Goal: Task Accomplishment & Management: Use online tool/utility

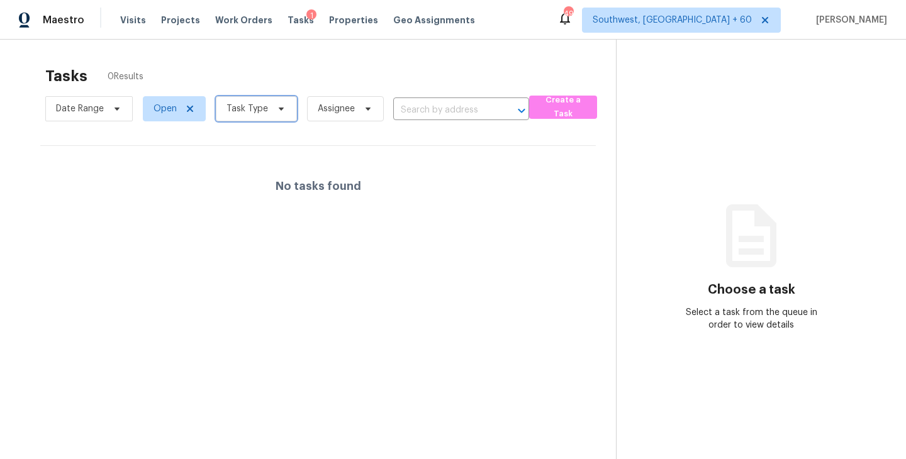
click at [247, 113] on span "Task Type" at bounding box center [248, 109] width 42 height 13
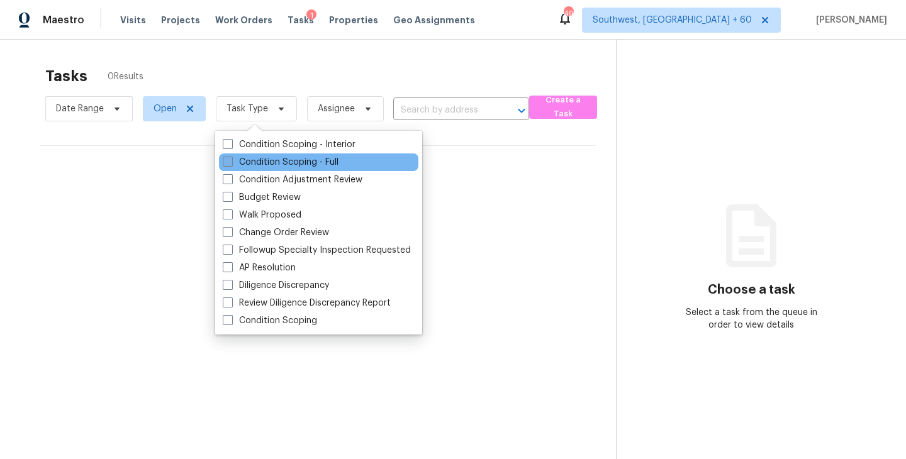
click at [276, 161] on label "Condition Scoping - Full" at bounding box center [281, 162] width 116 height 13
click at [231, 161] on input "Condition Scoping - Full" at bounding box center [227, 160] width 8 height 8
checkbox input "true"
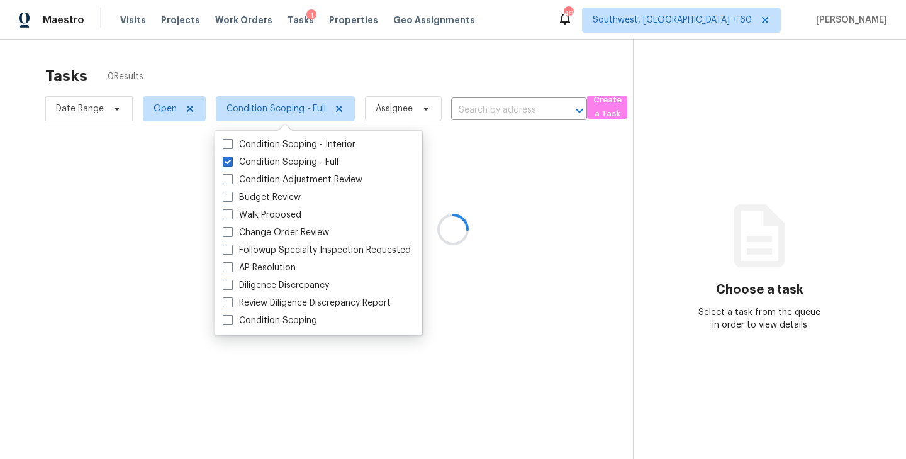
click at [230, 94] on div at bounding box center [453, 229] width 906 height 459
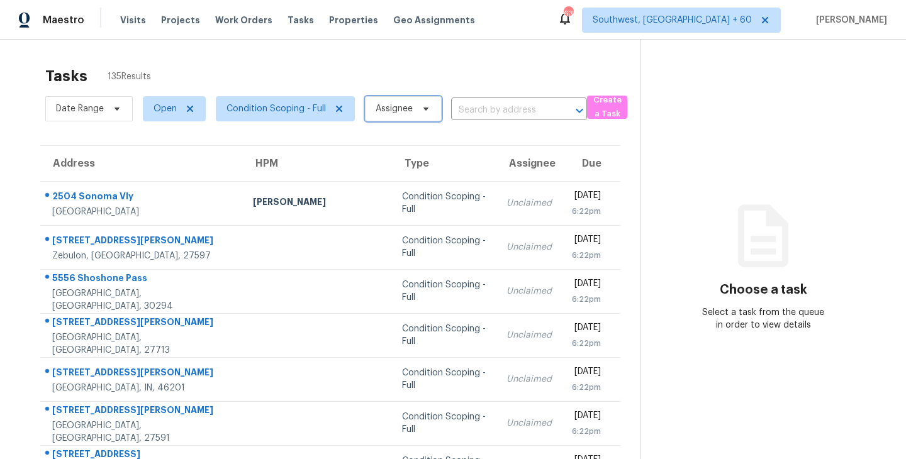
click at [413, 112] on span "Assignee" at bounding box center [403, 108] width 77 height 25
click at [720, 189] on section "Choose a task Select a task from the queue in order to view details" at bounding box center [763, 348] width 245 height 616
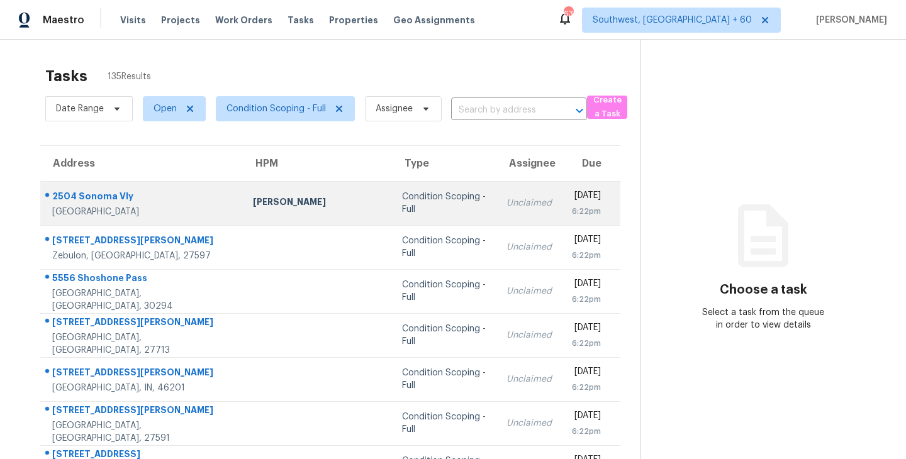
scroll to position [15, 0]
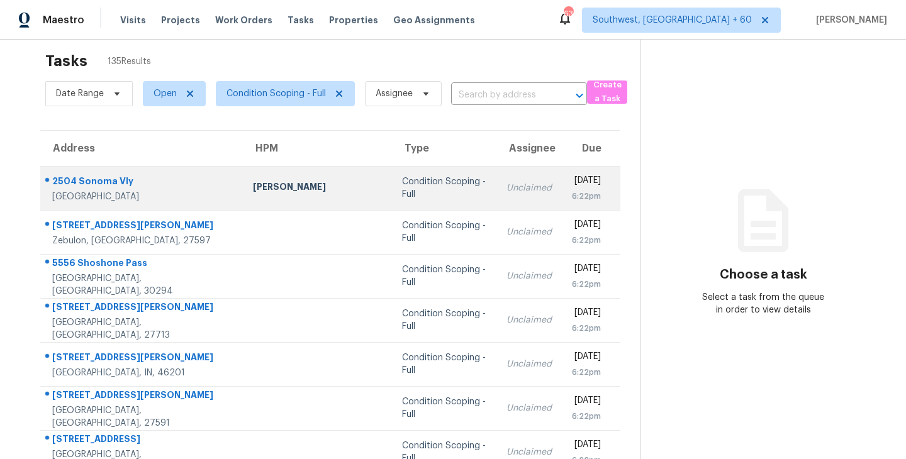
click at [496, 195] on td "Unclaimed" at bounding box center [528, 188] width 65 height 44
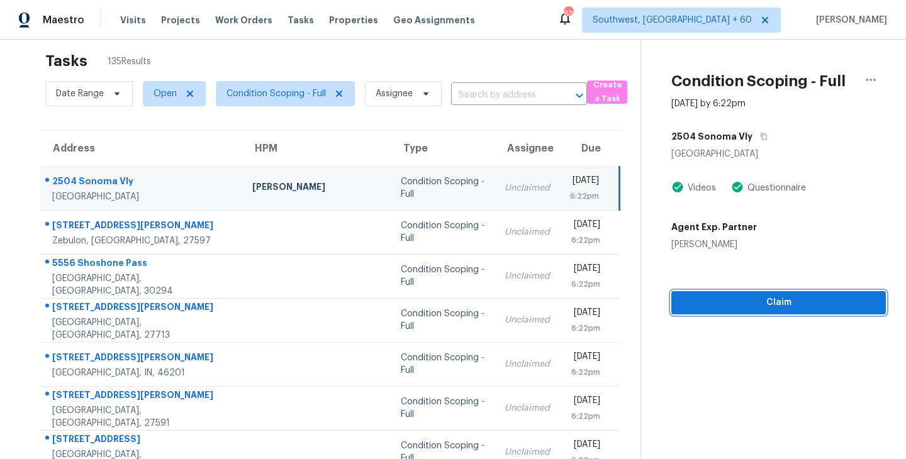
click at [757, 309] on div "Condition Scoping - Full Sep 17th 2025 by 6:22pm 2504 Sonoma Vly Villa Rica, GA…" at bounding box center [763, 170] width 245 height 290
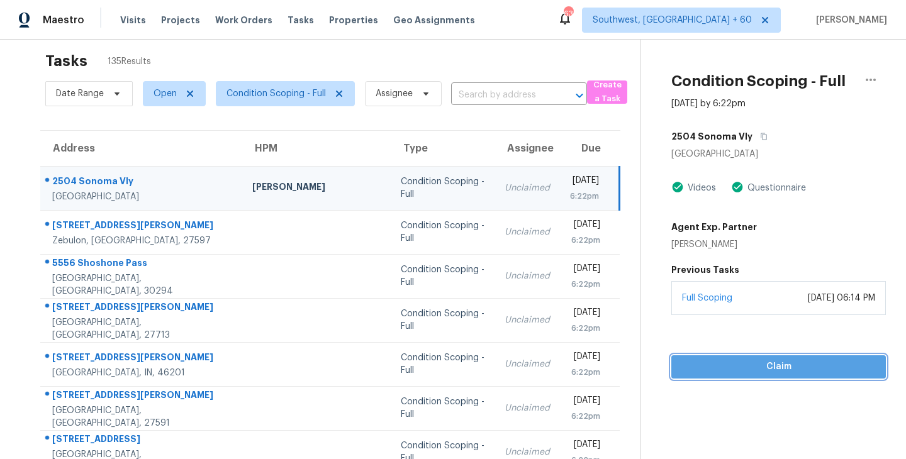
click at [775, 375] on button "Claim" at bounding box center [778, 366] width 215 height 23
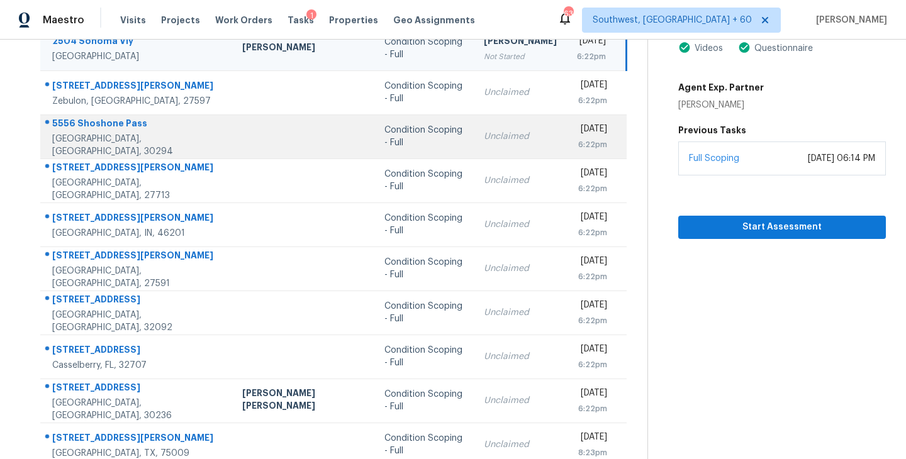
scroll to position [196, 0]
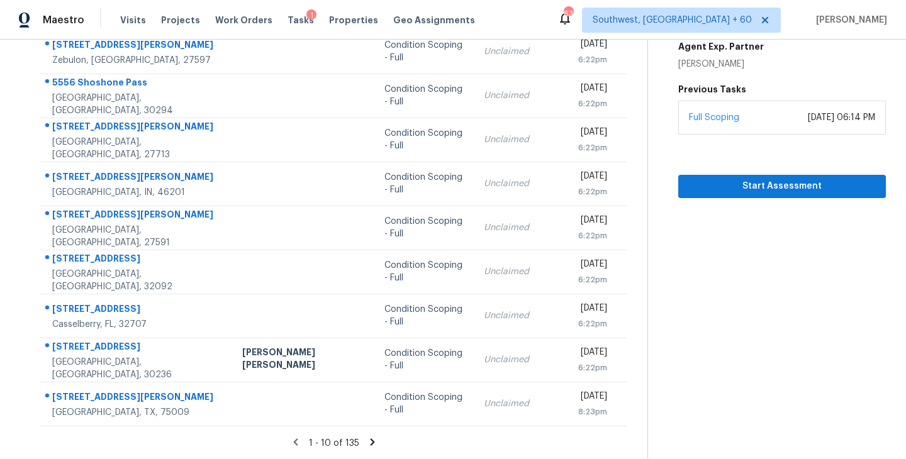
click at [367, 441] on icon at bounding box center [372, 442] width 11 height 11
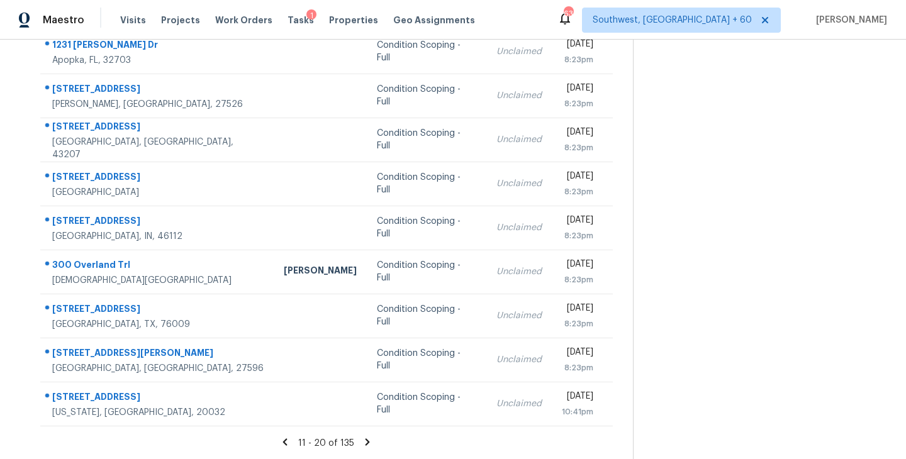
click at [366, 442] on icon at bounding box center [367, 442] width 11 height 11
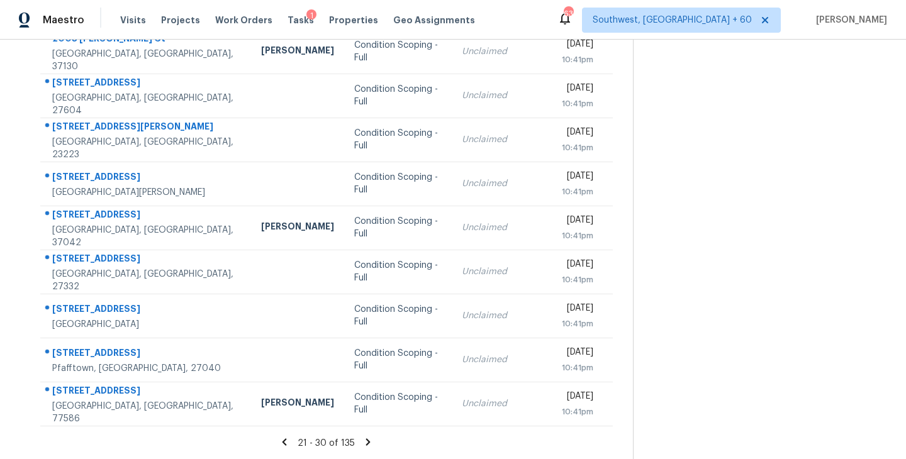
click at [367, 442] on icon at bounding box center [368, 442] width 4 height 7
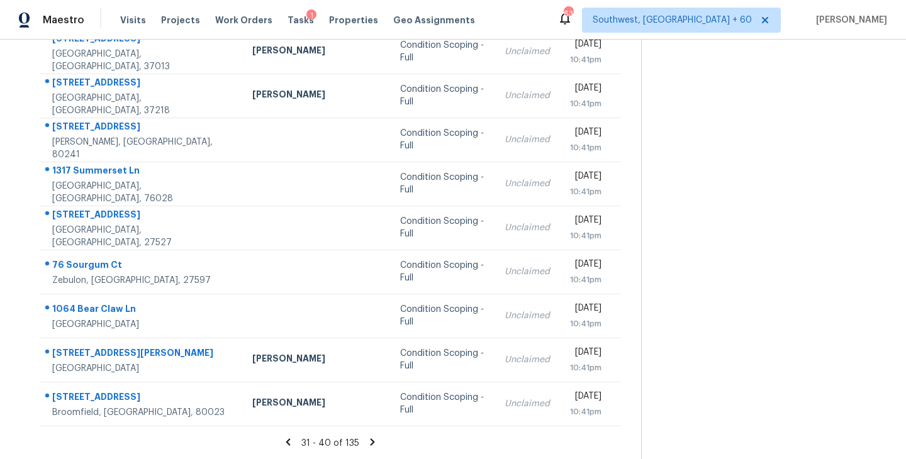
click at [367, 441] on icon at bounding box center [372, 442] width 11 height 11
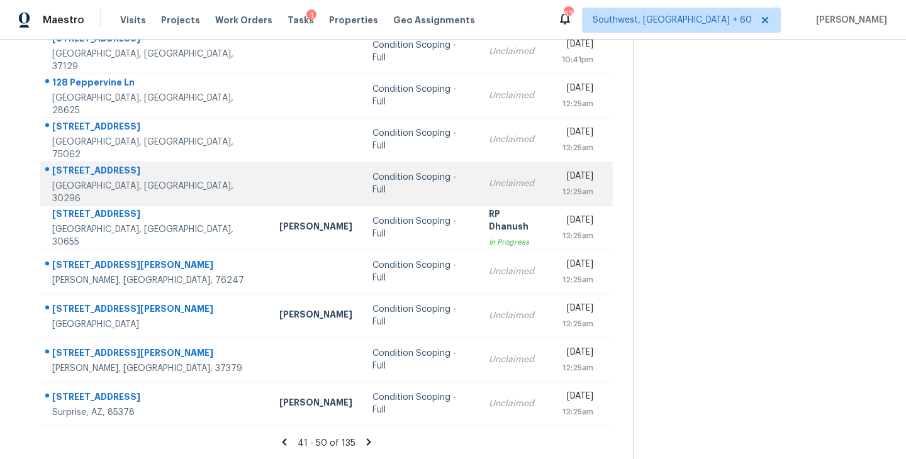
click at [479, 189] on td "Unclaimed" at bounding box center [515, 184] width 72 height 44
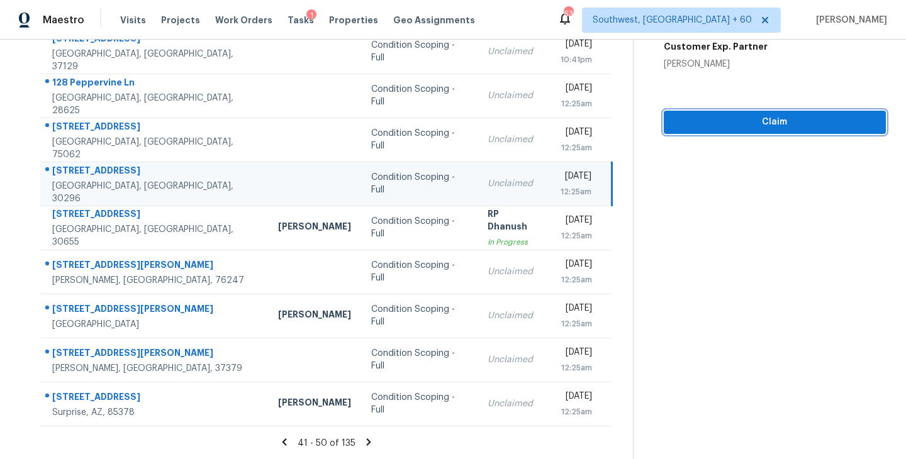
click at [776, 125] on span "Claim" at bounding box center [775, 123] width 202 height 16
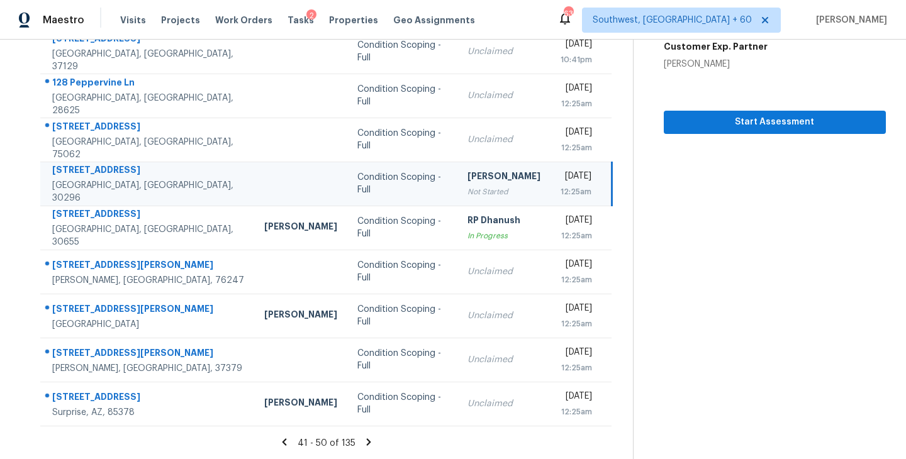
click at [368, 443] on icon at bounding box center [368, 442] width 11 height 11
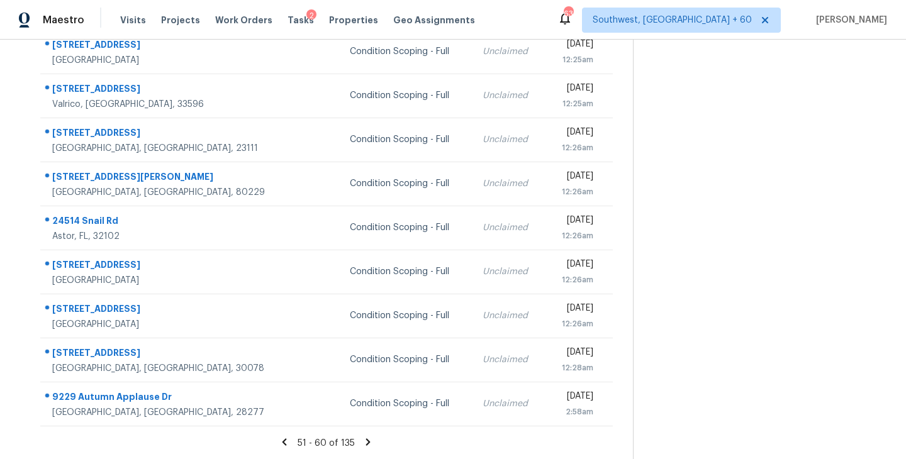
click at [367, 443] on icon at bounding box center [368, 442] width 4 height 7
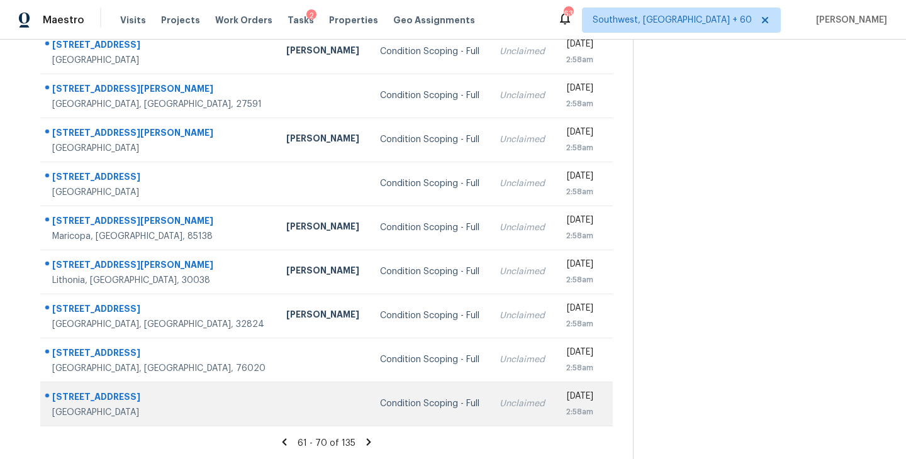
click at [398, 409] on div "Condition Scoping - Full" at bounding box center [430, 404] width 100 height 13
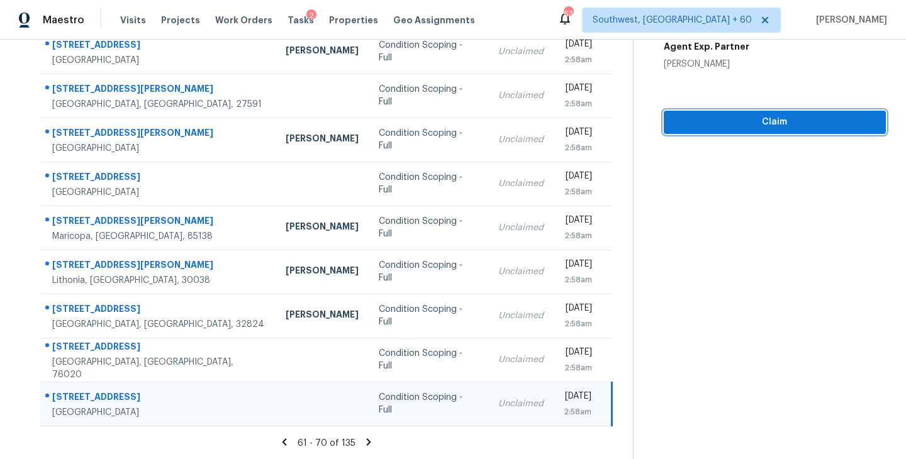
click at [770, 133] on button "Claim" at bounding box center [775, 122] width 222 height 23
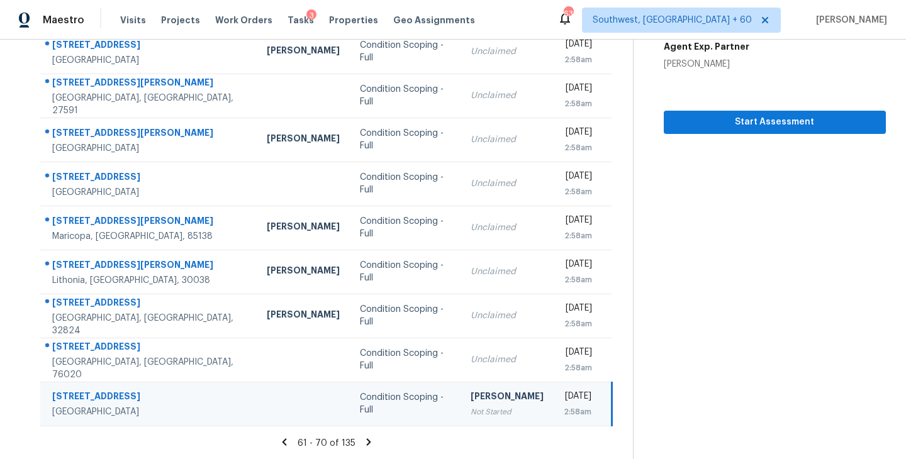
click at [367, 439] on icon at bounding box center [369, 442] width 4 height 7
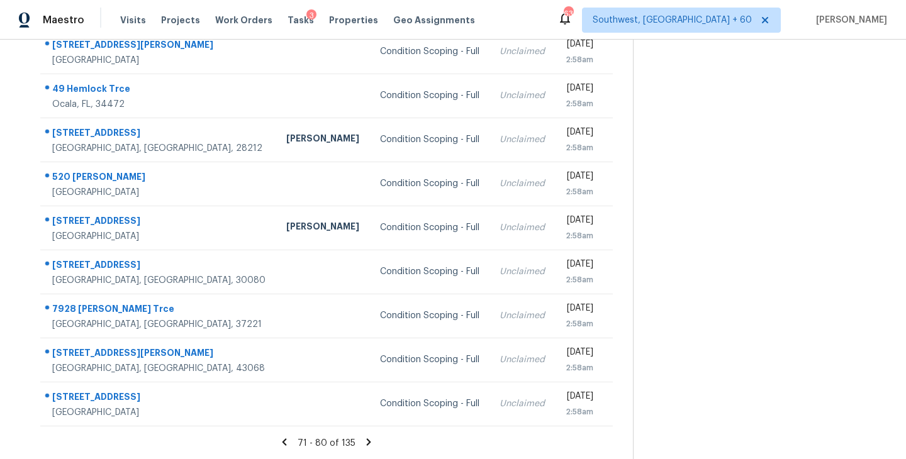
click at [365, 440] on icon at bounding box center [368, 442] width 11 height 11
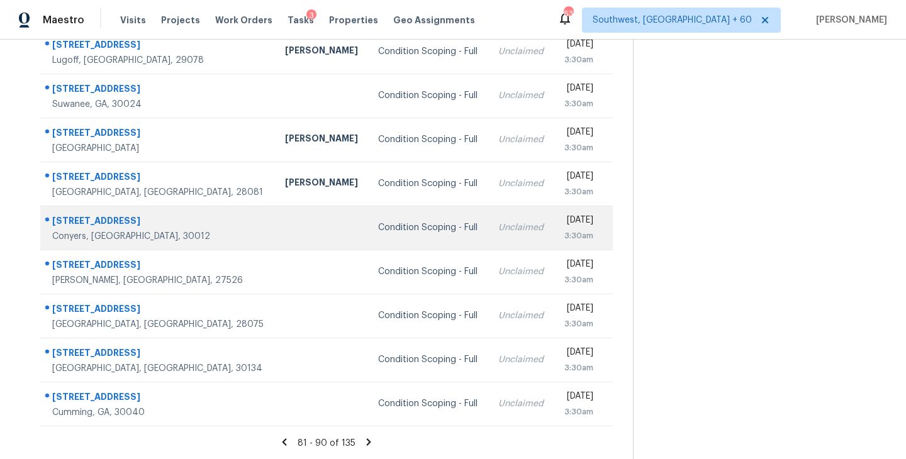
click at [488, 234] on td "Unclaimed" at bounding box center [520, 228] width 65 height 44
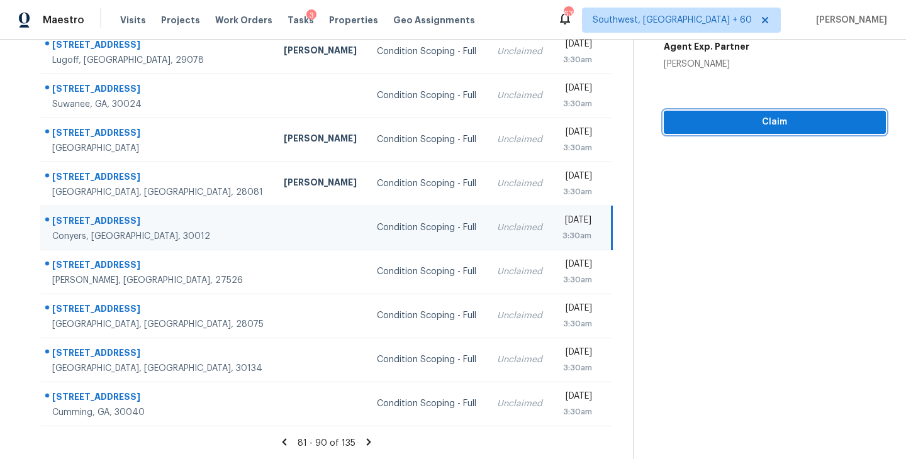
click at [775, 121] on span "Claim" at bounding box center [775, 123] width 202 height 16
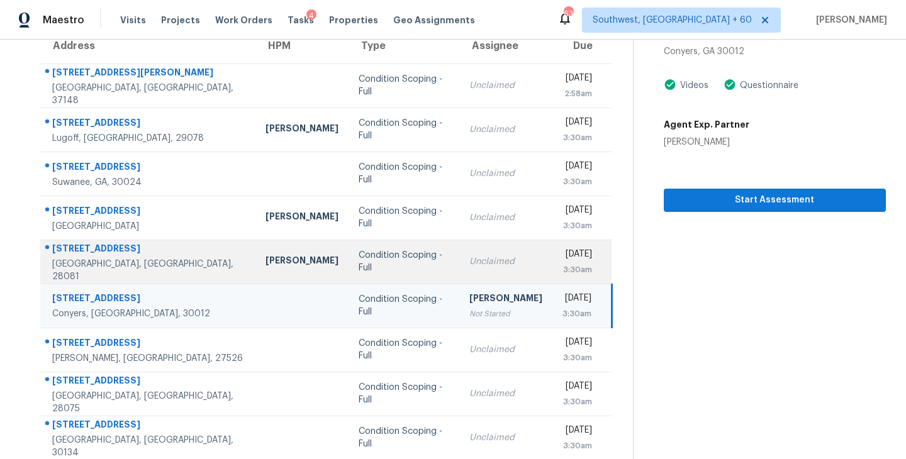
scroll to position [0, 0]
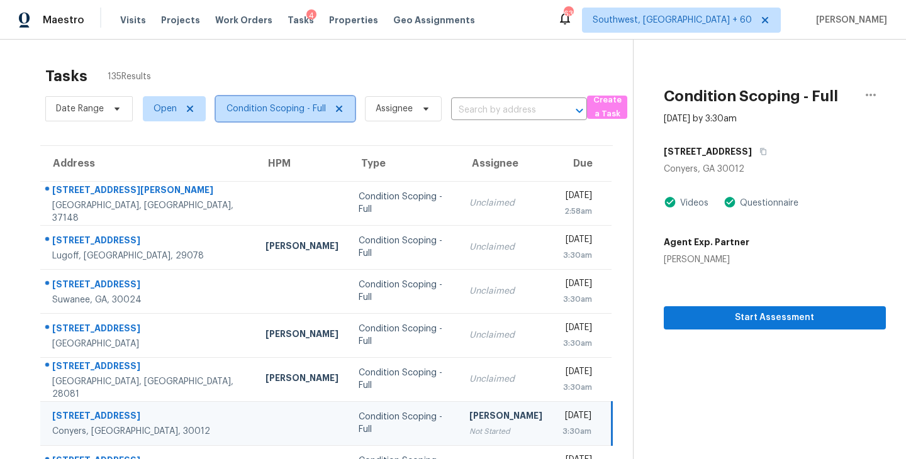
click at [316, 103] on span "Condition Scoping - Full" at bounding box center [276, 109] width 99 height 13
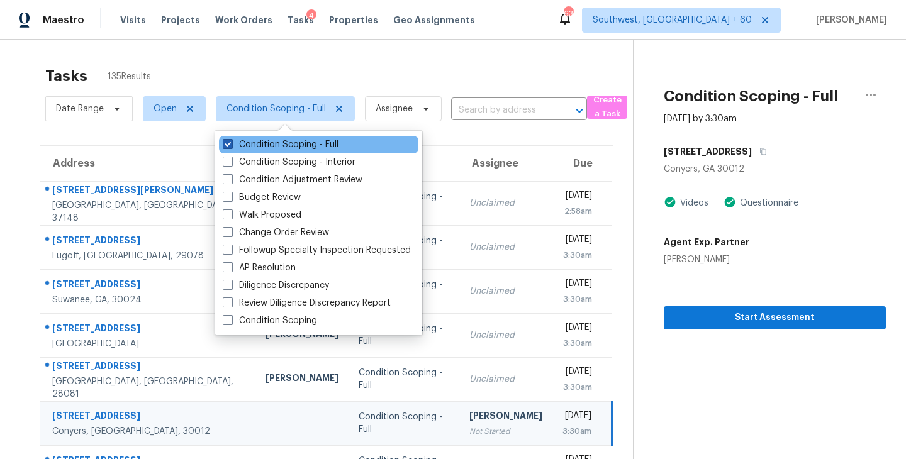
click at [315, 143] on label "Condition Scoping - Full" at bounding box center [281, 144] width 116 height 13
click at [231, 143] on input "Condition Scoping - Full" at bounding box center [227, 142] width 8 height 8
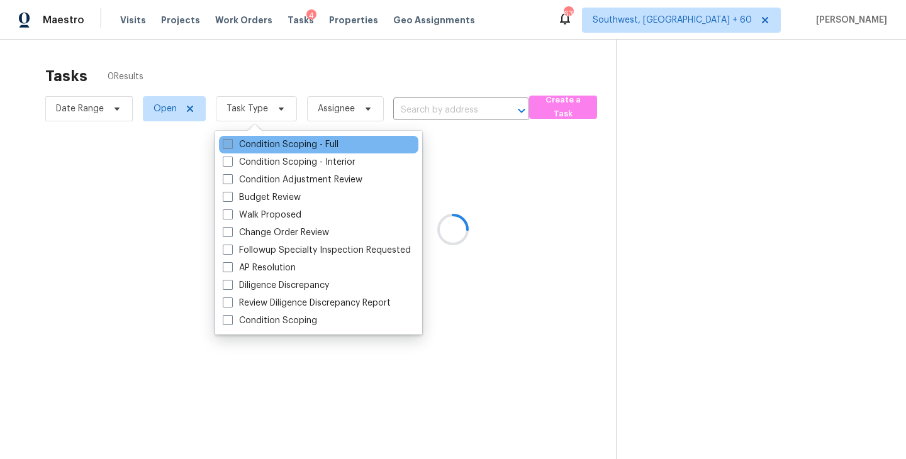
click at [315, 143] on label "Condition Scoping - Full" at bounding box center [281, 144] width 116 height 13
click at [231, 143] on input "Condition Scoping - Full" at bounding box center [227, 142] width 8 height 8
checkbox input "true"
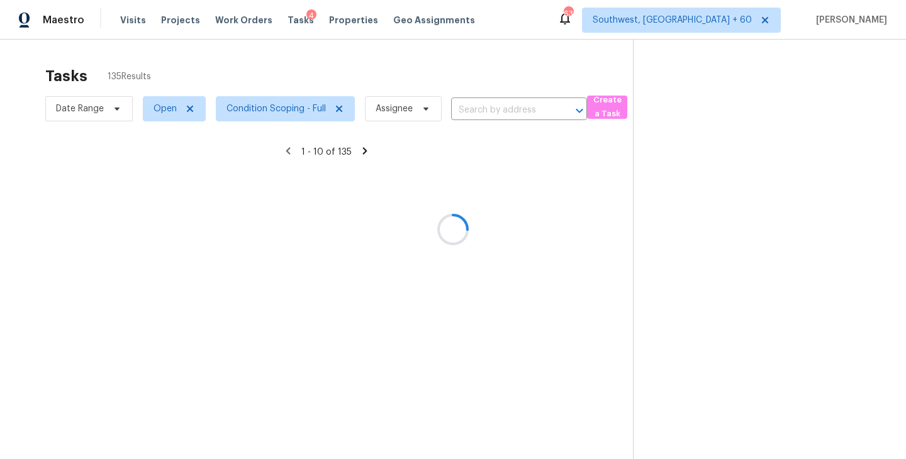
click at [561, 182] on div at bounding box center [453, 229] width 906 height 459
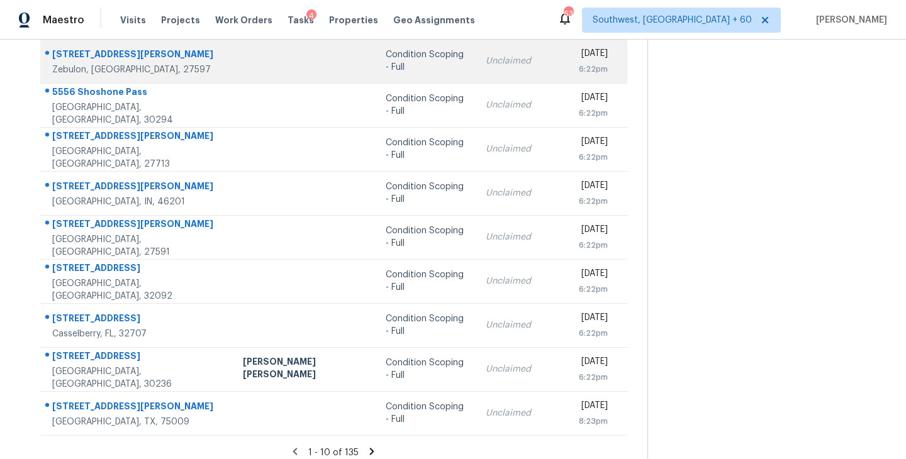
scroll to position [196, 0]
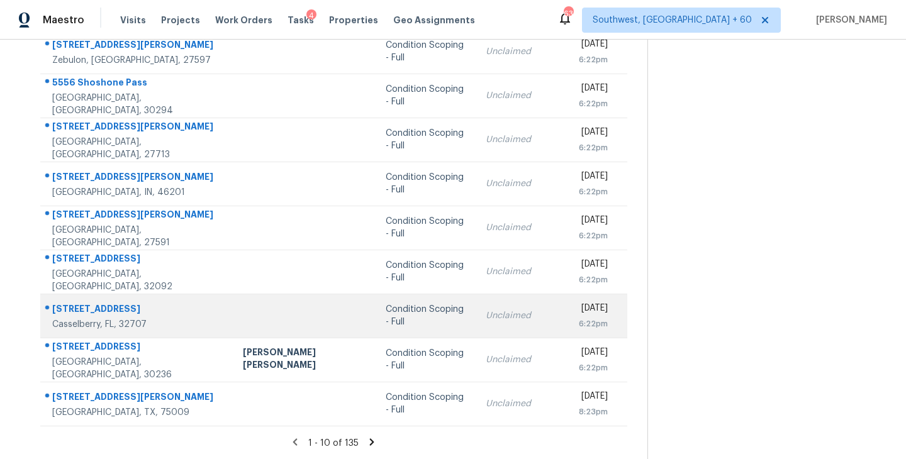
click at [486, 312] on div "Unclaimed" at bounding box center [522, 316] width 73 height 13
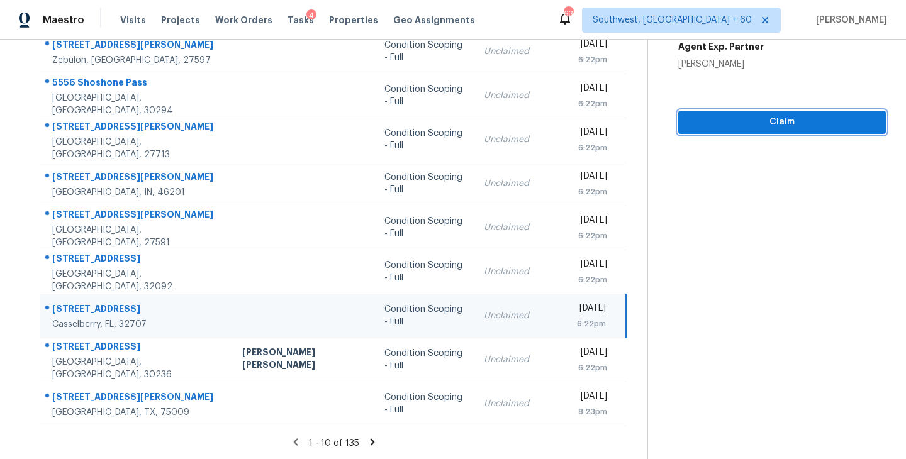
click at [810, 129] on span "Claim" at bounding box center [781, 123] width 187 height 16
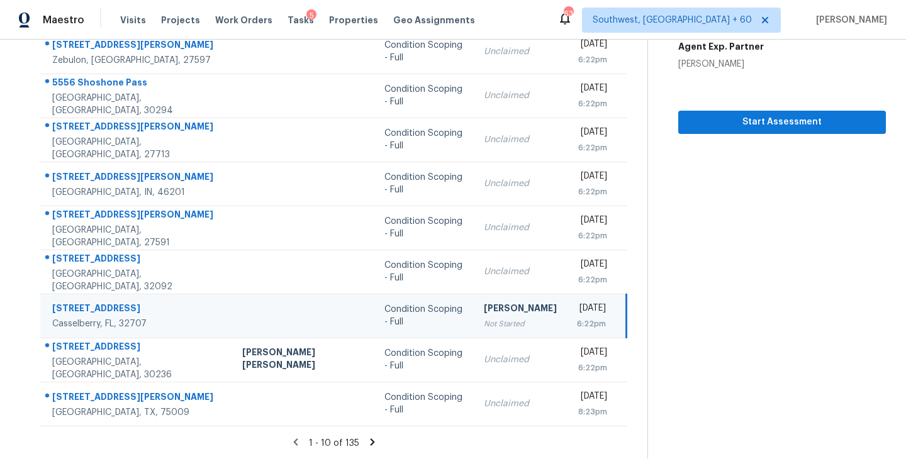
click at [367, 437] on icon at bounding box center [372, 442] width 11 height 11
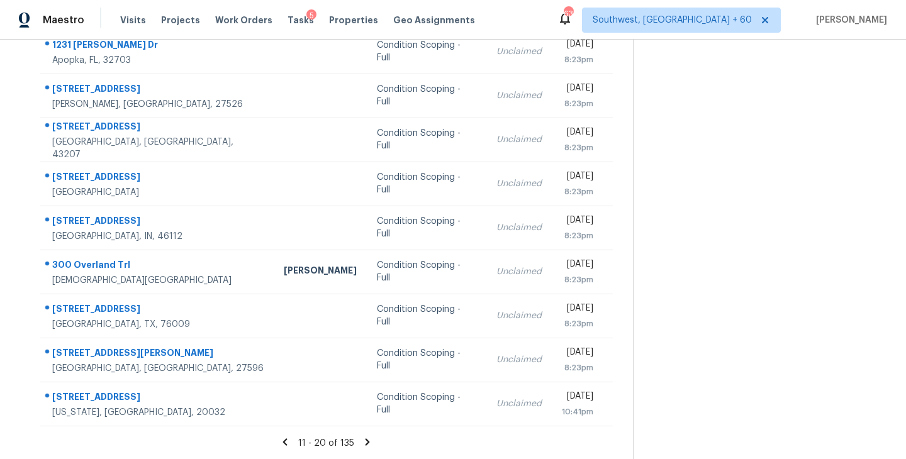
click at [364, 442] on icon at bounding box center [367, 442] width 11 height 11
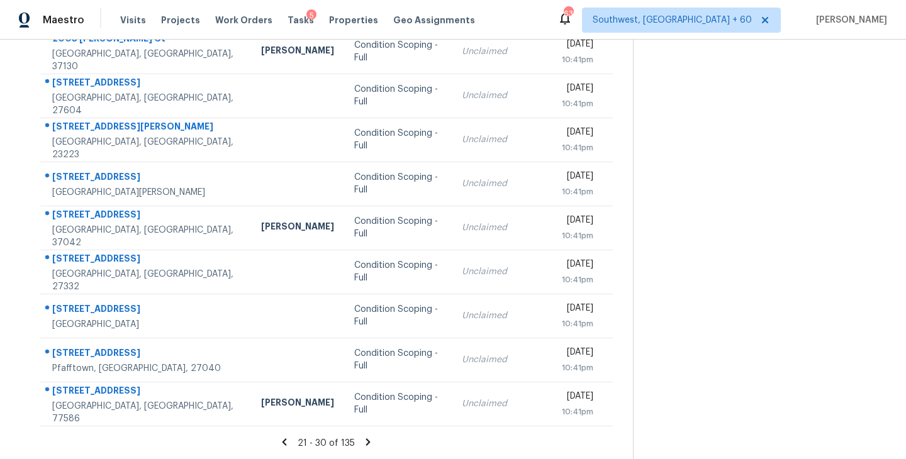
click at [367, 440] on icon at bounding box center [368, 442] width 4 height 7
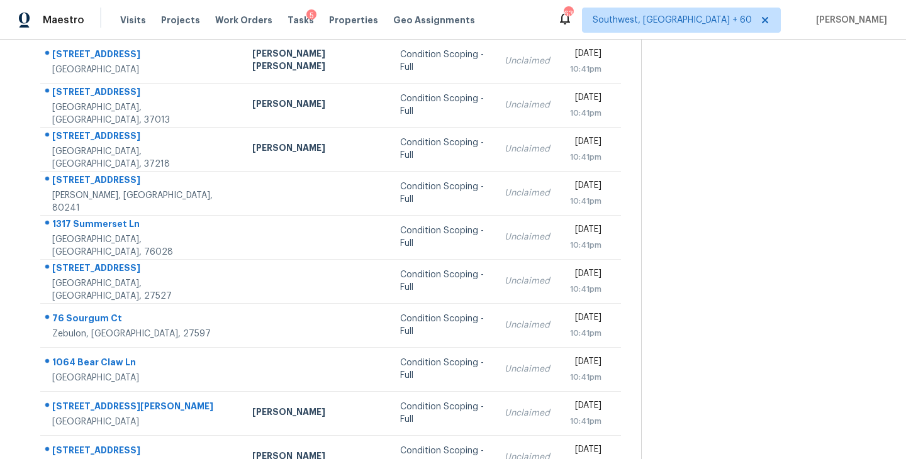
scroll to position [176, 0]
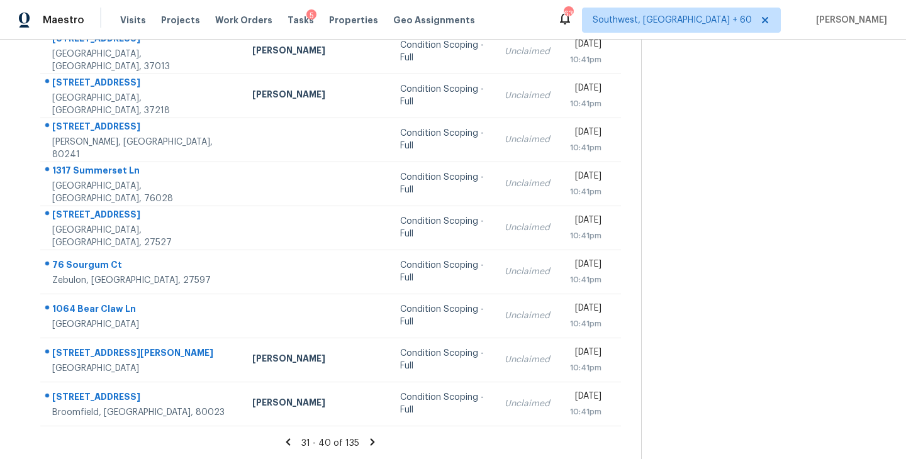
click at [371, 440] on icon at bounding box center [373, 442] width 4 height 7
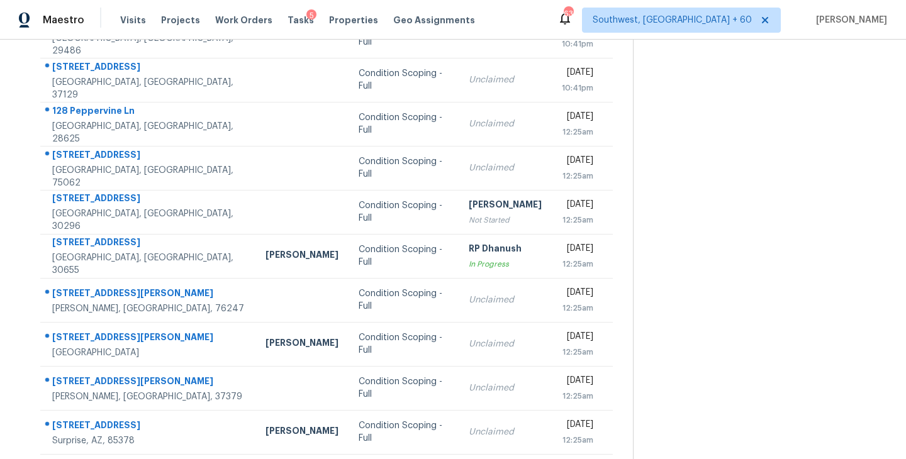
scroll to position [196, 0]
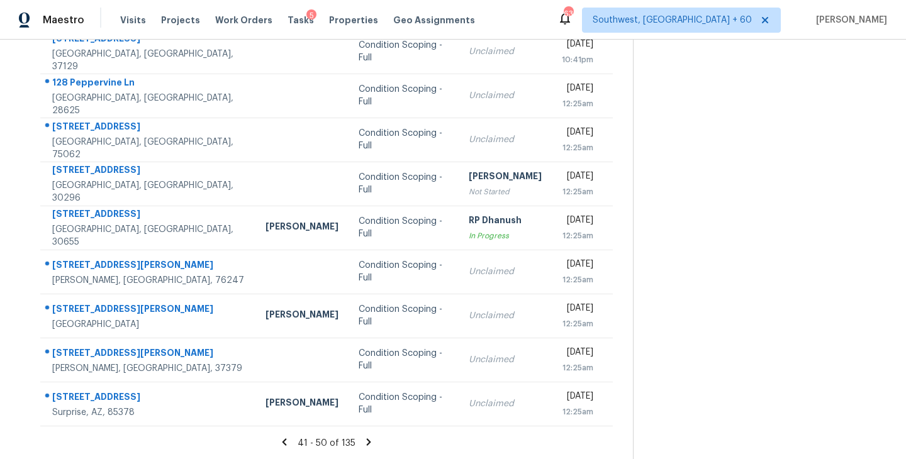
click at [367, 443] on icon at bounding box center [369, 442] width 4 height 7
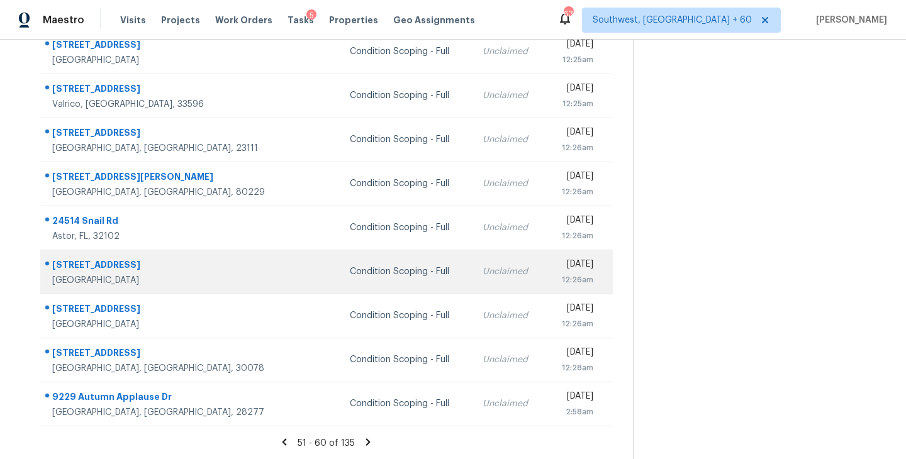
scroll to position [160, 0]
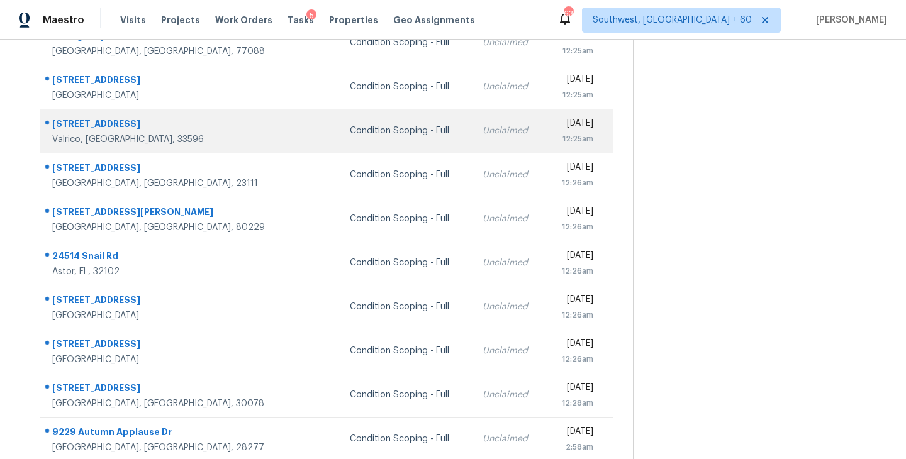
click at [350, 136] on div "Condition Scoping - Full" at bounding box center [406, 131] width 113 height 13
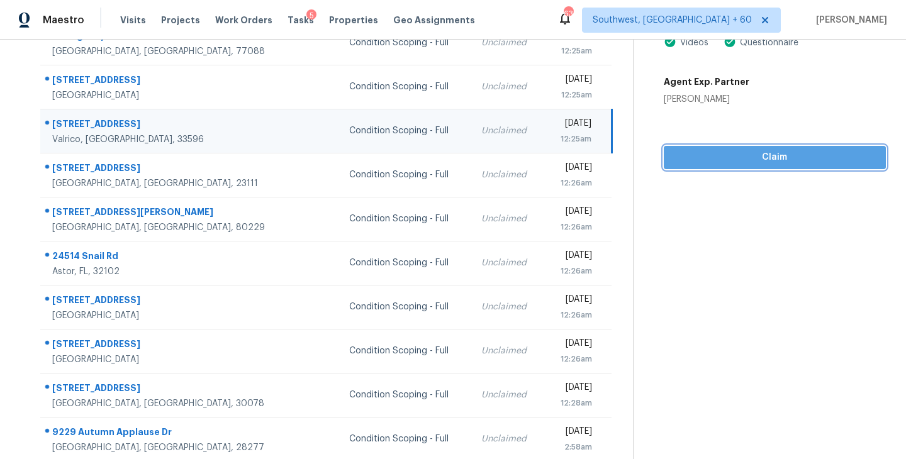
click at [768, 160] on span "Claim" at bounding box center [775, 158] width 202 height 16
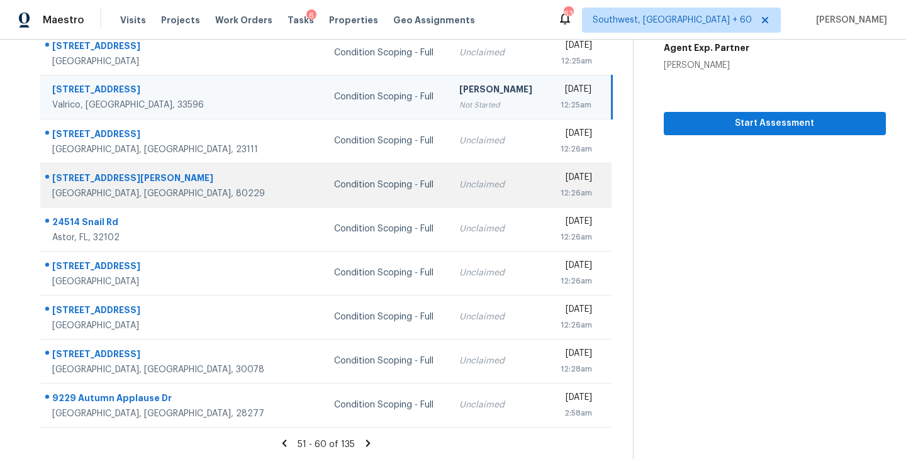
scroll to position [196, 0]
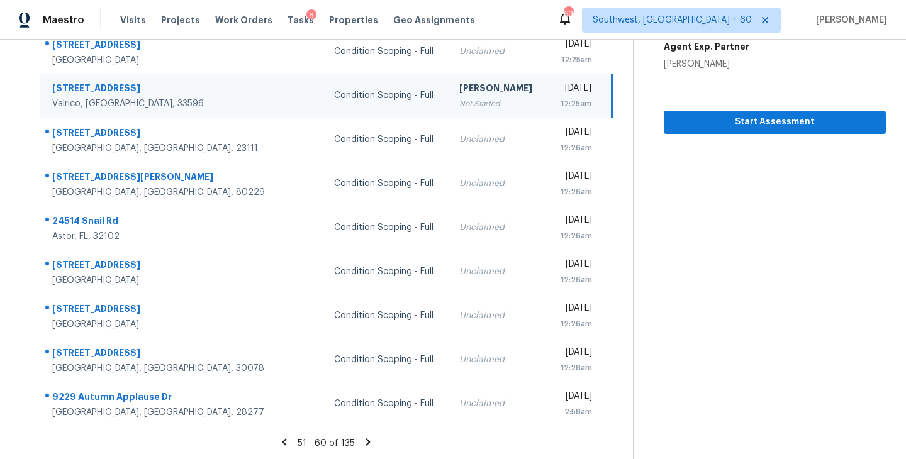
click at [370, 440] on icon at bounding box center [367, 442] width 11 height 11
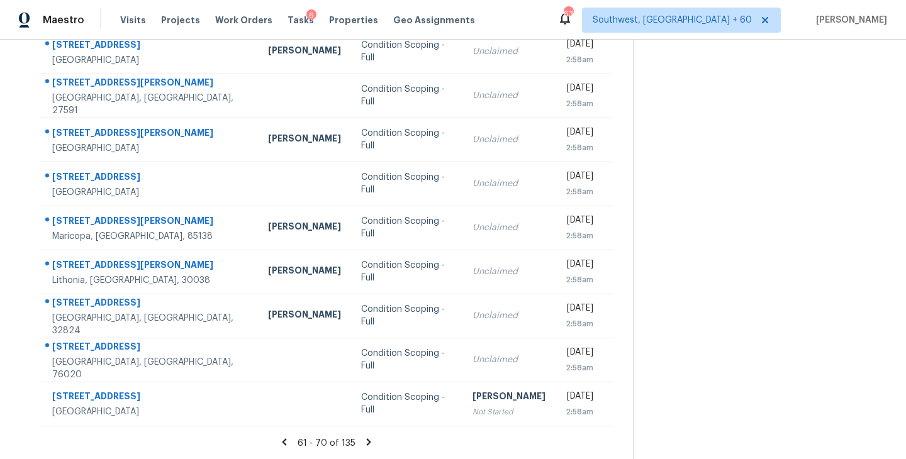
click at [367, 439] on icon at bounding box center [369, 442] width 4 height 7
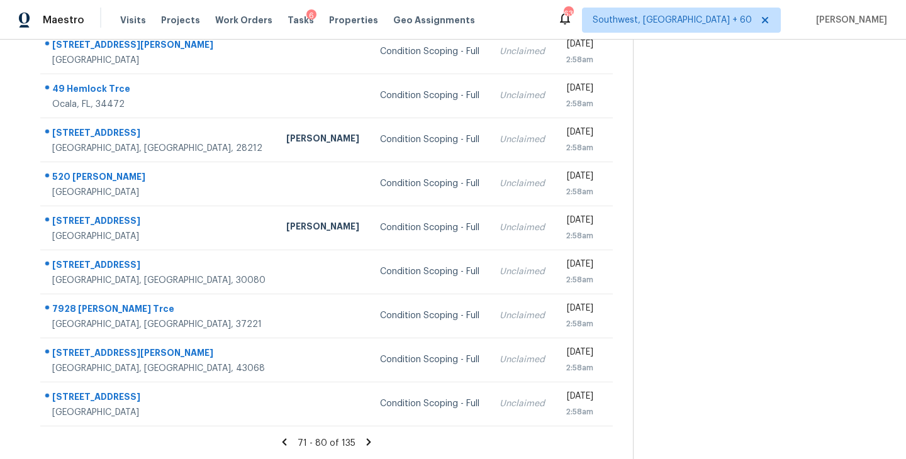
click at [367, 440] on icon at bounding box center [369, 442] width 4 height 7
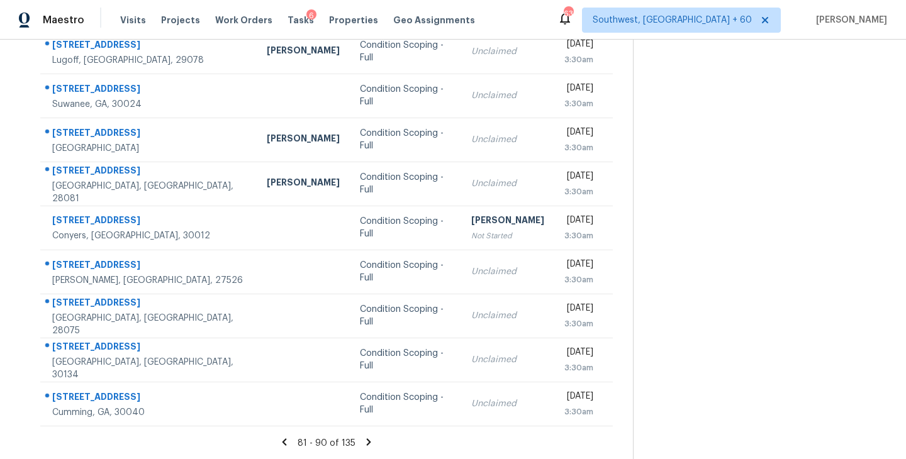
click at [367, 444] on icon at bounding box center [369, 442] width 4 height 7
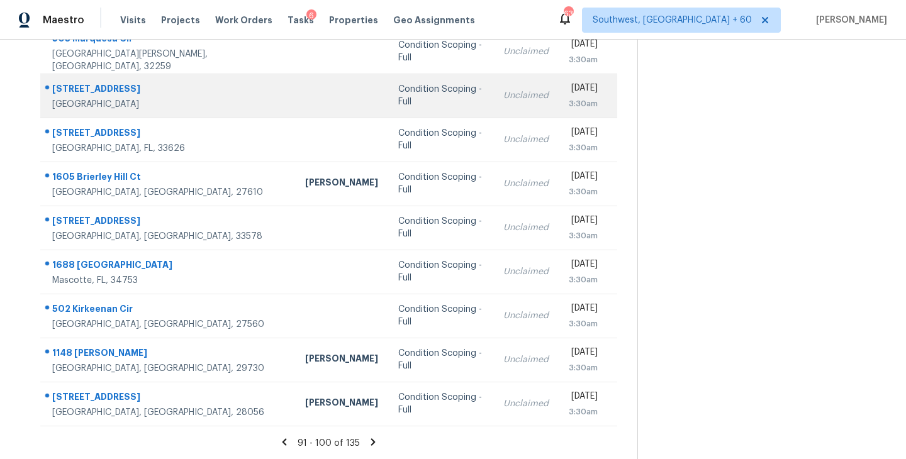
click at [398, 99] on div "Condition Scoping - Full" at bounding box center [440, 95] width 85 height 25
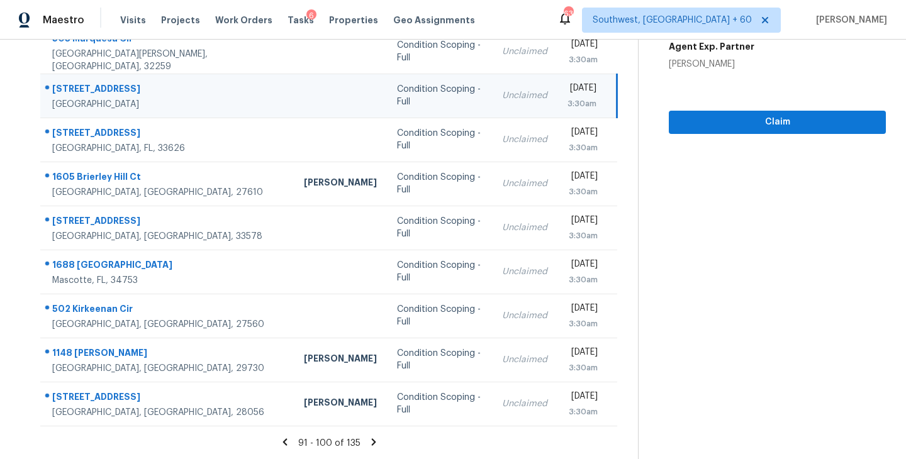
click at [502, 100] on div "Unclaimed" at bounding box center [524, 95] width 45 height 13
click at [716, 128] on span "Claim" at bounding box center [777, 123] width 197 height 16
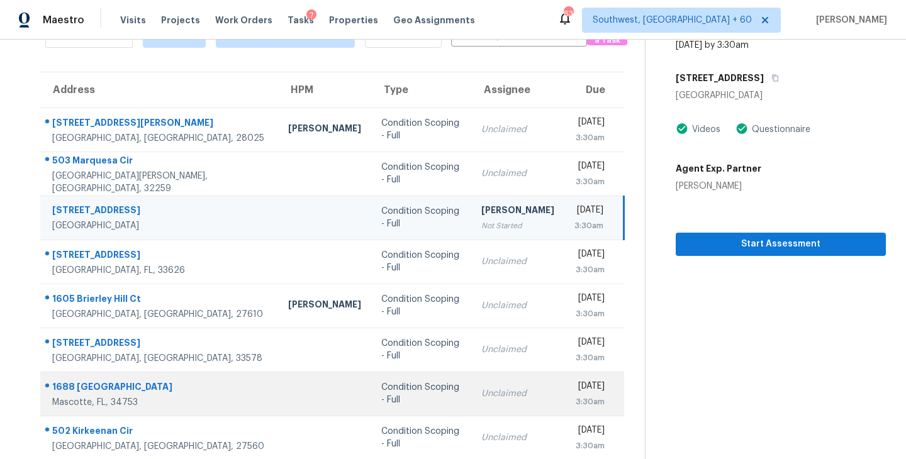
scroll to position [0, 0]
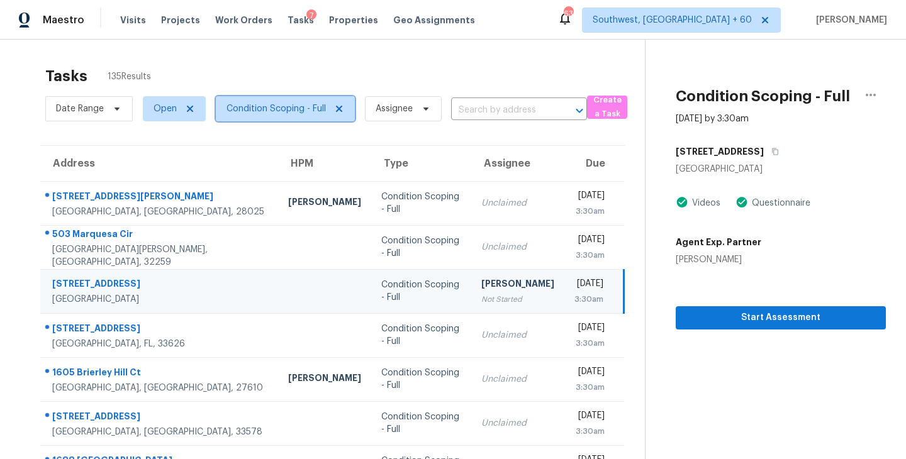
click at [298, 118] on span "Condition Scoping - Full" at bounding box center [285, 108] width 139 height 25
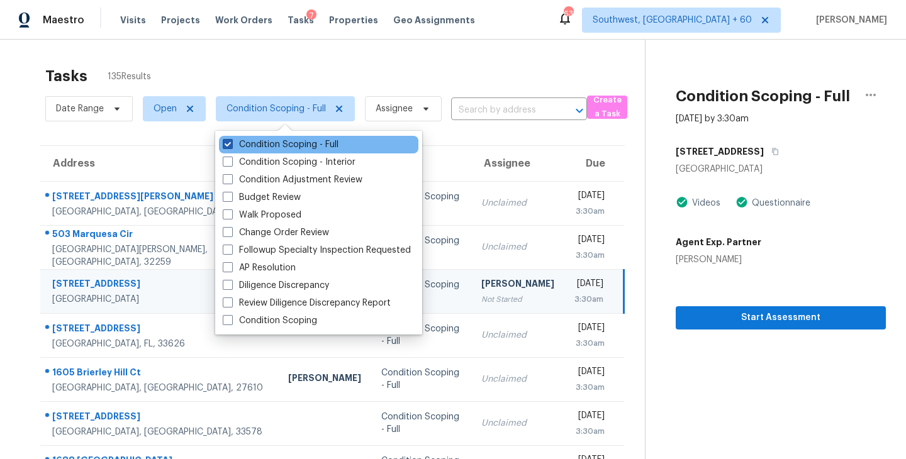
click at [299, 143] on label "Condition Scoping - Full" at bounding box center [281, 144] width 116 height 13
click at [231, 143] on input "Condition Scoping - Full" at bounding box center [227, 142] width 8 height 8
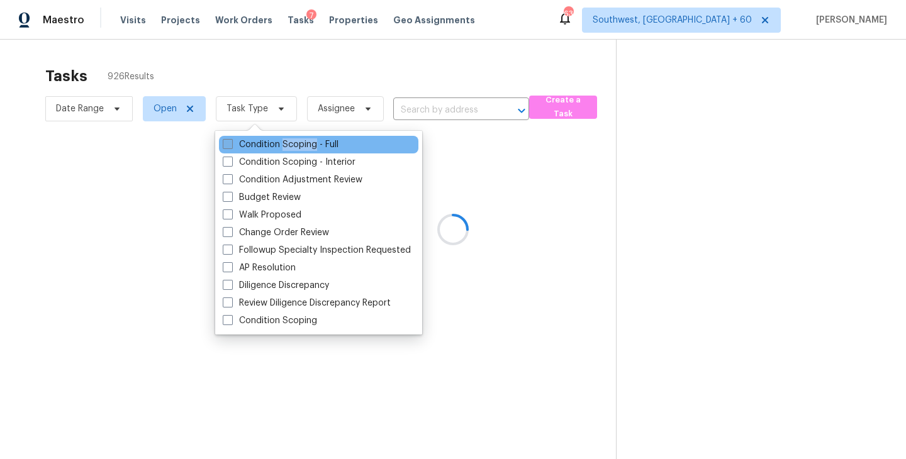
click at [299, 143] on label "Condition Scoping - Full" at bounding box center [281, 144] width 116 height 13
click at [231, 143] on input "Condition Scoping - Full" at bounding box center [227, 142] width 8 height 8
checkbox input "true"
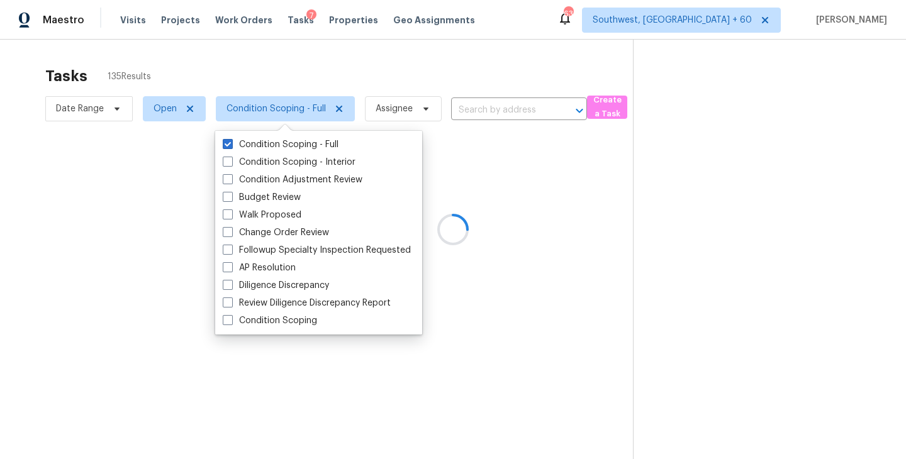
click at [540, 184] on div at bounding box center [453, 229] width 906 height 459
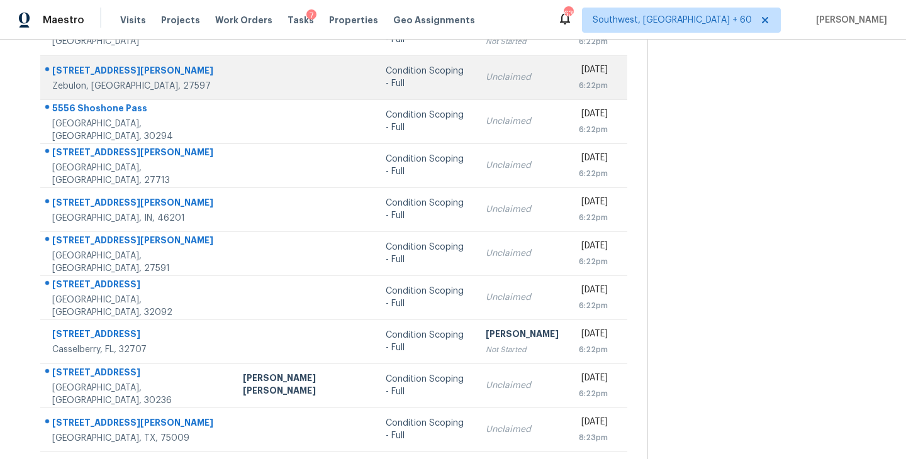
scroll to position [196, 0]
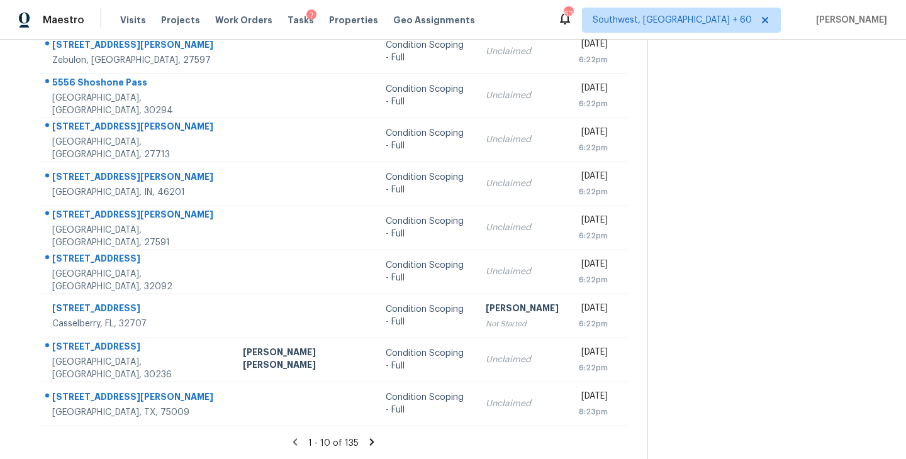
click at [370, 441] on icon at bounding box center [372, 442] width 4 height 7
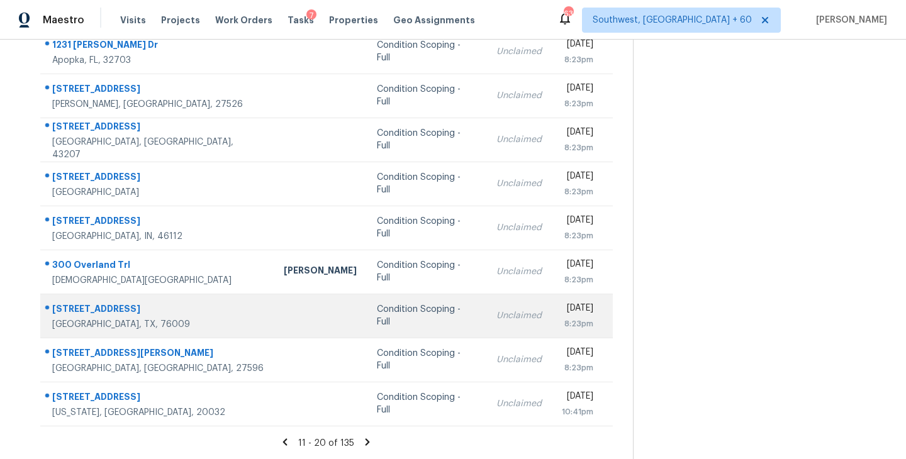
click at [383, 320] on div "Condition Scoping - Full" at bounding box center [426, 315] width 99 height 25
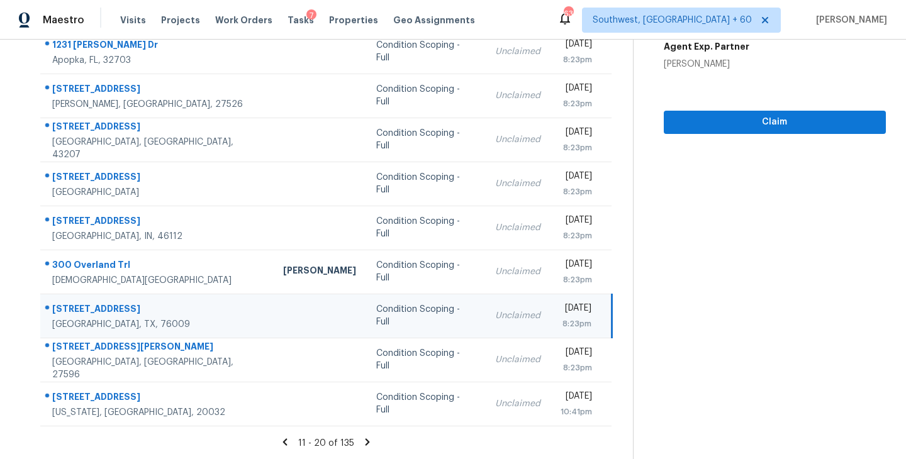
click at [561, 318] on div "8:23pm" at bounding box center [576, 324] width 31 height 13
click at [783, 118] on span "Claim" at bounding box center [775, 123] width 202 height 16
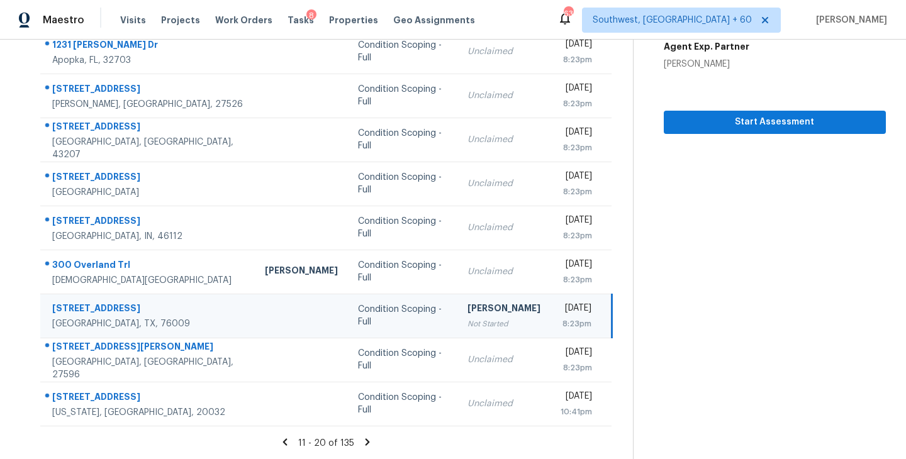
click at [366, 437] on icon at bounding box center [367, 442] width 11 height 11
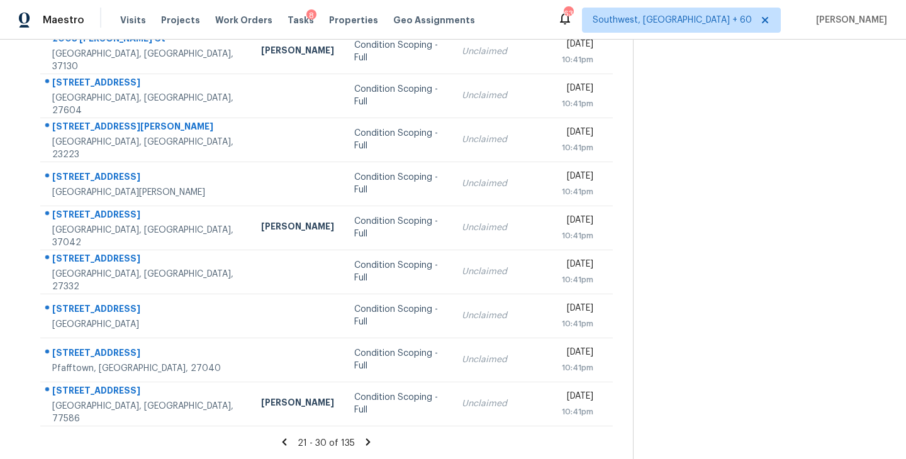
click at [367, 440] on icon at bounding box center [368, 442] width 4 height 7
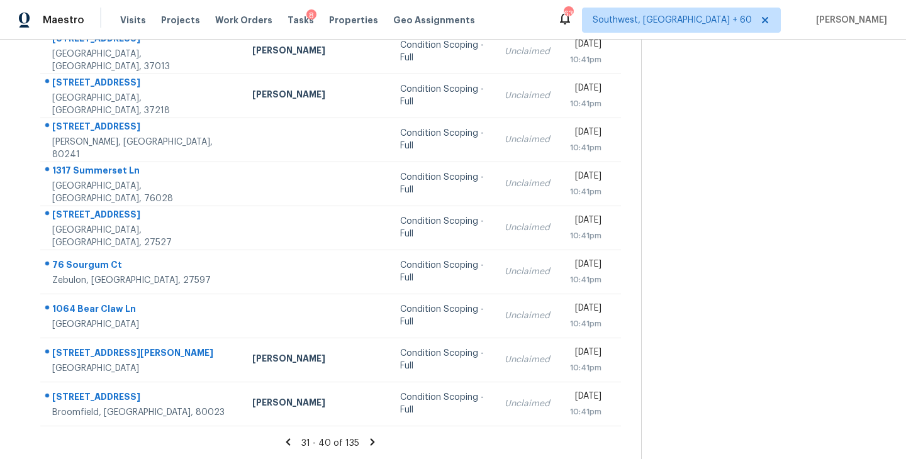
click at [371, 439] on icon at bounding box center [373, 442] width 4 height 7
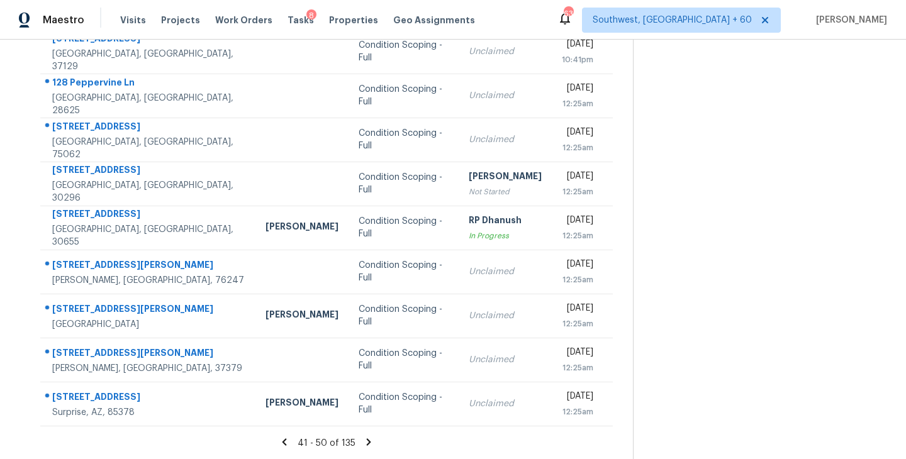
click at [367, 442] on icon at bounding box center [369, 442] width 4 height 7
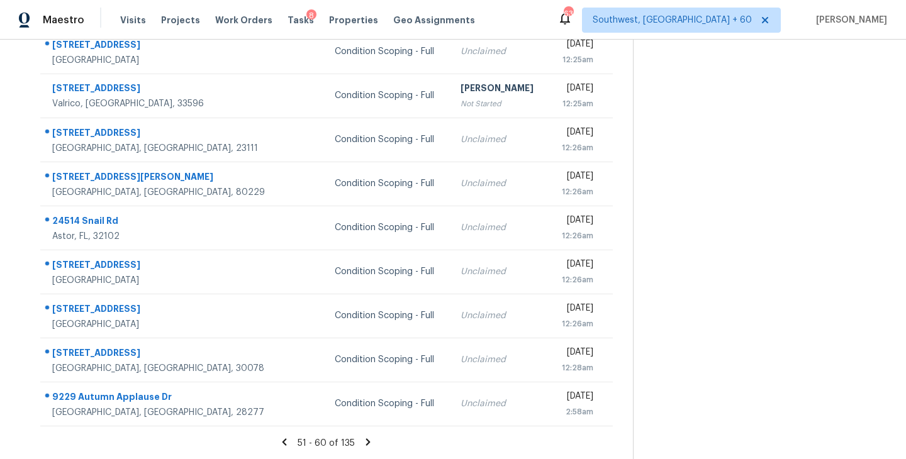
click at [367, 442] on icon at bounding box center [368, 442] width 4 height 7
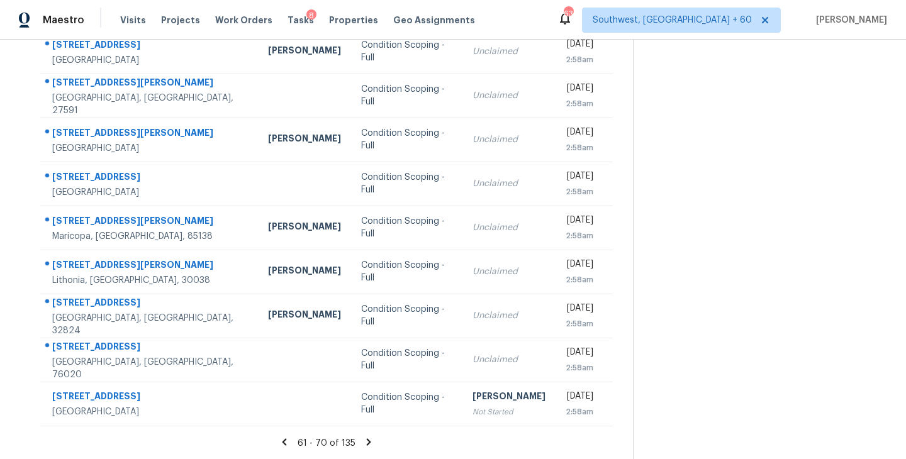
click at [368, 443] on icon at bounding box center [368, 442] width 11 height 11
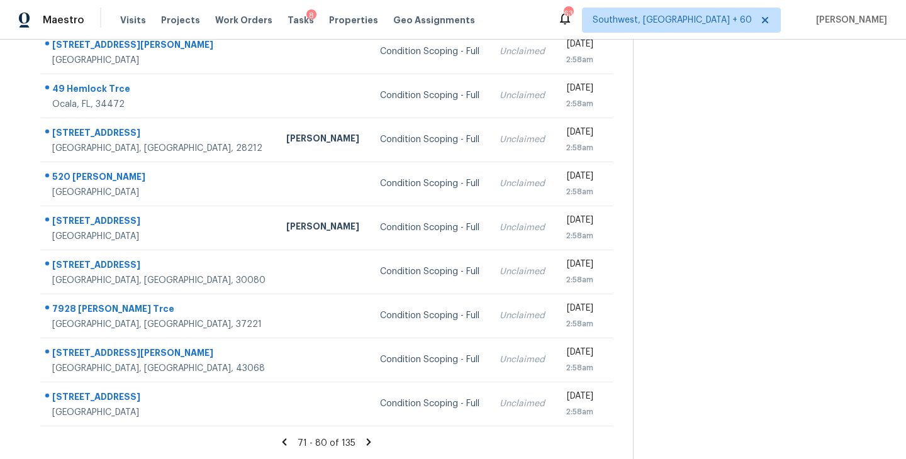
click at [368, 444] on icon at bounding box center [368, 442] width 11 height 11
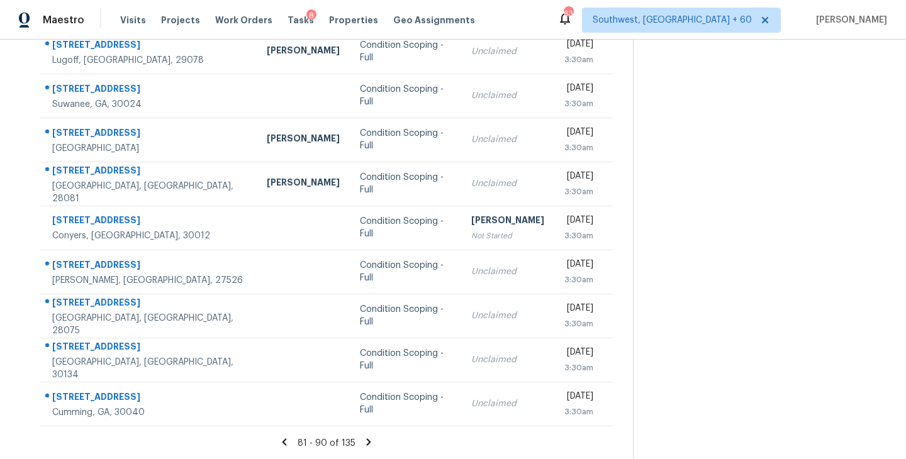
click at [367, 439] on icon at bounding box center [369, 442] width 4 height 7
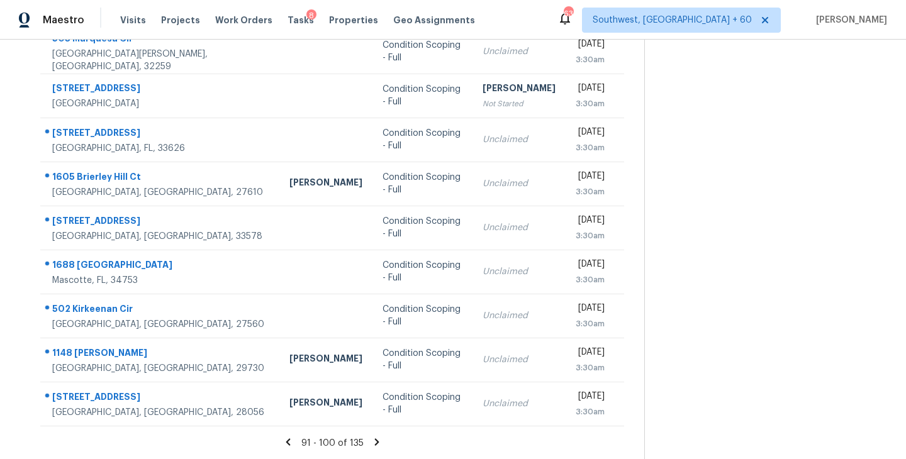
click at [371, 441] on icon at bounding box center [376, 442] width 11 height 11
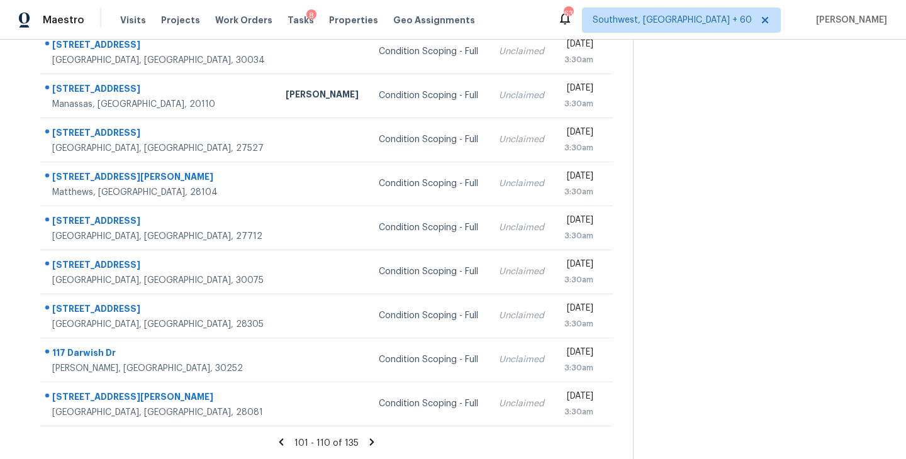
click at [369, 442] on icon at bounding box center [371, 442] width 11 height 11
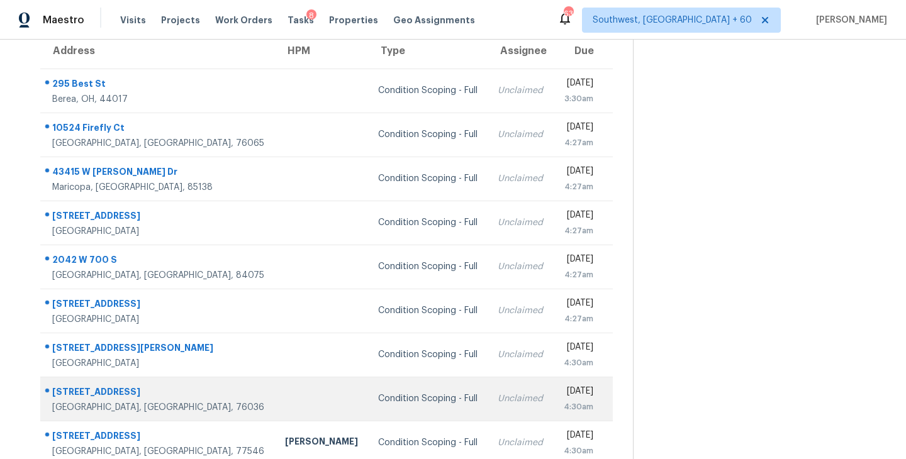
scroll to position [109, 0]
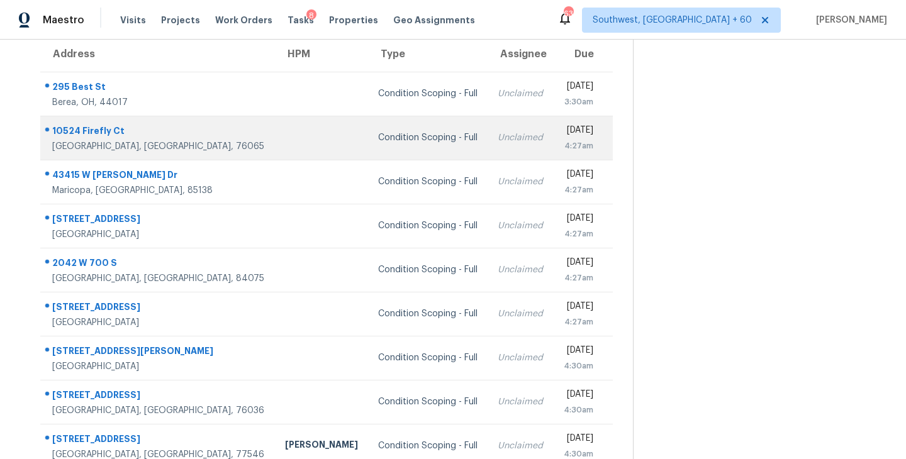
click at [378, 137] on div "Condition Scoping - Full" at bounding box center [427, 137] width 99 height 13
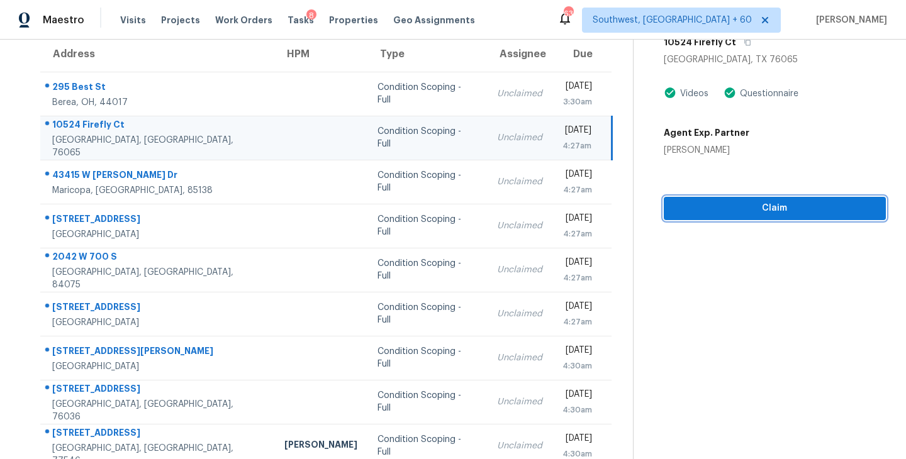
click at [760, 210] on span "Claim" at bounding box center [775, 209] width 202 height 16
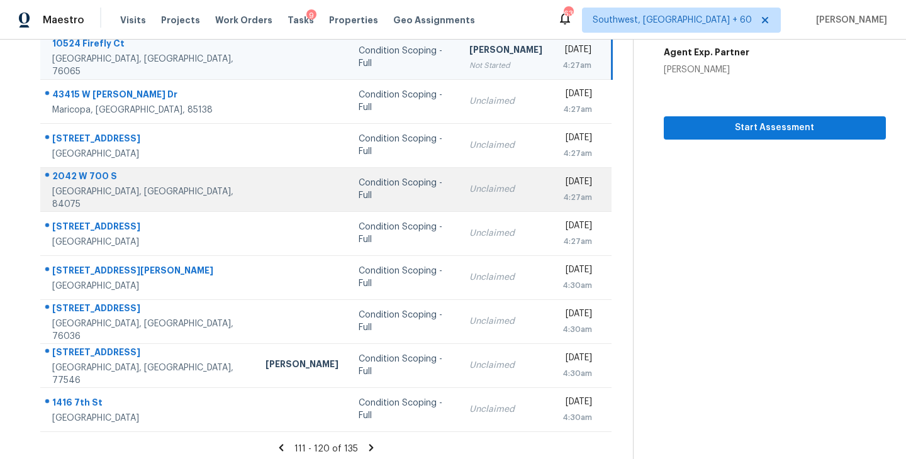
scroll to position [196, 0]
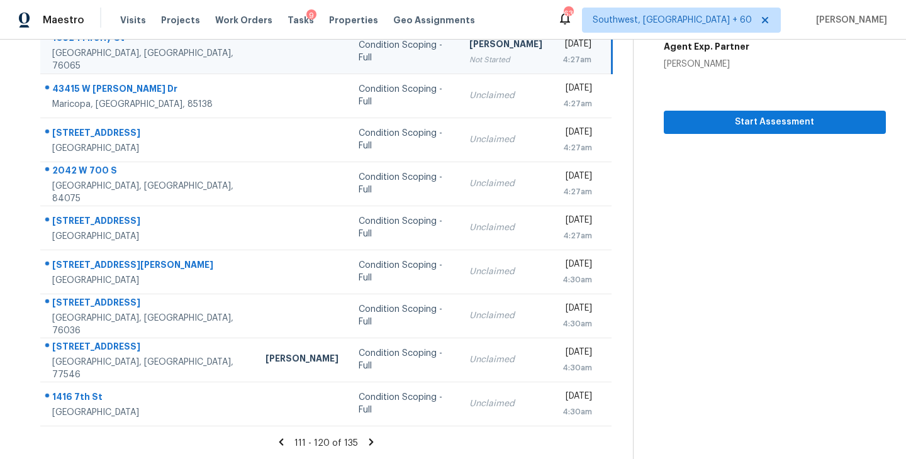
click at [371, 438] on icon at bounding box center [371, 442] width 11 height 11
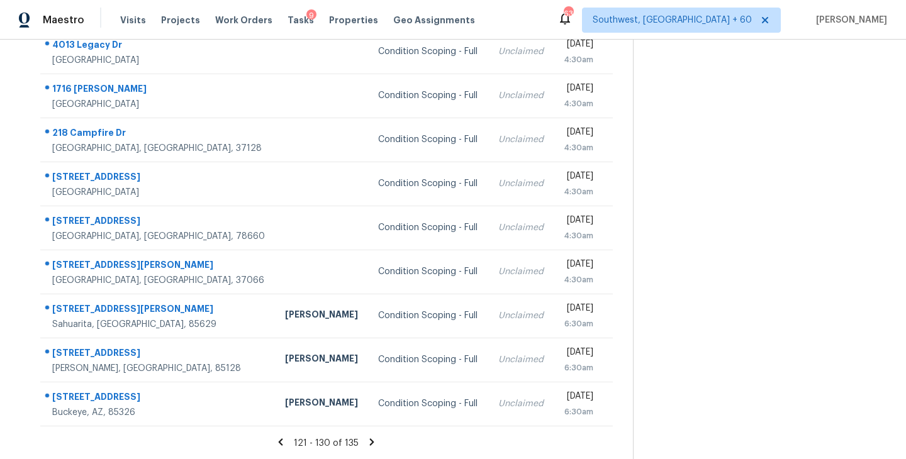
click at [370, 439] on icon at bounding box center [372, 442] width 4 height 7
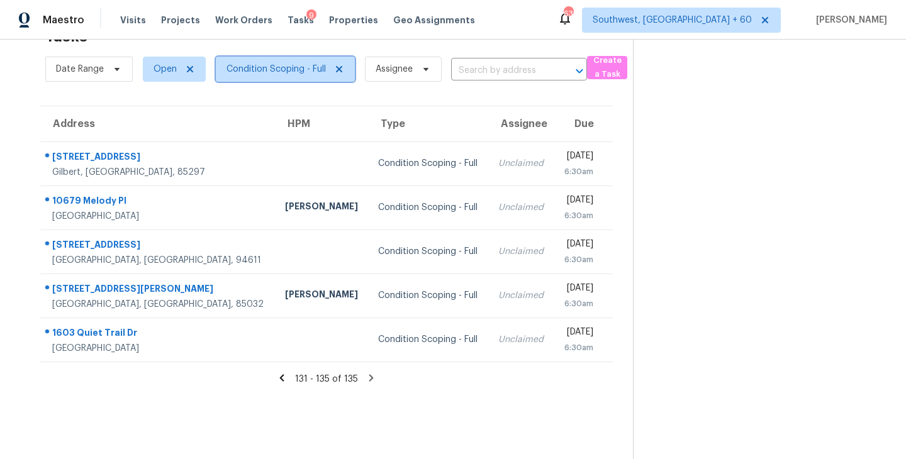
click at [311, 72] on span "Condition Scoping - Full" at bounding box center [276, 69] width 99 height 13
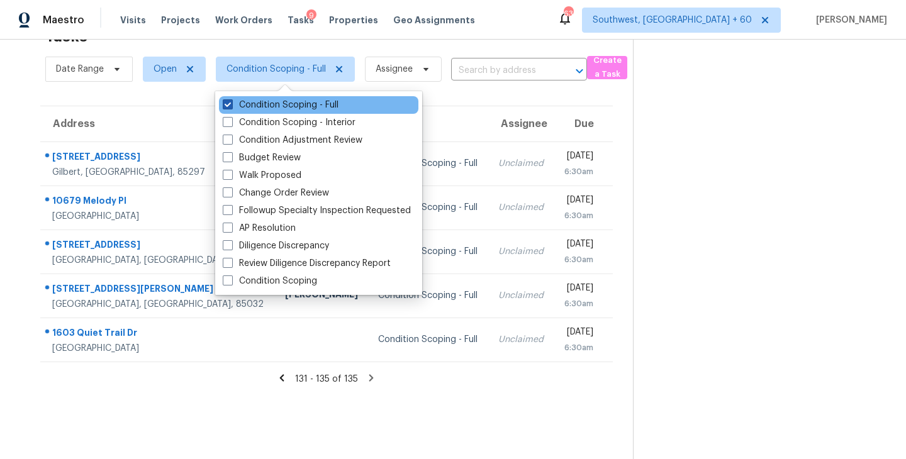
click at [321, 106] on label "Condition Scoping - Full" at bounding box center [281, 105] width 116 height 13
click at [231, 106] on input "Condition Scoping - Full" at bounding box center [227, 103] width 8 height 8
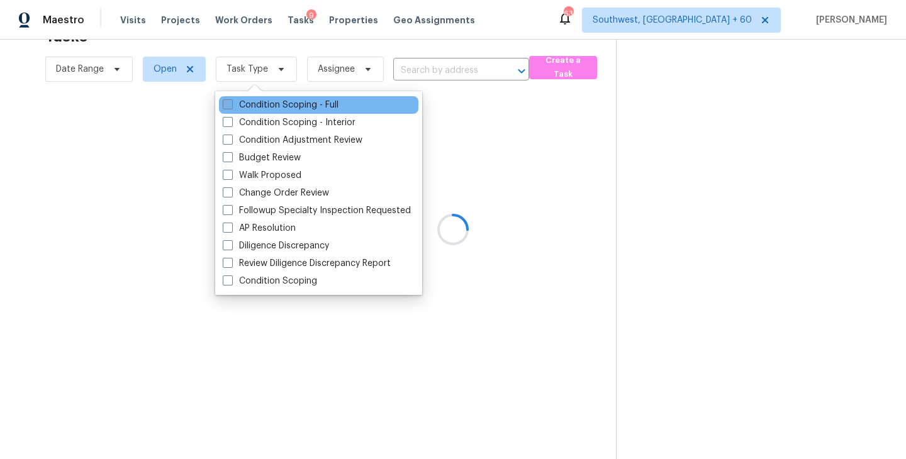
click at [321, 106] on label "Condition Scoping - Full" at bounding box center [281, 105] width 116 height 13
click at [231, 106] on input "Condition Scoping - Full" at bounding box center [227, 103] width 8 height 8
checkbox input "true"
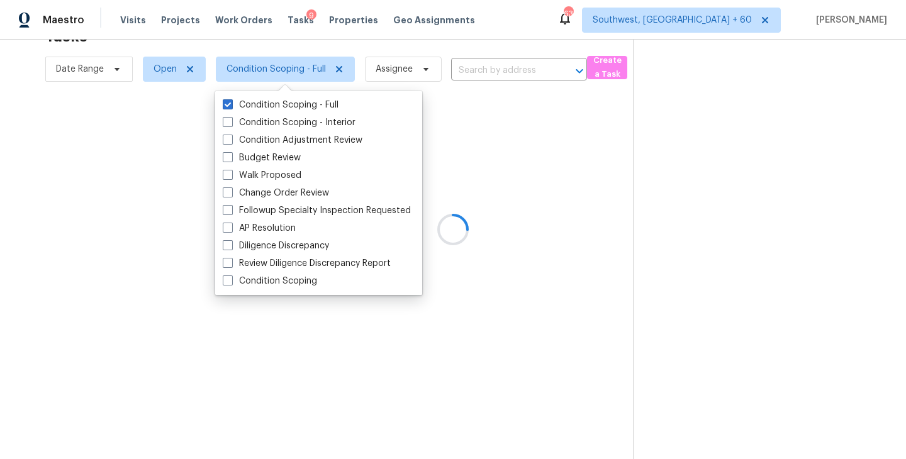
click at [579, 161] on div at bounding box center [453, 229] width 906 height 459
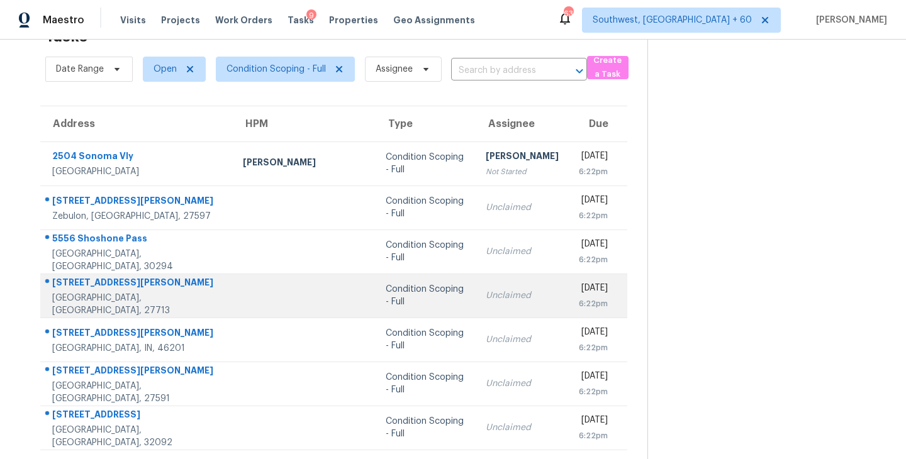
click at [476, 309] on td "Unclaimed" at bounding box center [522, 296] width 93 height 44
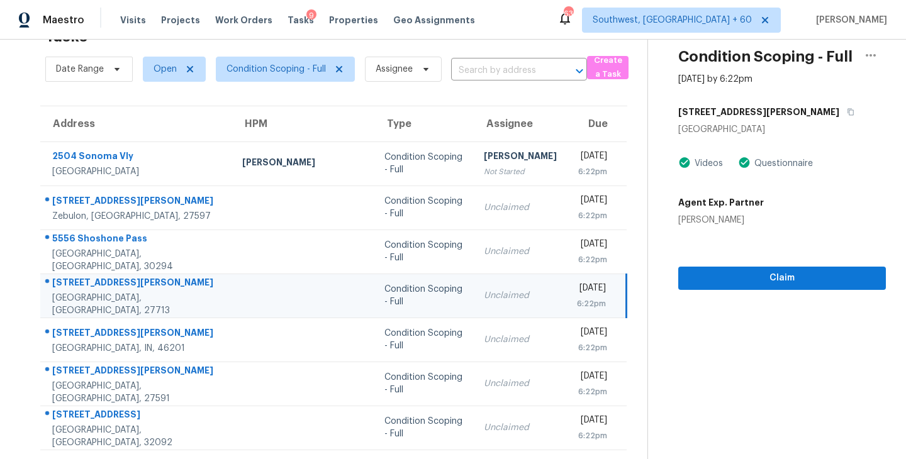
click at [577, 298] on div "[DATE]" at bounding box center [591, 290] width 29 height 16
click at [763, 285] on span "Claim" at bounding box center [781, 279] width 187 height 16
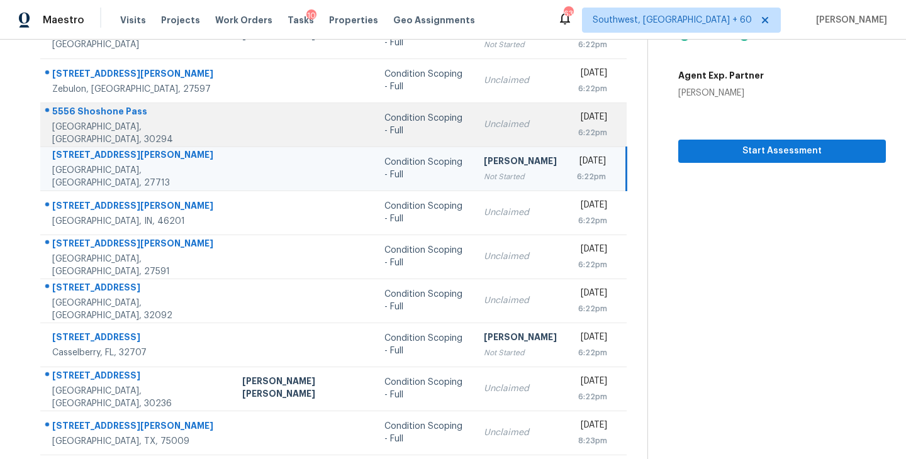
scroll to position [196, 0]
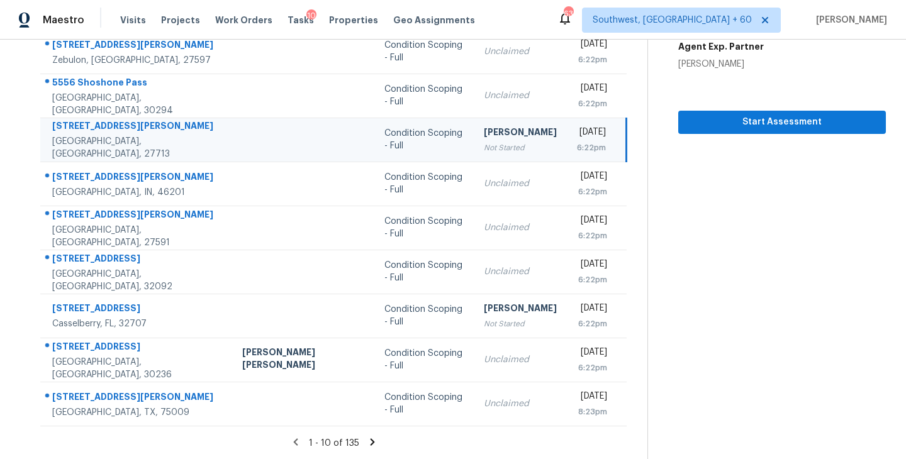
click at [370, 443] on icon at bounding box center [372, 442] width 4 height 7
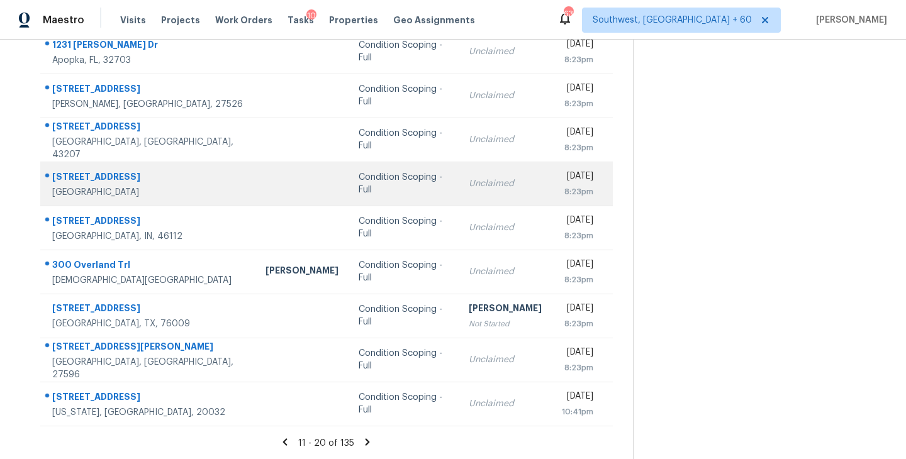
click at [356, 176] on td "Condition Scoping - Full" at bounding box center [404, 184] width 110 height 44
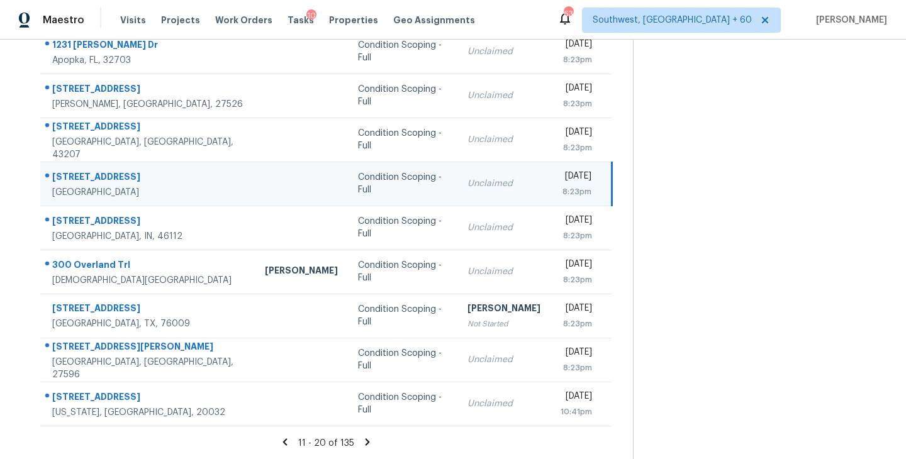
click at [467, 181] on div "Unclaimed" at bounding box center [503, 183] width 73 height 13
click at [551, 181] on td "Wed, Sep 17th 2025 8:23pm" at bounding box center [581, 184] width 61 height 44
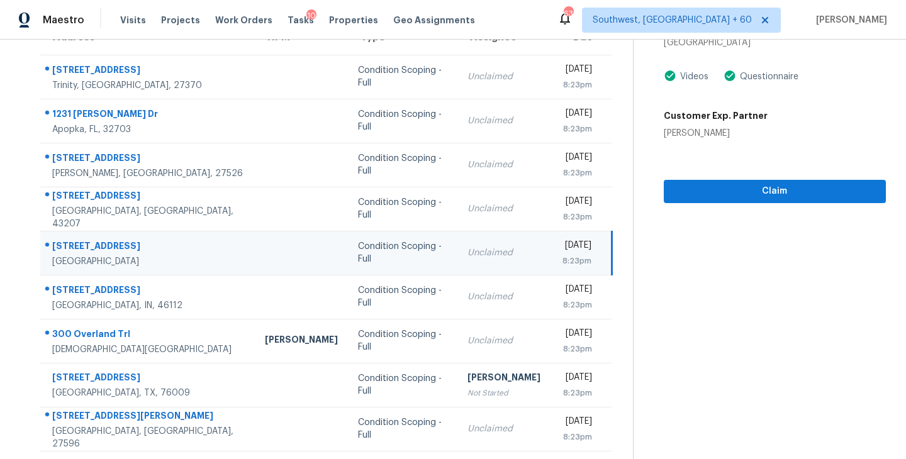
scroll to position [129, 0]
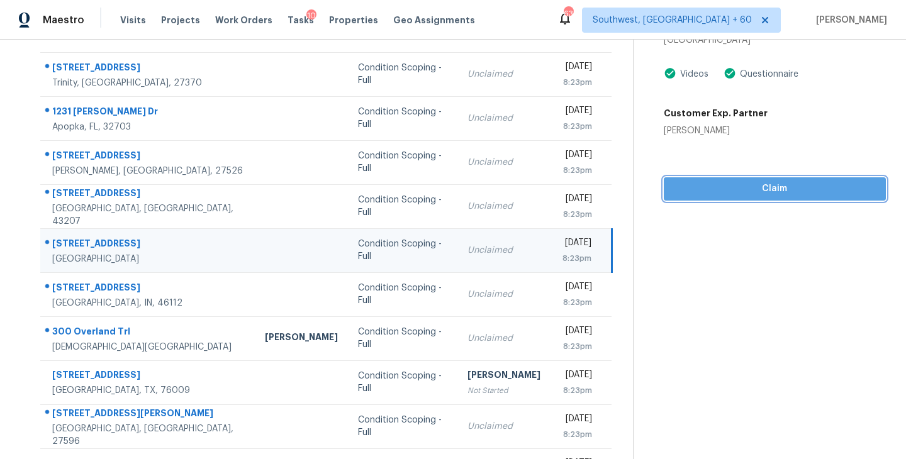
click at [790, 184] on span "Claim" at bounding box center [775, 189] width 202 height 16
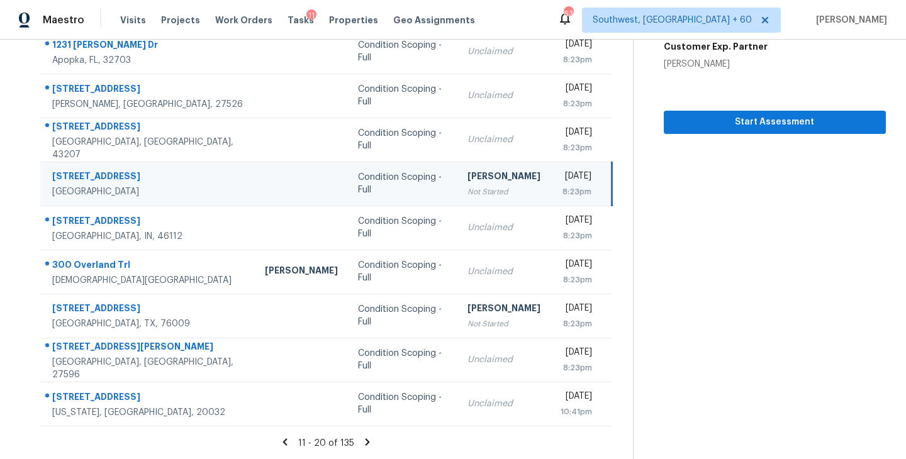
click at [364, 442] on icon at bounding box center [367, 442] width 11 height 11
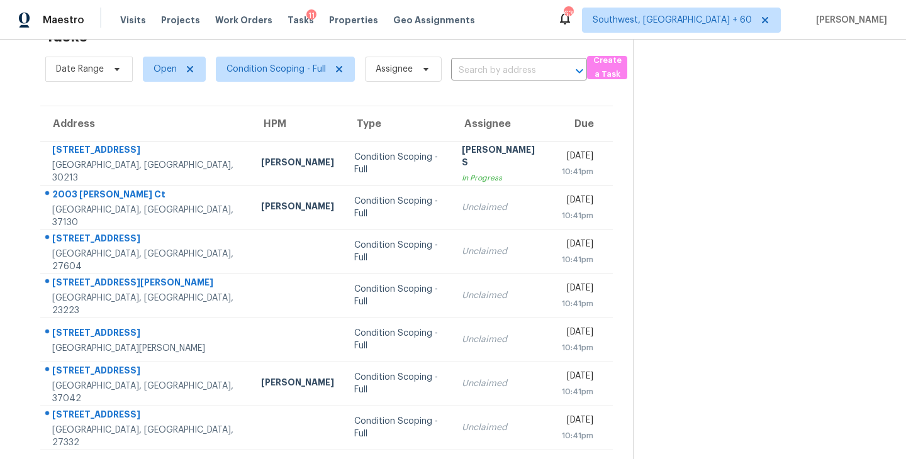
scroll to position [196, 0]
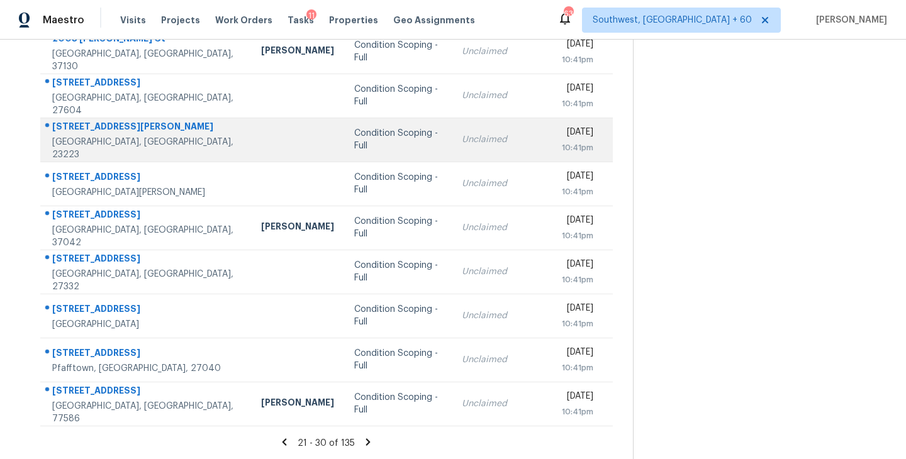
click at [354, 144] on div "Condition Scoping - Full" at bounding box center [398, 139] width 88 height 25
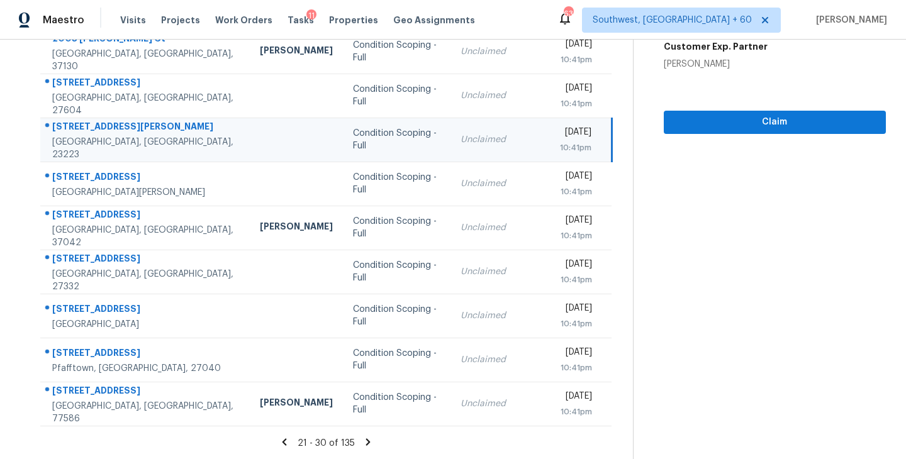
click at [353, 139] on div "Condition Scoping - Full" at bounding box center [396, 139] width 87 height 25
click at [772, 115] on span "Claim" at bounding box center [775, 123] width 202 height 16
click at [364, 442] on icon at bounding box center [367, 442] width 11 height 11
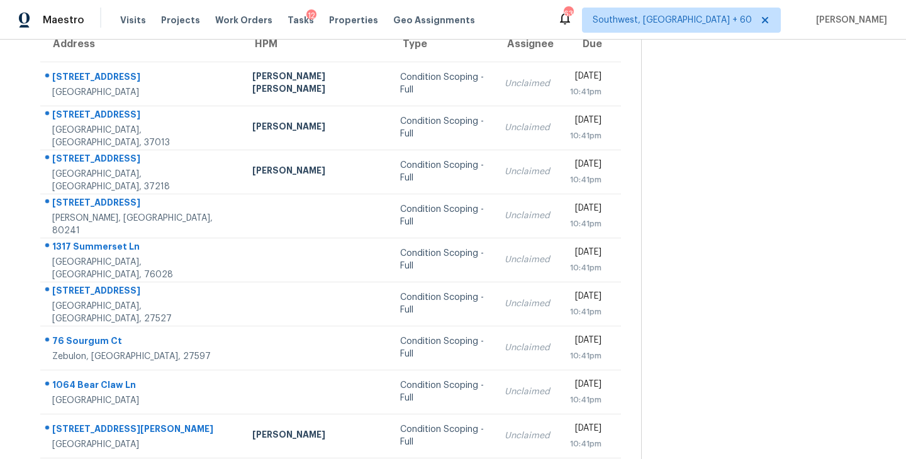
scroll to position [117, 0]
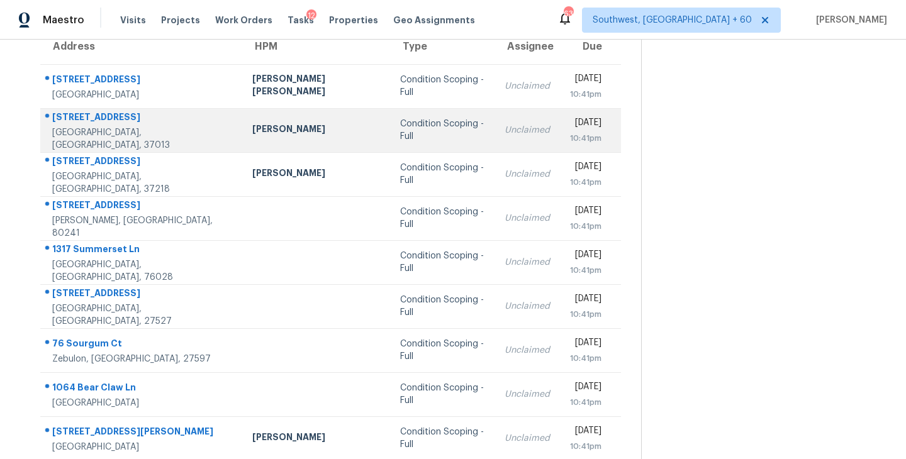
click at [400, 133] on div "Condition Scoping - Full" at bounding box center [442, 130] width 84 height 25
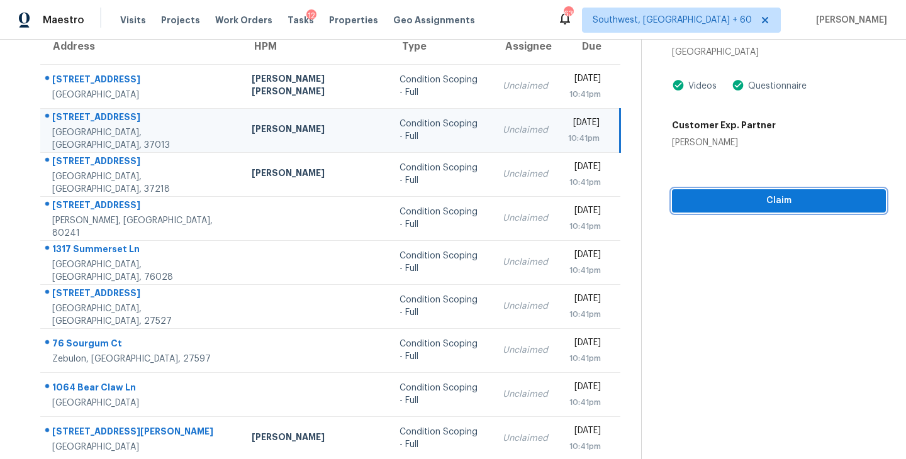
click at [786, 206] on span "Claim" at bounding box center [779, 201] width 194 height 16
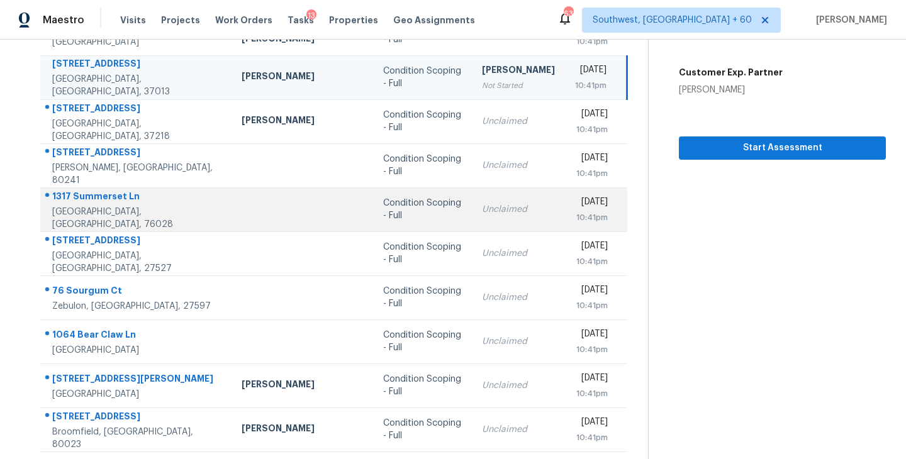
scroll to position [196, 0]
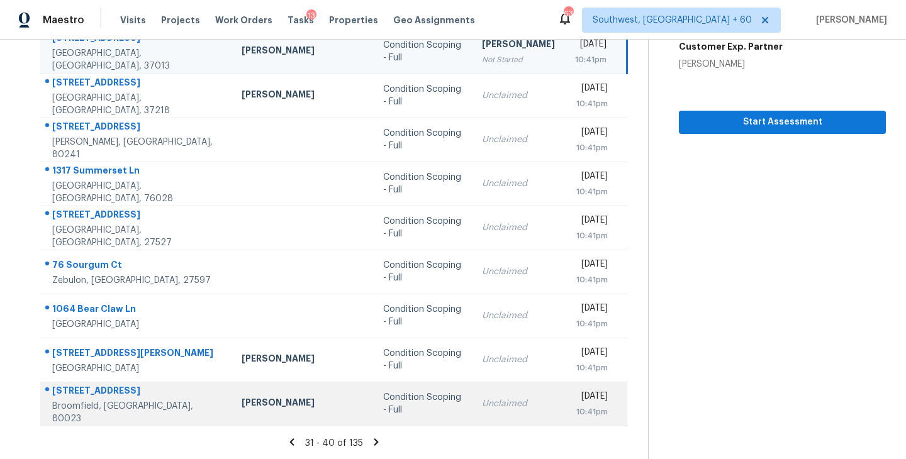
click at [472, 405] on td "Unclaimed" at bounding box center [518, 404] width 93 height 44
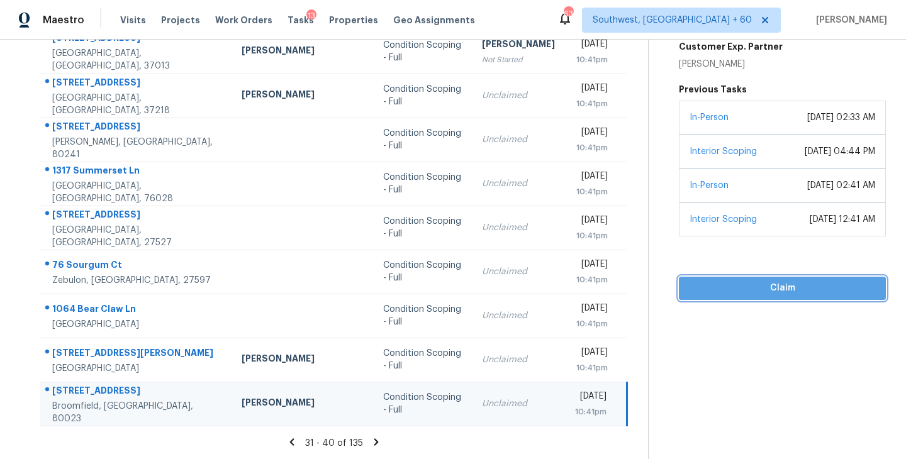
click at [752, 296] on span "Claim" at bounding box center [782, 289] width 187 height 16
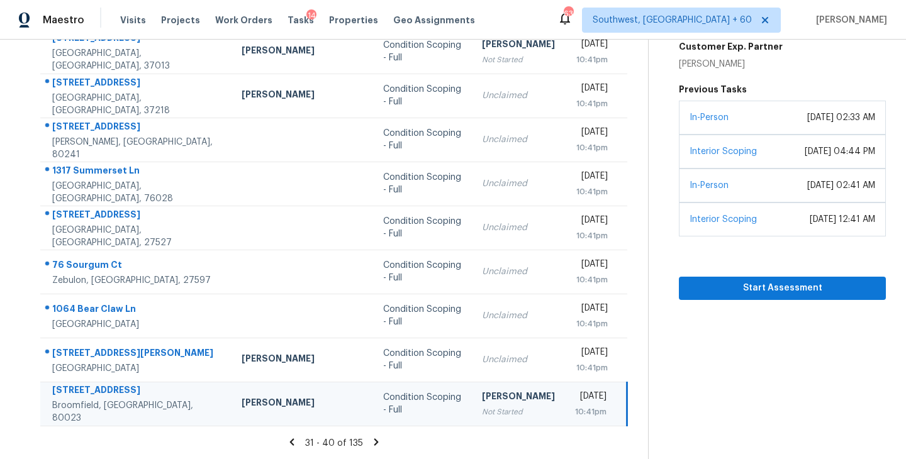
click at [371, 443] on icon at bounding box center [376, 442] width 11 height 11
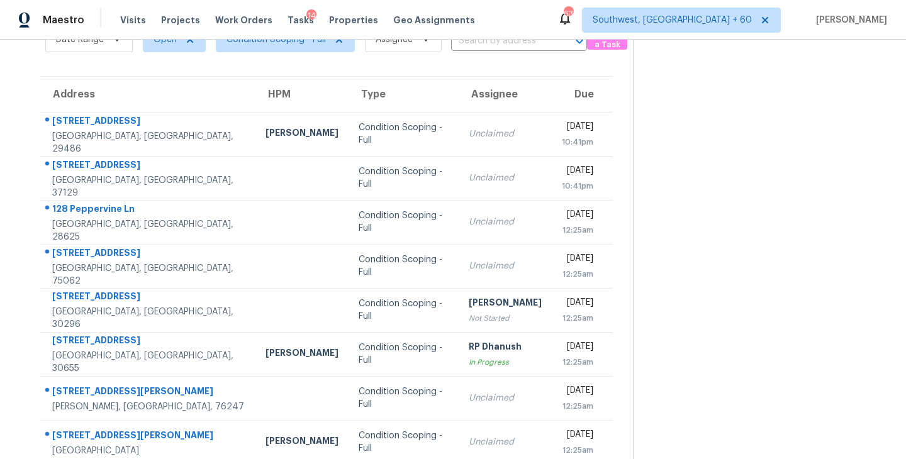
scroll to position [0, 0]
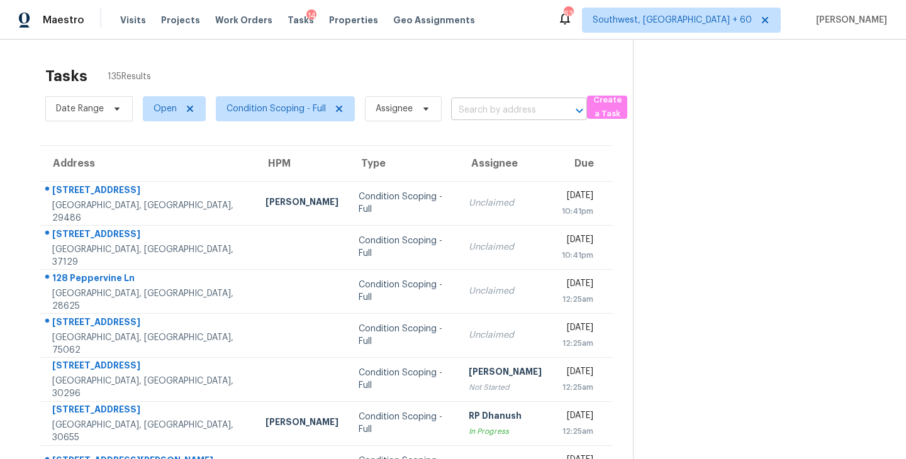
click at [476, 113] on input "text" at bounding box center [501, 111] width 101 height 20
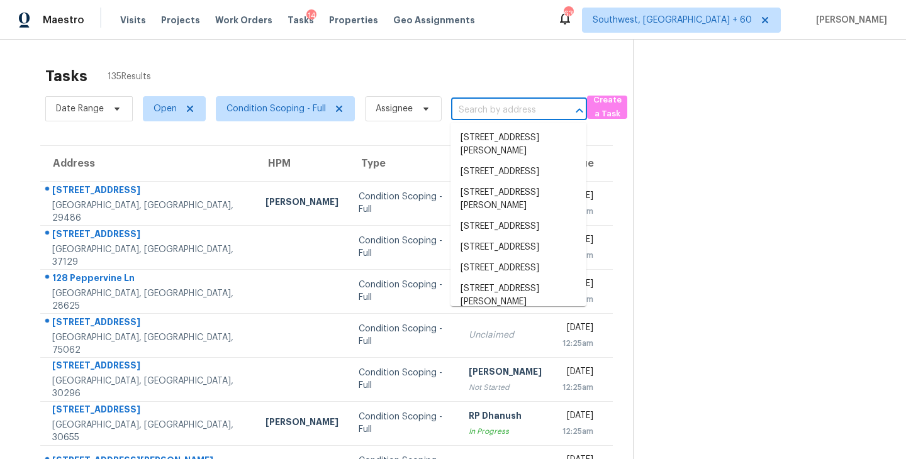
paste input "32 Regency Ln, Houston, TX, 77088"
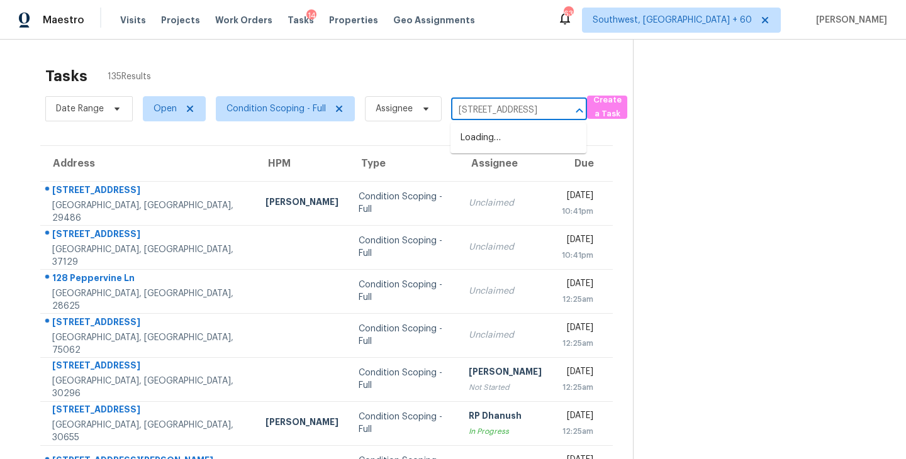
scroll to position [0, 55]
type input "32 Regency Ln, Houston, TX, 77088"
click at [666, 151] on section at bounding box center [759, 348] width 253 height 616
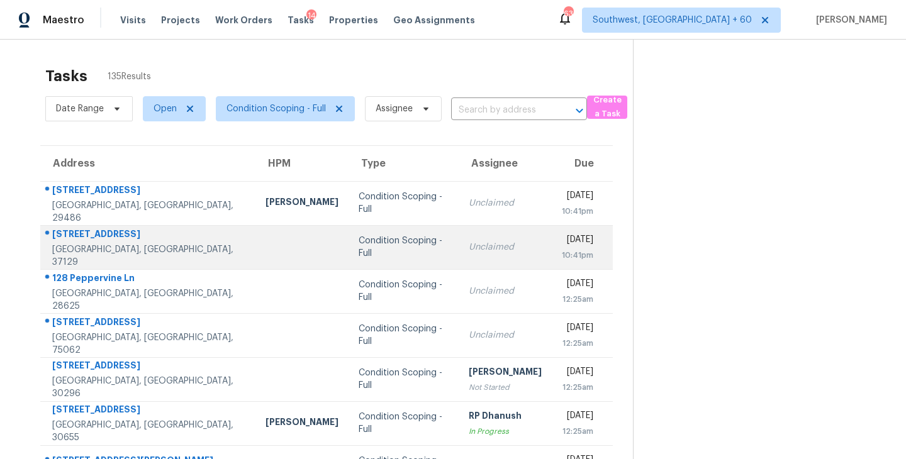
scroll to position [196, 0]
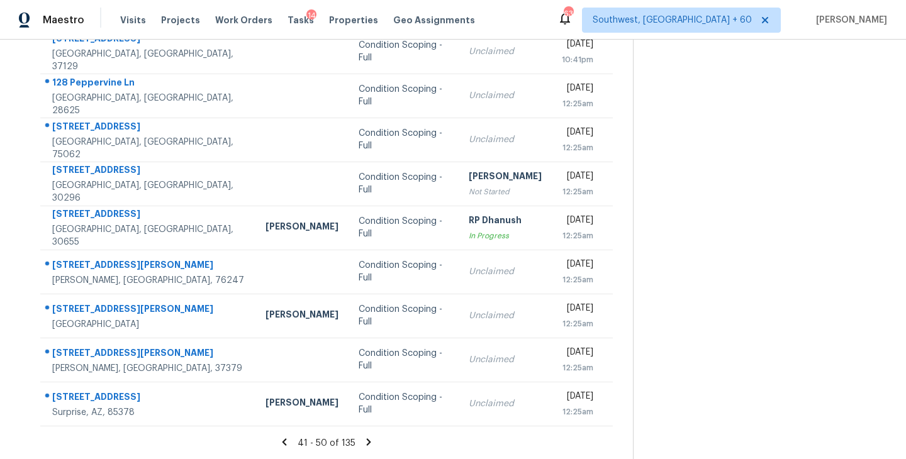
click at [367, 442] on icon at bounding box center [369, 442] width 4 height 7
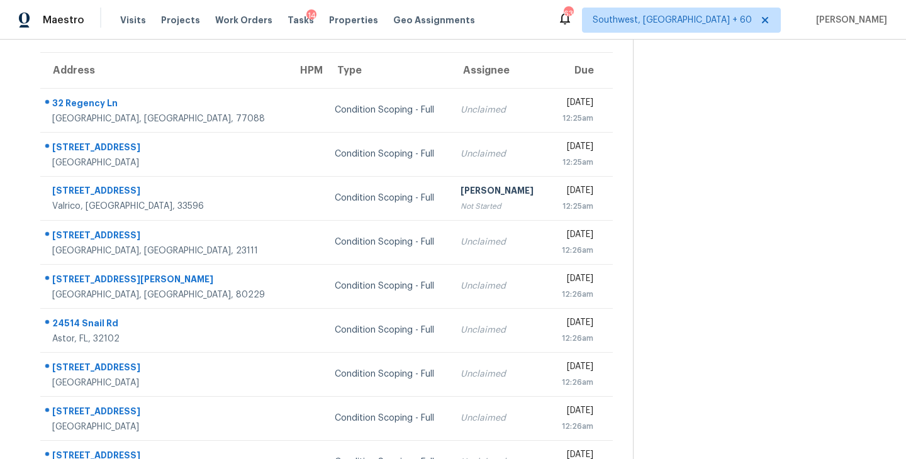
scroll to position [91, 0]
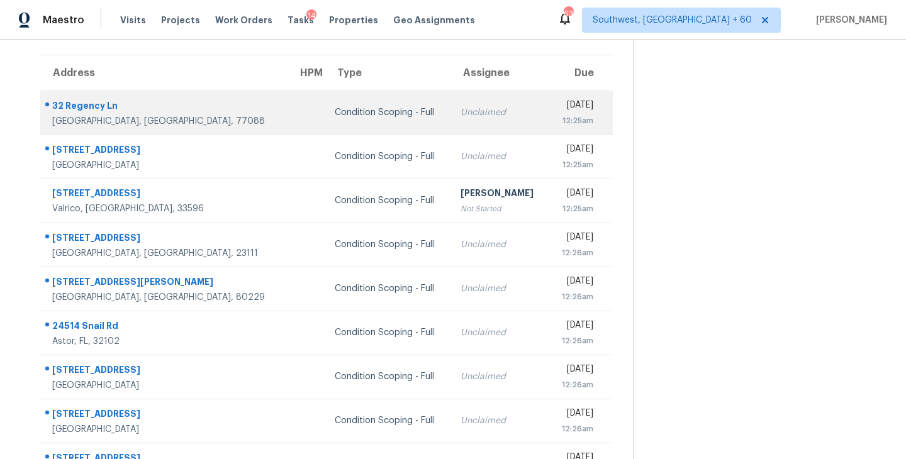
click at [461, 112] on div "Unclaimed" at bounding box center [500, 112] width 78 height 13
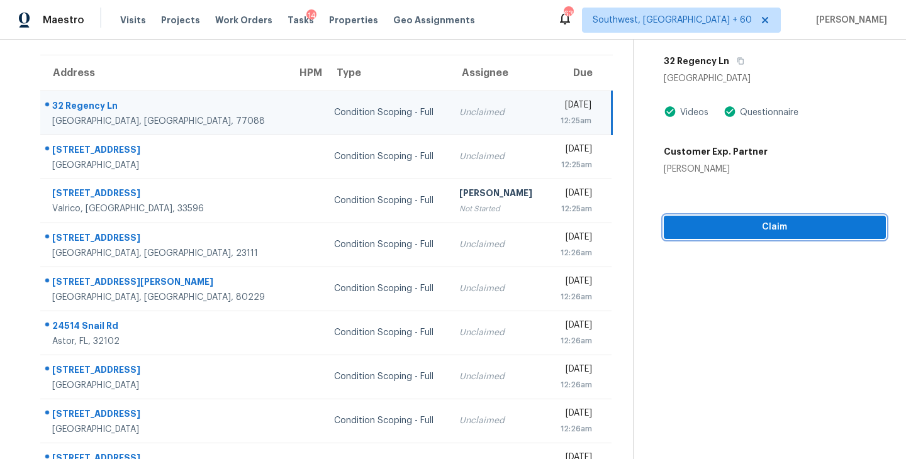
click at [698, 217] on button "Claim" at bounding box center [775, 227] width 222 height 23
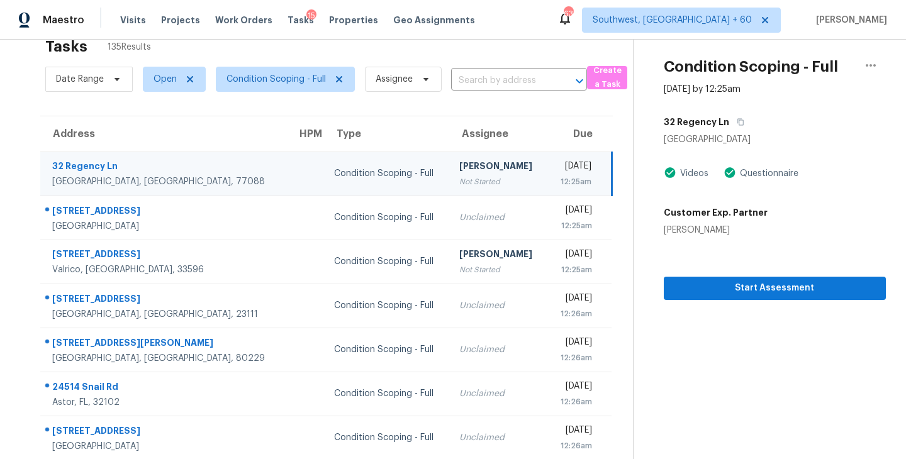
scroll to position [20, 0]
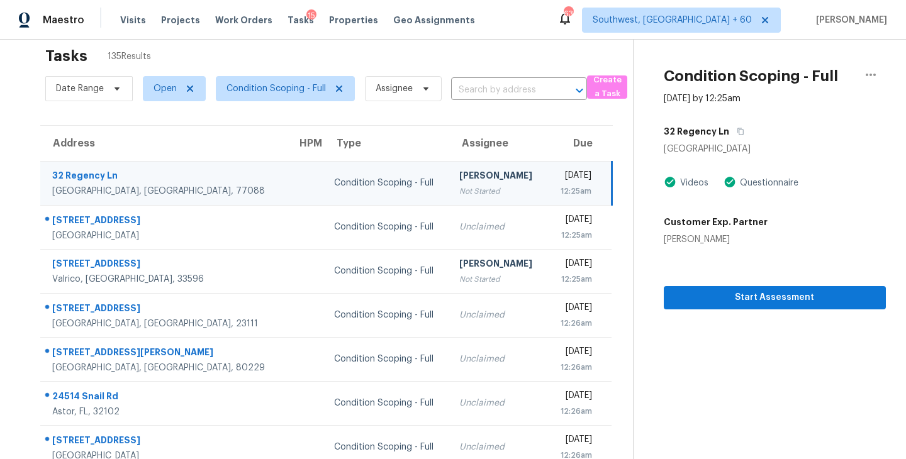
click at [496, 79] on div "Date Range Open Condition Scoping - Full Assignee ​" at bounding box center [316, 88] width 542 height 33
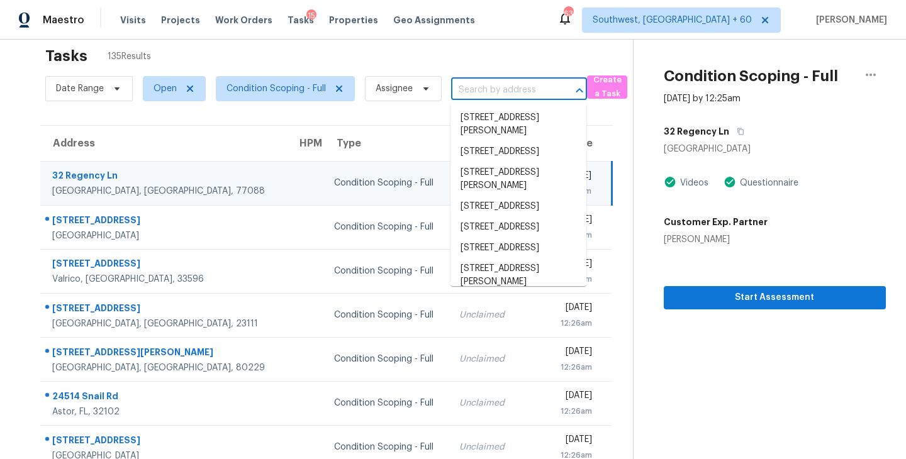
click at [490, 85] on input "text" at bounding box center [501, 91] width 101 height 20
paste input "17 N Titus Ln, Wendell, NC, 27591"
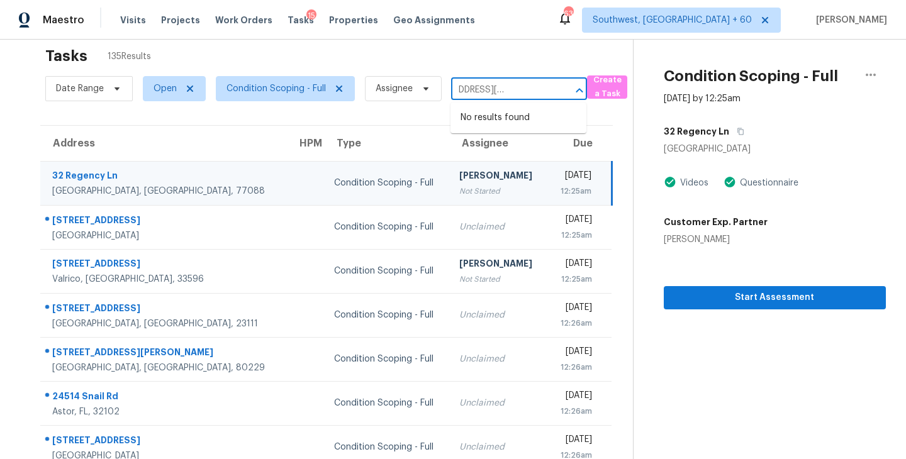
type input "17 N Titus Ln, Wendell, NC, 27591"
click at [644, 323] on section "Condition Scoping - Full Sep 18th 2025 by 12:25am 32 Regency Ln Houston, TX 770…" at bounding box center [759, 328] width 253 height 616
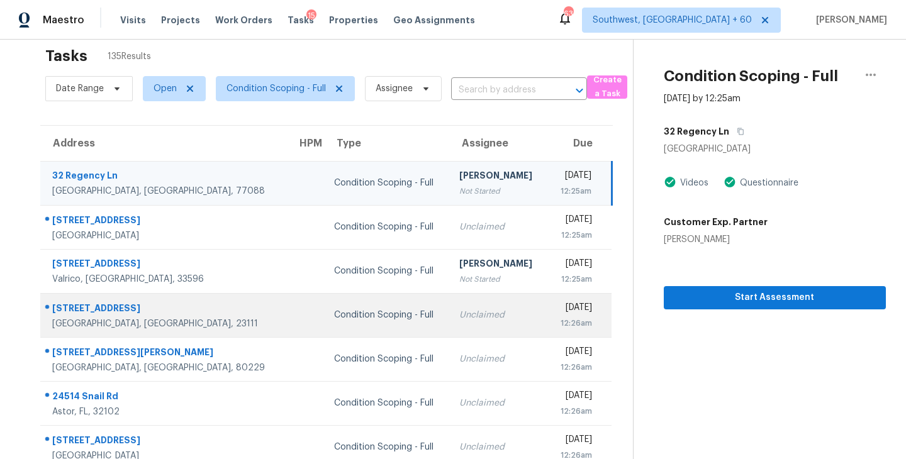
scroll to position [196, 0]
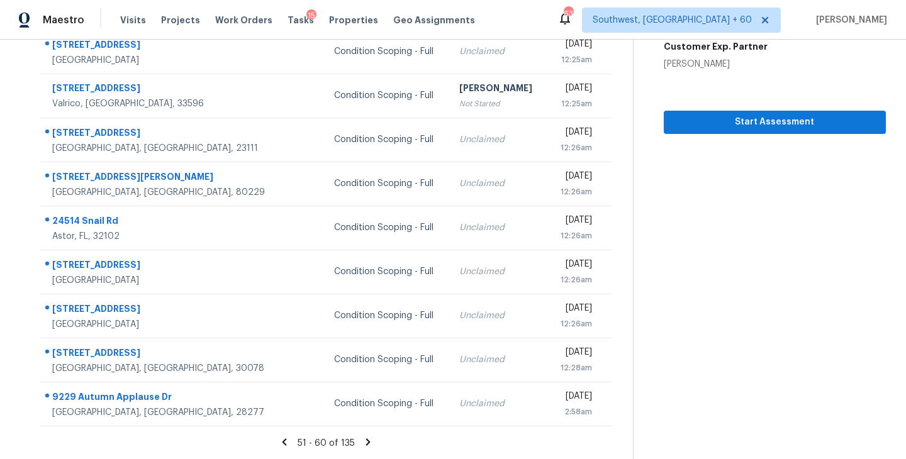
click at [366, 439] on icon at bounding box center [368, 442] width 4 height 7
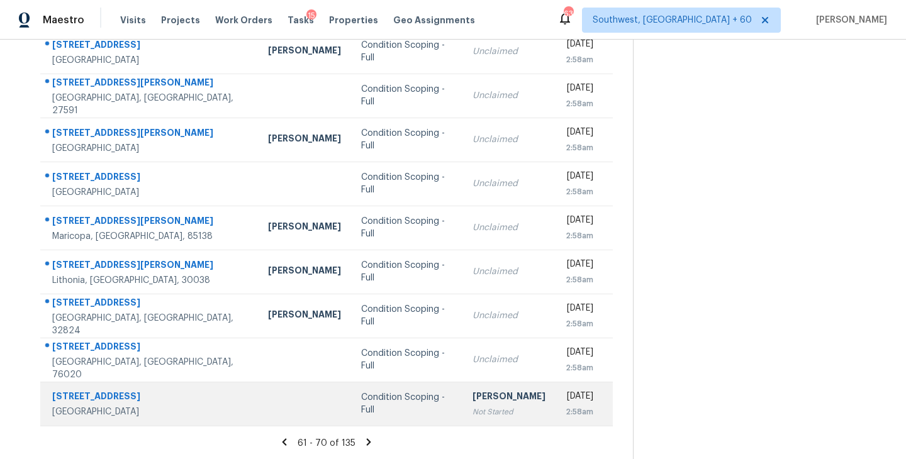
scroll to position [145, 0]
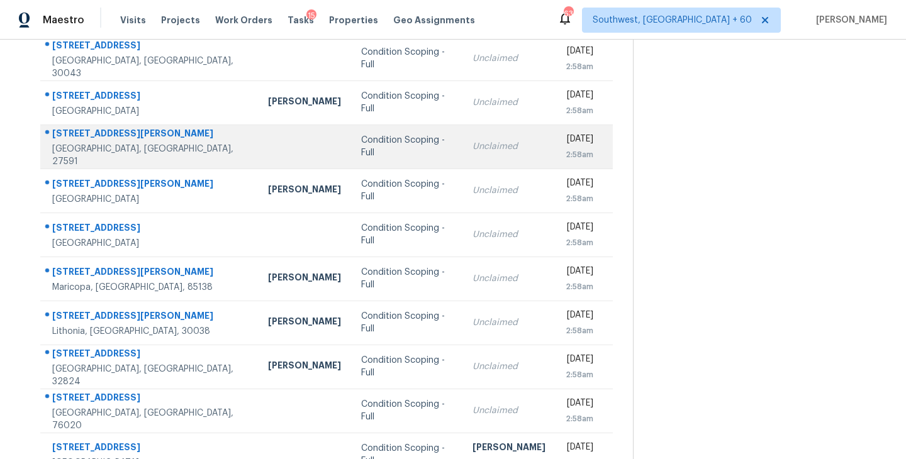
click at [375, 150] on div "Condition Scoping - Full" at bounding box center [406, 146] width 91 height 25
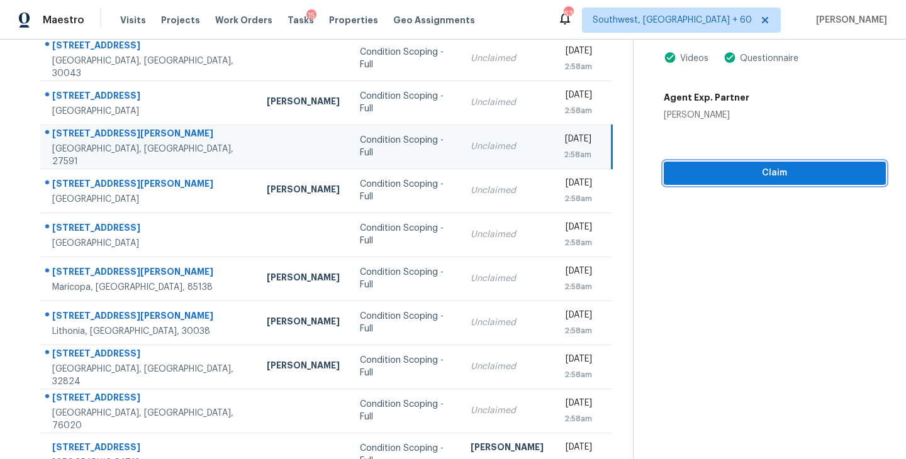
click at [755, 179] on span "Claim" at bounding box center [775, 173] width 202 height 16
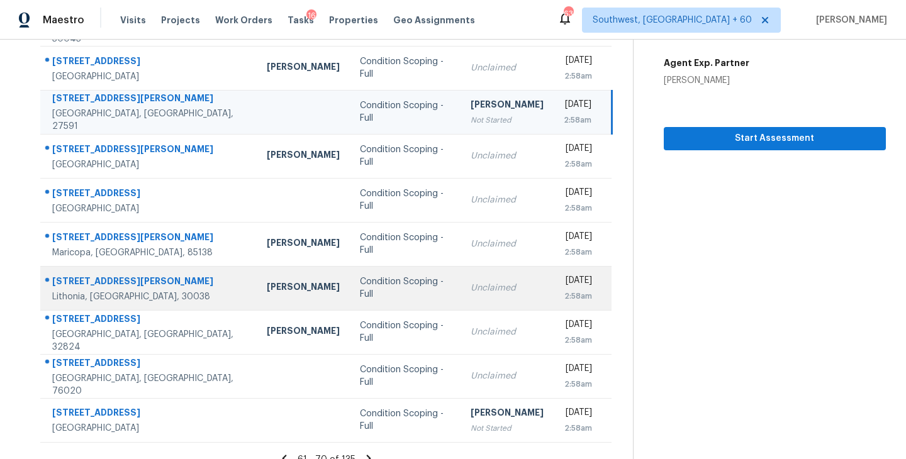
scroll to position [196, 0]
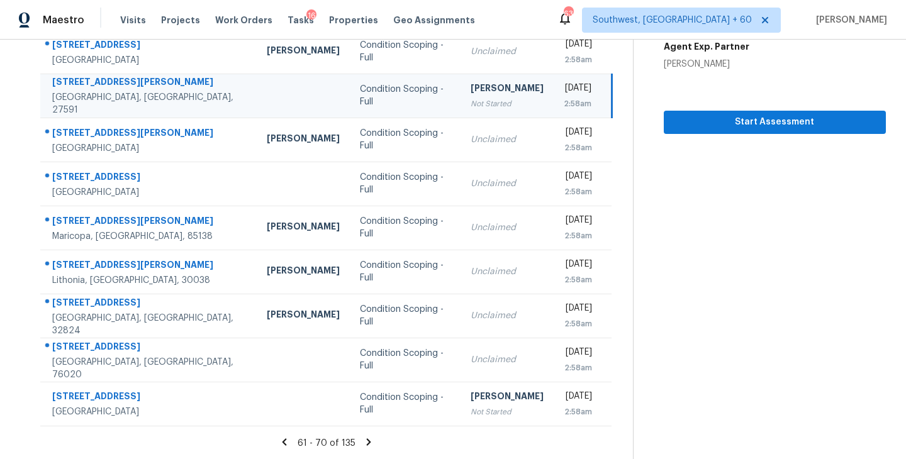
click at [368, 444] on icon at bounding box center [368, 442] width 11 height 11
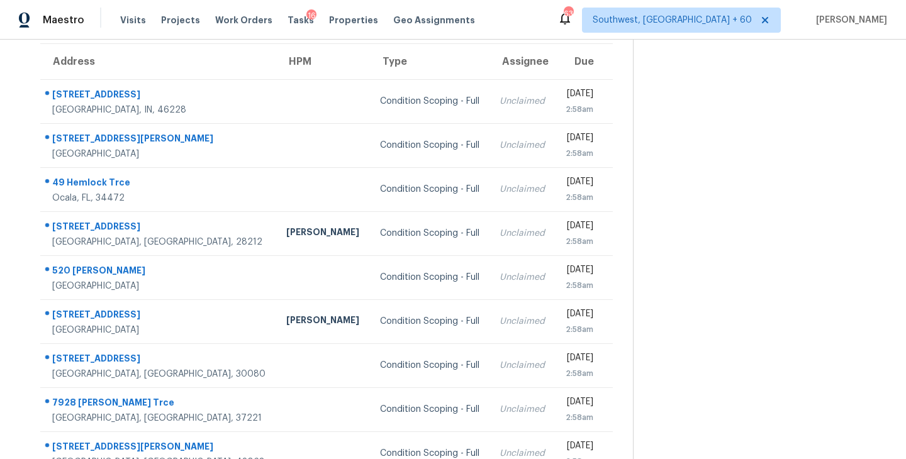
scroll to position [101, 0]
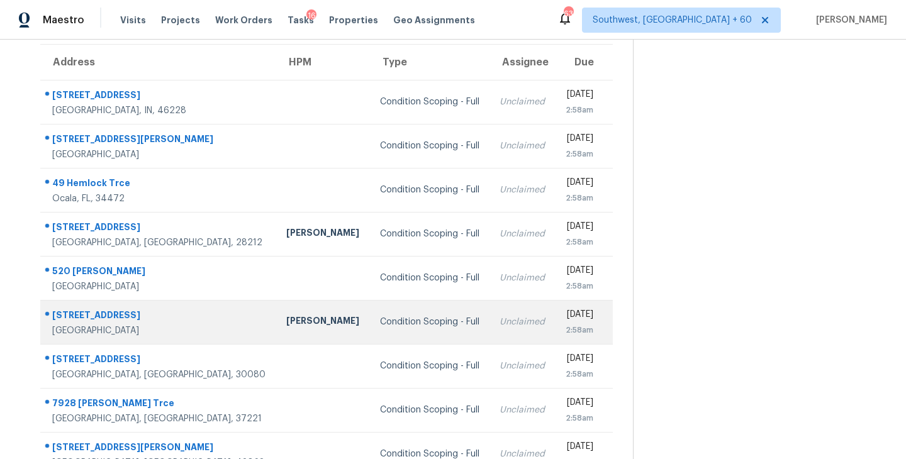
click at [380, 324] on div "Condition Scoping - Full" at bounding box center [430, 322] width 100 height 13
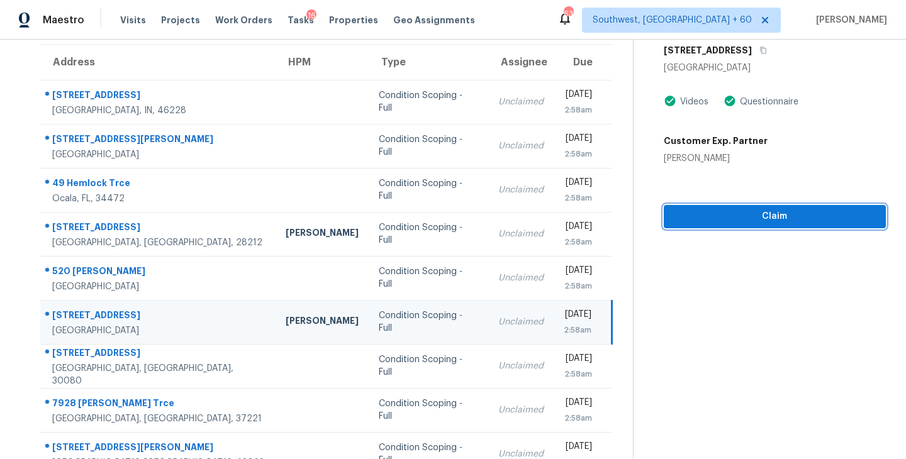
click at [776, 216] on span "Claim" at bounding box center [775, 217] width 202 height 16
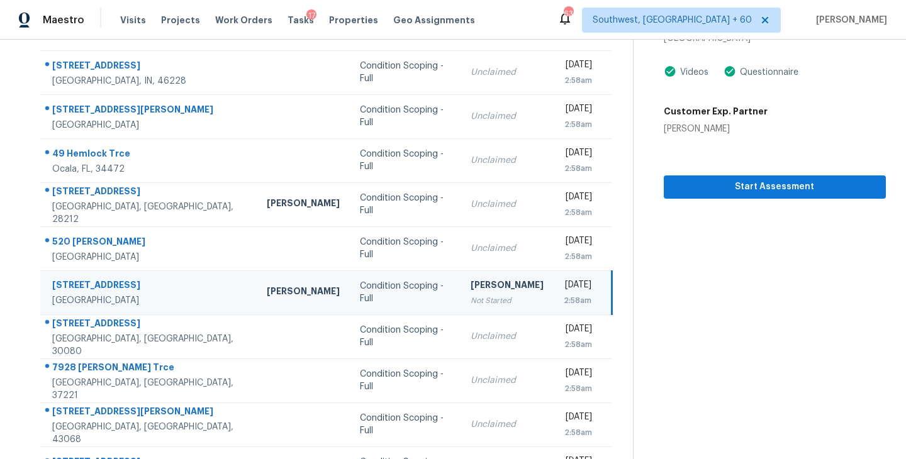
scroll to position [196, 0]
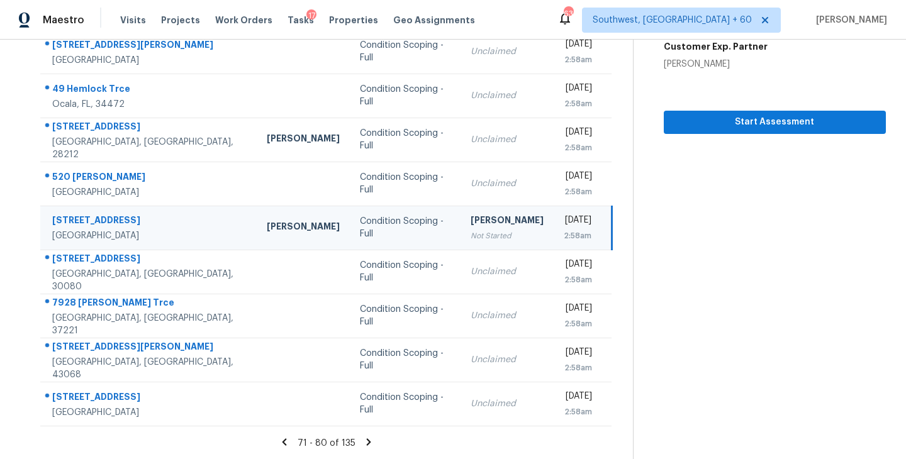
click at [366, 445] on icon at bounding box center [368, 442] width 11 height 11
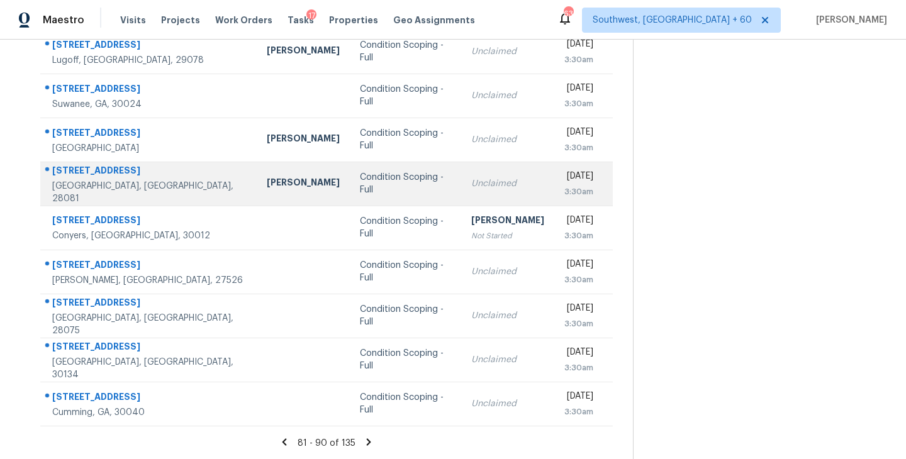
click at [361, 187] on div "Condition Scoping - Full" at bounding box center [405, 183] width 91 height 25
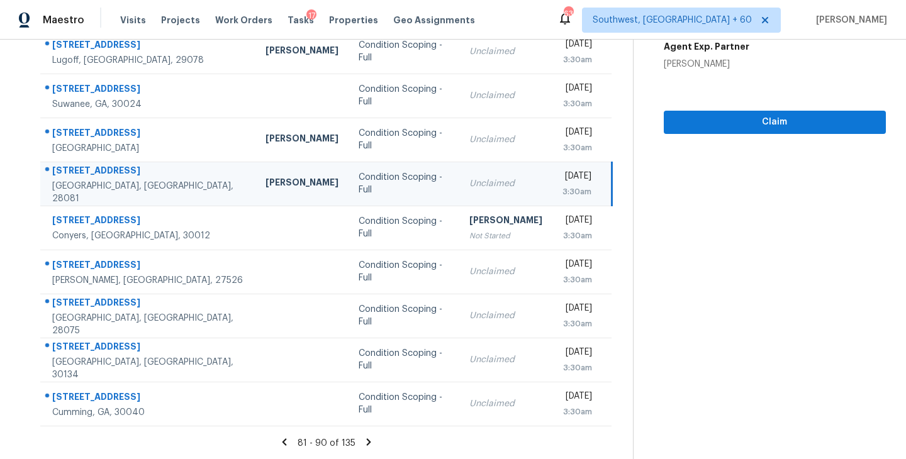
scroll to position [143, 0]
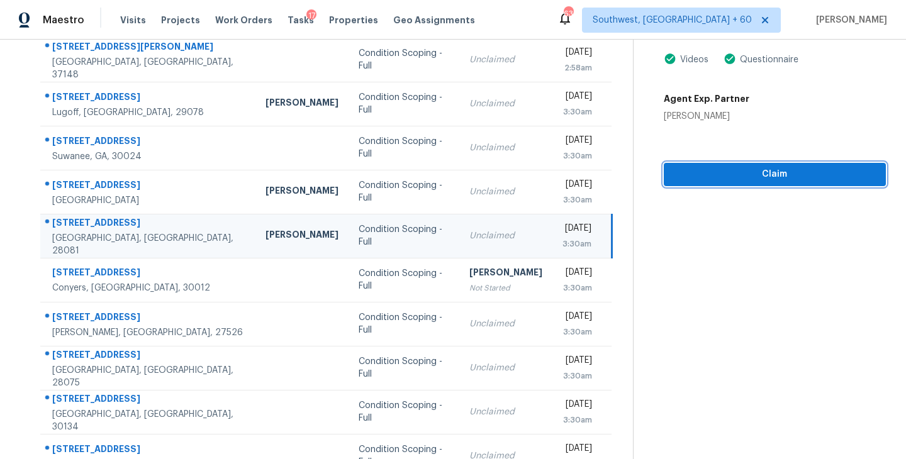
click at [773, 181] on span "Claim" at bounding box center [775, 175] width 202 height 16
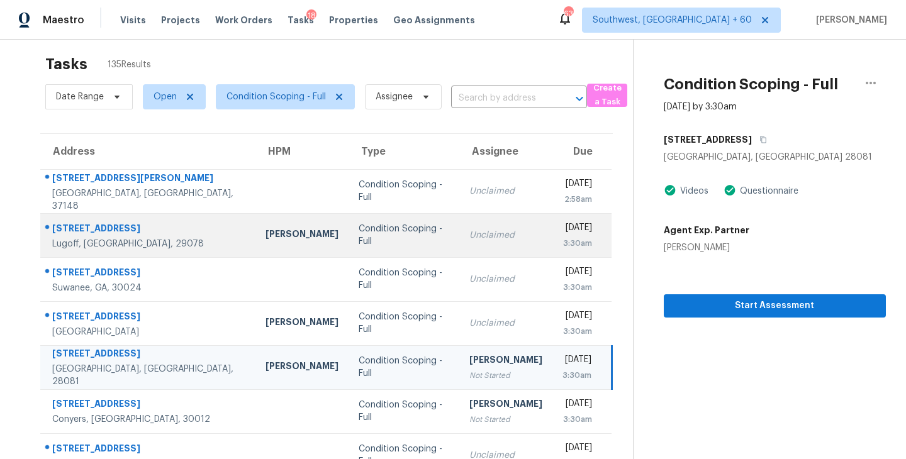
scroll to position [0, 0]
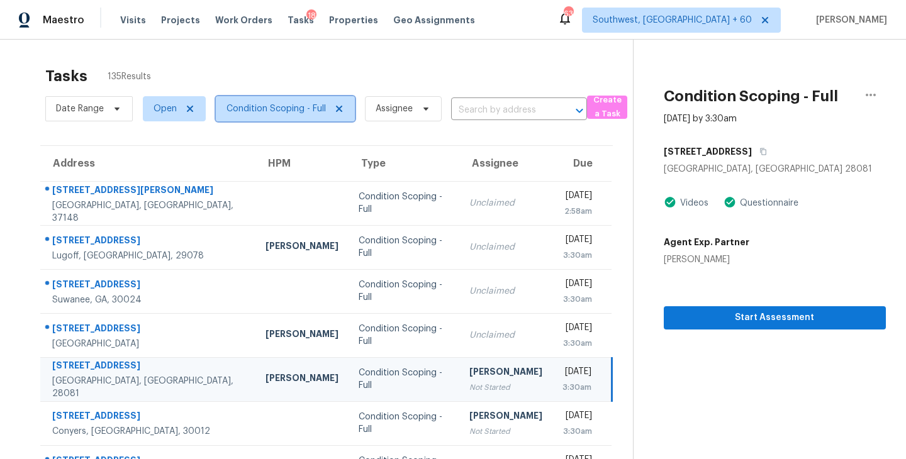
click at [258, 108] on span "Condition Scoping - Full" at bounding box center [276, 109] width 99 height 13
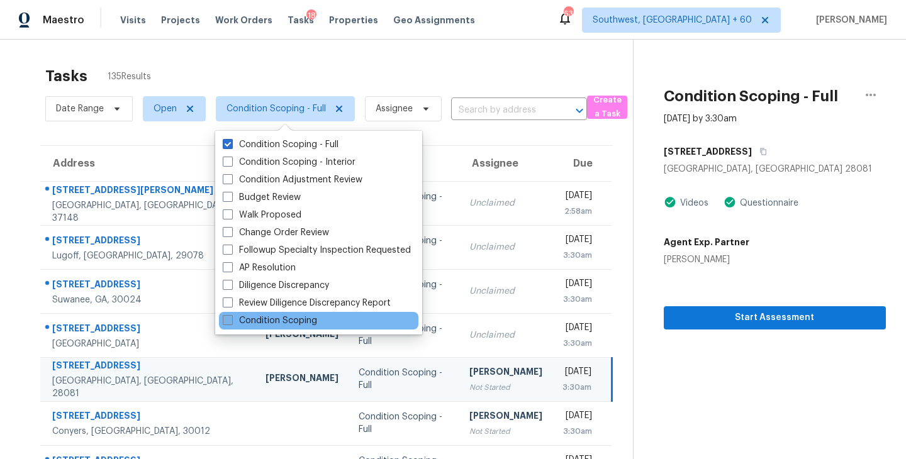
click at [293, 317] on label "Condition Scoping" at bounding box center [270, 321] width 94 height 13
click at [231, 317] on input "Condition Scoping" at bounding box center [227, 319] width 8 height 8
checkbox input "true"
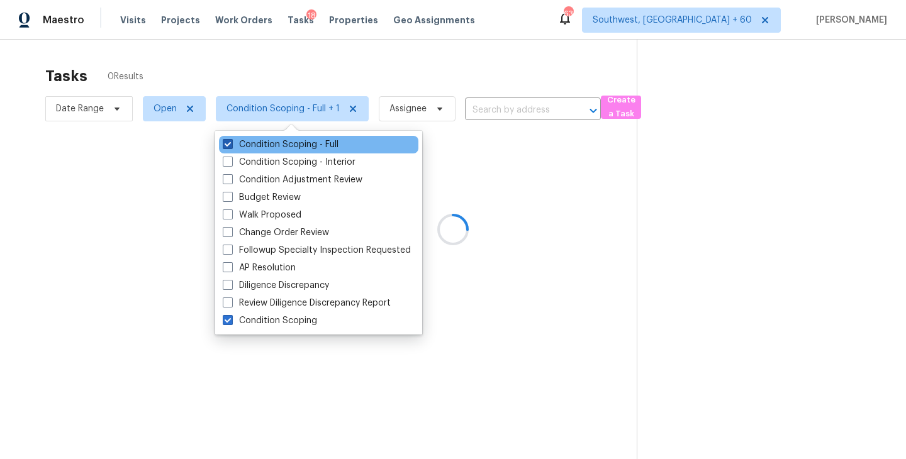
click at [299, 143] on label "Condition Scoping - Full" at bounding box center [281, 144] width 116 height 13
click at [231, 143] on input "Condition Scoping - Full" at bounding box center [227, 142] width 8 height 8
checkbox input "false"
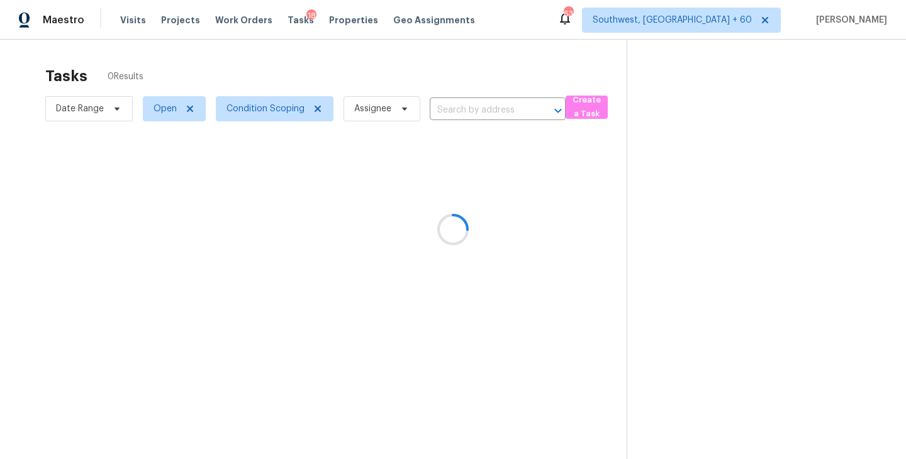
click at [625, 233] on div at bounding box center [453, 229] width 906 height 459
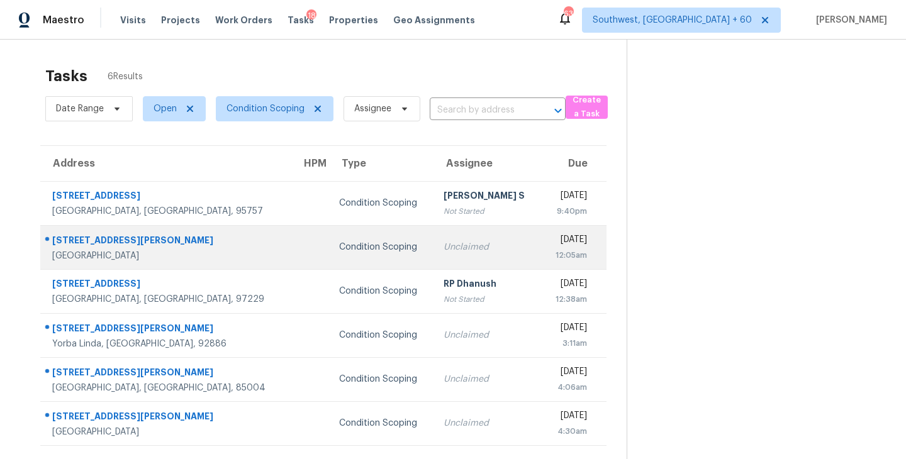
scroll to position [40, 0]
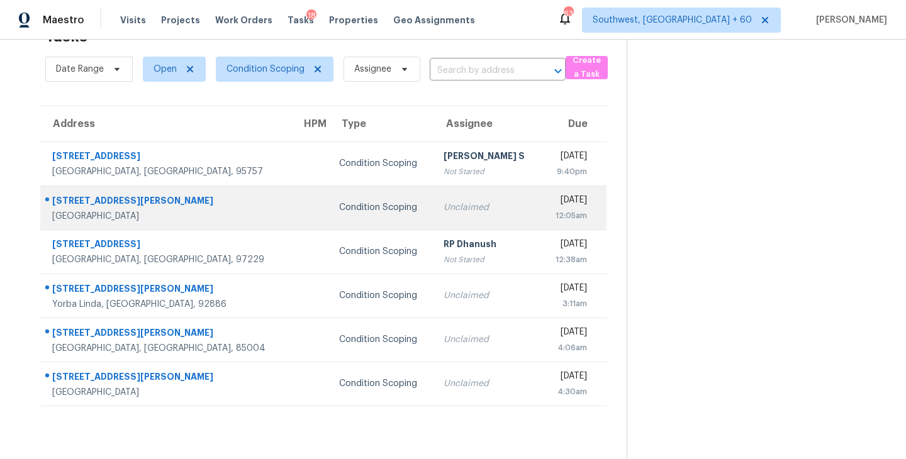
click at [437, 215] on td "Unclaimed" at bounding box center [488, 208] width 108 height 44
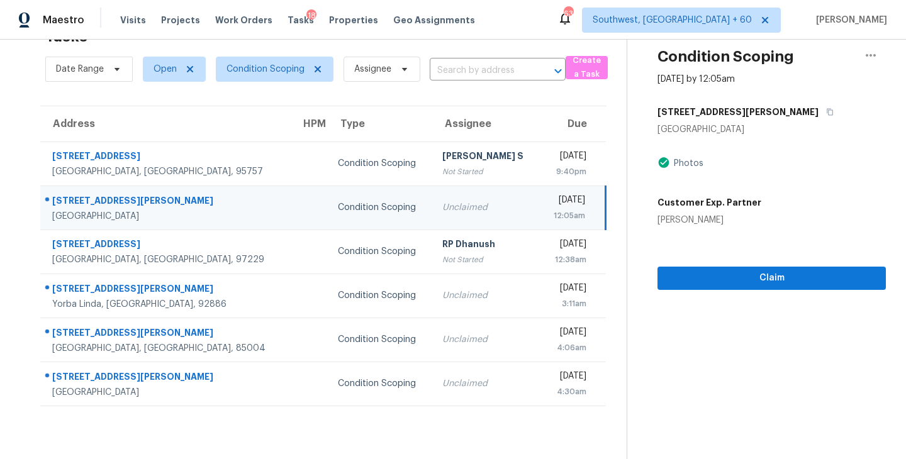
click at [442, 213] on div "Unclaimed" at bounding box center [485, 207] width 87 height 13
click at [713, 278] on span "Claim" at bounding box center [772, 279] width 208 height 16
click at [471, 211] on td "Sakthivel Chandran Not Started" at bounding box center [486, 208] width 108 height 44
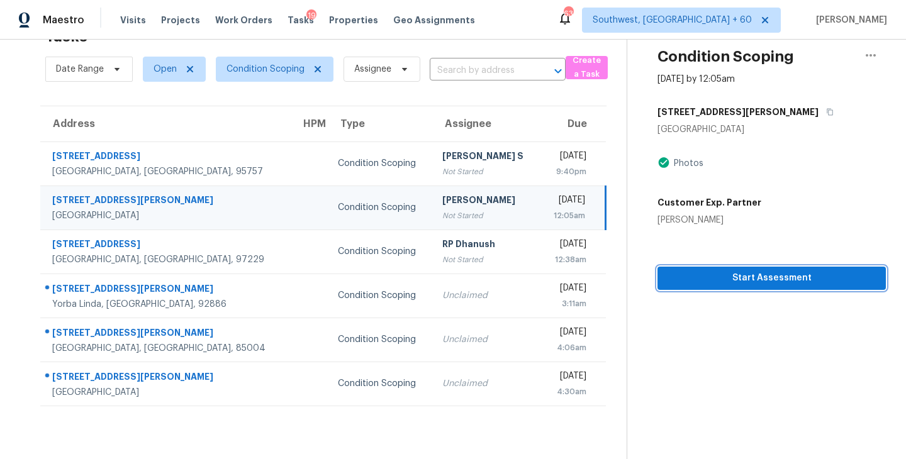
click at [732, 283] on span "Start Assessment" at bounding box center [772, 279] width 208 height 16
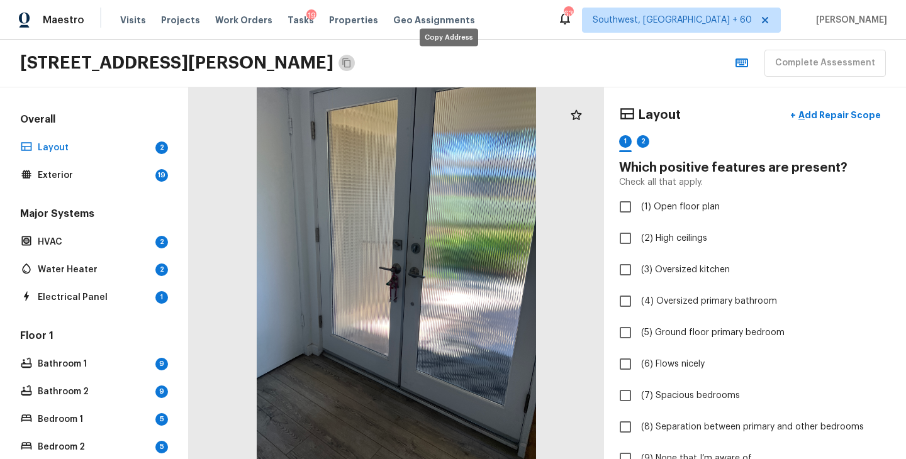
click at [352, 64] on icon "Copy Address" at bounding box center [347, 63] width 10 height 10
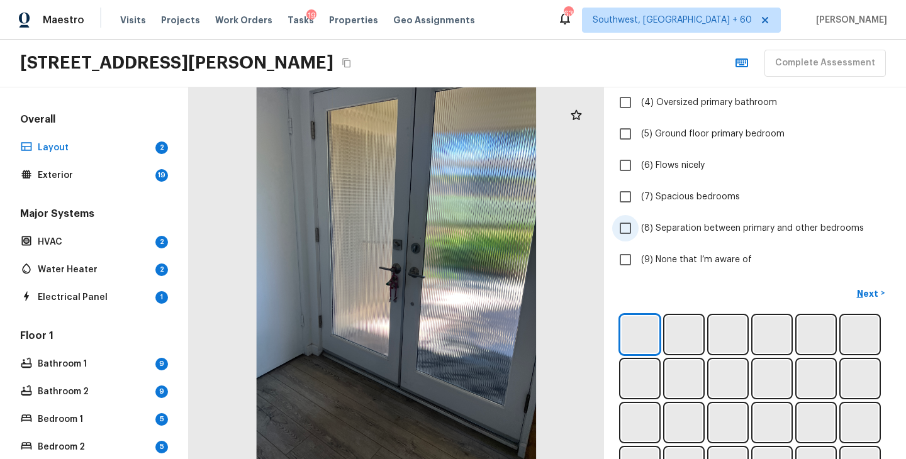
scroll to position [277, 0]
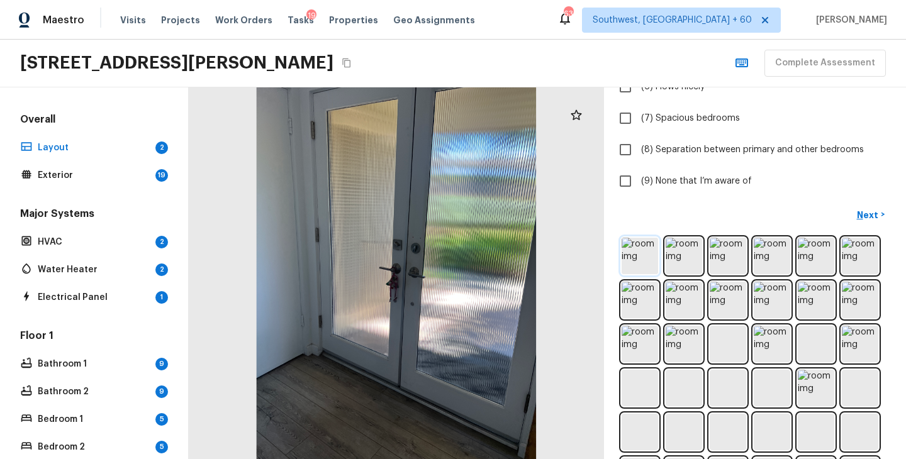
click at [639, 259] on img at bounding box center [640, 256] width 36 height 36
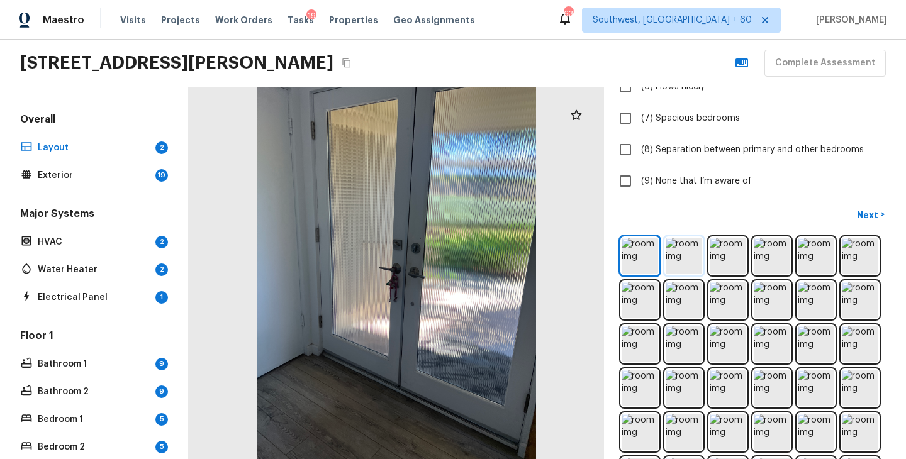
click at [684, 255] on img at bounding box center [684, 256] width 36 height 36
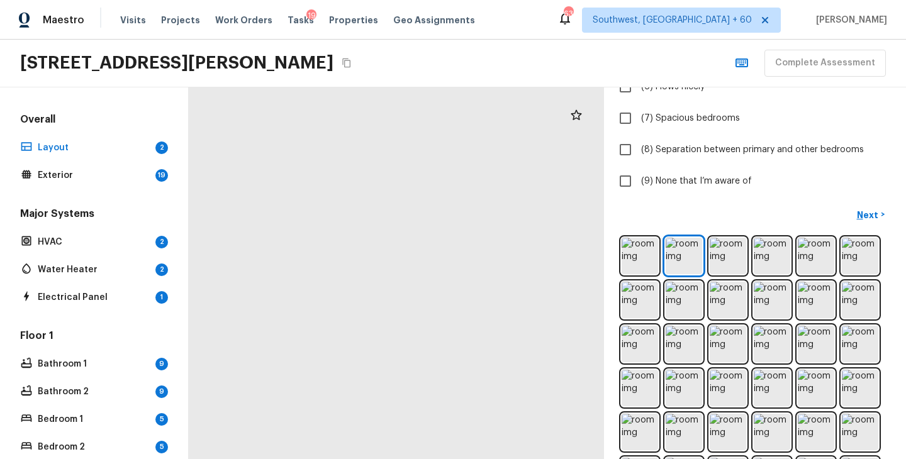
drag, startPoint x: 269, startPoint y: 284, endPoint x: 377, endPoint y: 283, distance: 107.6
click at [377, 283] on div at bounding box center [488, 277] width 664 height 594
drag, startPoint x: 441, startPoint y: 320, endPoint x: 336, endPoint y: 276, distance: 114.2
click at [336, 276] on div at bounding box center [497, 231] width 1280 height 1147
drag, startPoint x: 444, startPoint y: 289, endPoint x: 306, endPoint y: 288, distance: 138.4
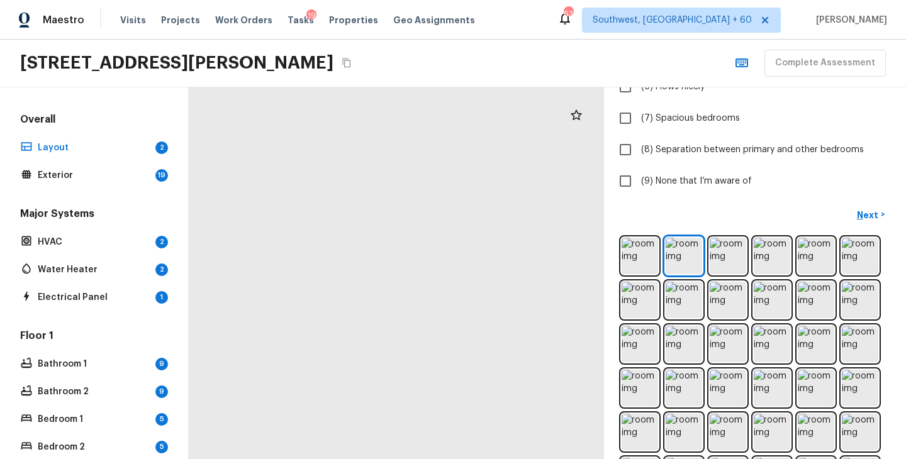
click at [306, 288] on div at bounding box center [347, 227] width 1280 height 1147
drag, startPoint x: 402, startPoint y: 215, endPoint x: 462, endPoint y: 233, distance: 62.5
click at [462, 232] on div at bounding box center [407, 244] width 1301 height 1165
drag, startPoint x: 445, startPoint y: 295, endPoint x: 459, endPoint y: 69, distance: 227.0
click at [459, 68] on div "Maestro Visits Projects Work Orders Tasks 19 Properties Geo Assignments 633 Sou…" at bounding box center [453, 229] width 906 height 459
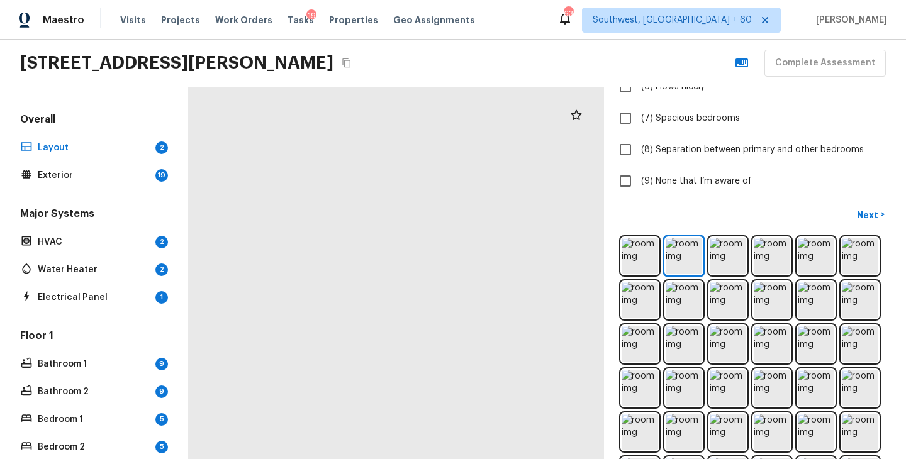
drag, startPoint x: 402, startPoint y: 264, endPoint x: 593, endPoint y: 269, distance: 191.3
click at [594, 269] on div at bounding box center [614, 23] width 1301 height 1165
drag, startPoint x: 453, startPoint y: 263, endPoint x: 320, endPoint y: 276, distance: 133.4
drag, startPoint x: 478, startPoint y: 277, endPoint x: 236, endPoint y: 277, distance: 241.6
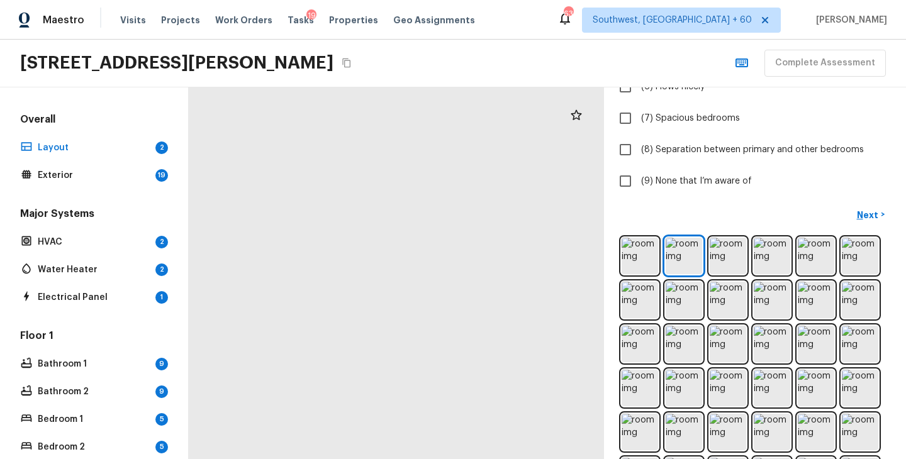
click at [236, 277] on div at bounding box center [478, 36] width 1301 height 1165
drag, startPoint x: 404, startPoint y: 265, endPoint x: 374, endPoint y: 266, distance: 29.6
click at [374, 266] on div at bounding box center [136, 36] width 1301 height 1165
click at [723, 259] on img at bounding box center [728, 256] width 36 height 36
click at [779, 254] on img at bounding box center [772, 256] width 36 height 36
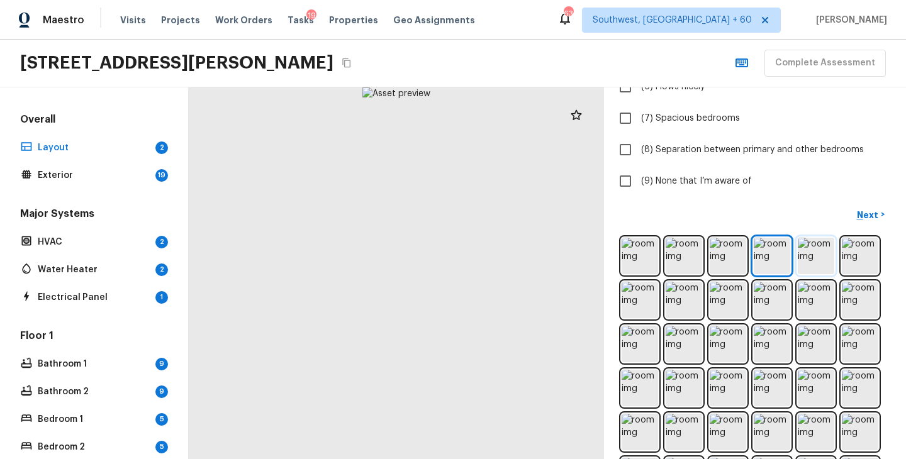
click at [803, 259] on img at bounding box center [816, 256] width 36 height 36
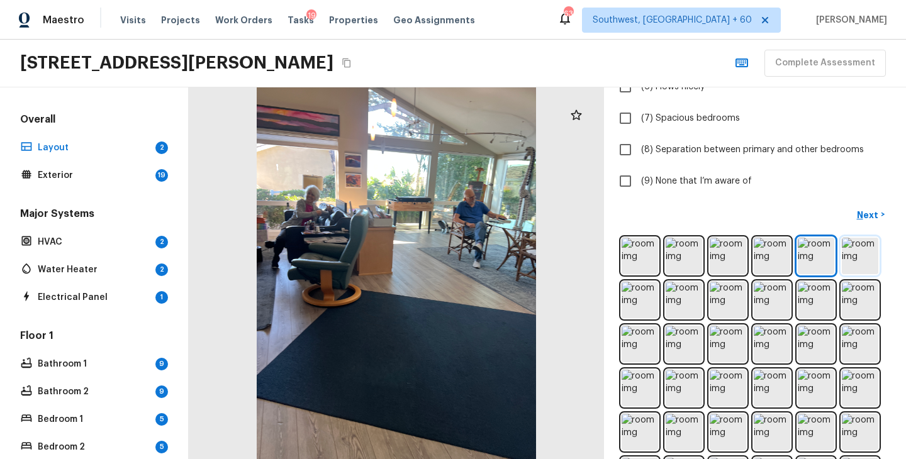
click at [865, 266] on img at bounding box center [860, 256] width 36 height 36
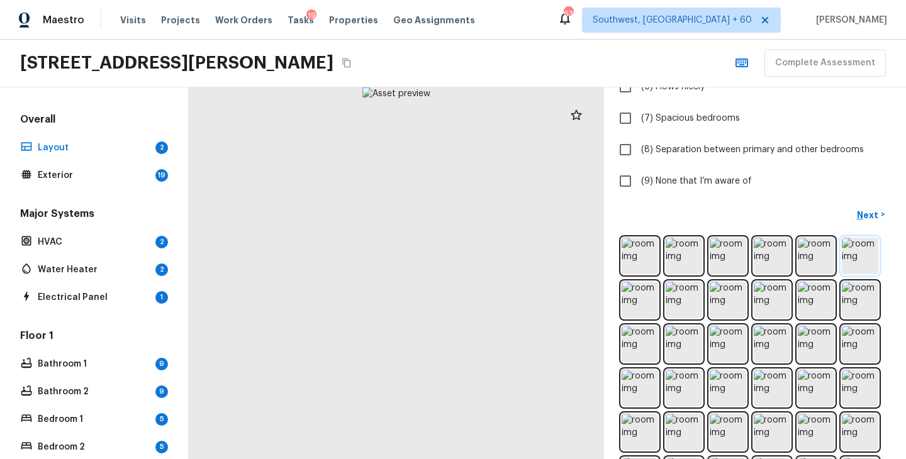
click at [868, 260] on img at bounding box center [860, 256] width 36 height 36
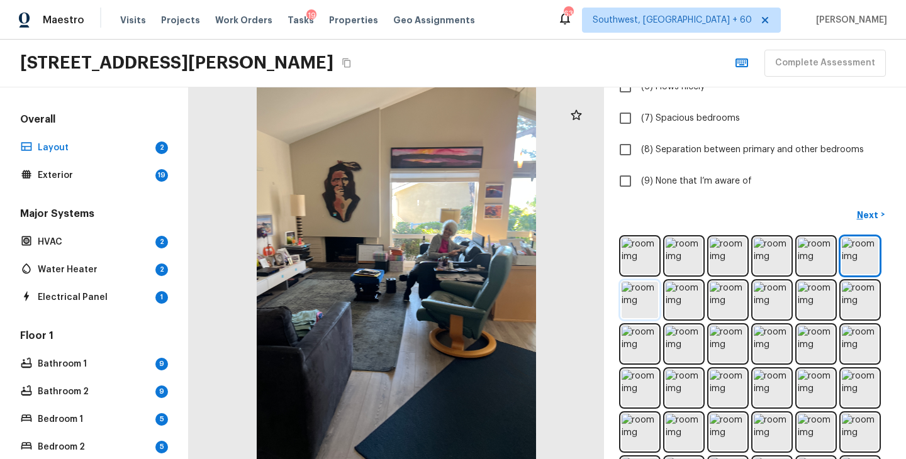
click at [636, 294] on img at bounding box center [640, 300] width 36 height 36
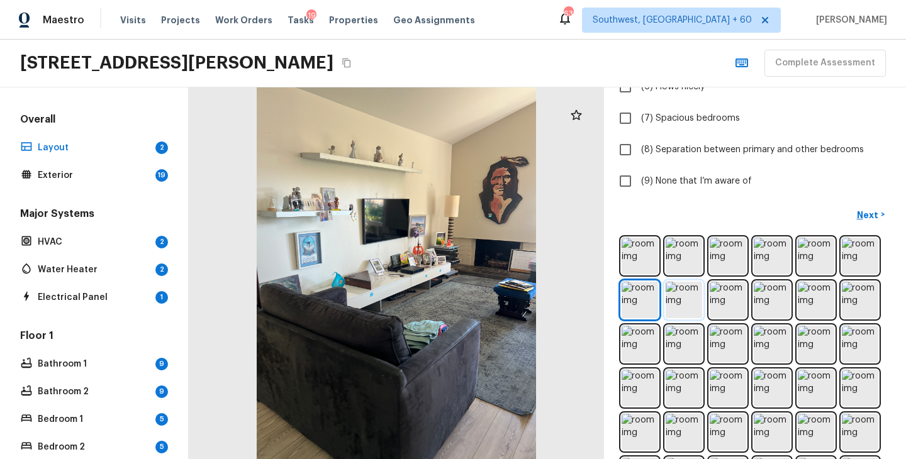
click at [689, 299] on img at bounding box center [684, 300] width 36 height 36
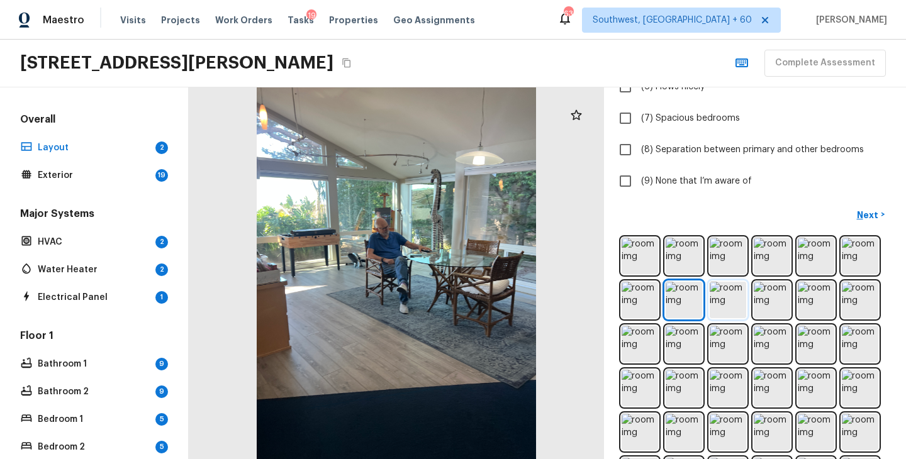
click at [727, 306] on img at bounding box center [728, 300] width 36 height 36
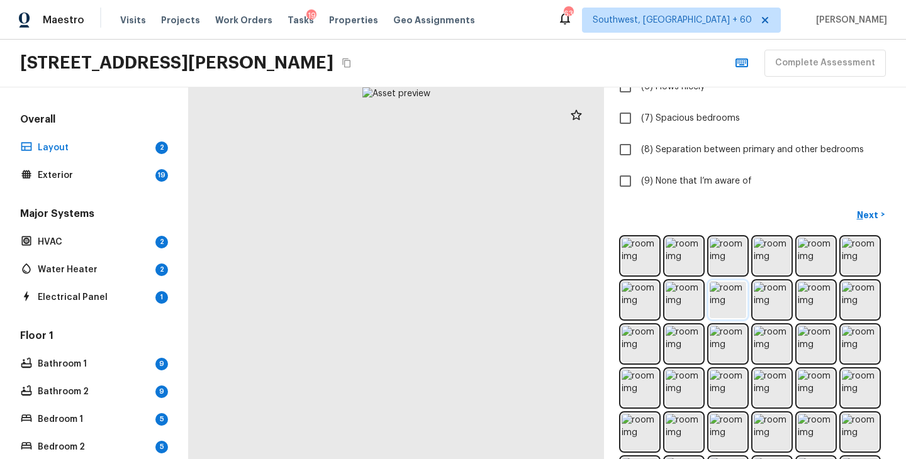
click at [730, 304] on img at bounding box center [728, 300] width 36 height 36
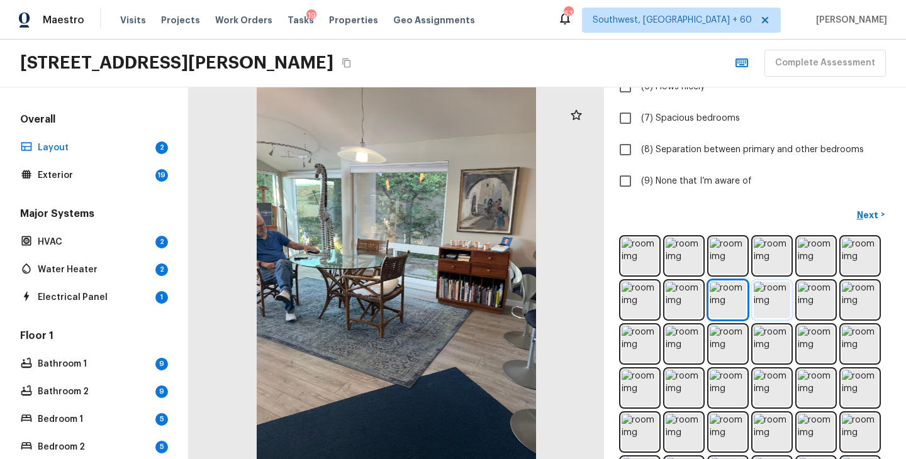
click at [764, 299] on img at bounding box center [772, 300] width 36 height 36
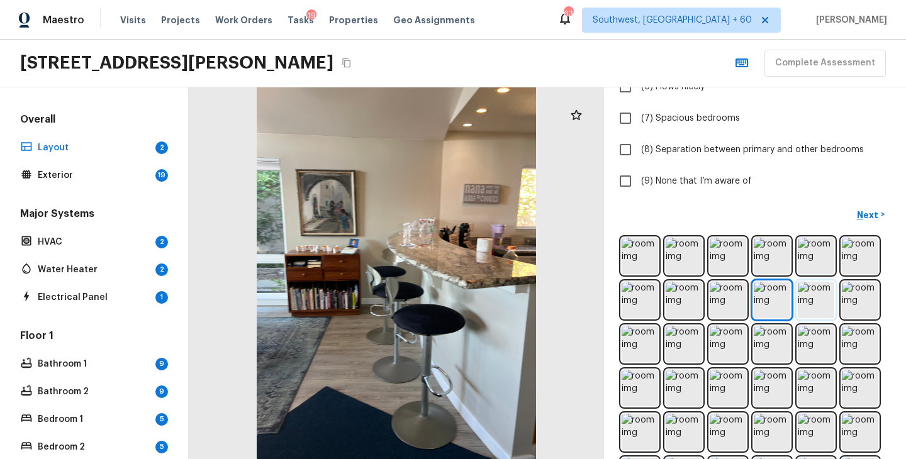
click at [819, 296] on img at bounding box center [816, 300] width 36 height 36
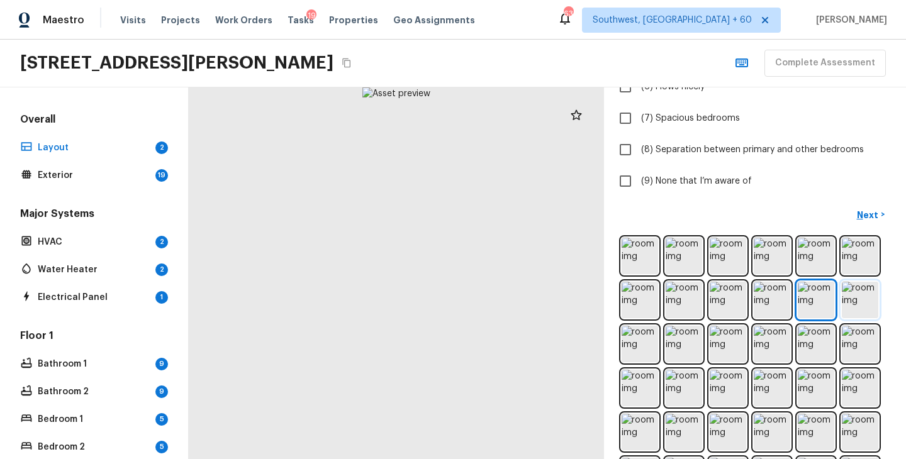
click at [856, 297] on img at bounding box center [860, 300] width 36 height 36
click at [642, 355] on img at bounding box center [640, 344] width 36 height 36
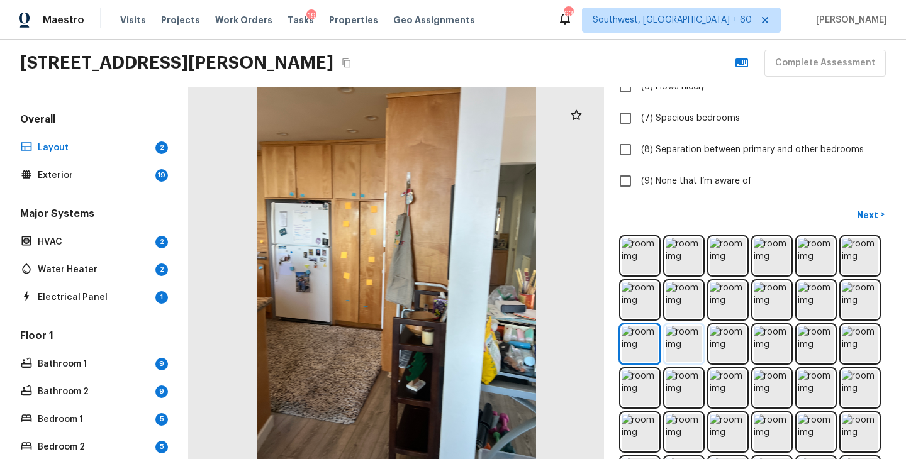
click at [686, 340] on img at bounding box center [684, 344] width 36 height 36
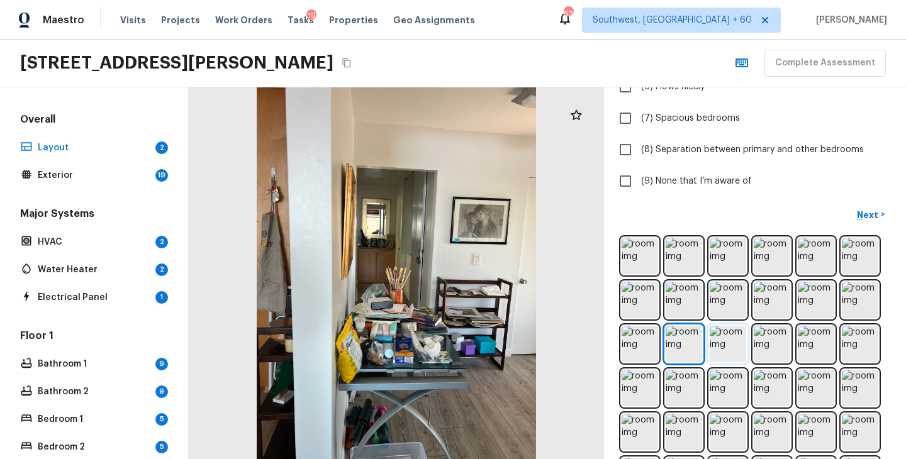
click at [734, 347] on img at bounding box center [728, 344] width 36 height 36
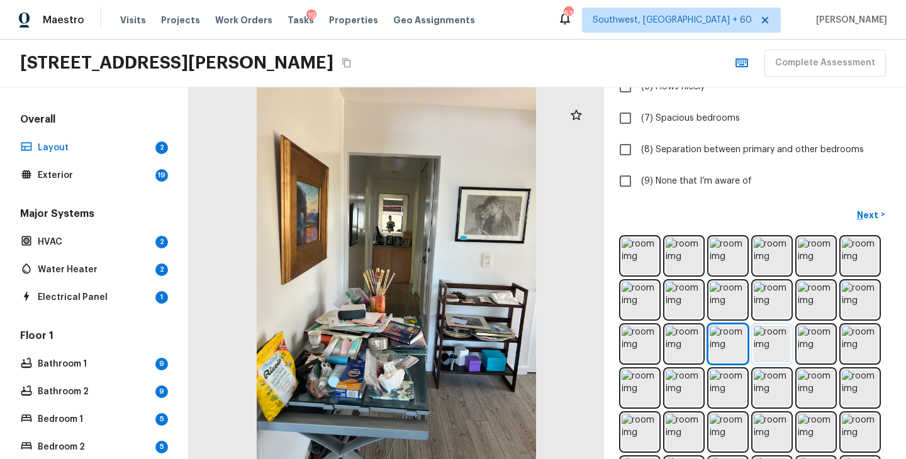
click at [774, 342] on img at bounding box center [772, 344] width 36 height 36
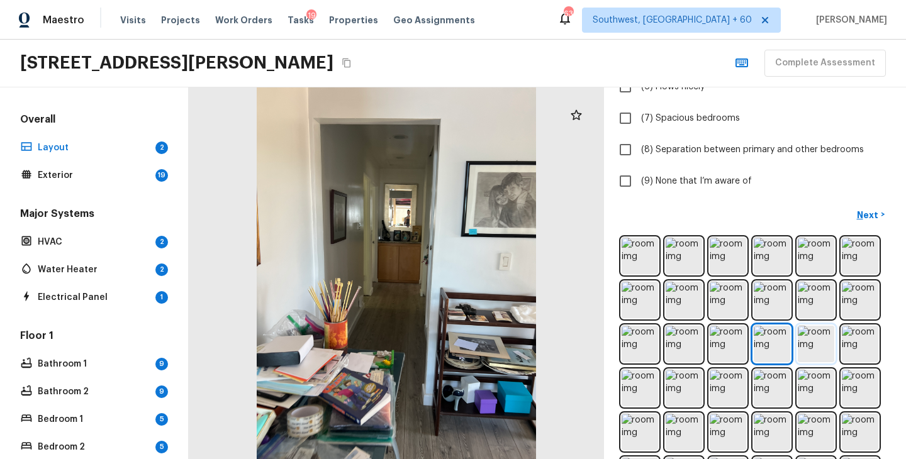
click at [816, 345] on img at bounding box center [816, 344] width 36 height 36
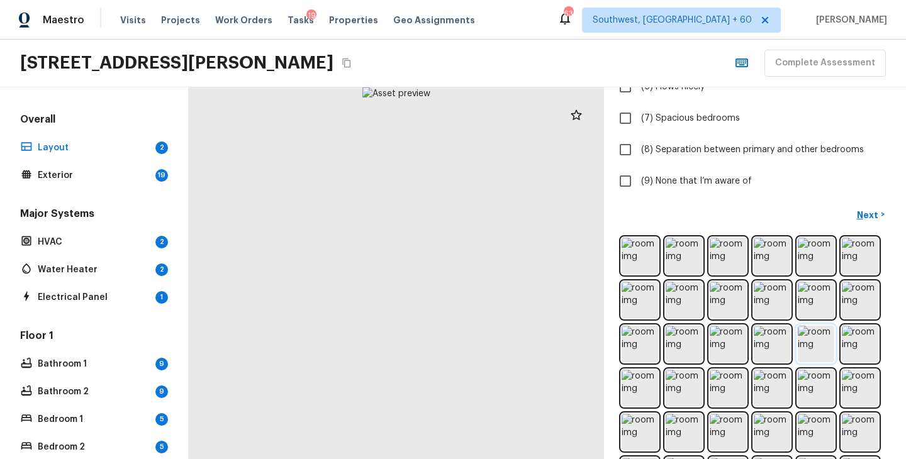
click at [812, 345] on img at bounding box center [816, 344] width 36 height 36
click at [839, 347] on div at bounding box center [755, 388] width 272 height 306
click at [852, 347] on img at bounding box center [860, 344] width 36 height 36
click at [858, 346] on img at bounding box center [860, 344] width 36 height 36
click at [855, 345] on img at bounding box center [860, 344] width 36 height 36
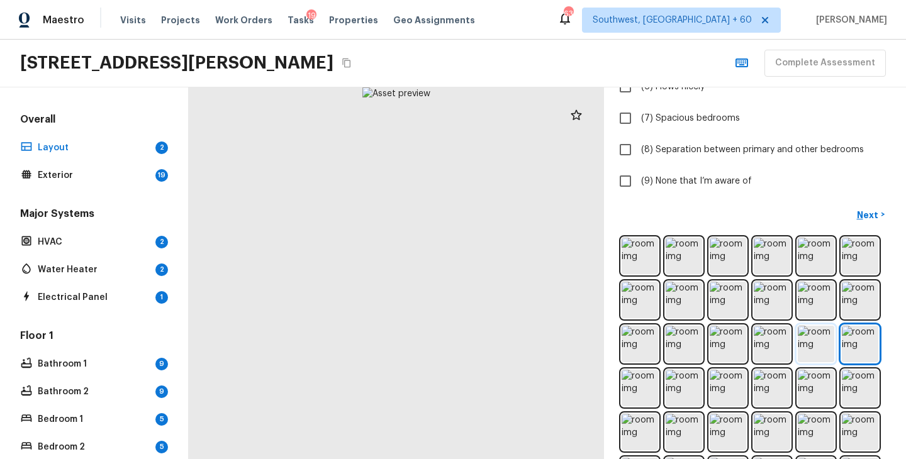
click at [808, 347] on img at bounding box center [816, 344] width 36 height 36
click at [817, 259] on img at bounding box center [816, 256] width 36 height 36
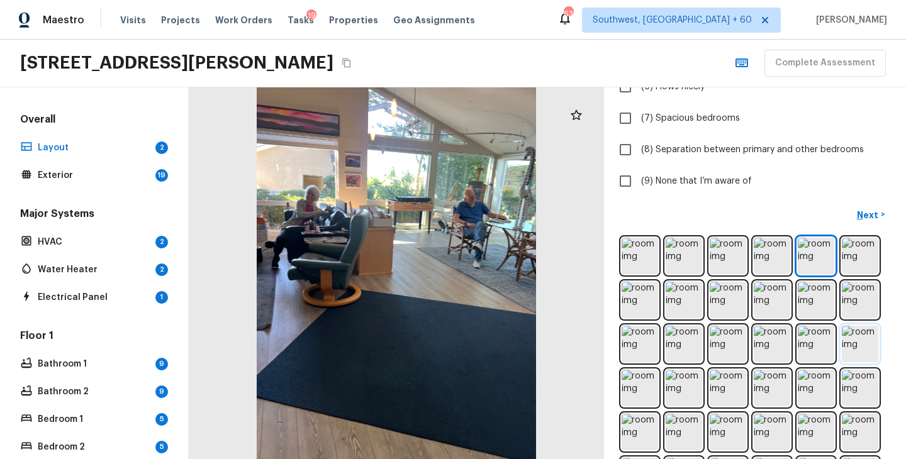
click at [858, 355] on img at bounding box center [860, 344] width 36 height 36
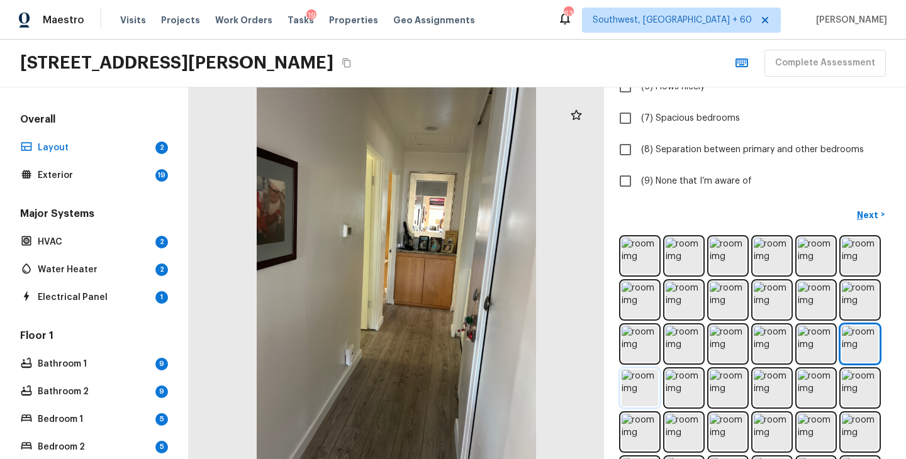
click at [635, 387] on img at bounding box center [640, 388] width 36 height 36
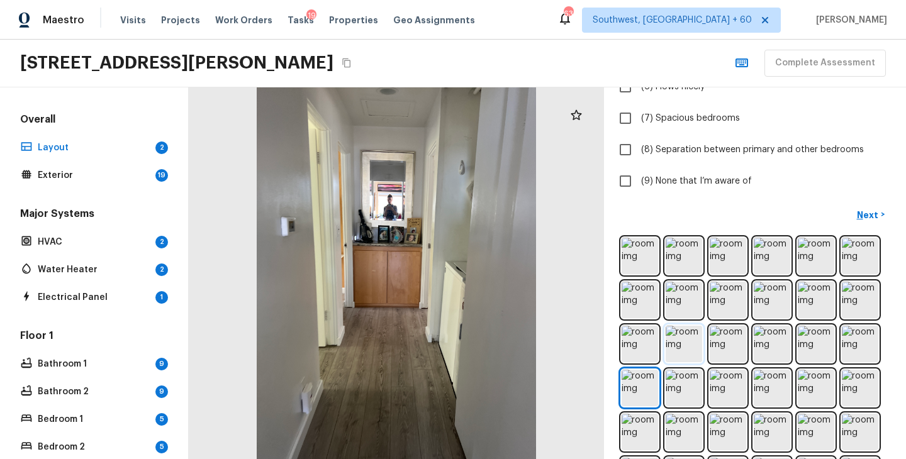
click at [681, 347] on img at bounding box center [684, 344] width 36 height 36
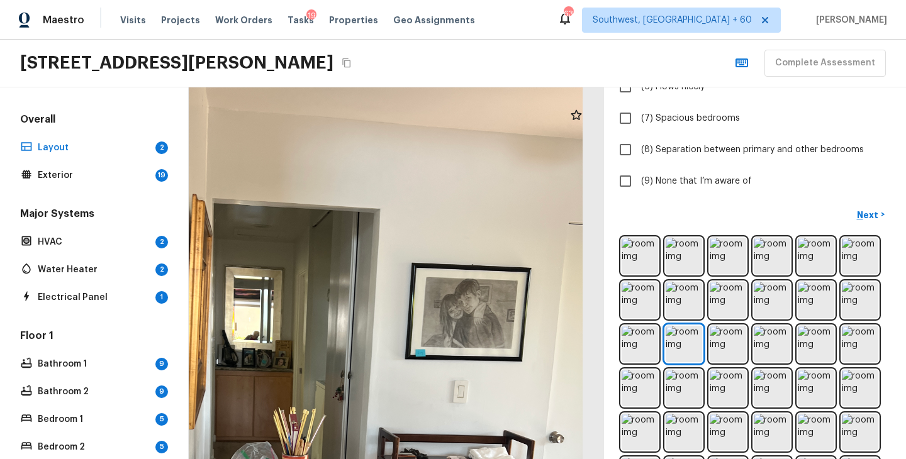
drag, startPoint x: 487, startPoint y: 242, endPoint x: 487, endPoint y: 379, distance: 137.2
click at [487, 379] on div at bounding box center [295, 421] width 855 height 766
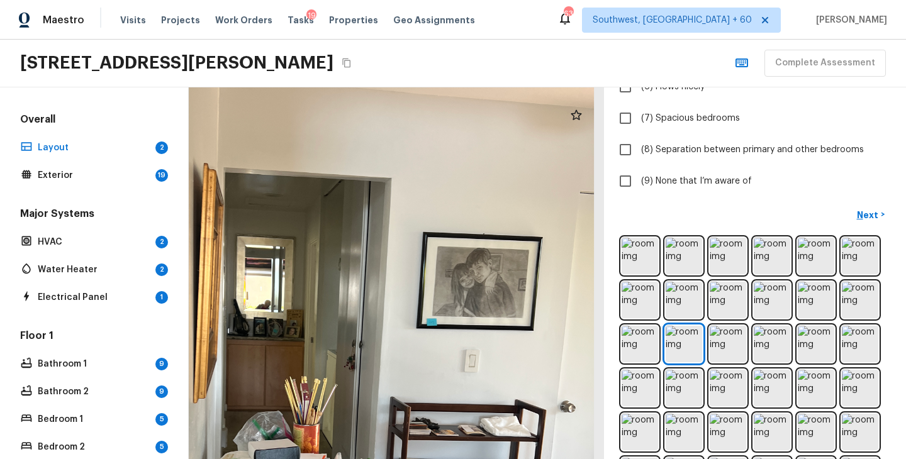
drag, startPoint x: 478, startPoint y: 276, endPoint x: 581, endPoint y: 167, distance: 150.4
click at [581, 167] on div at bounding box center [306, 390] width 855 height 766
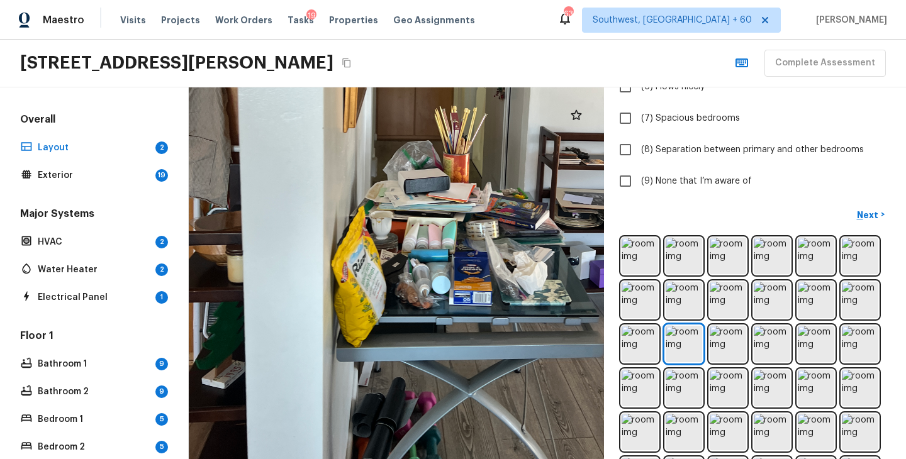
drag, startPoint x: 509, startPoint y: 324, endPoint x: 583, endPoint y: 8, distance: 324.5
click at [583, 8] on div "Maestro Visits Projects Work Orders Tasks 19 Properties Geo Assignments 633 Sou…" at bounding box center [453, 229] width 906 height 459
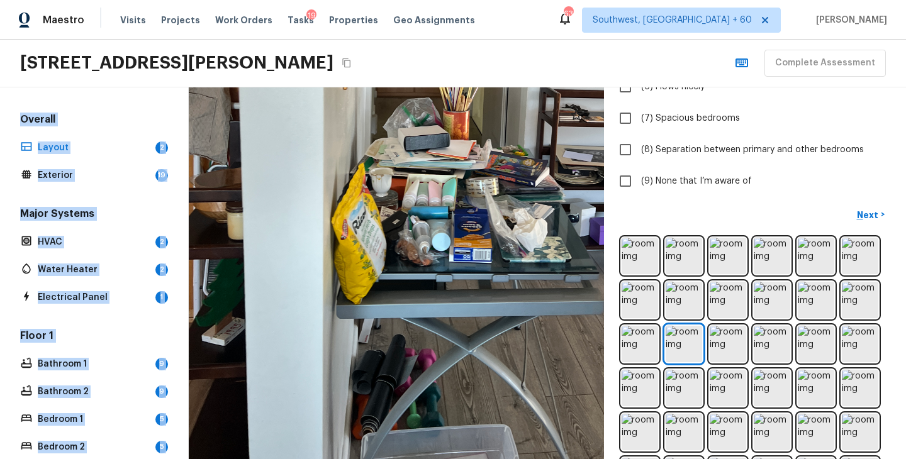
drag, startPoint x: 569, startPoint y: 60, endPoint x: 504, endPoint y: 357, distance: 304.1
click at [504, 357] on div "Maestro Visits Projects Work Orders Tasks 19 Properties Geo Assignments 633 Sou…" at bounding box center [453, 229] width 906 height 459
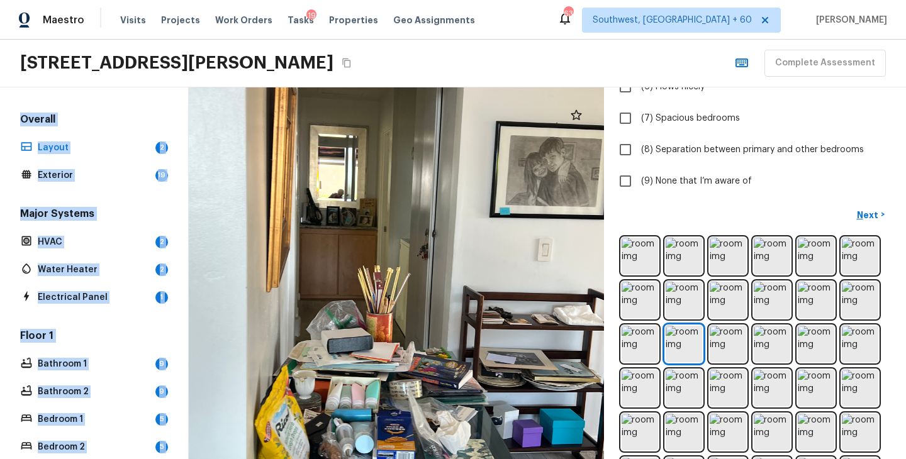
drag, startPoint x: 550, startPoint y: 274, endPoint x: 466, endPoint y: 487, distance: 229.1
click at [466, 459] on html "Maestro Visits Projects Work Orders Tasks 19 Properties Geo Assignments 633 Sou…" at bounding box center [453, 229] width 906 height 459
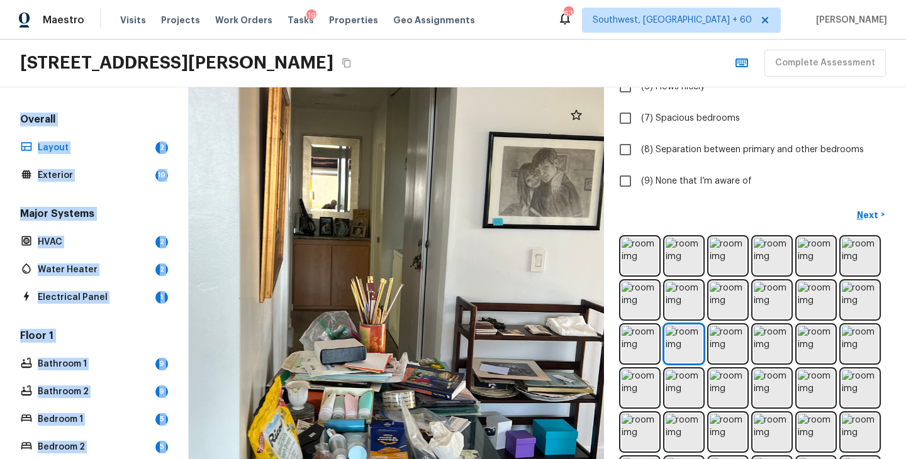
click at [480, 406] on div at bounding box center [372, 290] width 855 height 766
click at [512, 257] on div at bounding box center [372, 290] width 855 height 766
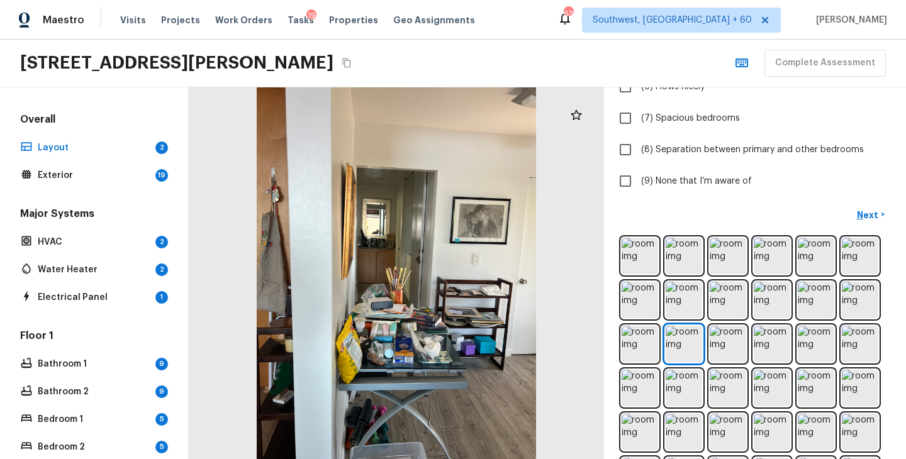
click at [695, 207] on div "Next >" at bounding box center [755, 214] width 272 height 21
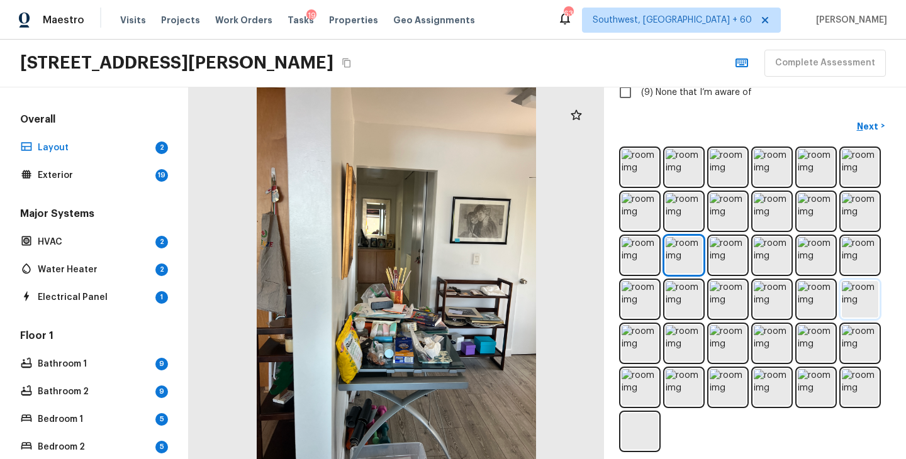
scroll to position [374, 0]
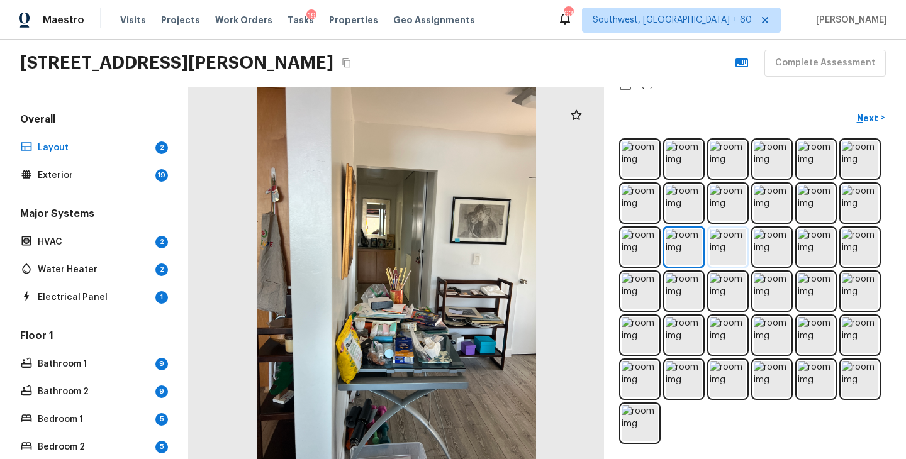
click at [720, 249] on img at bounding box center [728, 247] width 36 height 36
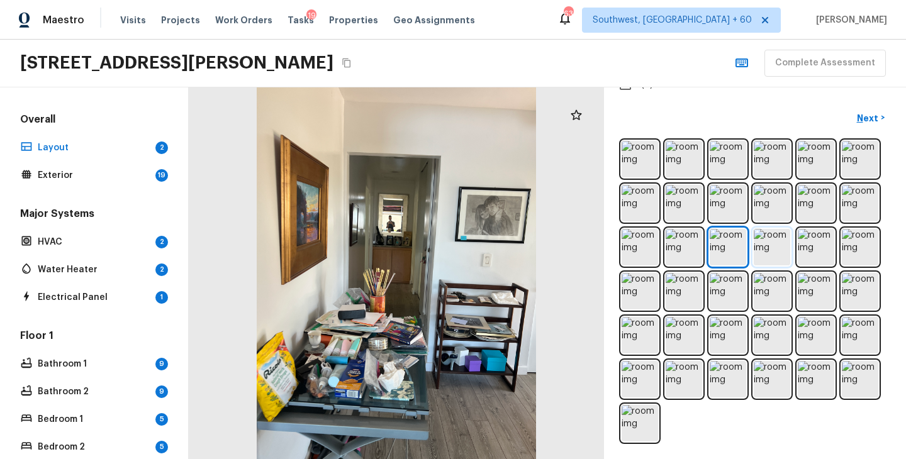
click at [773, 257] on img at bounding box center [772, 247] width 36 height 36
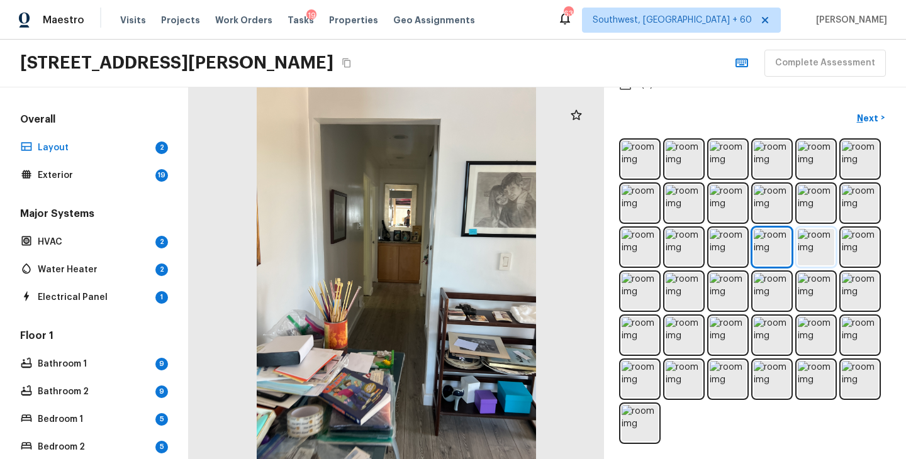
click at [819, 252] on img at bounding box center [816, 247] width 36 height 36
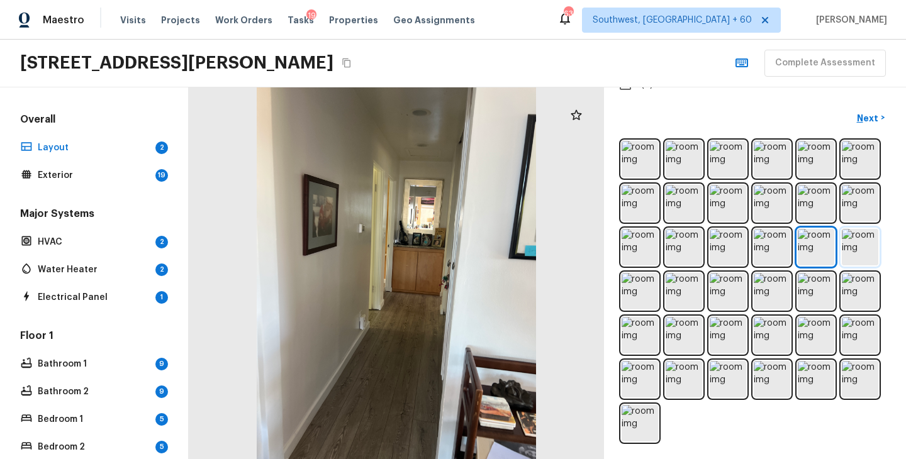
click at [844, 250] on img at bounding box center [860, 247] width 36 height 36
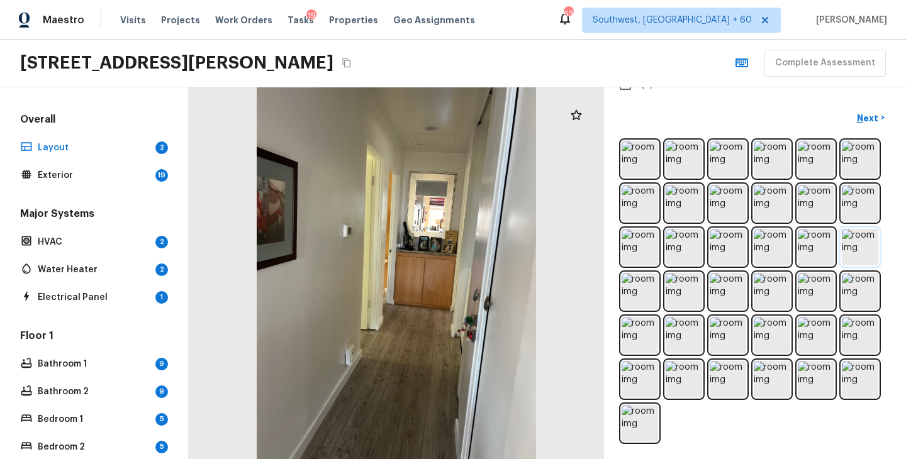
click at [856, 249] on img at bounding box center [860, 247] width 36 height 36
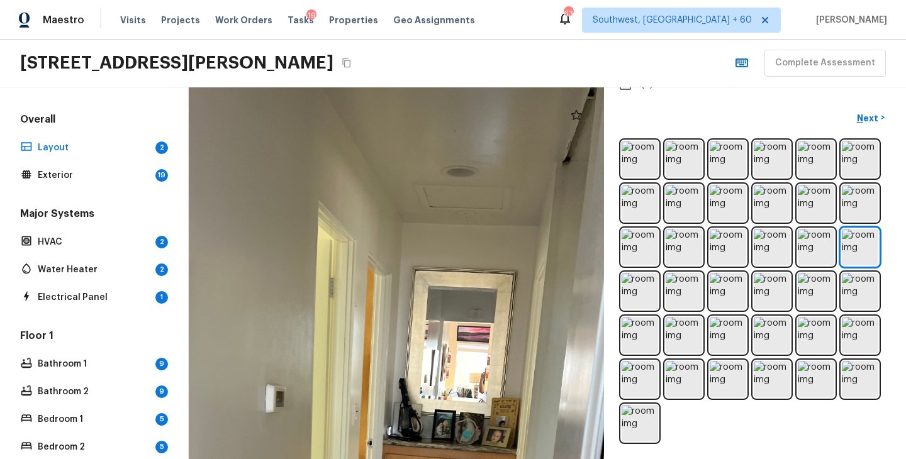
drag, startPoint x: 430, startPoint y: 189, endPoint x: 459, endPoint y: 308, distance: 122.2
click at [637, 279] on img at bounding box center [640, 291] width 36 height 36
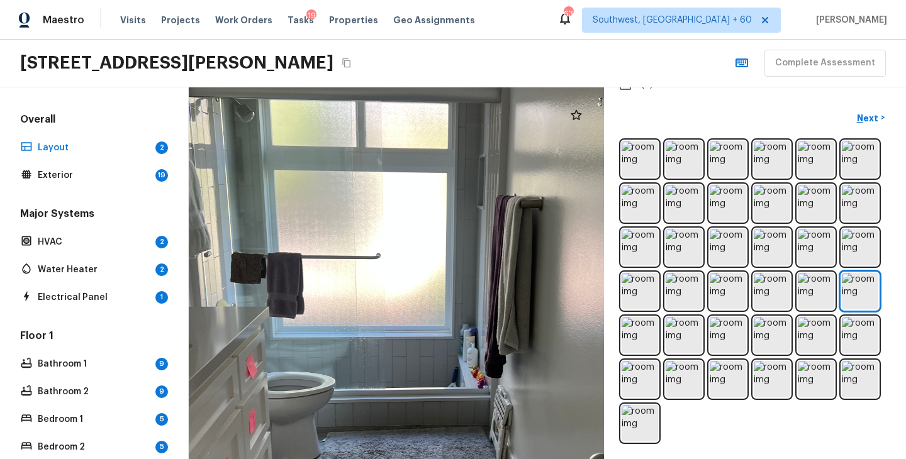
drag, startPoint x: 349, startPoint y: 228, endPoint x: 429, endPoint y: 417, distance: 205.2
click at [428, 414] on div at bounding box center [449, 323] width 856 height 766
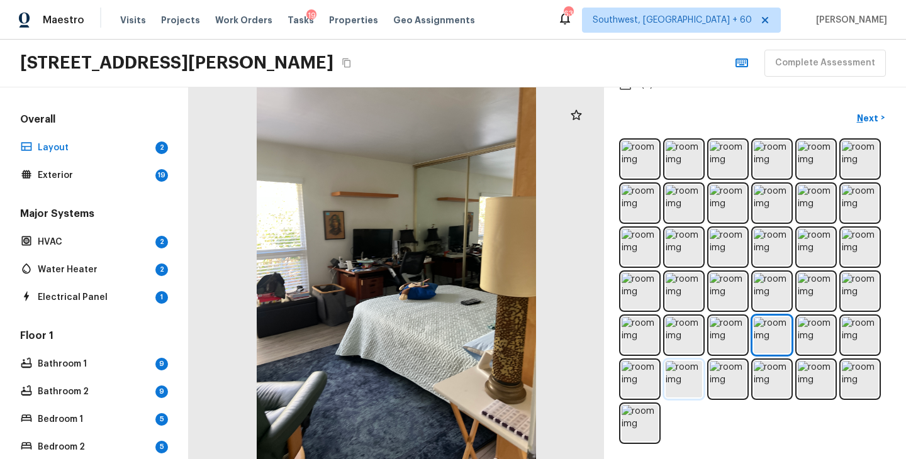
click at [689, 383] on img at bounding box center [684, 379] width 36 height 36
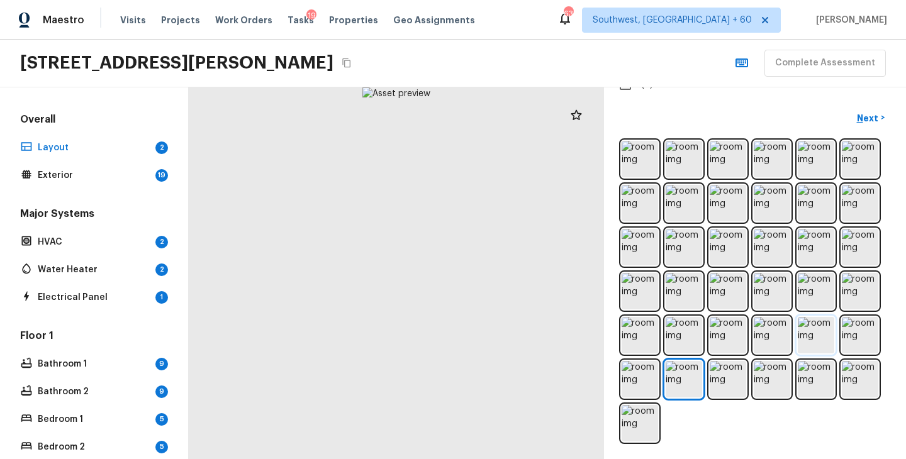
click at [808, 327] on img at bounding box center [816, 335] width 36 height 36
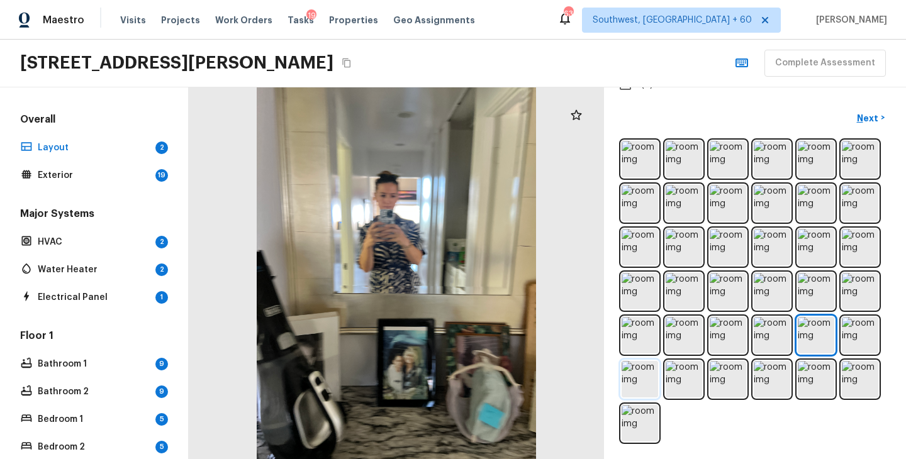
click at [639, 387] on img at bounding box center [640, 379] width 36 height 36
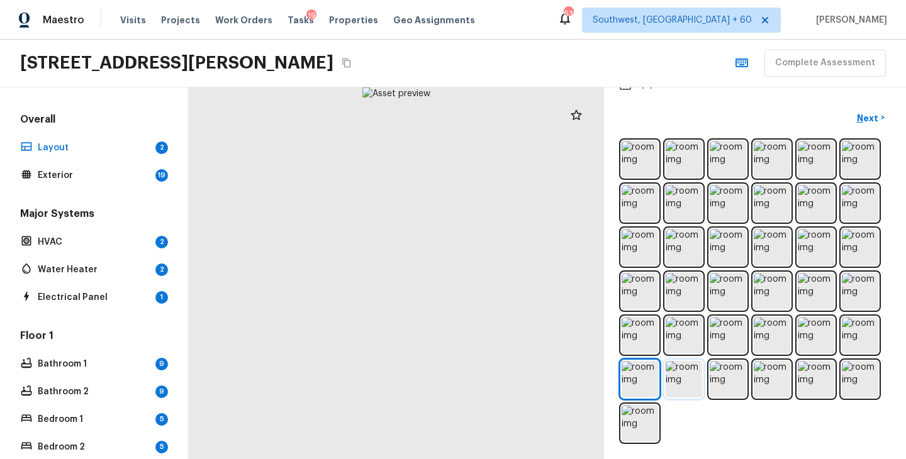
click at [685, 384] on img at bounding box center [684, 379] width 36 height 36
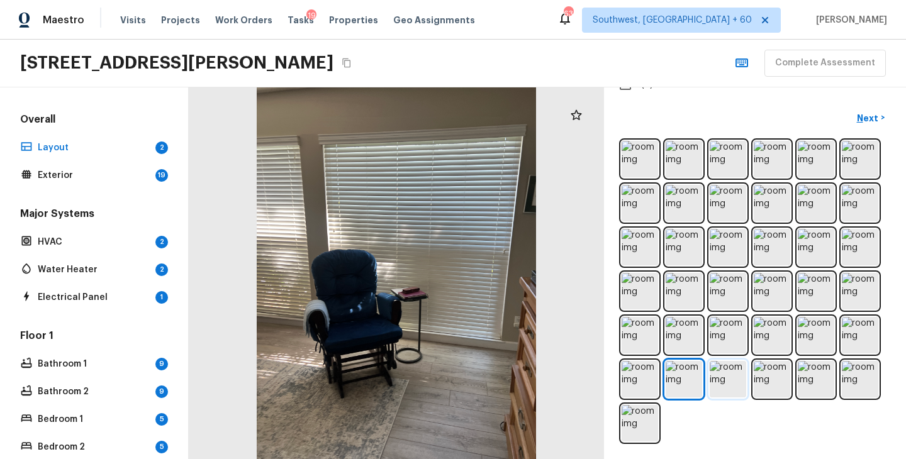
click at [729, 379] on img at bounding box center [728, 379] width 36 height 36
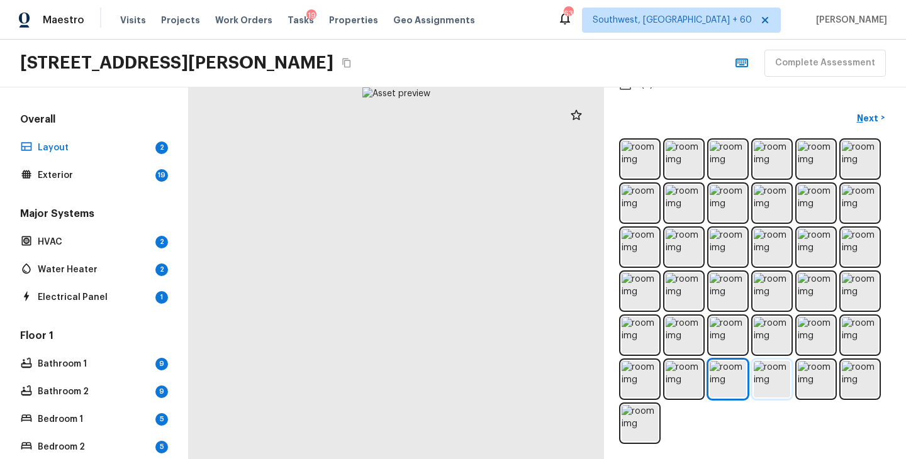
click at [766, 381] on img at bounding box center [772, 379] width 36 height 36
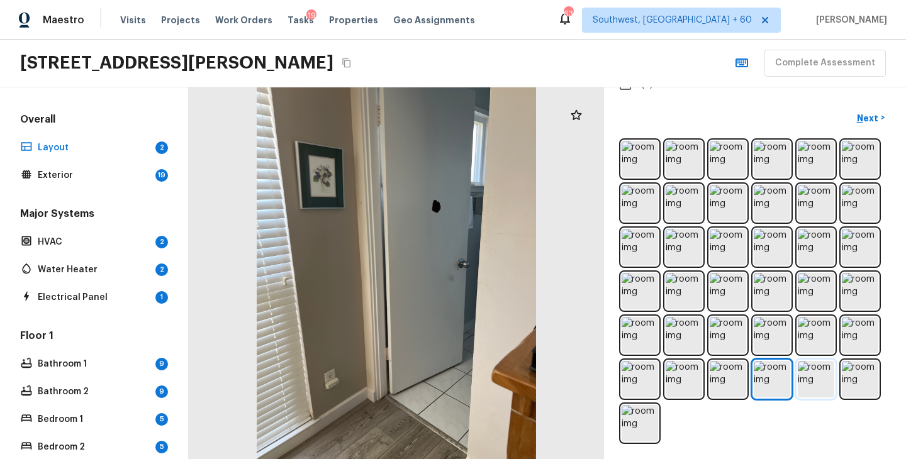
click at [813, 380] on img at bounding box center [816, 379] width 36 height 36
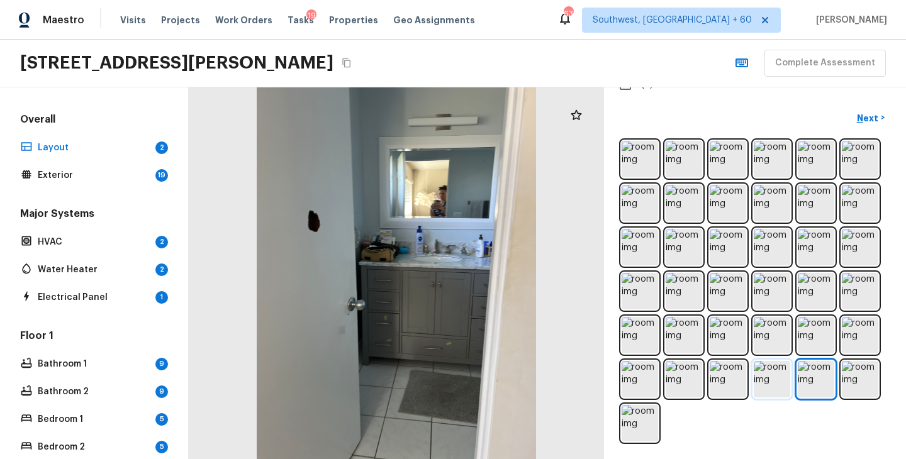
click at [781, 384] on img at bounding box center [772, 379] width 36 height 36
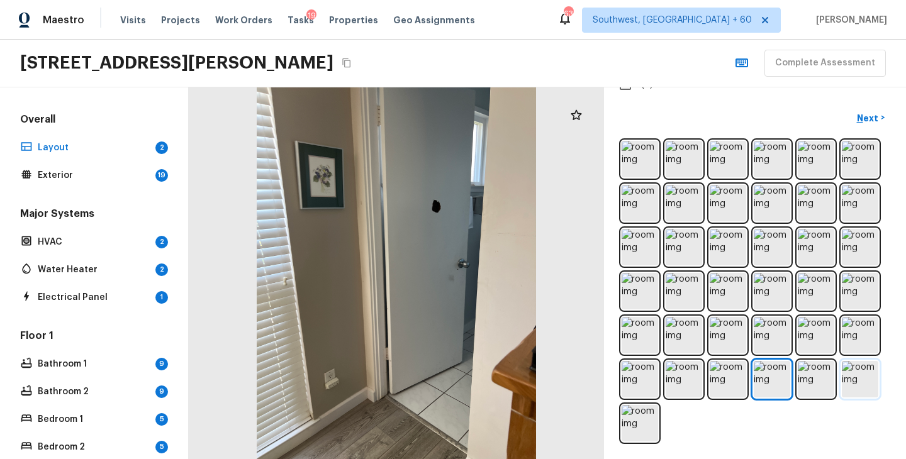
click at [860, 389] on img at bounding box center [860, 379] width 36 height 36
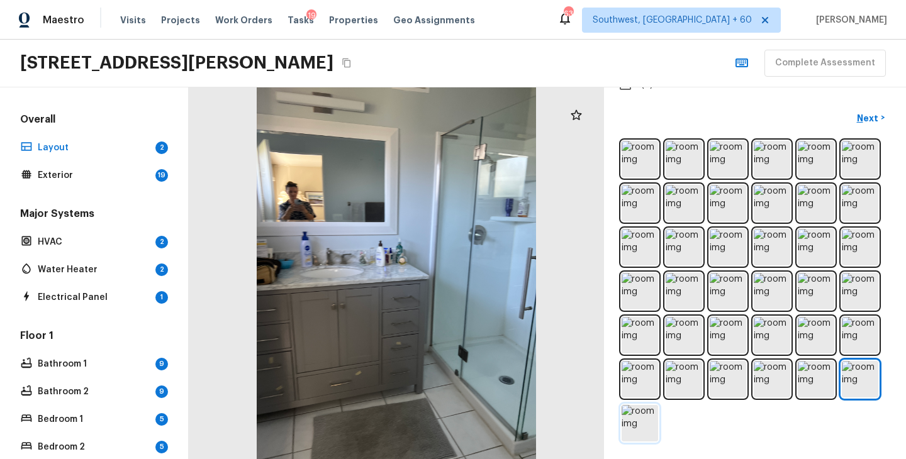
click at [631, 437] on img at bounding box center [640, 423] width 36 height 36
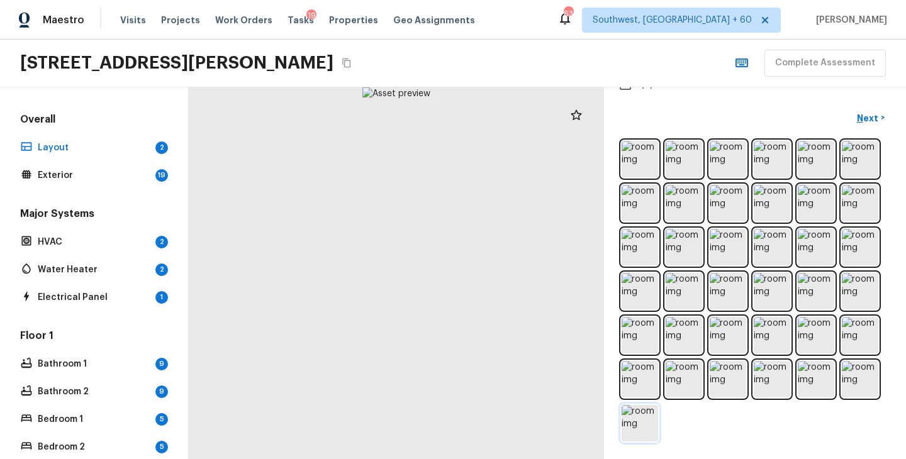
click at [634, 428] on img at bounding box center [640, 423] width 36 height 36
click at [804, 379] on img at bounding box center [816, 379] width 36 height 36
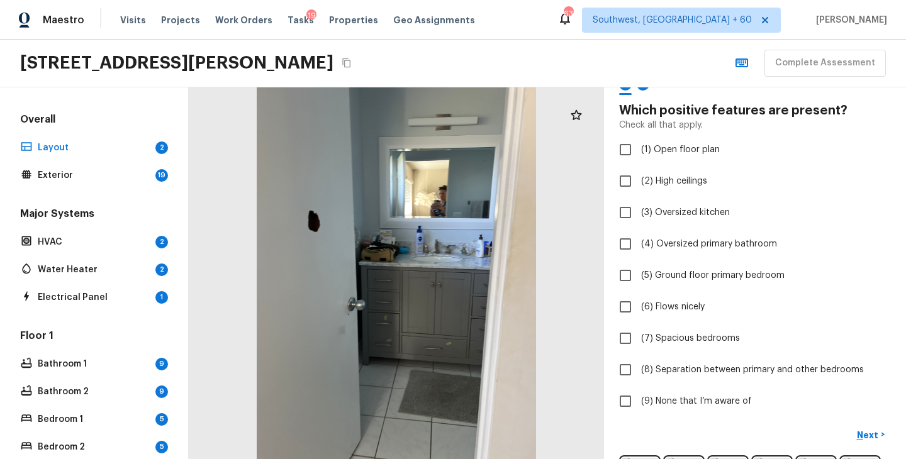
scroll to position [0, 0]
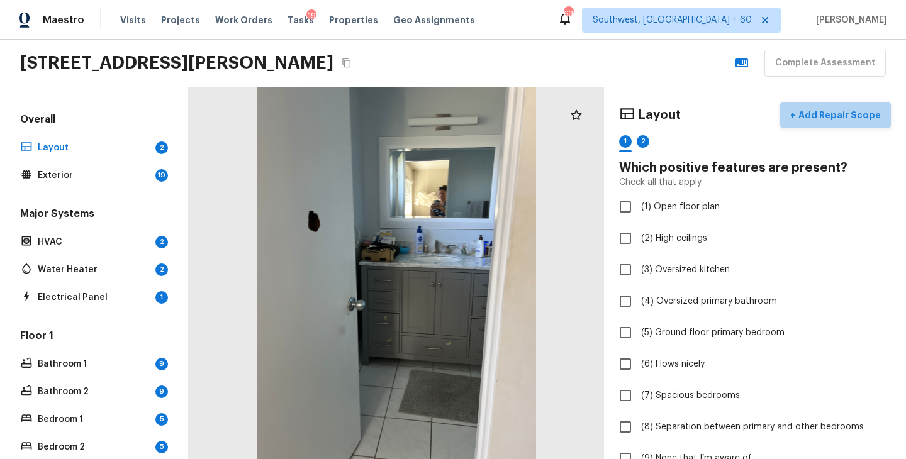
click at [854, 109] on p "Add Repair Scope" at bounding box center [838, 115] width 85 height 13
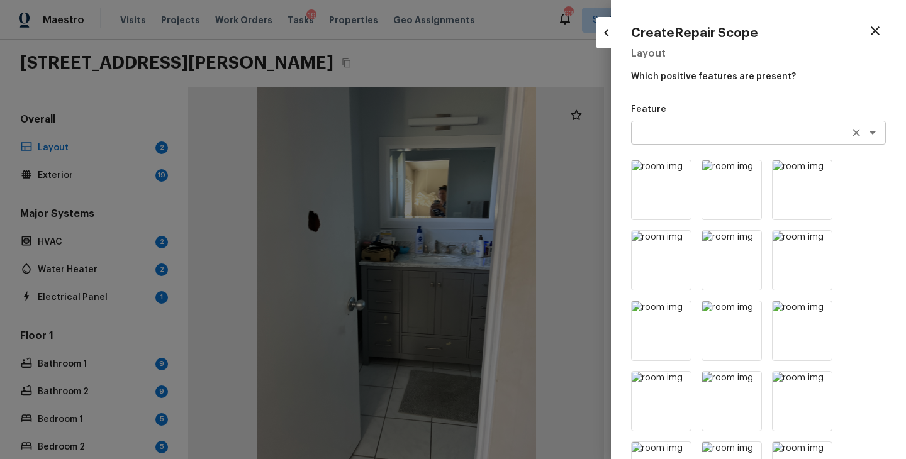
click at [671, 126] on textarea at bounding box center [741, 132] width 208 height 13
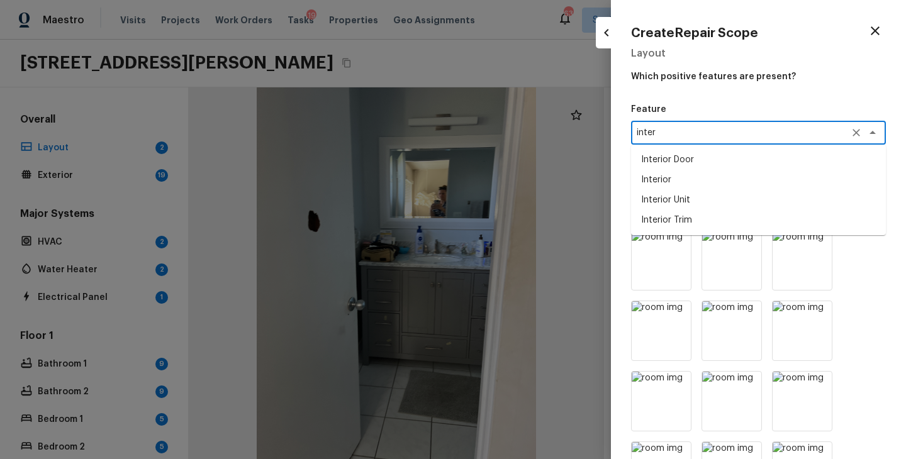
click at [694, 159] on li "Interior Door" at bounding box center [758, 160] width 255 height 20
type textarea "Interior Door"
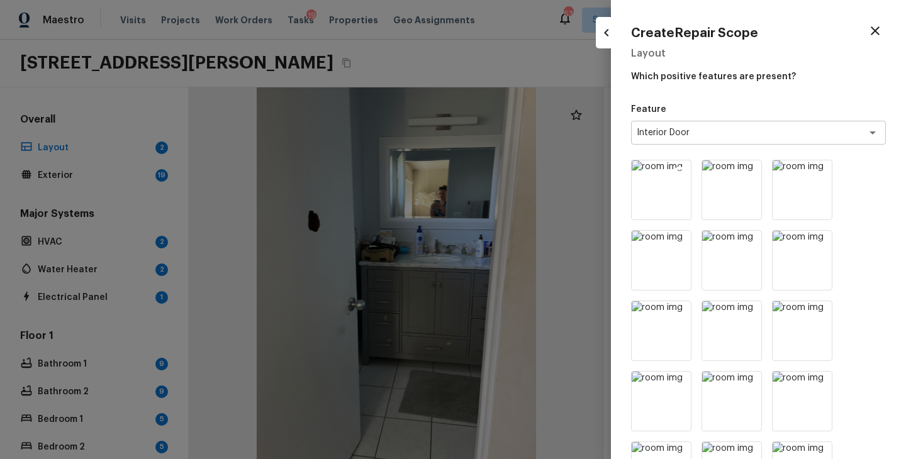
click at [678, 172] on icon at bounding box center [679, 171] width 13 height 13
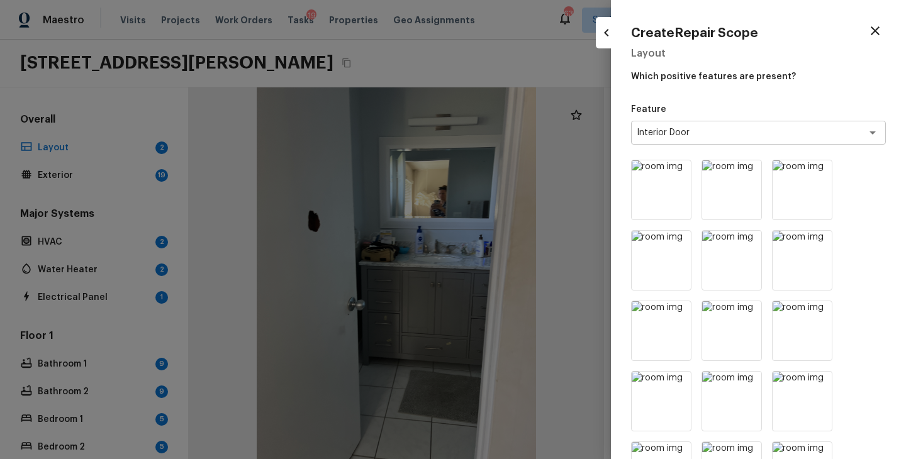
click at [678, 172] on icon at bounding box center [679, 171] width 13 height 13
click at [744, 172] on icon at bounding box center [750, 171] width 13 height 13
click at [678, 172] on icon at bounding box center [679, 171] width 13 height 13
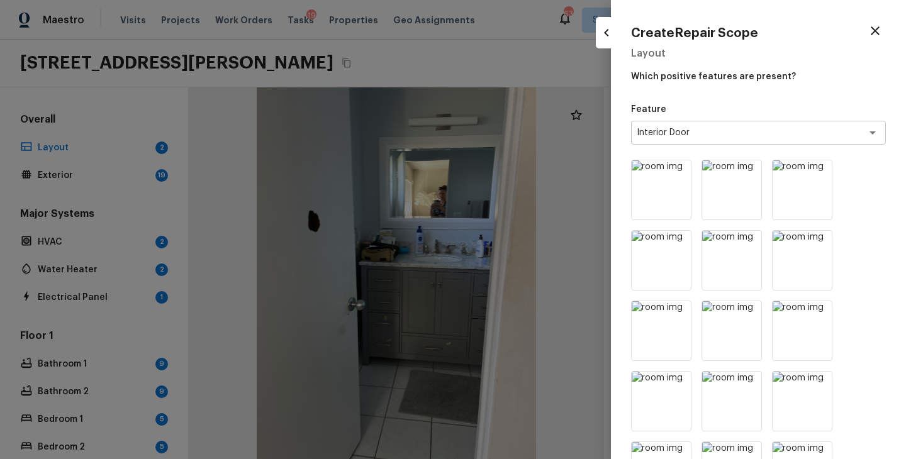
click at [678, 172] on icon at bounding box center [679, 171] width 13 height 13
click at [744, 172] on icon at bounding box center [750, 171] width 13 height 13
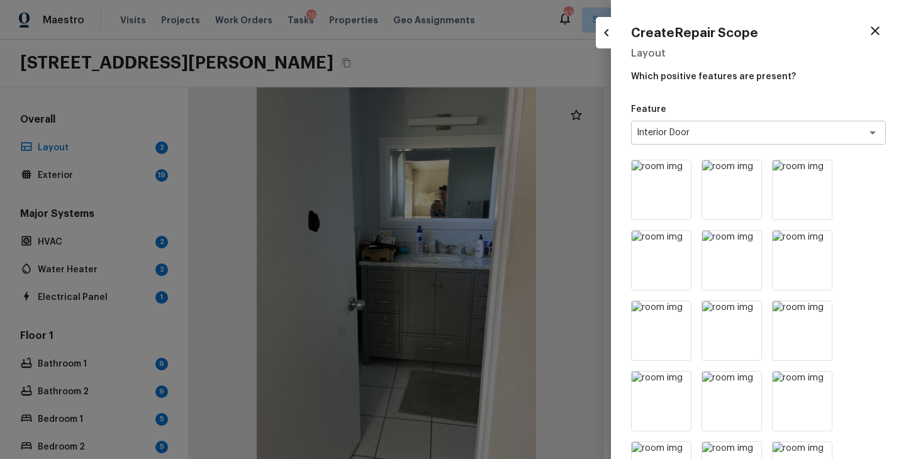
click at [678, 172] on icon at bounding box center [679, 171] width 13 height 13
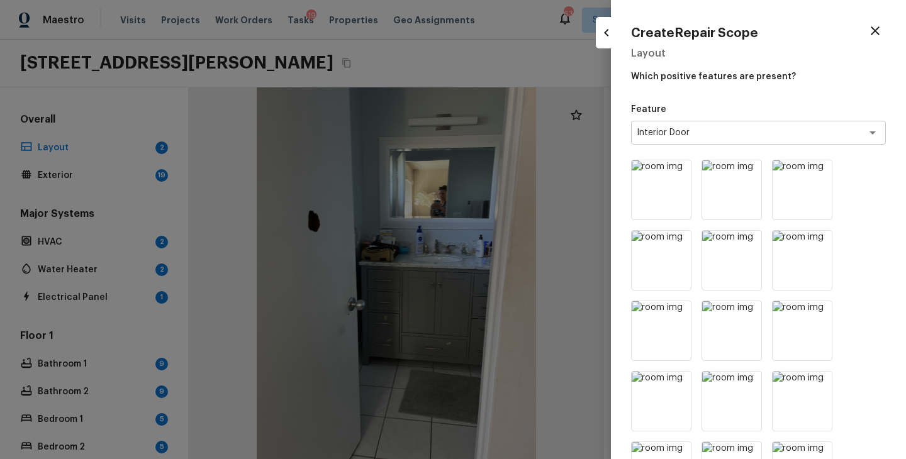
click at [678, 172] on icon at bounding box center [679, 171] width 13 height 13
click at [744, 172] on icon at bounding box center [750, 171] width 13 height 13
click at [678, 172] on icon at bounding box center [679, 171] width 13 height 13
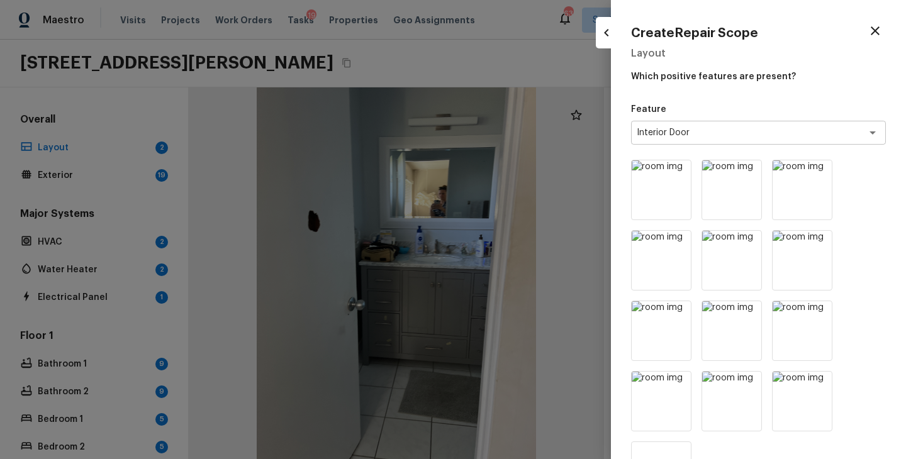
click at [678, 172] on icon at bounding box center [679, 171] width 13 height 13
click at [744, 172] on icon at bounding box center [750, 171] width 13 height 13
click at [678, 172] on icon at bounding box center [679, 171] width 13 height 13
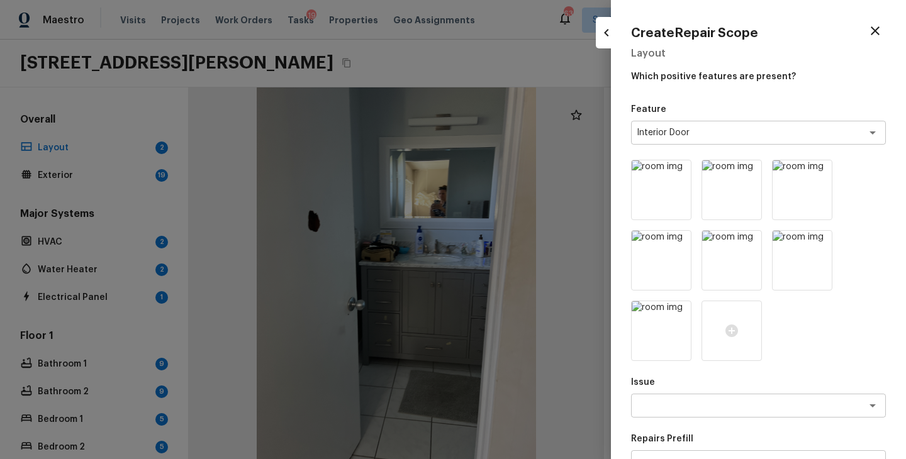
click at [678, 172] on icon at bounding box center [679, 171] width 13 height 13
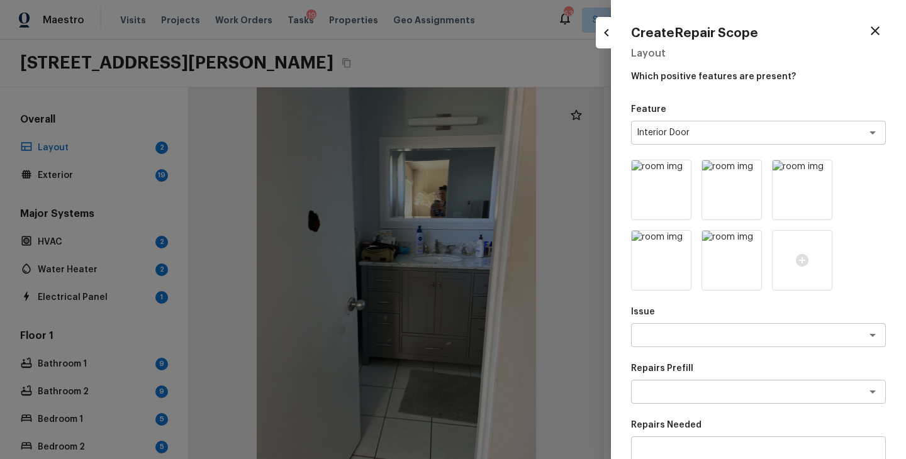
click at [678, 172] on icon at bounding box center [679, 171] width 13 height 13
click at [822, 169] on icon at bounding box center [820, 171] width 13 height 13
click at [679, 172] on icon at bounding box center [679, 171] width 13 height 13
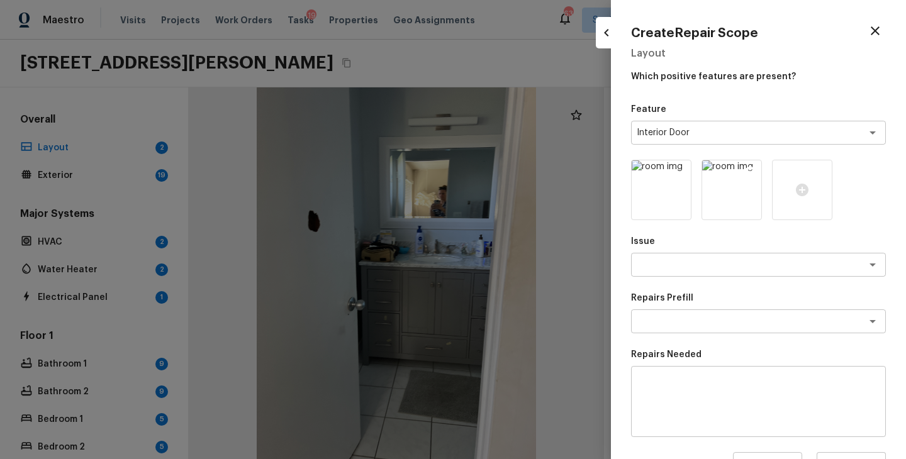
click at [752, 168] on icon at bounding box center [750, 172] width 11 height 11
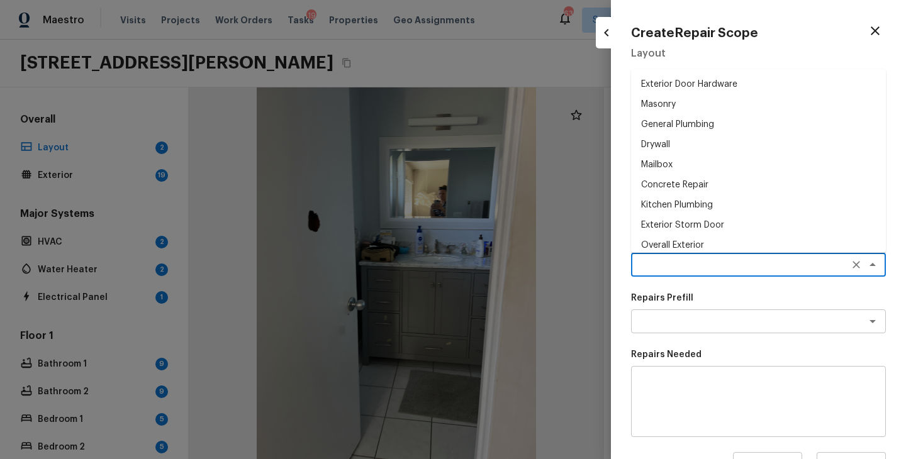
click at [692, 260] on textarea at bounding box center [741, 265] width 208 height 13
click at [686, 199] on li "Interior Door" at bounding box center [758, 205] width 255 height 20
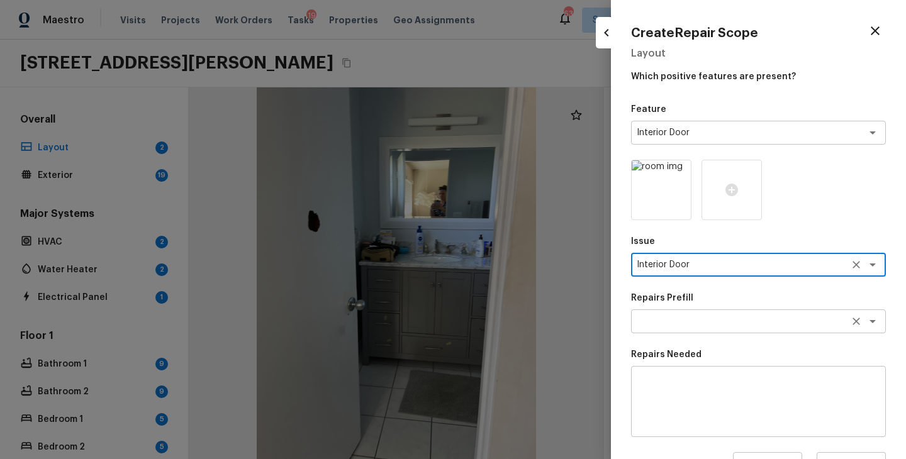
type textarea "Interior Door"
click at [685, 319] on textarea at bounding box center [741, 321] width 208 height 13
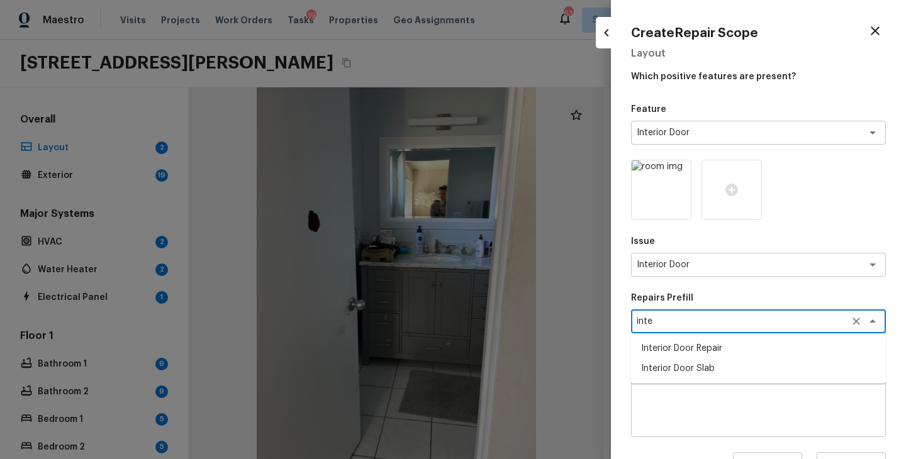
click at [696, 352] on li "Interior Door Repair" at bounding box center [758, 349] width 255 height 20
type textarea "Interior Door Repair"
type textarea "Repair the existing interior door as directed by the PM. Ensure that the repair…"
type input "$14.80"
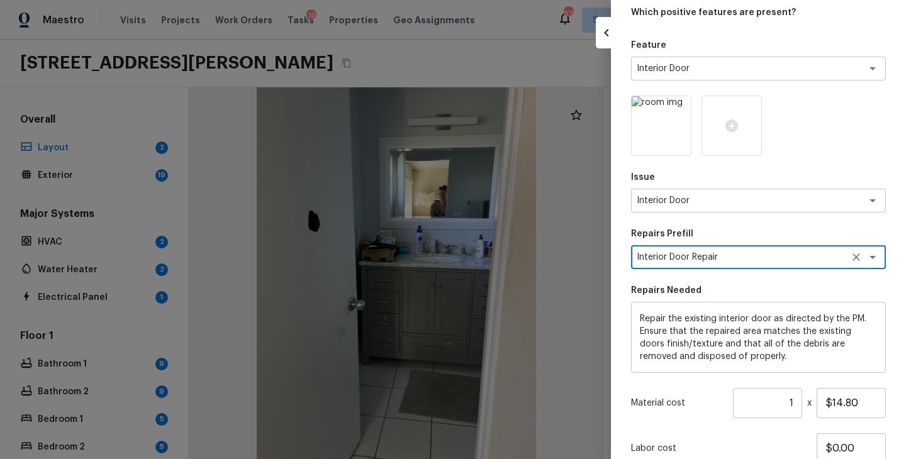
scroll to position [32, 0]
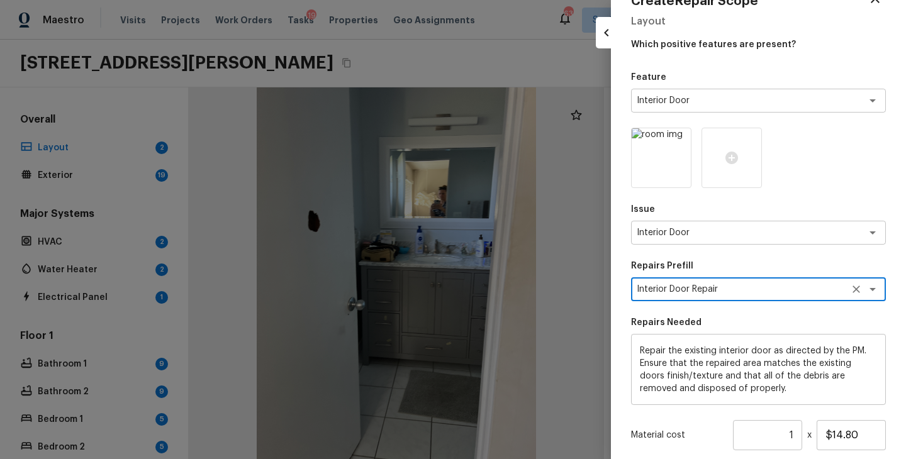
type textarea "Interior Door Repair"
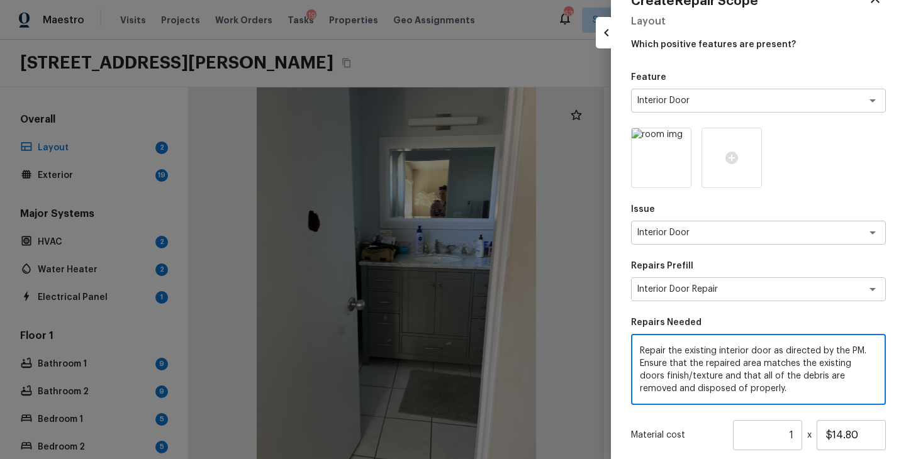
drag, startPoint x: 735, startPoint y: 388, endPoint x: 575, endPoint y: 303, distance: 180.7
click at [575, 303] on div "Create Repair Scope Layout Which positive features are present? Feature Interio…" at bounding box center [453, 229] width 906 height 459
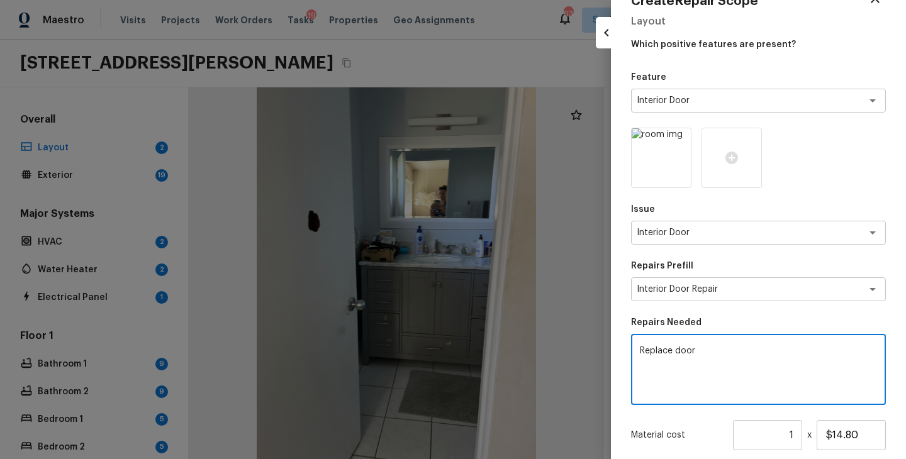
scroll to position [139, 0]
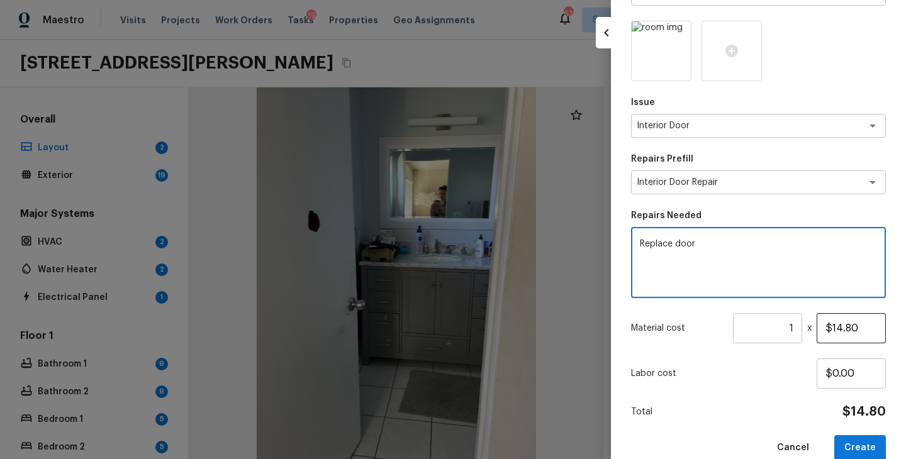
type textarea "Replace door"
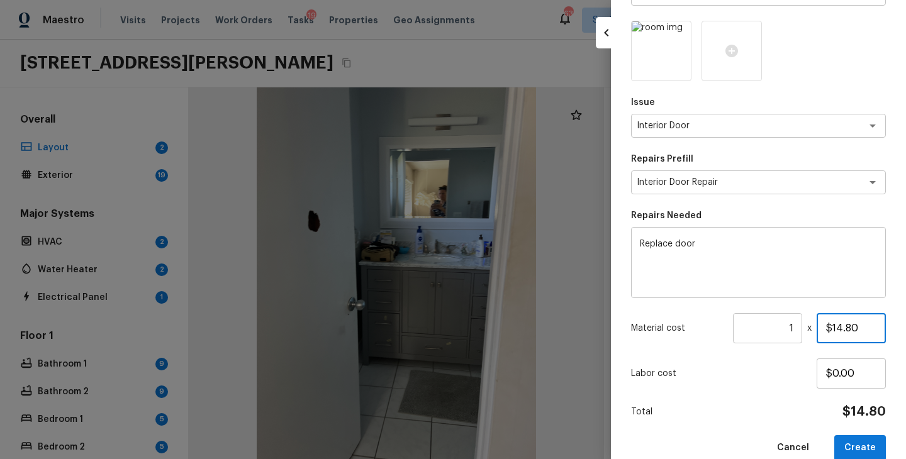
drag, startPoint x: 868, startPoint y: 327, endPoint x: 772, endPoint y: 327, distance: 96.3
click at [772, 327] on div "Material cost 1 ​ x $14.80" at bounding box center [758, 328] width 255 height 30
type input "$250.00"
click at [767, 395] on div "Feature Interior Door x ​ Issue Interior Door x ​ Repairs Prefill Interior Door…" at bounding box center [758, 212] width 255 height 497
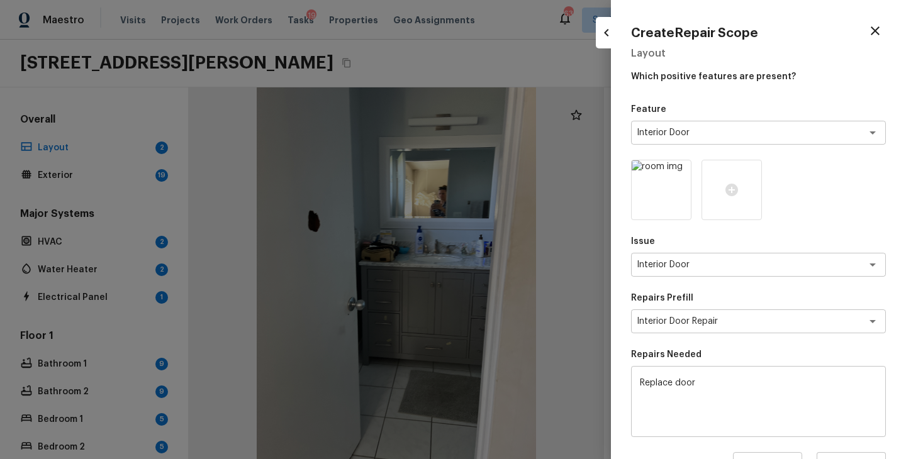
scroll to position [160, 0]
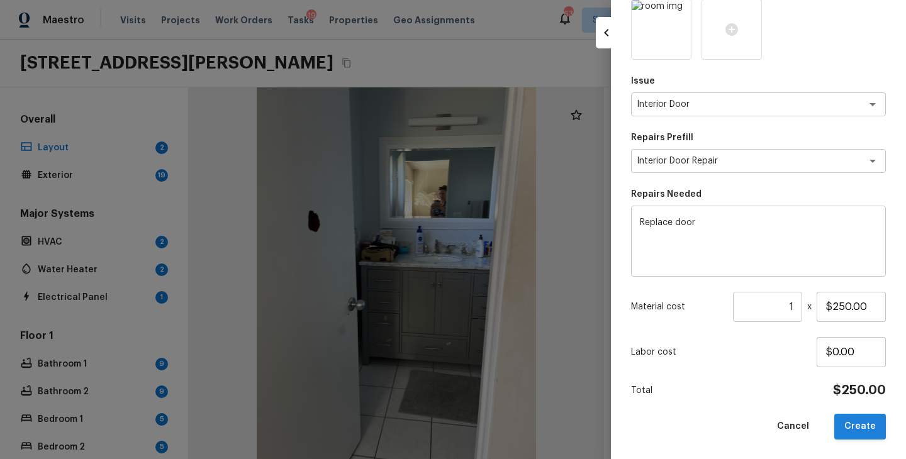
click at [856, 423] on button "Create" at bounding box center [860, 427] width 52 height 26
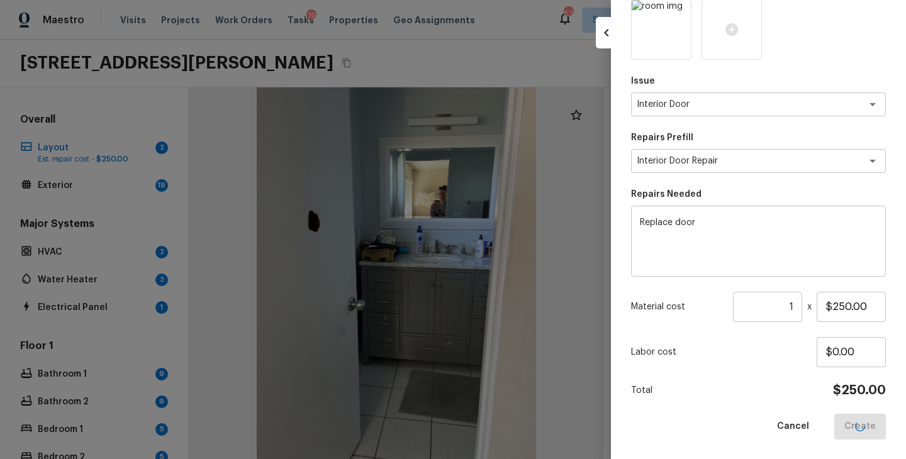
type input "$0.00"
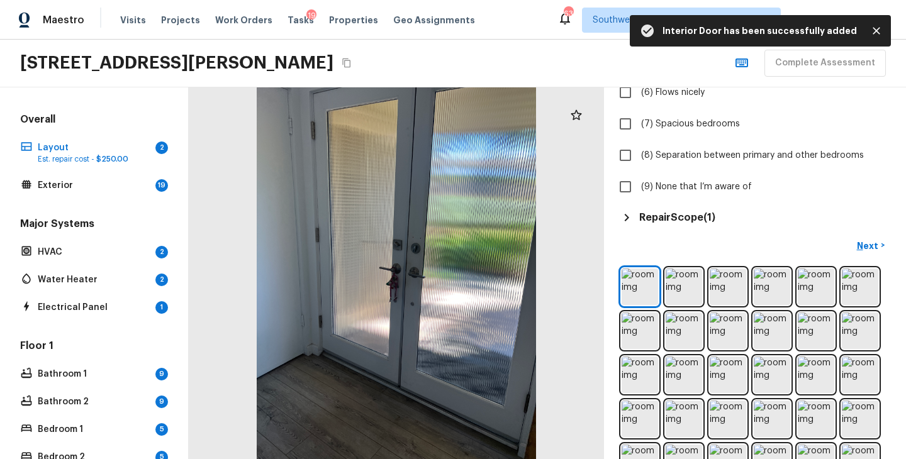
scroll to position [295, 0]
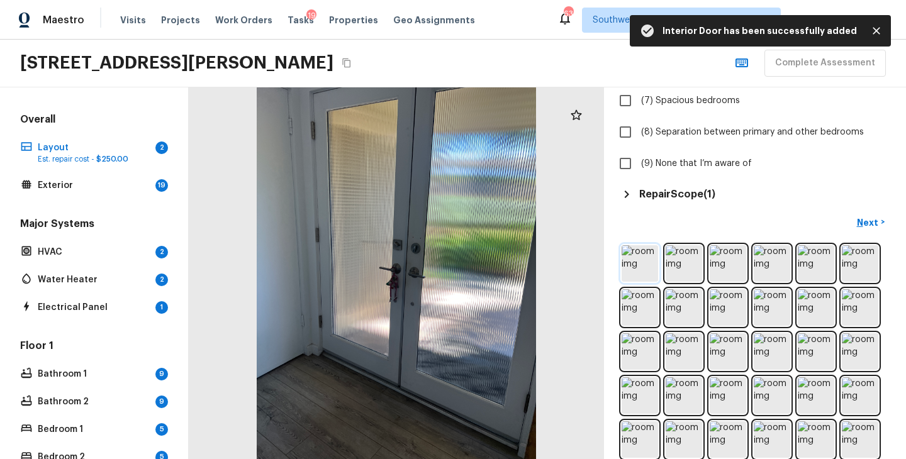
click at [643, 257] on img at bounding box center [640, 263] width 36 height 36
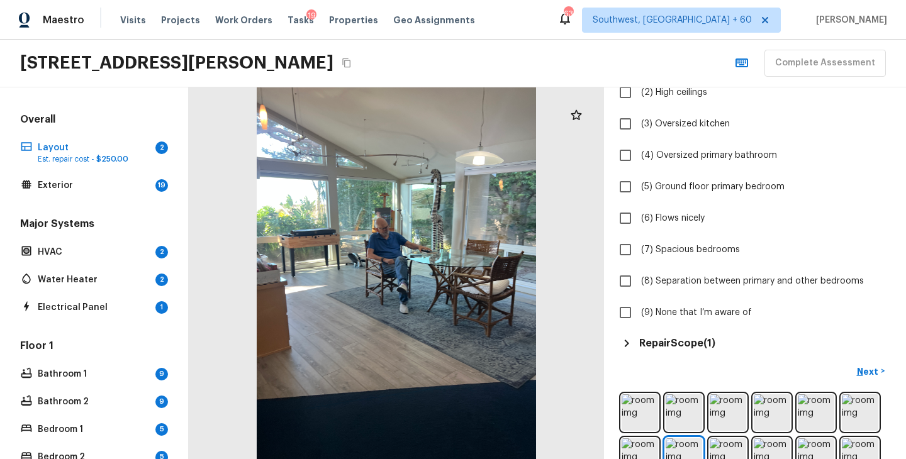
scroll to position [49, 0]
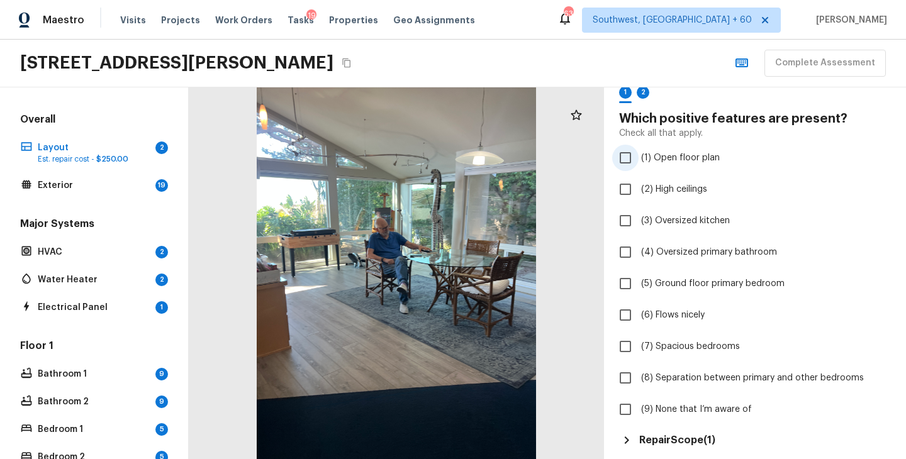
click at [695, 159] on span "(1) Open floor plan" at bounding box center [680, 158] width 79 height 13
click at [639, 159] on input "(1) Open floor plan" at bounding box center [625, 158] width 26 height 26
checkbox input "true"
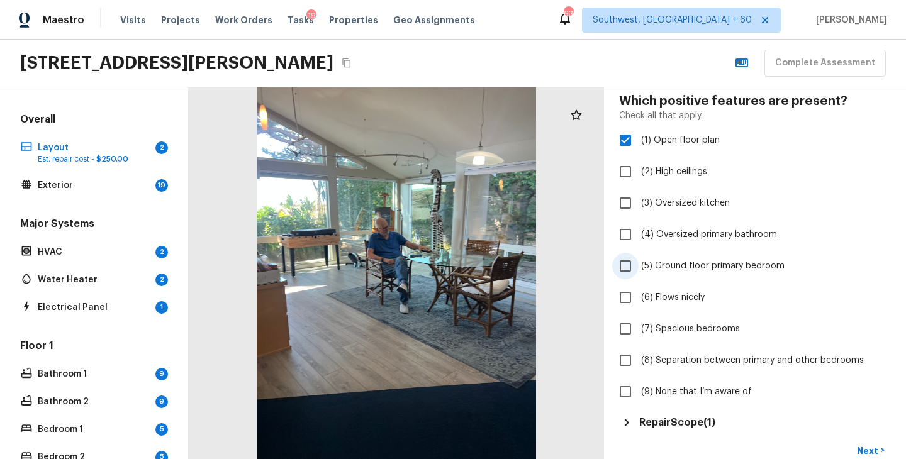
scroll to position [68, 0]
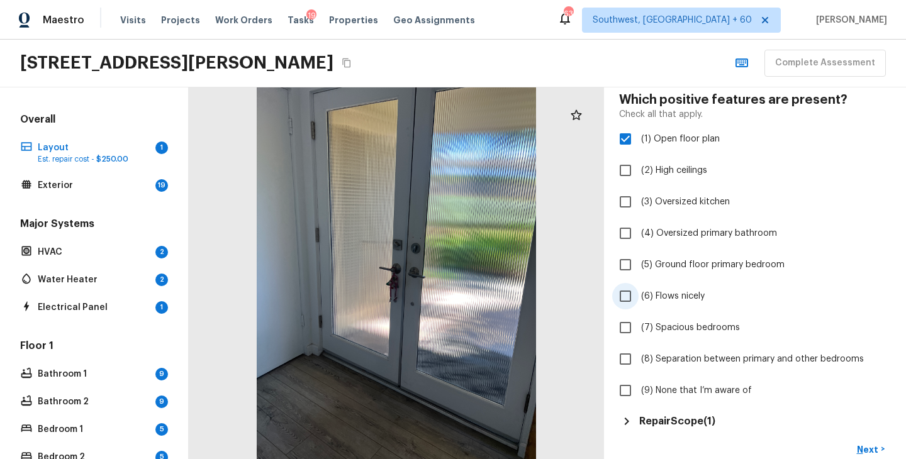
click at [695, 293] on span "(6) Flows nicely" at bounding box center [673, 296] width 64 height 13
click at [639, 293] on input "(6) Flows nicely" at bounding box center [625, 296] width 26 height 26
checkbox input "true"
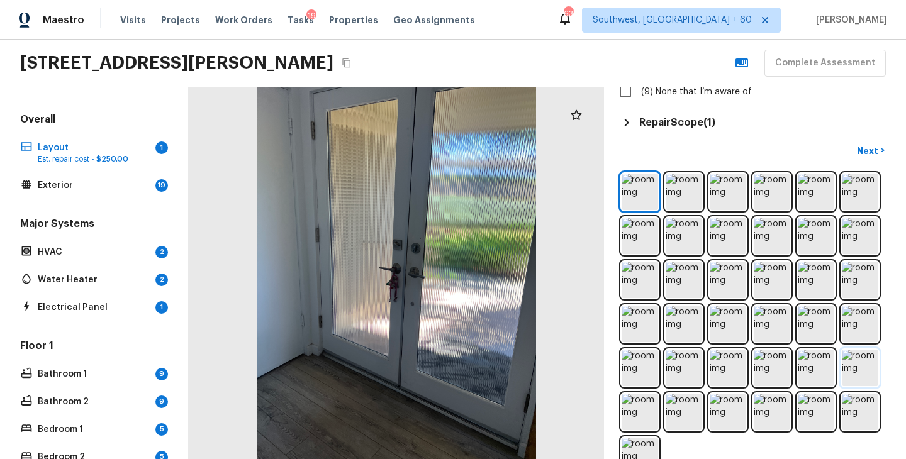
scroll to position [400, 0]
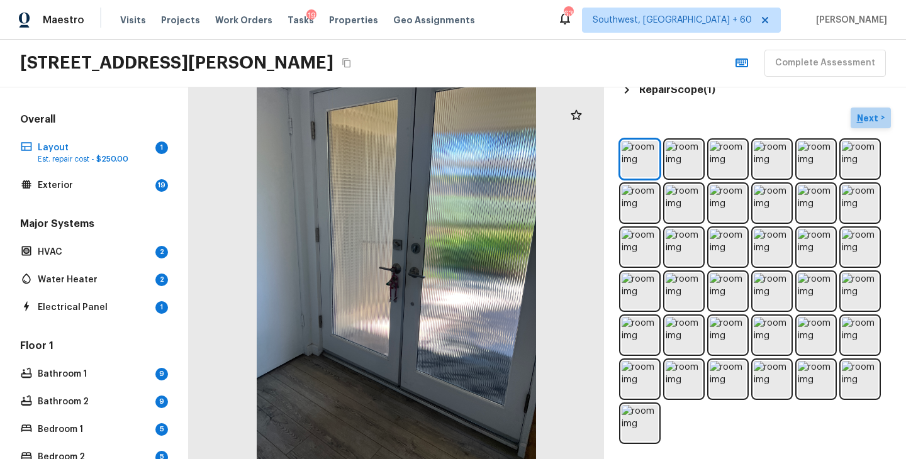
click at [871, 116] on p "Next" at bounding box center [869, 118] width 24 height 13
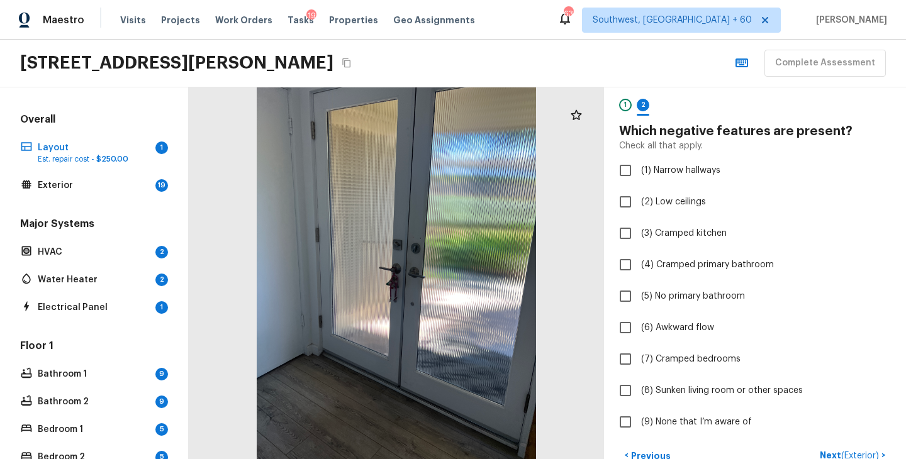
scroll to position [64, 0]
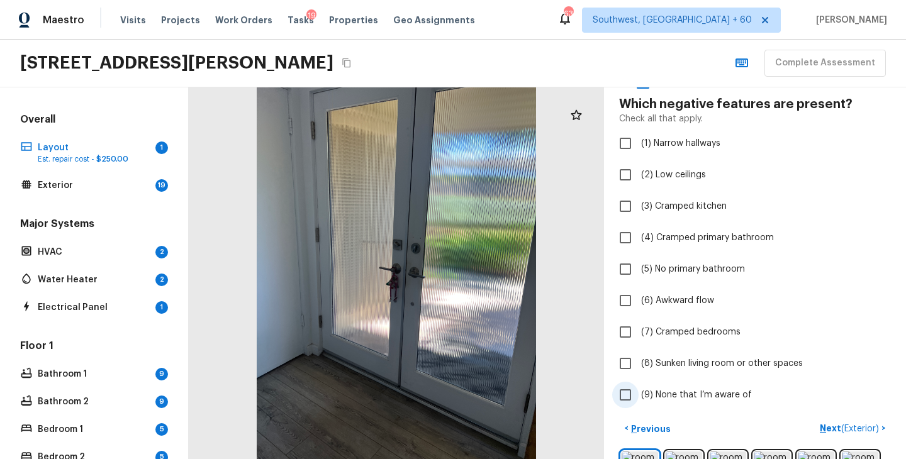
click at [642, 396] on span "(9) None that I’m aware of" at bounding box center [696, 395] width 111 height 13
click at [639, 396] on input "(9) None that I’m aware of" at bounding box center [625, 395] width 26 height 26
checkbox input "true"
click at [825, 430] on p "Next ( Exterior )" at bounding box center [851, 428] width 62 height 13
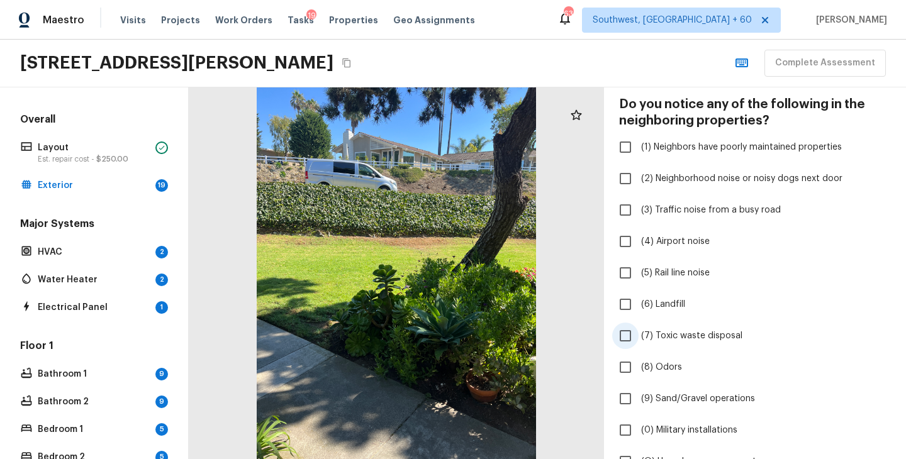
scroll to position [316, 0]
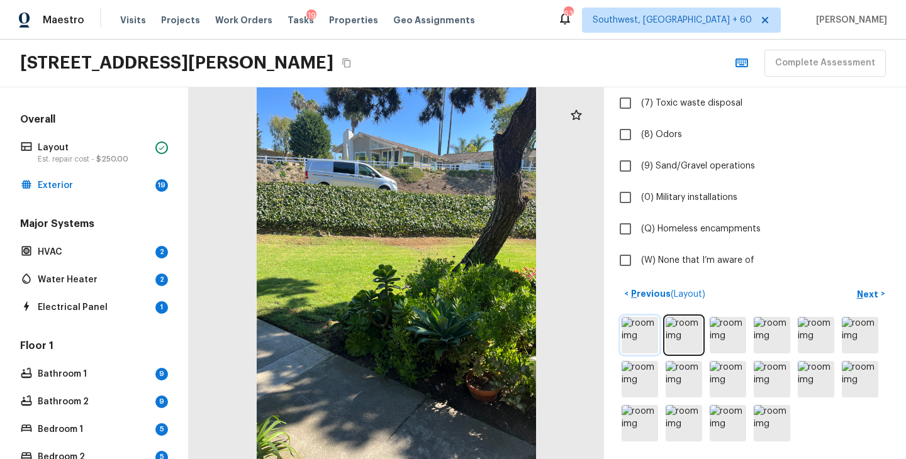
click at [648, 337] on img at bounding box center [640, 335] width 36 height 36
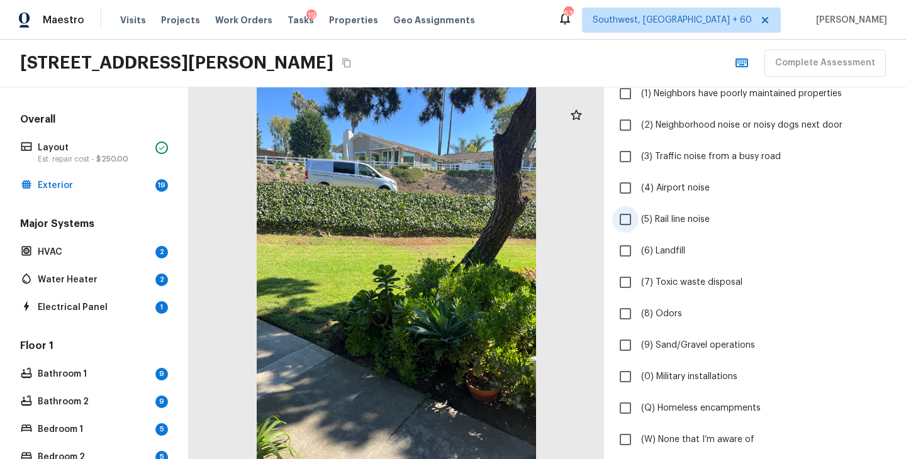
scroll to position [112, 0]
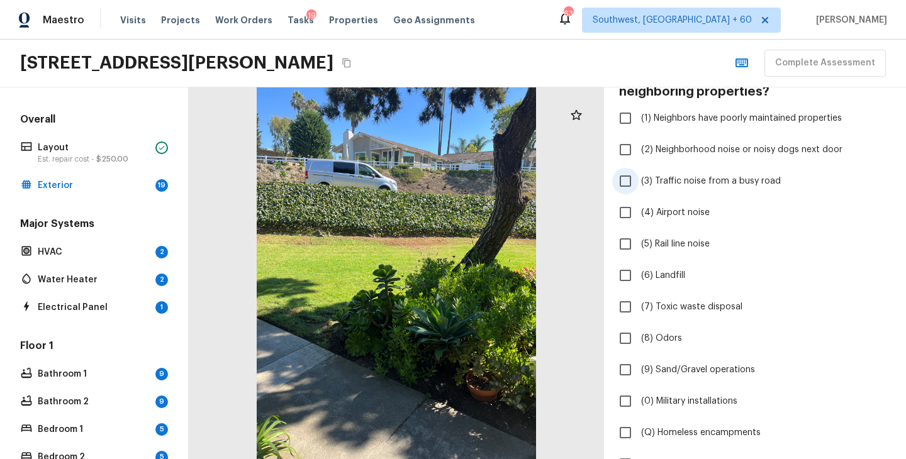
click at [711, 180] on span "(3) Traffic noise from a busy road" at bounding box center [711, 181] width 140 height 13
click at [639, 180] on input "(3) Traffic noise from a busy road" at bounding box center [625, 181] width 26 height 26
checkbox input "true"
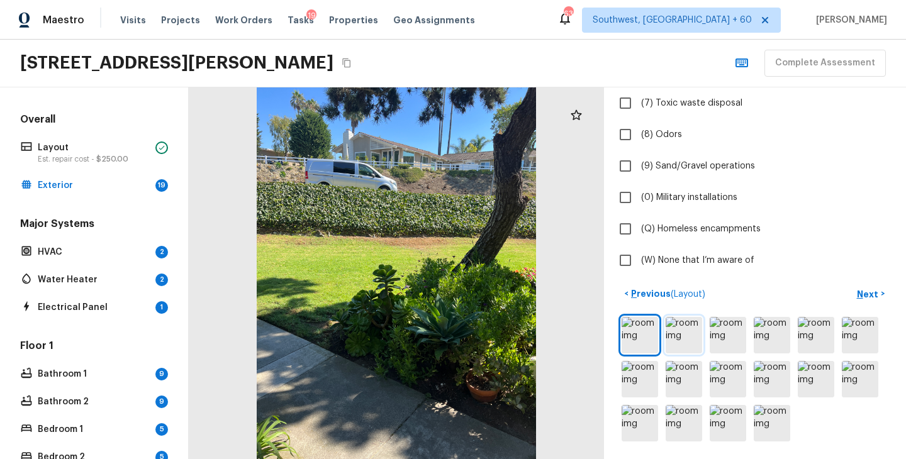
click at [685, 340] on img at bounding box center [684, 335] width 36 height 36
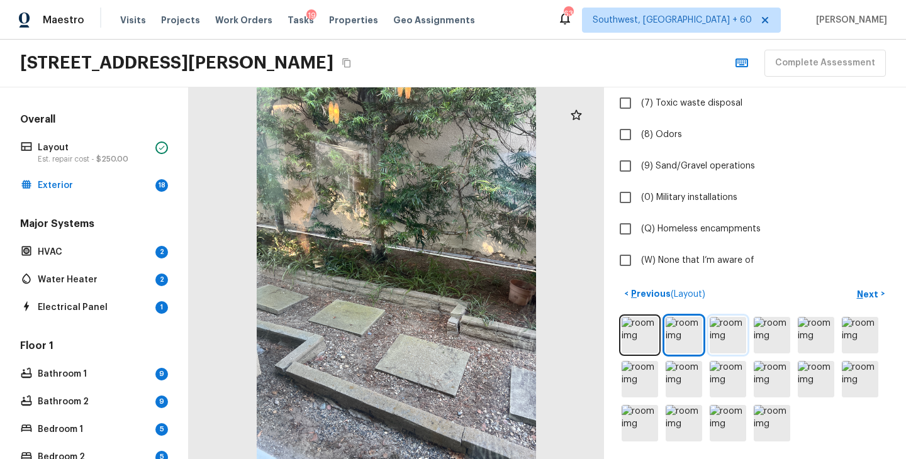
click at [731, 341] on img at bounding box center [728, 335] width 36 height 36
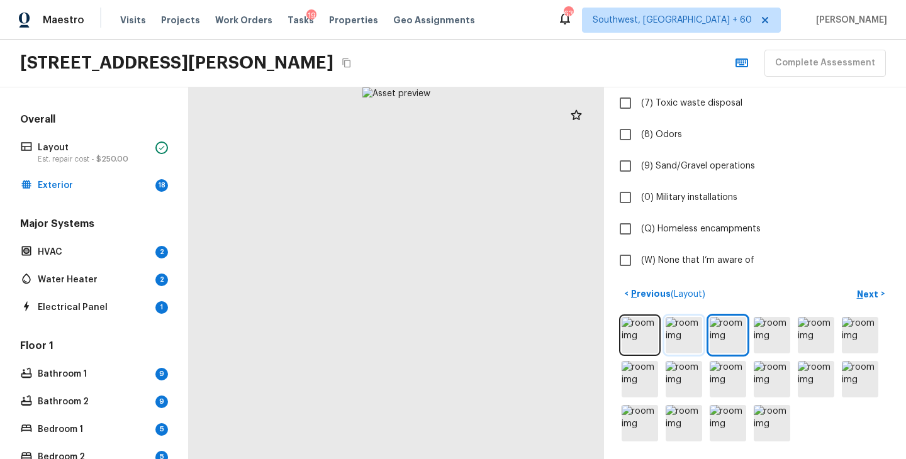
click at [681, 339] on img at bounding box center [684, 335] width 36 height 36
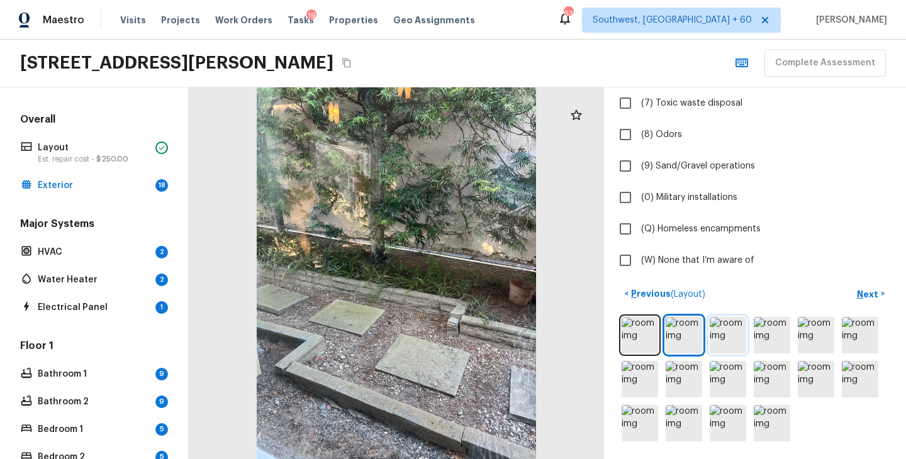
click at [725, 335] on img at bounding box center [728, 335] width 36 height 36
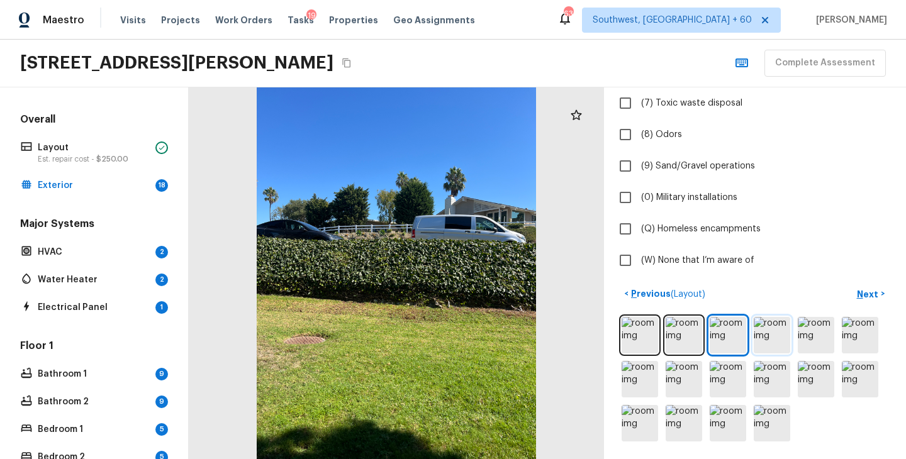
click at [773, 333] on img at bounding box center [772, 335] width 36 height 36
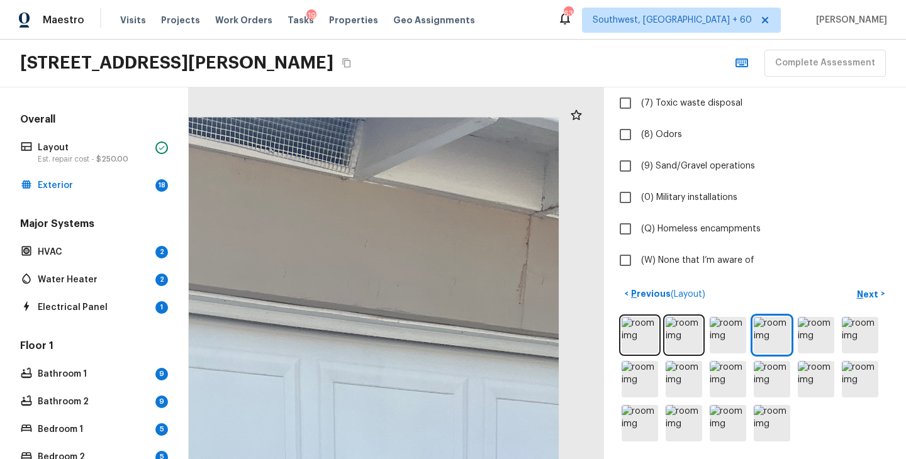
drag, startPoint x: 525, startPoint y: 143, endPoint x: 519, endPoint y: 339, distance: 195.8
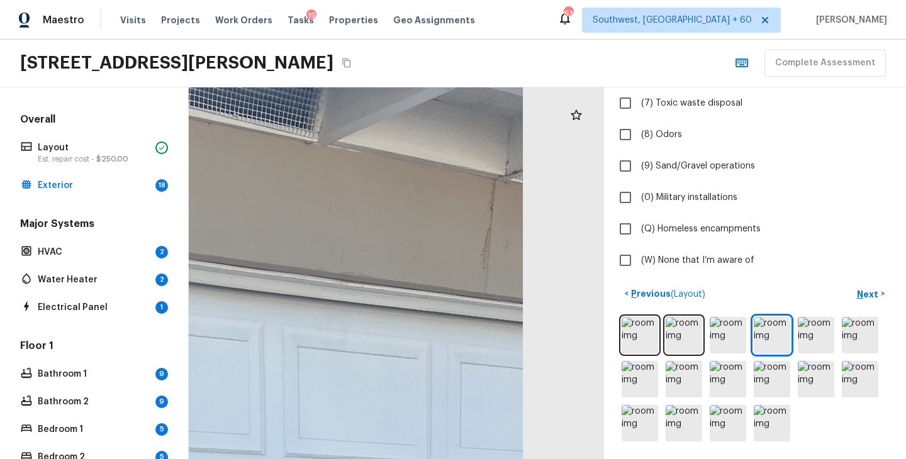
drag, startPoint x: 510, startPoint y: 259, endPoint x: 474, endPoint y: 253, distance: 36.3
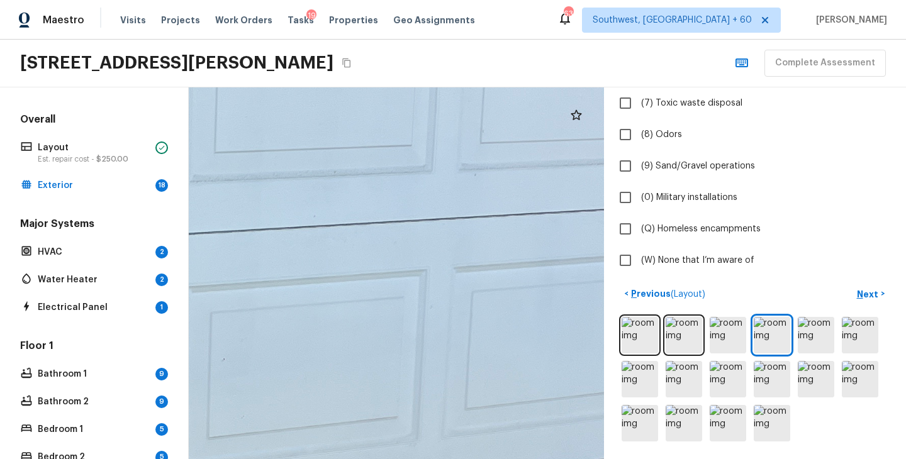
drag, startPoint x: 514, startPoint y: 196, endPoint x: 384, endPoint y: 495, distance: 326.6
click at [384, 459] on html "Maestro Visits Projects Work Orders Tasks 19 Properties Geo Assignments 633 Sou…" at bounding box center [453, 229] width 906 height 459
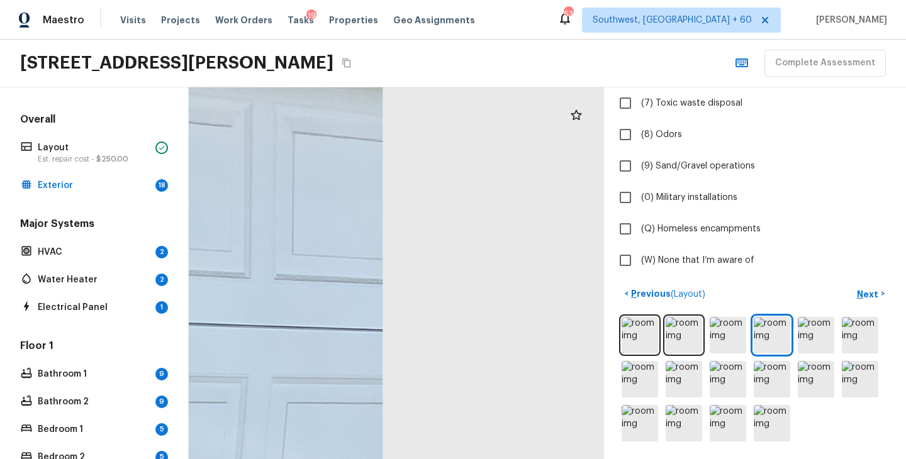
drag, startPoint x: 217, startPoint y: 257, endPoint x: 357, endPoint y: 481, distance: 263.8
click at [357, 459] on html "Maestro Visits Projects Work Orders Tasks 19 Properties Geo Assignments 633 Sou…" at bounding box center [453, 229] width 906 height 459
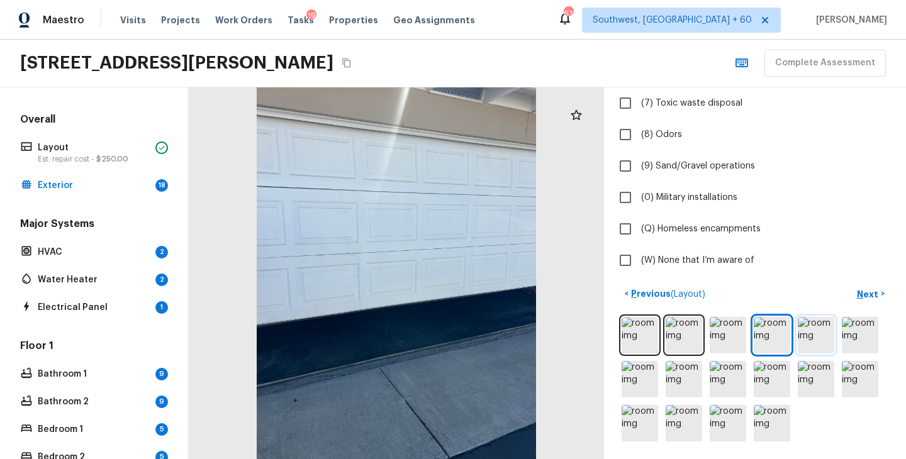
click at [815, 346] on img at bounding box center [816, 335] width 36 height 36
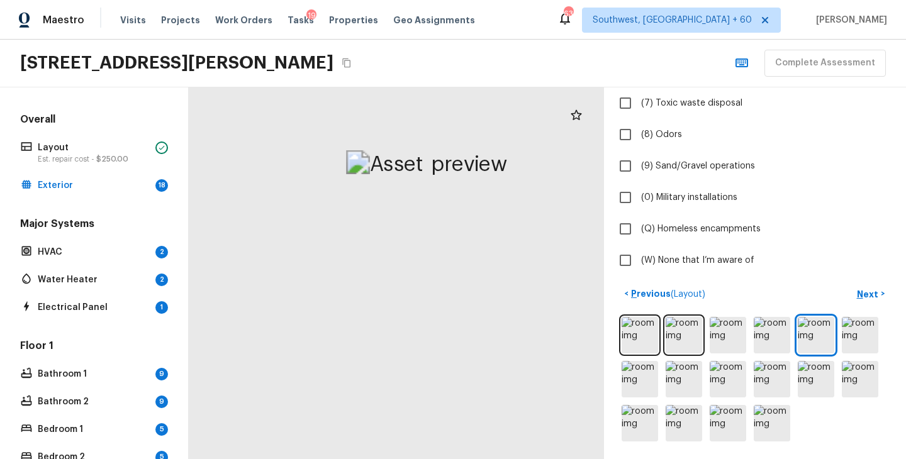
drag, startPoint x: 374, startPoint y: 145, endPoint x: 374, endPoint y: 290, distance: 145.3
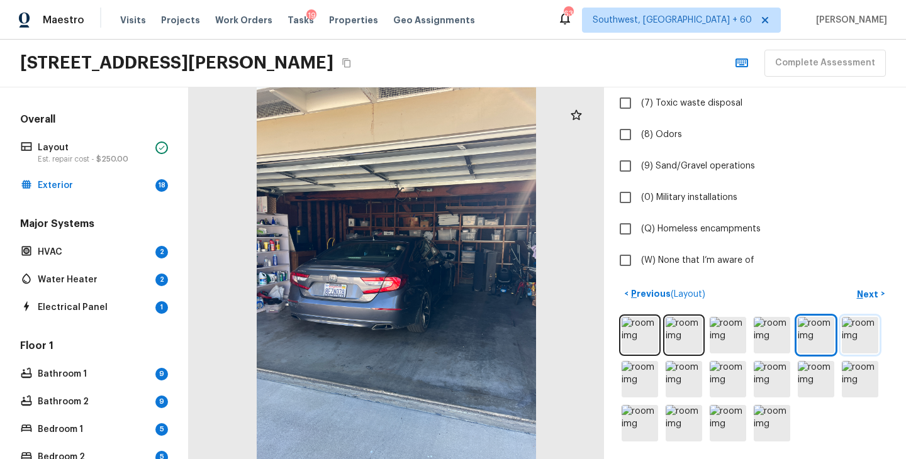
click at [848, 327] on img at bounding box center [860, 335] width 36 height 36
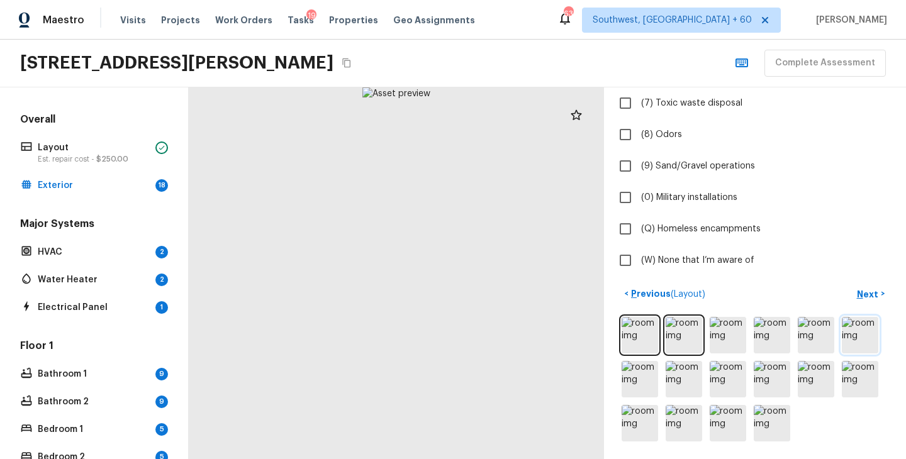
click at [859, 332] on img at bounding box center [860, 335] width 36 height 36
click at [685, 340] on img at bounding box center [684, 335] width 36 height 36
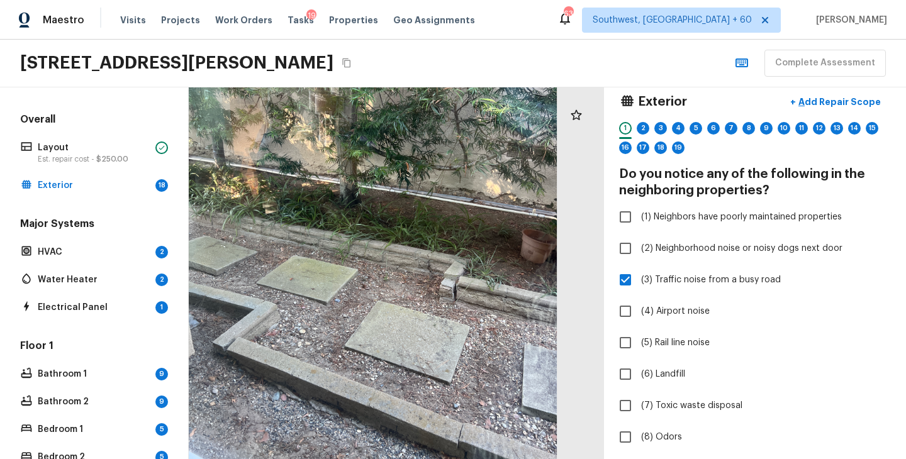
scroll to position [0, 0]
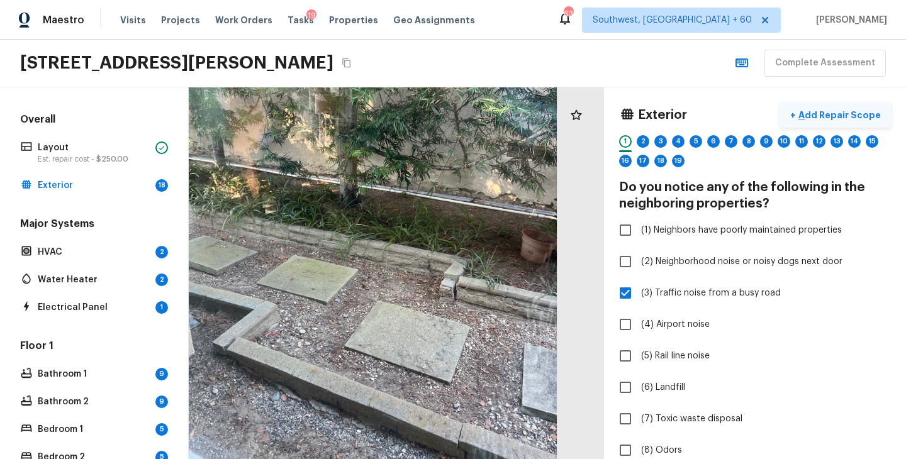
click at [837, 118] on p "Add Repair Scope" at bounding box center [838, 115] width 85 height 13
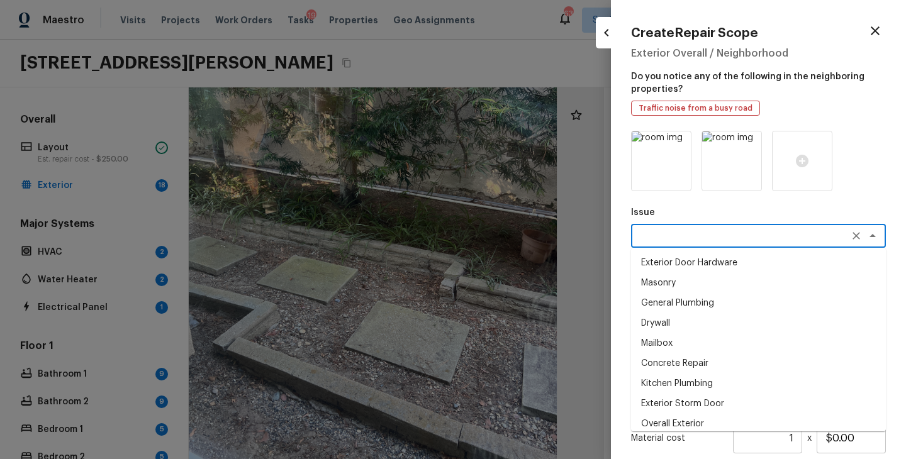
click at [679, 241] on textarea at bounding box center [741, 236] width 208 height 13
type textarea "e"
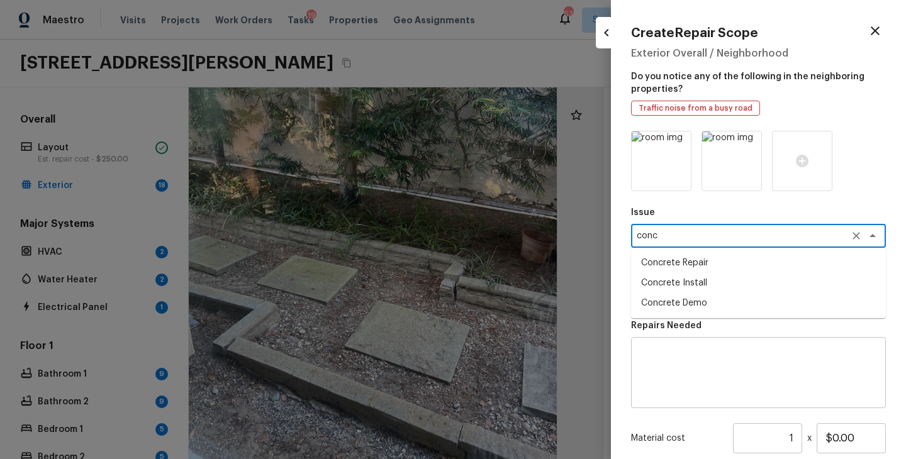
click at [698, 257] on li "Concrete Repair" at bounding box center [758, 263] width 255 height 20
type textarea "Concrete Repair"
click at [700, 291] on textarea at bounding box center [741, 292] width 208 height 13
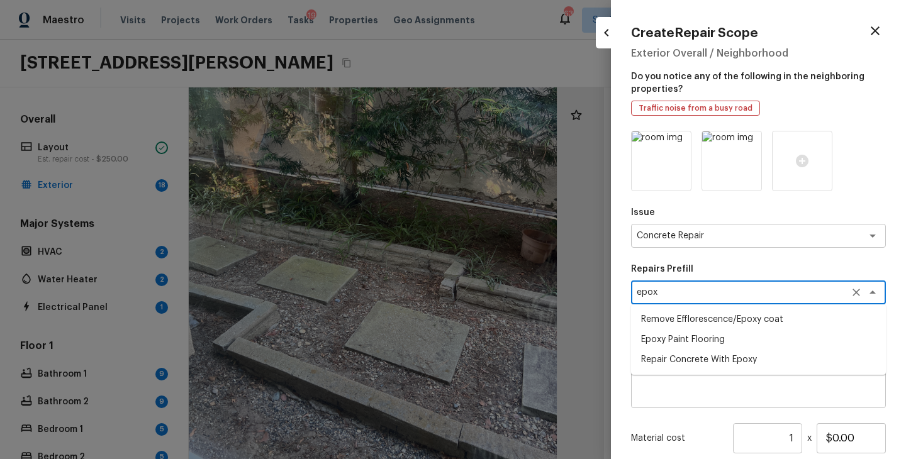
click at [715, 363] on li "Repair Concrete With Epoxy" at bounding box center [758, 360] width 255 height 20
type textarea "Repair Concrete With Epoxy"
type textarea "Prep and clean the crack in the concrete thoroughly. Apply/inject a concrete ad…"
type input "$8.59"
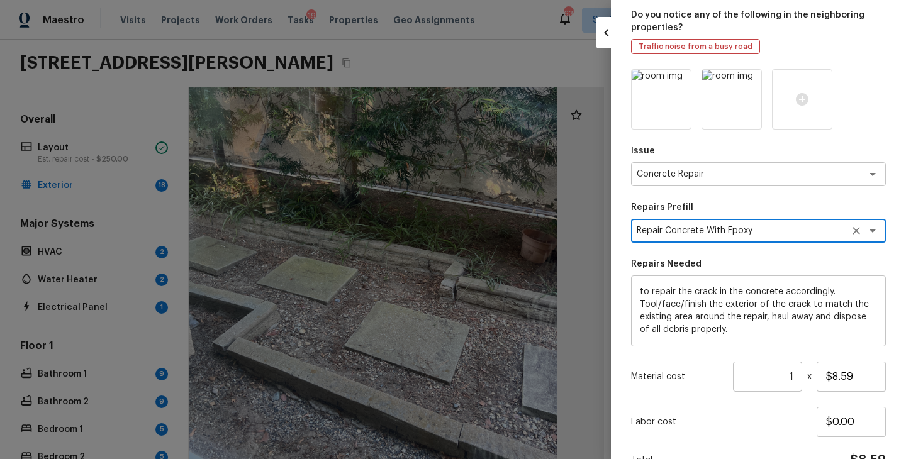
scroll to position [121, 0]
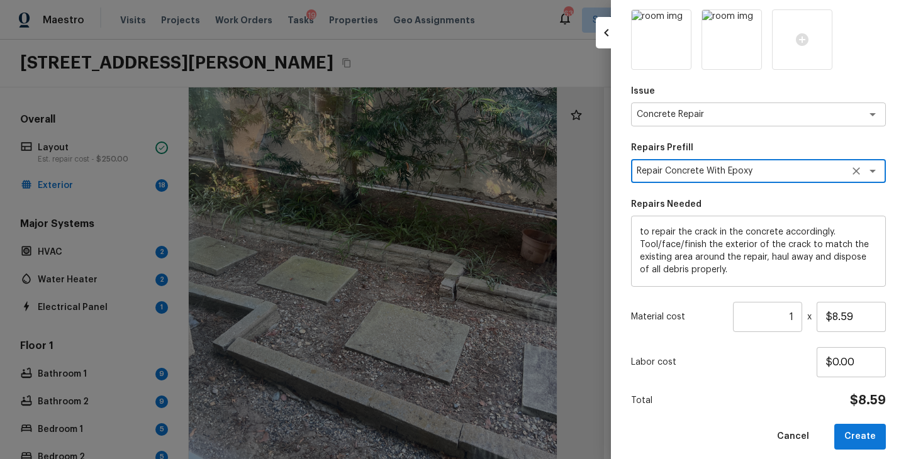
type textarea "Repair Concrete With Epoxy"
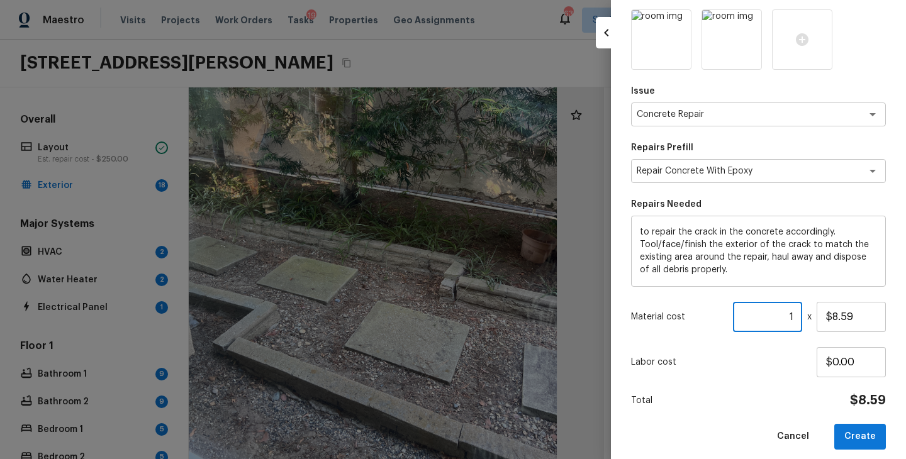
click at [795, 319] on input "1" at bounding box center [767, 317] width 69 height 30
type input "1"
type input "70"
click at [736, 395] on div "Total $601.30" at bounding box center [758, 401] width 255 height 16
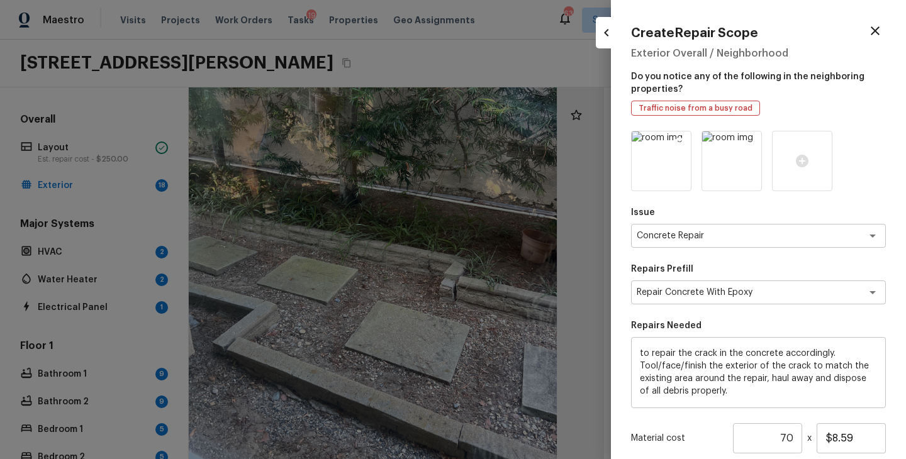
click at [683, 144] on icon at bounding box center [679, 143] width 11 height 11
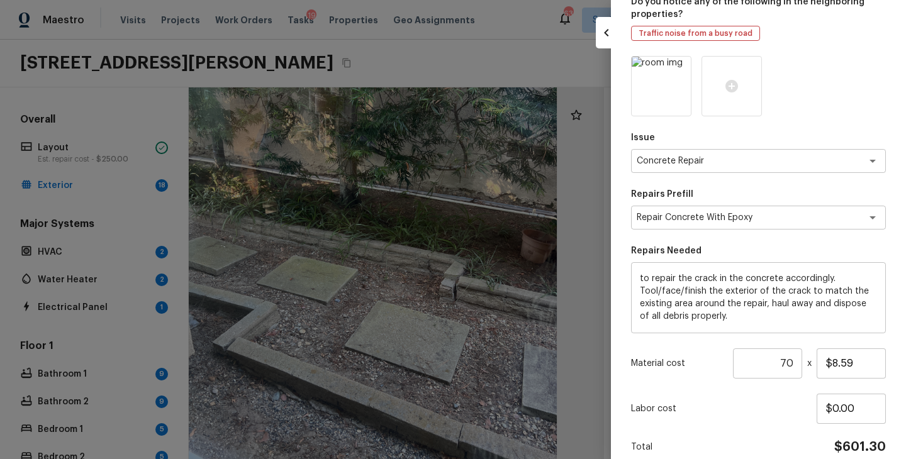
scroll to position [131, 0]
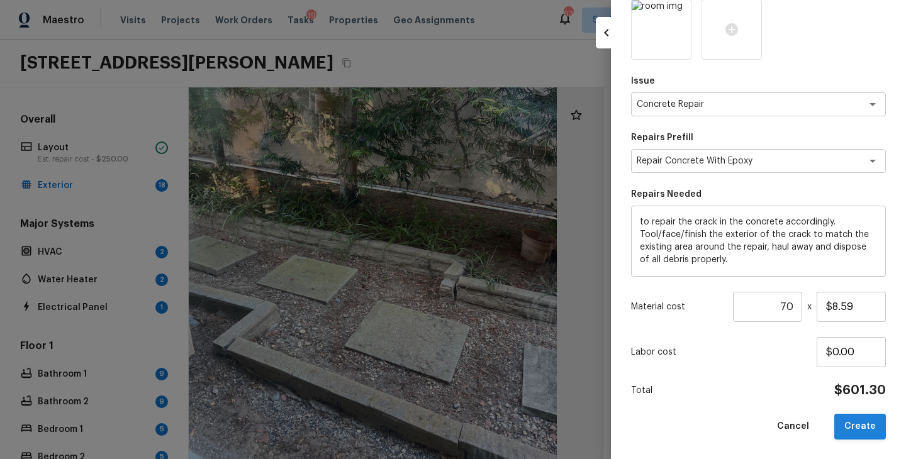
click at [862, 428] on button "Create" at bounding box center [860, 427] width 52 height 26
type input "1"
type input "$0.00"
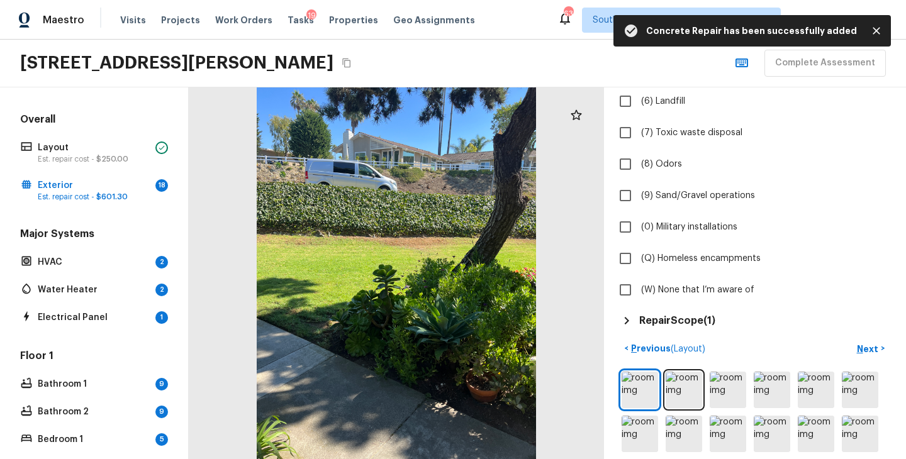
scroll to position [341, 0]
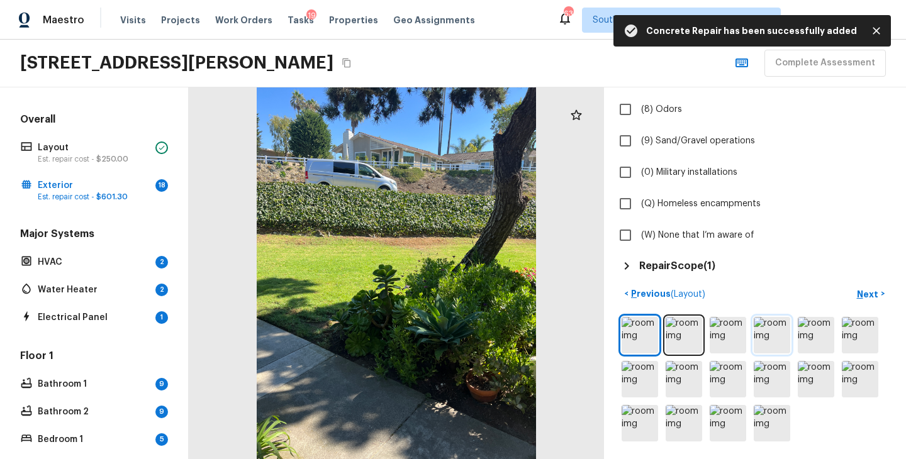
click at [769, 327] on img at bounding box center [772, 335] width 36 height 36
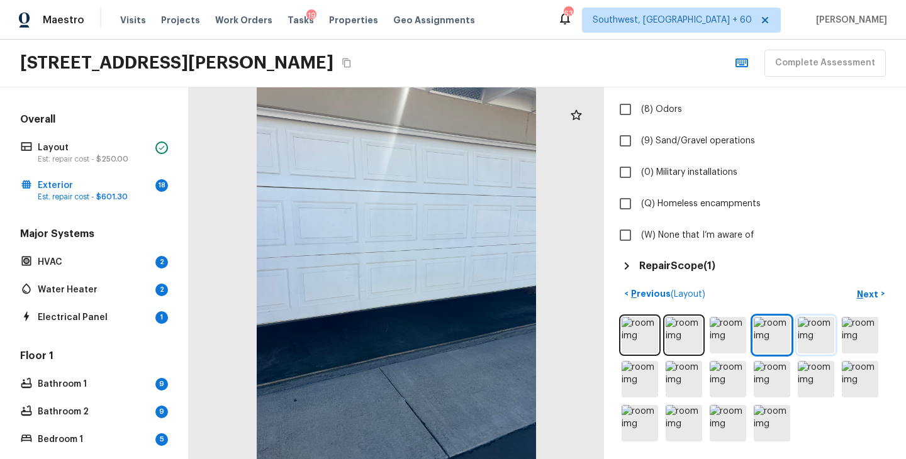
click at [811, 336] on img at bounding box center [816, 335] width 36 height 36
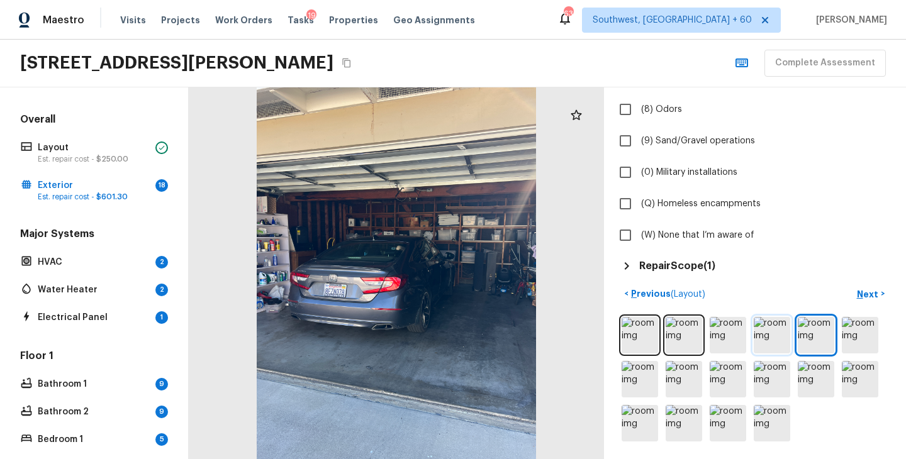
click at [760, 331] on img at bounding box center [772, 335] width 36 height 36
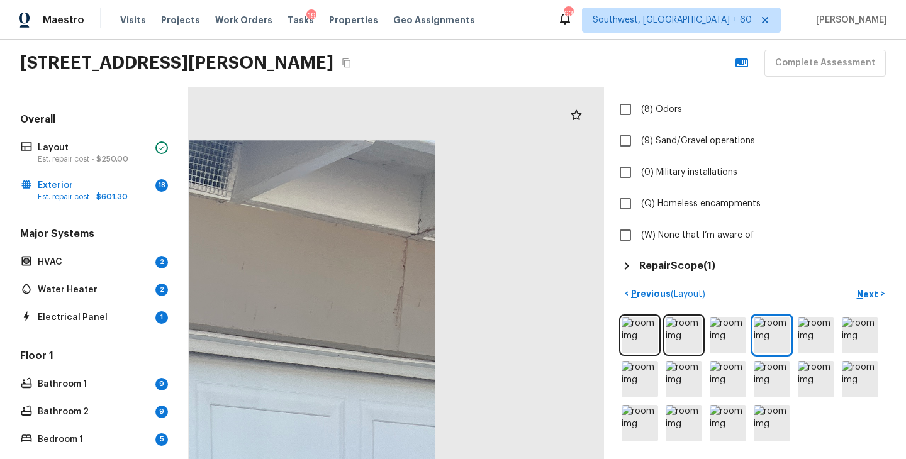
drag, startPoint x: 547, startPoint y: 125, endPoint x: 361, endPoint y: 348, distance: 290.4
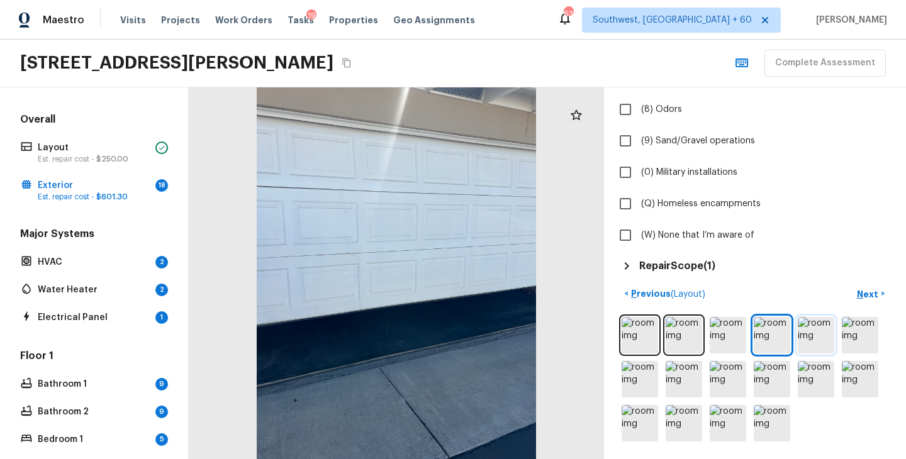
click at [828, 327] on img at bounding box center [816, 335] width 36 height 36
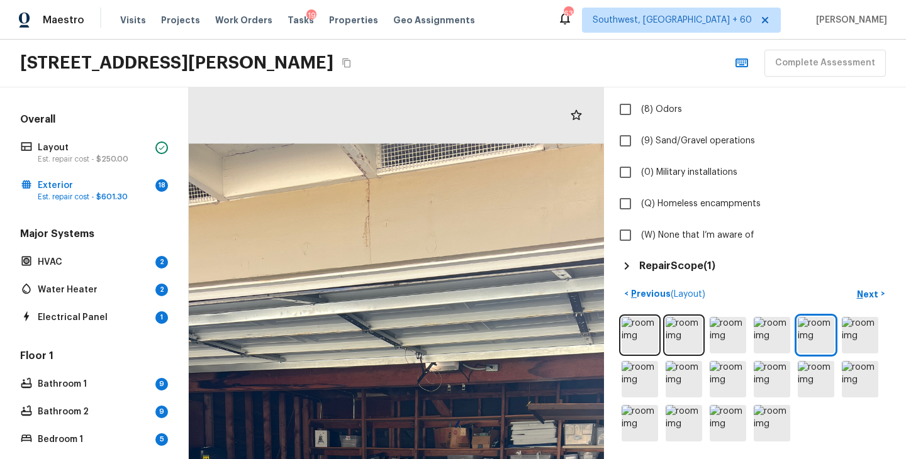
drag, startPoint x: 378, startPoint y: 158, endPoint x: 394, endPoint y: 323, distance: 166.2
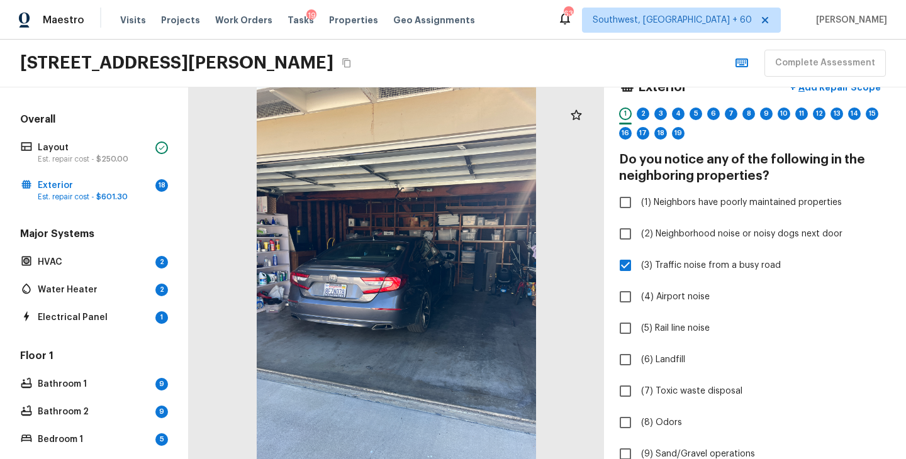
scroll to position [0, 0]
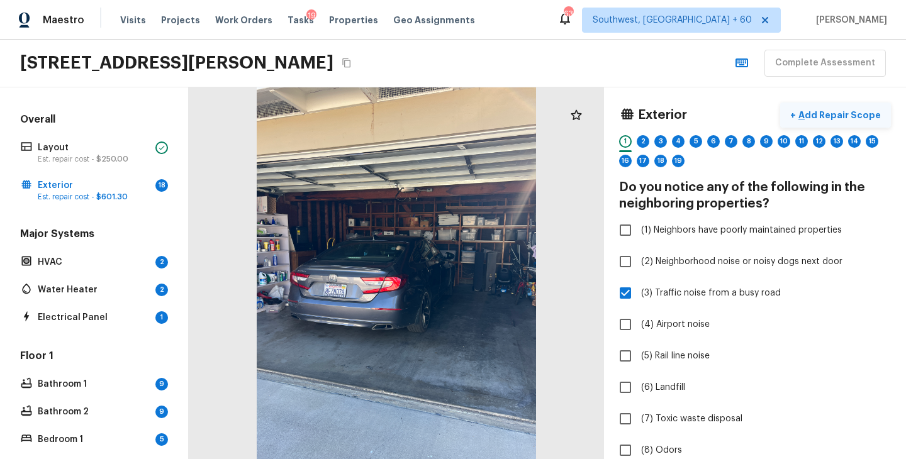
click at [844, 116] on p "Add Repair Scope" at bounding box center [838, 115] width 85 height 13
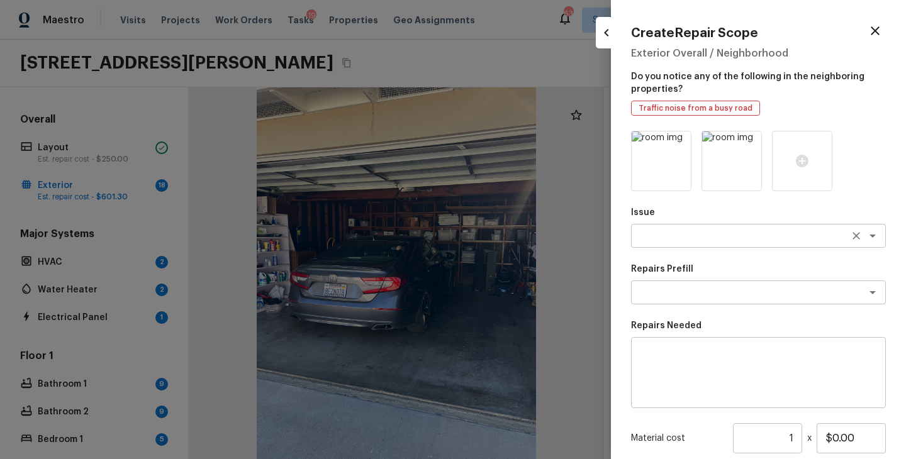
click at [667, 233] on textarea at bounding box center [741, 236] width 208 height 13
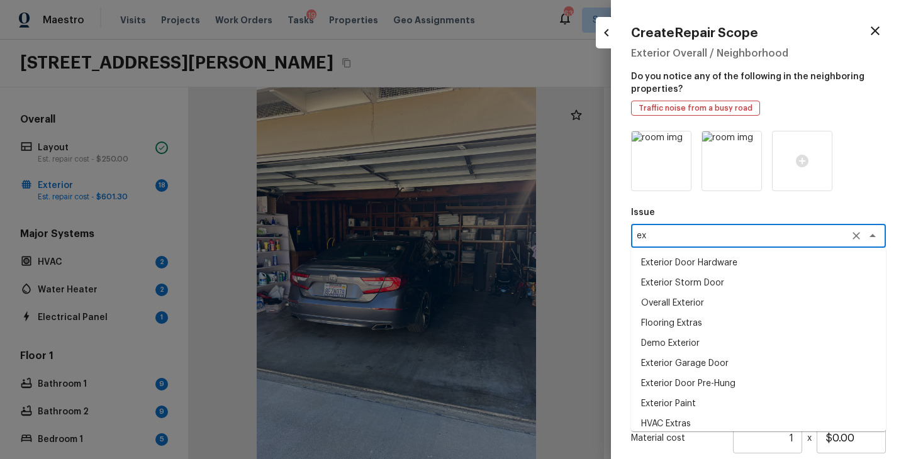
type textarea "e"
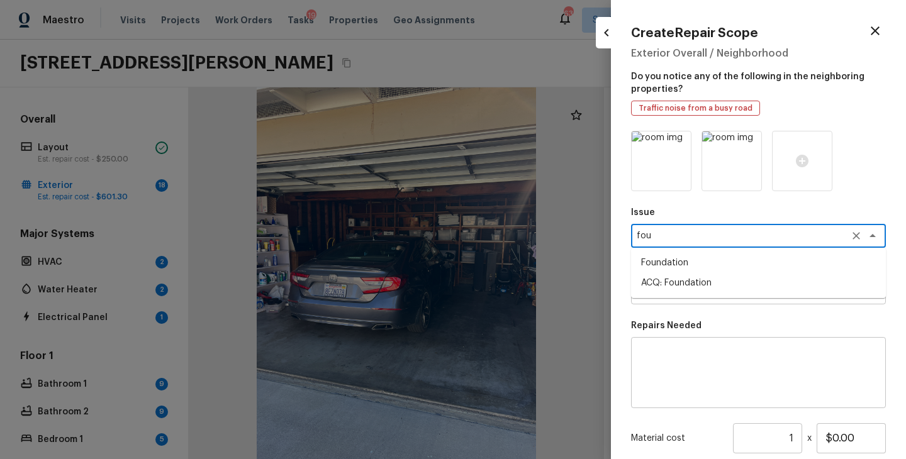
click at [681, 283] on li "ACQ: Foundation" at bounding box center [758, 283] width 255 height 20
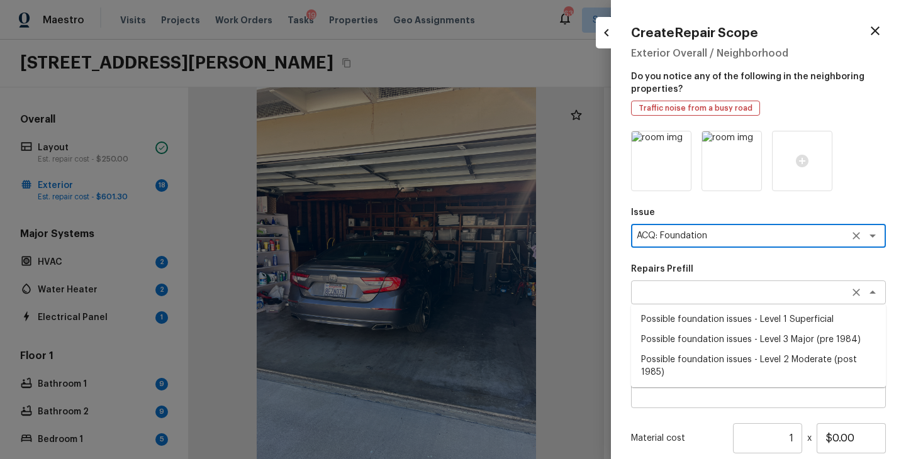
click at [685, 299] on div "x ​" at bounding box center [758, 293] width 255 height 24
type textarea "ACQ: Foundation"
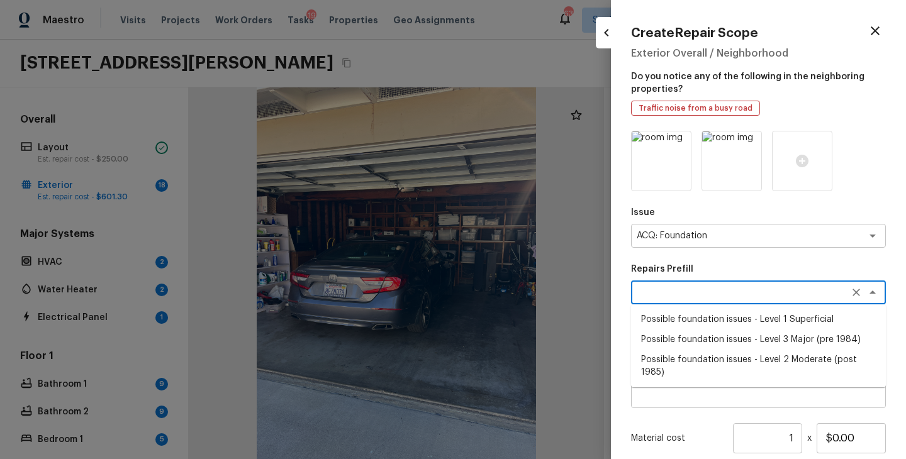
click at [687, 320] on li "Possible foundation issues - Level 1 Superficial" at bounding box center [758, 320] width 255 height 20
type textarea "Possible foundation issues - Level 1 Superficial"
type textarea "Possible foundation issues - Level 1 - Superficial. Disclaimer: This is NOT a t…"
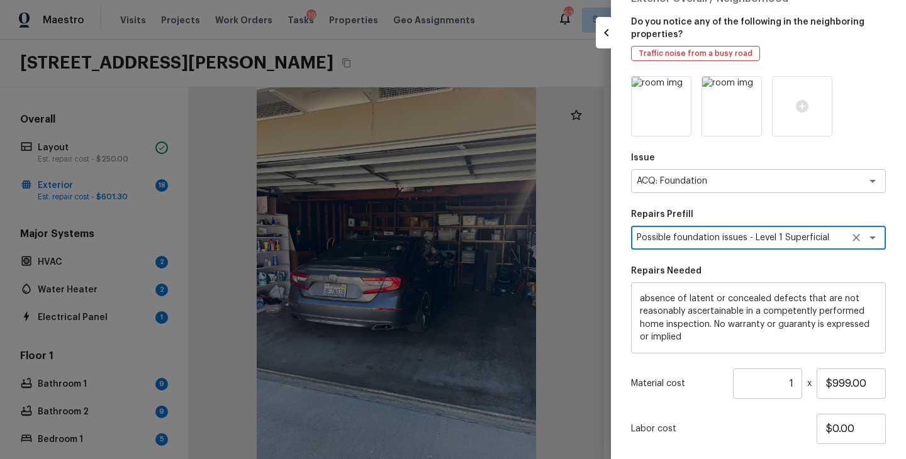
scroll to position [91, 0]
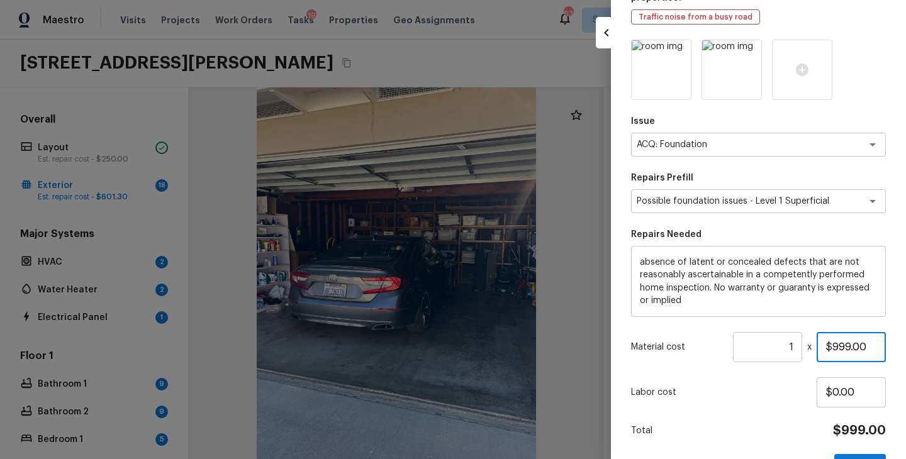
drag, startPoint x: 873, startPoint y: 346, endPoint x: 761, endPoint y: 354, distance: 111.6
click at [761, 354] on div "Material cost 1 ​ x $999.00" at bounding box center [758, 347] width 255 height 30
drag, startPoint x: 874, startPoint y: 347, endPoint x: 788, endPoint y: 347, distance: 86.2
click at [788, 347] on div "Material cost 1 ​ x $999.00" at bounding box center [758, 347] width 255 height 30
type input "$1,000.00"
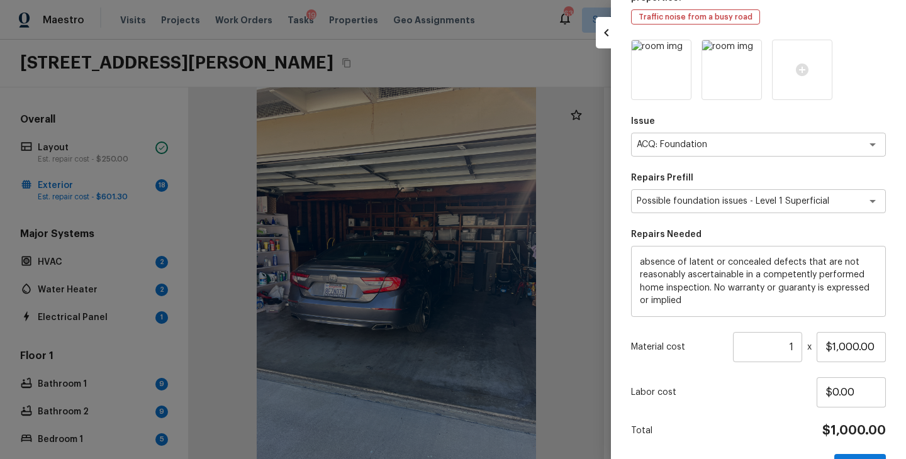
click at [767, 388] on p "Labor cost" at bounding box center [724, 392] width 186 height 13
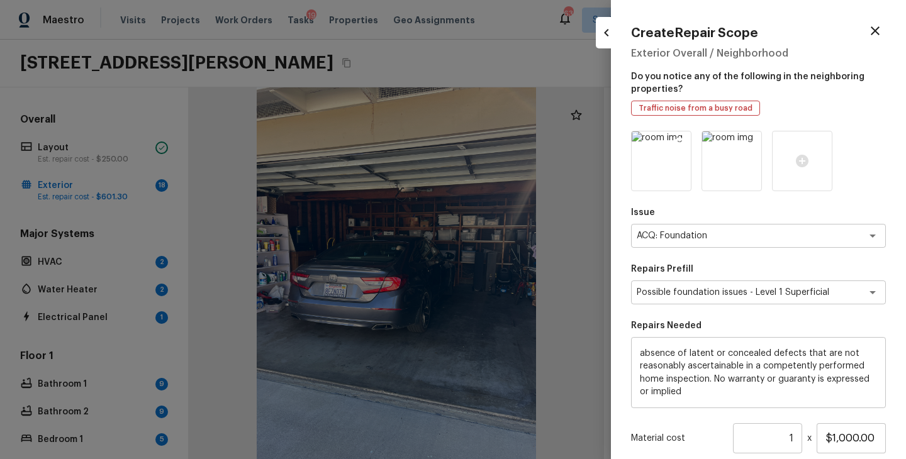
click at [680, 140] on icon at bounding box center [679, 143] width 11 height 11
click at [733, 164] on icon at bounding box center [731, 161] width 13 height 13
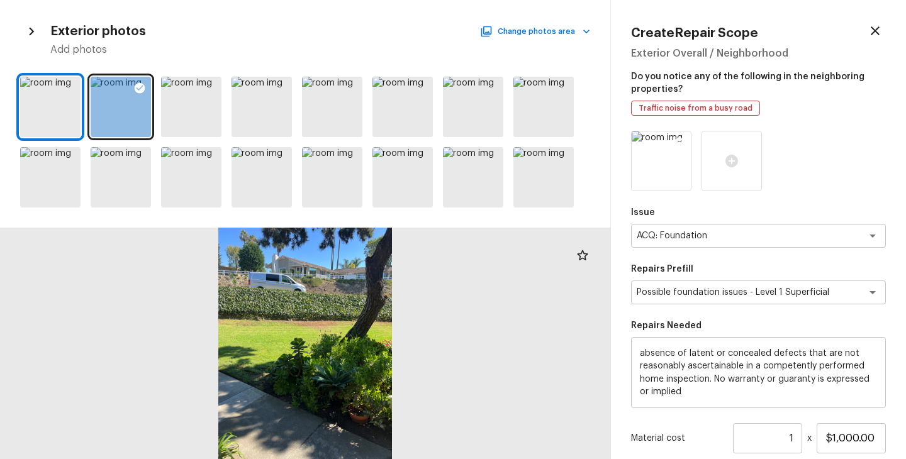
click at [677, 141] on icon at bounding box center [679, 143] width 13 height 13
click at [280, 84] on icon at bounding box center [280, 88] width 13 height 13
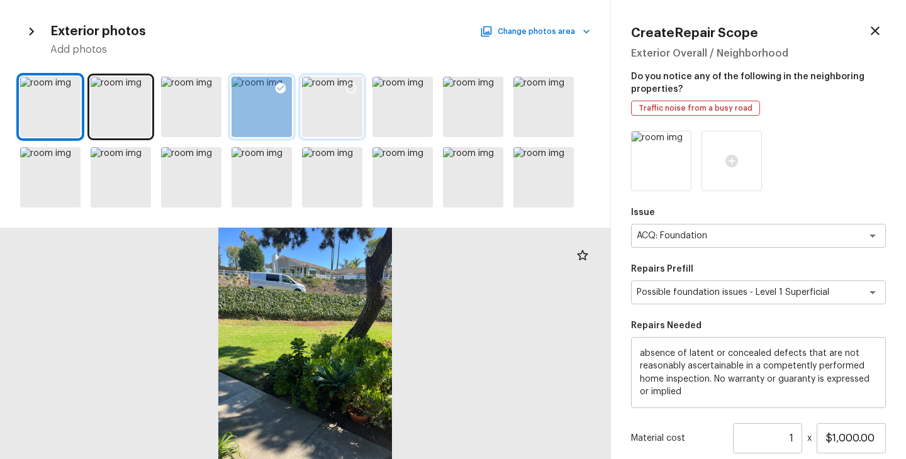
click at [349, 86] on icon at bounding box center [351, 88] width 13 height 13
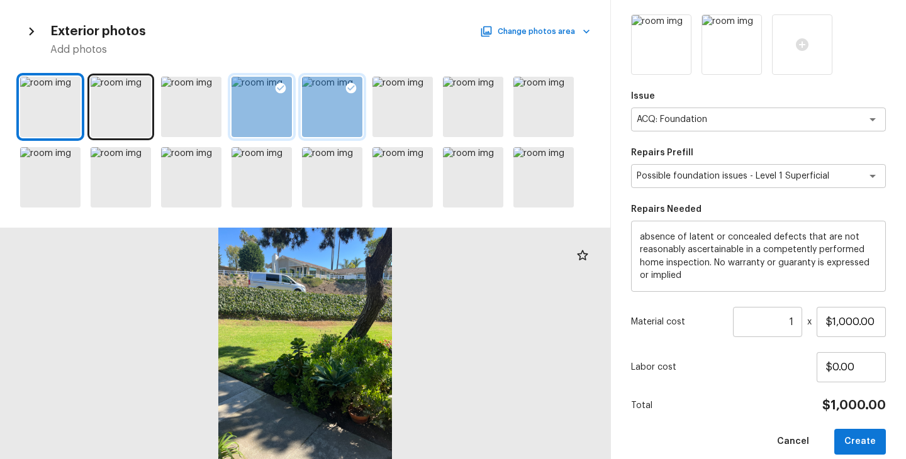
click at [717, 408] on div "Total $1,000.00" at bounding box center [758, 406] width 255 height 16
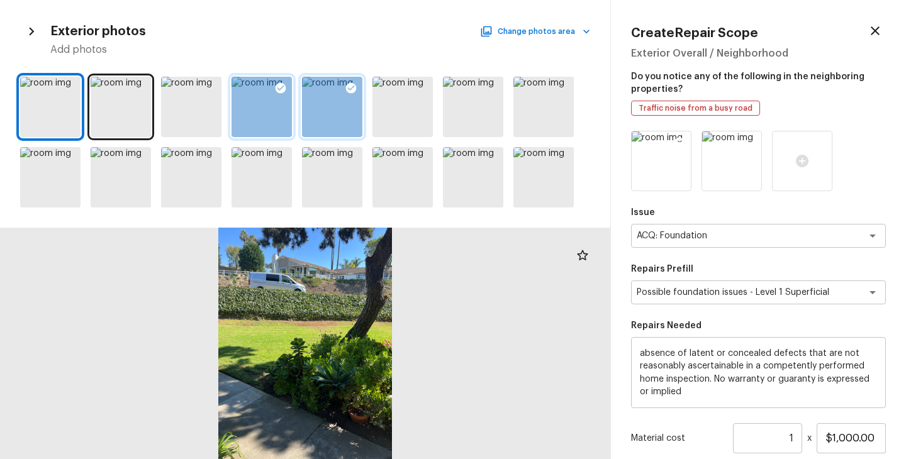
click at [664, 166] on img at bounding box center [661, 160] width 59 height 59
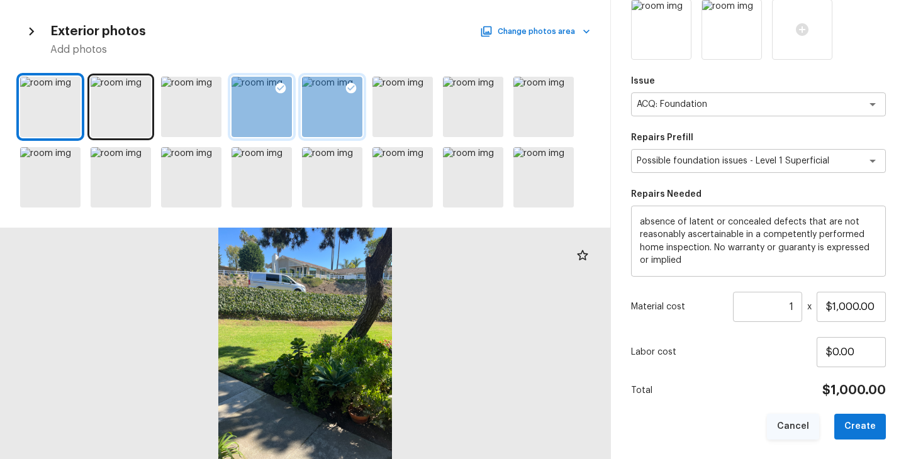
click at [773, 414] on button "Cancel" at bounding box center [793, 427] width 52 height 26
type input "$0.00"
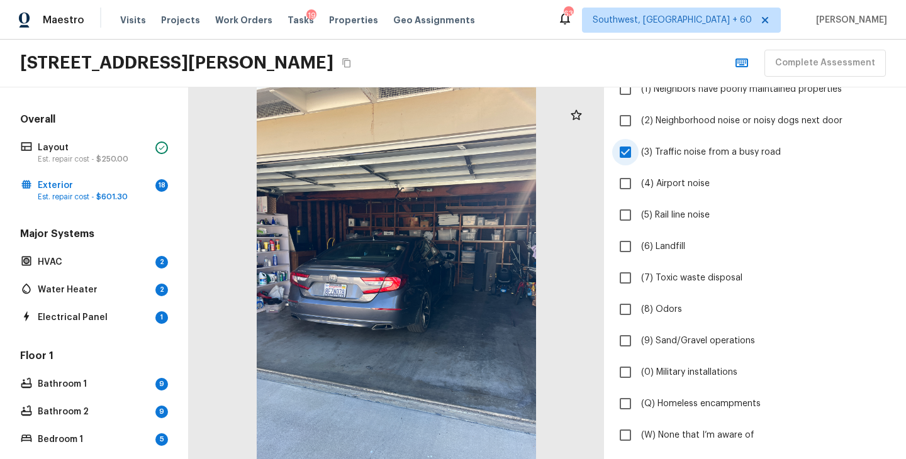
scroll to position [0, 0]
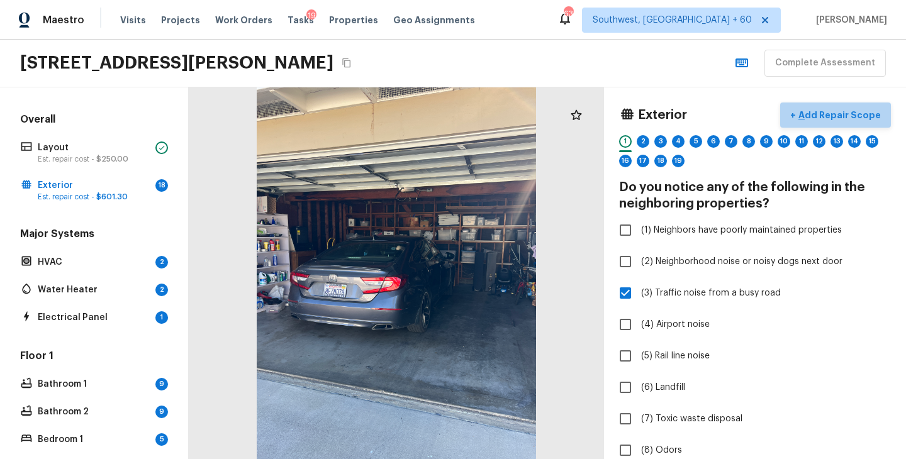
click at [844, 118] on p "Add Repair Scope" at bounding box center [838, 115] width 85 height 13
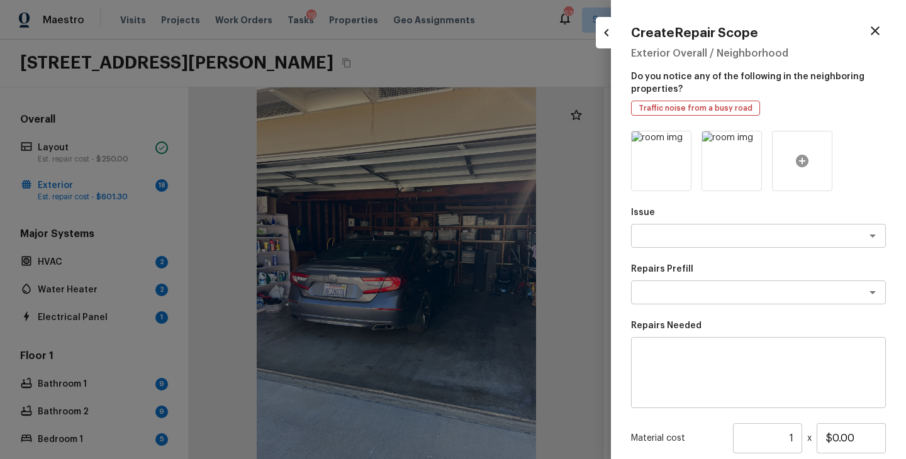
click at [795, 162] on icon at bounding box center [802, 161] width 15 height 15
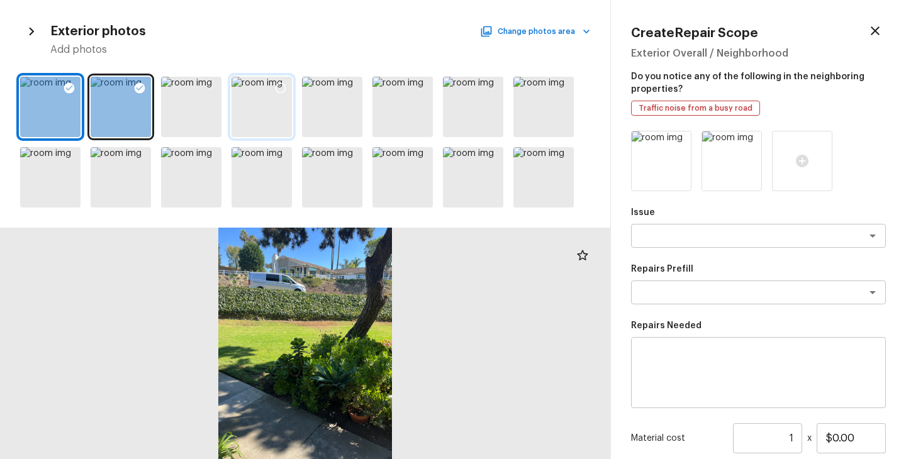
click at [280, 86] on icon at bounding box center [280, 88] width 13 height 13
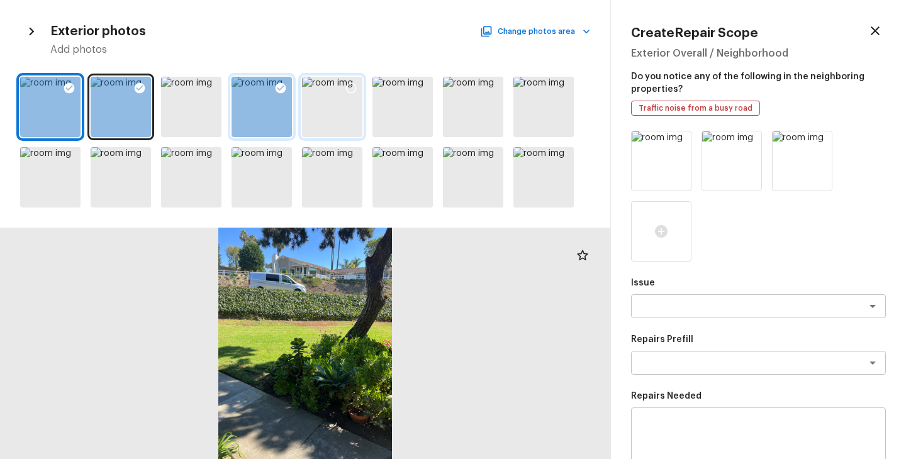
click at [350, 88] on icon at bounding box center [351, 88] width 13 height 13
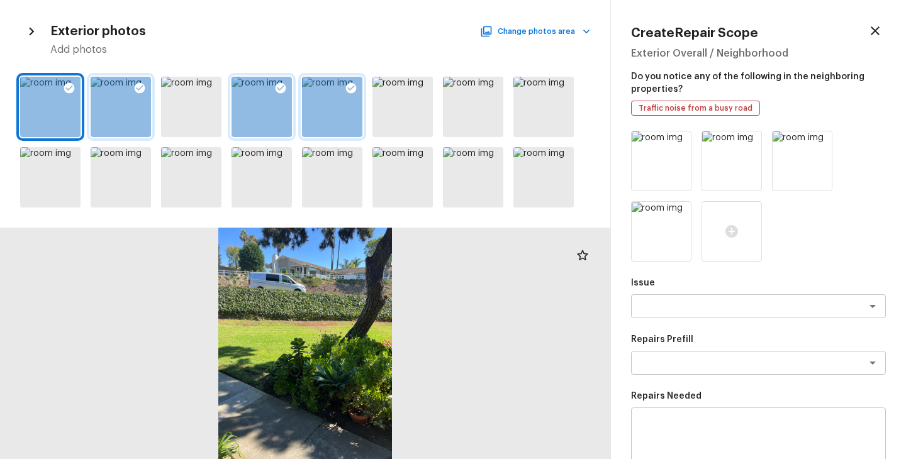
click at [138, 89] on icon at bounding box center [139, 88] width 13 height 13
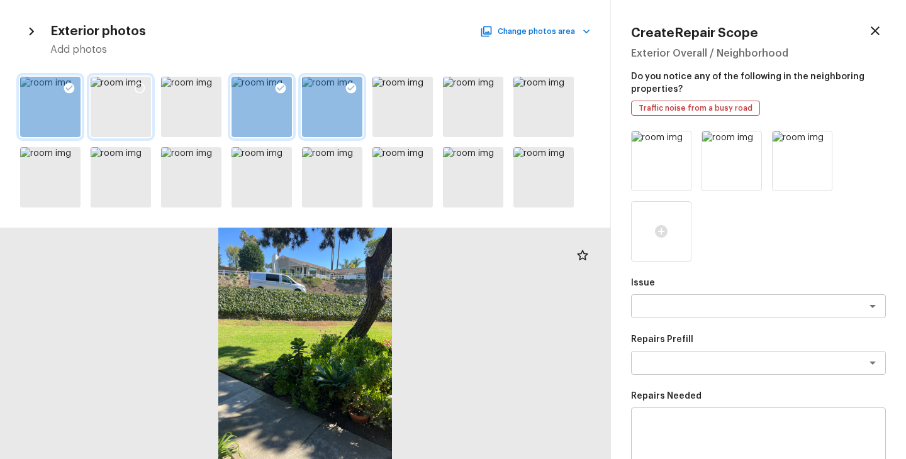
click at [63, 87] on icon at bounding box center [69, 88] width 13 height 13
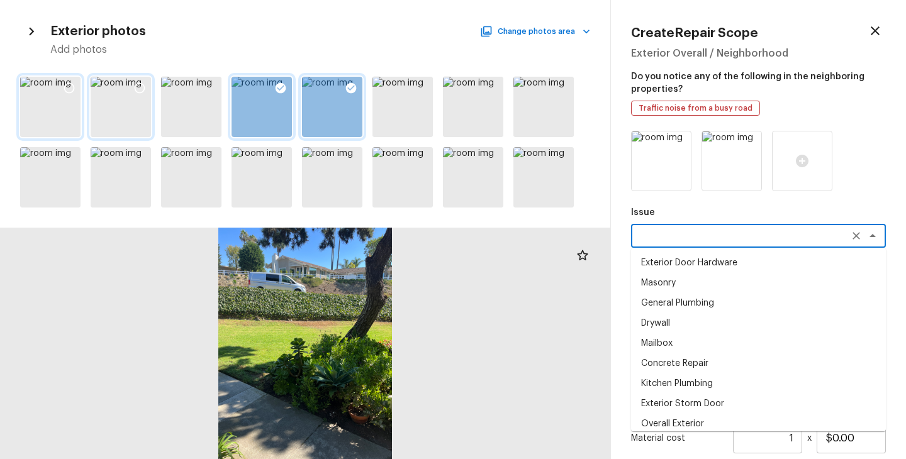
click at [691, 237] on textarea at bounding box center [741, 236] width 208 height 13
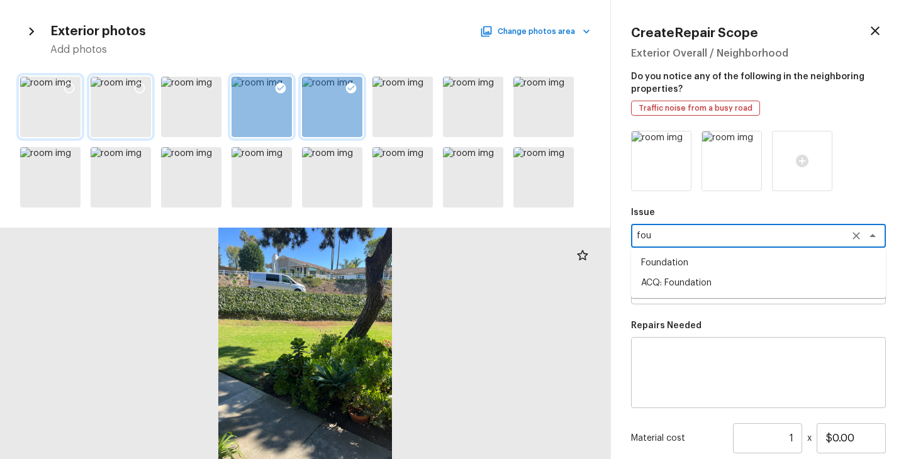
click at [693, 278] on li "ACQ: Foundation" at bounding box center [758, 283] width 255 height 20
type textarea "ACQ: Foundation"
click at [693, 293] on textarea at bounding box center [741, 292] width 208 height 13
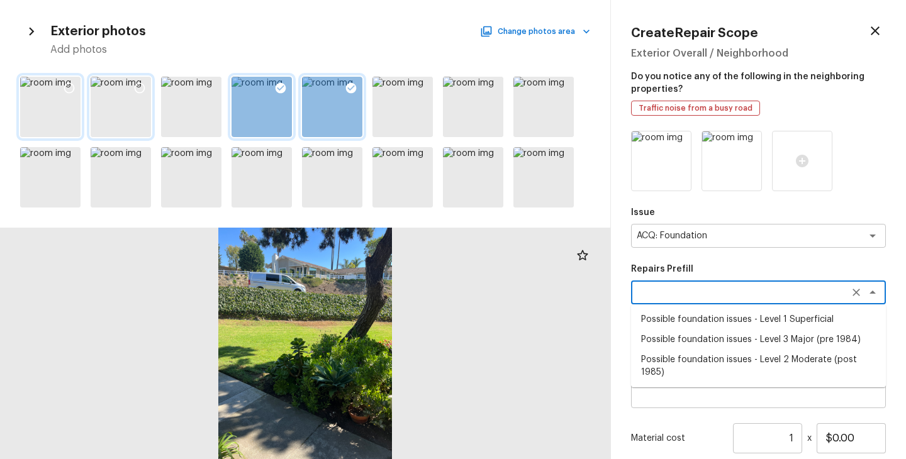
type textarea "f"
click at [702, 311] on li "Possible foundation issues - Level 1 Superficial" at bounding box center [758, 320] width 255 height 20
type textarea "Possible foundation issues - Level 1 Superficial"
type textarea "Possible foundation issues - Level 1 - Superficial. Disclaimer: This is NOT a t…"
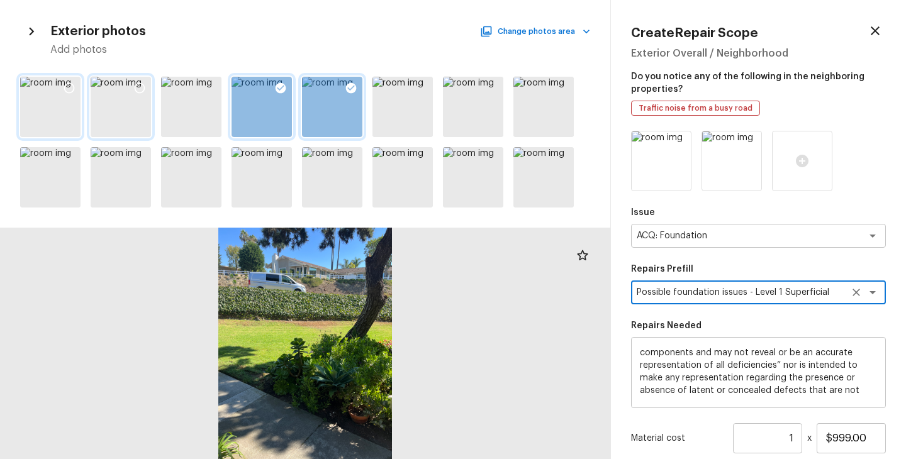
scroll to position [54, 0]
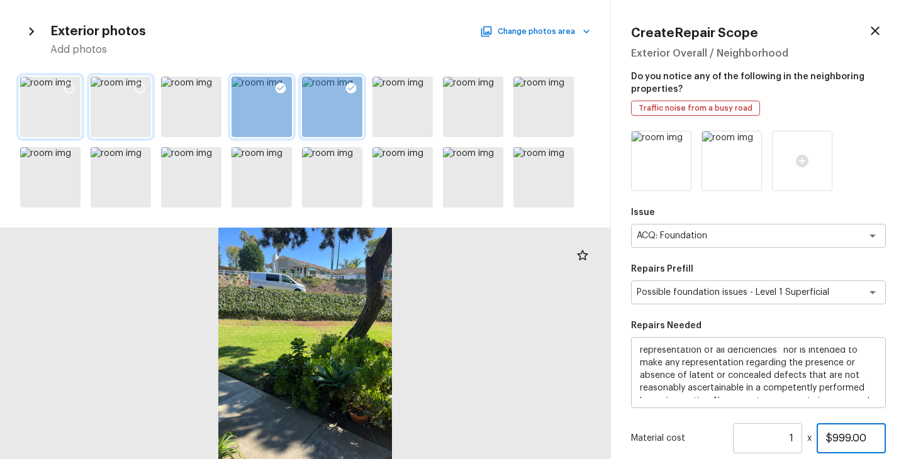
drag, startPoint x: 873, startPoint y: 435, endPoint x: 745, endPoint y: 435, distance: 128.4
click at [745, 435] on div "Material cost 1 ​ x $999.00" at bounding box center [758, 438] width 255 height 30
type input "$1,000.00"
click at [654, 430] on div "Material cost 1 ​ x $1,000.00" at bounding box center [758, 438] width 255 height 30
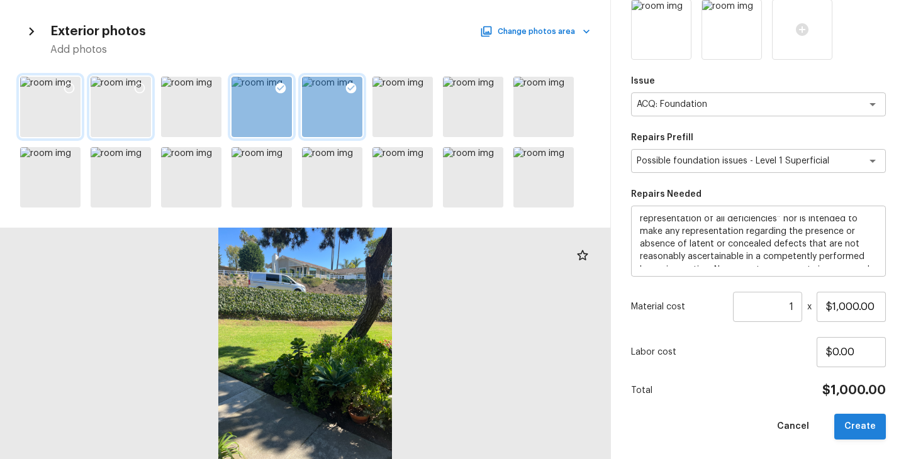
click at [859, 425] on button "Create" at bounding box center [860, 427] width 52 height 26
type input "$0.00"
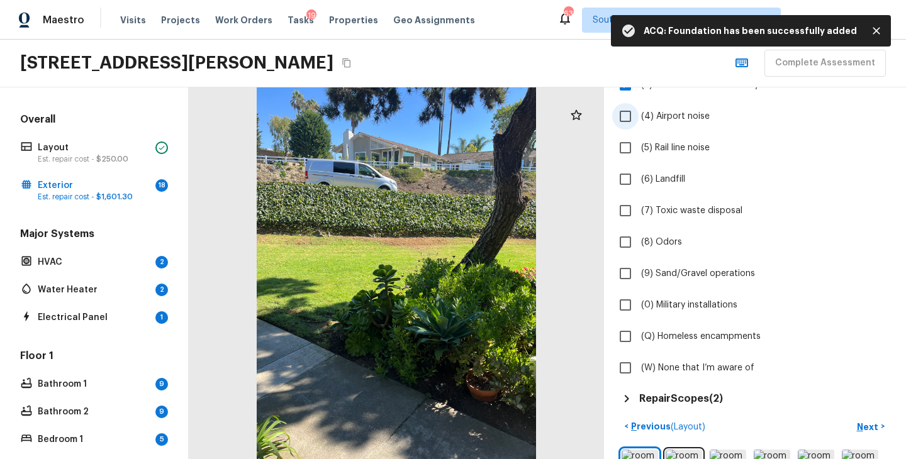
scroll to position [341, 0]
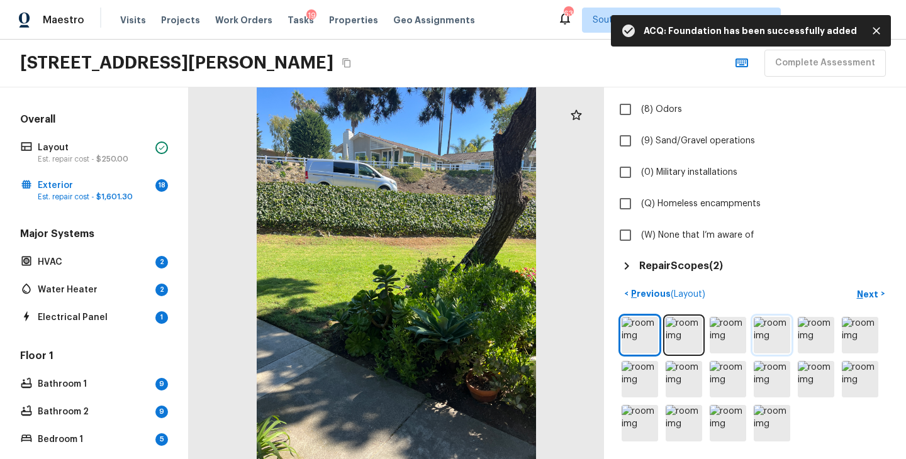
click at [775, 332] on img at bounding box center [772, 335] width 36 height 36
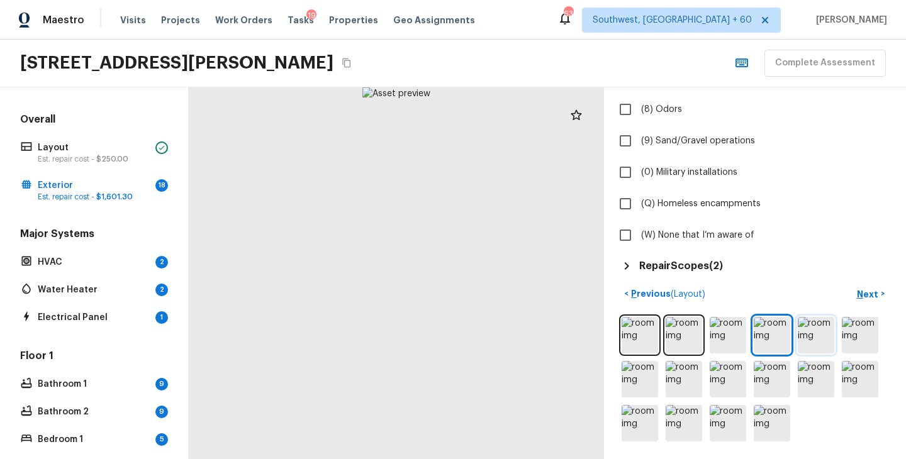
click at [810, 339] on img at bounding box center [816, 335] width 36 height 36
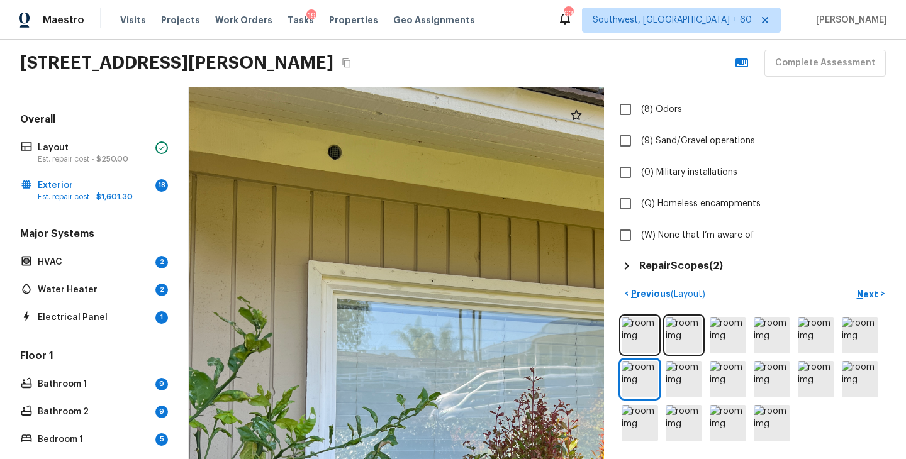
drag, startPoint x: 370, startPoint y: 186, endPoint x: 464, endPoint y: 378, distance: 213.0
click at [464, 377] on div at bounding box center [452, 396] width 878 height 786
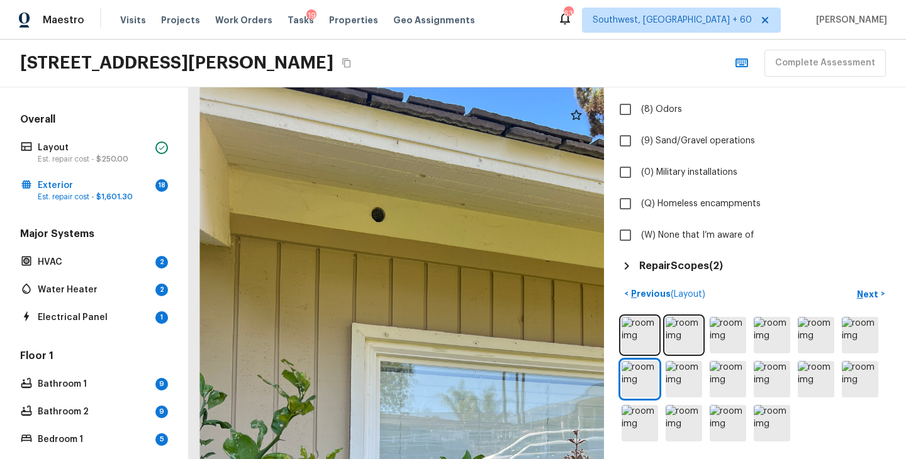
drag, startPoint x: 380, startPoint y: 322, endPoint x: 382, endPoint y: 301, distance: 21.5
click at [382, 301] on div at bounding box center [495, 459] width 878 height 786
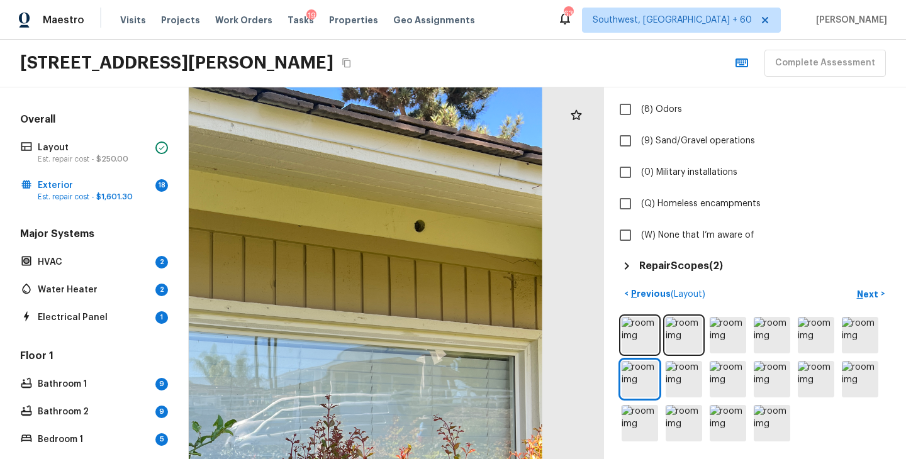
drag, startPoint x: 467, startPoint y: 288, endPoint x: 207, endPoint y: 248, distance: 263.6
click at [207, 249] on div at bounding box center [247, 424] width 878 height 786
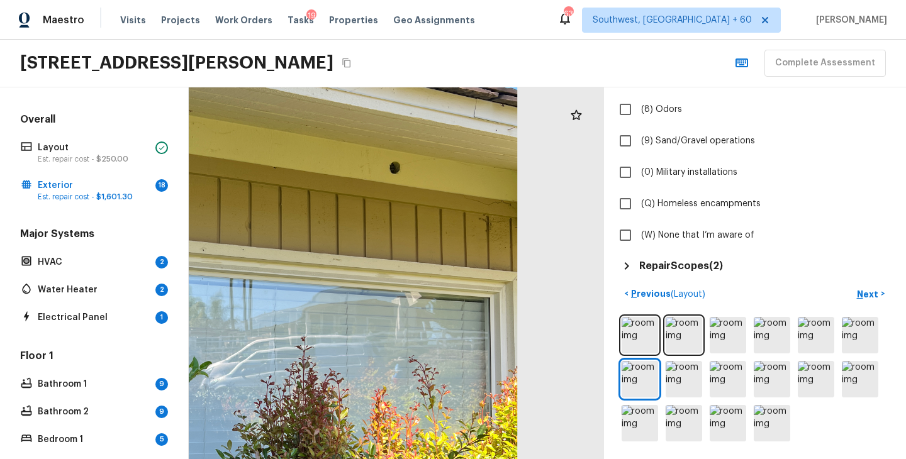
drag, startPoint x: 238, startPoint y: 314, endPoint x: 400, endPoint y: 102, distance: 266.7
click at [400, 102] on div at bounding box center [223, 365] width 878 height 786
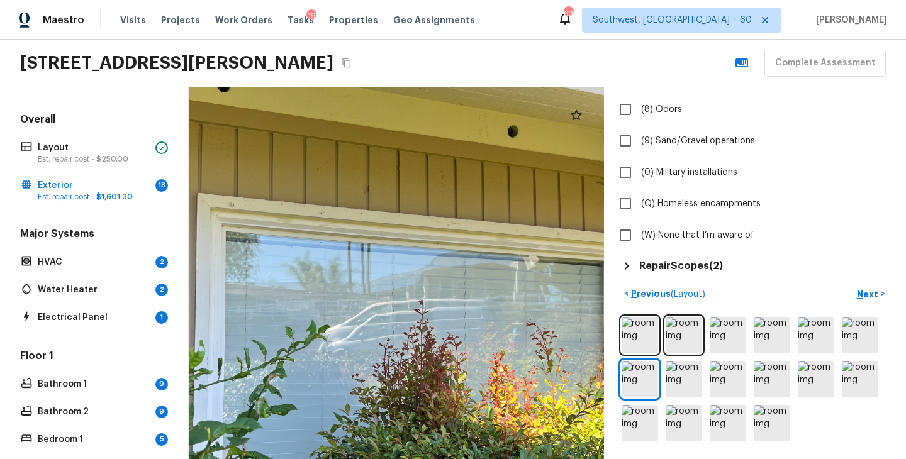
drag, startPoint x: 452, startPoint y: 121, endPoint x: 320, endPoint y: 348, distance: 262.8
click at [323, 342] on div at bounding box center [341, 329] width 878 height 786
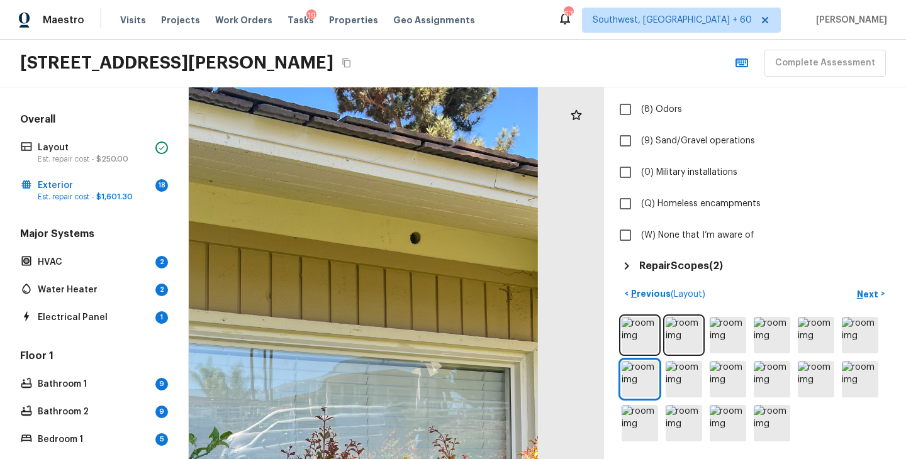
drag, startPoint x: 274, startPoint y: 364, endPoint x: 479, endPoint y: 225, distance: 248.3
click at [475, 232] on div at bounding box center [243, 436] width 878 height 786
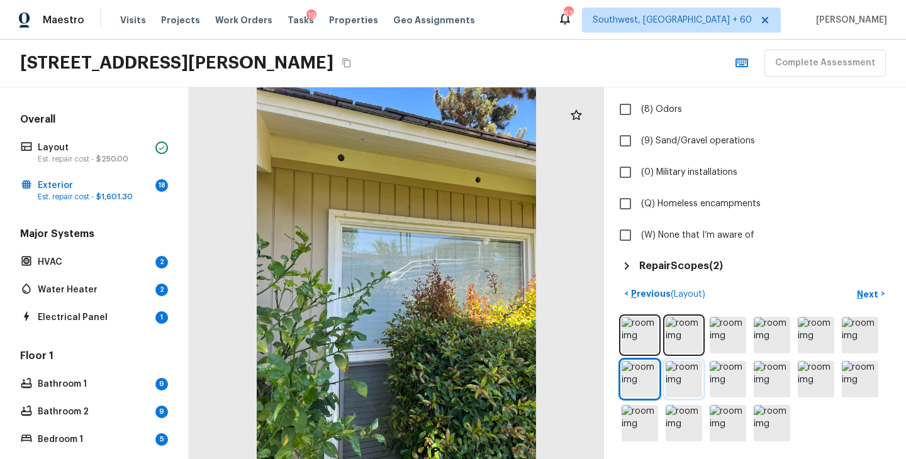
click at [682, 382] on img at bounding box center [684, 379] width 36 height 36
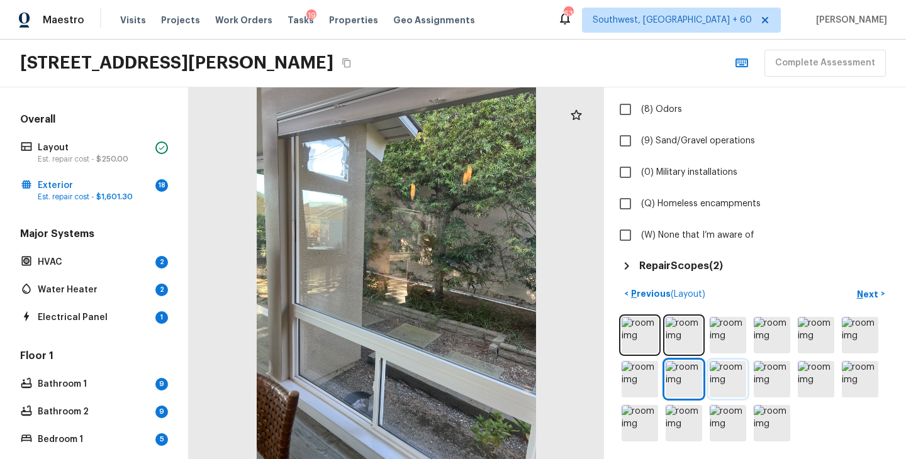
click at [732, 373] on img at bounding box center [728, 379] width 36 height 36
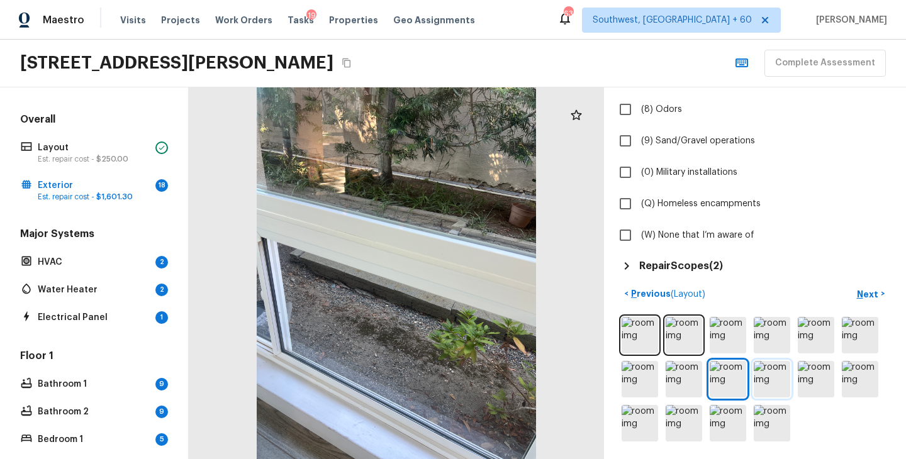
click at [773, 379] on img at bounding box center [772, 379] width 36 height 36
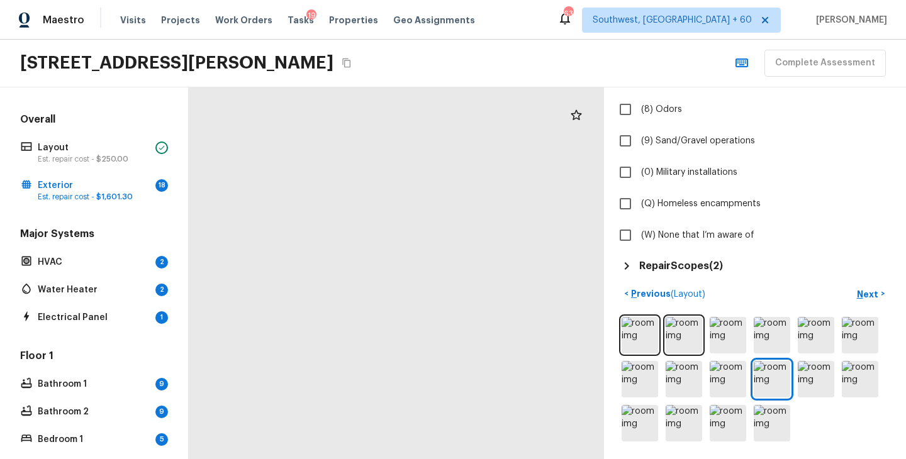
drag, startPoint x: 420, startPoint y: 235, endPoint x: 371, endPoint y: 379, distance: 152.2
click at [371, 379] on div at bounding box center [328, 395] width 786 height 704
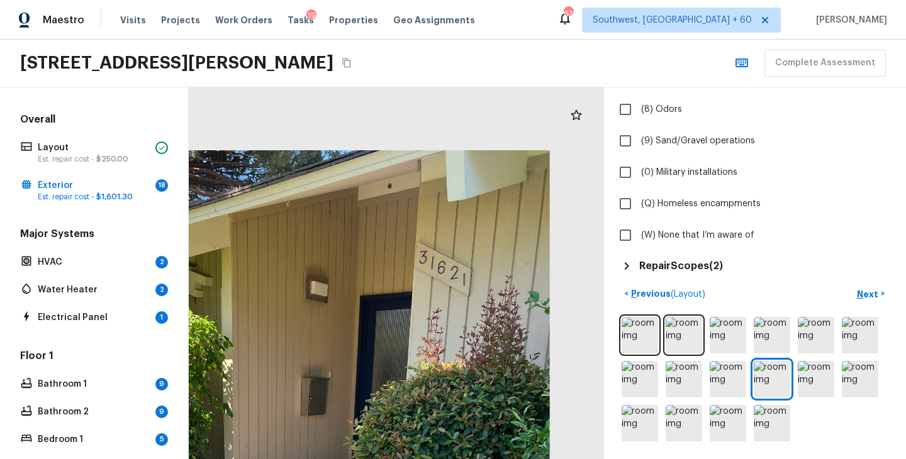
drag, startPoint x: 464, startPoint y: 273, endPoint x: 423, endPoint y: 389, distance: 123.2
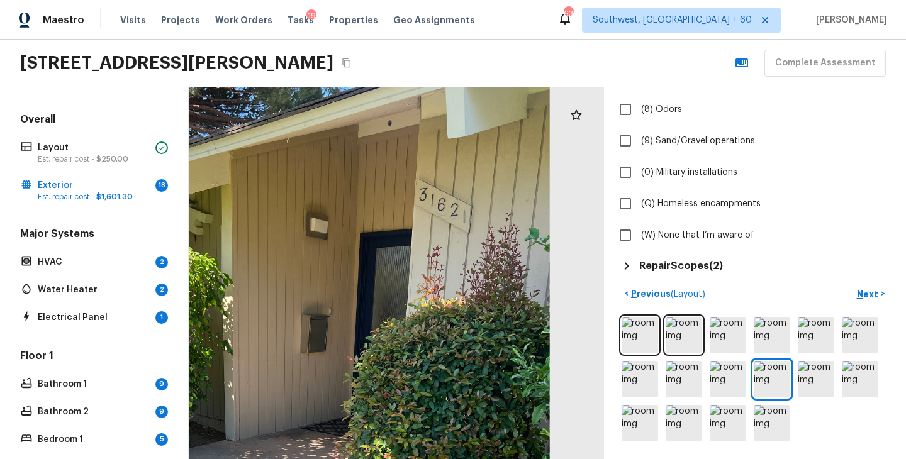
drag, startPoint x: 336, startPoint y: 317, endPoint x: 491, endPoint y: 340, distance: 157.1
click at [491, 340] on div at bounding box center [285, 439] width 786 height 704
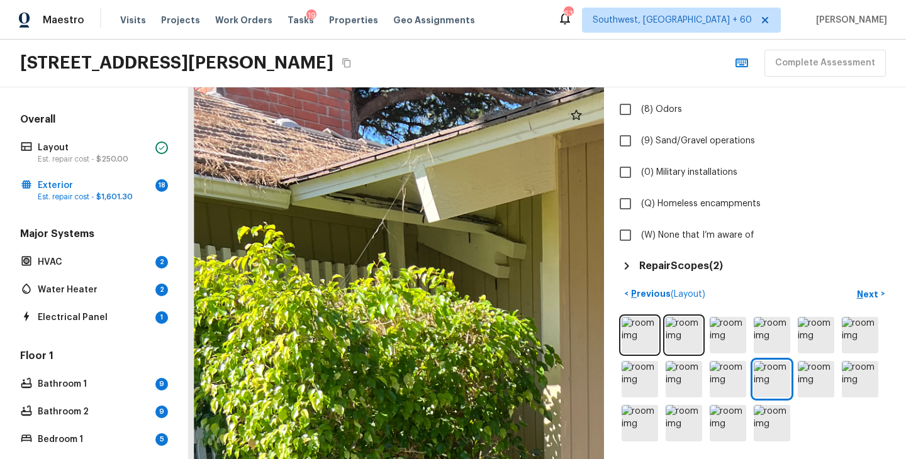
drag, startPoint x: 343, startPoint y: 151, endPoint x: 289, endPoint y: 182, distance: 62.0
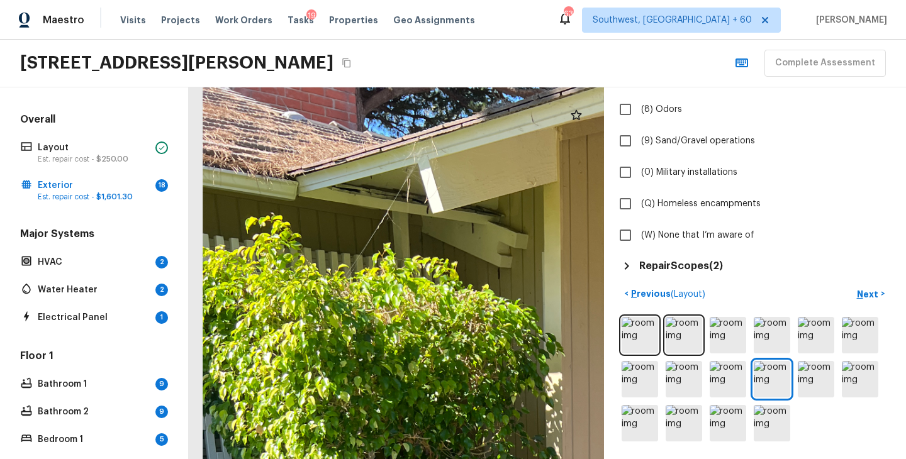
drag, startPoint x: 278, startPoint y: 138, endPoint x: 337, endPoint y: 300, distance: 172.8
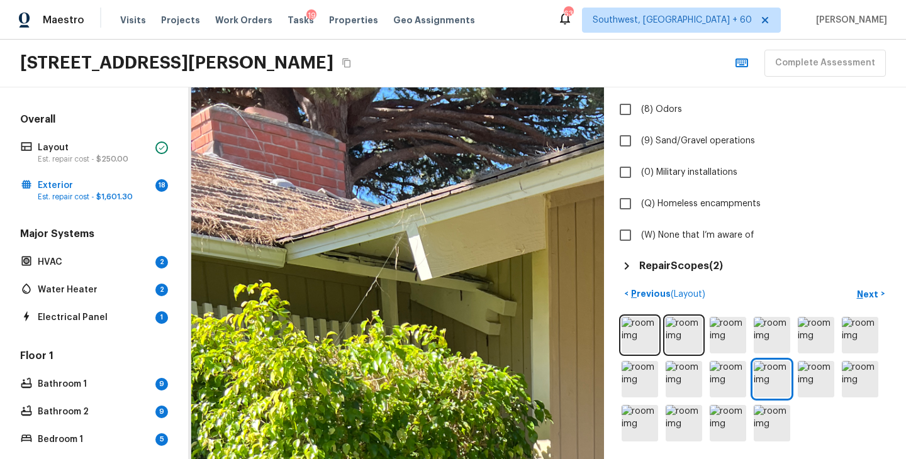
drag, startPoint x: 471, startPoint y: 265, endPoint x: 255, endPoint y: 263, distance: 215.8
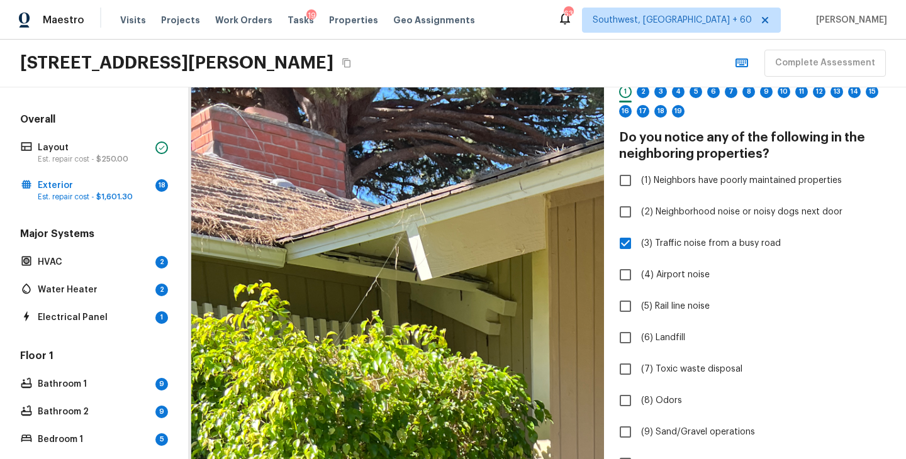
scroll to position [0, 0]
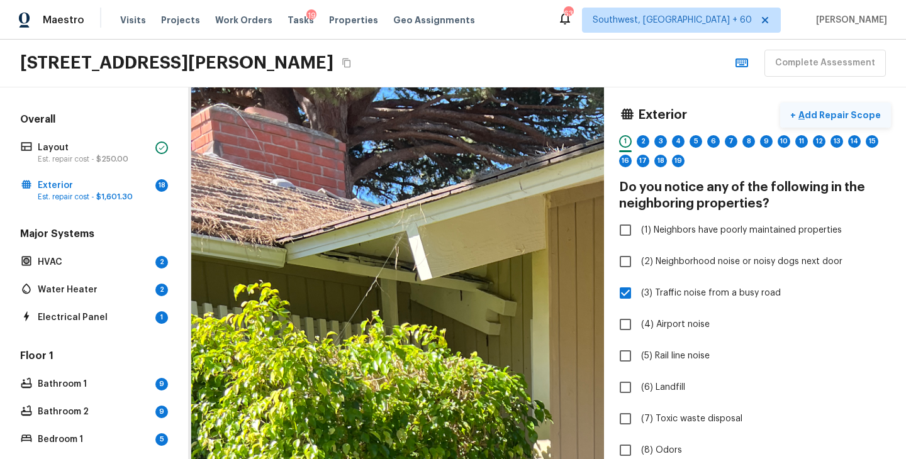
click at [841, 111] on p "Add Repair Scope" at bounding box center [838, 115] width 85 height 13
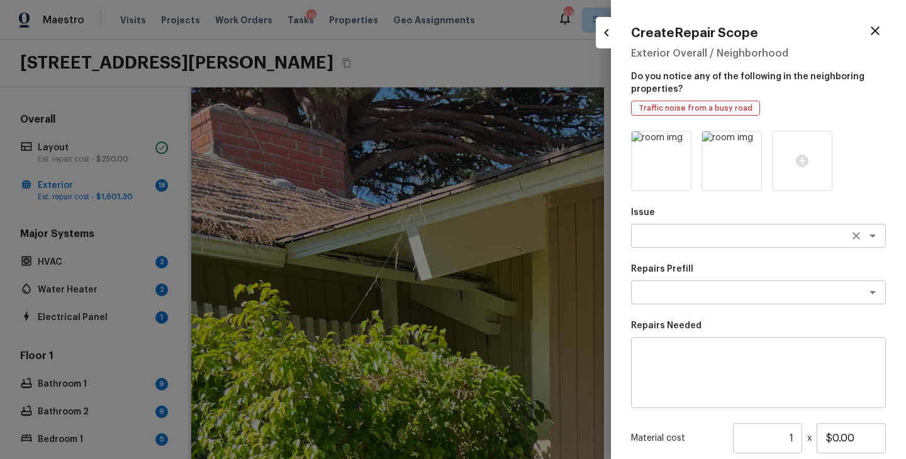
click at [675, 236] on textarea at bounding box center [741, 236] width 208 height 13
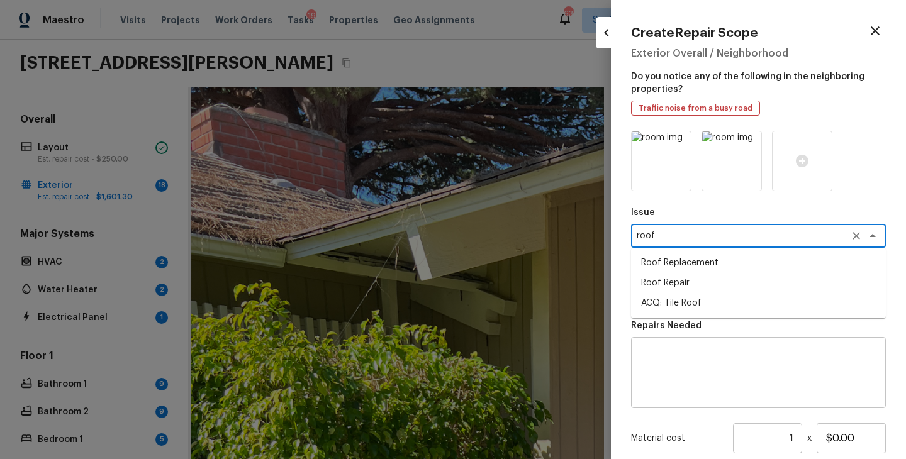
click at [675, 282] on li "Roof Repair" at bounding box center [758, 283] width 255 height 20
type textarea "Roof Repair"
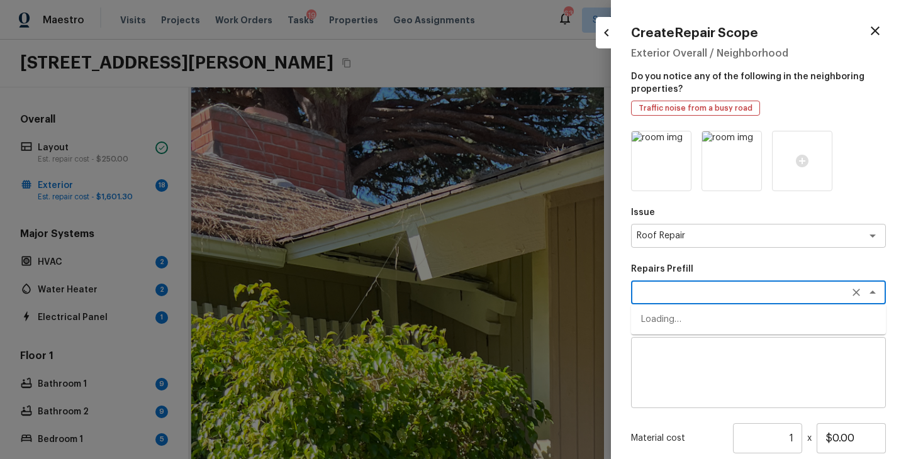
click at [675, 293] on textarea at bounding box center [741, 292] width 208 height 13
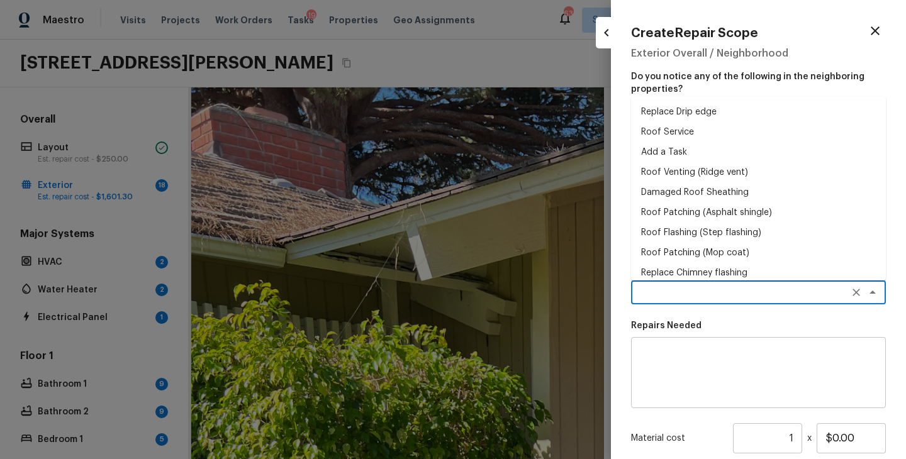
click at [682, 363] on textarea at bounding box center [758, 373] width 237 height 50
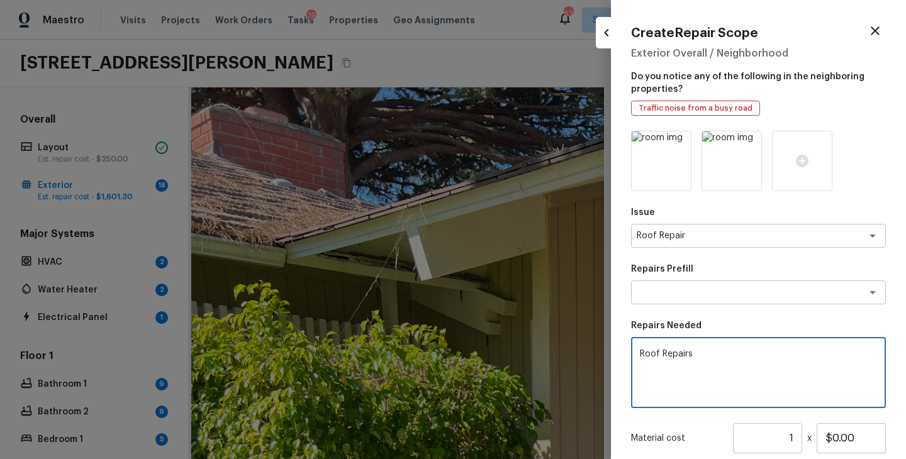
scroll to position [74, 0]
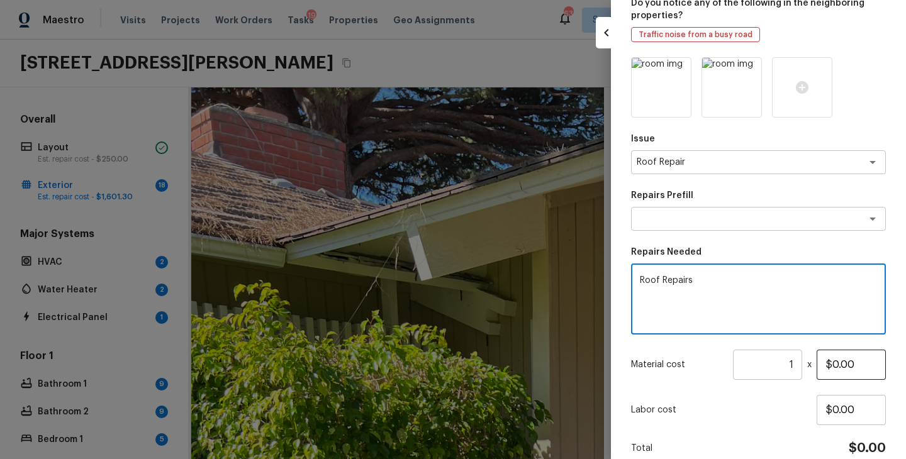
type textarea "Roof Repairs"
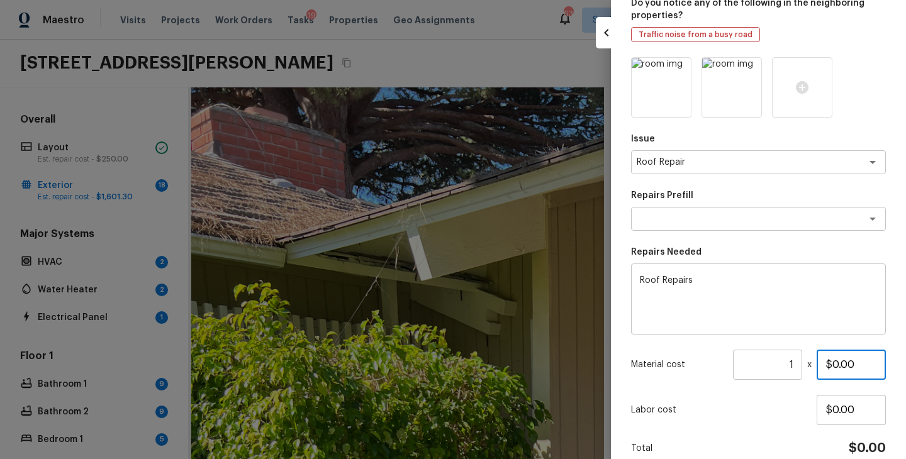
drag, startPoint x: 863, startPoint y: 364, endPoint x: 815, endPoint y: 364, distance: 47.8
click at [815, 364] on div "Material cost 1 ​ x $0.00" at bounding box center [758, 365] width 255 height 30
type input "$1,000.00"
click at [766, 416] on p "Labor cost" at bounding box center [724, 410] width 186 height 13
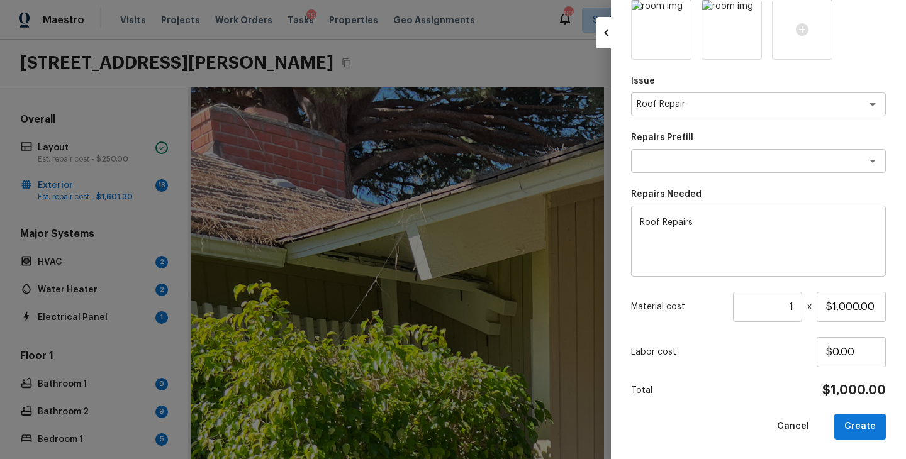
scroll to position [0, 0]
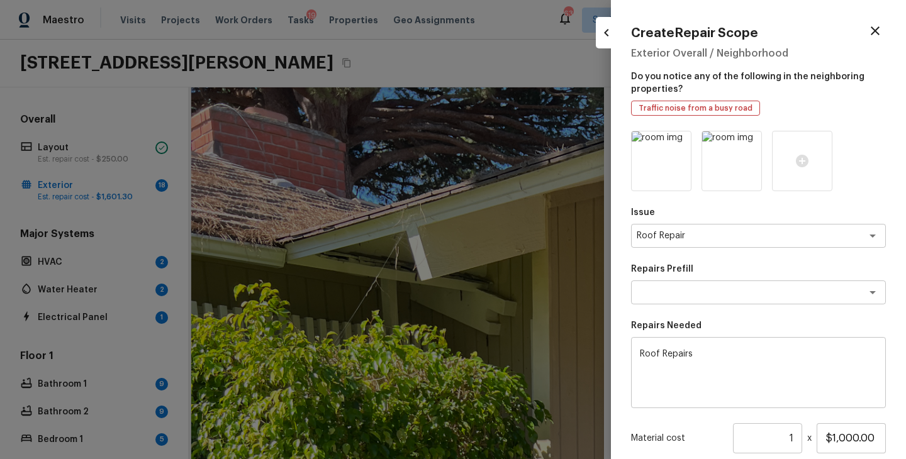
click at [441, 243] on div at bounding box center [453, 229] width 906 height 459
type input "$0.00"
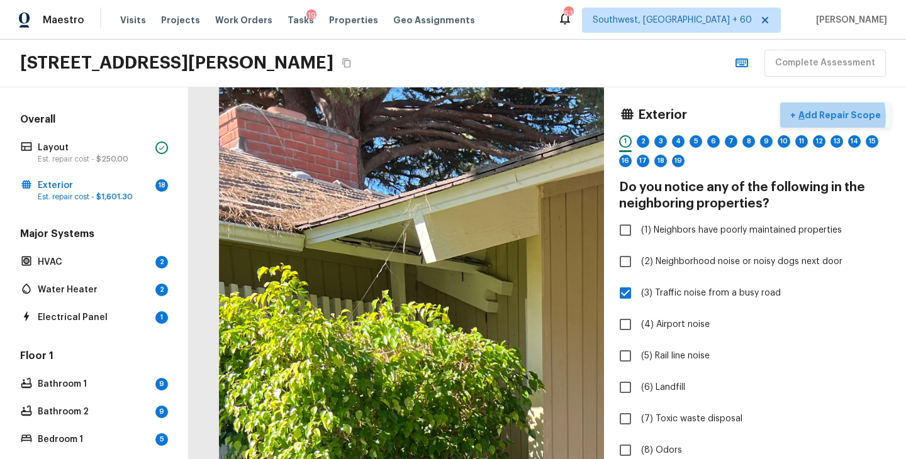
click at [836, 116] on p "Add Repair Scope" at bounding box center [838, 115] width 85 height 13
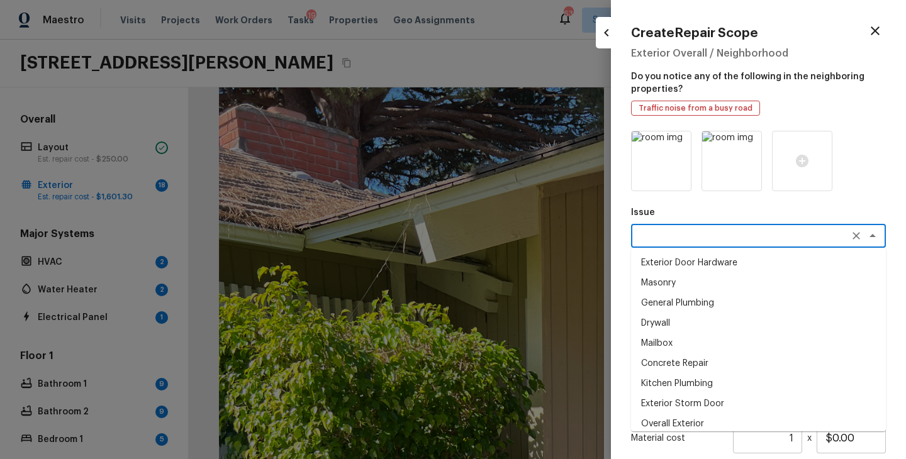
click at [670, 230] on textarea at bounding box center [741, 236] width 208 height 13
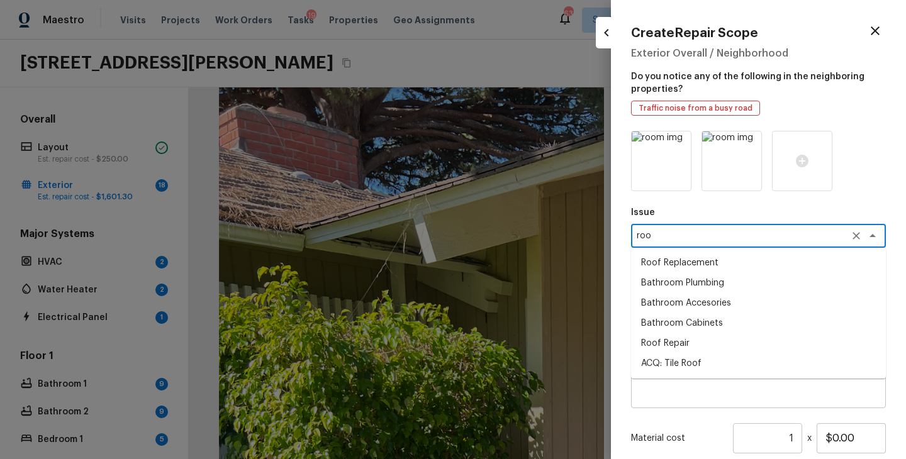
click at [697, 251] on ul "Roof Replacement Bathroom Plumbing Bathroom Accesories Bathroom Cabinets Roof R…" at bounding box center [758, 313] width 255 height 131
click at [695, 262] on li "Roof Replacement" at bounding box center [758, 263] width 255 height 20
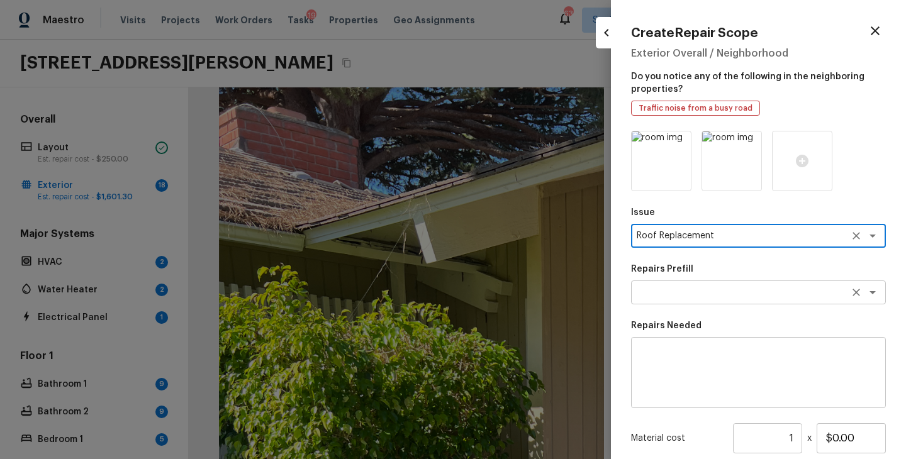
click at [704, 296] on textarea at bounding box center [741, 292] width 208 height 13
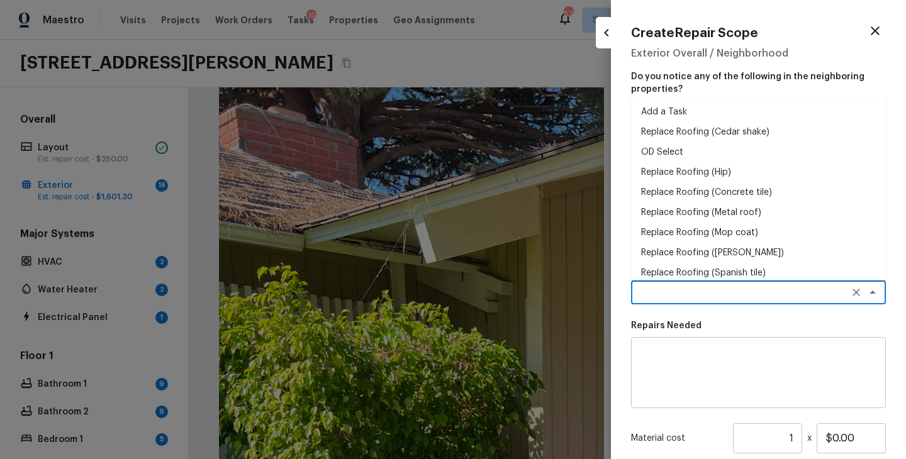
click at [703, 352] on textarea at bounding box center [758, 373] width 237 height 50
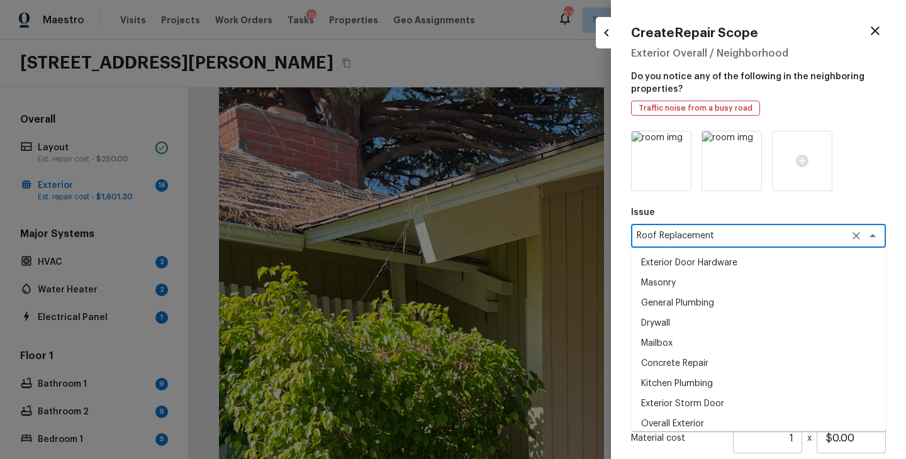
click at [792, 240] on textarea "Roof Replacement" at bounding box center [741, 236] width 208 height 13
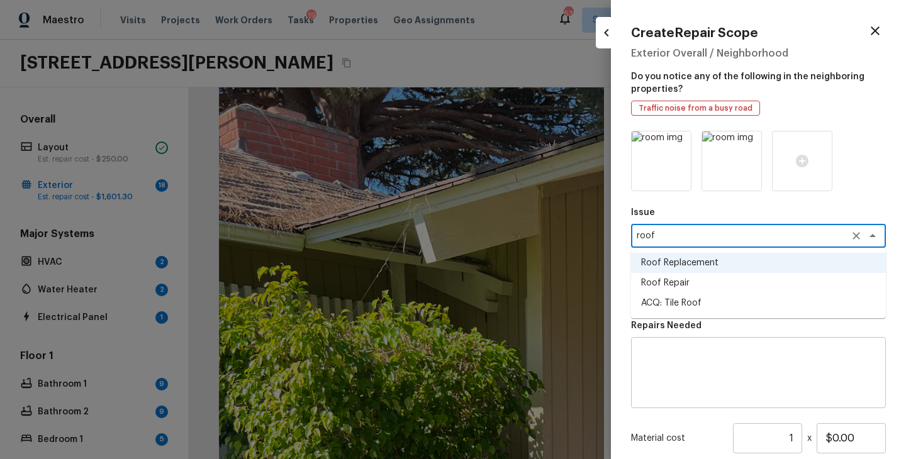
click at [754, 284] on li "Roof Repair" at bounding box center [758, 283] width 255 height 20
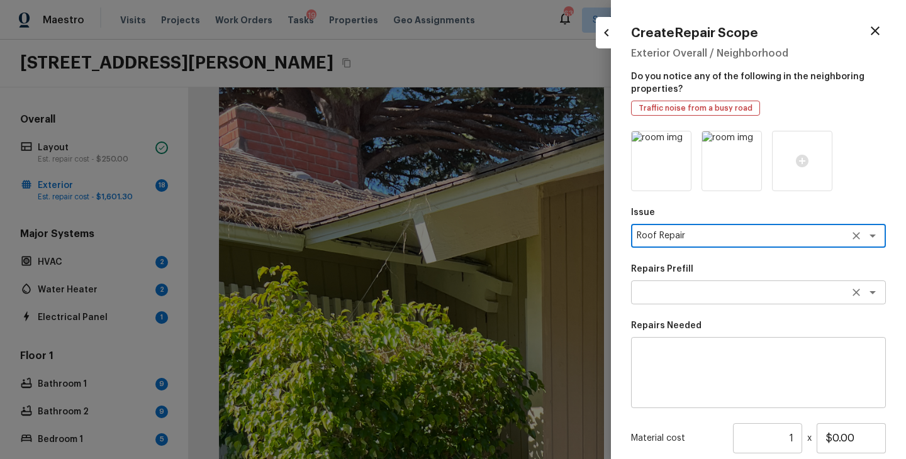
type textarea "Roof Repair"
click at [702, 291] on textarea at bounding box center [741, 292] width 208 height 13
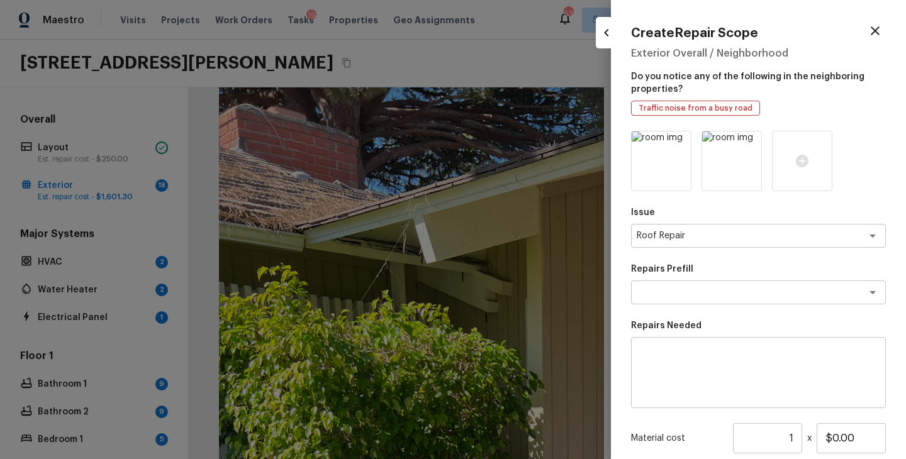
click at [695, 347] on div "x ​" at bounding box center [758, 372] width 255 height 71
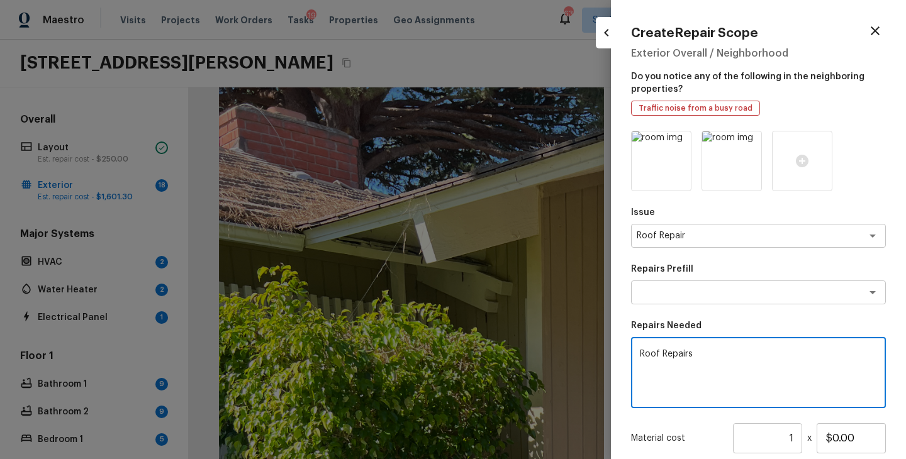
scroll to position [60, 0]
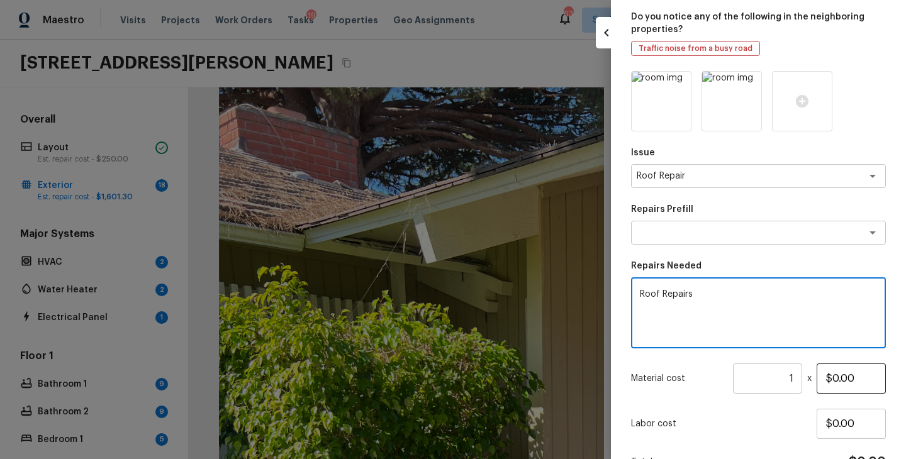
type textarea "Roof Repairs"
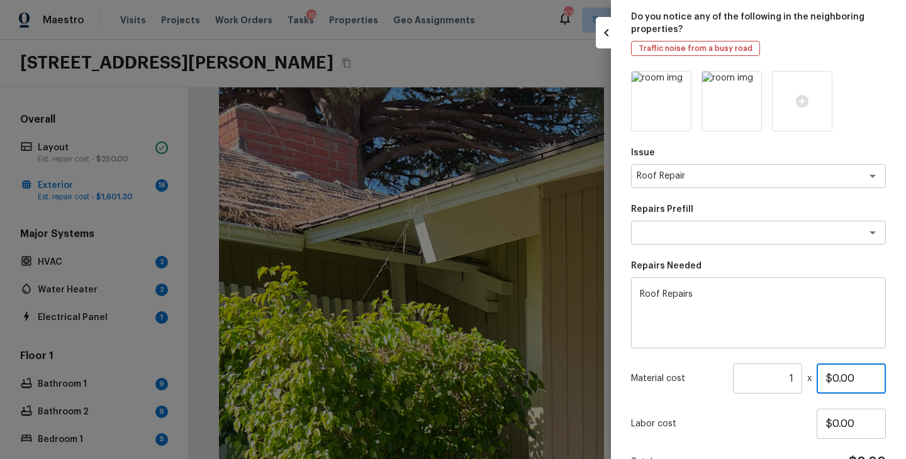
drag, startPoint x: 859, startPoint y: 381, endPoint x: 768, endPoint y: 381, distance: 91.9
click at [768, 381] on div "Material cost 1 ​ x $0.00" at bounding box center [758, 379] width 255 height 30
type input "$1,000.00"
click at [741, 423] on p "Labor cost" at bounding box center [724, 424] width 186 height 13
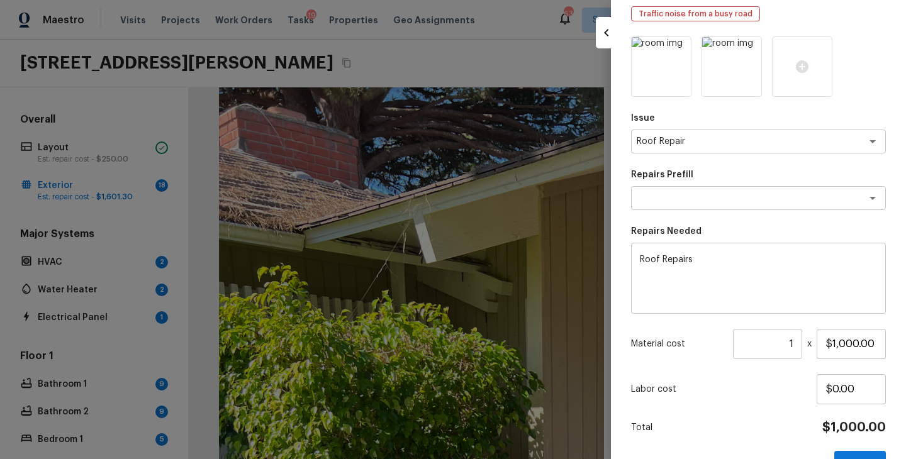
scroll to position [131, 0]
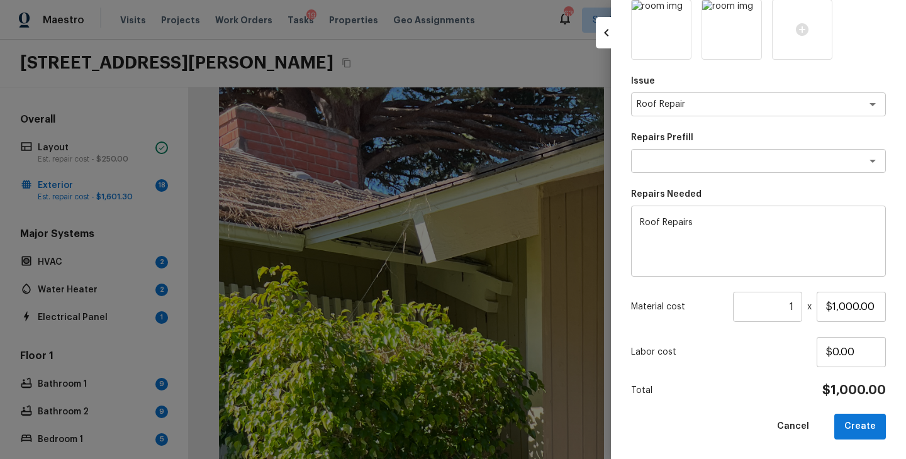
click at [758, 383] on div "Total $1,000.00" at bounding box center [758, 391] width 255 height 16
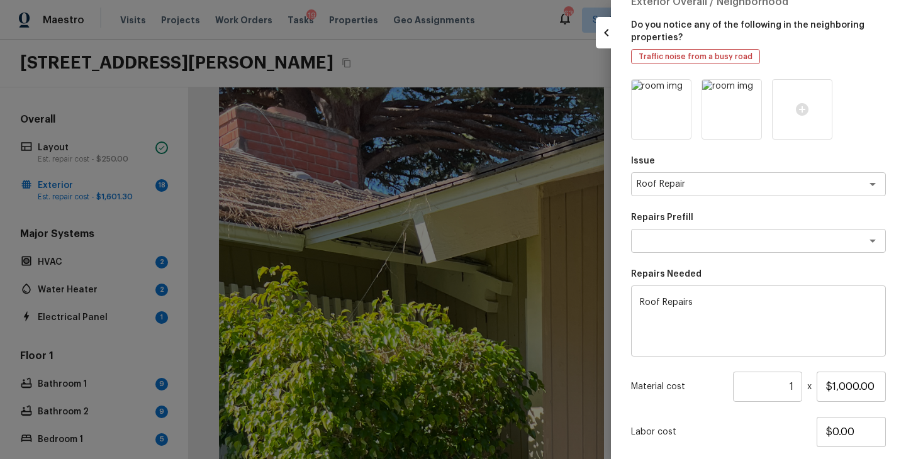
scroll to position [8, 0]
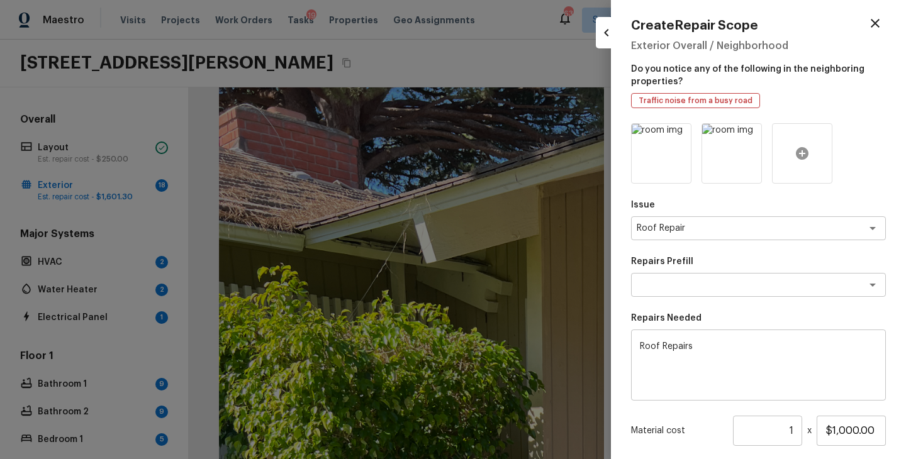
click at [800, 151] on icon at bounding box center [802, 153] width 13 height 13
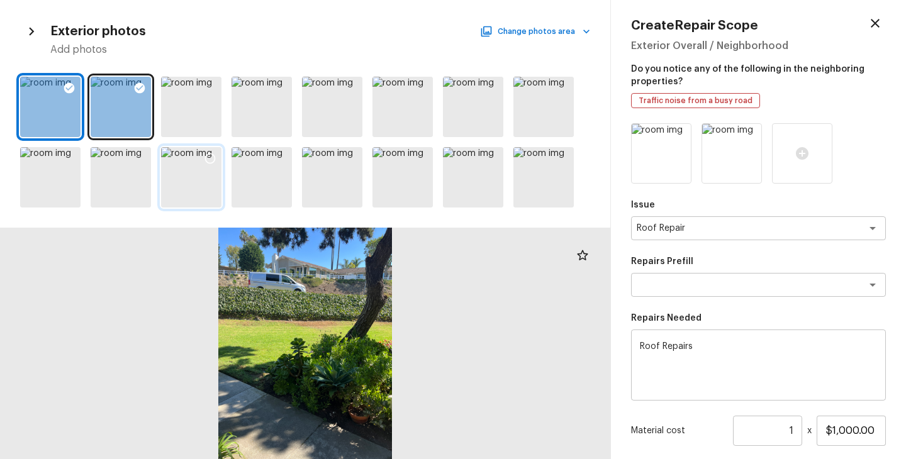
click at [209, 156] on icon at bounding box center [210, 158] width 13 height 13
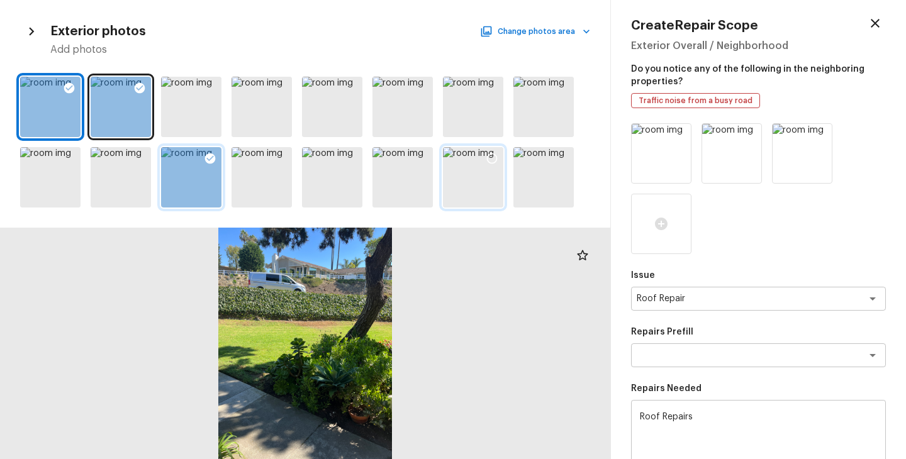
click at [490, 158] on icon at bounding box center [492, 158] width 13 height 13
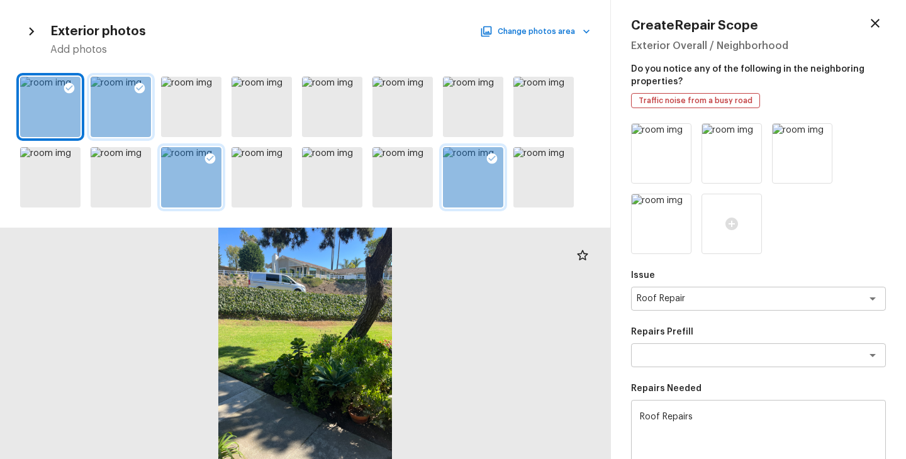
click at [136, 86] on icon at bounding box center [140, 88] width 11 height 11
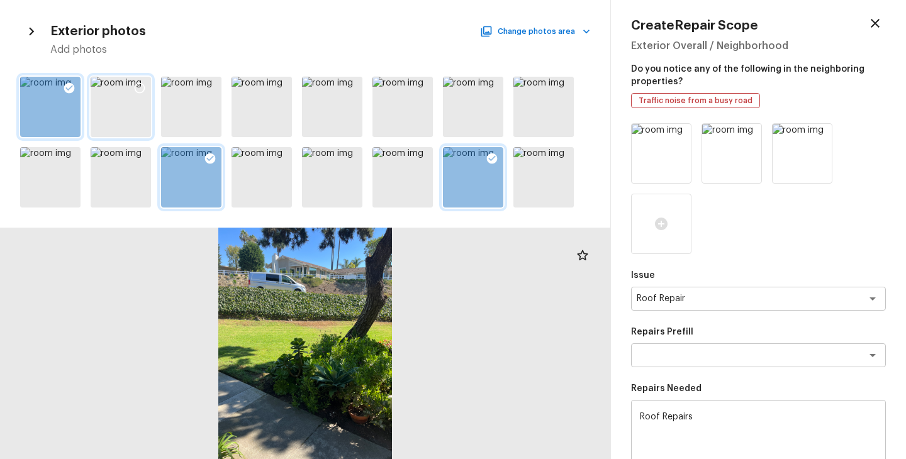
click at [65, 87] on icon at bounding box center [69, 88] width 11 height 11
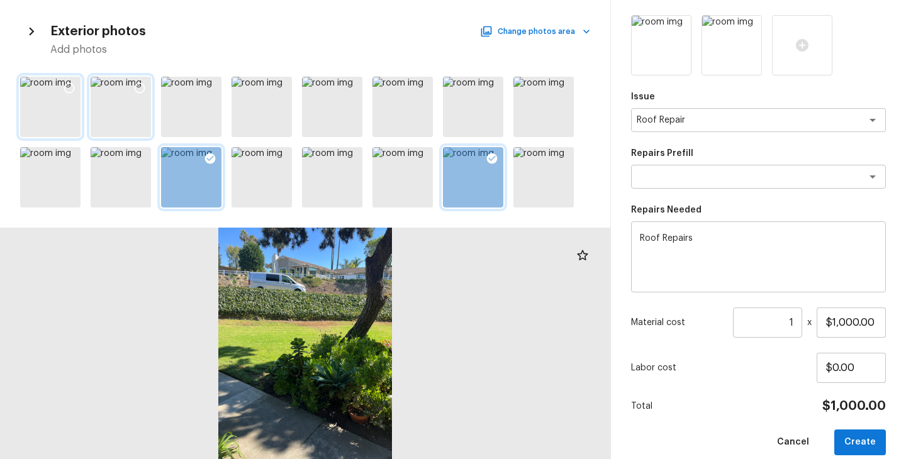
scroll to position [131, 0]
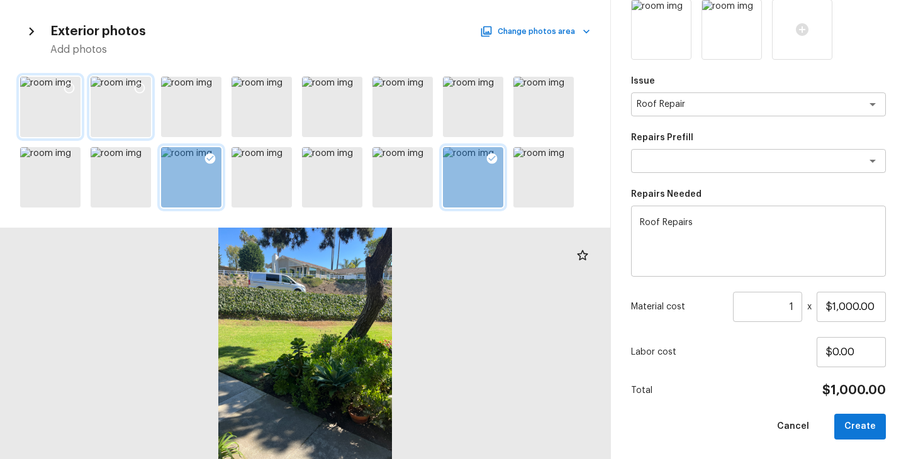
click at [739, 398] on div "Issue Roof Repair x ​ Repairs Prefill x ​ Repairs Needed Roof Repairs x ​ Mater…" at bounding box center [758, 219] width 255 height 440
click at [862, 430] on button "Create" at bounding box center [860, 427] width 52 height 26
type input "$0.00"
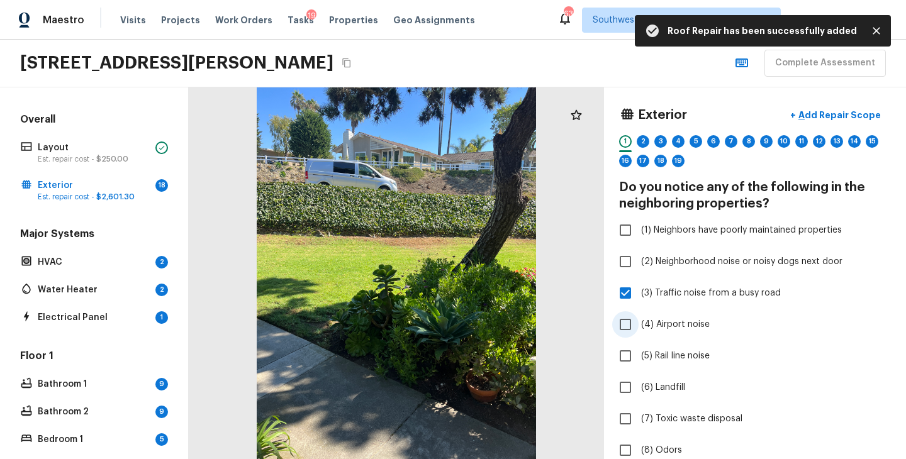
scroll to position [341, 0]
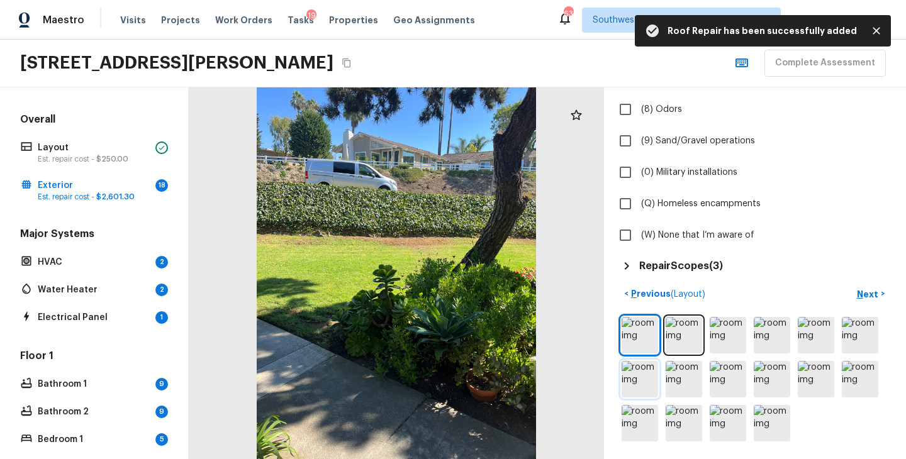
click at [641, 371] on img at bounding box center [640, 379] width 36 height 36
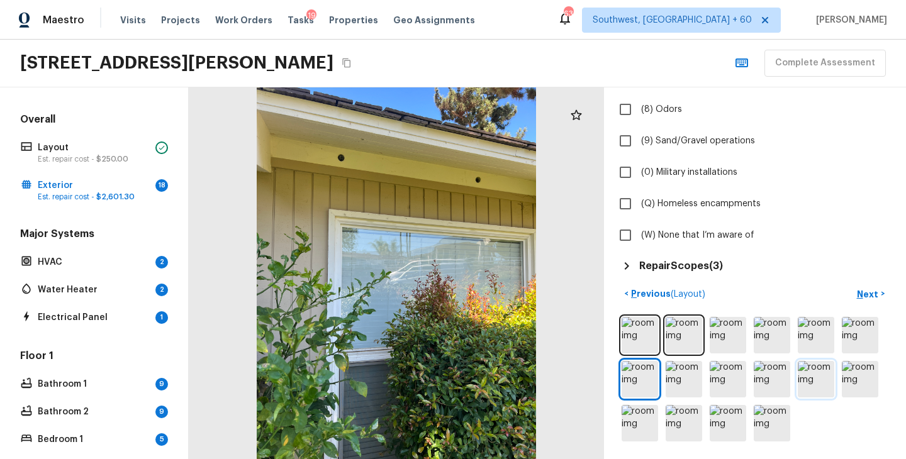
click at [811, 361] on img at bounding box center [816, 379] width 36 height 36
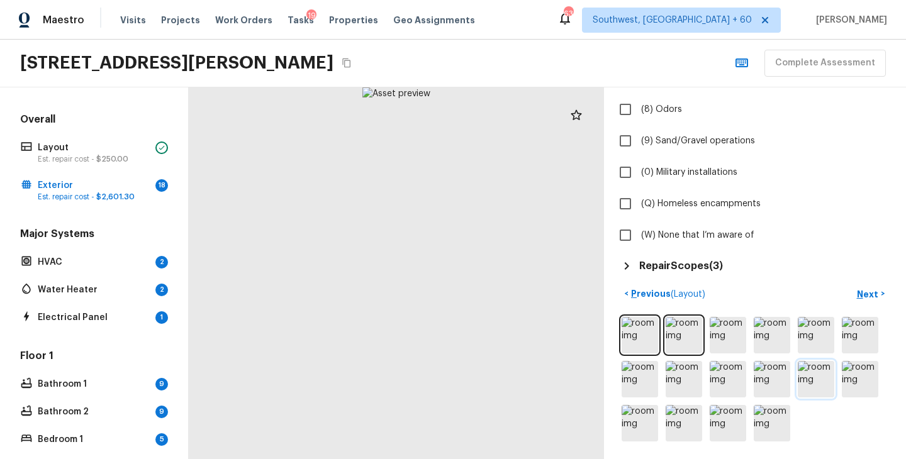
click at [810, 376] on img at bounding box center [816, 379] width 36 height 36
click at [771, 367] on img at bounding box center [772, 379] width 36 height 36
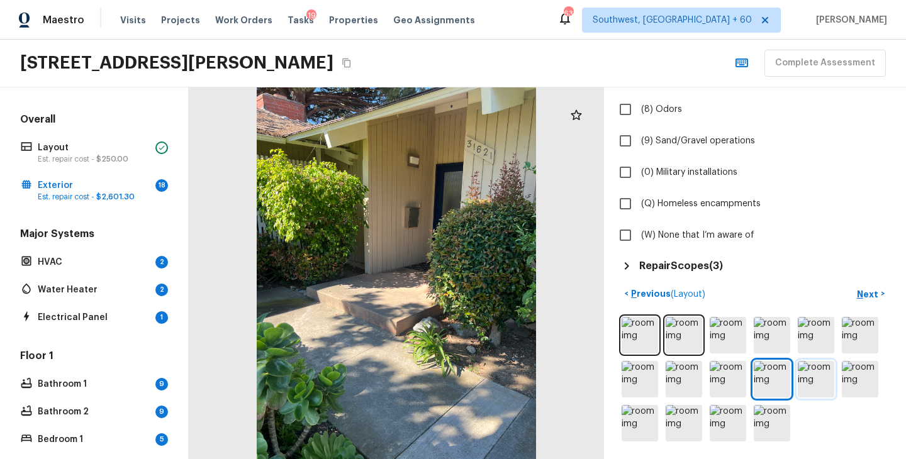
click at [821, 371] on img at bounding box center [816, 379] width 36 height 36
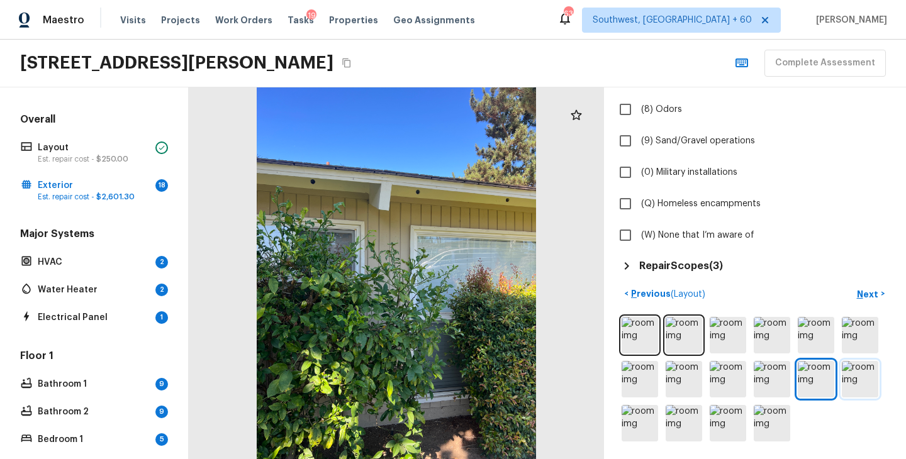
click at [858, 374] on img at bounding box center [860, 379] width 36 height 36
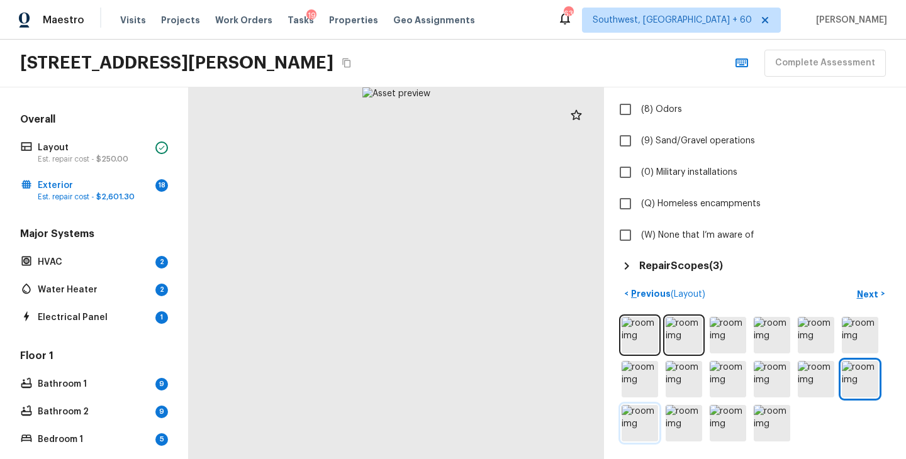
click at [657, 423] on img at bounding box center [640, 423] width 36 height 36
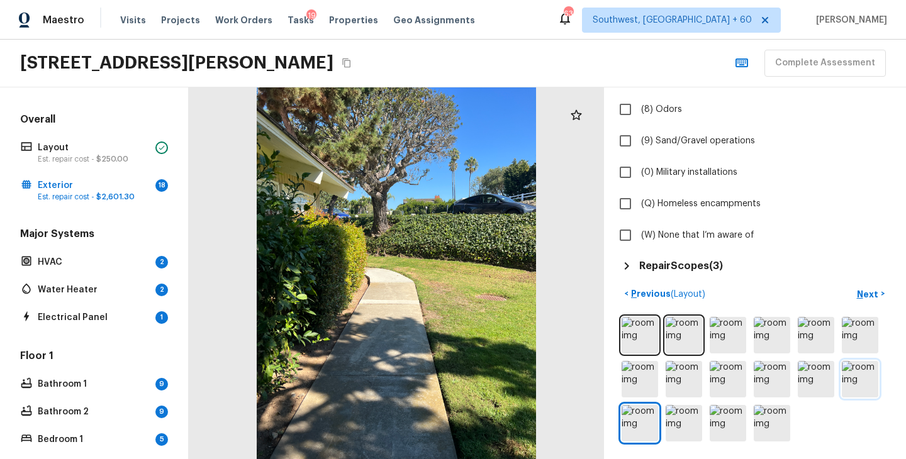
click at [862, 370] on img at bounding box center [860, 379] width 36 height 36
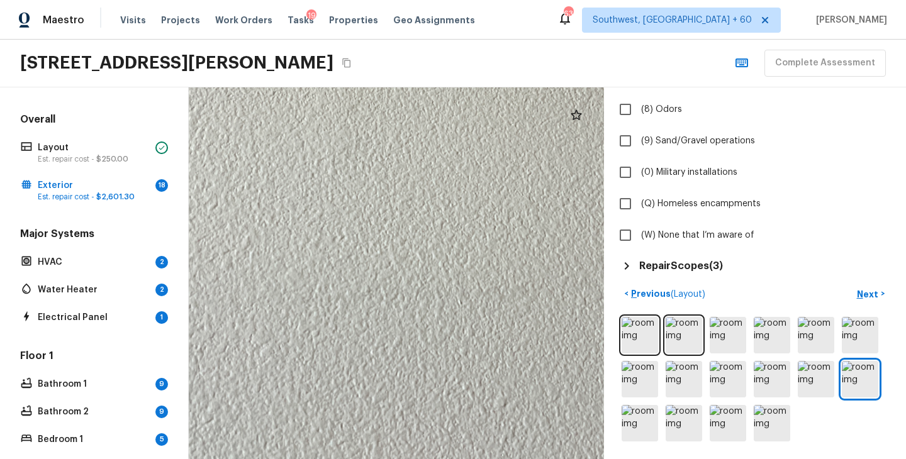
drag, startPoint x: 374, startPoint y: 350, endPoint x: 453, endPoint y: 190, distance: 178.7
click at [453, 190] on div at bounding box center [426, 166] width 1306 height 1169
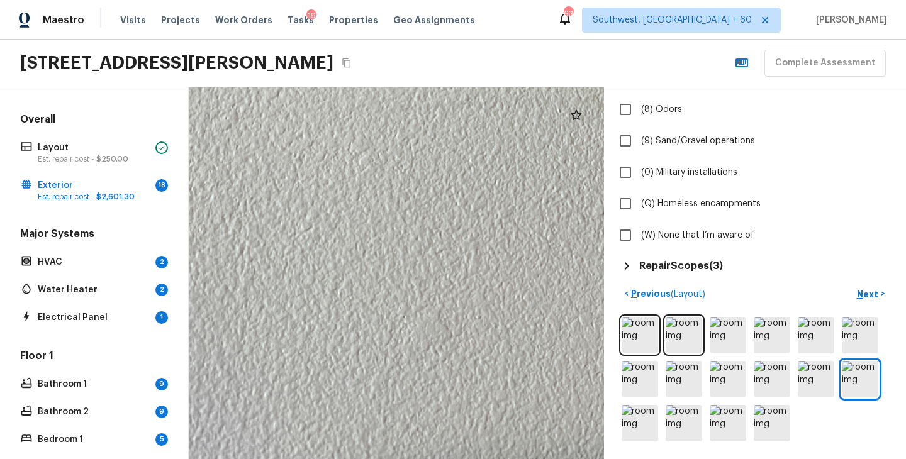
drag, startPoint x: 423, startPoint y: 280, endPoint x: 522, endPoint y: 88, distance: 216.1
drag, startPoint x: 468, startPoint y: 223, endPoint x: 507, endPoint y: -8, distance: 234.2
click at [507, 0] on html "Maestro Visits Projects Work Orders Tasks 19 Properties Geo Assignments 633 Sou…" at bounding box center [453, 229] width 906 height 459
drag, startPoint x: 466, startPoint y: 195, endPoint x: 437, endPoint y: 364, distance: 171.1
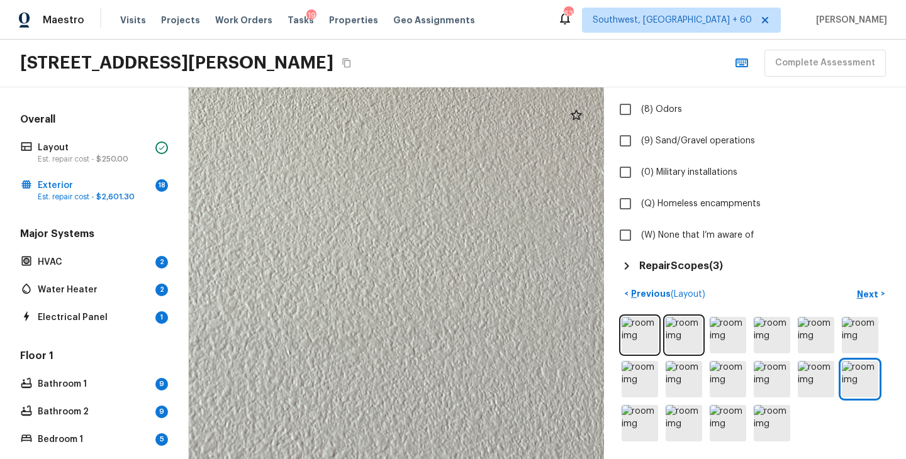
drag, startPoint x: 529, startPoint y: 322, endPoint x: 247, endPoint y: 495, distance: 330.7
click at [247, 459] on html "Maestro Visits Projects Work Orders Tasks 19 Properties Geo Assignments 633 Sou…" at bounding box center [453, 229] width 906 height 459
drag, startPoint x: 303, startPoint y: 381, endPoint x: 394, endPoint y: 344, distance: 99.3
click at [395, 344] on div at bounding box center [325, 176] width 1306 height 1169
drag, startPoint x: 337, startPoint y: 335, endPoint x: 318, endPoint y: 339, distance: 19.4
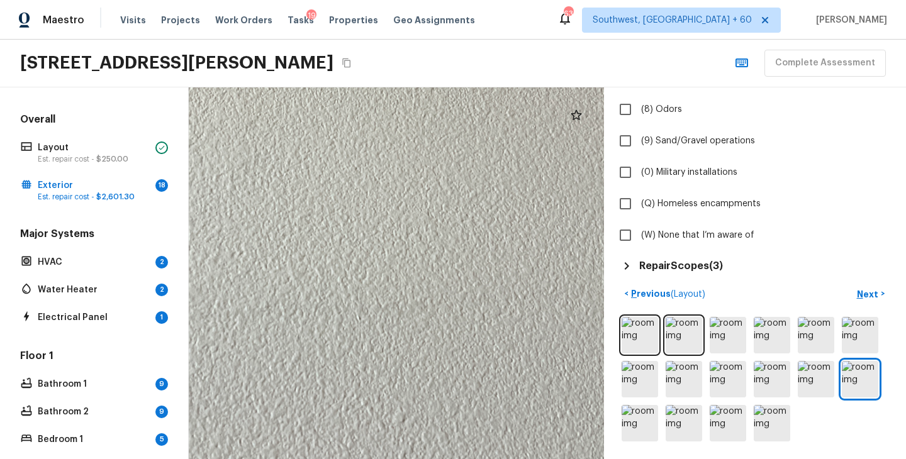
click at [316, 339] on div at bounding box center [325, 181] width 1306 height 1169
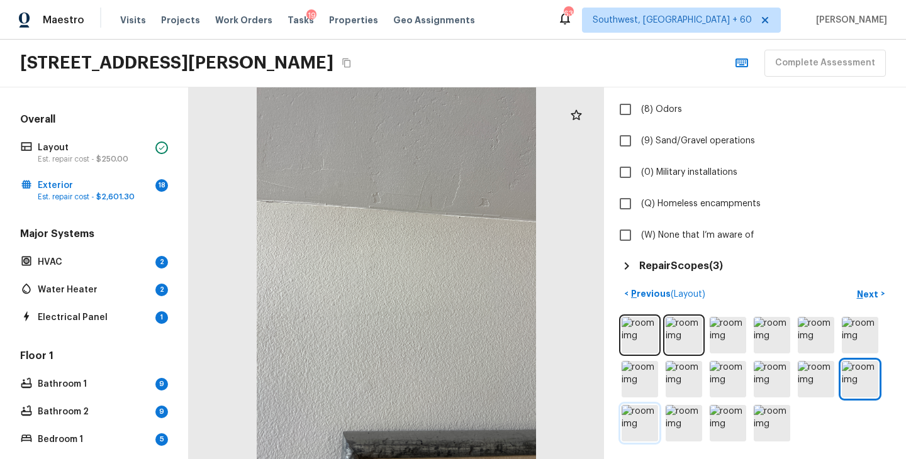
click at [635, 433] on img at bounding box center [640, 423] width 36 height 36
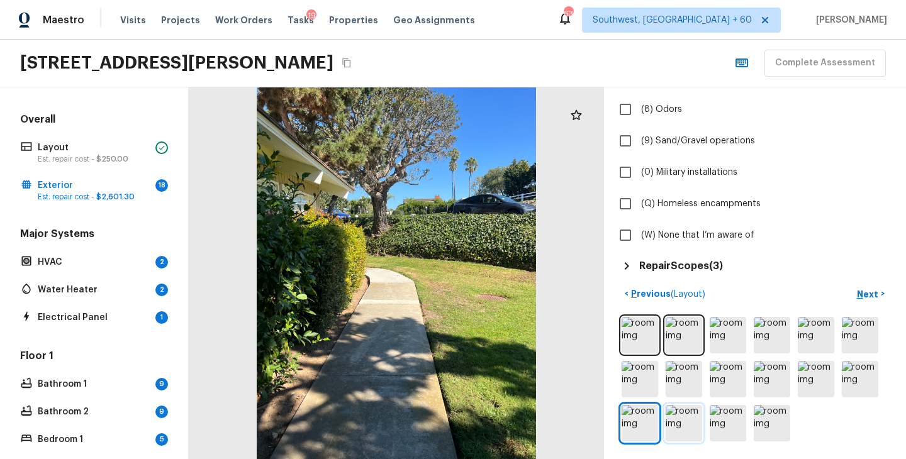
click at [686, 423] on img at bounding box center [684, 423] width 36 height 36
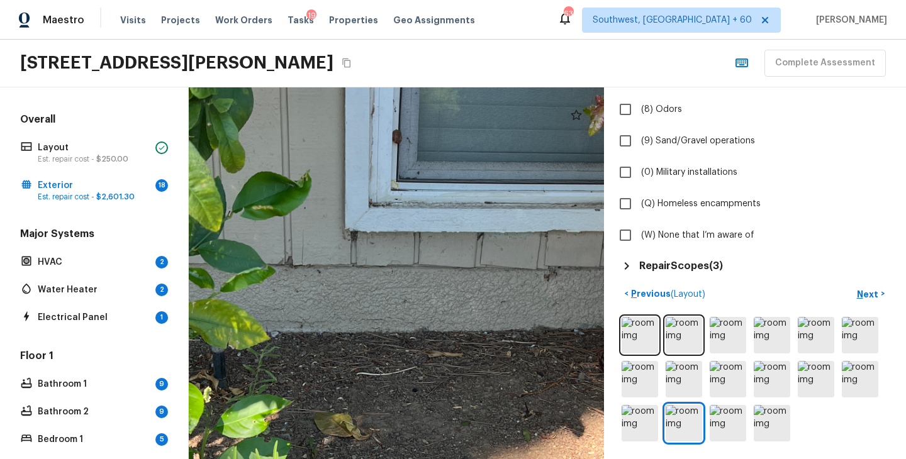
drag, startPoint x: 407, startPoint y: 331, endPoint x: 472, endPoint y: 237, distance: 114.5
click at [472, 237] on div at bounding box center [404, 363] width 1325 height 1187
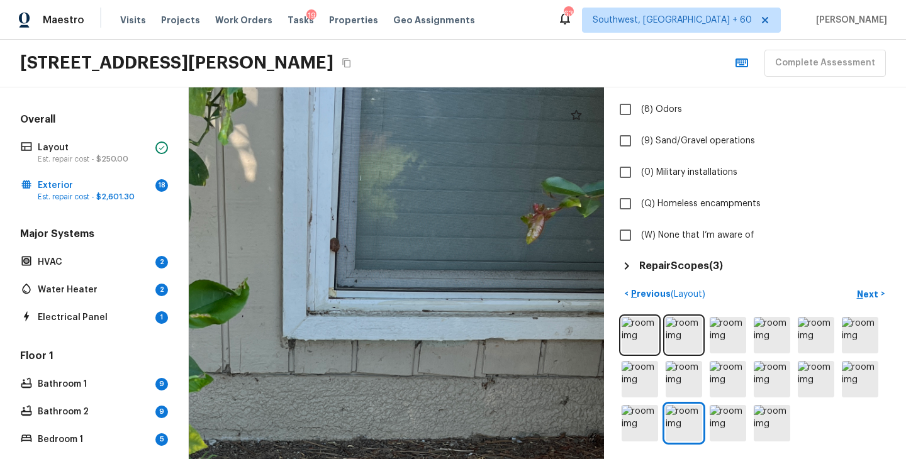
drag, startPoint x: 411, startPoint y: 276, endPoint x: 349, endPoint y: 384, distance: 124.3
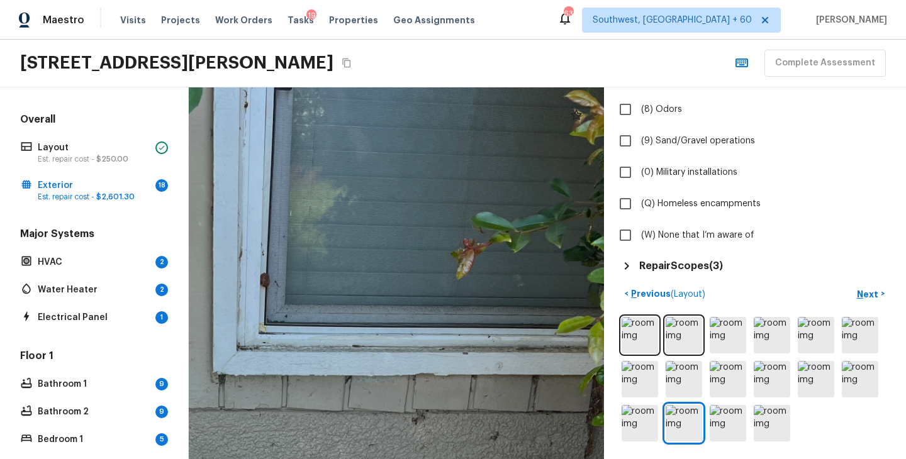
drag, startPoint x: 473, startPoint y: 353, endPoint x: 403, endPoint y: 388, distance: 78.2
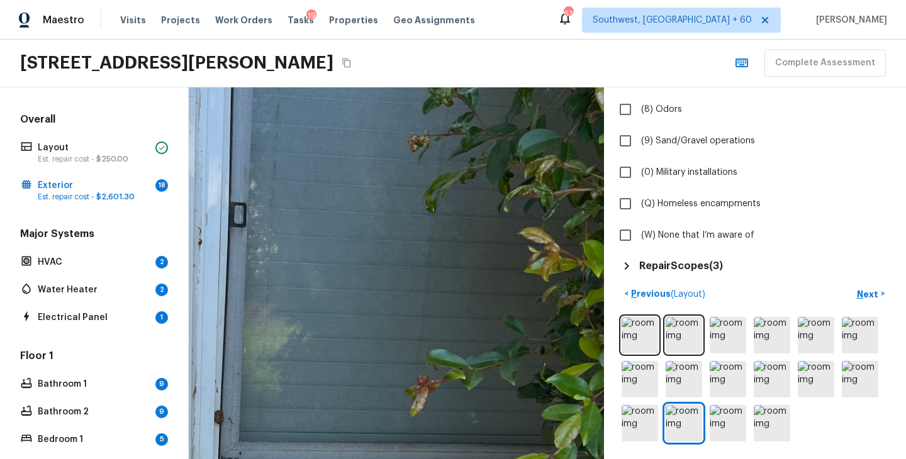
drag, startPoint x: 452, startPoint y: 358, endPoint x: 406, endPoint y: 495, distance: 144.6
click at [406, 459] on html "Maestro Visits Projects Work Orders Tasks 19 Properties Geo Assignments 633 Sou…" at bounding box center [453, 229] width 906 height 459
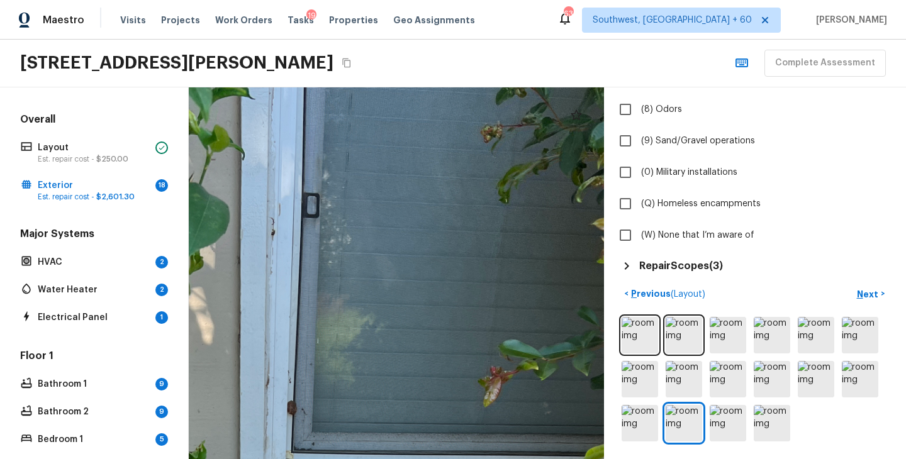
drag, startPoint x: 344, startPoint y: 336, endPoint x: 417, endPoint y: 327, distance: 73.6
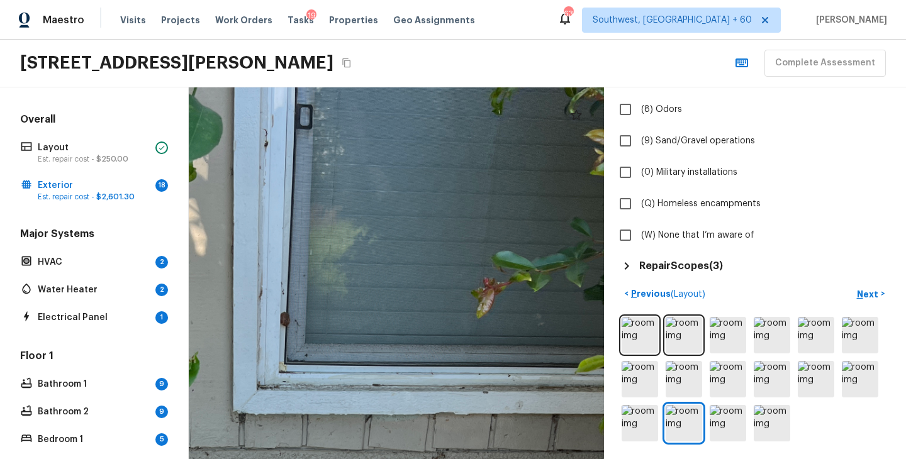
drag, startPoint x: 417, startPoint y: 327, endPoint x: 410, endPoint y: 237, distance: 90.3
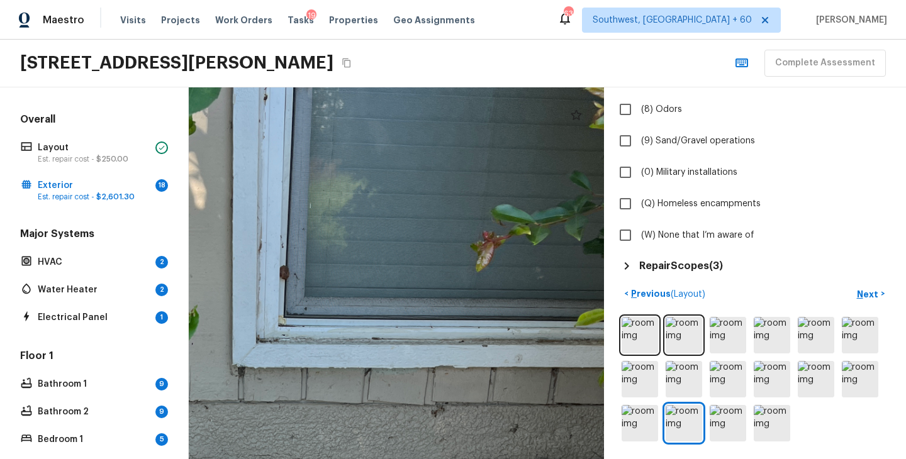
drag, startPoint x: 414, startPoint y: 353, endPoint x: 414, endPoint y: 308, distance: 45.3
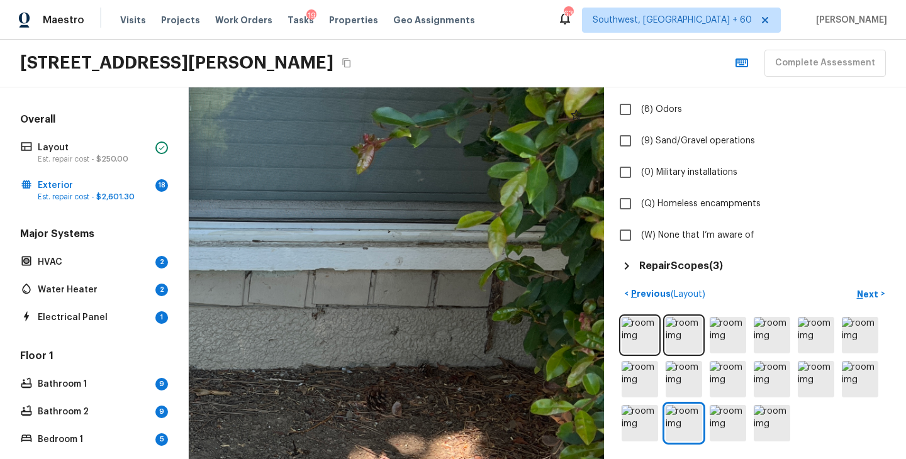
drag, startPoint x: 434, startPoint y: 362, endPoint x: 315, endPoint y: 264, distance: 154.3
click at [315, 264] on div at bounding box center [172, 401] width 1325 height 1187
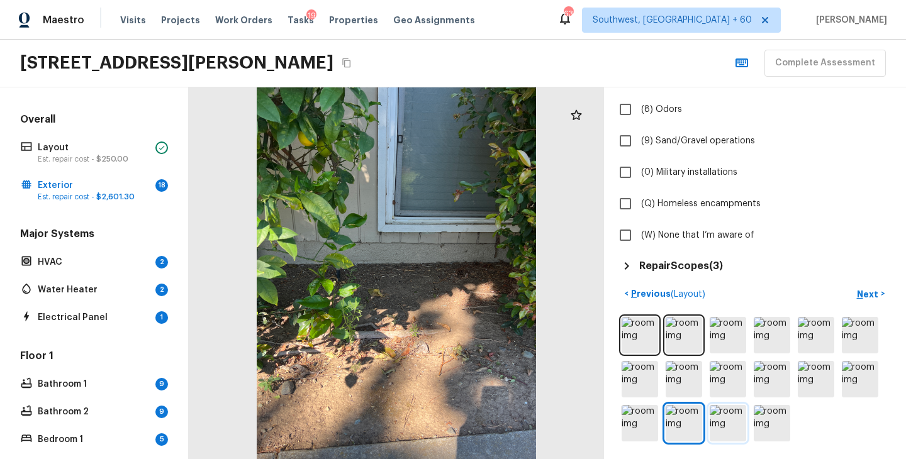
click at [721, 427] on img at bounding box center [728, 423] width 36 height 36
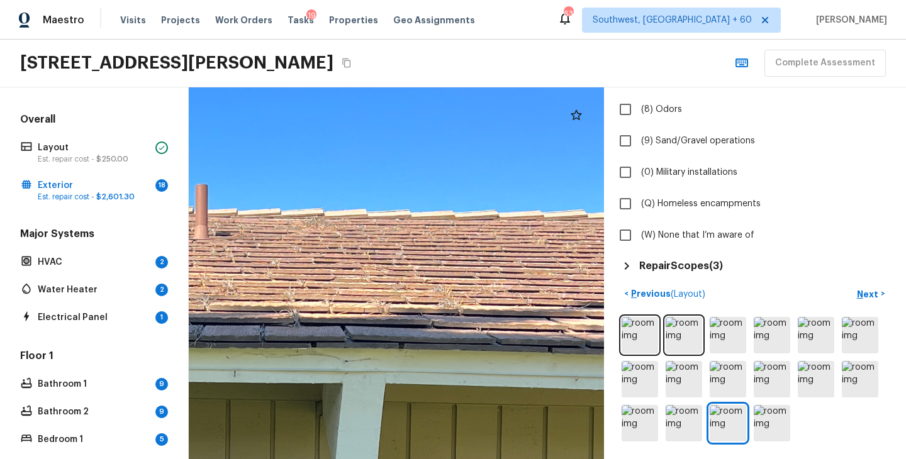
drag, startPoint x: 456, startPoint y: 191, endPoint x: 456, endPoint y: 388, distance: 196.9
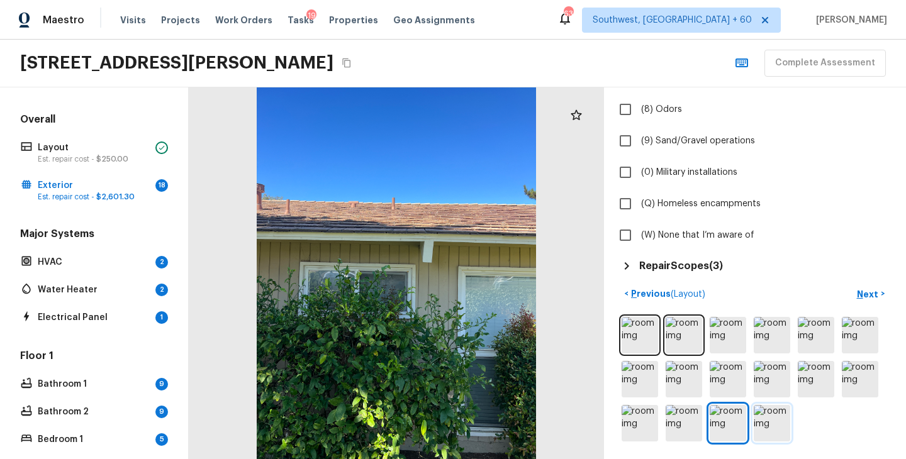
click at [769, 424] on img at bounding box center [772, 423] width 36 height 36
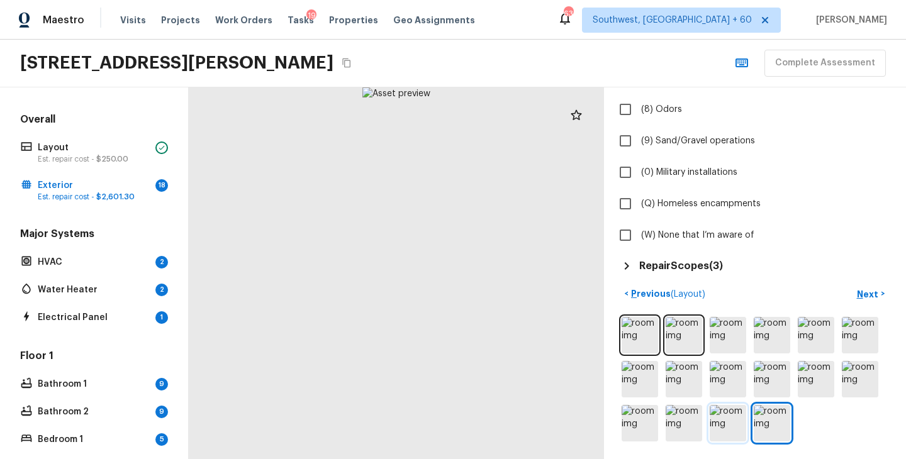
click at [730, 425] on img at bounding box center [728, 423] width 36 height 36
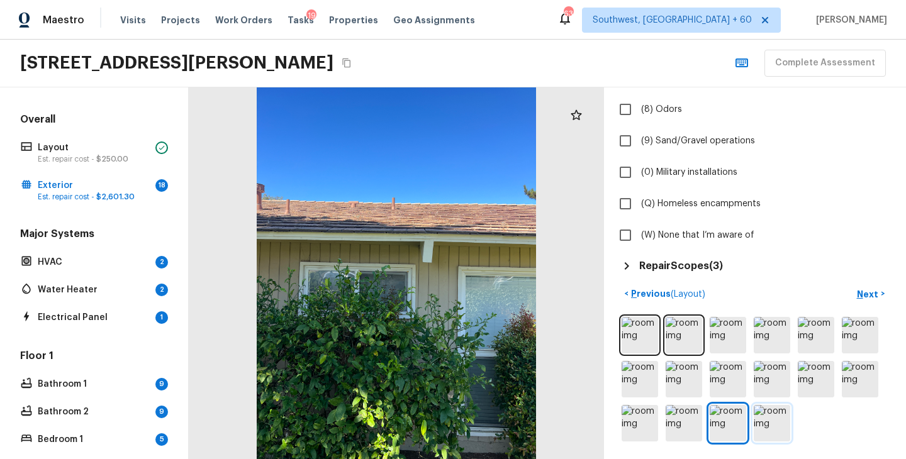
click at [775, 420] on img at bounding box center [772, 423] width 36 height 36
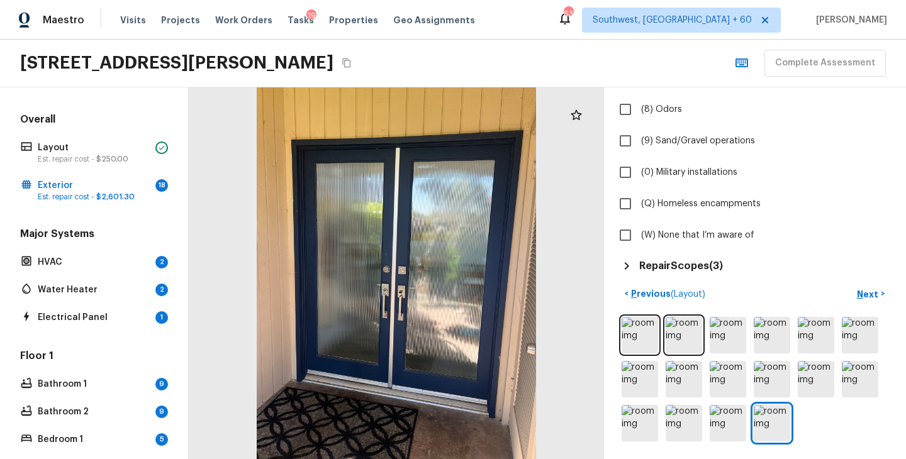
scroll to position [0, 0]
click at [870, 289] on p "Next" at bounding box center [869, 294] width 24 height 13
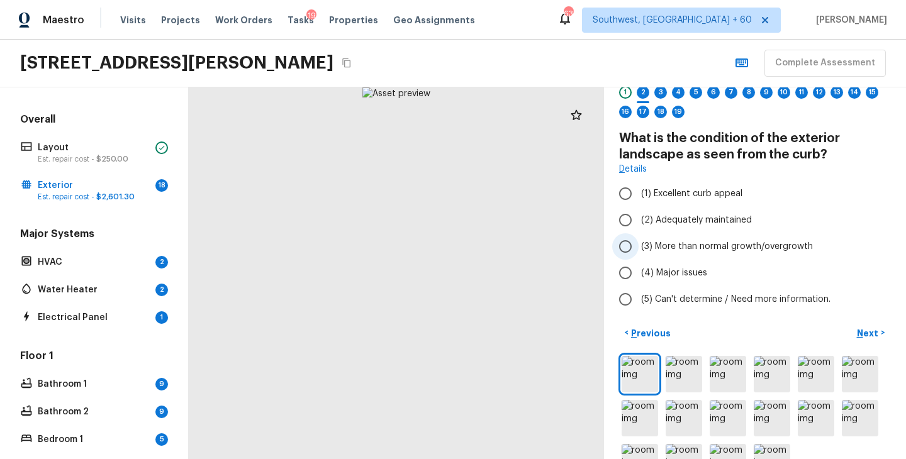
scroll to position [3, 0]
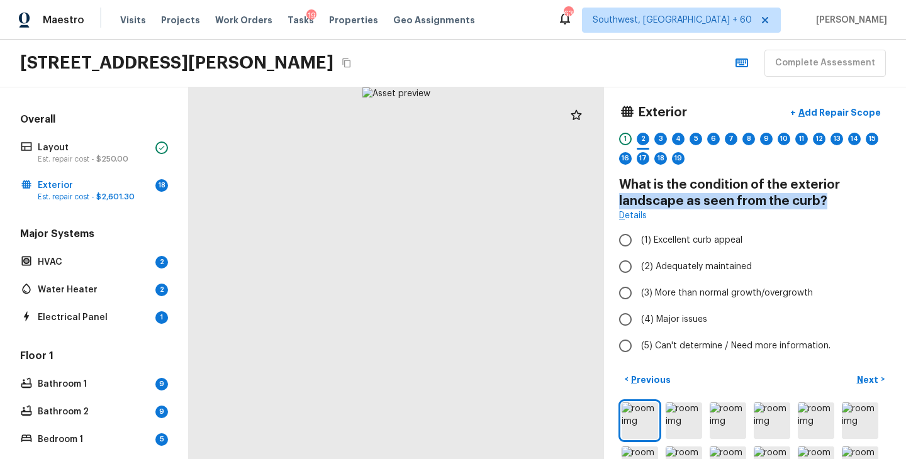
drag, startPoint x: 620, startPoint y: 203, endPoint x: 848, endPoint y: 204, distance: 227.1
click at [848, 204] on h4 "What is the condition of the exterior landscape as seen from the curb?" at bounding box center [755, 193] width 272 height 33
copy h4 "landscape as seen from the curb?"
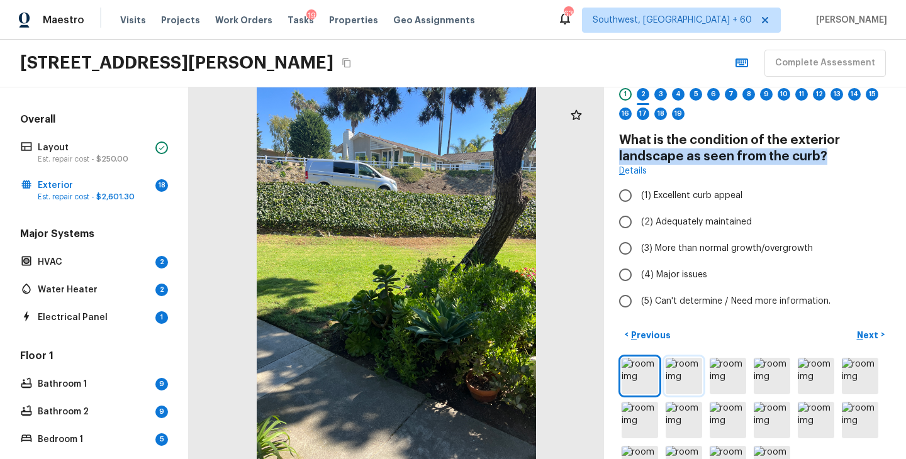
scroll to position [88, 0]
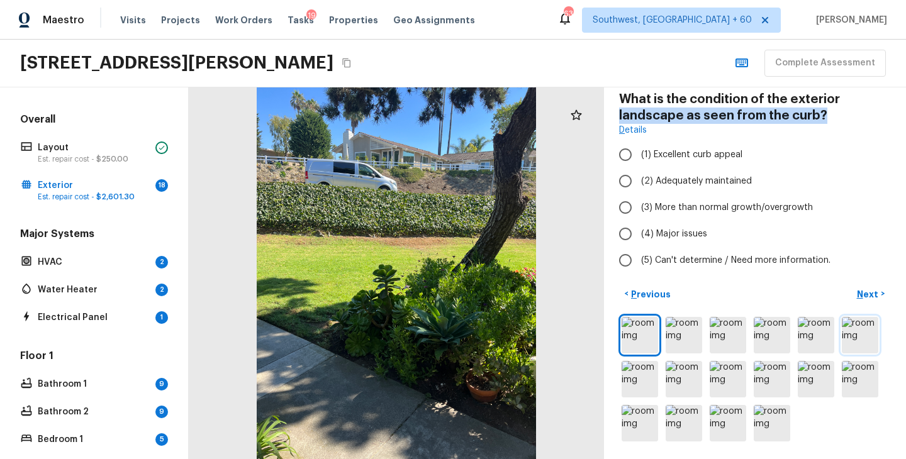
click at [851, 342] on img at bounding box center [860, 335] width 36 height 36
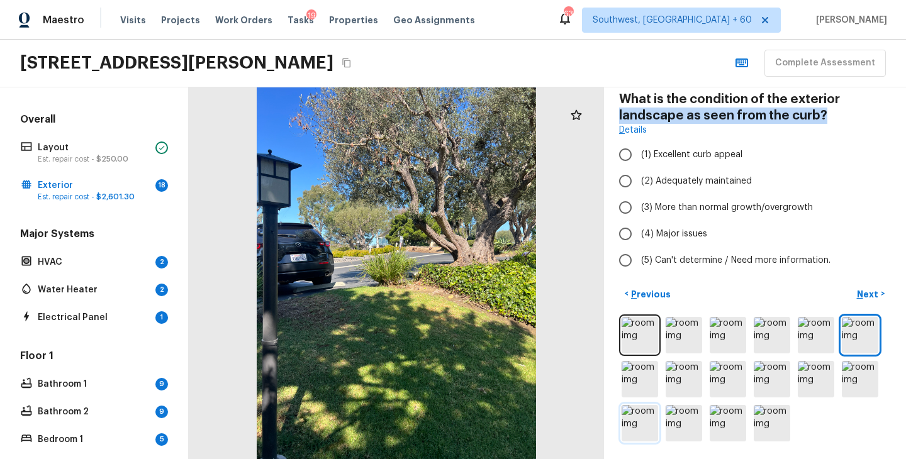
click at [629, 425] on img at bounding box center [640, 423] width 36 height 36
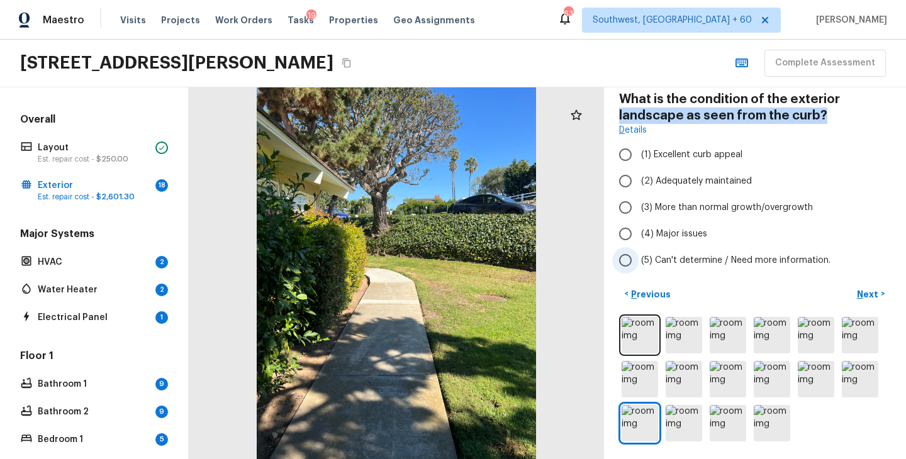
scroll to position [9, 0]
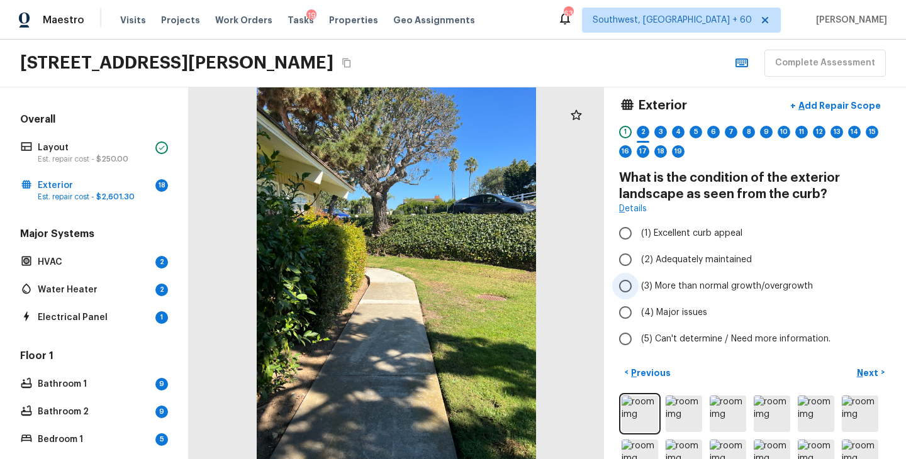
click at [685, 277] on label "(3) More than normal growth/overgrowth" at bounding box center [746, 286] width 269 height 26
click at [639, 277] on input "(3) More than normal growth/overgrowth" at bounding box center [625, 286] width 26 height 26
radio input "true"
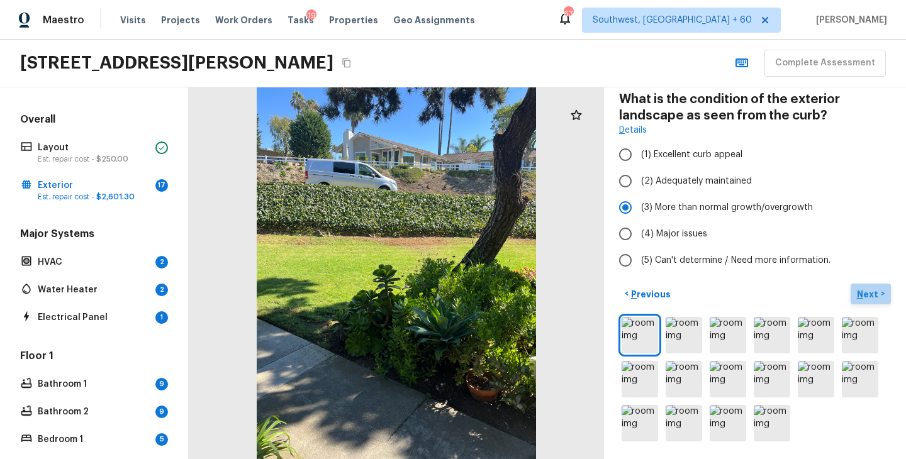
click at [867, 288] on p "Next" at bounding box center [869, 294] width 24 height 13
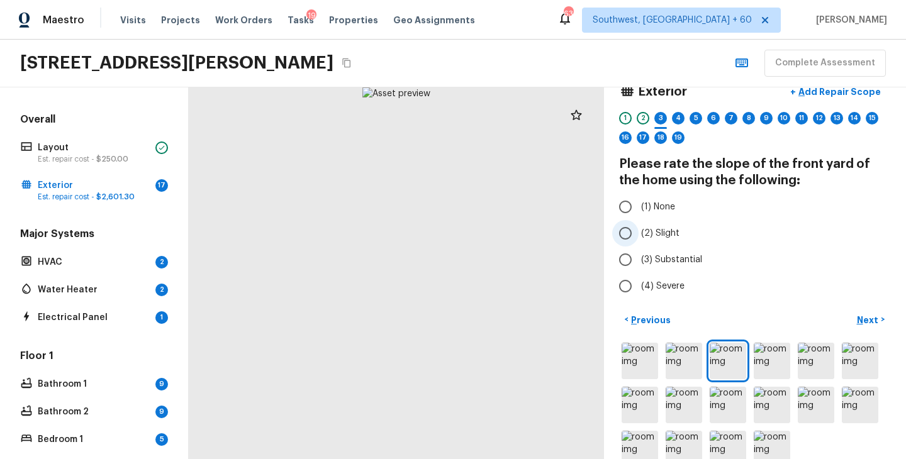
scroll to position [21, 0]
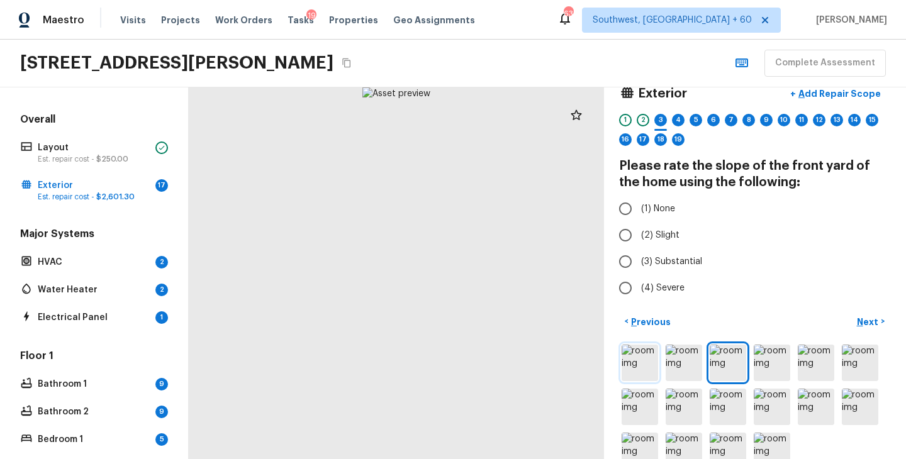
click at [641, 372] on img at bounding box center [640, 363] width 36 height 36
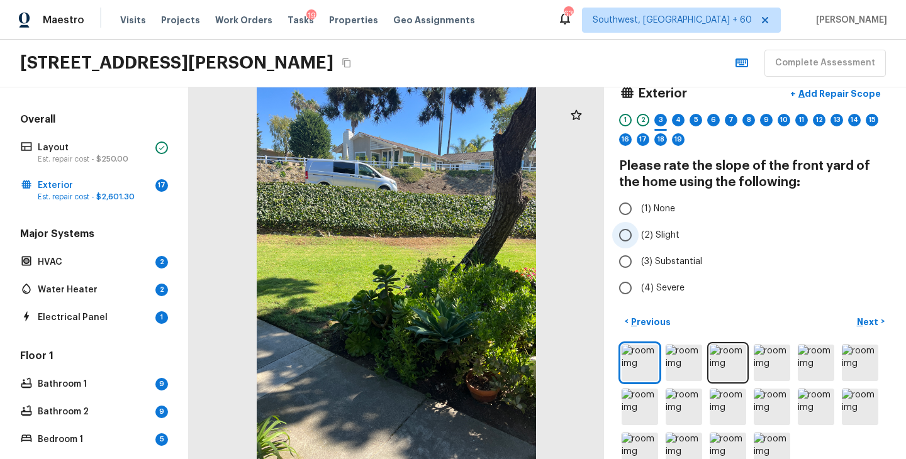
click at [661, 238] on span "(2) Slight" at bounding box center [660, 235] width 38 height 13
click at [639, 238] on input "(2) Slight" at bounding box center [625, 235] width 26 height 26
radio input "true"
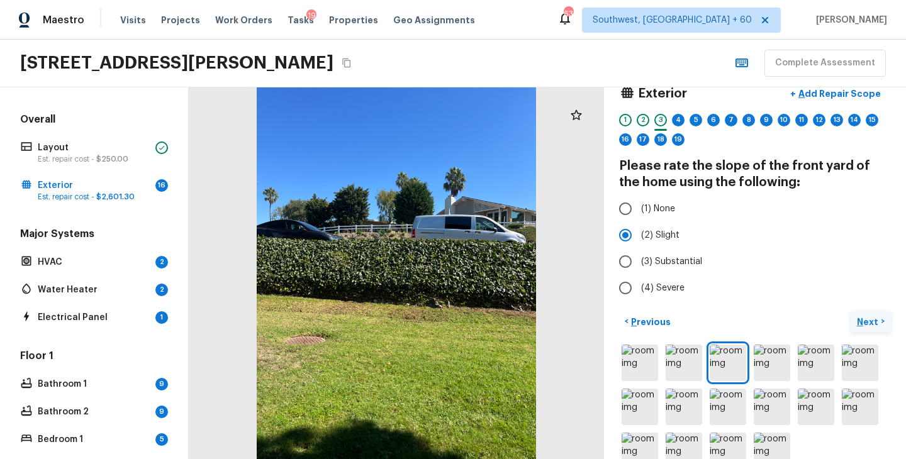
click at [866, 325] on p "Next" at bounding box center [869, 322] width 24 height 13
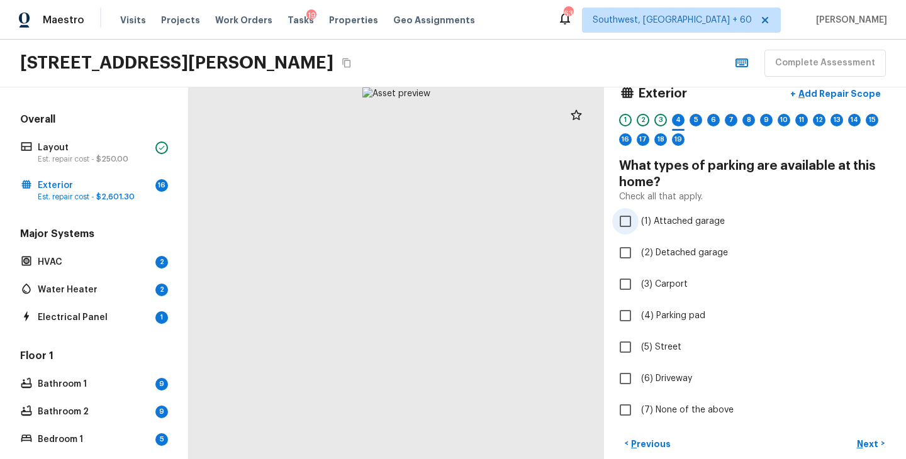
click at [704, 223] on span "(1) Attached garage" at bounding box center [683, 221] width 84 height 13
click at [639, 223] on input "(1) Attached garage" at bounding box center [625, 221] width 26 height 26
checkbox input "true"
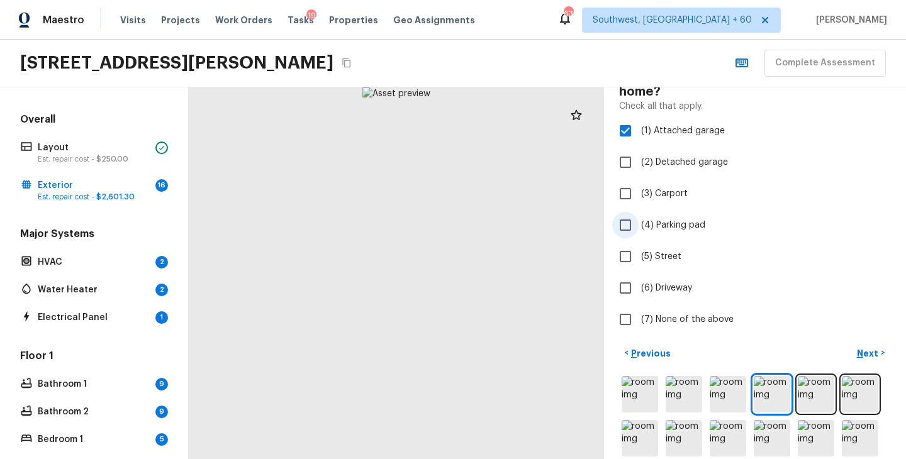
scroll to position [122, 0]
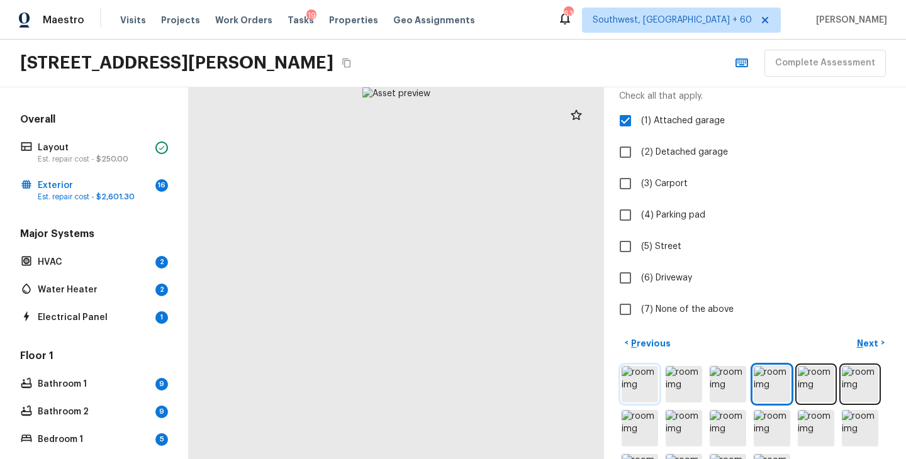
click at [642, 389] on img at bounding box center [640, 384] width 36 height 36
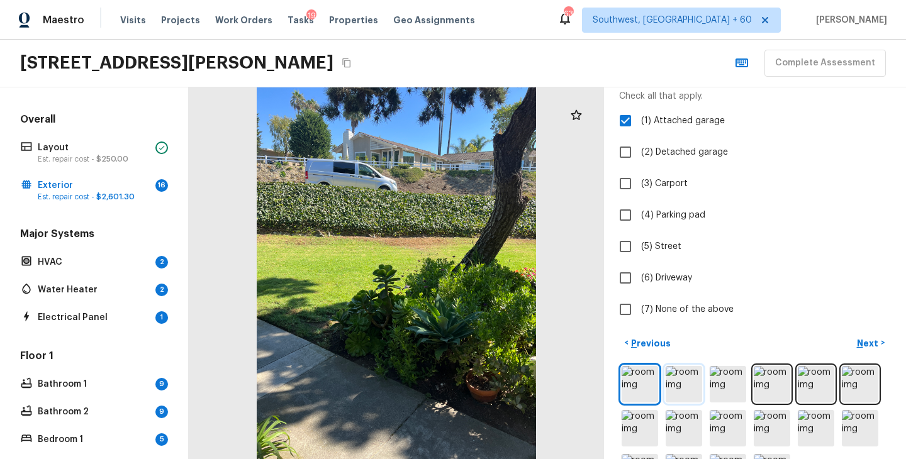
click at [683, 389] on img at bounding box center [684, 384] width 36 height 36
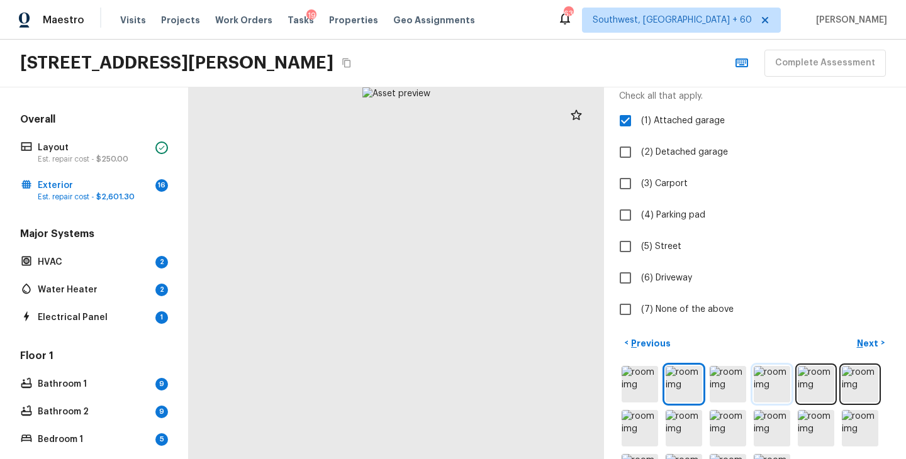
click at [754, 389] on img at bounding box center [772, 384] width 36 height 36
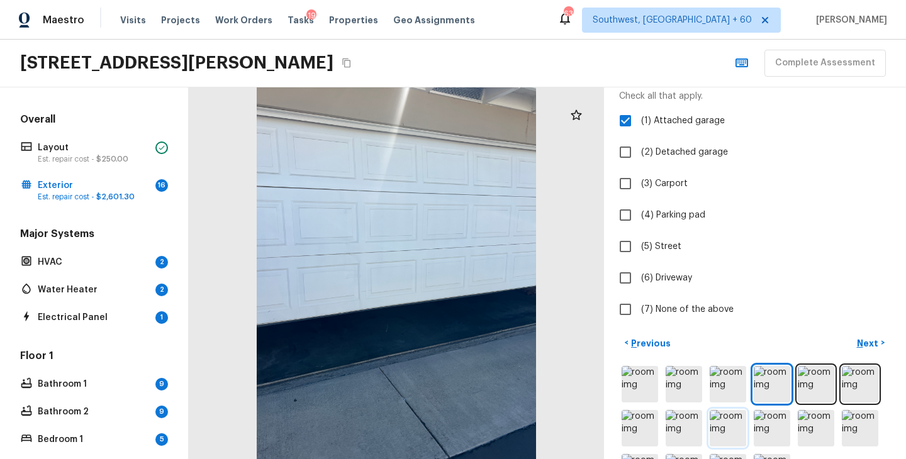
click at [724, 423] on img at bounding box center [728, 428] width 36 height 36
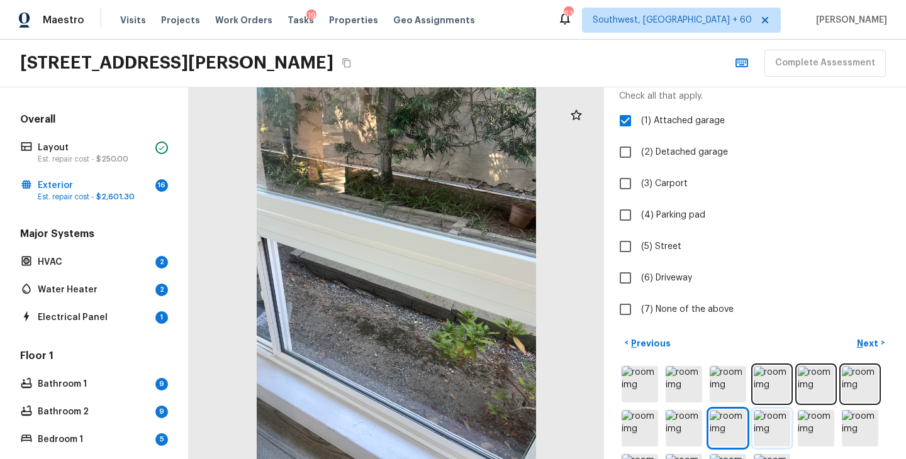
scroll to position [171, 0]
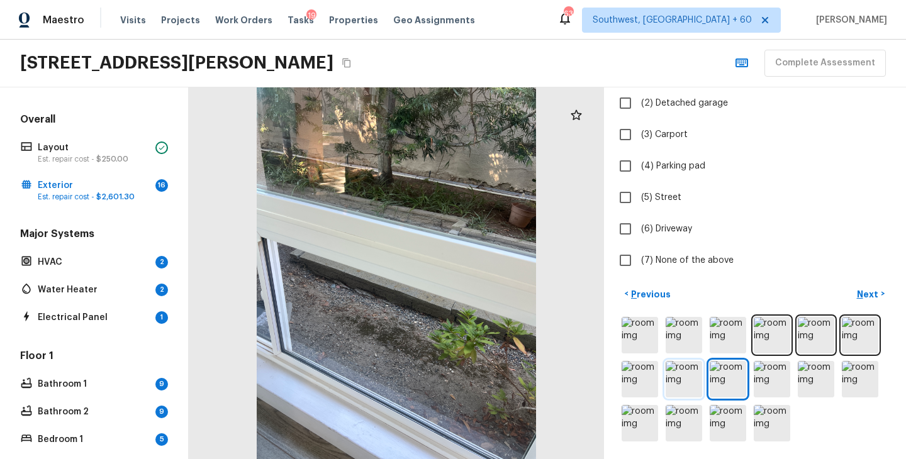
click at [690, 389] on img at bounding box center [684, 379] width 36 height 36
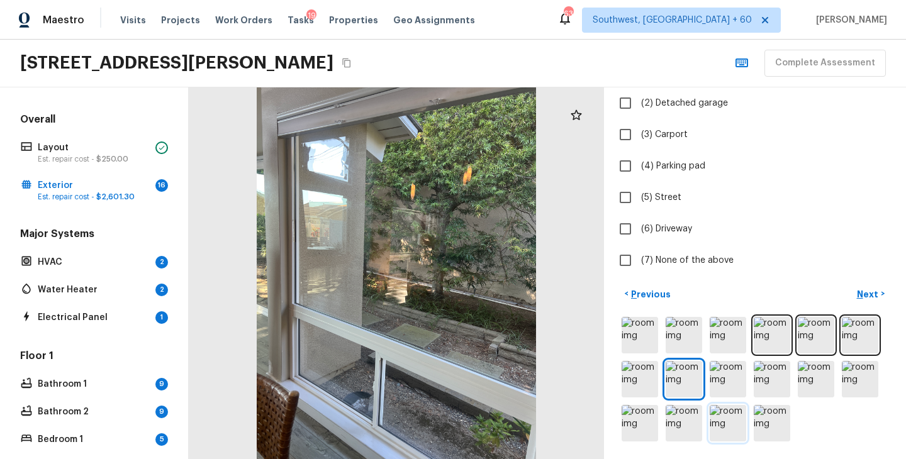
click at [720, 426] on img at bounding box center [728, 423] width 36 height 36
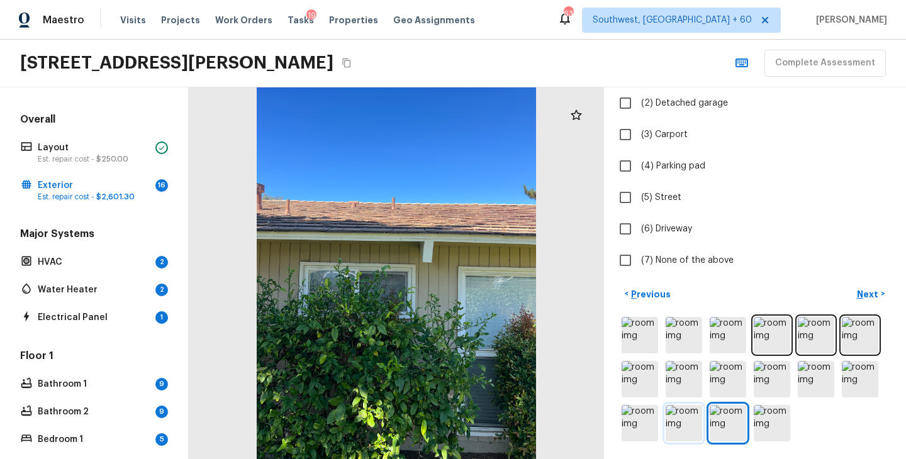
click at [698, 430] on img at bounding box center [684, 423] width 36 height 36
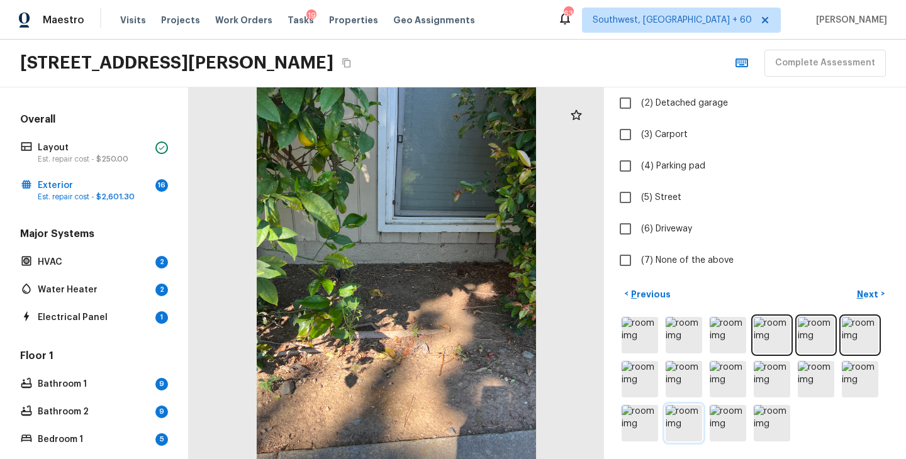
click at [666, 418] on img at bounding box center [684, 423] width 36 height 36
click at [651, 423] on img at bounding box center [640, 423] width 36 height 36
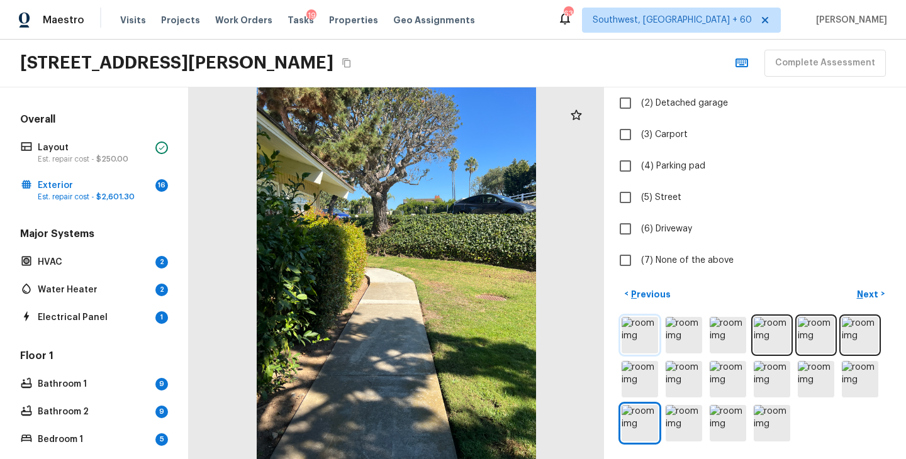
click at [635, 352] on img at bounding box center [640, 335] width 36 height 36
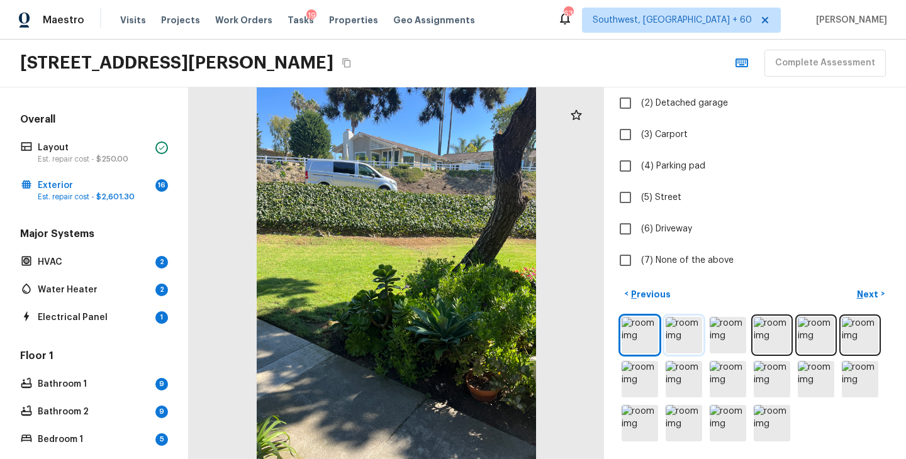
click at [675, 343] on img at bounding box center [684, 335] width 36 height 36
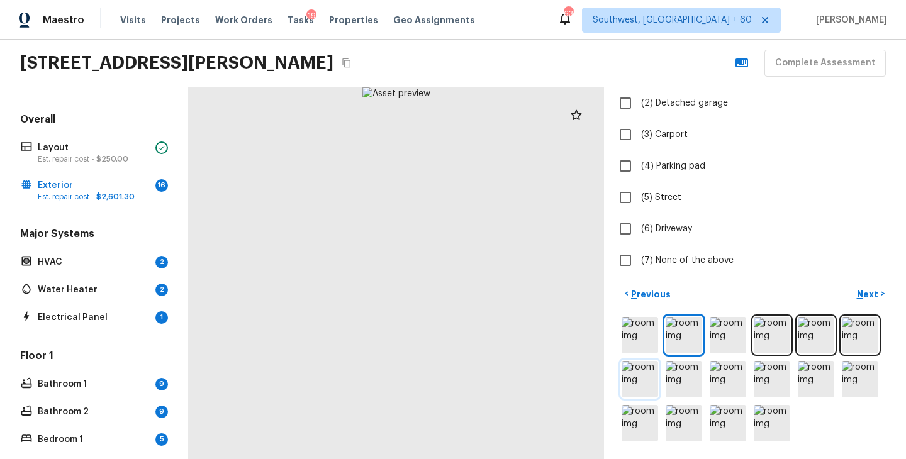
click at [637, 383] on img at bounding box center [640, 379] width 36 height 36
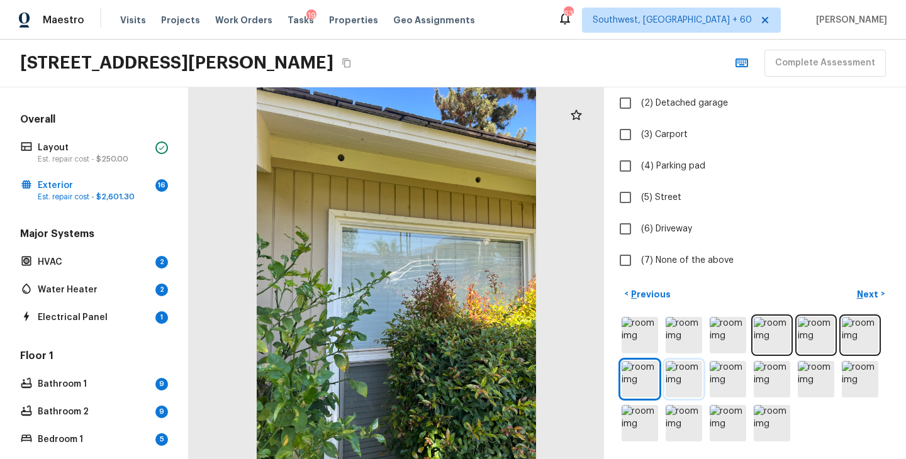
click at [693, 385] on img at bounding box center [684, 379] width 36 height 36
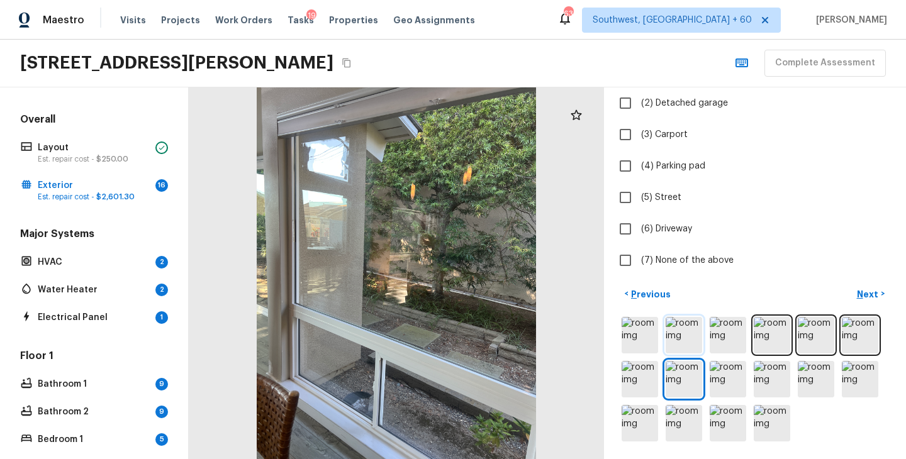
click at [688, 340] on img at bounding box center [684, 335] width 36 height 36
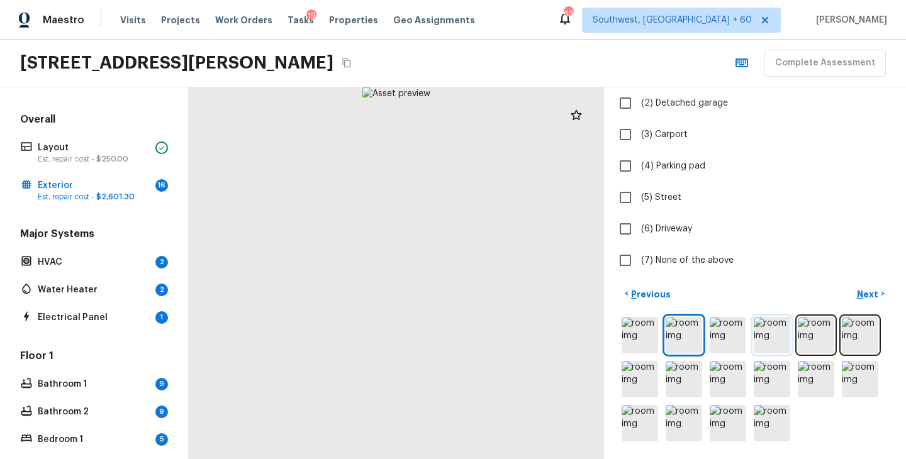
click at [767, 345] on img at bounding box center [772, 335] width 36 height 36
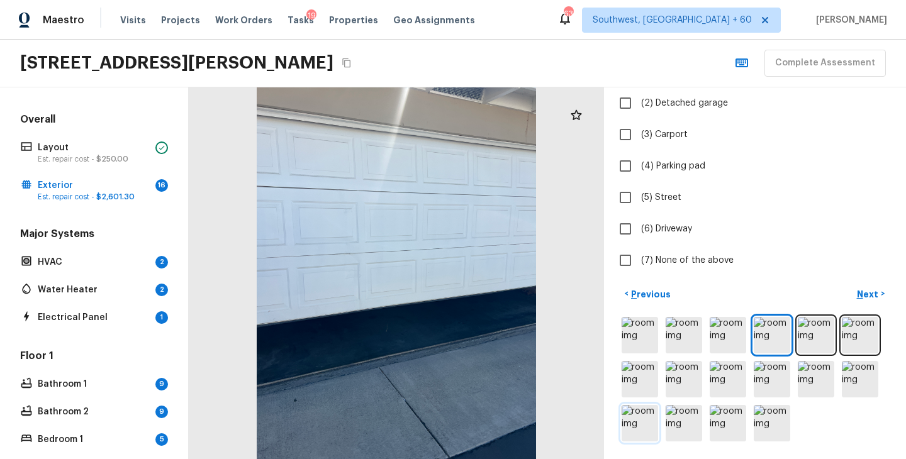
click at [634, 430] on img at bounding box center [640, 423] width 36 height 36
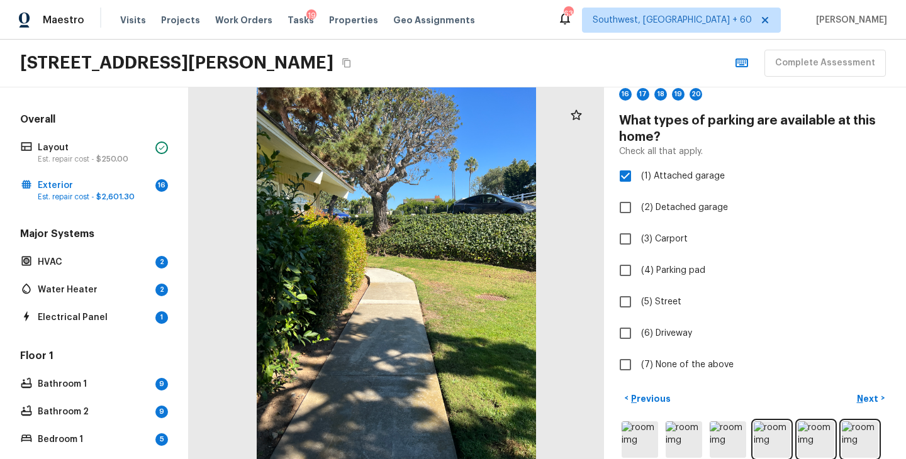
scroll to position [55, 0]
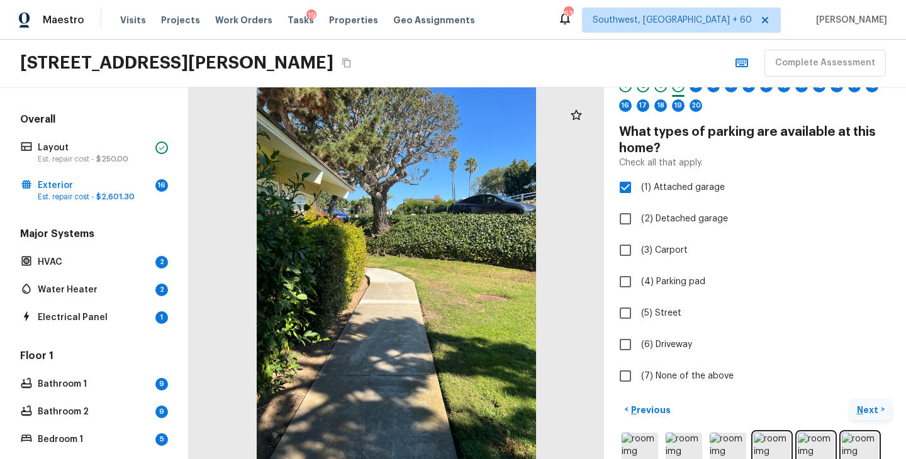
click at [868, 405] on p "Next" at bounding box center [869, 410] width 24 height 13
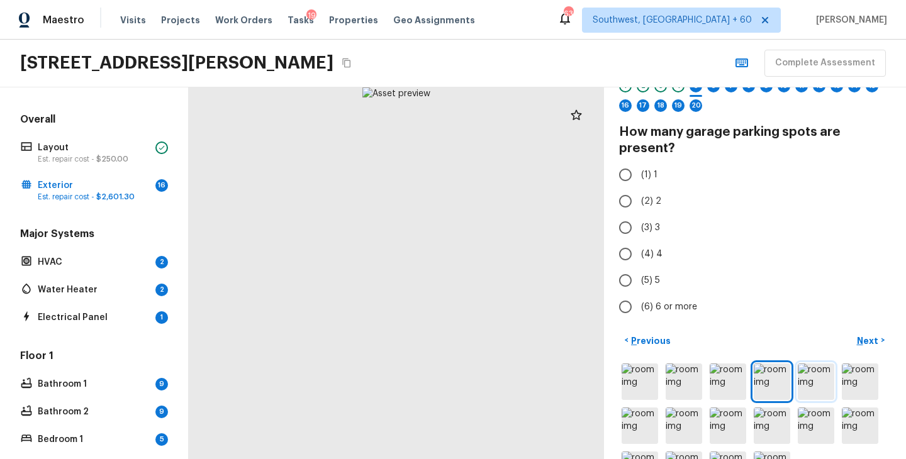
click at [812, 382] on img at bounding box center [816, 382] width 36 height 36
click at [651, 202] on span "(2) 2" at bounding box center [651, 201] width 20 height 13
click at [639, 202] on input "(2) 2" at bounding box center [625, 201] width 26 height 26
radio input "true"
click at [866, 342] on p "Next" at bounding box center [869, 341] width 24 height 13
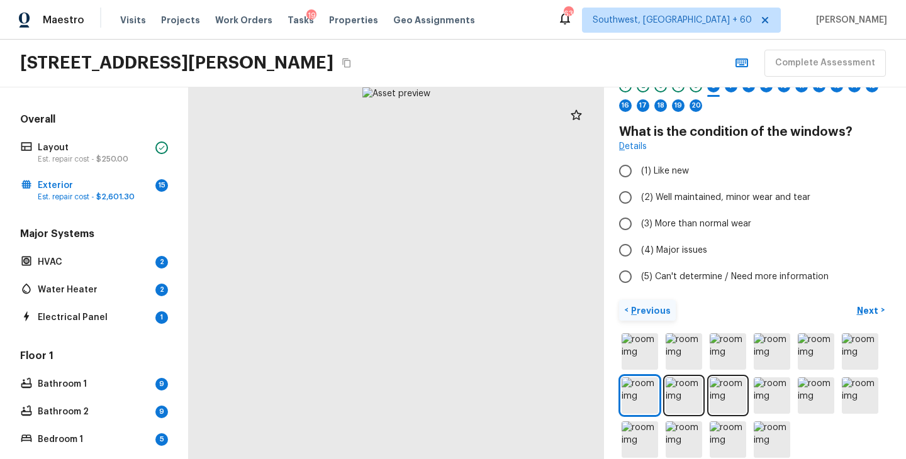
click at [638, 310] on p "Previous" at bounding box center [650, 311] width 42 height 13
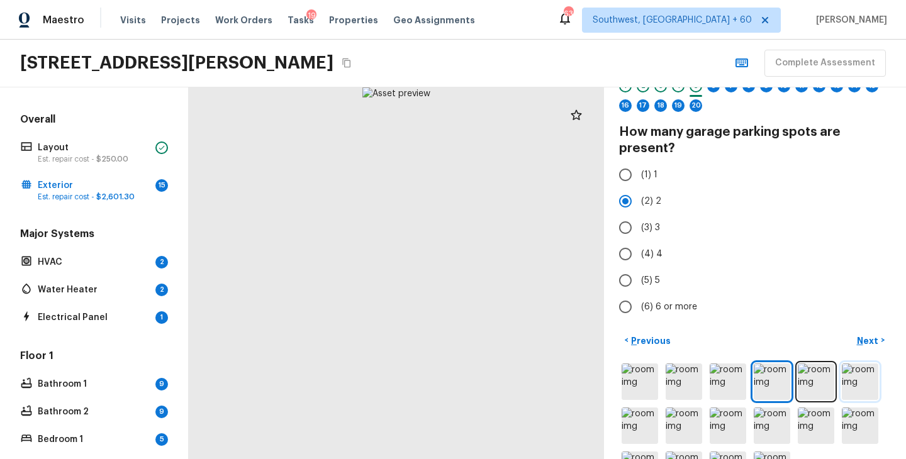
click at [868, 337] on p "Next" at bounding box center [869, 341] width 24 height 13
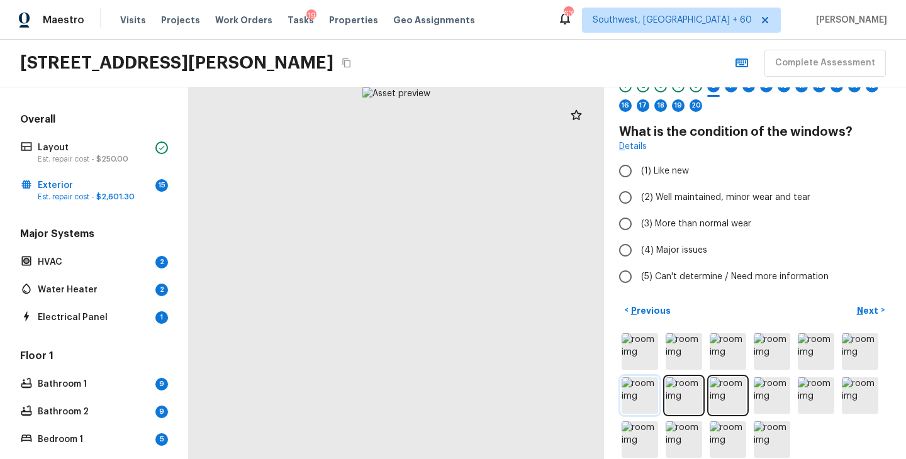
click at [639, 390] on img at bounding box center [640, 396] width 36 height 36
click at [691, 400] on img at bounding box center [684, 396] width 36 height 36
click at [729, 395] on img at bounding box center [728, 396] width 36 height 36
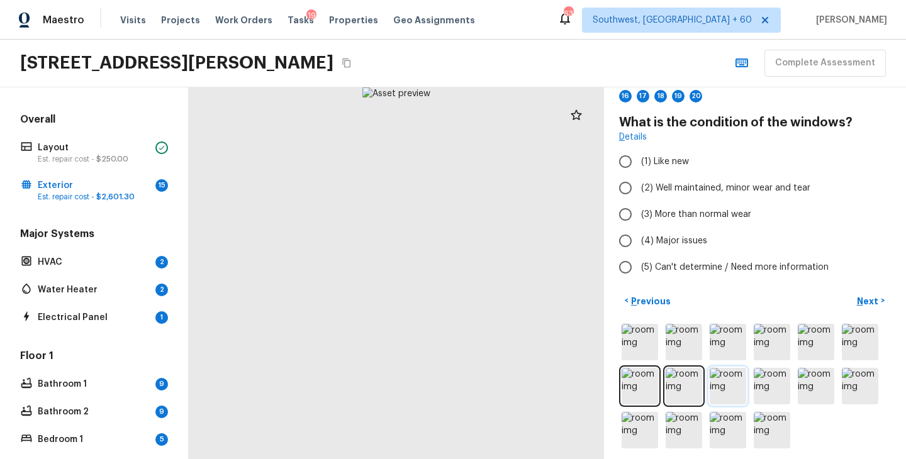
scroll to position [68, 0]
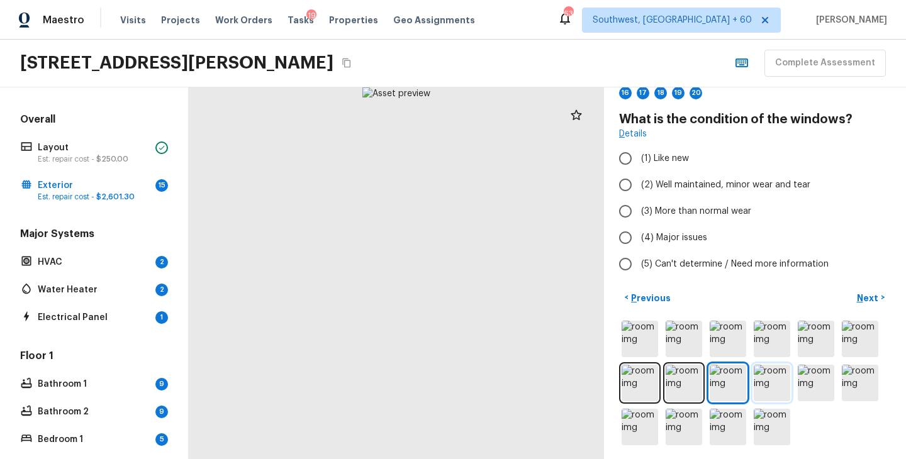
click at [780, 379] on img at bounding box center [772, 383] width 36 height 36
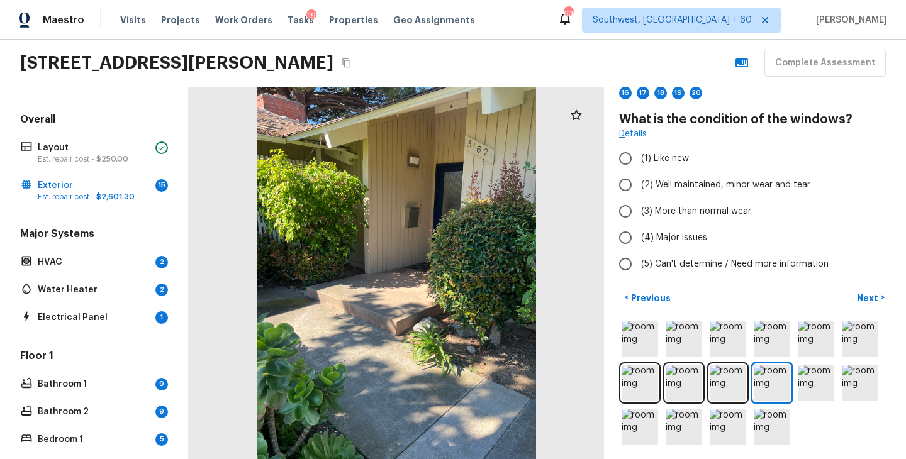
scroll to position [72, 0]
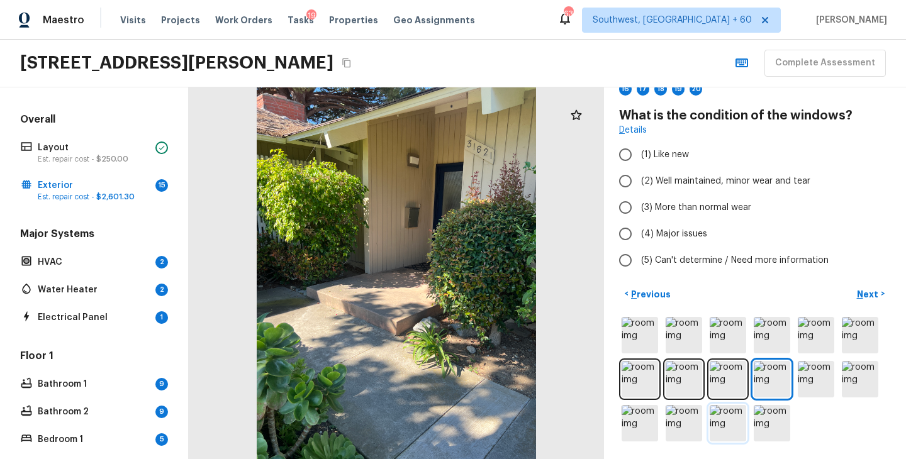
click at [728, 423] on img at bounding box center [728, 423] width 36 height 36
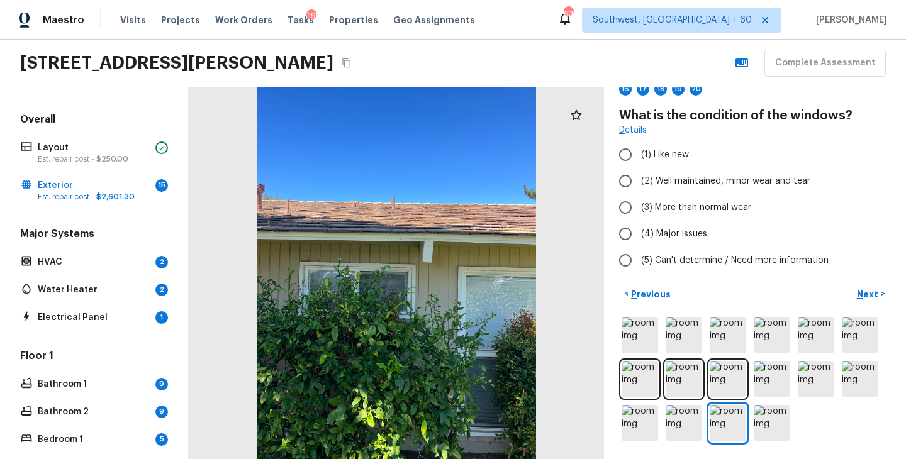
click at [702, 428] on div at bounding box center [755, 380] width 272 height 130
click at [681, 425] on img at bounding box center [684, 423] width 36 height 36
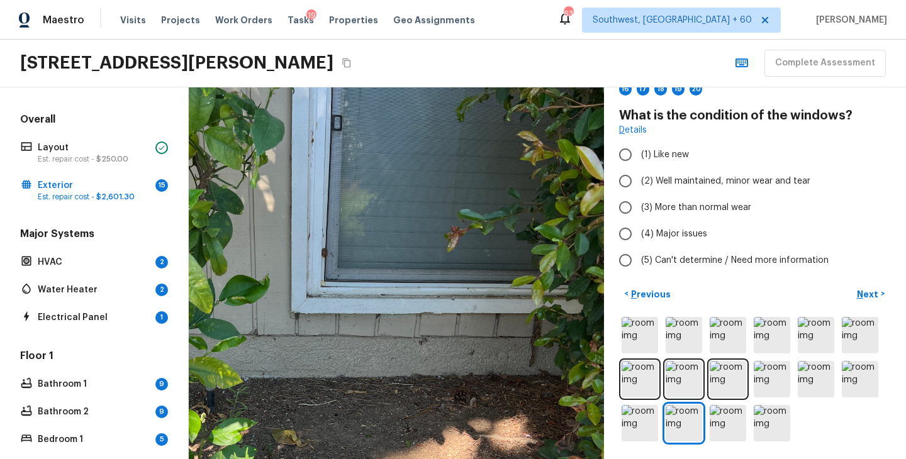
drag, startPoint x: 410, startPoint y: 210, endPoint x: 449, endPoint y: 374, distance: 168.6
click at [449, 374] on div at bounding box center [329, 398] width 849 height 760
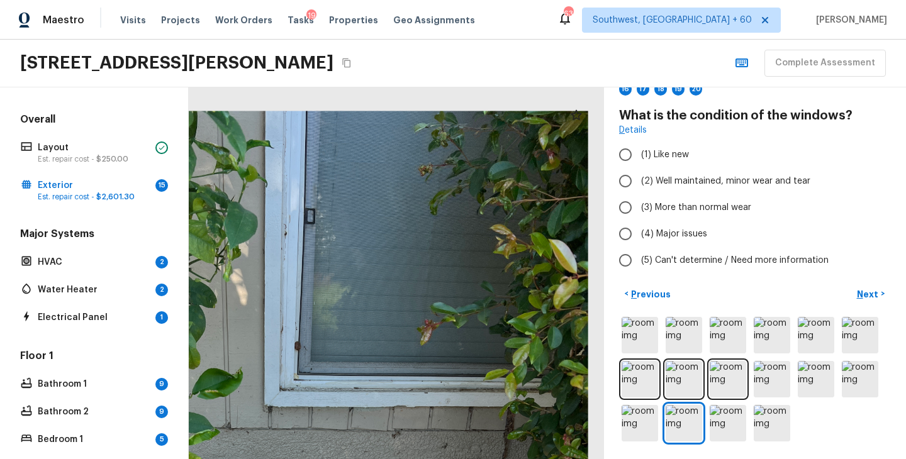
drag, startPoint x: 532, startPoint y: 359, endPoint x: 476, endPoint y: 384, distance: 60.8
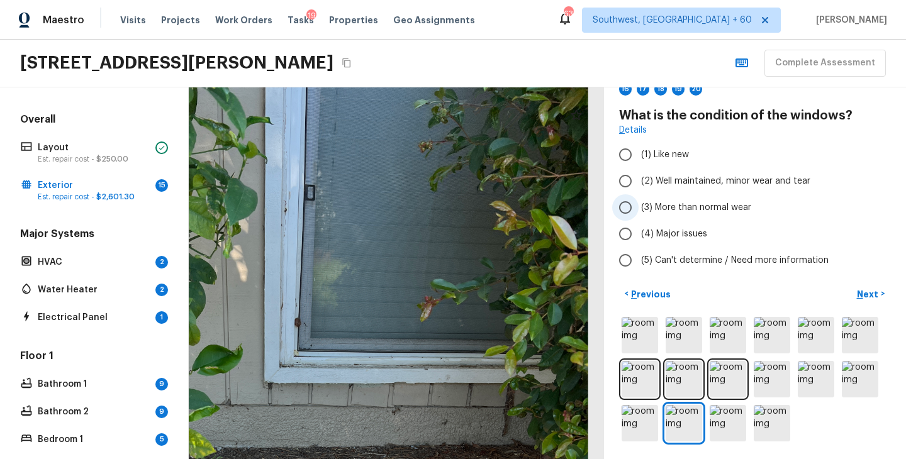
scroll to position [0, 0]
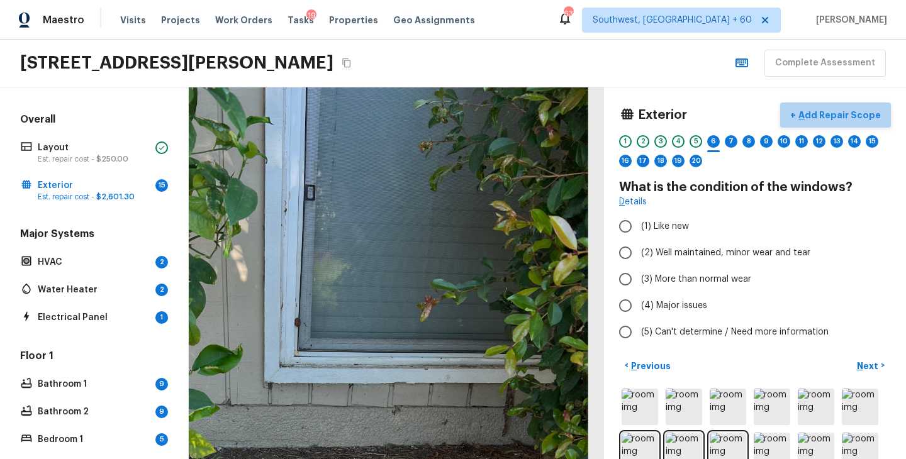
click at [849, 116] on p "Add Repair Scope" at bounding box center [838, 115] width 85 height 13
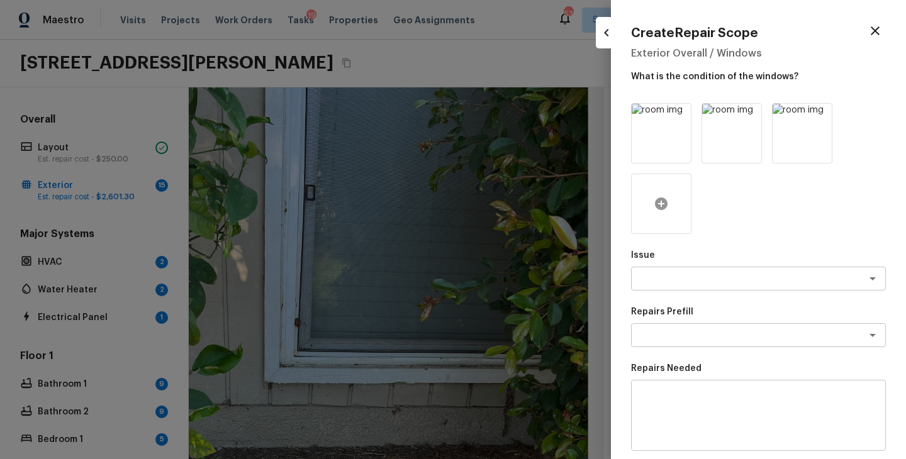
click at [663, 204] on icon at bounding box center [661, 203] width 15 height 15
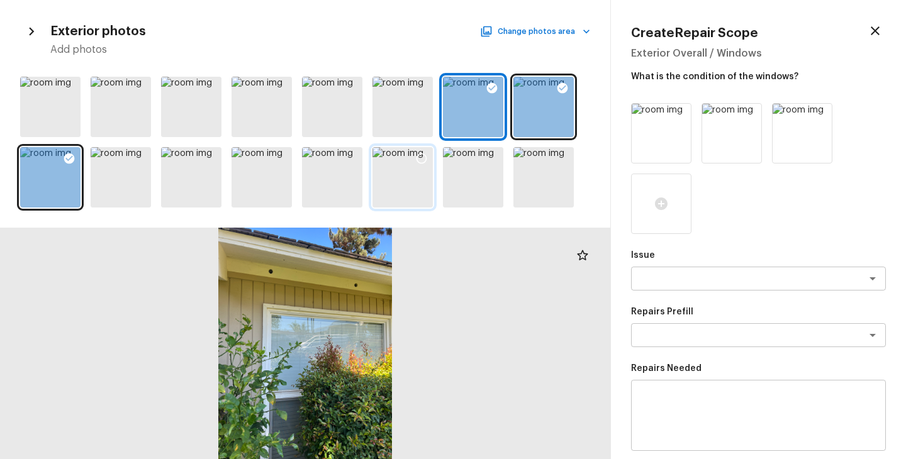
click at [426, 162] on icon at bounding box center [421, 158] width 13 height 13
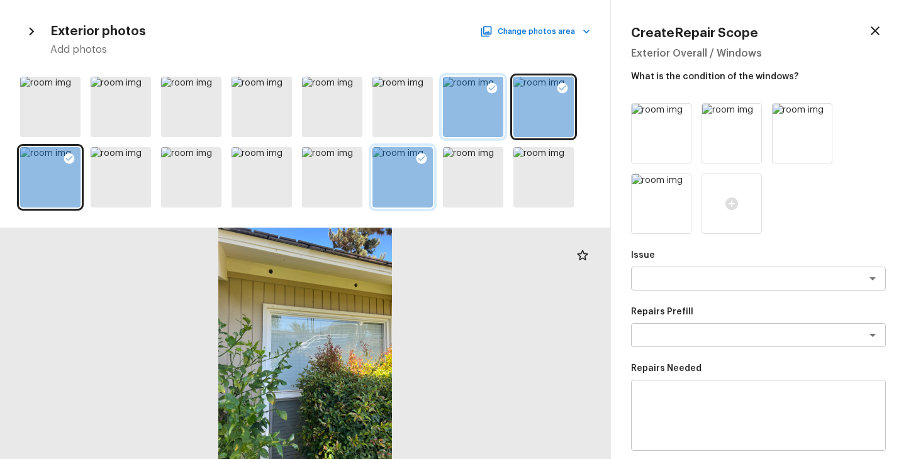
click at [487, 89] on icon at bounding box center [492, 88] width 13 height 13
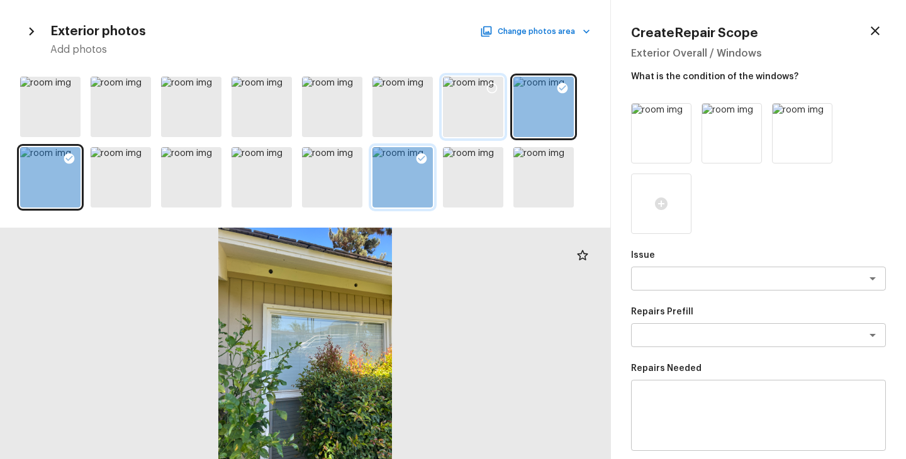
click at [493, 87] on icon at bounding box center [492, 88] width 13 height 13
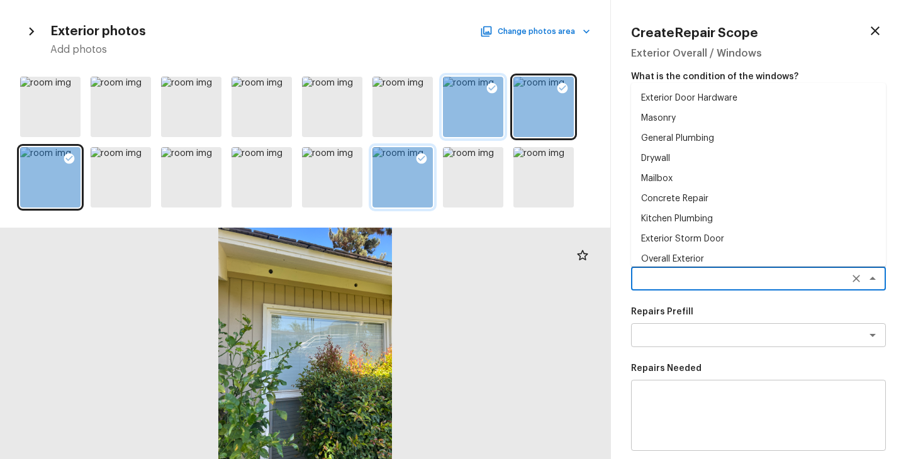
click at [681, 275] on textarea at bounding box center [741, 278] width 208 height 13
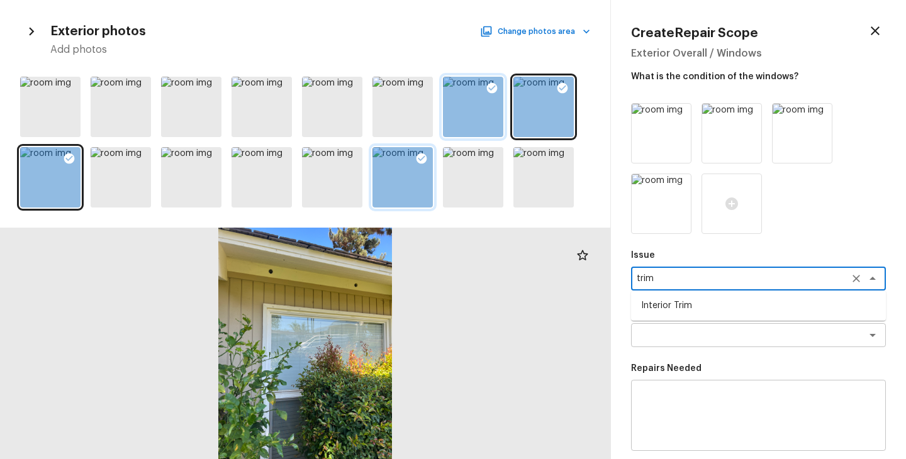
click at [686, 300] on li "Interior Trim" at bounding box center [758, 306] width 255 height 20
type textarea "Interior Trim"
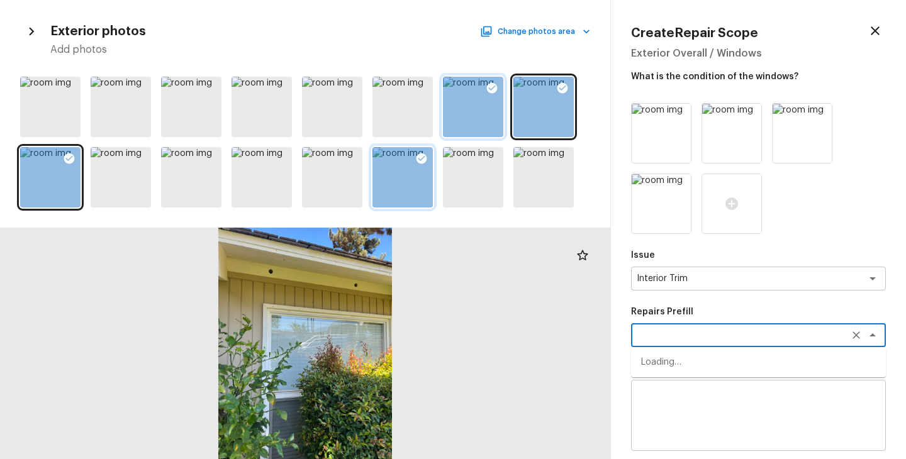
click at [675, 337] on textarea at bounding box center [741, 335] width 208 height 13
type textarea "tri"
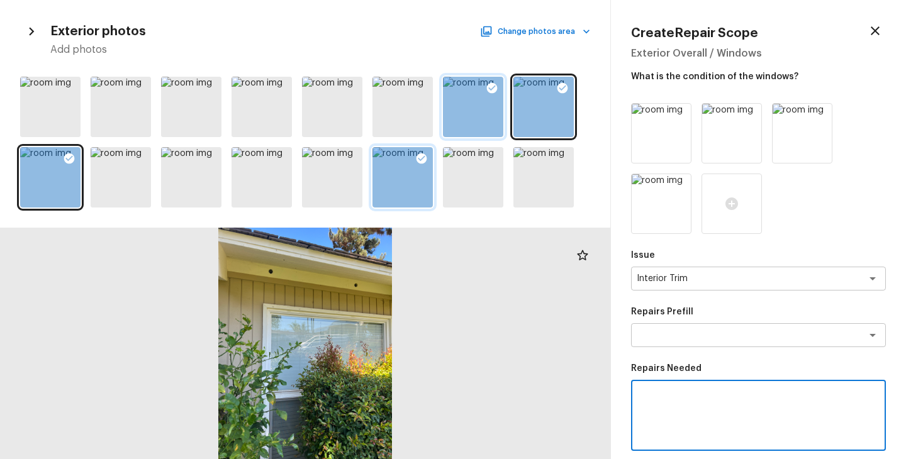
click at [676, 398] on textarea at bounding box center [758, 416] width 237 height 50
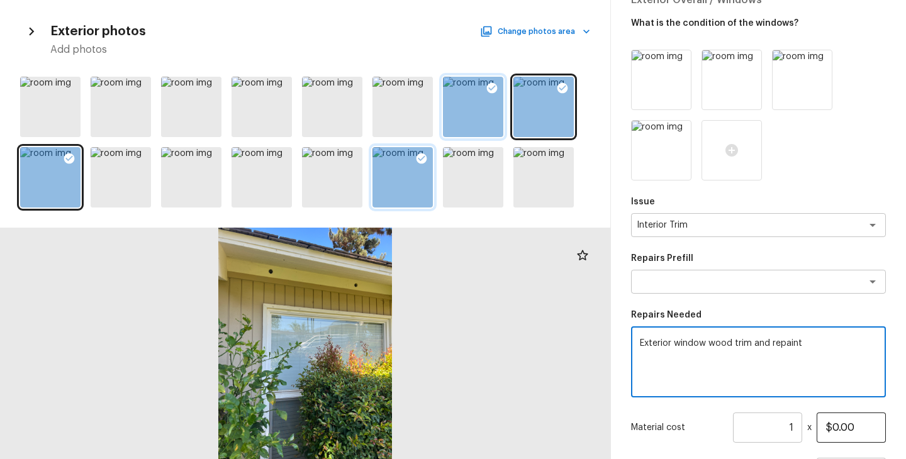
type textarea "Exterior window wood trim and repaint"
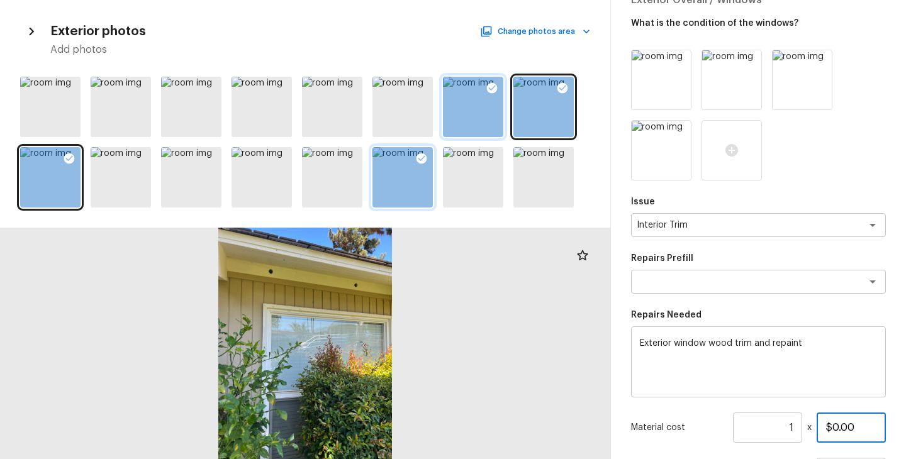
drag, startPoint x: 850, startPoint y: 429, endPoint x: 798, endPoint y: 429, distance: 51.6
click at [798, 429] on div "Material cost 1 ​ x $0.00" at bounding box center [758, 428] width 255 height 30
type input "$300.00"
click at [694, 430] on p "Material cost" at bounding box center [679, 428] width 97 height 13
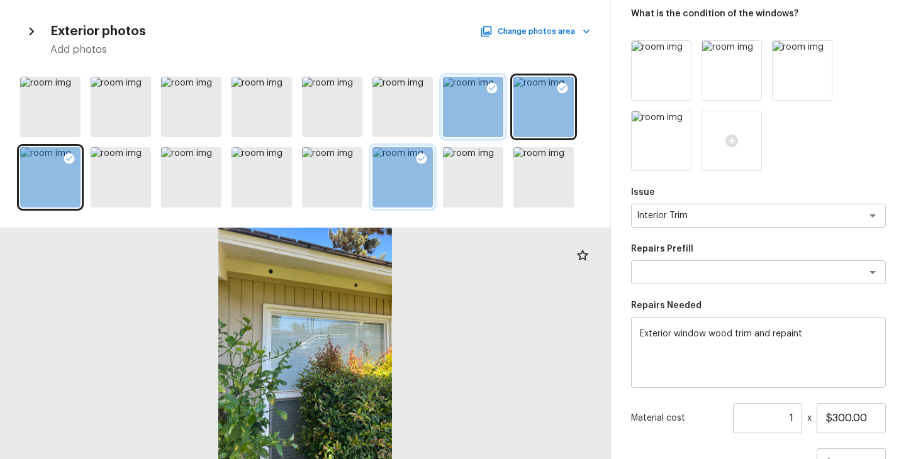
scroll to position [174, 0]
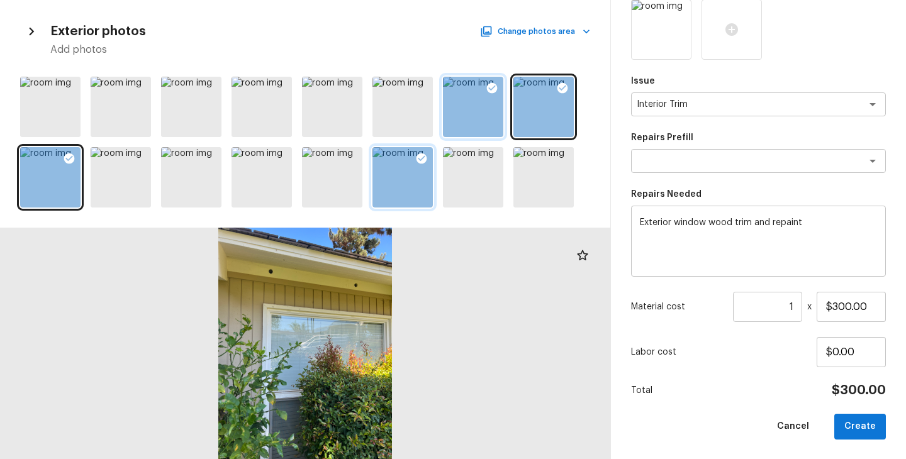
click at [712, 413] on div "Issue Interior Trim x ​ Repairs Prefill x ​ Repairs Needed Exterior window wood…" at bounding box center [758, 184] width 255 height 511
click at [859, 422] on button "Create" at bounding box center [860, 427] width 52 height 26
type input "$0.00"
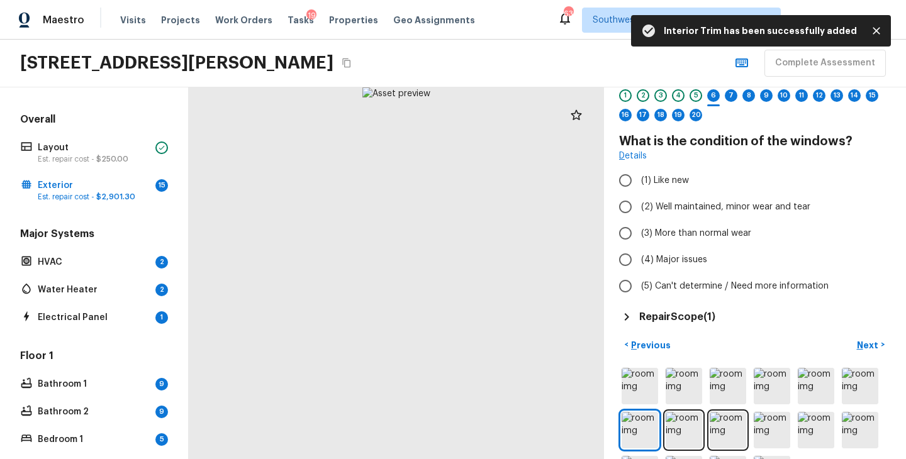
scroll to position [0, 0]
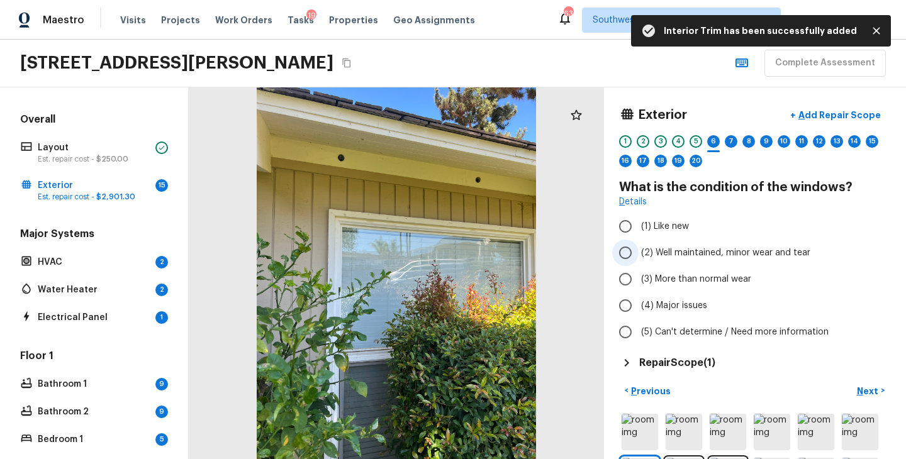
click at [704, 255] on span "(2) Well maintained, minor wear and tear" at bounding box center [725, 253] width 169 height 13
click at [639, 255] on input "(2) Well maintained, minor wear and tear" at bounding box center [625, 253] width 26 height 26
radio input "true"
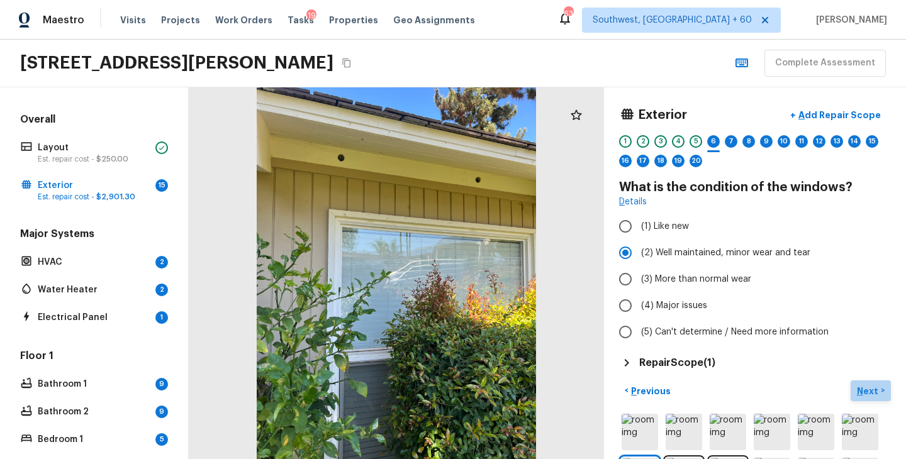
click at [867, 387] on p "Next" at bounding box center [869, 391] width 24 height 13
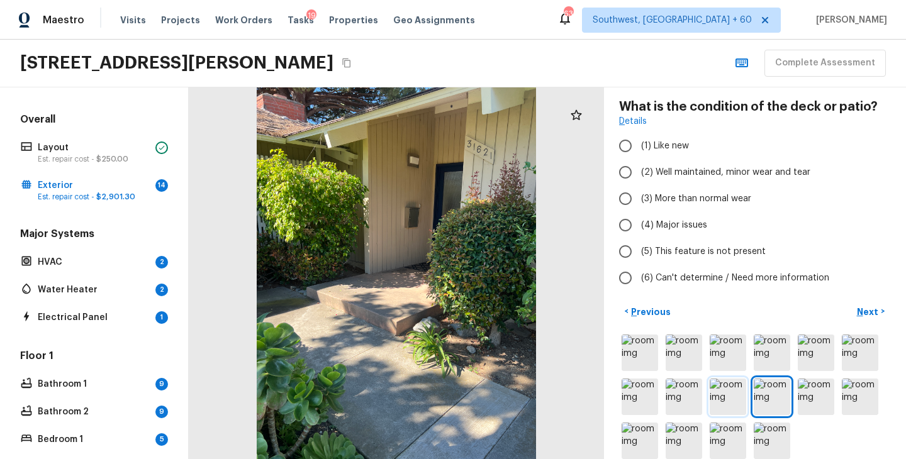
scroll to position [98, 0]
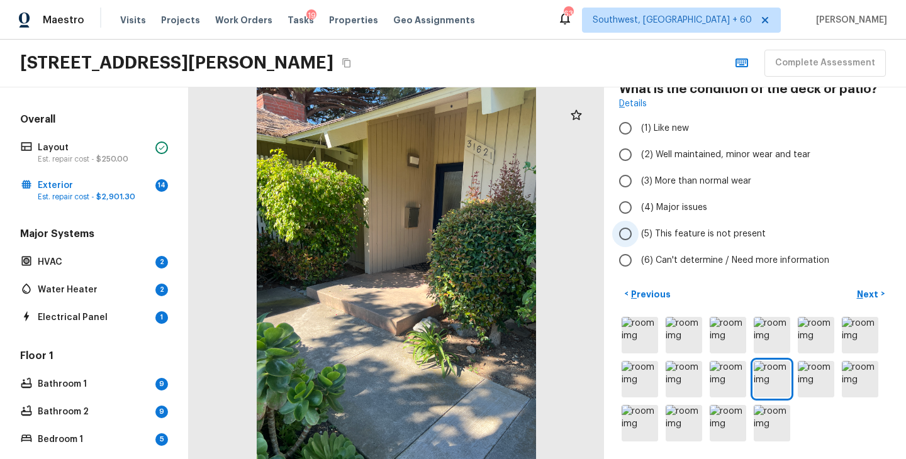
click at [707, 238] on span "(5) This feature is not present" at bounding box center [703, 234] width 125 height 13
click at [639, 238] on input "(5) This feature is not present" at bounding box center [625, 234] width 26 height 26
radio input "true"
click at [864, 294] on p "Next" at bounding box center [869, 294] width 24 height 13
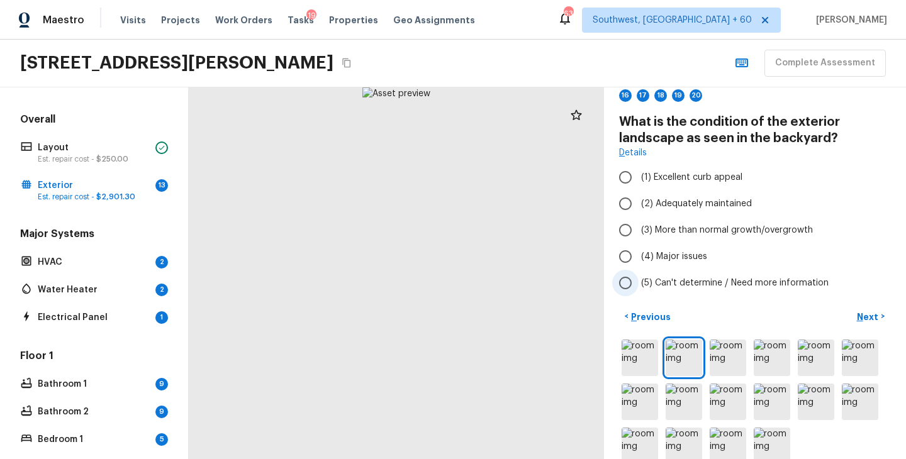
scroll to position [58, 0]
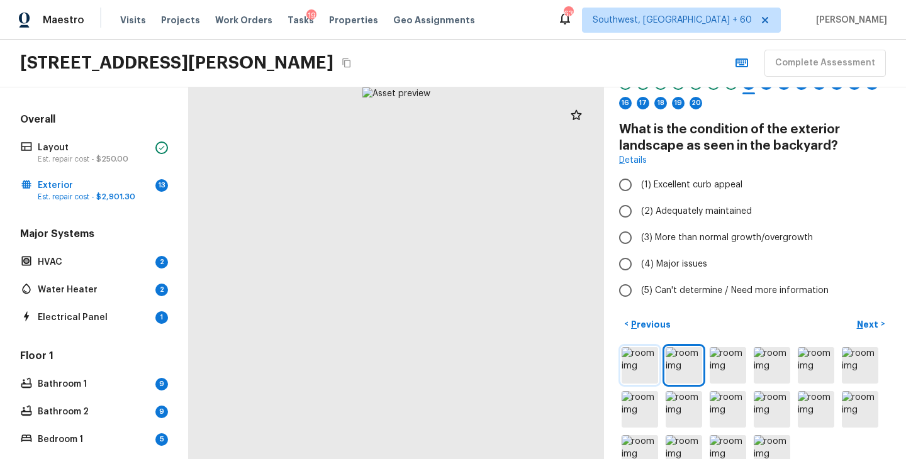
click at [651, 376] on img at bounding box center [640, 365] width 36 height 36
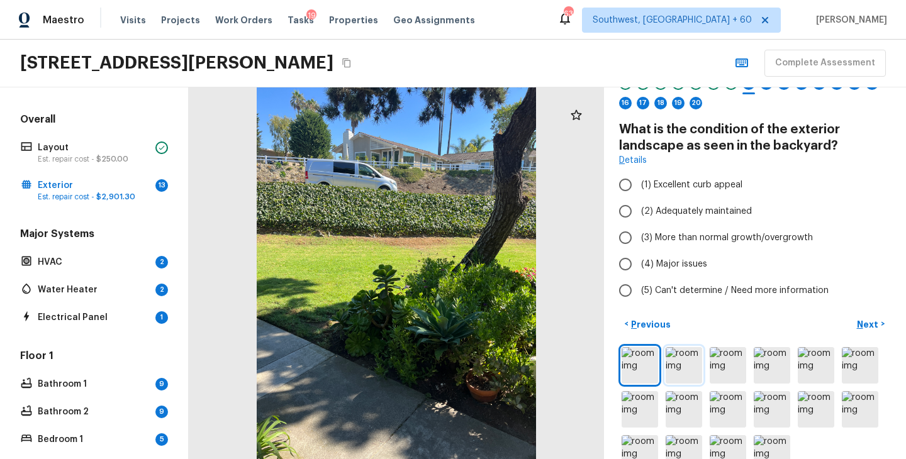
click at [671, 376] on img at bounding box center [684, 365] width 36 height 36
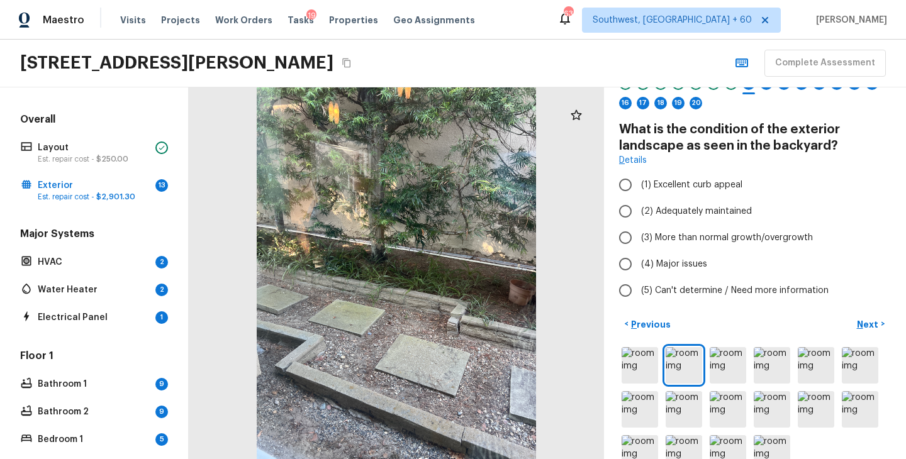
scroll to position [88, 0]
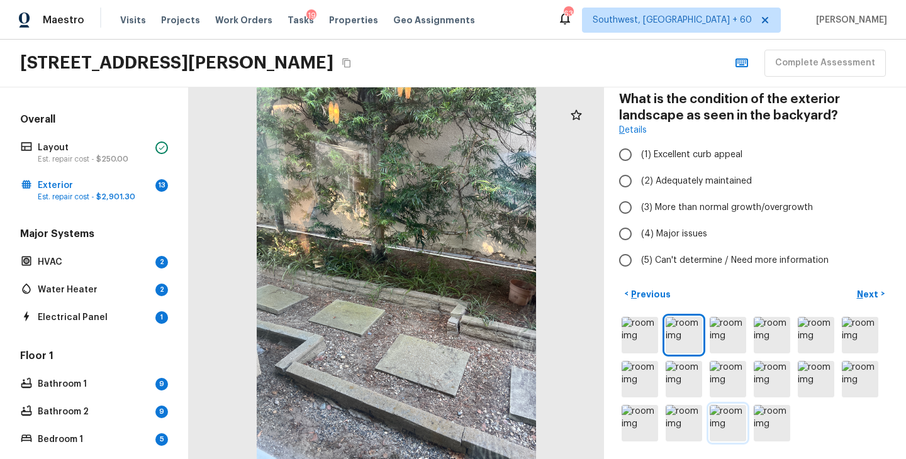
click at [725, 425] on img at bounding box center [728, 423] width 36 height 36
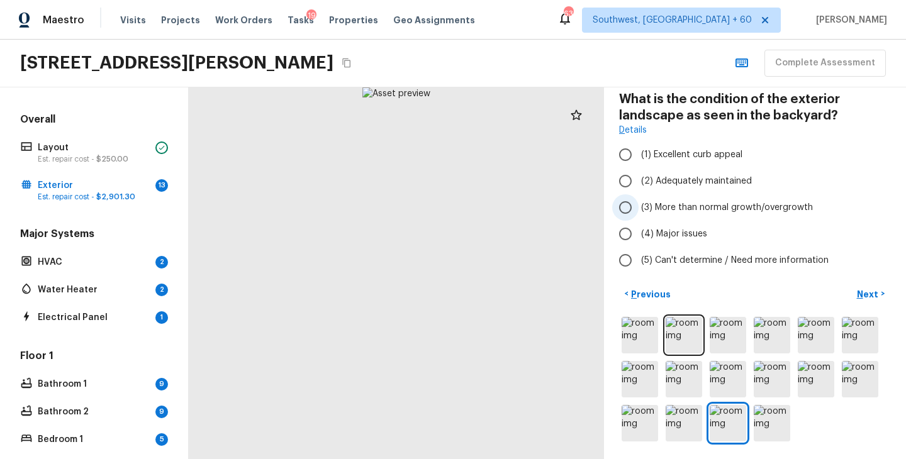
click at [711, 211] on span "(3) More than normal growth/overgrowth" at bounding box center [727, 207] width 172 height 13
click at [639, 211] on input "(3) More than normal growth/overgrowth" at bounding box center [625, 207] width 26 height 26
radio input "true"
click at [870, 288] on p "Next" at bounding box center [869, 294] width 24 height 13
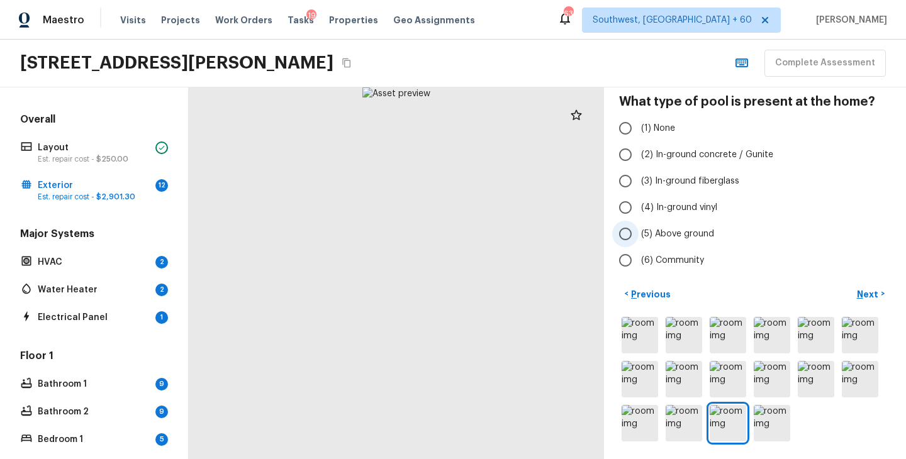
scroll to position [60, 0]
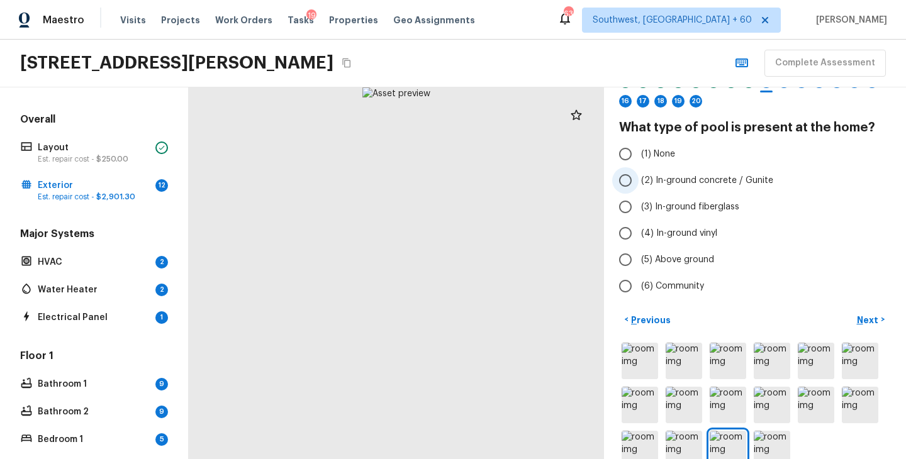
click at [671, 167] on label "(2) In-ground concrete / Gunite" at bounding box center [746, 180] width 269 height 26
click at [639, 167] on input "(2) In-ground concrete / Gunite" at bounding box center [625, 180] width 26 height 26
radio input "true"
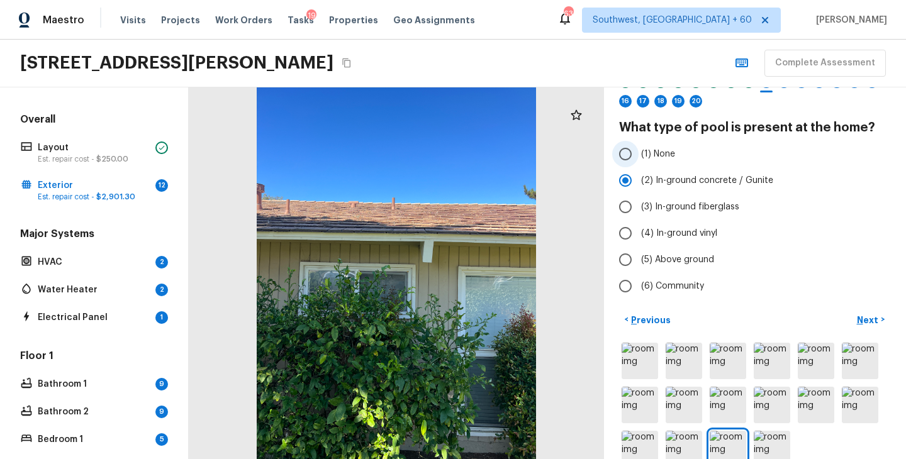
click at [666, 155] on span "(1) None" at bounding box center [658, 154] width 34 height 13
click at [639, 155] on input "(1) None" at bounding box center [625, 154] width 26 height 26
radio input "true"
click at [871, 318] on p "Next" at bounding box center [869, 320] width 24 height 13
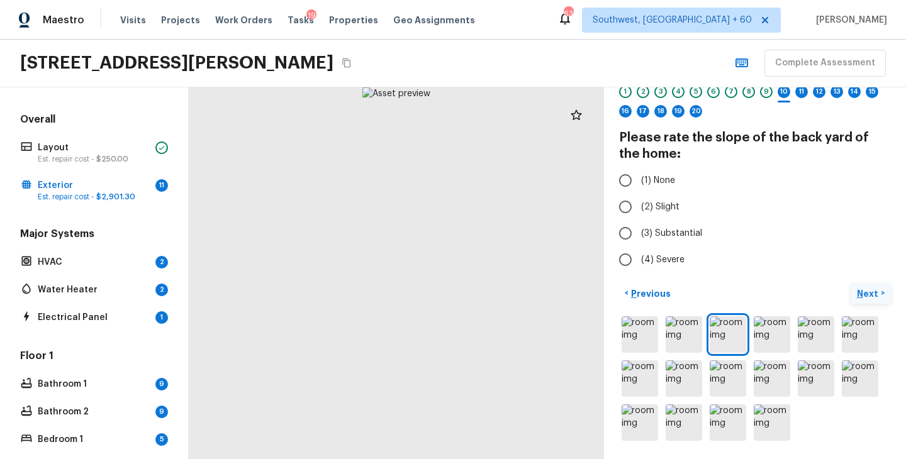
scroll to position [49, 0]
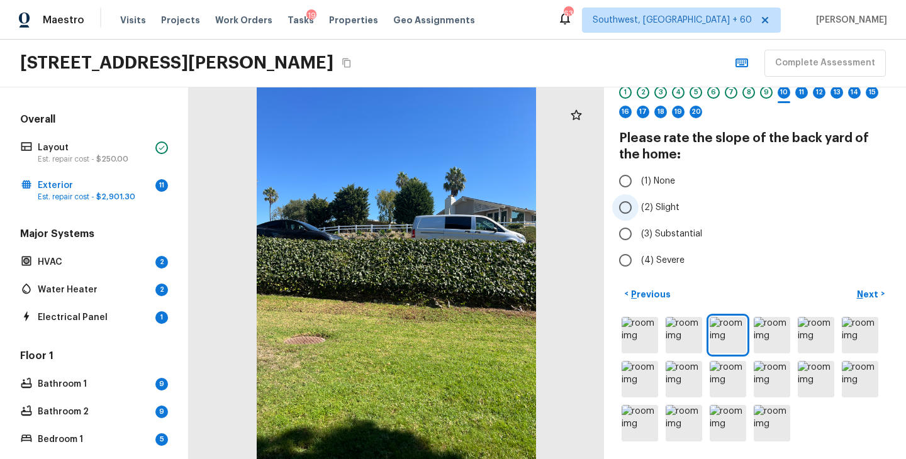
click at [669, 206] on span "(2) Slight" at bounding box center [660, 207] width 38 height 13
click at [639, 206] on input "(2) Slight" at bounding box center [625, 207] width 26 height 26
radio input "true"
click at [865, 296] on p "Next" at bounding box center [869, 294] width 24 height 13
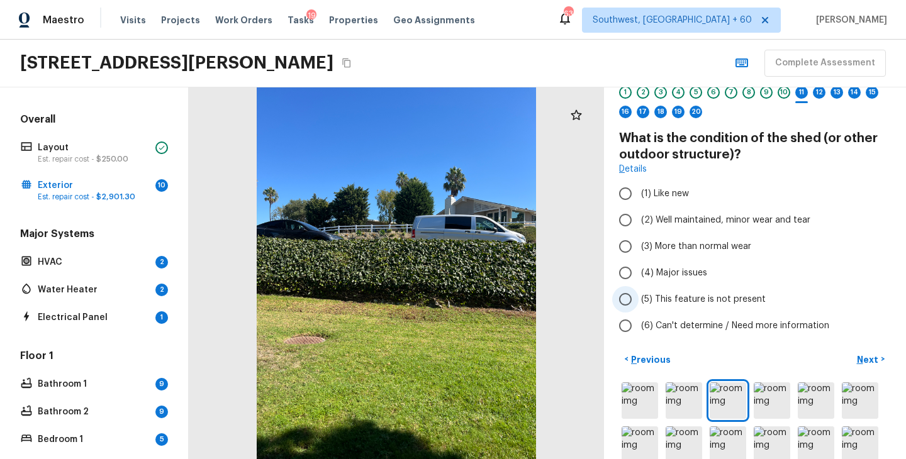
click at [684, 299] on span "(5) This feature is not present" at bounding box center [703, 299] width 125 height 13
click at [639, 299] on input "(5) This feature is not present" at bounding box center [625, 299] width 26 height 26
radio input "true"
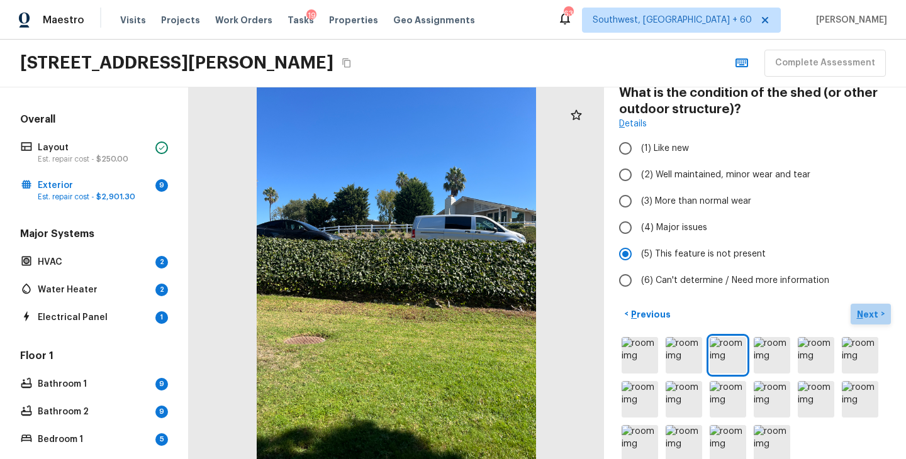
click at [869, 311] on p "Next" at bounding box center [869, 314] width 24 height 13
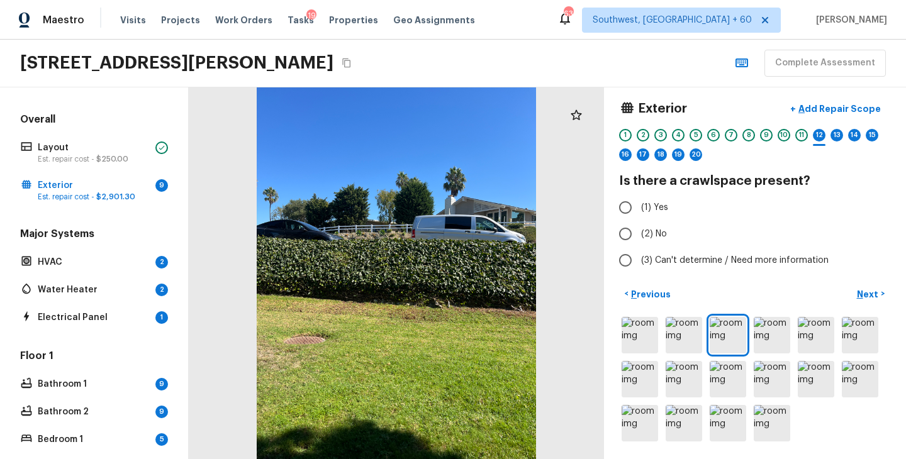
click at [619, 339] on div at bounding box center [755, 380] width 272 height 130
click at [643, 339] on img at bounding box center [640, 335] width 36 height 36
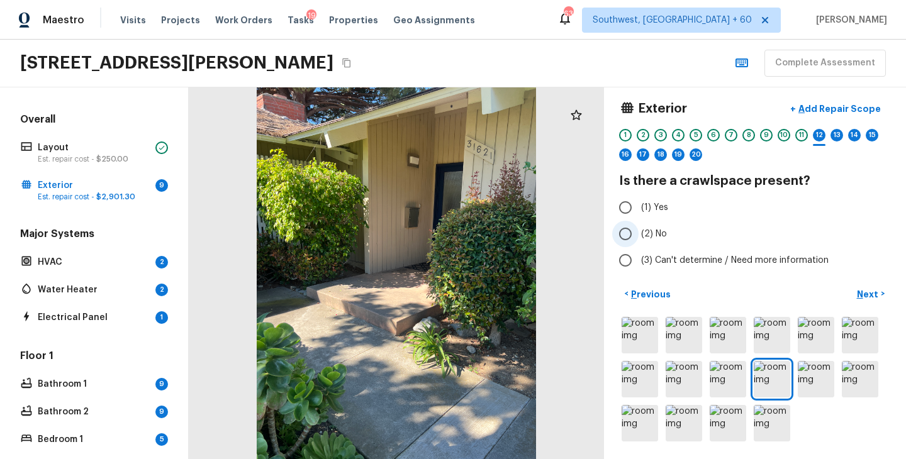
click at [650, 232] on span "(2) No" at bounding box center [654, 234] width 26 height 13
click at [639, 232] on input "(2) No" at bounding box center [625, 234] width 26 height 26
radio input "true"
click at [868, 296] on p "Next" at bounding box center [869, 294] width 24 height 13
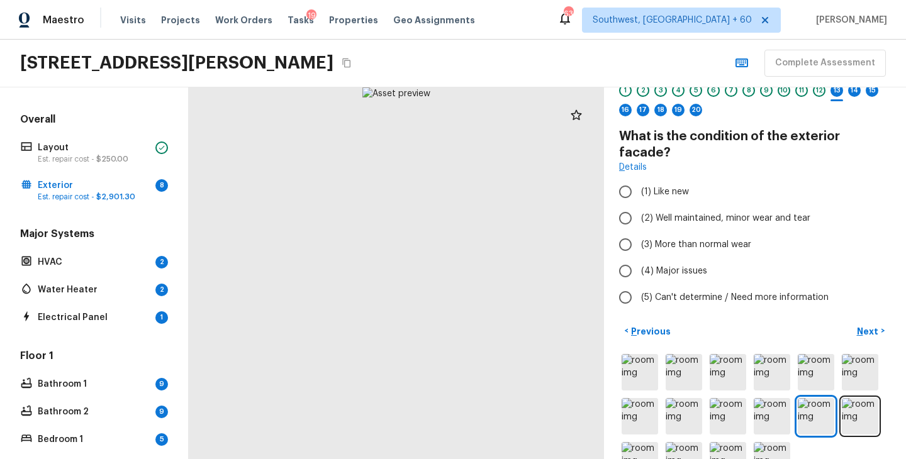
scroll to position [72, 0]
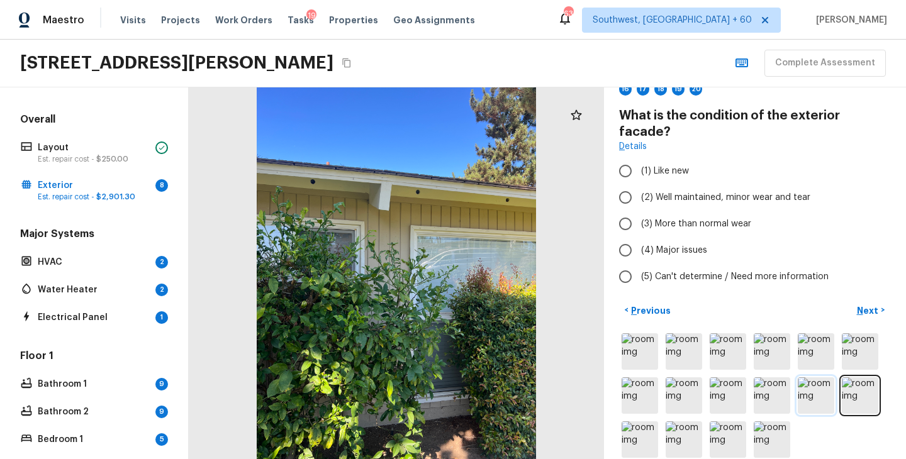
click at [815, 386] on img at bounding box center [816, 396] width 36 height 36
click at [727, 422] on img at bounding box center [728, 440] width 36 height 36
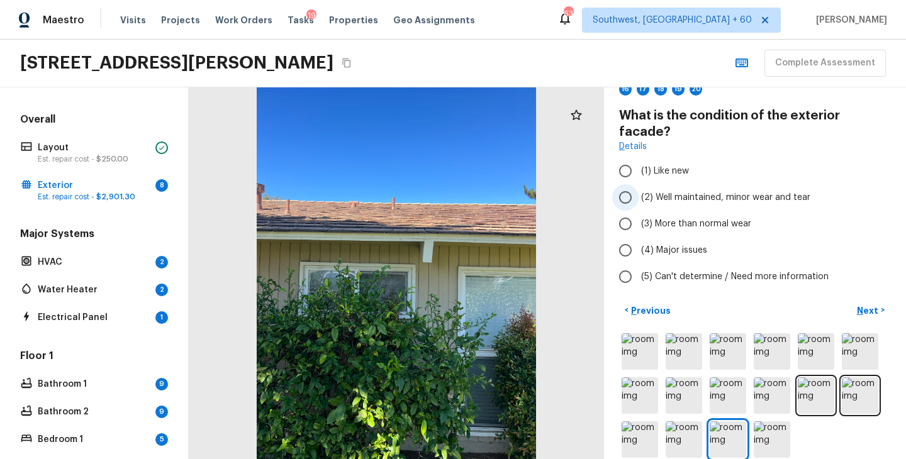
click at [715, 191] on span "(2) Well maintained, minor wear and tear" at bounding box center [725, 197] width 169 height 13
click at [639, 184] on input "(2) Well maintained, minor wear and tear" at bounding box center [625, 197] width 26 height 26
radio input "true"
click at [867, 305] on p "Next" at bounding box center [869, 311] width 24 height 13
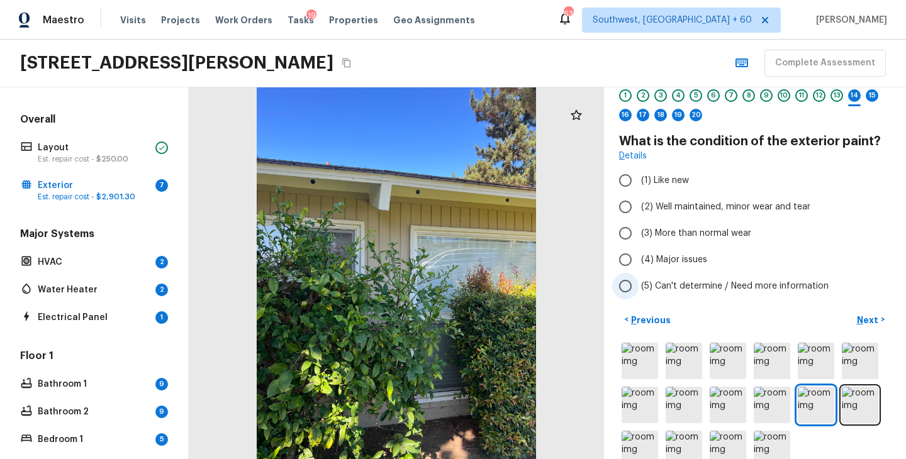
scroll to position [40, 0]
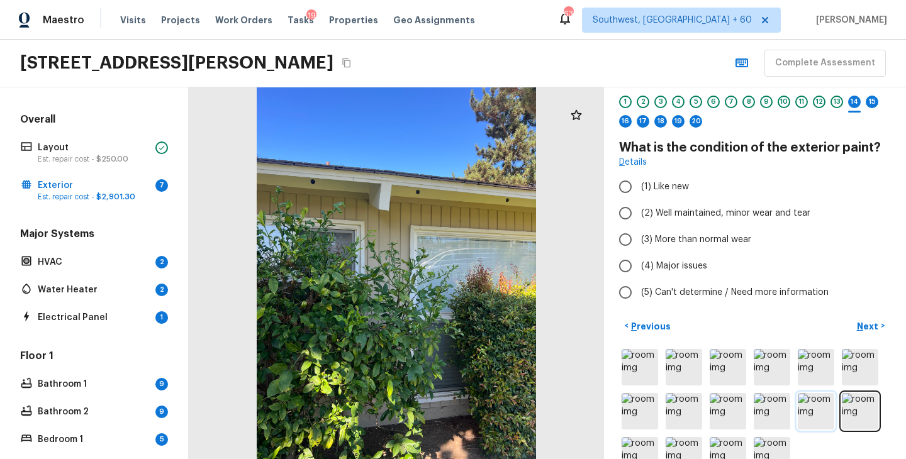
click at [813, 410] on img at bounding box center [816, 411] width 36 height 36
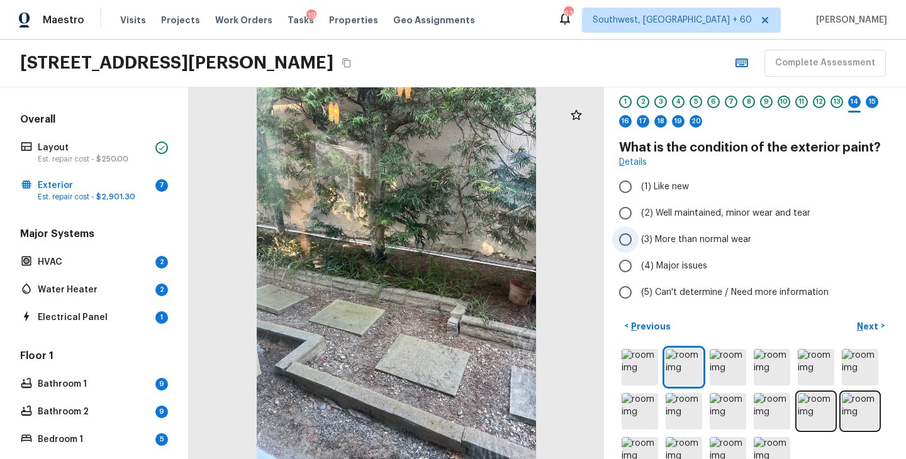
click at [734, 243] on span "(3) More than normal wear" at bounding box center [696, 239] width 110 height 13
click at [639, 243] on input "(3) More than normal wear" at bounding box center [625, 240] width 26 height 26
radio input "true"
click at [866, 322] on p "Next" at bounding box center [869, 326] width 24 height 13
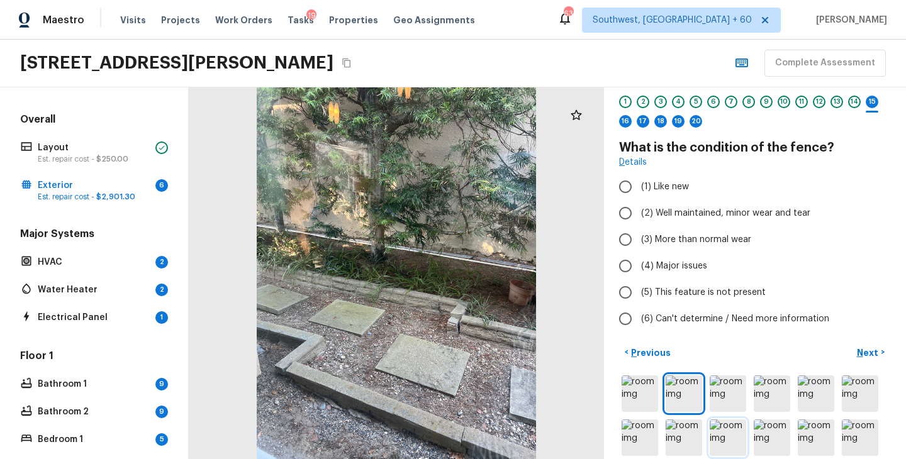
scroll to position [87, 0]
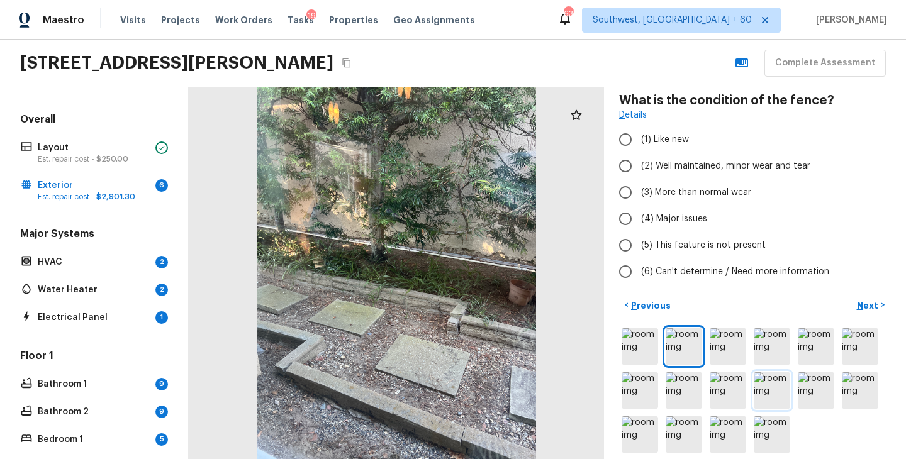
click at [766, 397] on img at bounding box center [772, 390] width 36 height 36
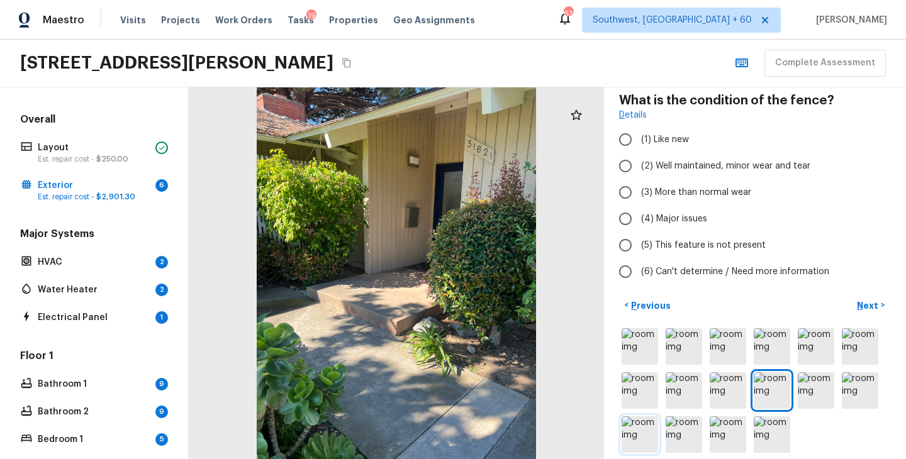
click at [637, 439] on img at bounding box center [640, 435] width 36 height 36
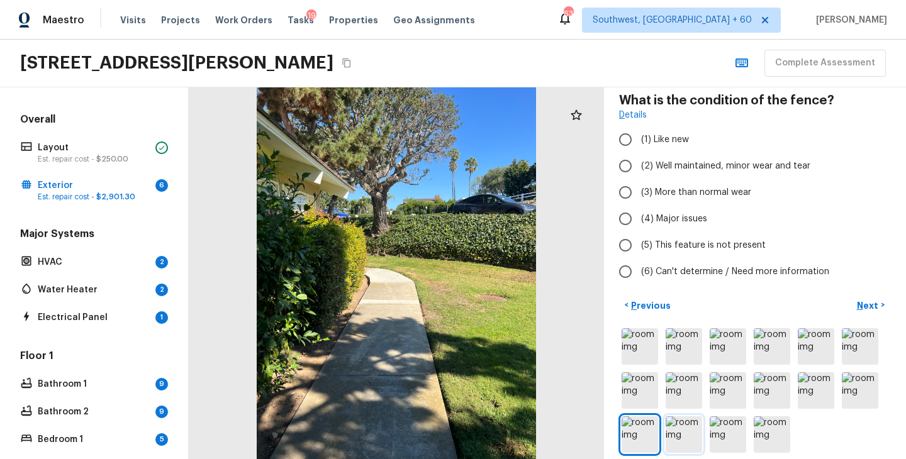
click at [683, 437] on img at bounding box center [684, 435] width 36 height 36
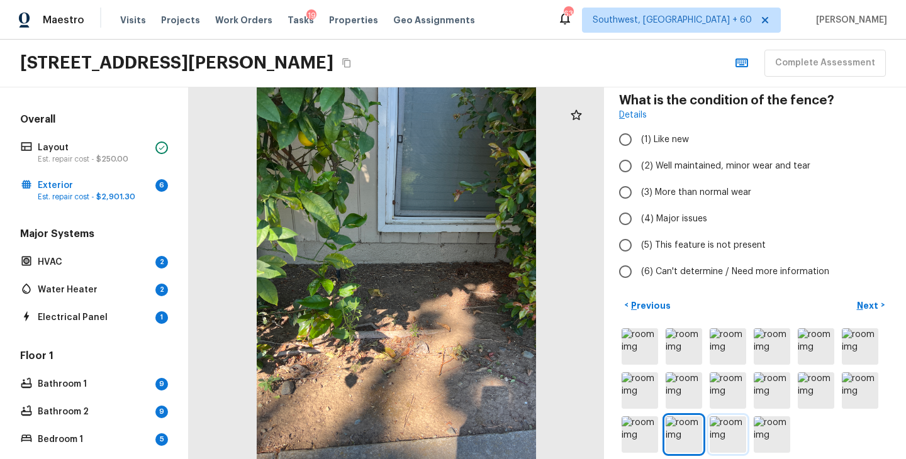
click at [734, 435] on img at bounding box center [728, 435] width 36 height 36
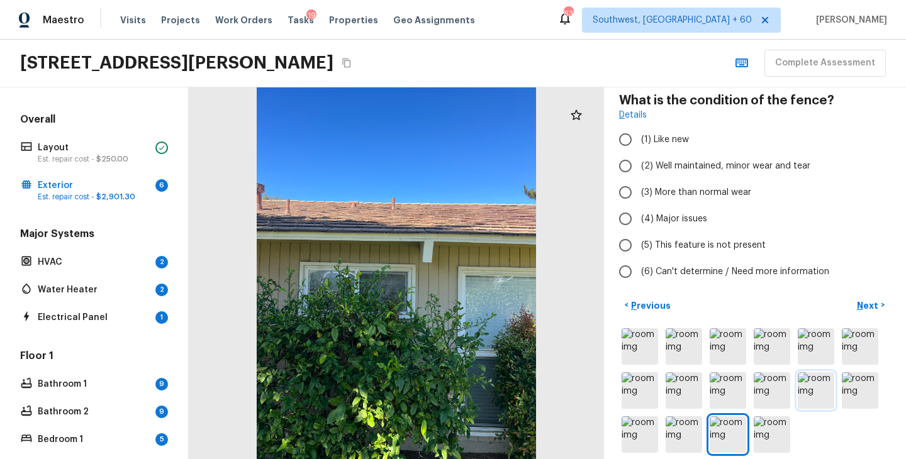
click at [822, 381] on img at bounding box center [816, 390] width 36 height 36
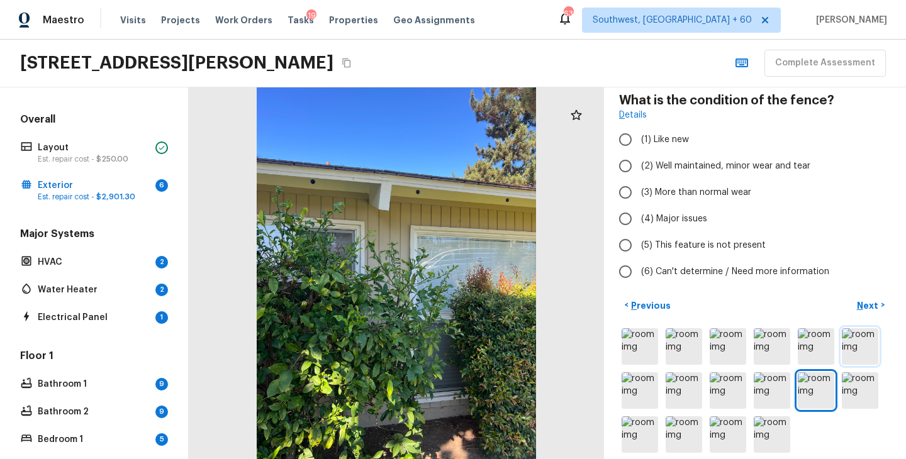
click at [868, 337] on img at bounding box center [860, 346] width 36 height 36
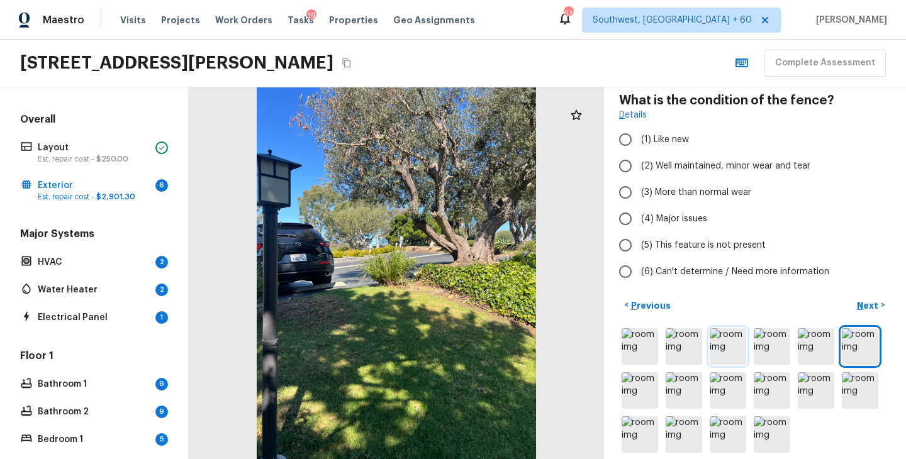
click at [729, 357] on img at bounding box center [728, 346] width 36 height 36
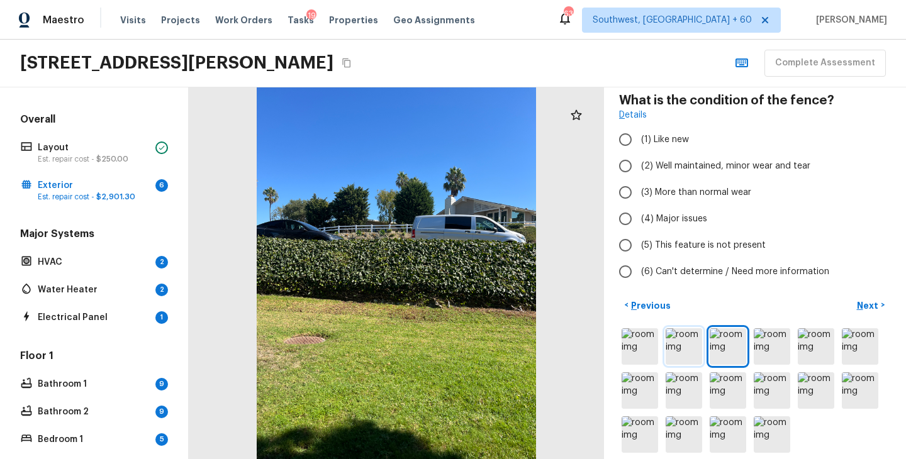
click at [673, 353] on img at bounding box center [684, 346] width 36 height 36
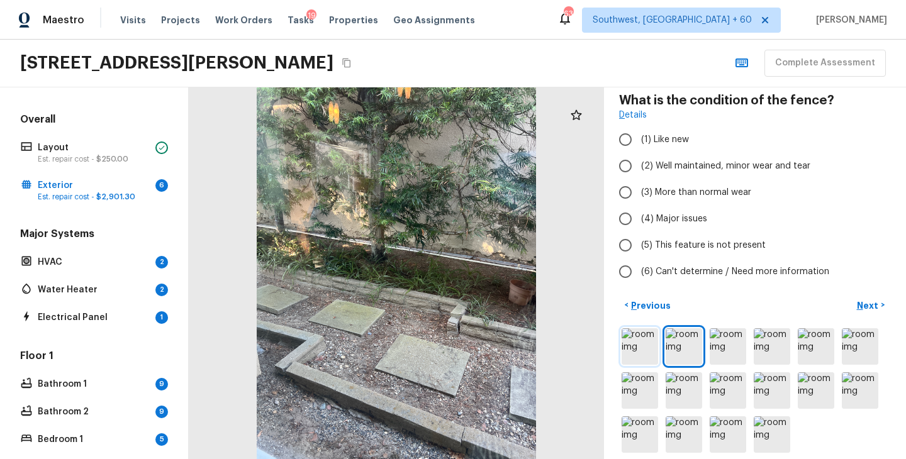
click at [632, 352] on img at bounding box center [640, 346] width 36 height 36
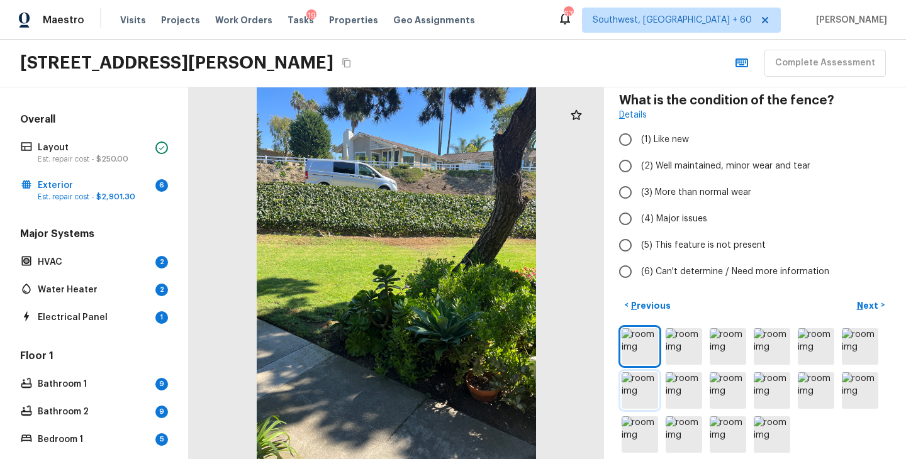
click at [645, 397] on img at bounding box center [640, 390] width 36 height 36
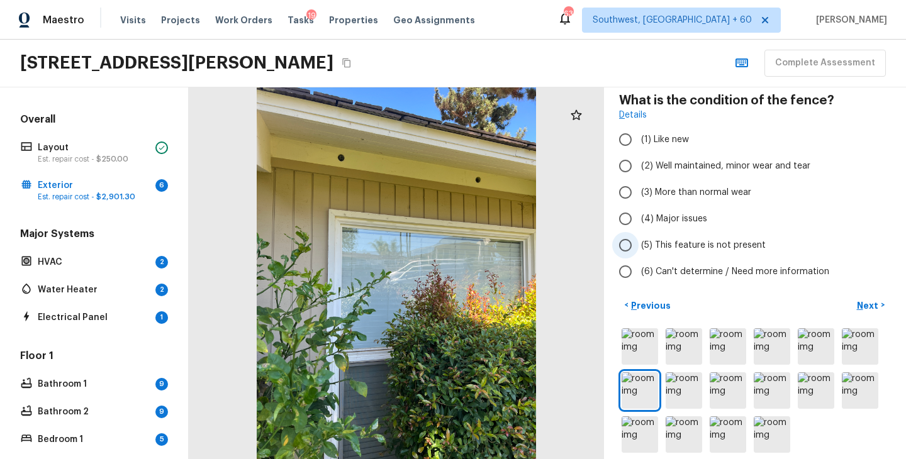
click at [690, 247] on span "(5) This feature is not present" at bounding box center [703, 245] width 125 height 13
click at [639, 247] on input "(5) This feature is not present" at bounding box center [625, 245] width 26 height 26
radio input "true"
click at [879, 310] on p "Next" at bounding box center [869, 305] width 24 height 13
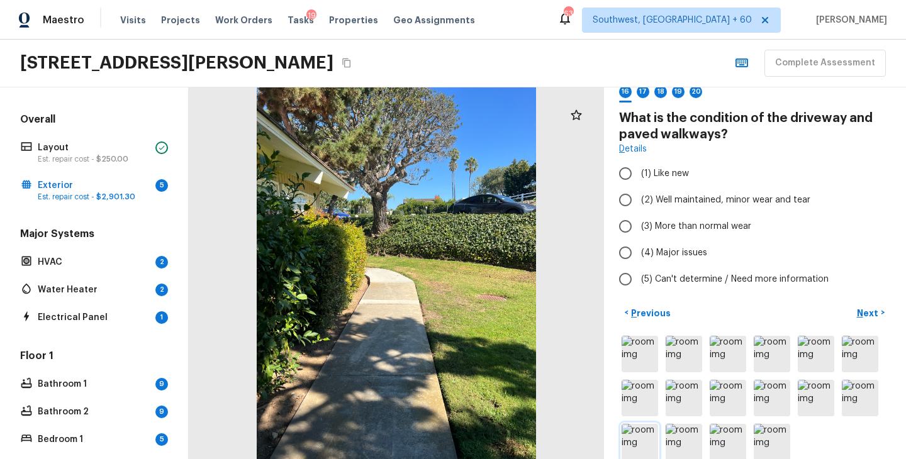
scroll to position [88, 0]
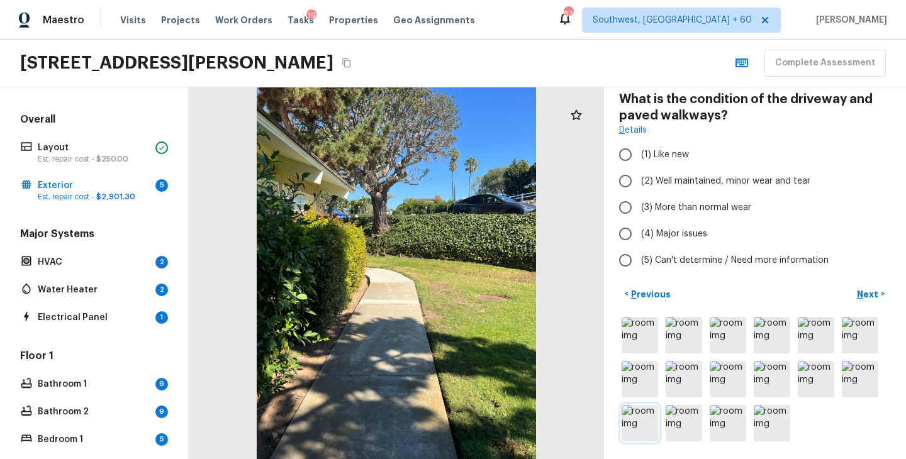
click at [644, 432] on img at bounding box center [640, 423] width 36 height 36
click at [646, 335] on img at bounding box center [640, 335] width 36 height 36
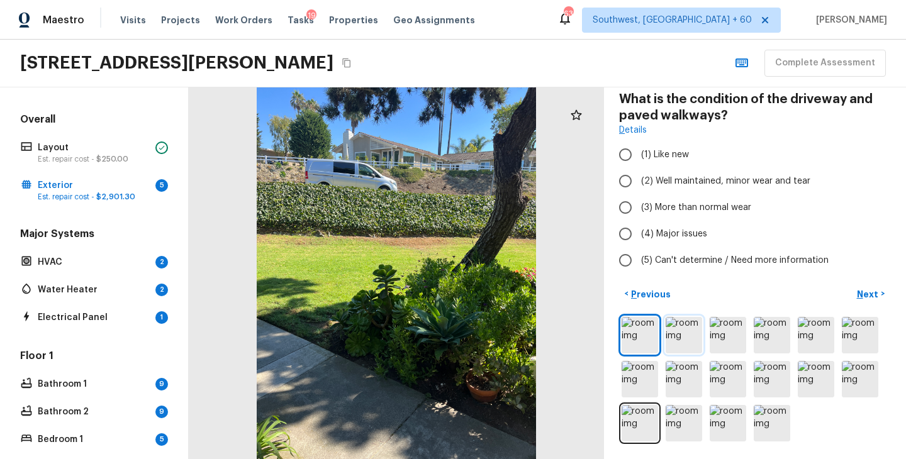
click at [700, 340] on img at bounding box center [684, 335] width 36 height 36
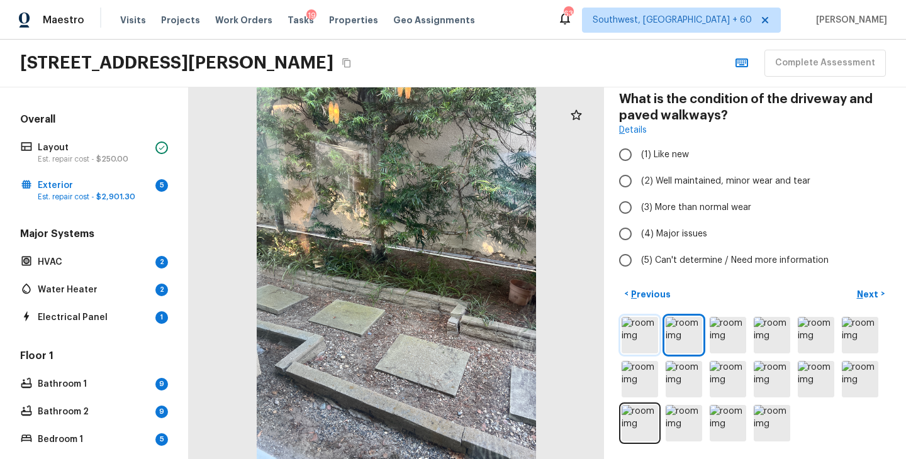
click at [649, 339] on img at bounding box center [640, 335] width 36 height 36
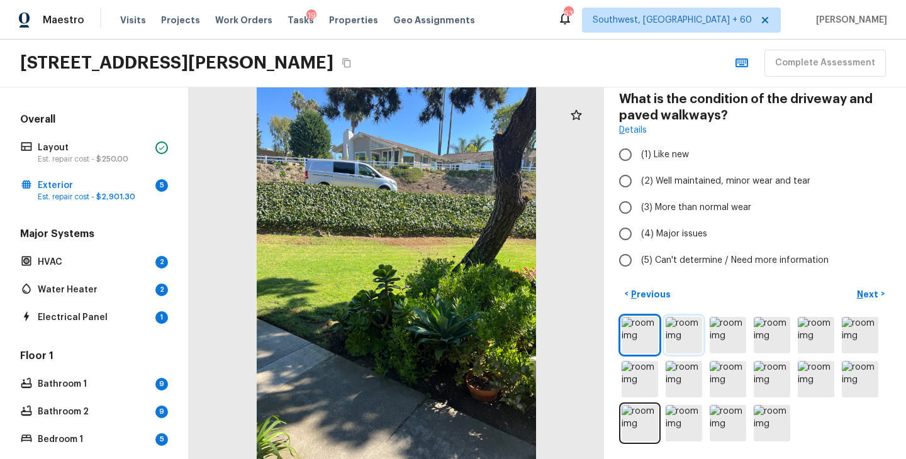
click at [682, 336] on img at bounding box center [684, 335] width 36 height 36
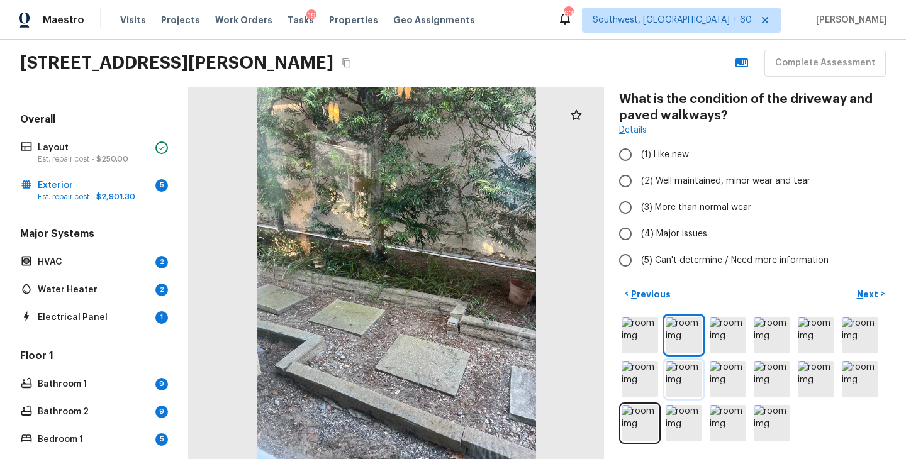
click at [694, 383] on img at bounding box center [684, 379] width 36 height 36
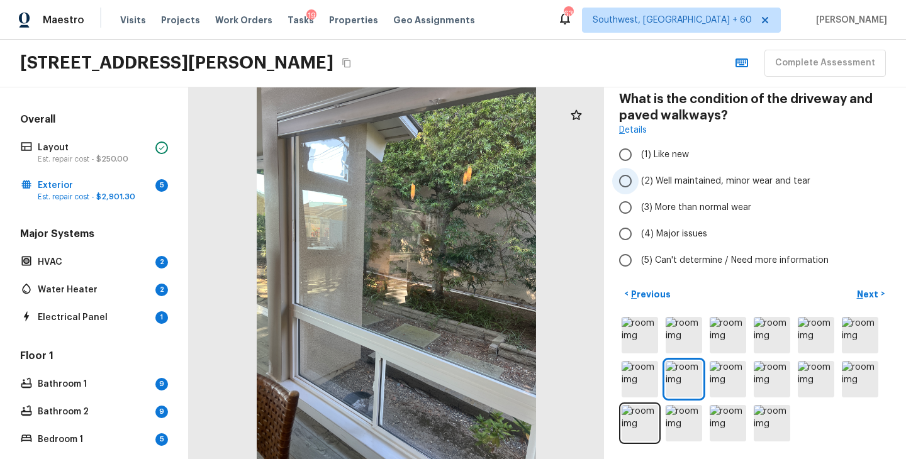
click at [721, 180] on span "(2) Well maintained, minor wear and tear" at bounding box center [725, 181] width 169 height 13
click at [639, 180] on input "(2) Well maintained, minor wear and tear" at bounding box center [625, 181] width 26 height 26
radio input "true"
click at [877, 294] on p "Next" at bounding box center [869, 294] width 24 height 13
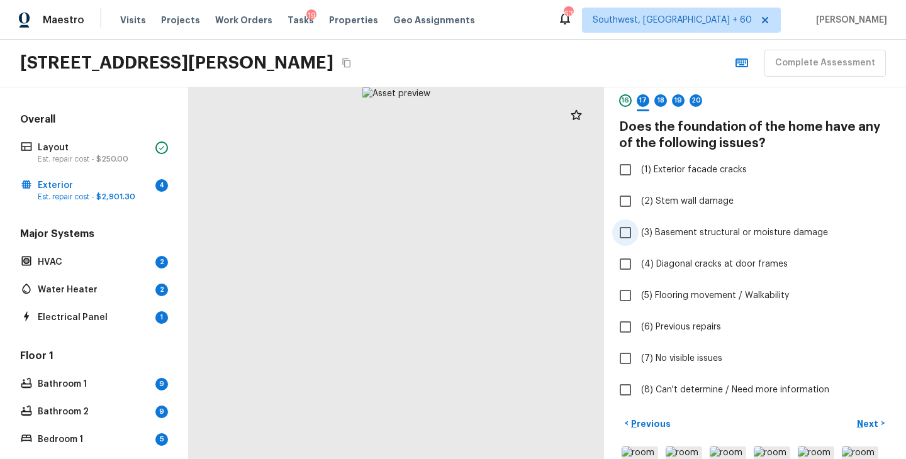
scroll to position [55, 0]
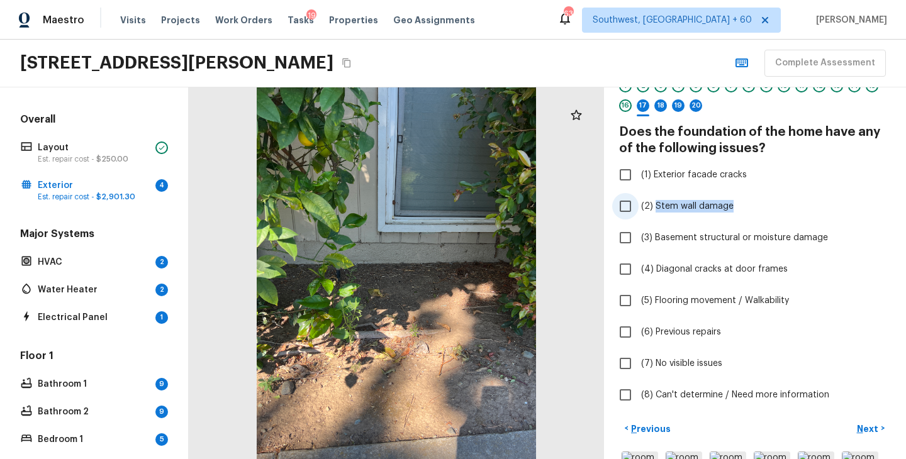
drag, startPoint x: 736, startPoint y: 206, endPoint x: 654, endPoint y: 211, distance: 81.3
click at [654, 211] on label "(2) Stem wall damage" at bounding box center [746, 206] width 269 height 26
copy span "Stem wall damage"
drag, startPoint x: 653, startPoint y: 176, endPoint x: 746, endPoint y: 176, distance: 92.5
click at [746, 176] on label "(1) Exterior facade cracks" at bounding box center [746, 175] width 269 height 26
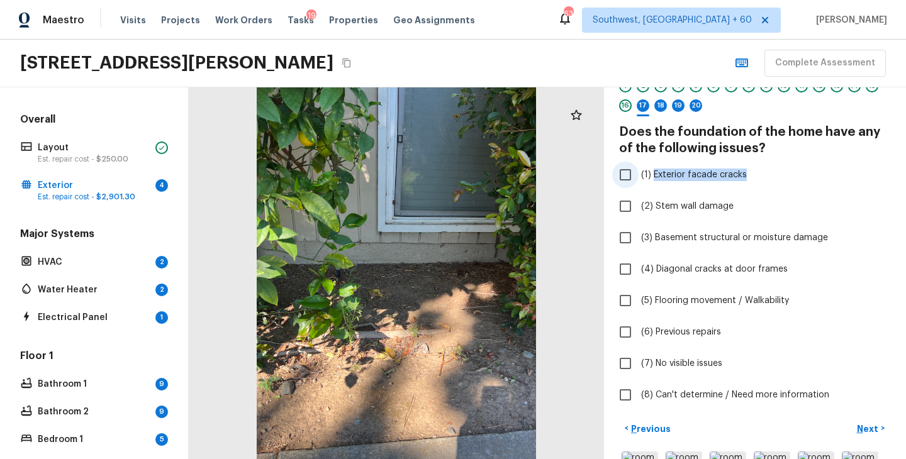
copy span "Exterior facade cracks"
click at [626, 177] on input "(1) Exterior facade cracks" at bounding box center [625, 175] width 26 height 26
checkbox input "true"
click at [868, 312] on label "(5) Flooring movement / Walkability" at bounding box center [746, 301] width 269 height 26
click at [639, 312] on input "(5) Flooring movement / Walkability" at bounding box center [625, 301] width 26 height 26
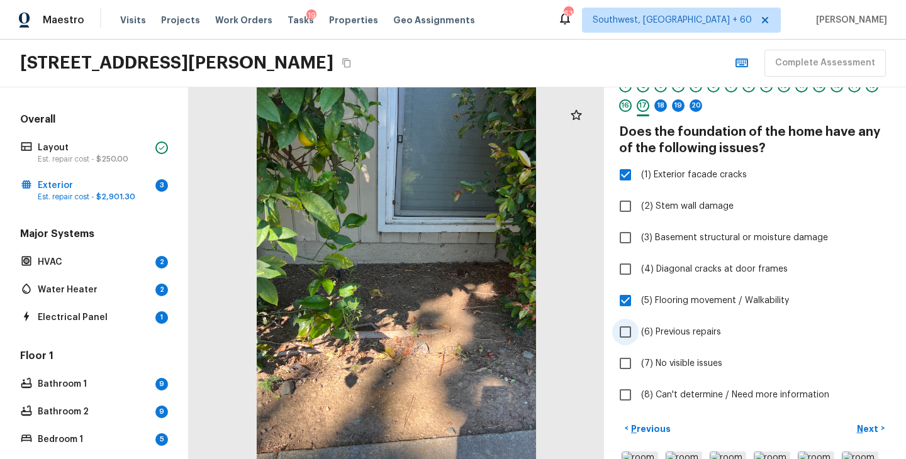
scroll to position [58, 0]
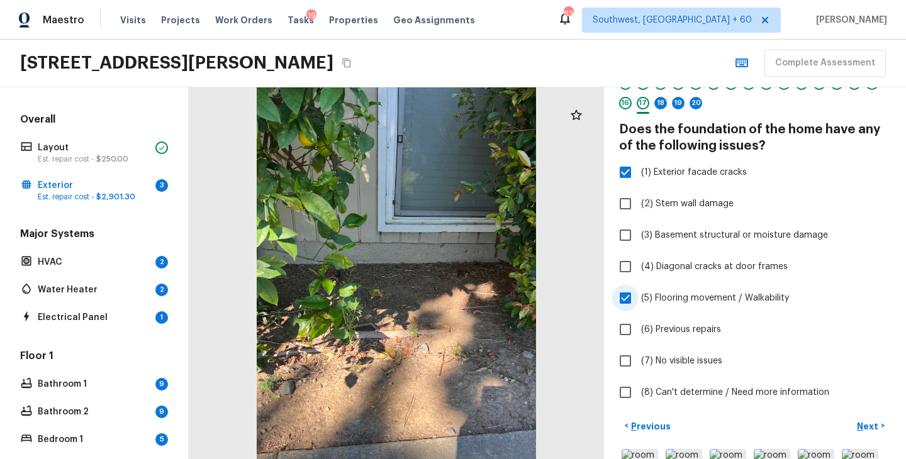
click at [725, 302] on span "(5) Flooring movement / Walkability" at bounding box center [715, 298] width 148 height 13
click at [639, 302] on input "(5) Flooring movement / Walkability" at bounding box center [625, 298] width 26 height 26
checkbox input "false"
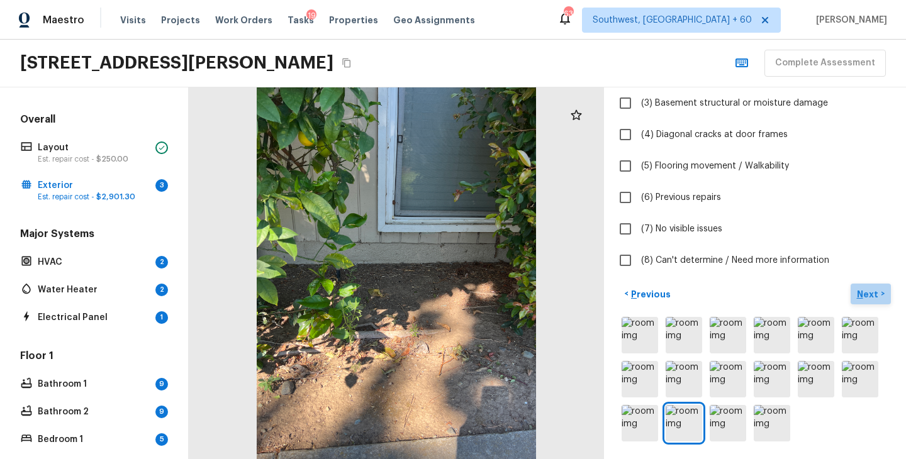
click at [868, 296] on p "Next" at bounding box center [869, 294] width 24 height 13
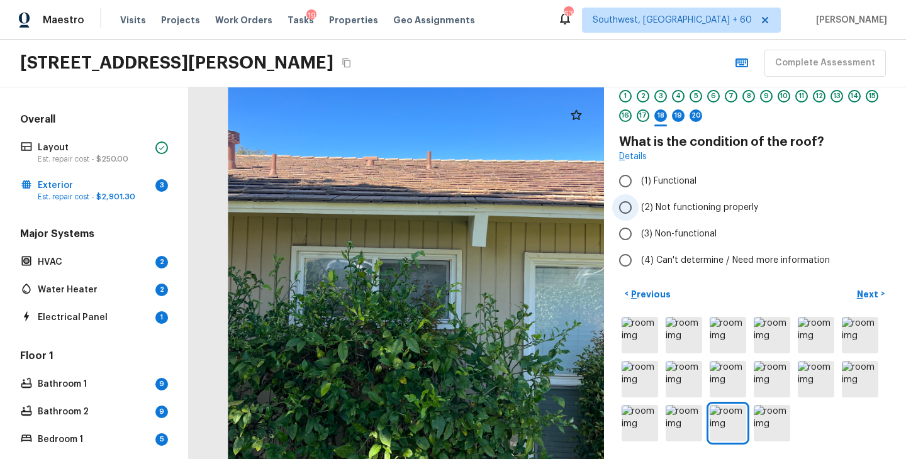
click at [715, 210] on span "(2) Not functioning properly" at bounding box center [699, 207] width 117 height 13
click at [639, 210] on input "(2) Not functioning properly" at bounding box center [625, 207] width 26 height 26
radio input "true"
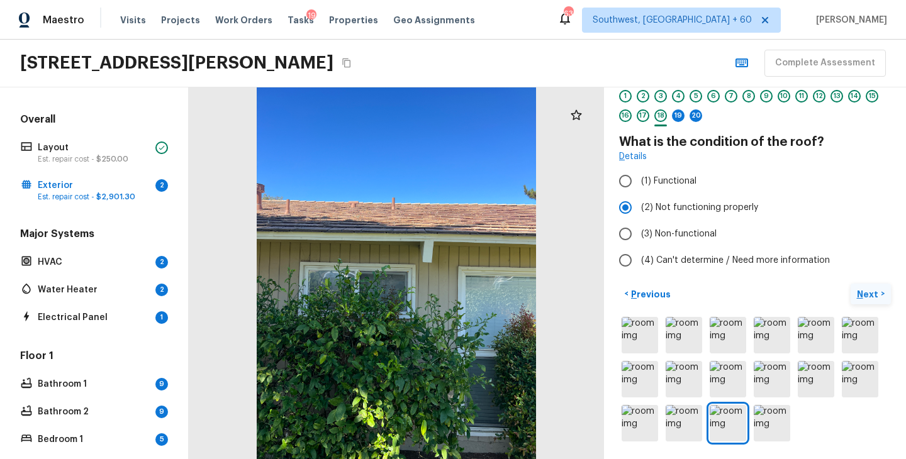
click at [865, 294] on p "Next" at bounding box center [869, 294] width 24 height 13
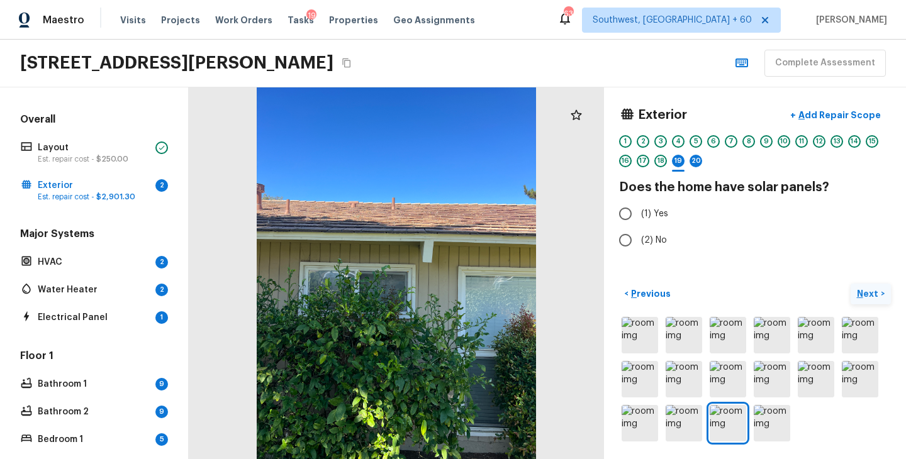
scroll to position [0, 0]
click at [652, 238] on span "(2) No" at bounding box center [654, 240] width 26 height 13
click at [639, 238] on input "(2) No" at bounding box center [625, 240] width 26 height 26
radio input "true"
click at [874, 296] on p "Next" at bounding box center [869, 294] width 24 height 13
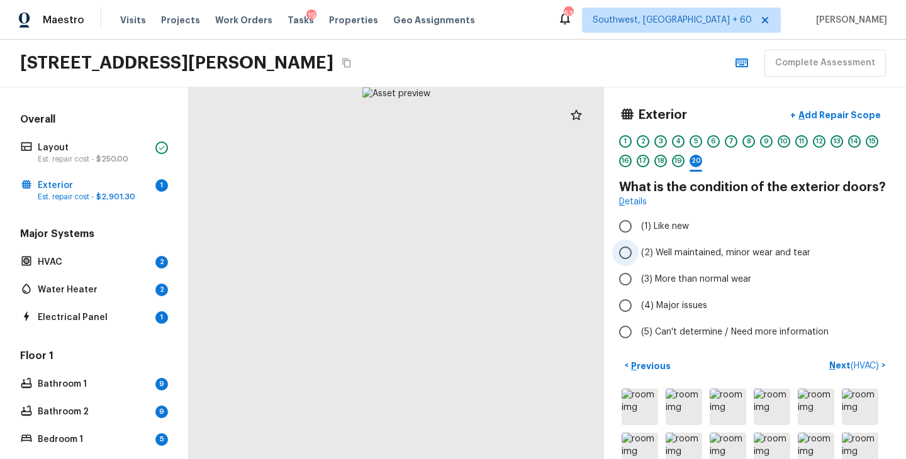
click at [694, 254] on span "(2) Well maintained, minor wear and tear" at bounding box center [725, 253] width 169 height 13
click at [639, 254] on input "(2) Well maintained, minor wear and tear" at bounding box center [625, 253] width 26 height 26
radio input "true"
click at [839, 366] on p "Next ( HVAC )" at bounding box center [855, 365] width 52 height 13
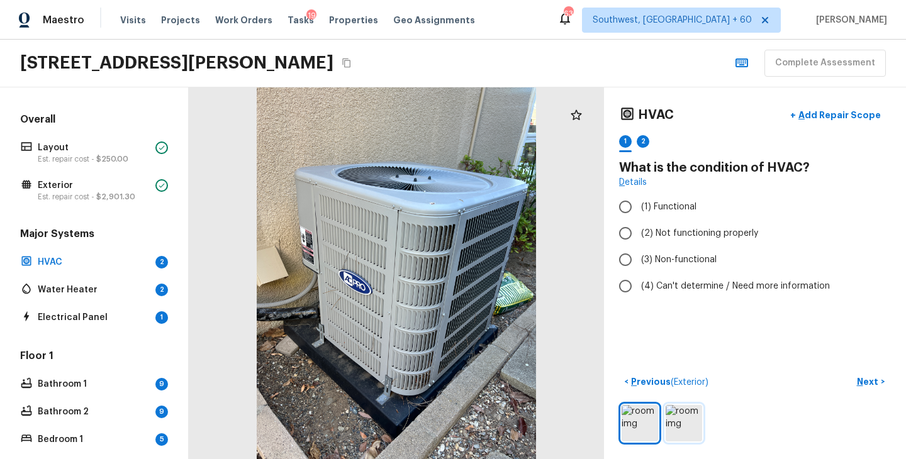
click at [685, 407] on img at bounding box center [684, 423] width 36 height 36
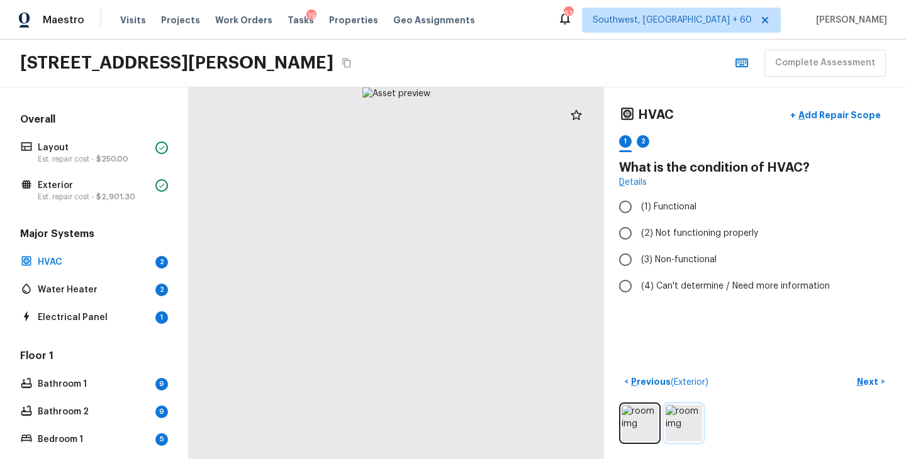
click at [685, 413] on img at bounding box center [684, 423] width 36 height 36
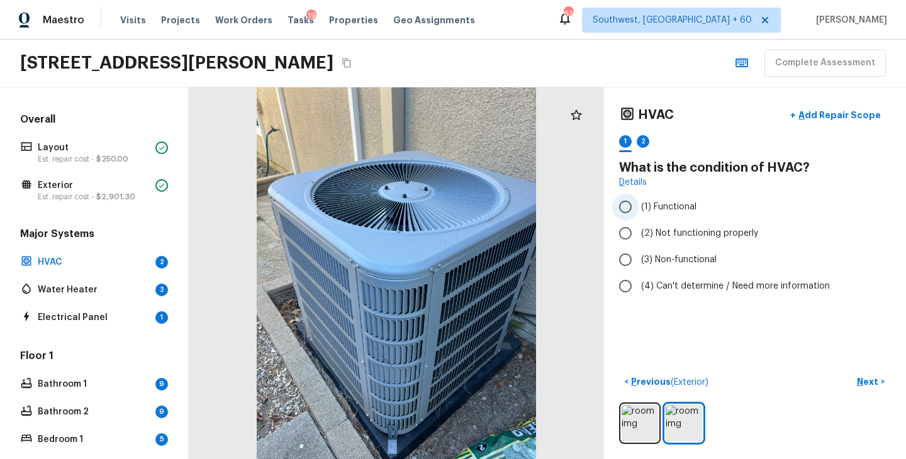
click at [673, 210] on span "(1) Functional" at bounding box center [668, 207] width 55 height 13
click at [639, 210] on input "(1) Functional" at bounding box center [625, 207] width 26 height 26
radio input "true"
click at [866, 383] on p "Next" at bounding box center [869, 382] width 24 height 13
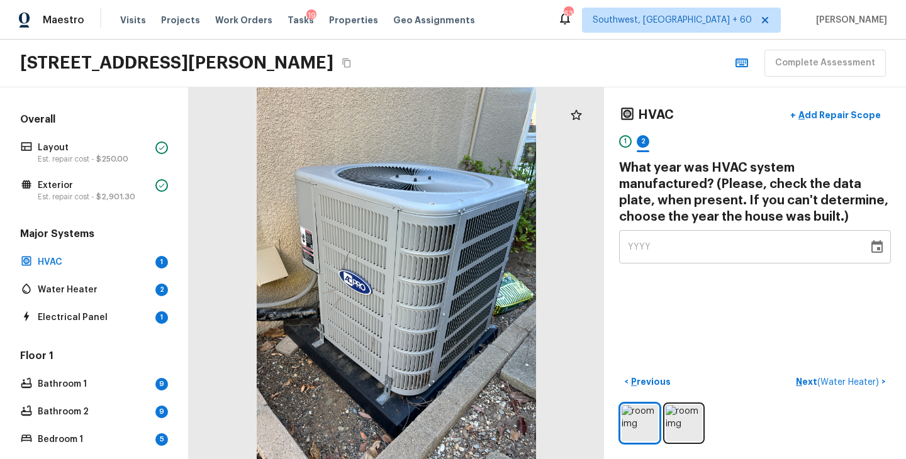
click at [637, 252] on span "YYYY" at bounding box center [639, 247] width 23 height 13
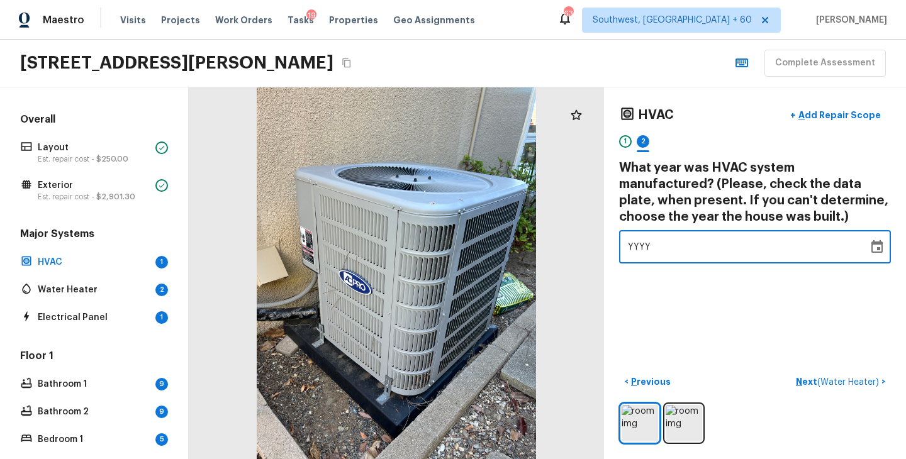
type input "1964"
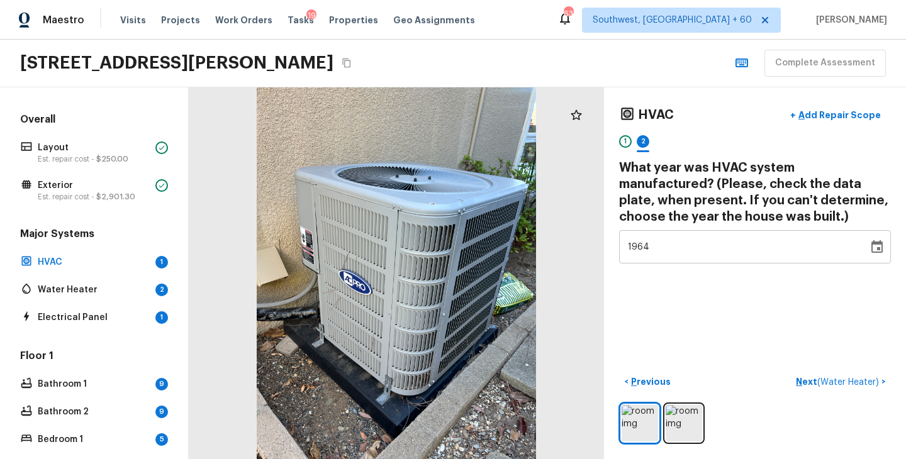
click at [646, 298] on div "HVAC + Add Repair Scope 1 2 What year was HVAC system manufactured? (Please, ch…" at bounding box center [755, 273] width 302 height 372
click at [804, 385] on p "Next ( Water Heater )" at bounding box center [839, 382] width 86 height 13
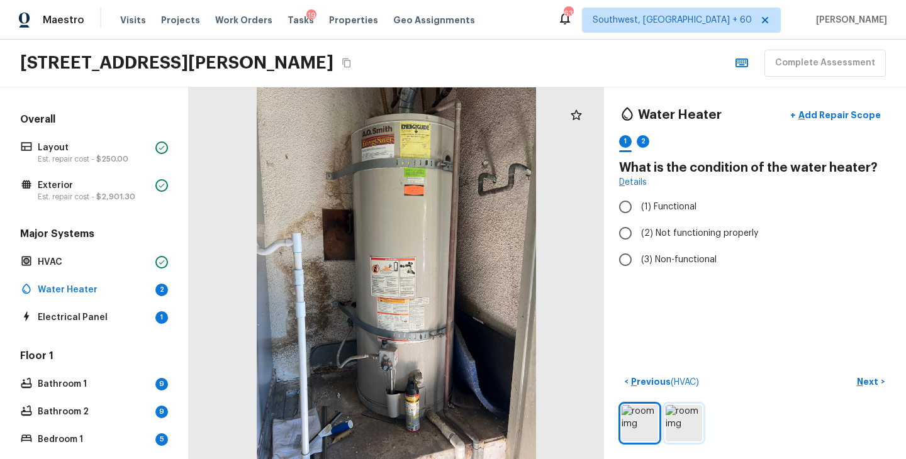
click at [686, 423] on img at bounding box center [684, 423] width 36 height 36
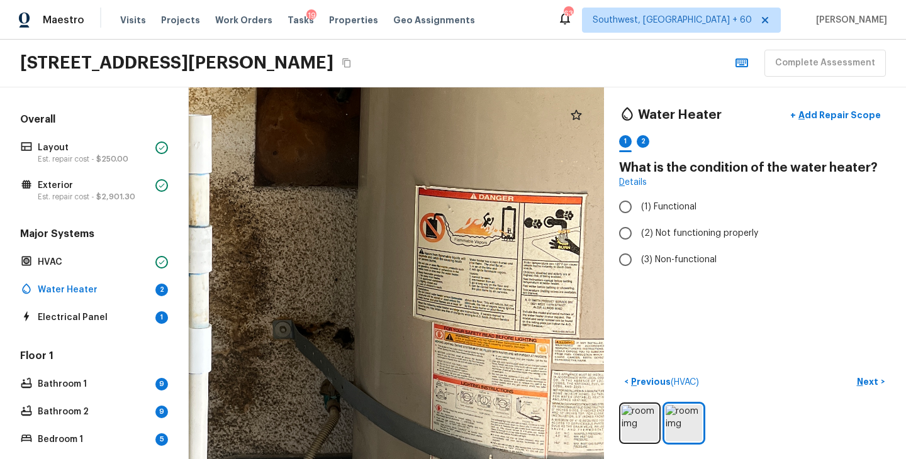
drag, startPoint x: 530, startPoint y: 304, endPoint x: 284, endPoint y: 306, distance: 246.0
click at [284, 306] on div at bounding box center [191, 218] width 1446 height 1295
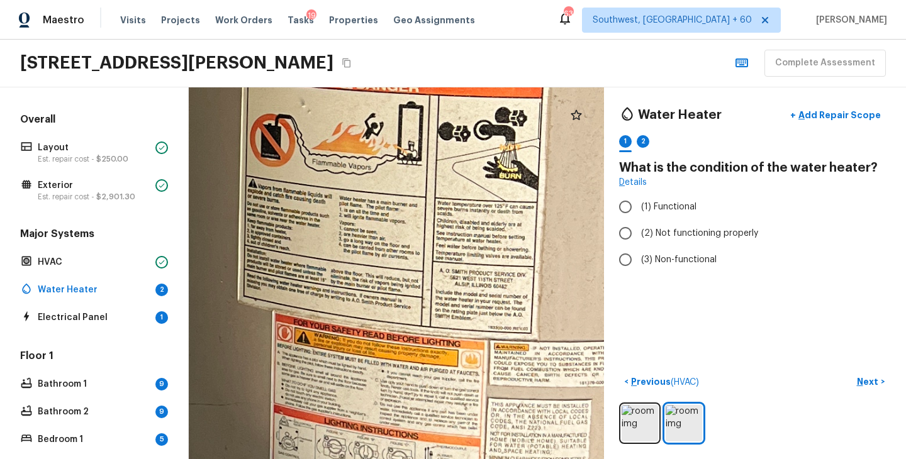
drag, startPoint x: 409, startPoint y: 308, endPoint x: 337, endPoint y: 262, distance: 85.2
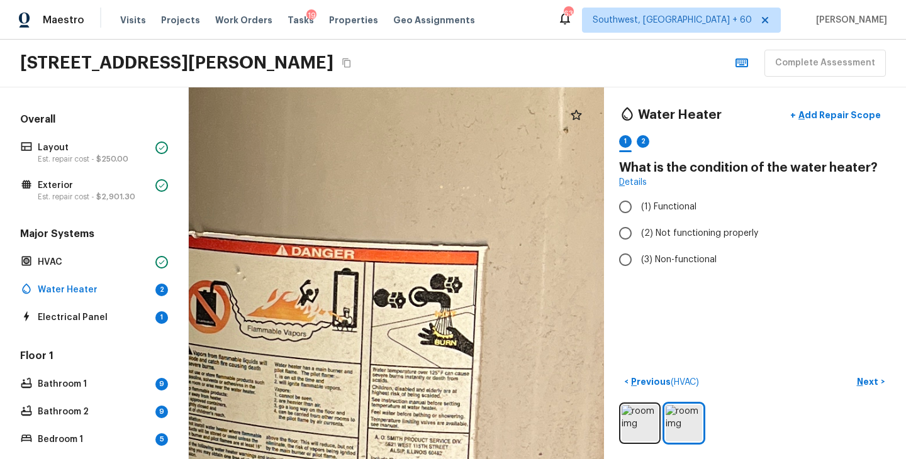
drag, startPoint x: 414, startPoint y: 235, endPoint x: 340, endPoint y: 422, distance: 201.4
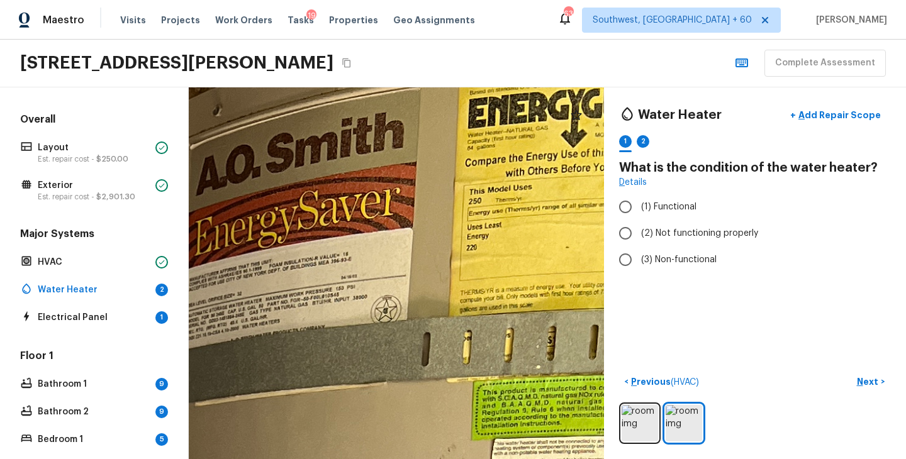
drag, startPoint x: 421, startPoint y: 152, endPoint x: 524, endPoint y: 354, distance: 227.4
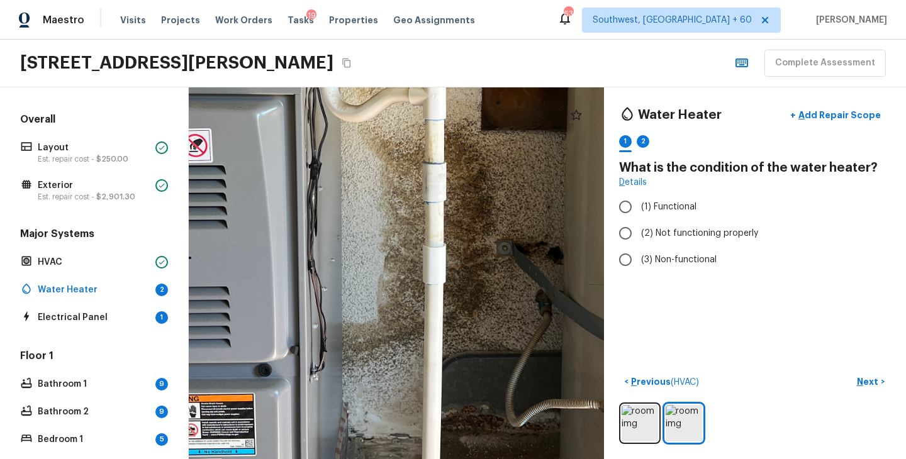
drag, startPoint x: 451, startPoint y: 221, endPoint x: 335, endPoint y: 486, distance: 289.1
click at [335, 459] on html "Maestro Visits Projects Work Orders Tasks 19 Properties Geo Assignments 633 Sou…" at bounding box center [453, 229] width 906 height 459
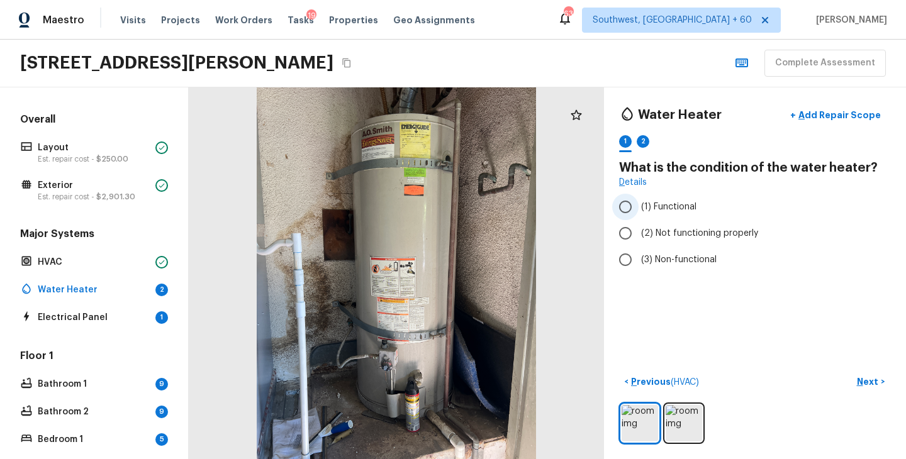
click at [678, 206] on span "(1) Functional" at bounding box center [668, 207] width 55 height 13
click at [639, 206] on input "(1) Functional" at bounding box center [625, 207] width 26 height 26
radio input "true"
click at [837, 118] on p "Add Repair Scope" at bounding box center [838, 115] width 85 height 13
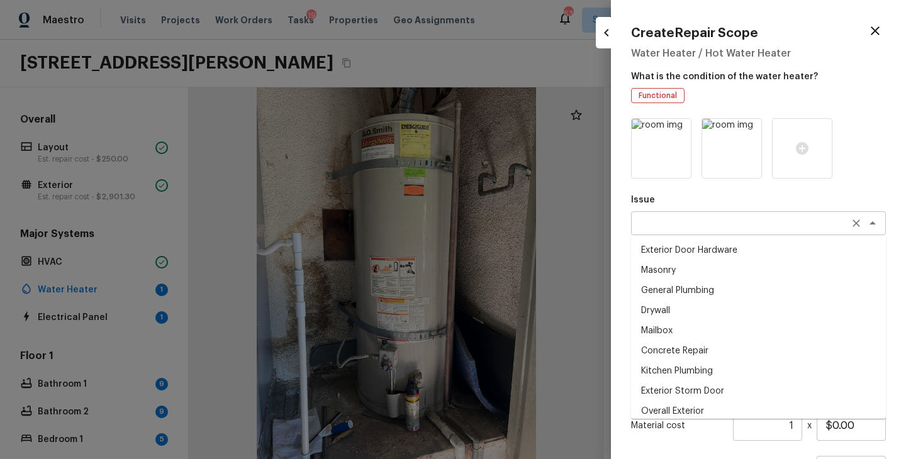
click at [698, 232] on div "x ​" at bounding box center [758, 223] width 255 height 24
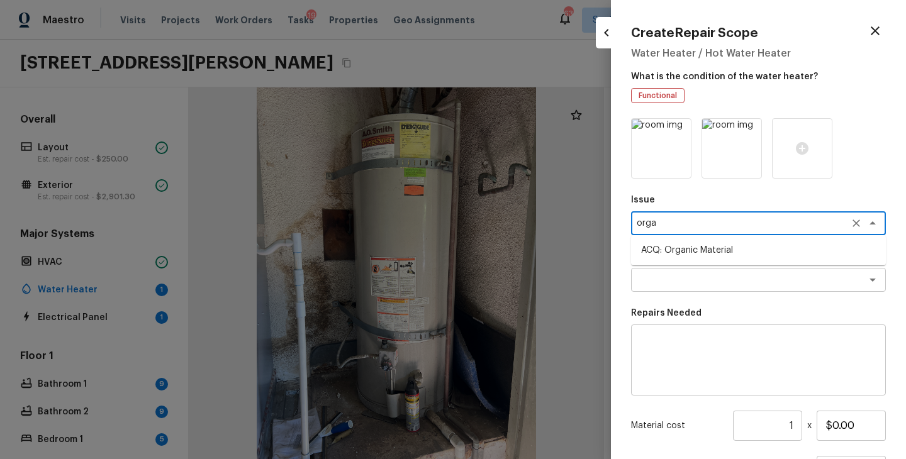
click at [696, 252] on li "ACQ: Organic Material" at bounding box center [758, 250] width 255 height 20
type textarea "ACQ: Organic Material"
click at [693, 276] on textarea at bounding box center [741, 280] width 208 height 13
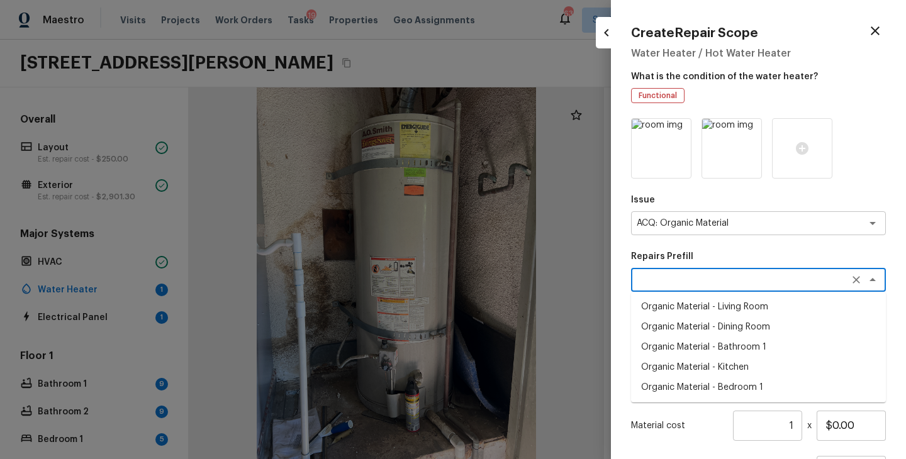
click at [707, 413] on div "Material cost 1 ​ x $0.00" at bounding box center [758, 426] width 255 height 30
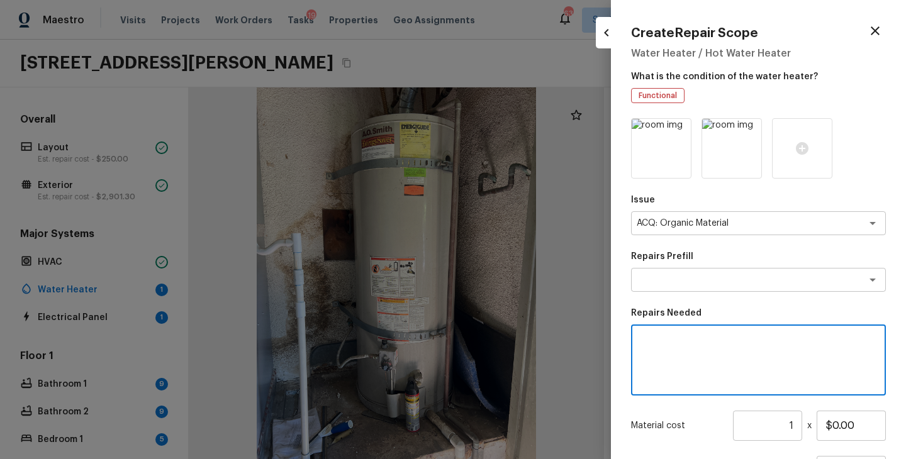
click at [717, 352] on textarea at bounding box center [758, 360] width 237 height 50
type textarea "O"
type textarea "o"
type textarea "Mold"
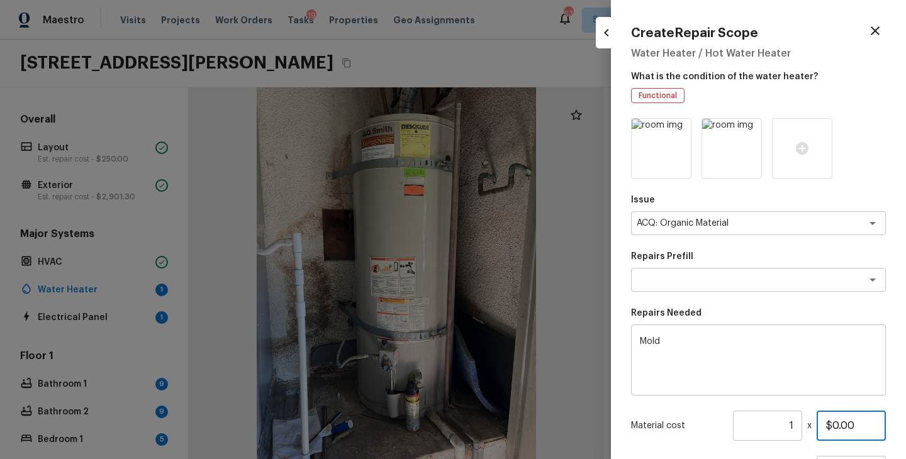
drag, startPoint x: 866, startPoint y: 422, endPoint x: 795, endPoint y: 422, distance: 71.1
click at [795, 422] on div "Material cost 1 ​ x $0.00" at bounding box center [758, 426] width 255 height 30
type input "$900.00"
click at [715, 428] on p "Material cost" at bounding box center [679, 426] width 97 height 13
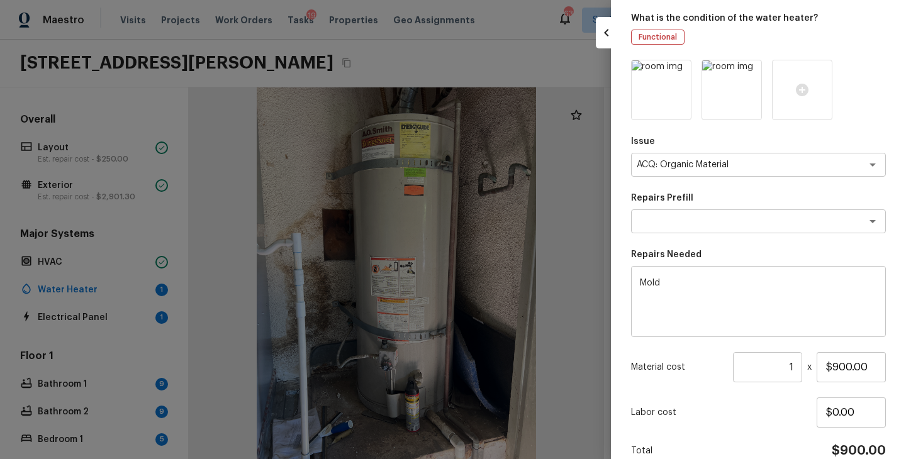
scroll to position [119, 0]
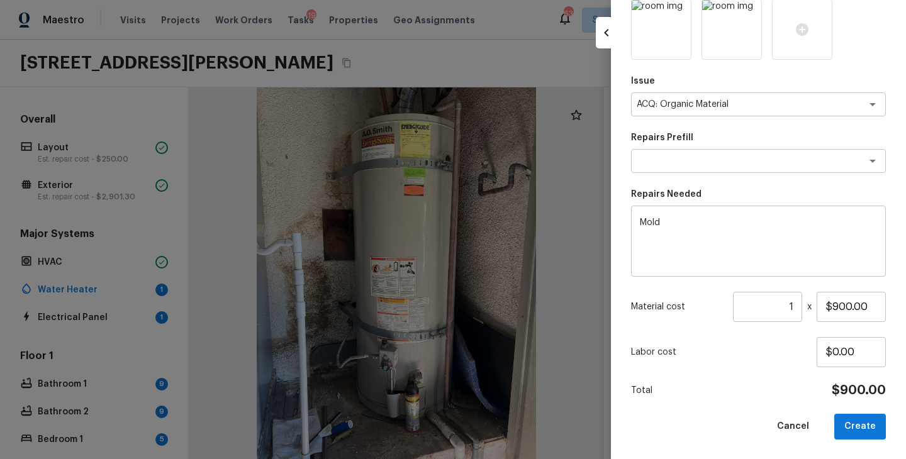
click at [722, 405] on div "Issue ACQ: Organic Material x ​ Repairs Prefill x ​ Repairs Needed Mold x ​ Mat…" at bounding box center [758, 219] width 255 height 440
click at [875, 430] on button "Create" at bounding box center [860, 427] width 52 height 26
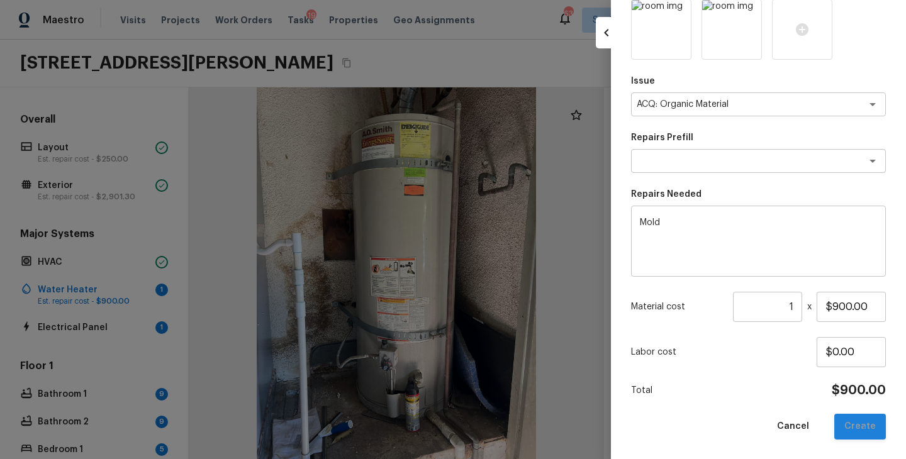
type input "$0.00"
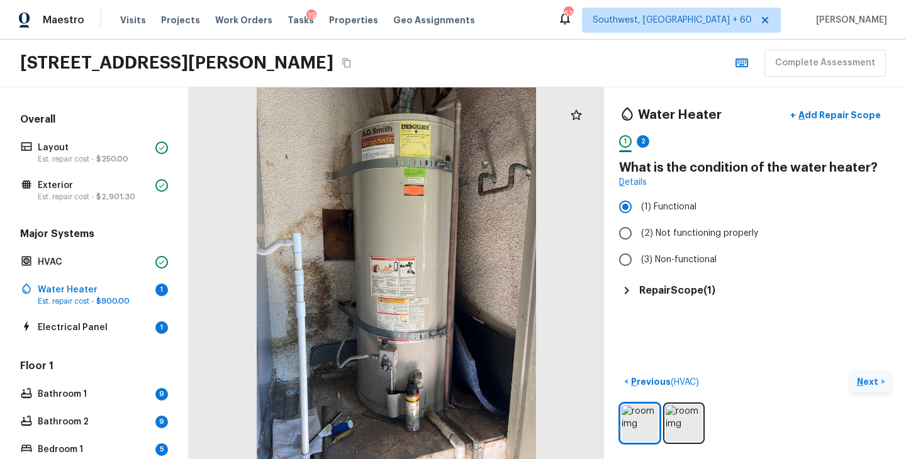
click at [873, 384] on p "Next" at bounding box center [869, 382] width 24 height 13
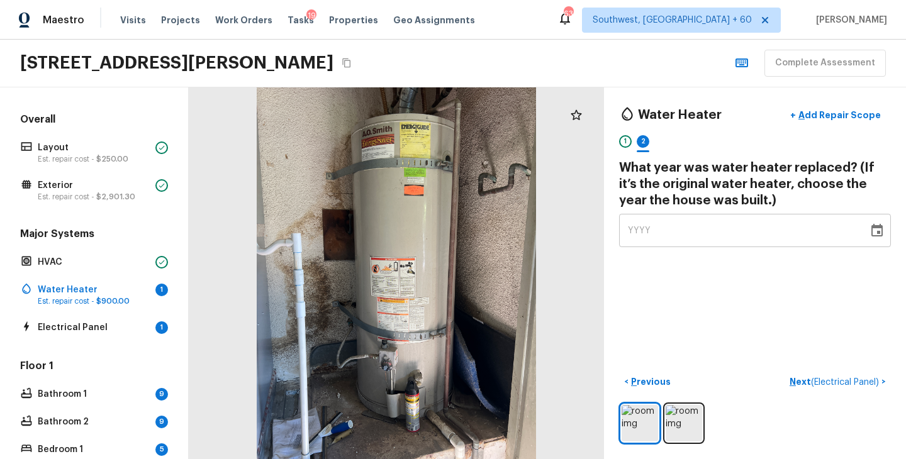
click at [632, 225] on span "YYYY" at bounding box center [639, 231] width 23 height 13
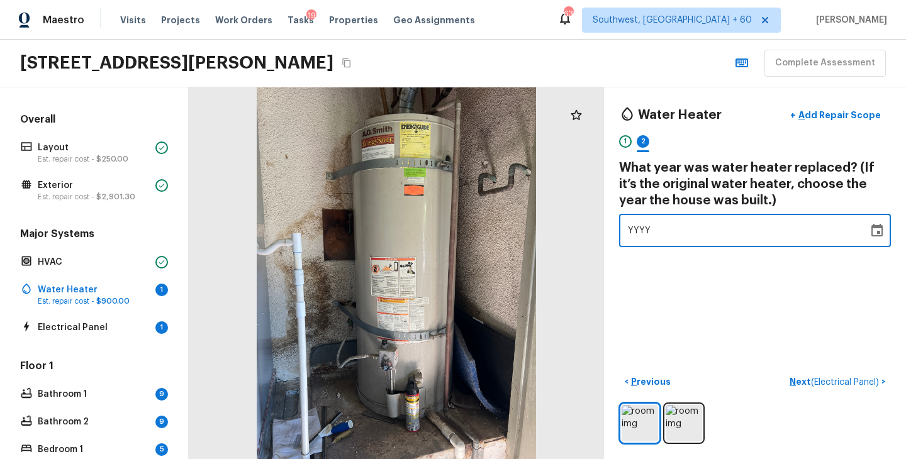
type input "1964"
click at [667, 281] on div "Water Heater + Add Repair Scope 1 2 What year was water heater replaced? (If it…" at bounding box center [755, 273] width 302 height 372
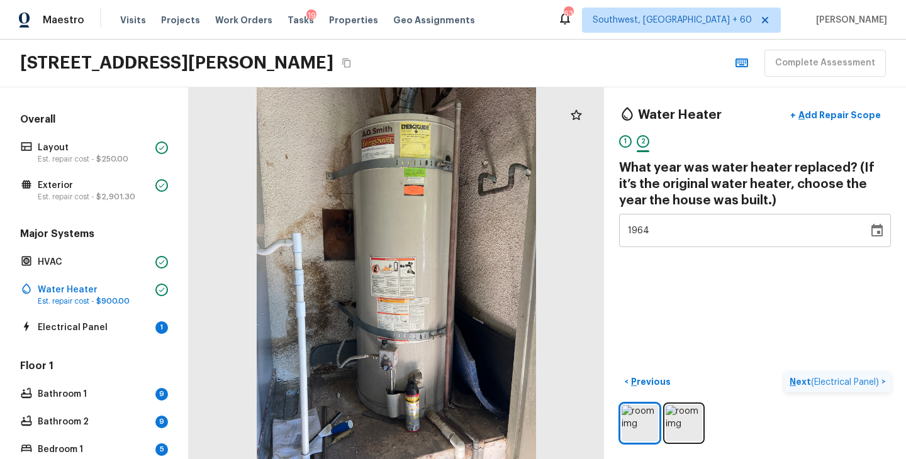
click at [792, 385] on p "Next ( Electrical Panel )" at bounding box center [836, 382] width 92 height 13
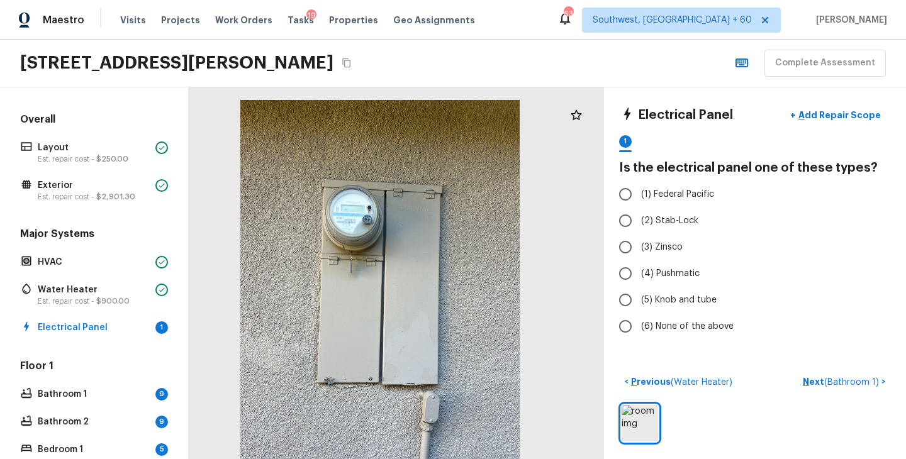
drag, startPoint x: 319, startPoint y: 151, endPoint x: 303, endPoint y: 164, distance: 20.6
click at [303, 164] on div at bounding box center [379, 286] width 415 height 372
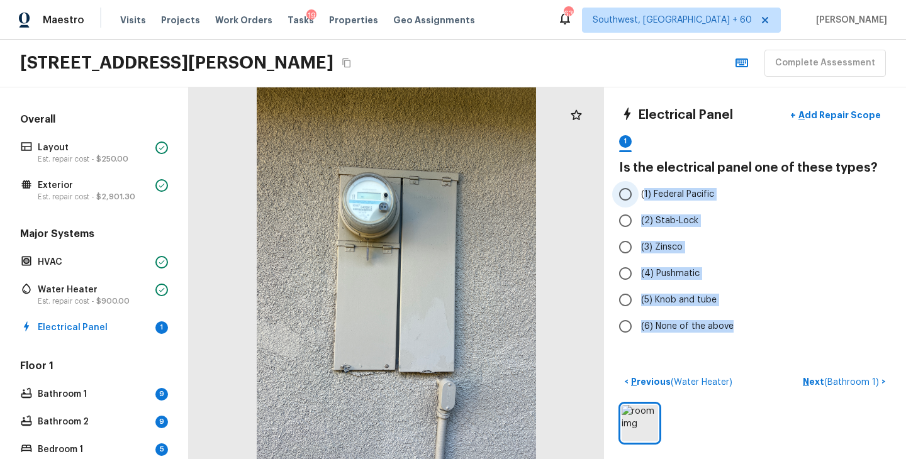
drag, startPoint x: 732, startPoint y: 328, endPoint x: 643, endPoint y: 193, distance: 162.1
click at [643, 193] on div "(1) Federal Pacific (2) Stab-Lock (3) Zinsco (4) Pushmatic (5) Knob and tube (6…" at bounding box center [755, 260] width 272 height 159
click at [642, 198] on span "(1) Federal Pacific" at bounding box center [677, 194] width 73 height 13
copy div "(1) Federal Pacific (2) Stab-Lock (3) Zinsco (4) Pushmatic (5) Knob and tube (6…"
click at [781, 269] on label "(4) Pushmatic" at bounding box center [746, 273] width 269 height 26
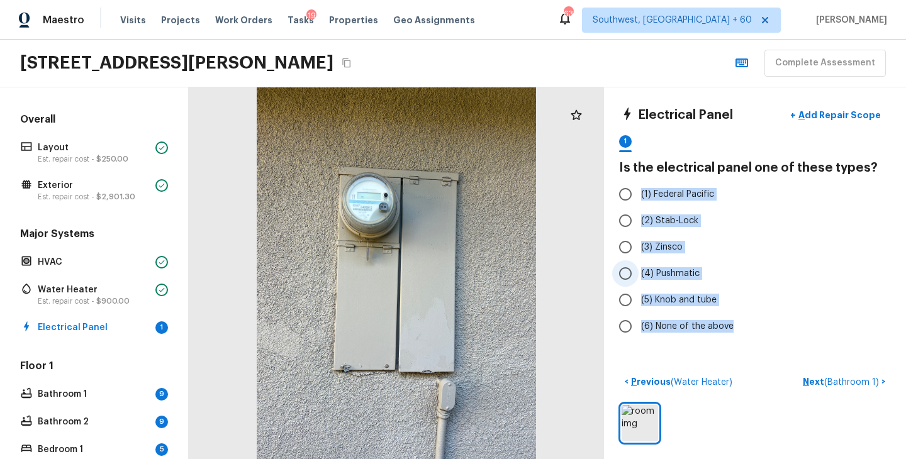
click at [639, 269] on input "(4) Pushmatic" at bounding box center [625, 273] width 26 height 26
radio input "true"
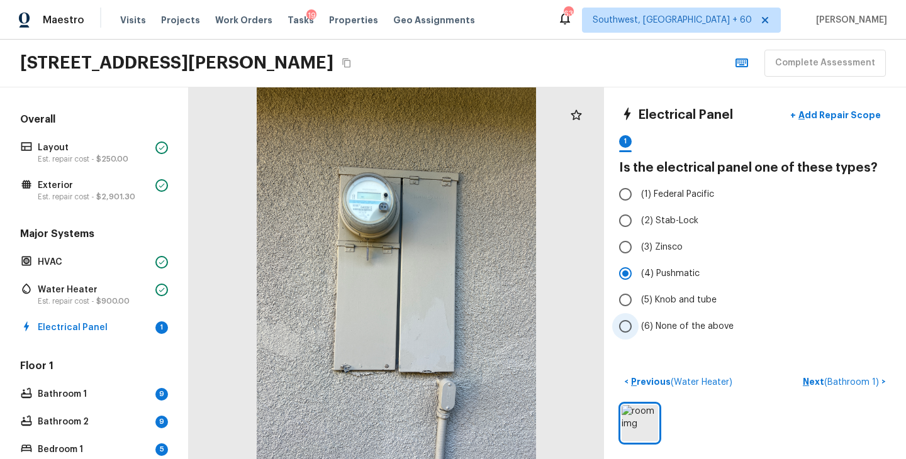
click at [707, 329] on span "(6) None of the above" at bounding box center [687, 326] width 92 height 13
click at [639, 329] on input "(6) None of the above" at bounding box center [625, 326] width 26 height 26
radio input "true"
click at [774, 305] on label "(5) Knob and tube" at bounding box center [746, 300] width 269 height 26
click at [639, 305] on input "(5) Knob and tube" at bounding box center [625, 300] width 26 height 26
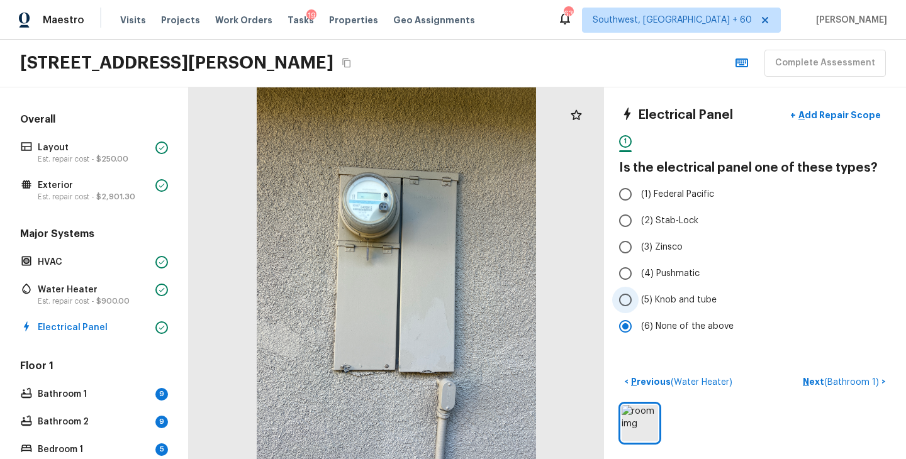
radio input "true"
click at [813, 382] on p "Next ( Bathroom 1 )" at bounding box center [842, 382] width 79 height 13
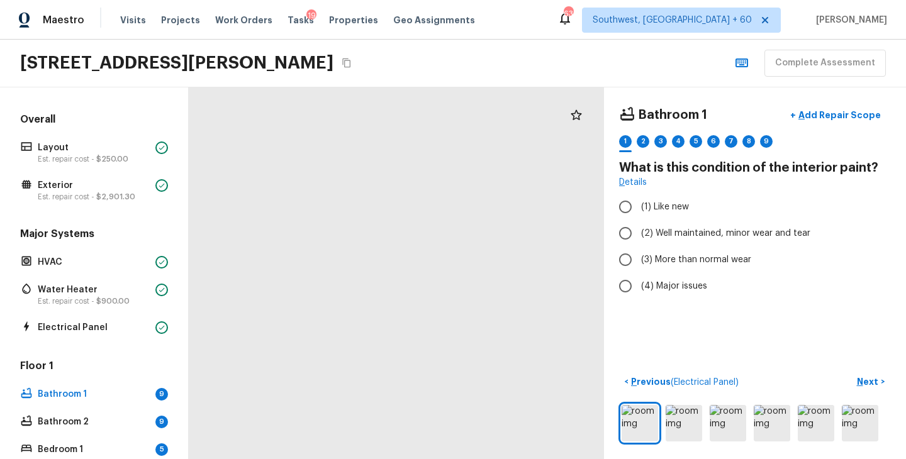
drag, startPoint x: 357, startPoint y: 316, endPoint x: 599, endPoint y: 306, distance: 242.4
click at [599, 306] on div at bounding box center [584, 302] width 1189 height 1065
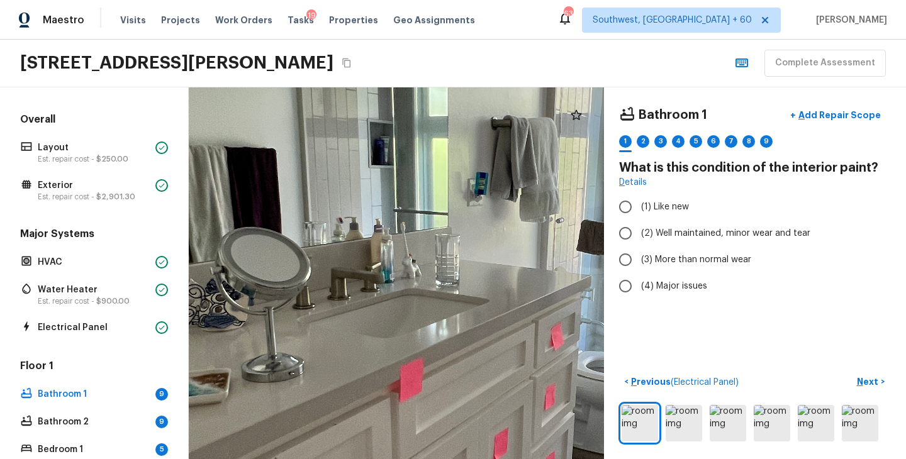
drag, startPoint x: 560, startPoint y: 260, endPoint x: 416, endPoint y: 285, distance: 146.3
click at [416, 285] on div at bounding box center [508, 312] width 1646 height 1474
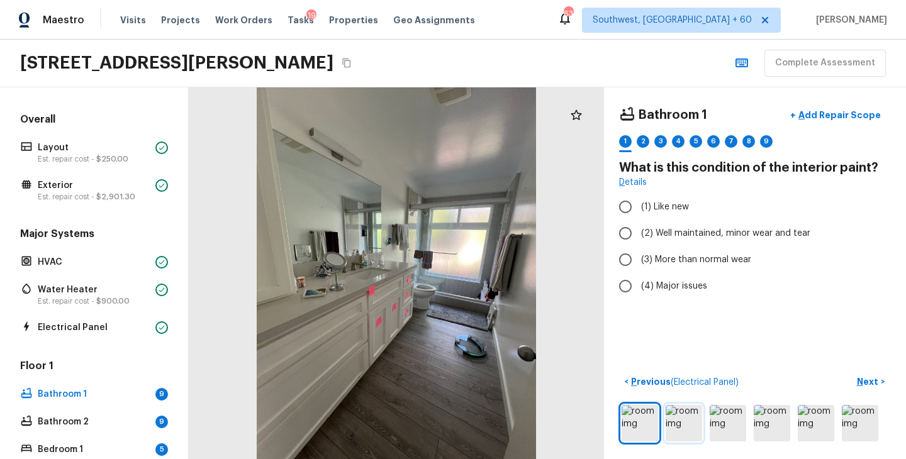
click at [669, 417] on img at bounding box center [684, 423] width 36 height 36
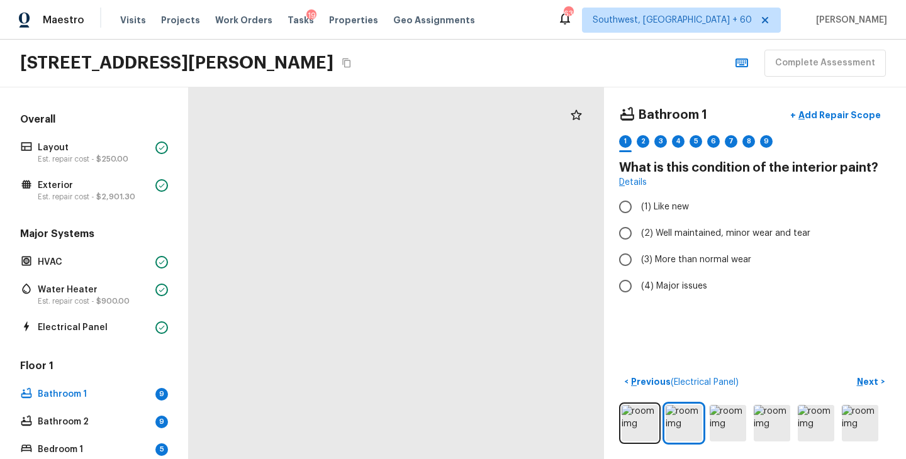
drag, startPoint x: 318, startPoint y: 275, endPoint x: 325, endPoint y: 260, distance: 16.6
click at [325, 260] on div at bounding box center [517, 274] width 751 height 673
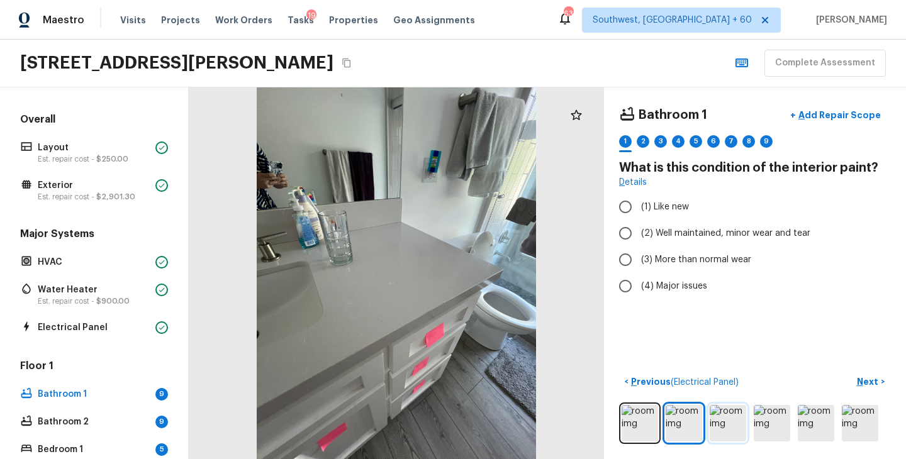
click at [735, 420] on img at bounding box center [728, 423] width 36 height 36
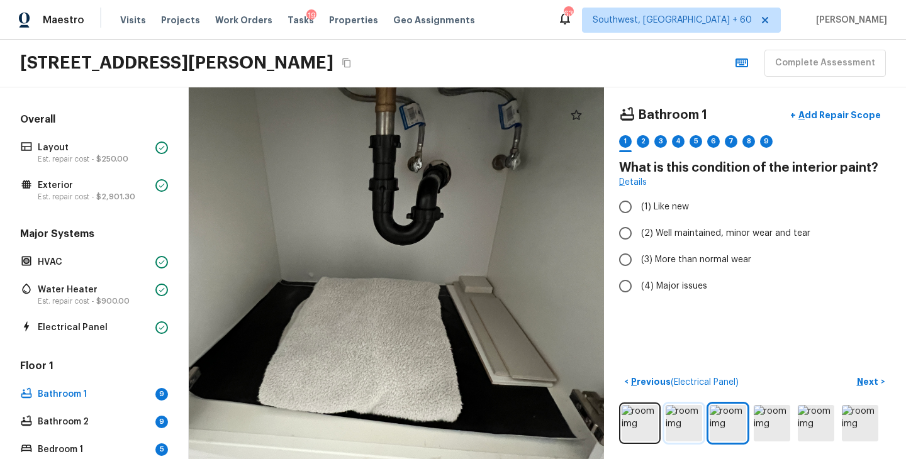
click at [676, 428] on img at bounding box center [684, 423] width 36 height 36
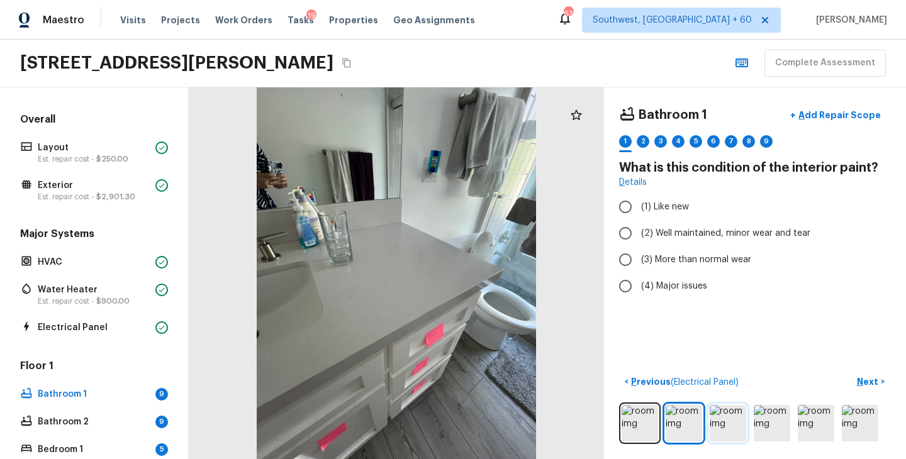
click at [733, 413] on img at bounding box center [728, 423] width 36 height 36
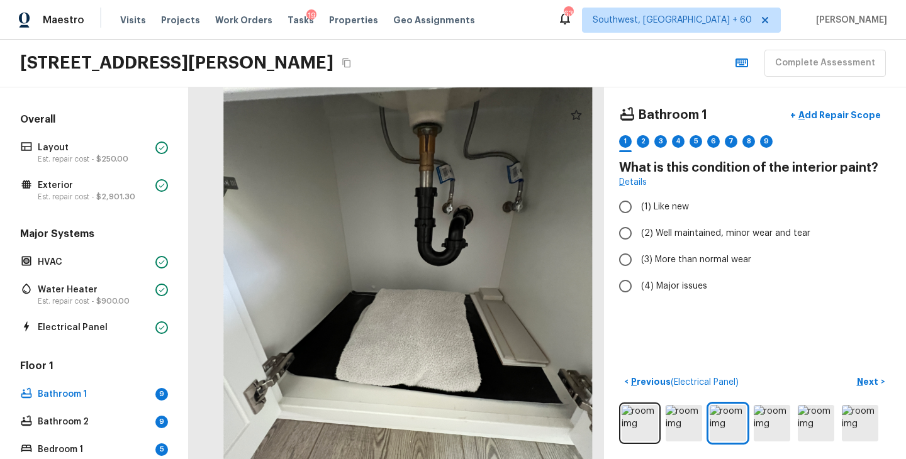
drag, startPoint x: 420, startPoint y: 210, endPoint x: 427, endPoint y: 275, distance: 65.1
click at [427, 275] on div at bounding box center [408, 288] width 548 height 491
click at [858, 114] on p "Add Repair Scope" at bounding box center [838, 115] width 85 height 13
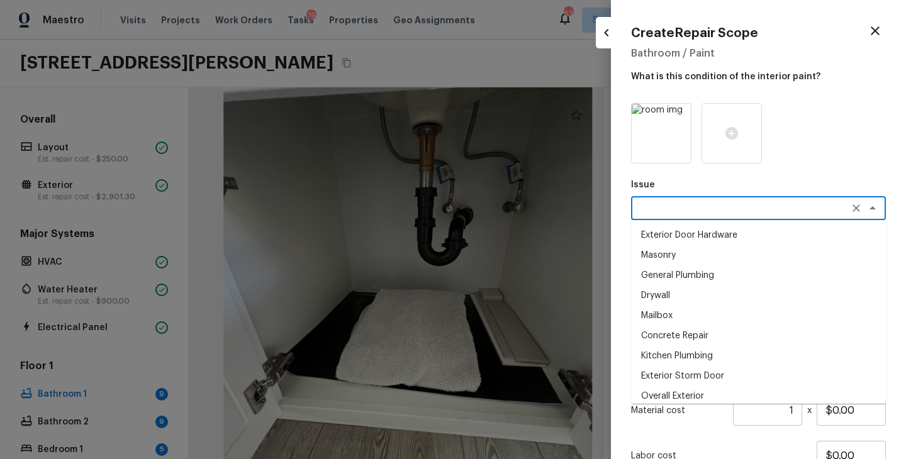
click at [654, 210] on textarea at bounding box center [741, 208] width 208 height 13
type textarea "i"
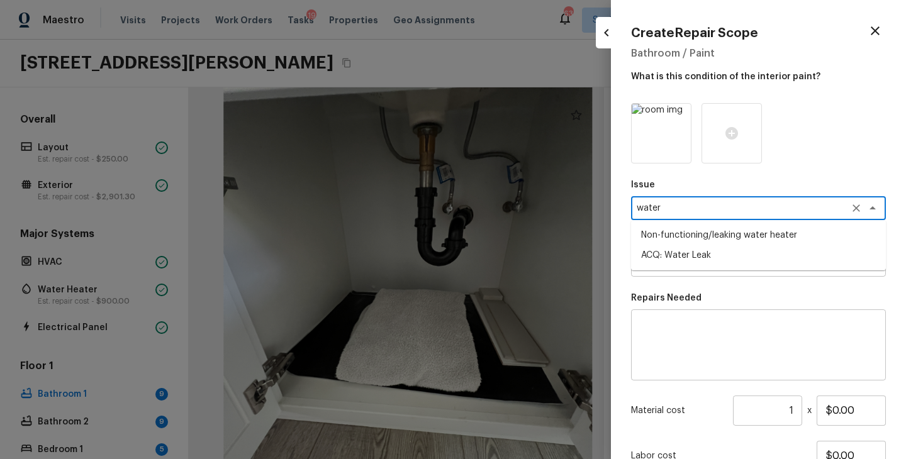
click at [731, 262] on li "ACQ: Water Leak" at bounding box center [758, 255] width 255 height 20
type textarea "ACQ: Water Leak"
click at [727, 262] on textarea at bounding box center [741, 265] width 208 height 13
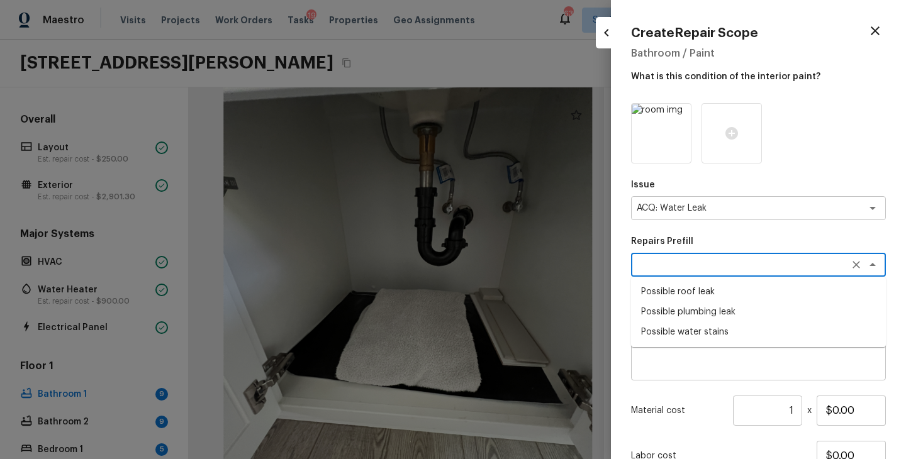
click at [721, 311] on li "Possible plumbing leak" at bounding box center [758, 312] width 255 height 20
type textarea "Possible plumbing leak"
type textarea "Acquisition Scope: Possible plumbing leak"
type input "$2,500.00"
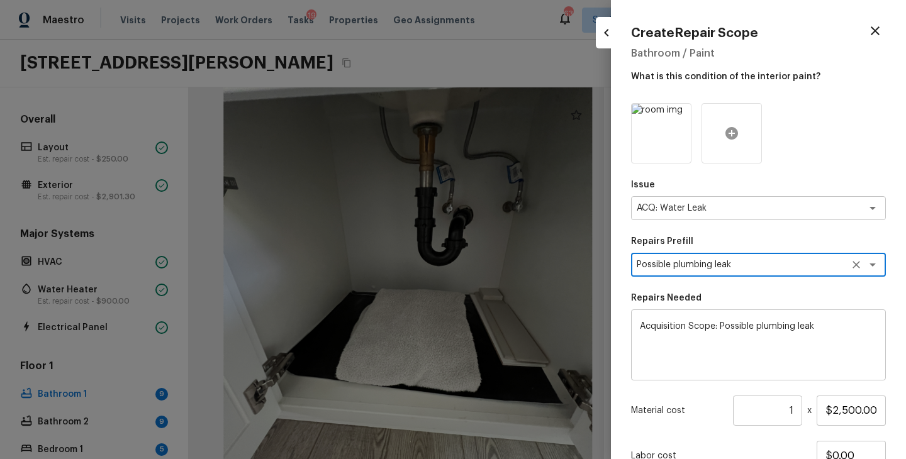
click at [734, 138] on icon at bounding box center [731, 133] width 13 height 13
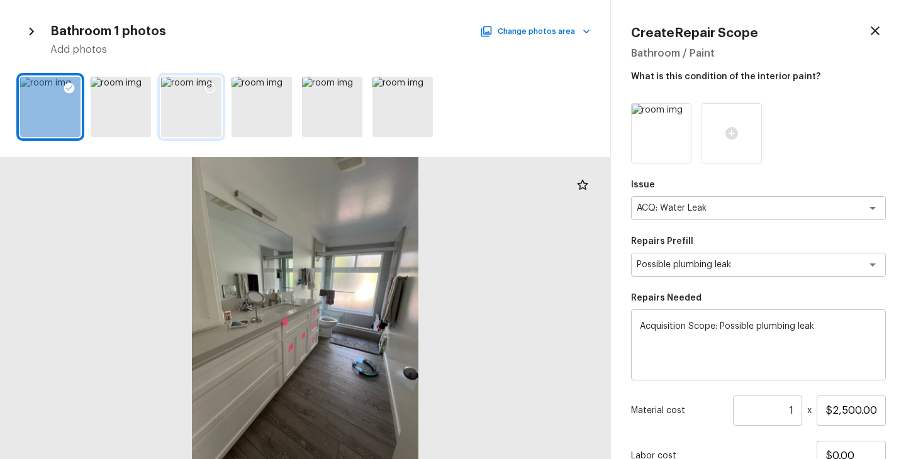
click at [213, 87] on icon at bounding box center [210, 88] width 13 height 13
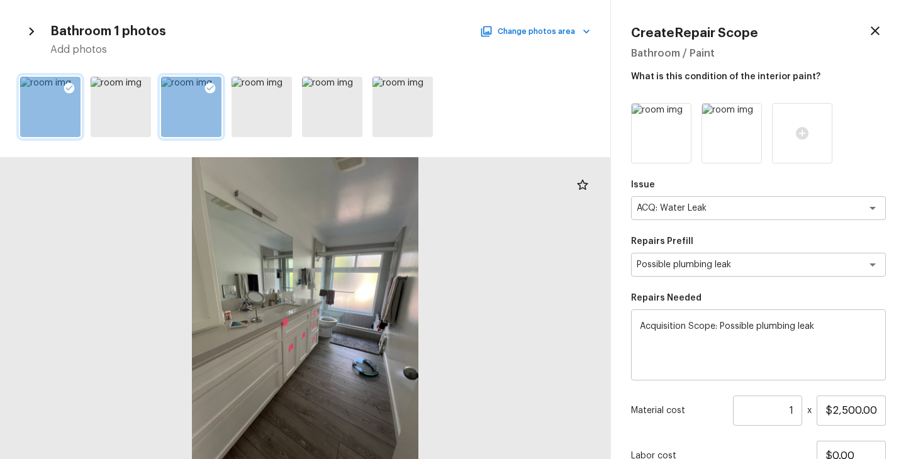
click at [67, 88] on icon at bounding box center [69, 88] width 13 height 13
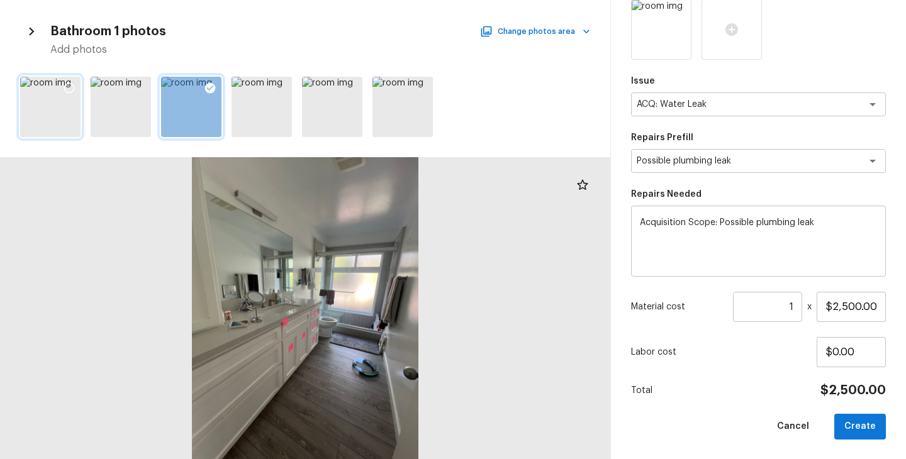
click at [742, 376] on div "Issue ACQ: Water Leak x ​ Repairs Prefill Possible plumbing leak x ​ Repairs Ne…" at bounding box center [758, 219] width 255 height 440
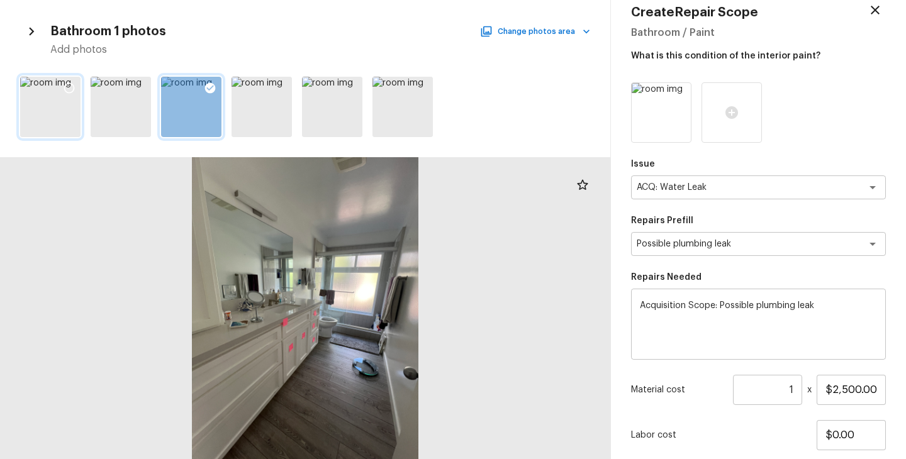
scroll to position [0, 0]
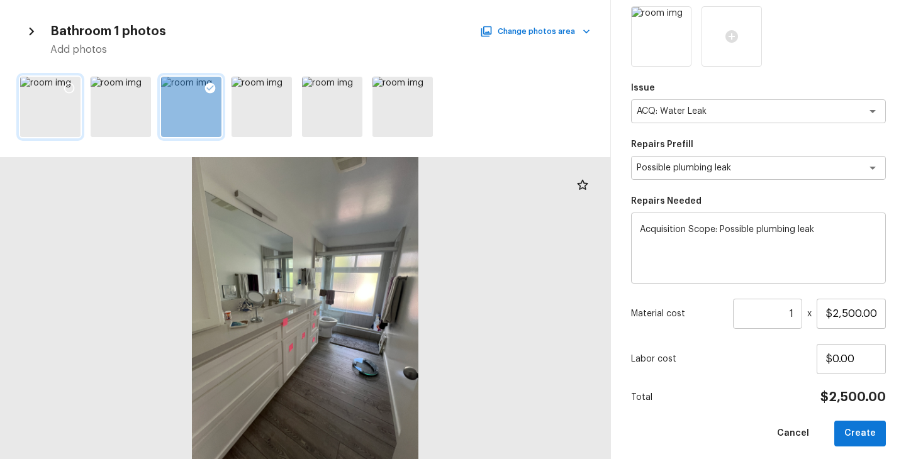
click at [742, 376] on div "Issue ACQ: Water Leak x ​ Repairs Prefill Possible plumbing leak x ​ Repairs Ne…" at bounding box center [758, 226] width 255 height 440
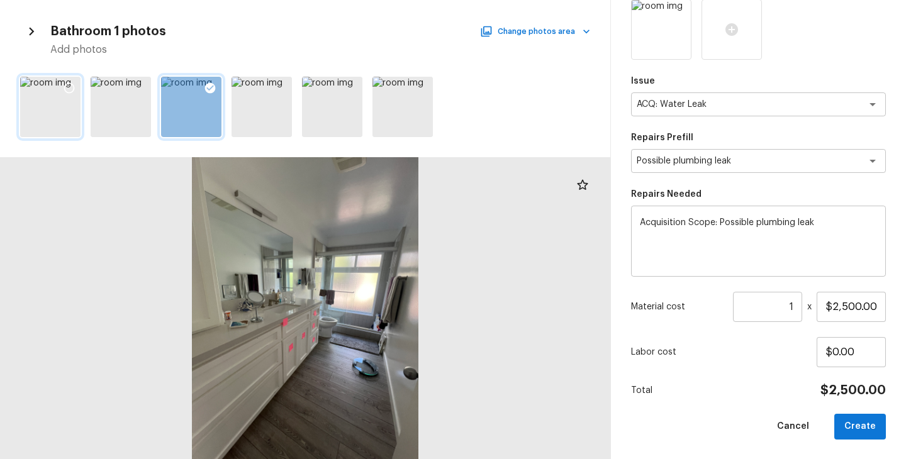
click at [742, 376] on div "Issue ACQ: Water Leak x ​ Repairs Prefill Possible plumbing leak x ​ Repairs Ne…" at bounding box center [758, 219] width 255 height 440
click at [858, 425] on button "Create" at bounding box center [860, 427] width 52 height 26
type input "$0.00"
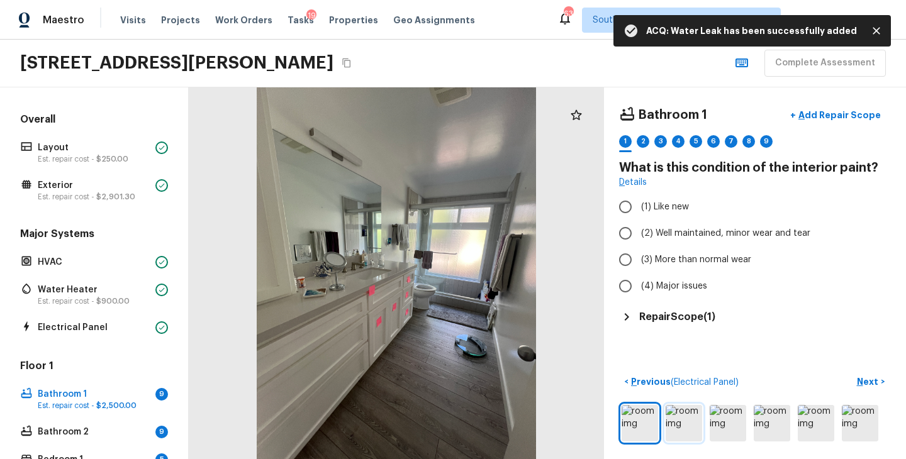
click at [684, 427] on img at bounding box center [684, 423] width 36 height 36
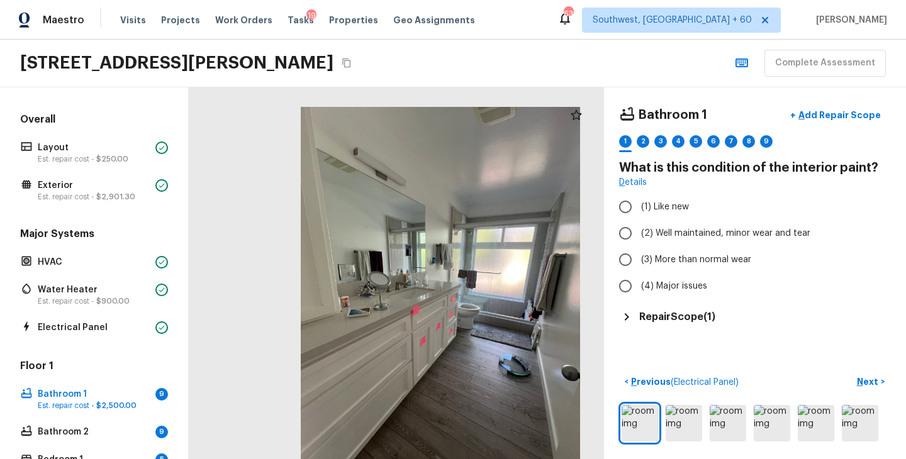
drag, startPoint x: 411, startPoint y: 315, endPoint x: 456, endPoint y: 334, distance: 48.7
click at [456, 334] on div at bounding box center [440, 293] width 415 height 372
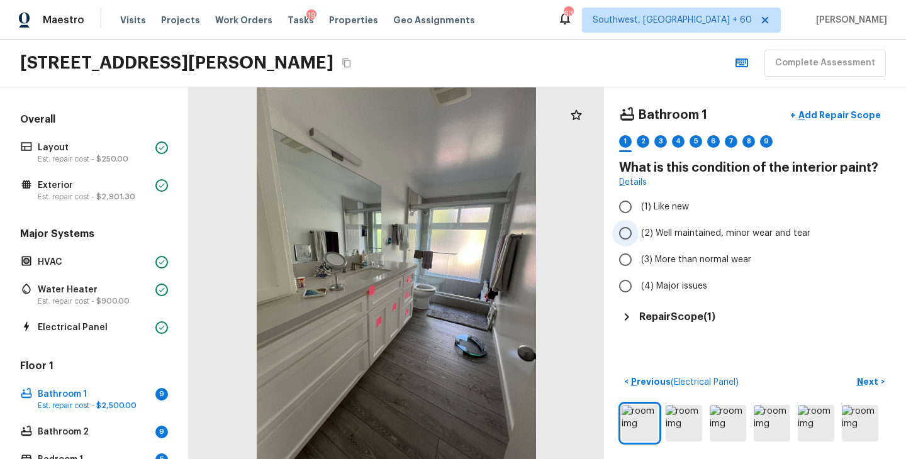
click at [683, 238] on span "(2) Well maintained, minor wear and tear" at bounding box center [725, 233] width 169 height 13
click at [639, 238] on input "(2) Well maintained, minor wear and tear" at bounding box center [625, 233] width 26 height 26
radio input "true"
click at [684, 424] on img at bounding box center [684, 423] width 36 height 36
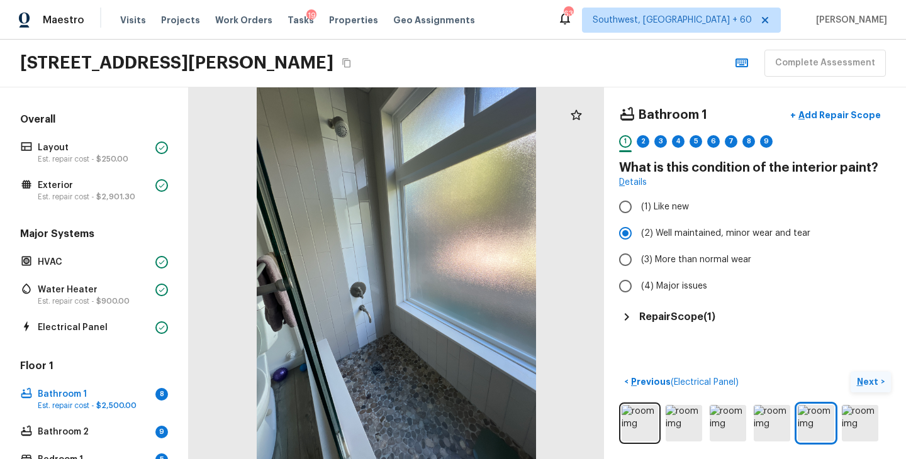
click at [867, 382] on p "Next" at bounding box center [869, 382] width 24 height 13
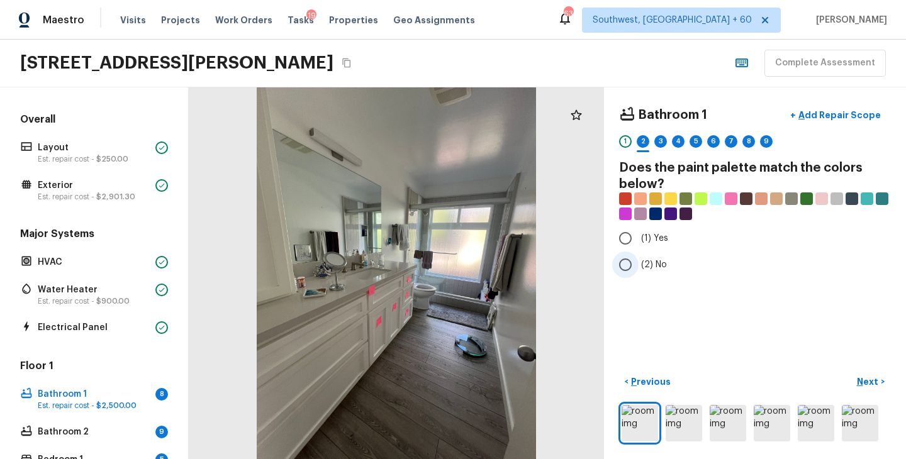
click at [642, 257] on label "(2) No" at bounding box center [746, 265] width 269 height 26
click at [639, 257] on input "(2) No" at bounding box center [625, 265] width 26 height 26
radio input "true"
click at [870, 384] on p "Next" at bounding box center [869, 382] width 24 height 13
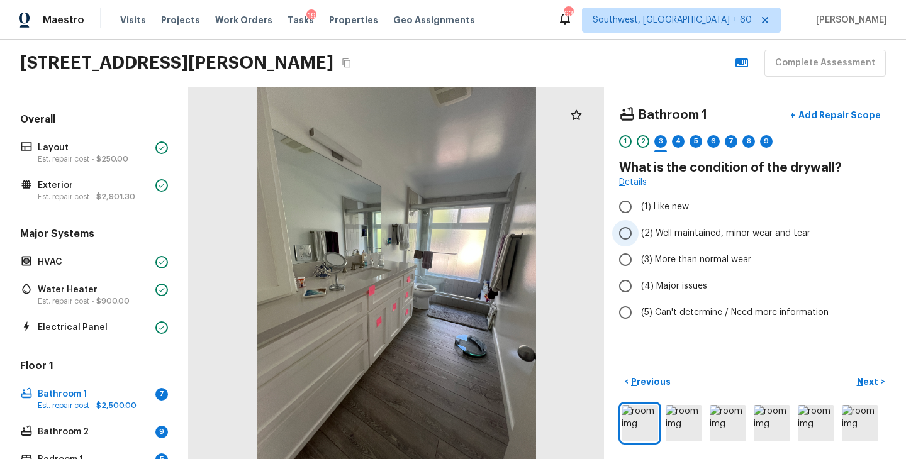
click at [671, 237] on span "(2) Well maintained, minor wear and tear" at bounding box center [725, 233] width 169 height 13
click at [639, 237] on input "(2) Well maintained, minor wear and tear" at bounding box center [625, 233] width 26 height 26
radio input "true"
click at [863, 378] on p "Next" at bounding box center [869, 382] width 24 height 13
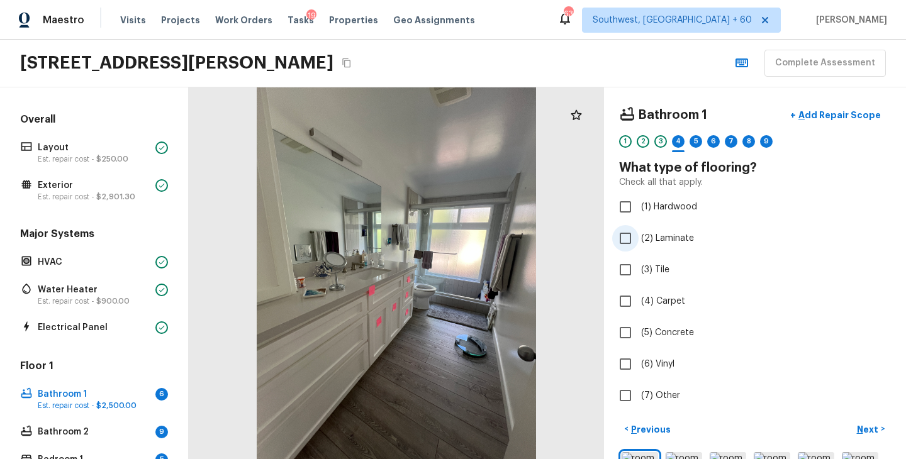
click at [678, 240] on span "(2) Laminate" at bounding box center [667, 238] width 53 height 13
click at [639, 240] on input "(2) Laminate" at bounding box center [625, 238] width 26 height 26
checkbox input "true"
click at [862, 428] on p "Next" at bounding box center [869, 429] width 24 height 13
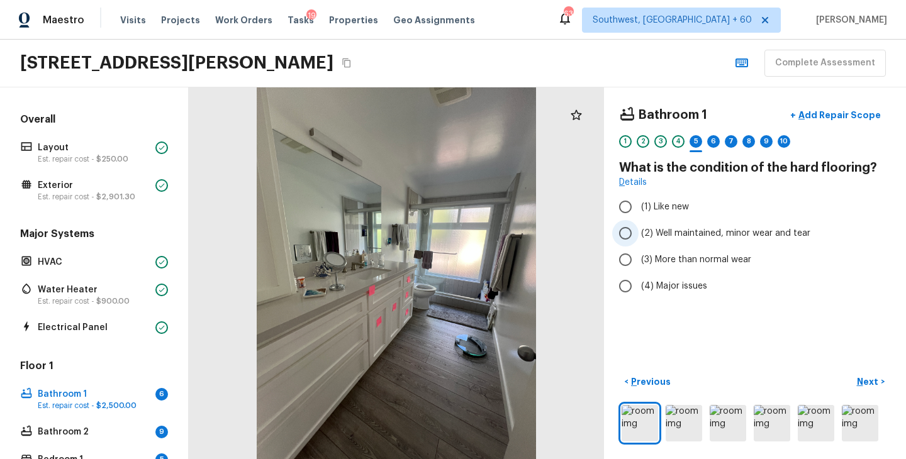
click at [738, 230] on span "(2) Well maintained, minor wear and tear" at bounding box center [725, 233] width 169 height 13
click at [639, 230] on input "(2) Well maintained, minor wear and tear" at bounding box center [625, 233] width 26 height 26
radio input "true"
click at [873, 379] on p "Next" at bounding box center [869, 382] width 24 height 13
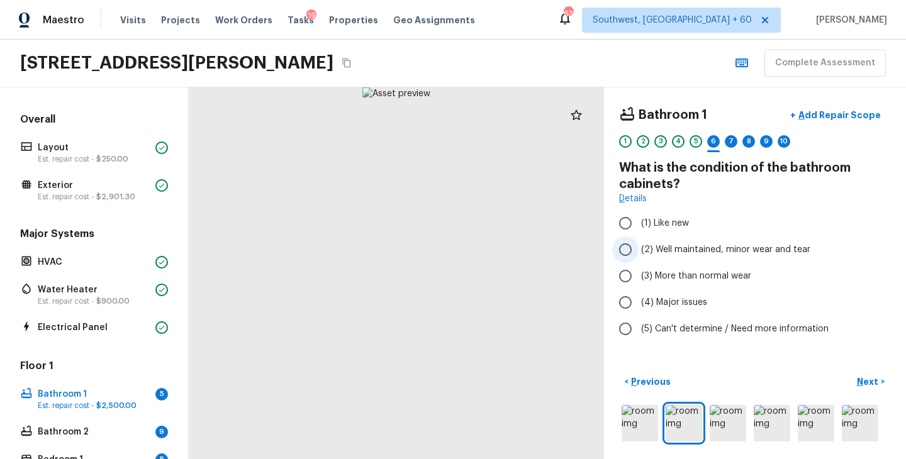
click at [697, 249] on span "(2) Well maintained, minor wear and tear" at bounding box center [725, 249] width 169 height 13
click at [639, 249] on input "(2) Well maintained, minor wear and tear" at bounding box center [625, 250] width 26 height 26
radio input "true"
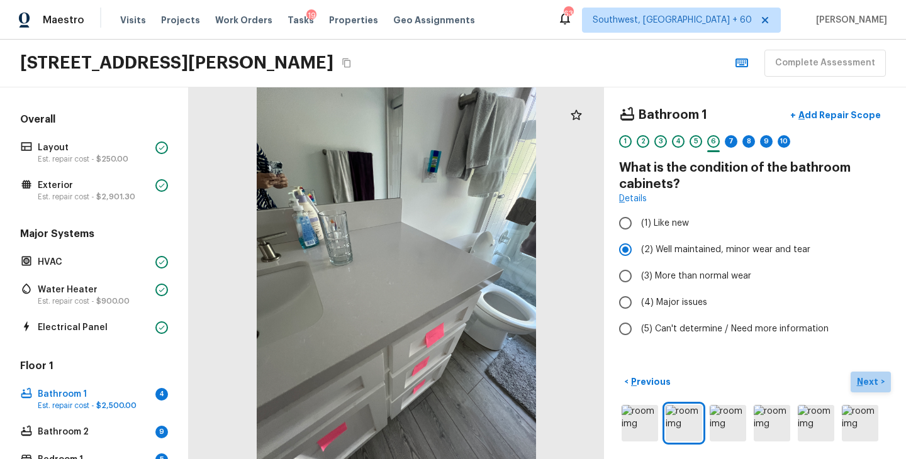
click at [866, 378] on p "Next" at bounding box center [869, 382] width 24 height 13
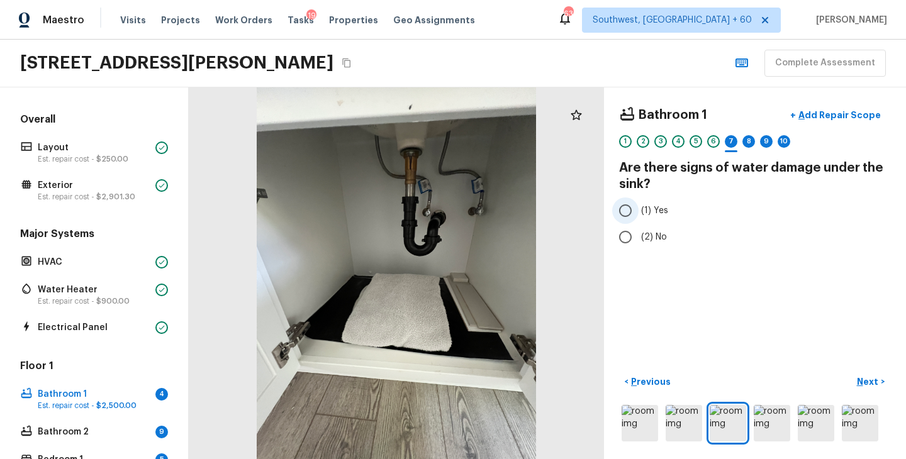
click at [658, 210] on span "(1) Yes" at bounding box center [654, 210] width 27 height 13
click at [639, 210] on input "(1) Yes" at bounding box center [625, 211] width 26 height 26
radio input "true"
click at [859, 378] on p "Next" at bounding box center [869, 382] width 24 height 13
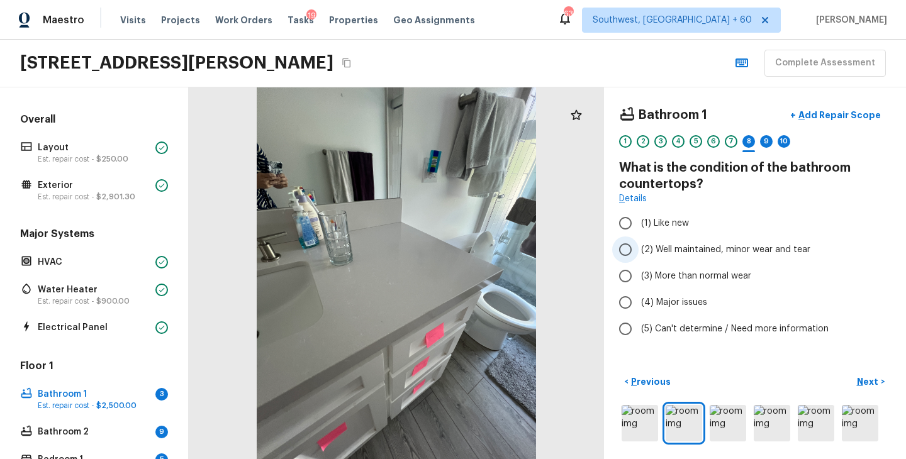
click at [644, 246] on span "(2) Well maintained, minor wear and tear" at bounding box center [725, 249] width 169 height 13
click at [639, 246] on input "(2) Well maintained, minor wear and tear" at bounding box center [625, 250] width 26 height 26
radio input "true"
click at [854, 381] on button "Next >" at bounding box center [871, 382] width 40 height 21
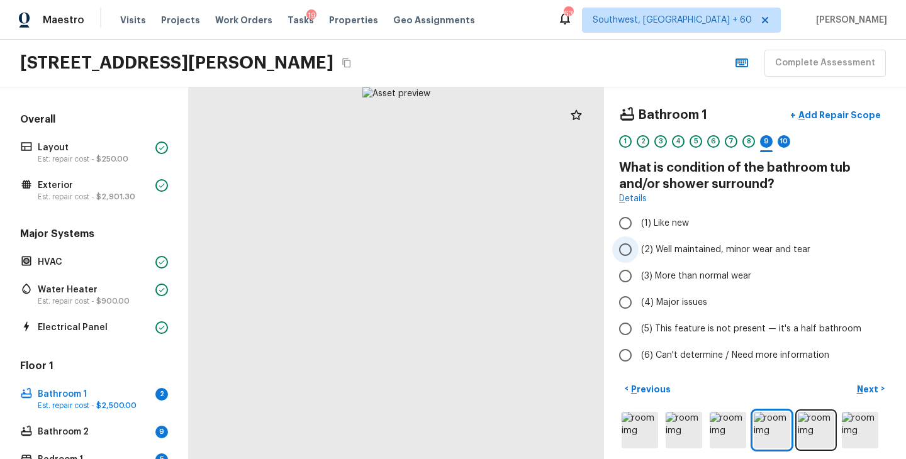
click at [716, 252] on span "(2) Well maintained, minor wear and tear" at bounding box center [725, 249] width 169 height 13
click at [639, 252] on input "(2) Well maintained, minor wear and tear" at bounding box center [625, 250] width 26 height 26
radio input "true"
click at [861, 386] on p "Next" at bounding box center [869, 389] width 24 height 13
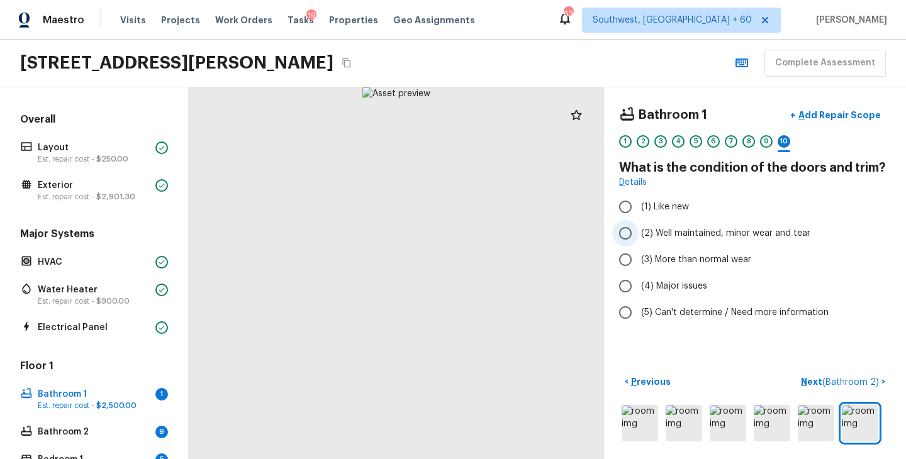
click at [703, 235] on span "(2) Well maintained, minor wear and tear" at bounding box center [725, 233] width 169 height 13
click at [639, 235] on input "(2) Well maintained, minor wear and tear" at bounding box center [625, 233] width 26 height 26
radio input "true"
click at [815, 384] on p "Next ( Bathroom 2 )" at bounding box center [841, 382] width 81 height 13
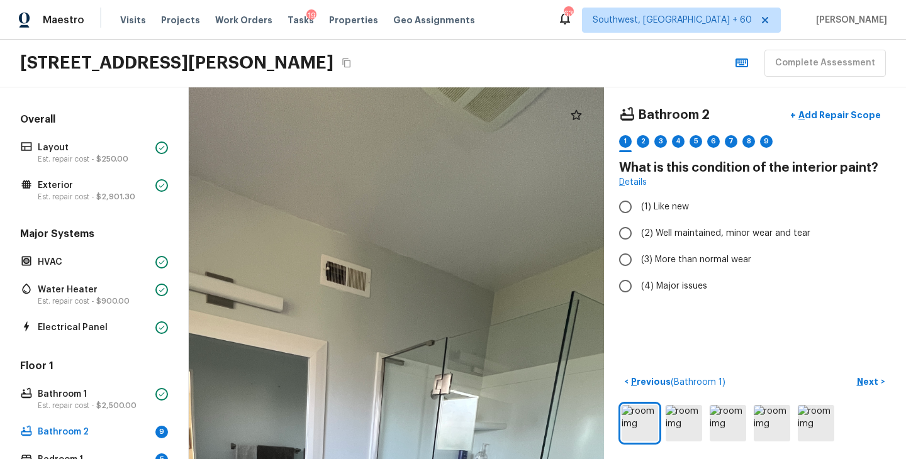
drag, startPoint x: 490, startPoint y: 115, endPoint x: 454, endPoint y: 254, distance: 143.4
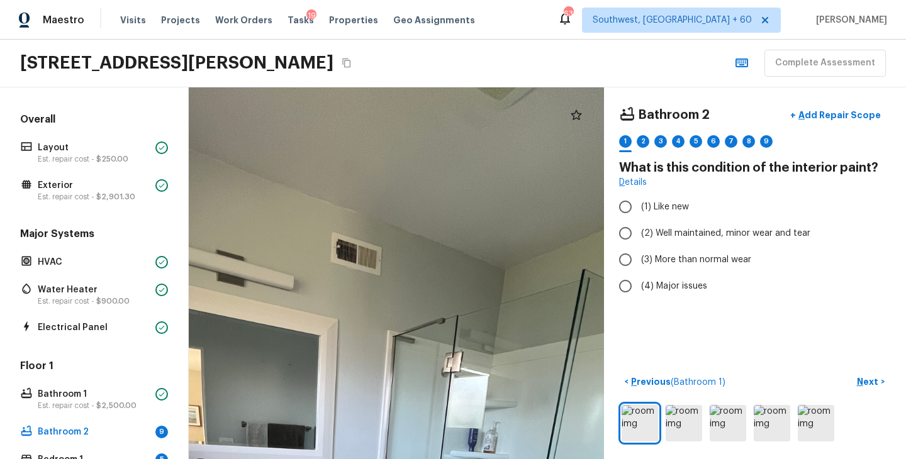
drag, startPoint x: 402, startPoint y: 335, endPoint x: 479, endPoint y: 211, distance: 146.1
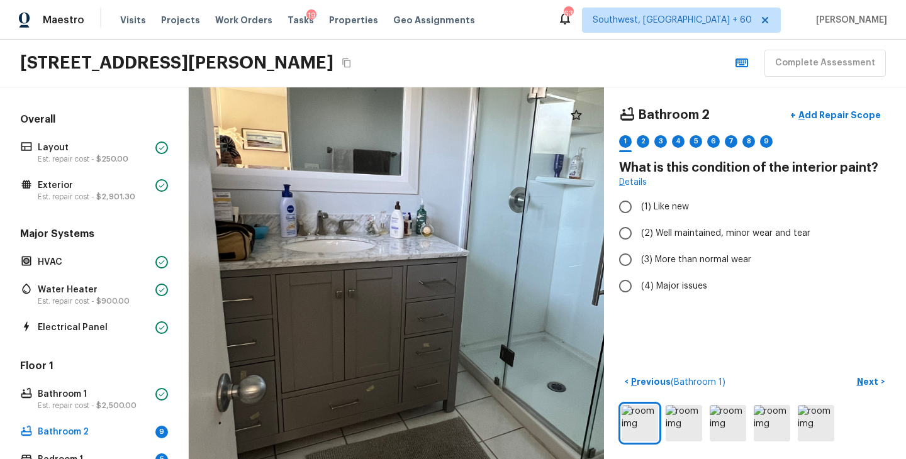
drag, startPoint x: 450, startPoint y: 302, endPoint x: 469, endPoint y: 159, distance: 144.1
click at [469, 159] on div at bounding box center [458, 267] width 1078 height 965
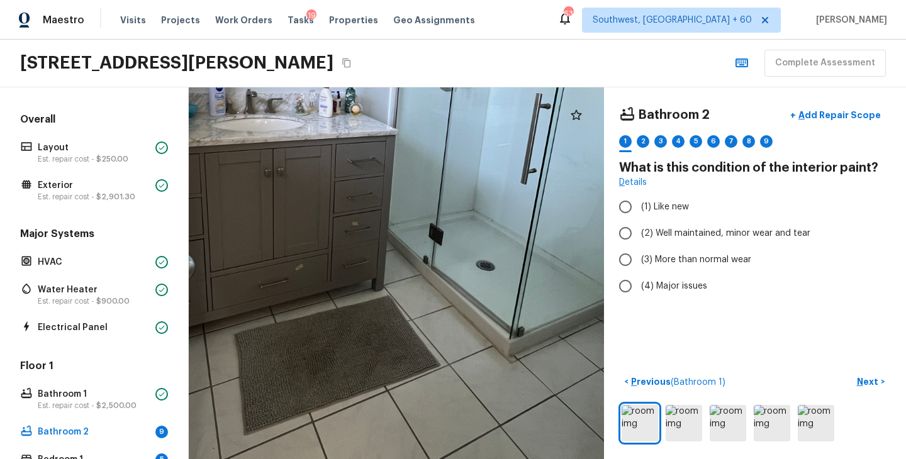
drag, startPoint x: 522, startPoint y: 367, endPoint x: 451, endPoint y: 246, distance: 140.4
click at [450, 246] on div at bounding box center [387, 145] width 1078 height 965
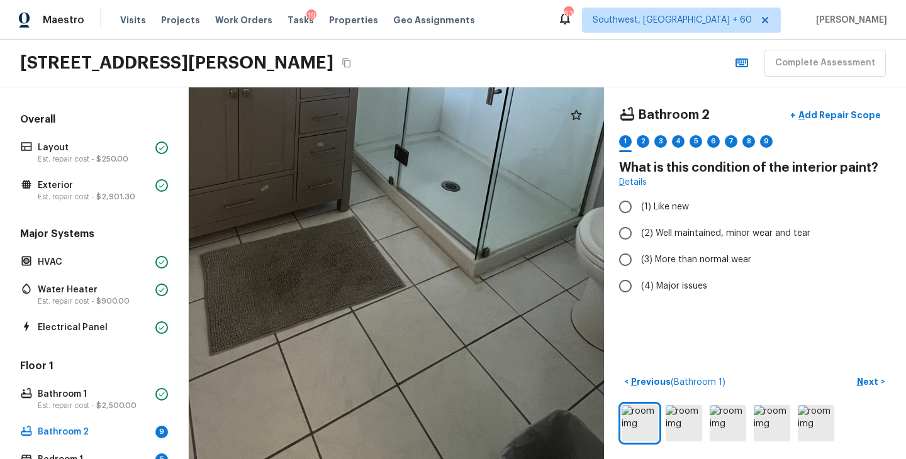
drag, startPoint x: 485, startPoint y: 352, endPoint x: 450, endPoint y: 274, distance: 85.3
click at [450, 274] on div at bounding box center [352, 66] width 1078 height 965
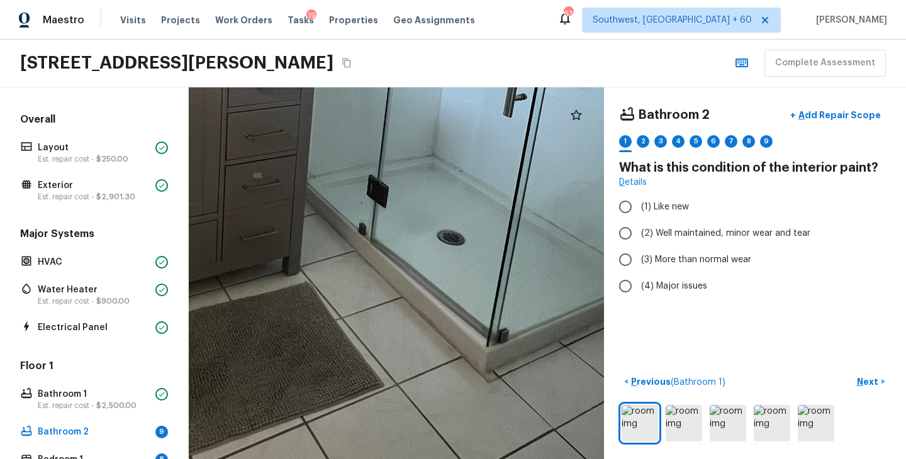
drag, startPoint x: 452, startPoint y: 235, endPoint x: 452, endPoint y: 316, distance: 80.5
click at [452, 316] on div at bounding box center [304, 60] width 1598 height 1431
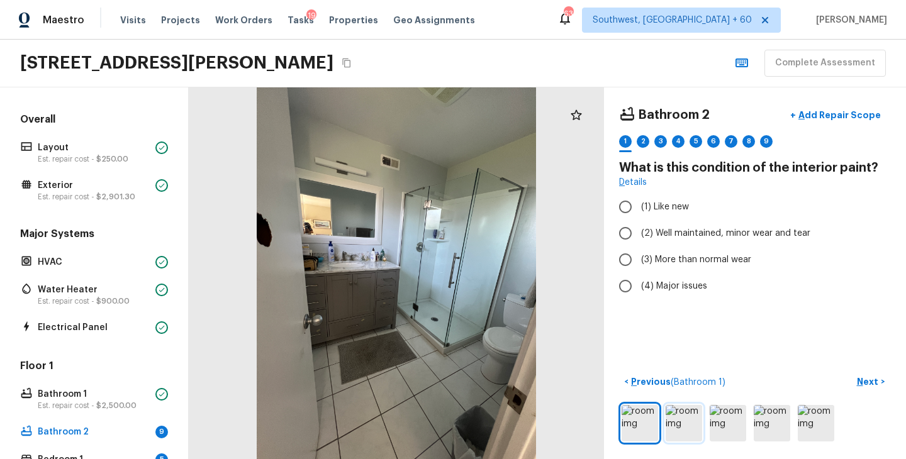
click at [671, 424] on img at bounding box center [684, 423] width 36 height 36
click at [642, 383] on p "Previous ( Bathroom 1 )" at bounding box center [677, 382] width 97 height 13
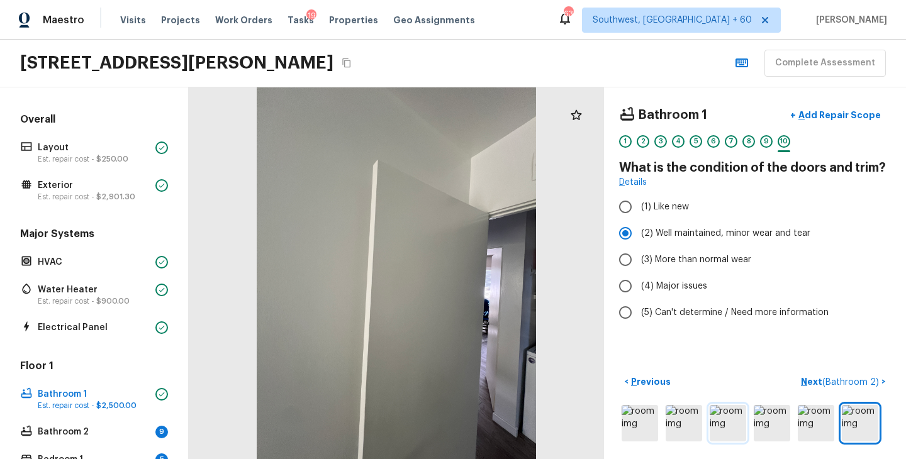
click at [727, 423] on img at bounding box center [728, 423] width 36 height 36
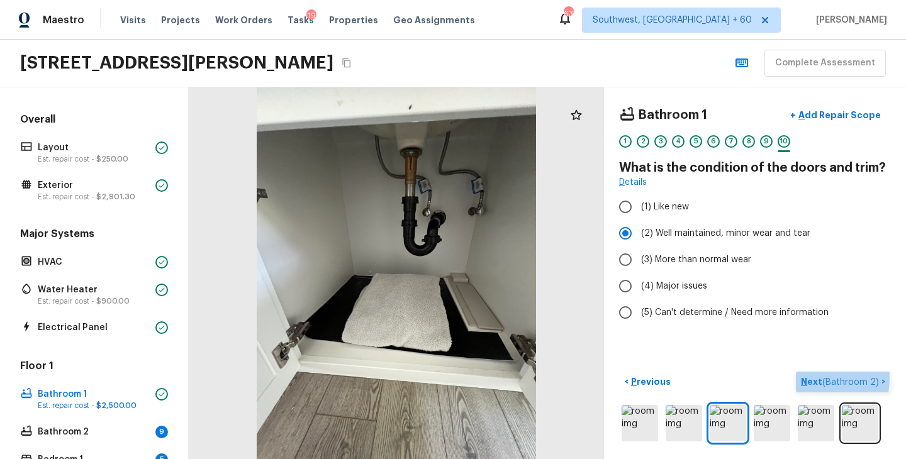
click at [810, 378] on p "Next ( Bathroom 2 )" at bounding box center [841, 382] width 81 height 13
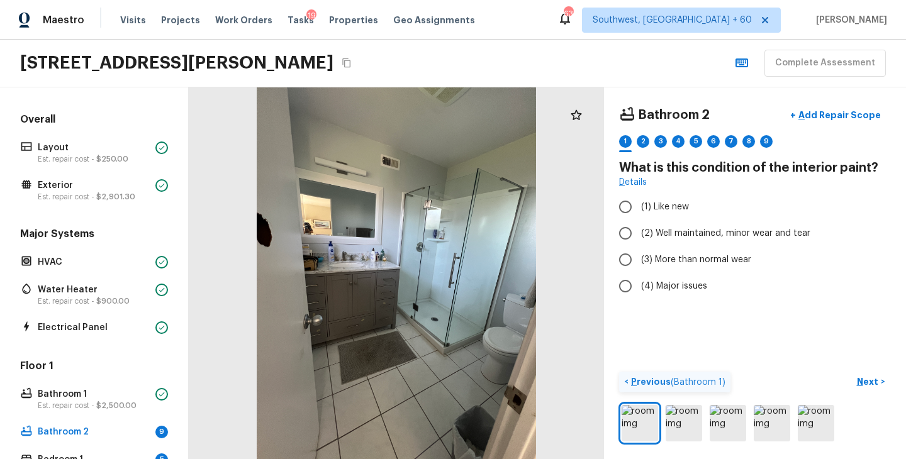
click at [636, 385] on p "Previous ( Bathroom 1 )" at bounding box center [677, 382] width 97 height 13
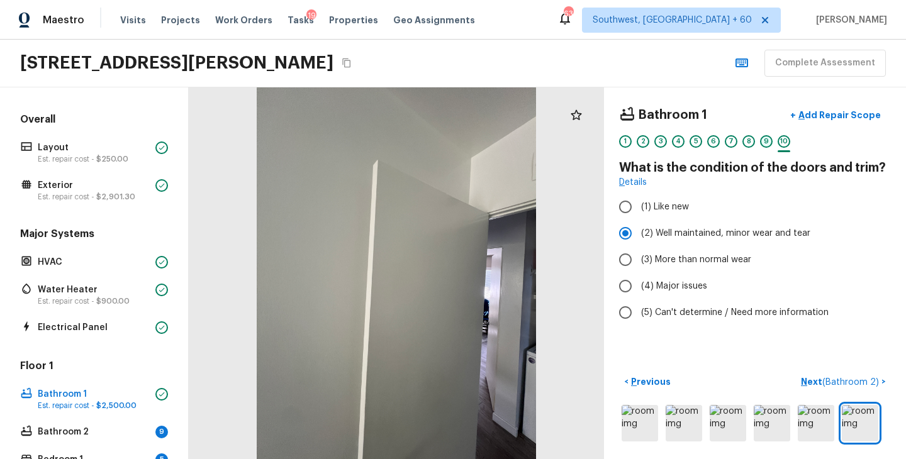
click at [767, 147] on div "9" at bounding box center [766, 141] width 13 height 13
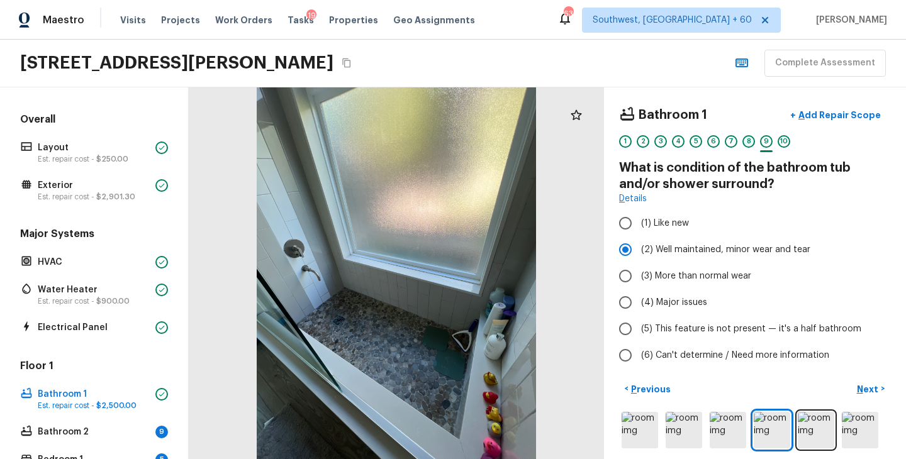
click at [746, 141] on div "8" at bounding box center [748, 141] width 13 height 13
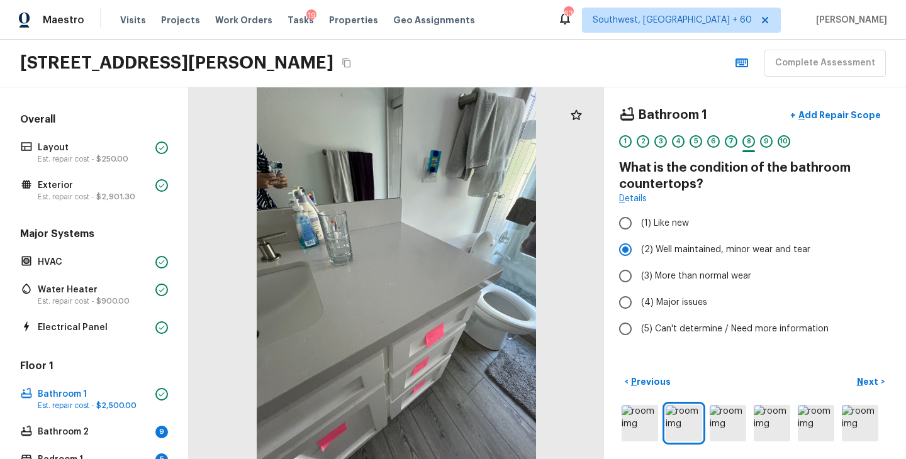
click at [735, 142] on div "7" at bounding box center [731, 141] width 13 height 13
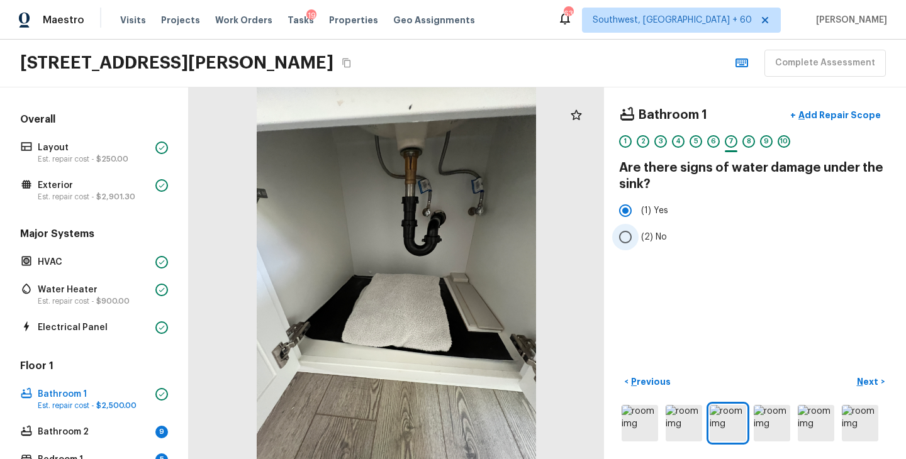
click at [663, 235] on span "(2) No" at bounding box center [654, 237] width 26 height 13
click at [639, 235] on input "(2) No" at bounding box center [625, 237] width 26 height 26
radio input "true"
click at [865, 380] on p "Next" at bounding box center [869, 382] width 24 height 13
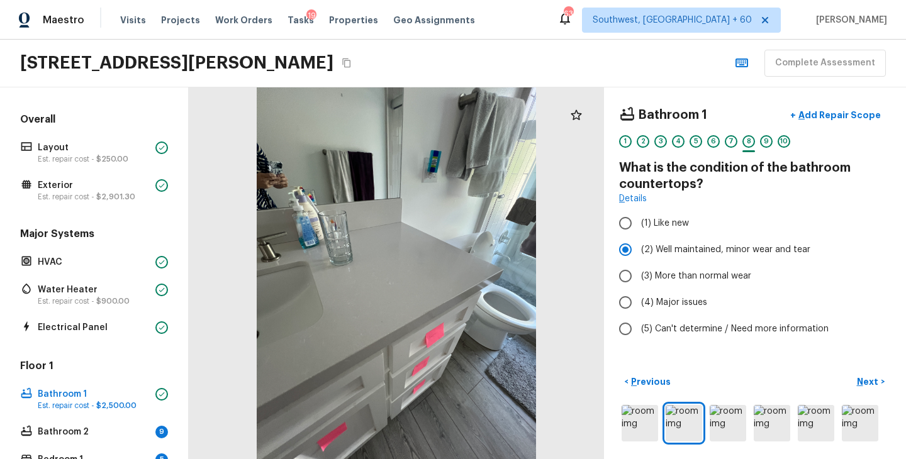
scroll to position [286, 0]
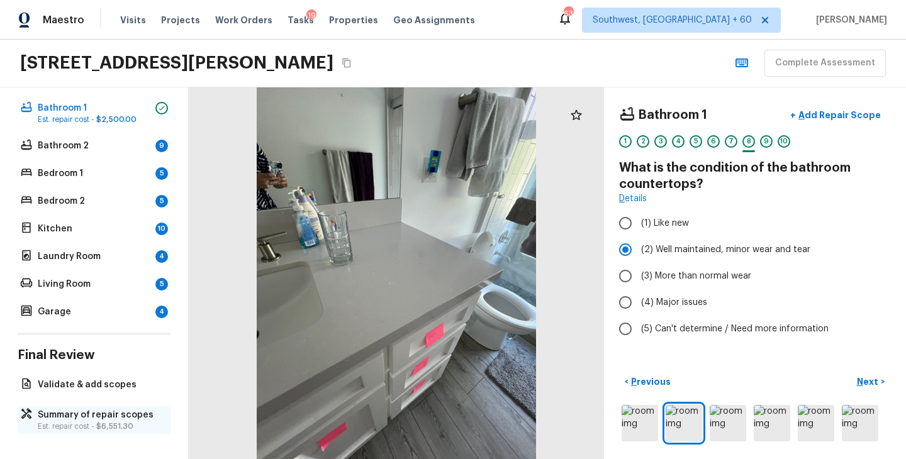
click at [82, 424] on p "Est. repair cost - $6,551.30" at bounding box center [100, 427] width 125 height 10
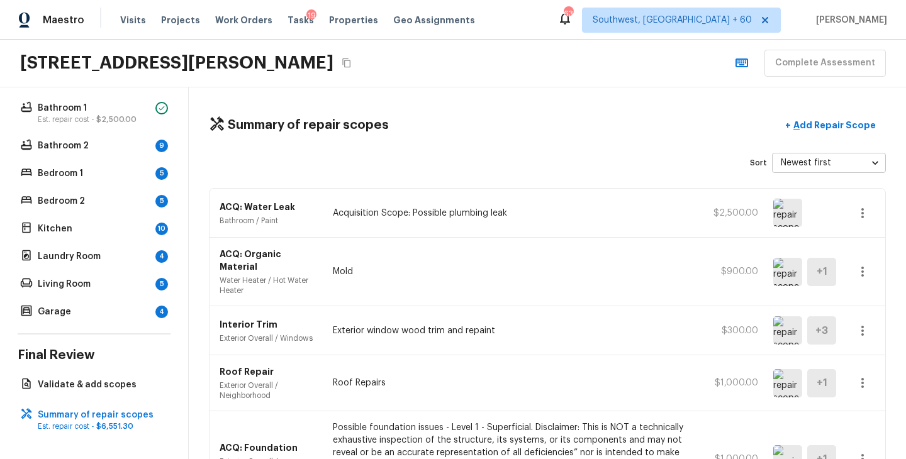
click at [635, 211] on p "Acquisition Scope: Possible plumbing leak" at bounding box center [510, 213] width 354 height 13
click at [864, 216] on icon "button" at bounding box center [862, 213] width 15 height 15
click at [863, 285] on li "Remove" at bounding box center [866, 288] width 59 height 38
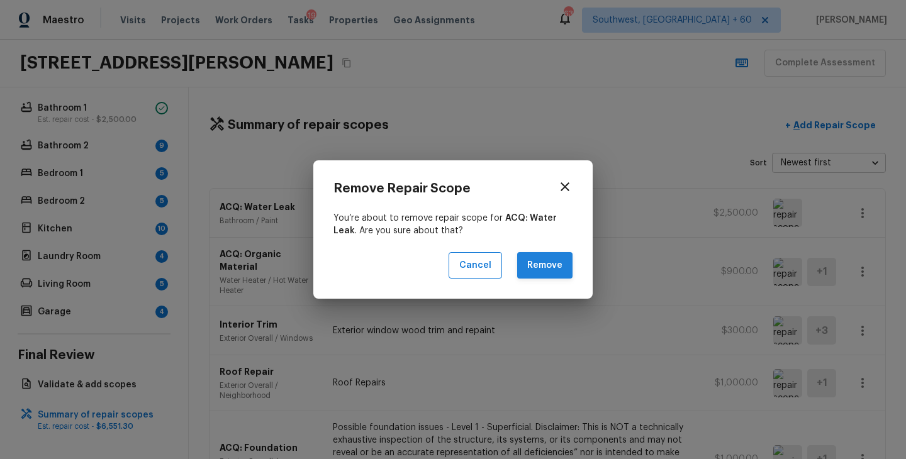
click at [537, 267] on button "Remove" at bounding box center [544, 265] width 55 height 27
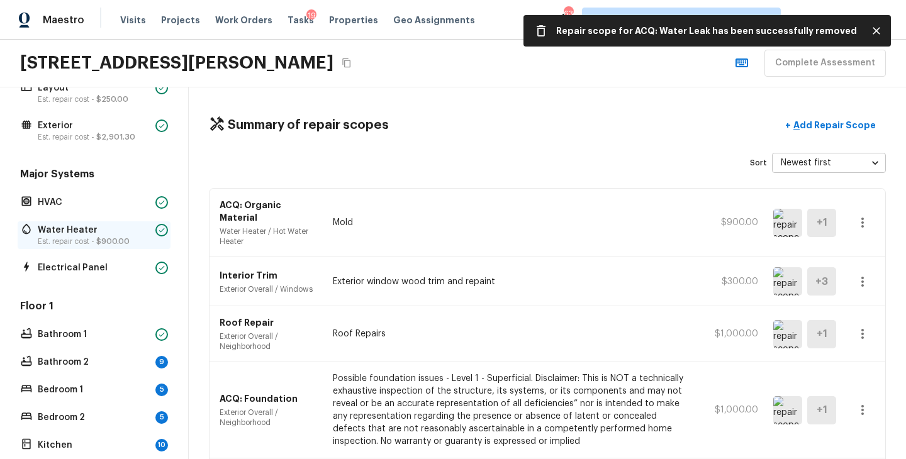
scroll to position [199, 0]
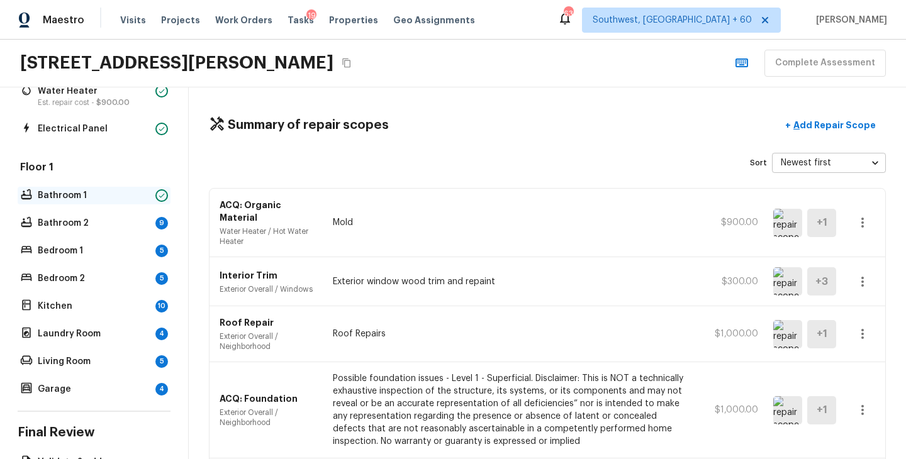
click at [121, 194] on p "Bathroom 1" at bounding box center [94, 195] width 113 height 13
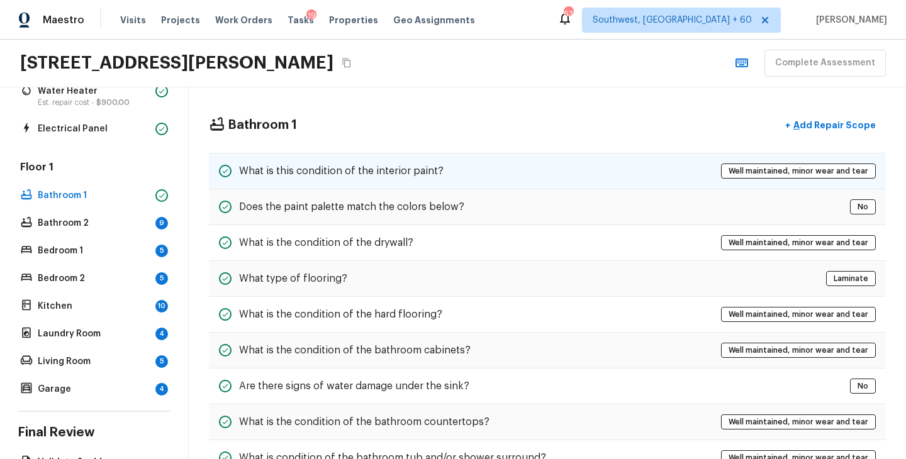
click at [512, 177] on div "What is this condition of the interior paint? Well maintained, minor wear and t…" at bounding box center [547, 171] width 677 height 36
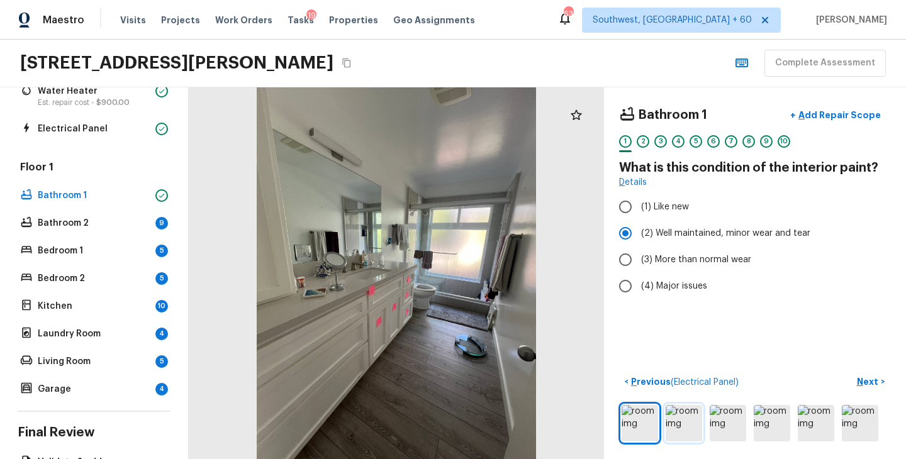
click at [688, 426] on img at bounding box center [684, 423] width 36 height 36
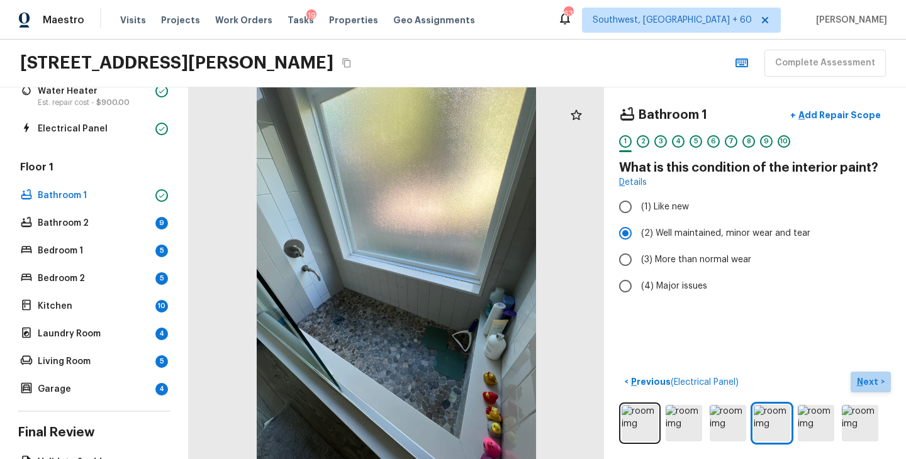
click at [866, 384] on p "Next" at bounding box center [869, 382] width 24 height 13
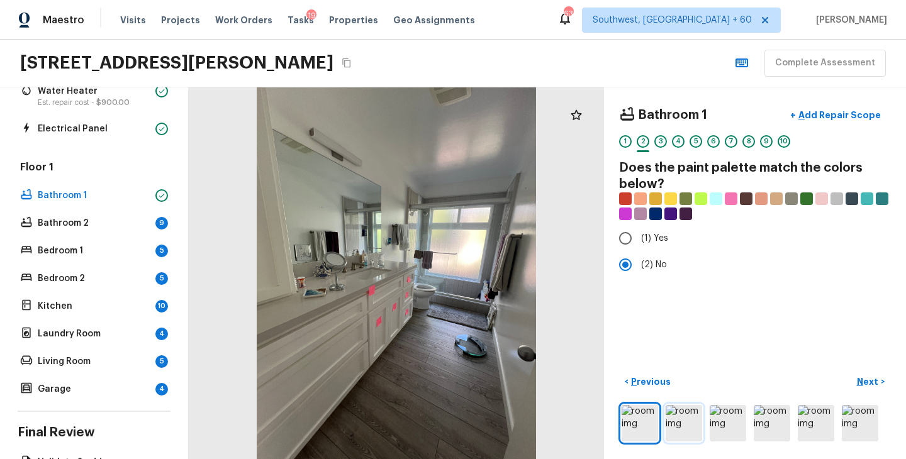
click at [685, 422] on img at bounding box center [684, 423] width 36 height 36
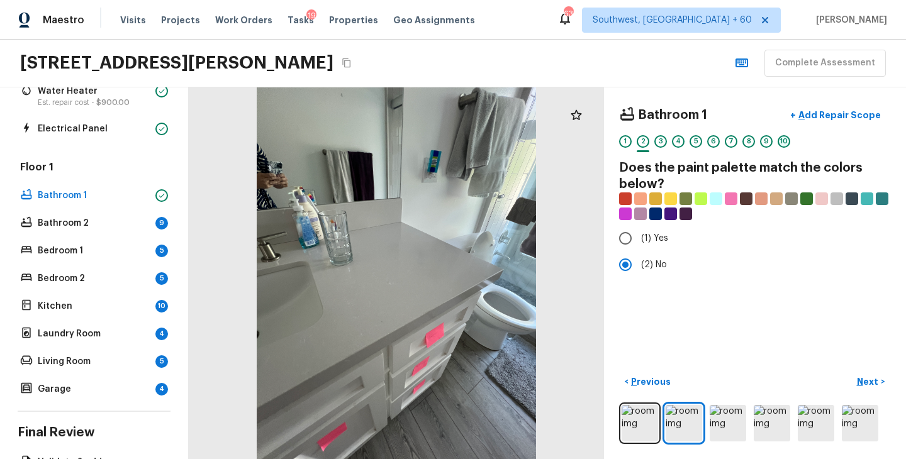
click at [785, 135] on div "10" at bounding box center [784, 141] width 13 height 13
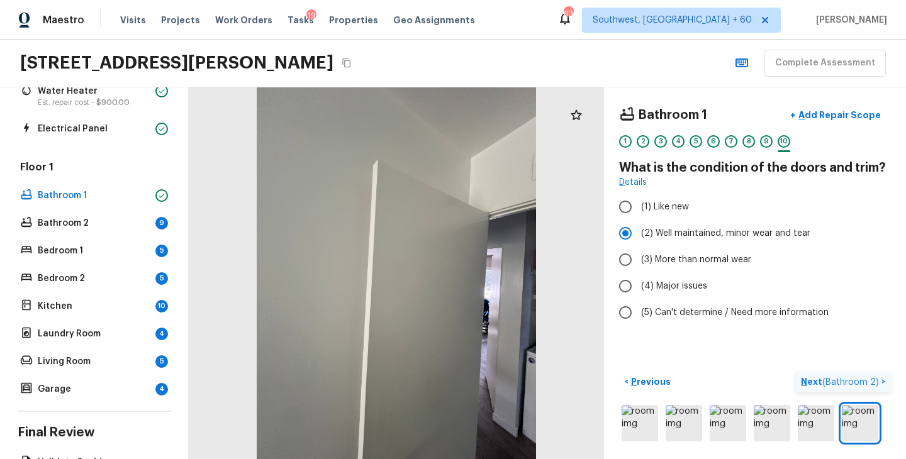
click at [815, 382] on p "Next ( Bathroom 2 )" at bounding box center [841, 382] width 81 height 13
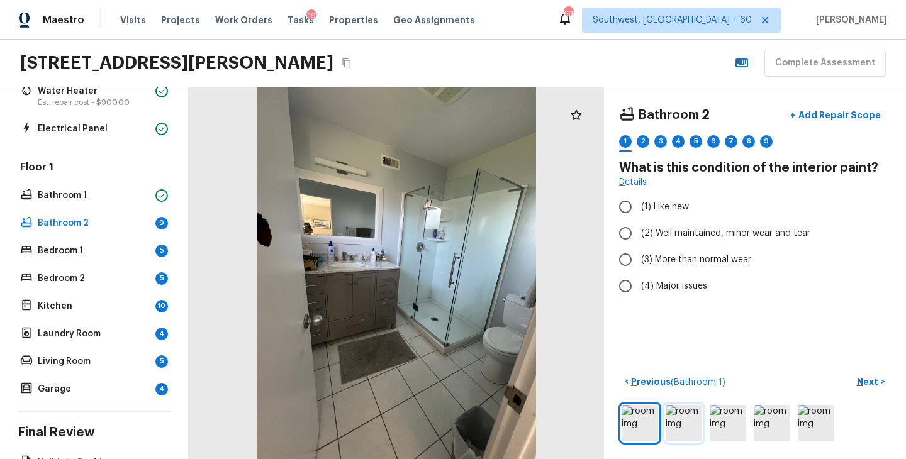
click at [682, 422] on img at bounding box center [684, 423] width 36 height 36
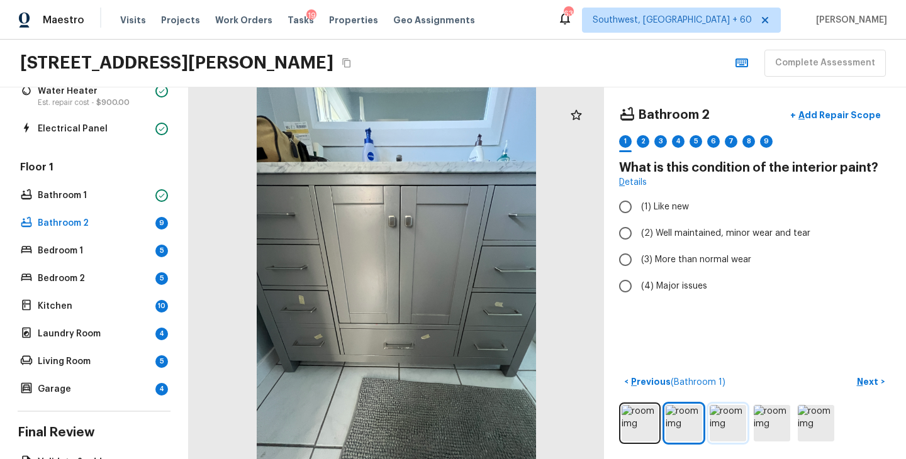
click at [739, 422] on img at bounding box center [728, 423] width 36 height 36
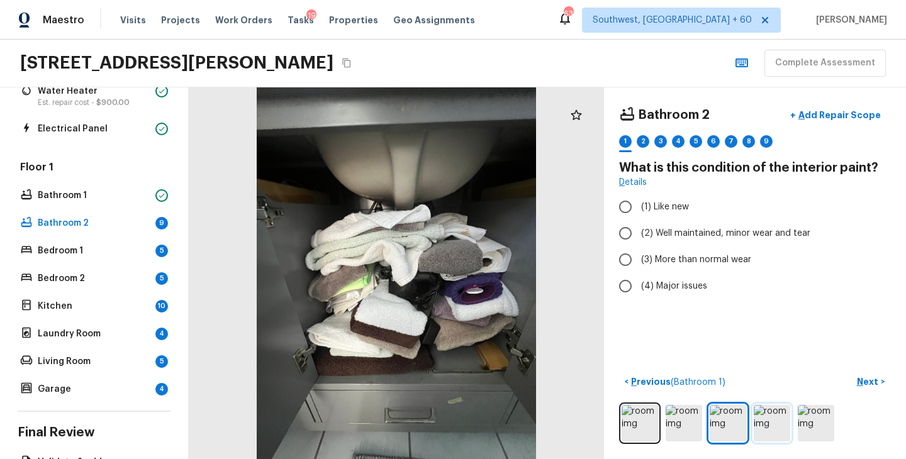
click at [769, 434] on img at bounding box center [772, 423] width 36 height 36
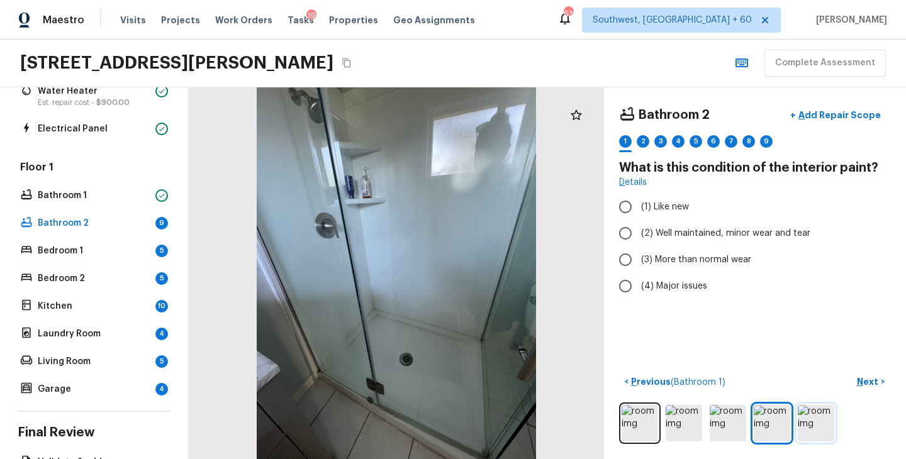
click at [807, 430] on img at bounding box center [816, 423] width 36 height 36
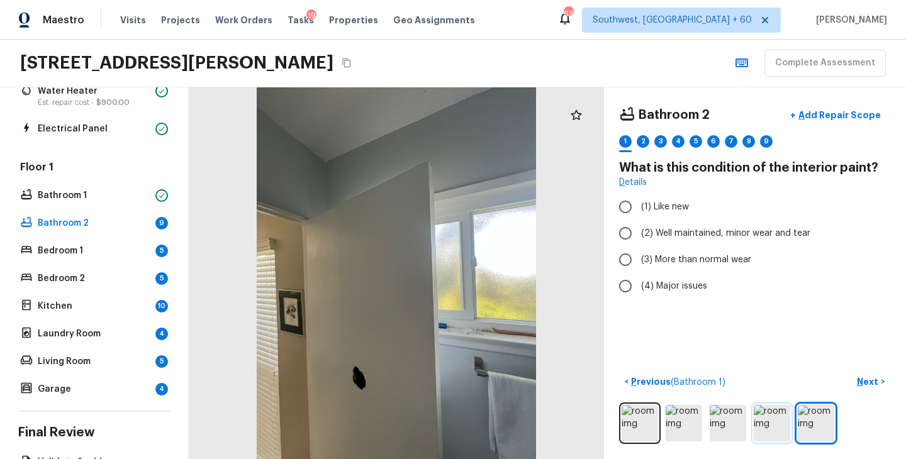
click at [777, 429] on img at bounding box center [772, 423] width 36 height 36
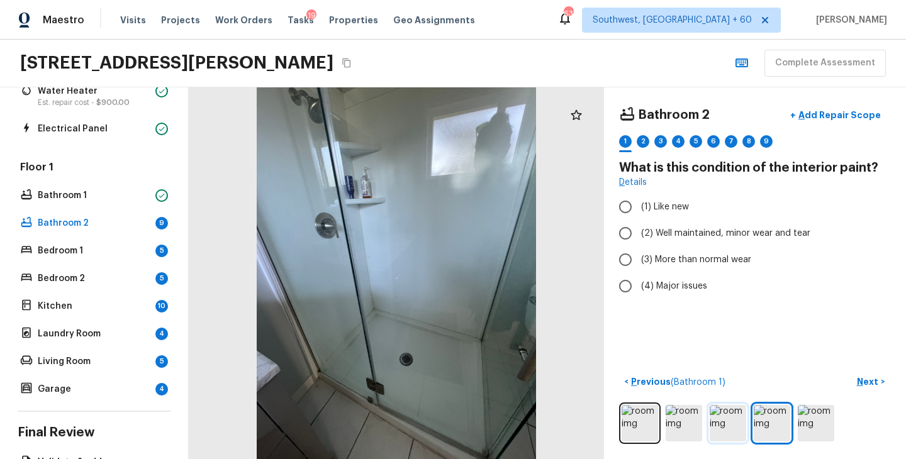
click at [734, 427] on img at bounding box center [728, 423] width 36 height 36
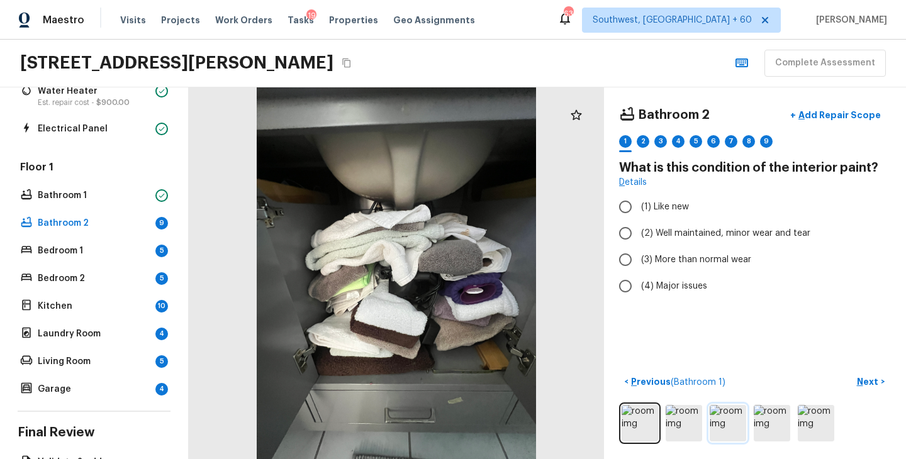
click at [719, 423] on img at bounding box center [728, 423] width 36 height 36
click at [688, 422] on img at bounding box center [684, 423] width 36 height 36
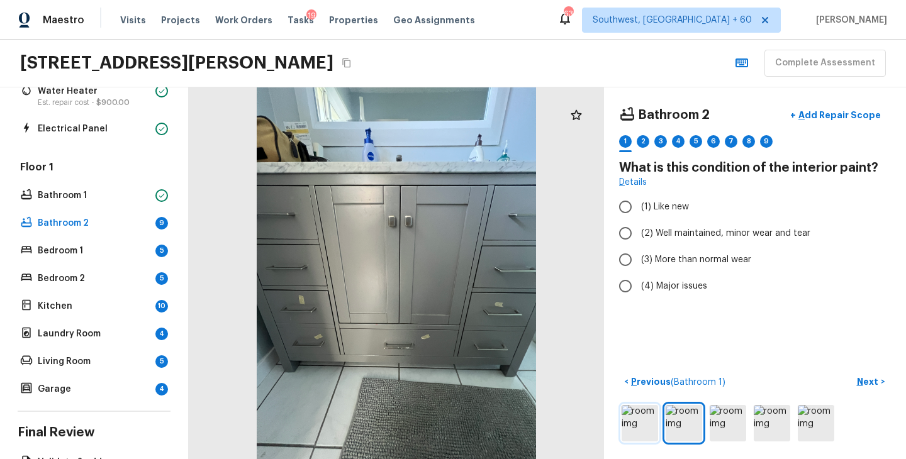
click at [645, 423] on img at bounding box center [640, 423] width 36 height 36
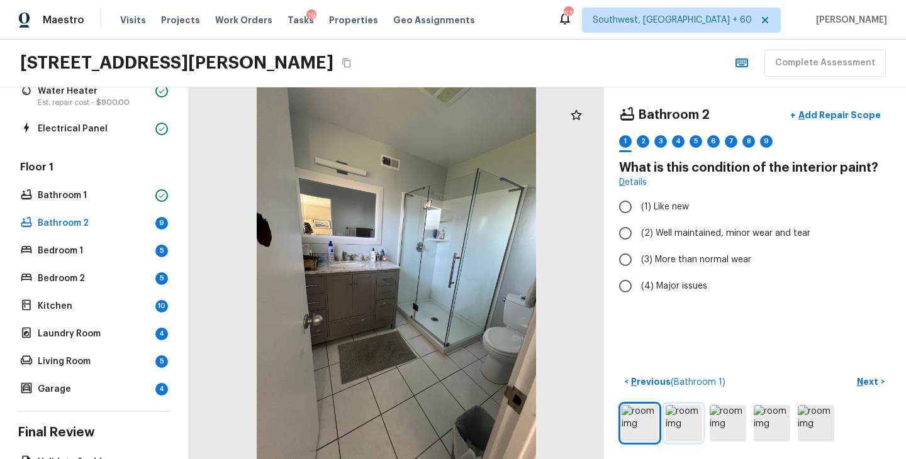
click at [687, 427] on img at bounding box center [684, 423] width 36 height 36
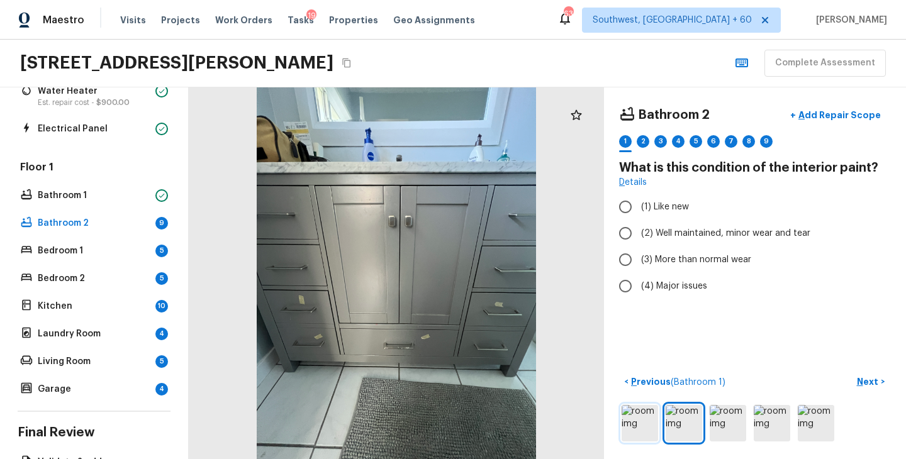
click at [638, 417] on img at bounding box center [640, 423] width 36 height 36
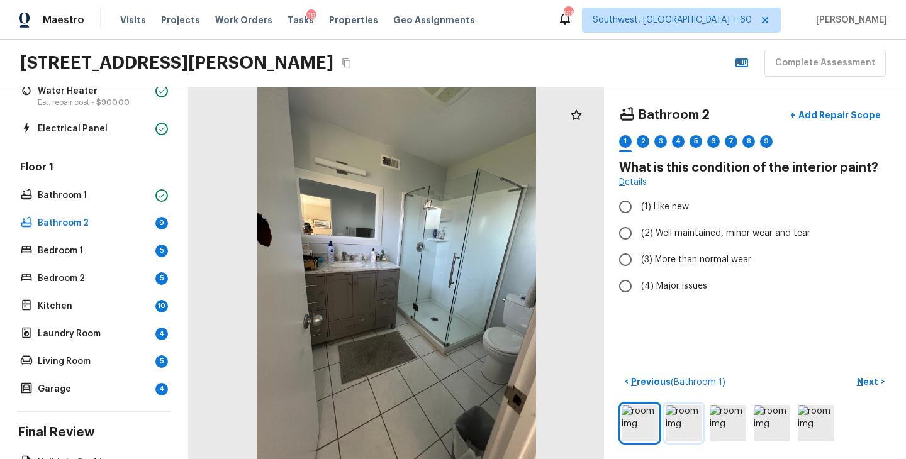
click at [684, 425] on img at bounding box center [684, 423] width 36 height 36
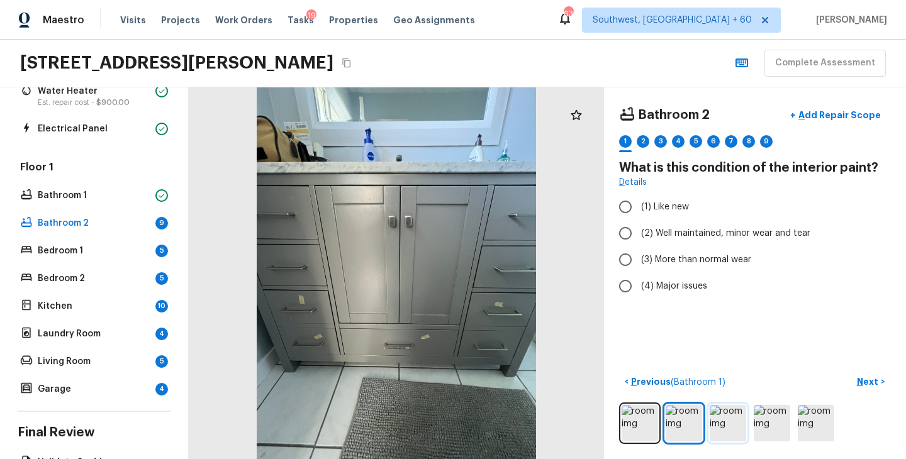
click at [720, 428] on img at bounding box center [728, 423] width 36 height 36
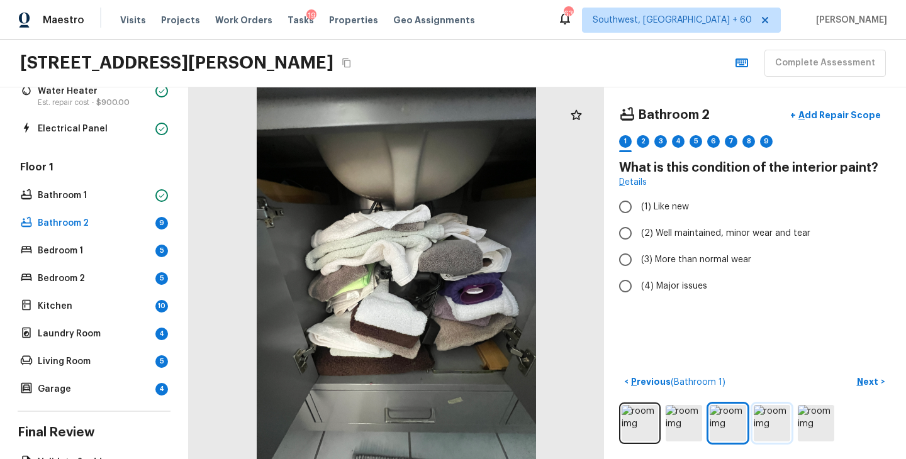
click at [762, 429] on img at bounding box center [772, 423] width 36 height 36
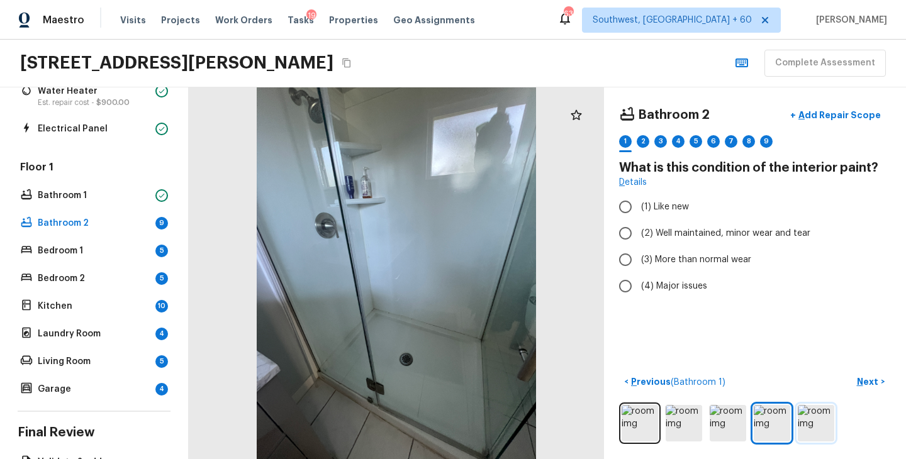
click at [829, 427] on img at bounding box center [816, 423] width 36 height 36
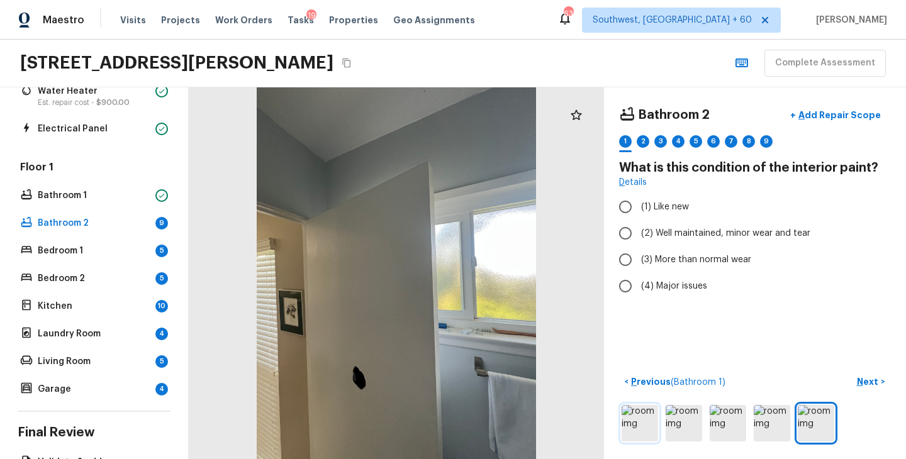
click at [645, 428] on img at bounding box center [640, 423] width 36 height 36
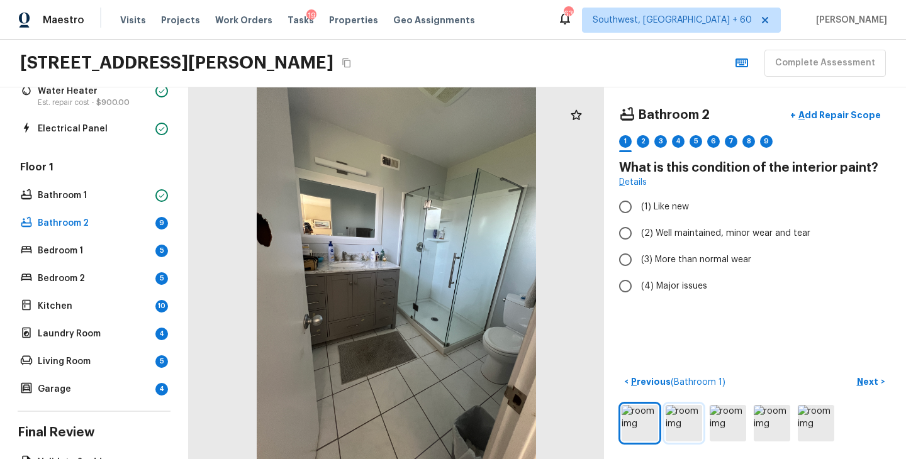
click at [688, 432] on img at bounding box center [684, 423] width 36 height 36
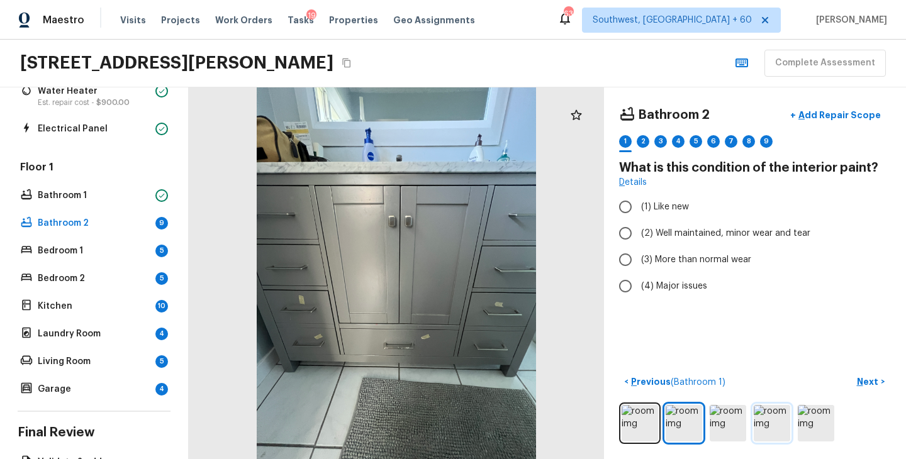
click at [754, 425] on img at bounding box center [772, 423] width 36 height 36
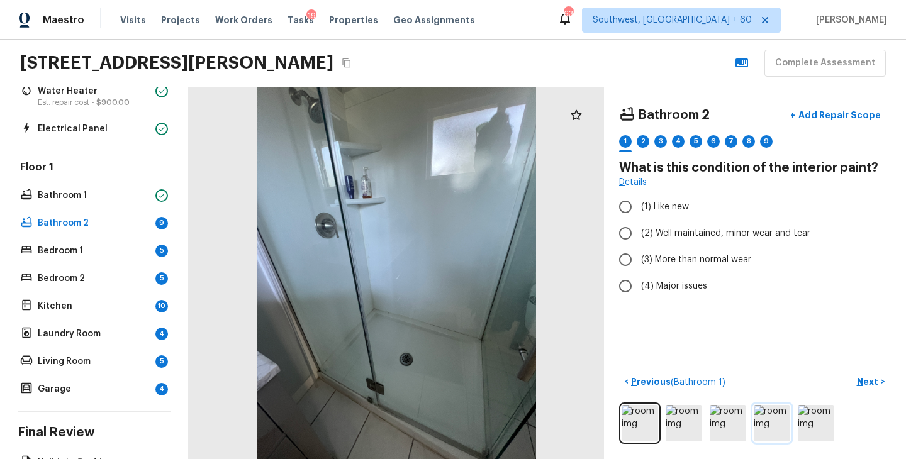
click at [783, 425] on img at bounding box center [772, 423] width 36 height 36
click at [641, 428] on img at bounding box center [640, 423] width 36 height 36
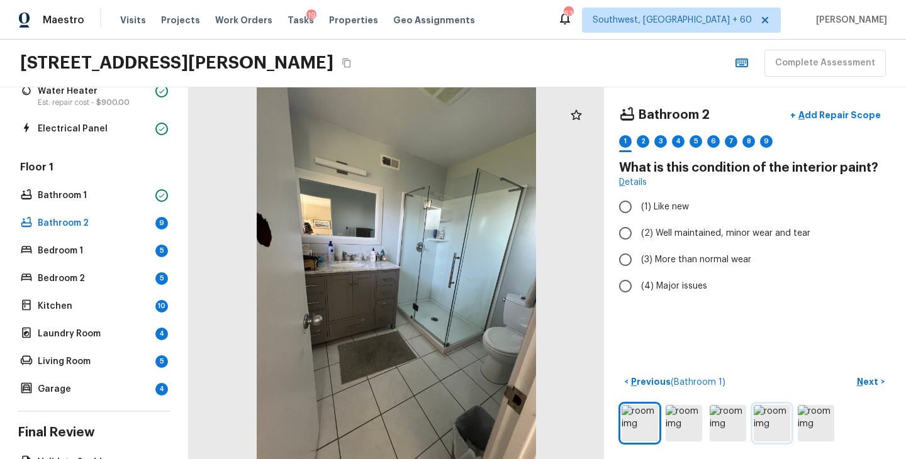
click at [775, 427] on img at bounding box center [772, 423] width 36 height 36
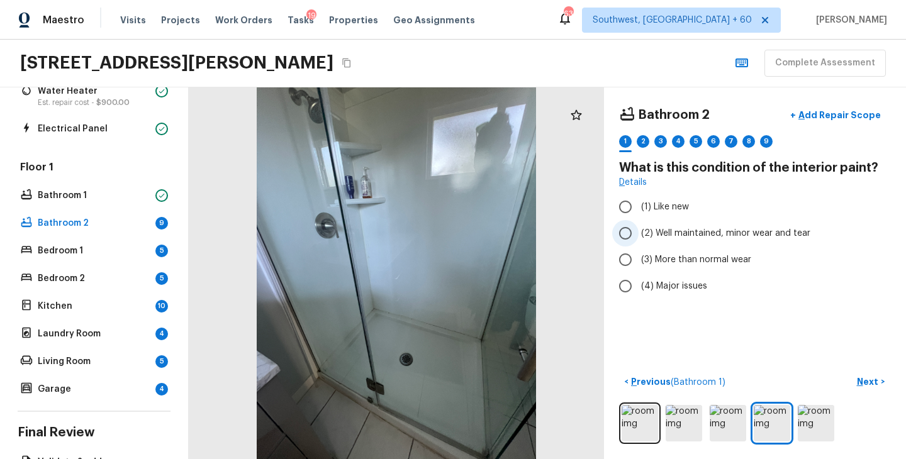
click at [751, 231] on span "(2) Well maintained, minor wear and tear" at bounding box center [725, 233] width 169 height 13
click at [639, 231] on input "(2) Well maintained, minor wear and tear" at bounding box center [625, 233] width 26 height 26
radio input "true"
click at [861, 387] on p "Next" at bounding box center [869, 382] width 24 height 13
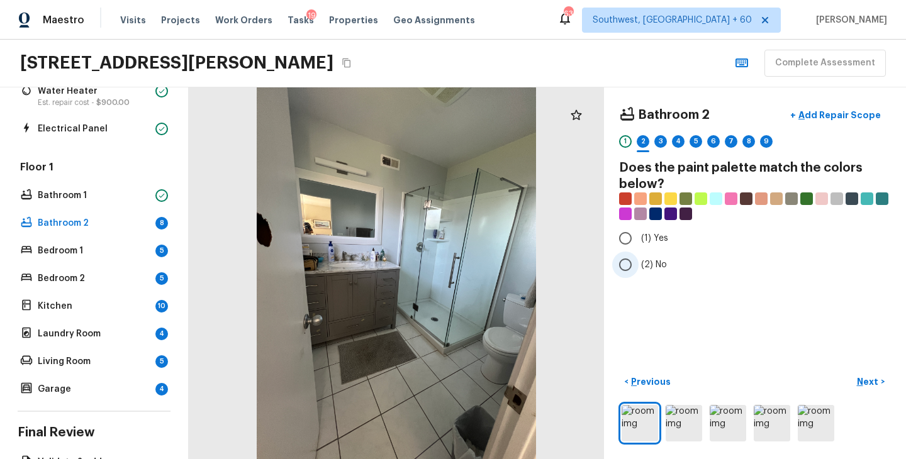
click at [656, 270] on span "(2) No" at bounding box center [654, 265] width 26 height 13
click at [639, 270] on input "(2) No" at bounding box center [625, 265] width 26 height 26
radio input "true"
click at [871, 381] on p "Next" at bounding box center [869, 382] width 24 height 13
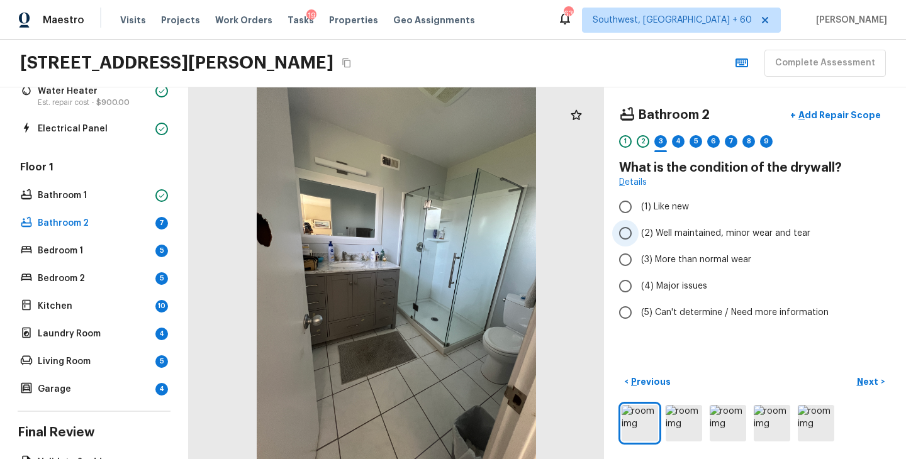
click at [736, 233] on span "(2) Well maintained, minor wear and tear" at bounding box center [725, 233] width 169 height 13
click at [639, 233] on input "(2) Well maintained, minor wear and tear" at bounding box center [625, 233] width 26 height 26
radio input "true"
click at [853, 365] on div "Bathroom 2 + Add Repair Scope 1 2 3 4 5 6 7 8 9 What is the condition of the dr…" at bounding box center [755, 273] width 302 height 372
click at [860, 379] on p "Next" at bounding box center [869, 382] width 24 height 13
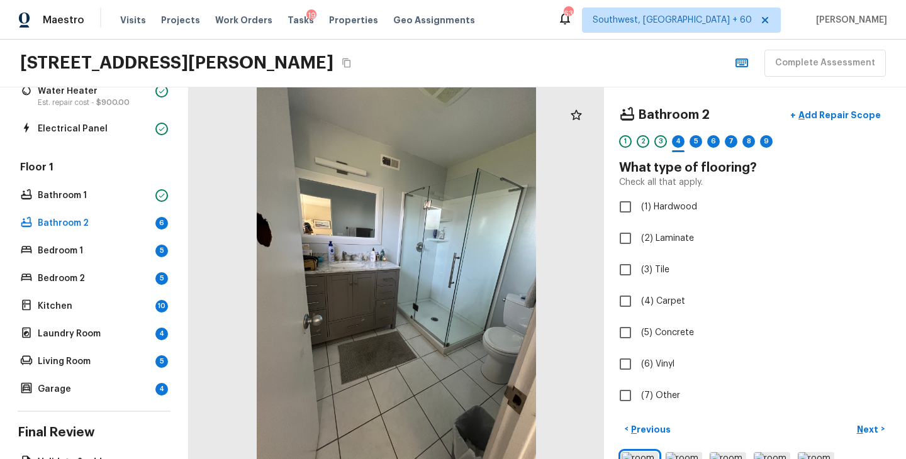
scroll to position [47, 0]
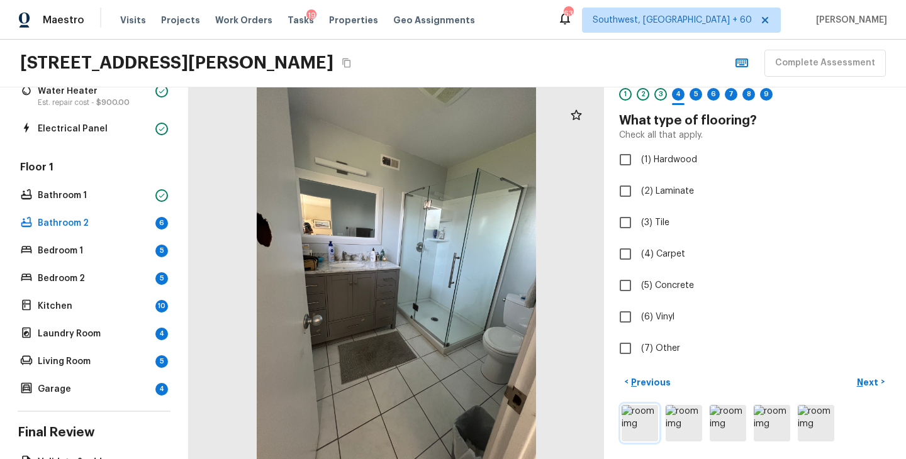
click at [644, 427] on img at bounding box center [640, 423] width 36 height 36
click at [651, 228] on span "(3) Tile" at bounding box center [655, 222] width 28 height 13
click at [639, 228] on input "(3) Tile" at bounding box center [625, 223] width 26 height 26
checkbox input "true"
click at [871, 383] on p "Next" at bounding box center [869, 382] width 24 height 13
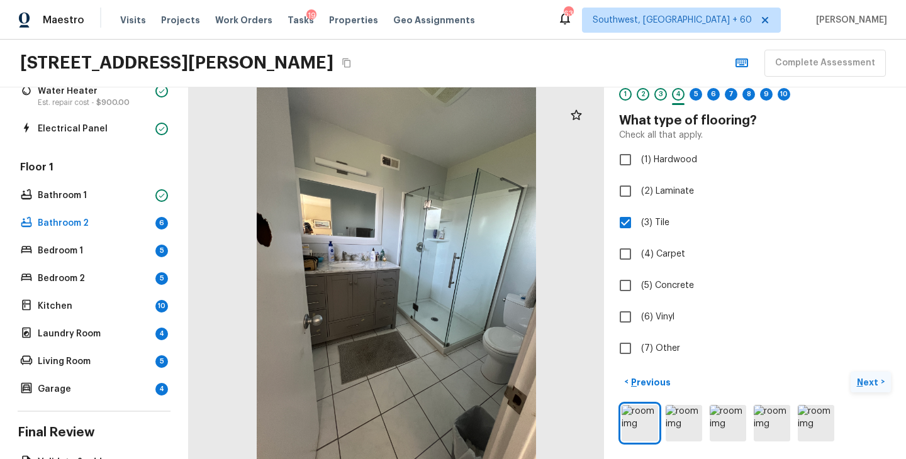
scroll to position [0, 0]
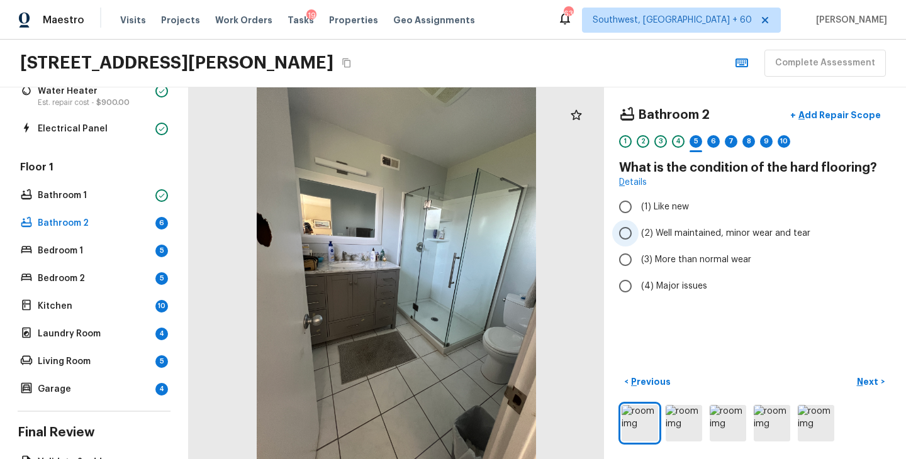
click at [760, 238] on span "(2) Well maintained, minor wear and tear" at bounding box center [725, 233] width 169 height 13
click at [639, 238] on input "(2) Well maintained, minor wear and tear" at bounding box center [625, 233] width 26 height 26
radio input "true"
click at [636, 417] on img at bounding box center [640, 423] width 36 height 36
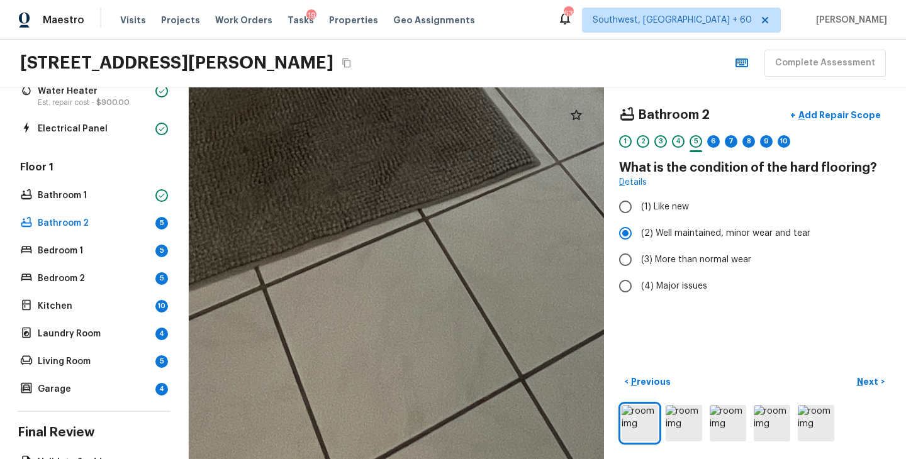
drag, startPoint x: 478, startPoint y: 407, endPoint x: 478, endPoint y: 238, distance: 168.6
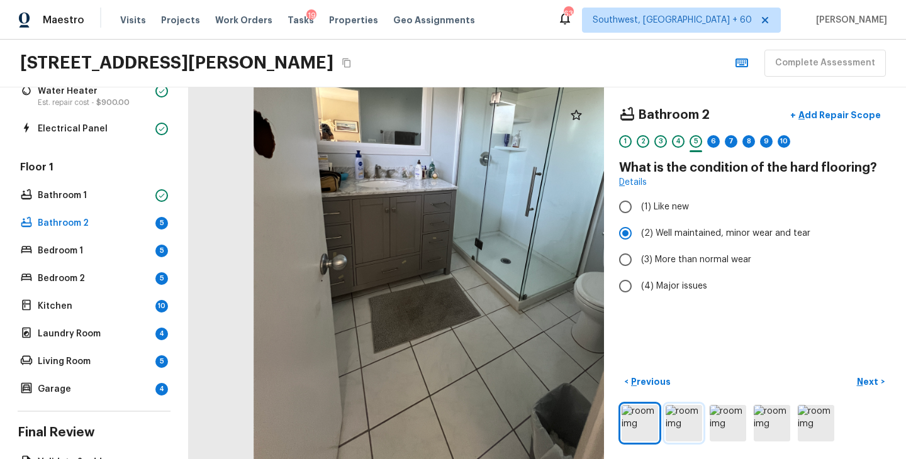
click at [688, 417] on img at bounding box center [684, 423] width 36 height 36
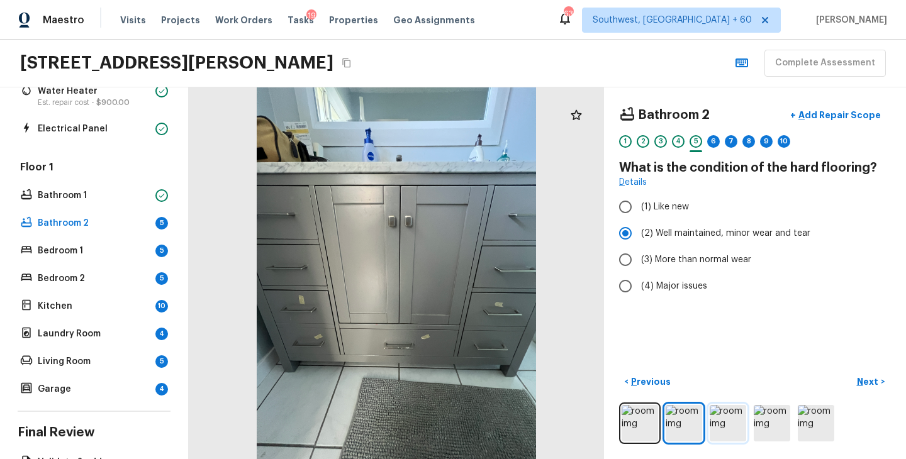
click at [734, 425] on img at bounding box center [728, 423] width 36 height 36
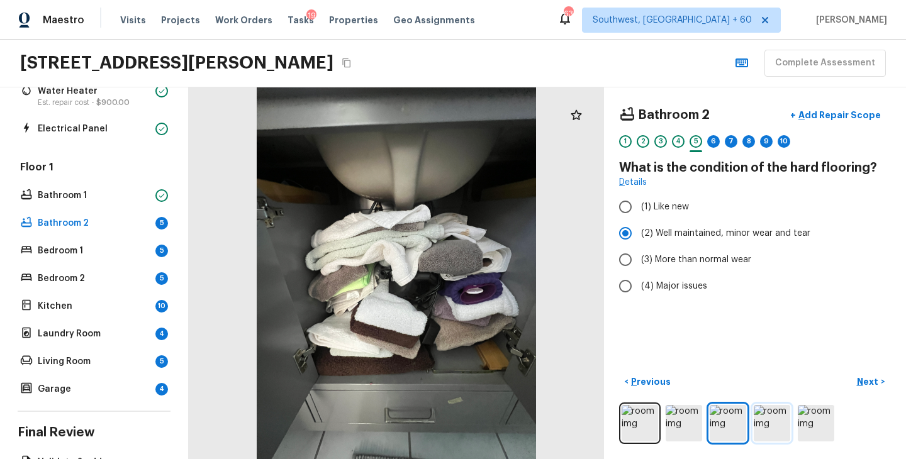
click at [777, 424] on img at bounding box center [772, 423] width 36 height 36
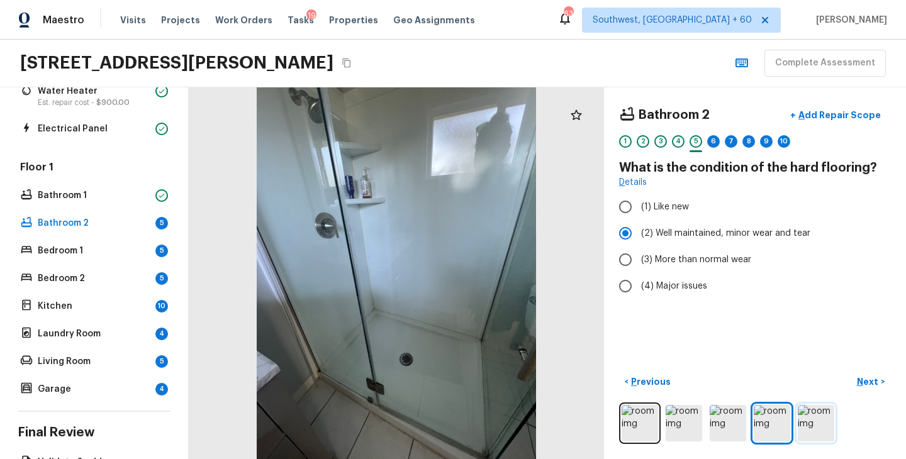
click at [819, 420] on img at bounding box center [816, 423] width 36 height 36
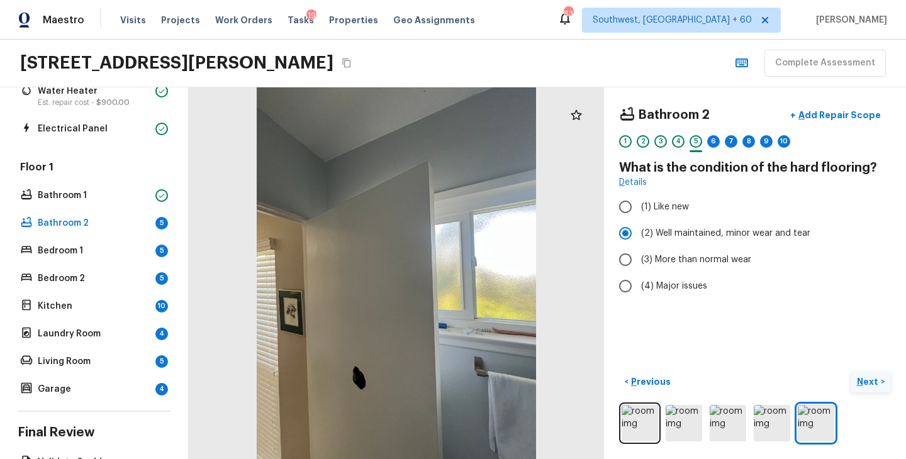
click at [865, 383] on p "Next" at bounding box center [869, 382] width 24 height 13
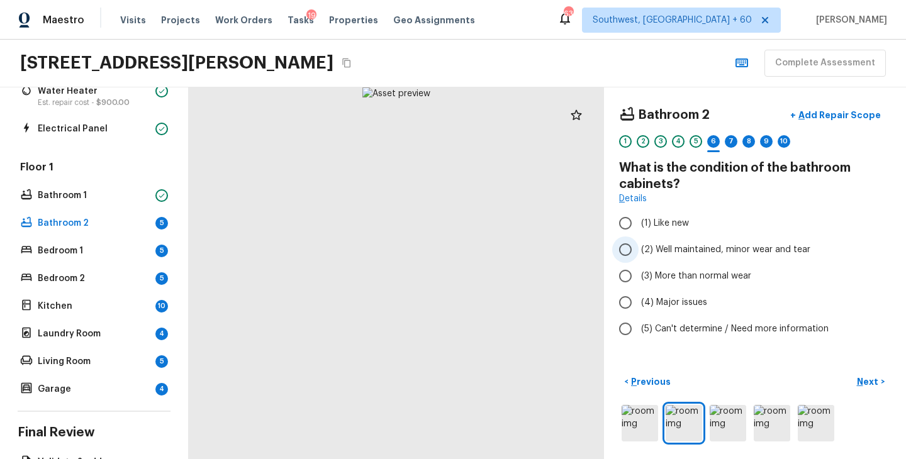
click at [714, 252] on span "(2) Well maintained, minor wear and tear" at bounding box center [725, 249] width 169 height 13
click at [639, 252] on input "(2) Well maintained, minor wear and tear" at bounding box center [625, 250] width 26 height 26
radio input "true"
click at [853, 381] on button "Next >" at bounding box center [871, 382] width 40 height 21
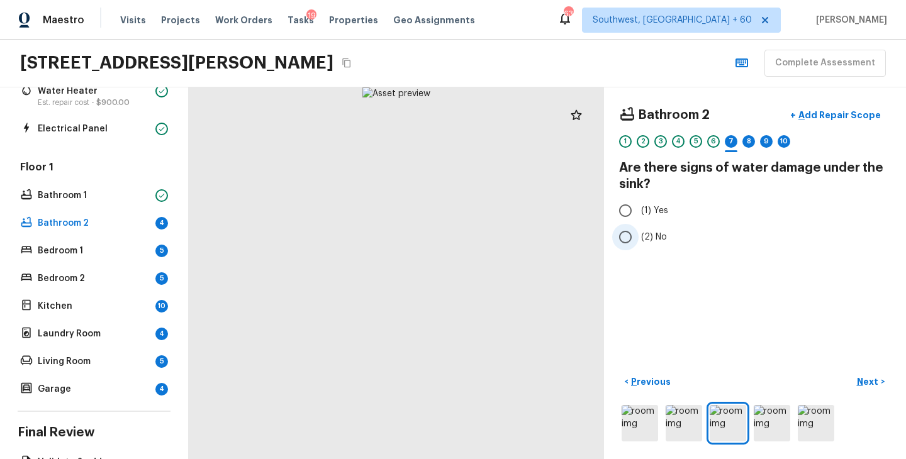
click at [664, 235] on span "(2) No" at bounding box center [654, 237] width 26 height 13
click at [639, 235] on input "(2) No" at bounding box center [625, 237] width 26 height 26
radio input "true"
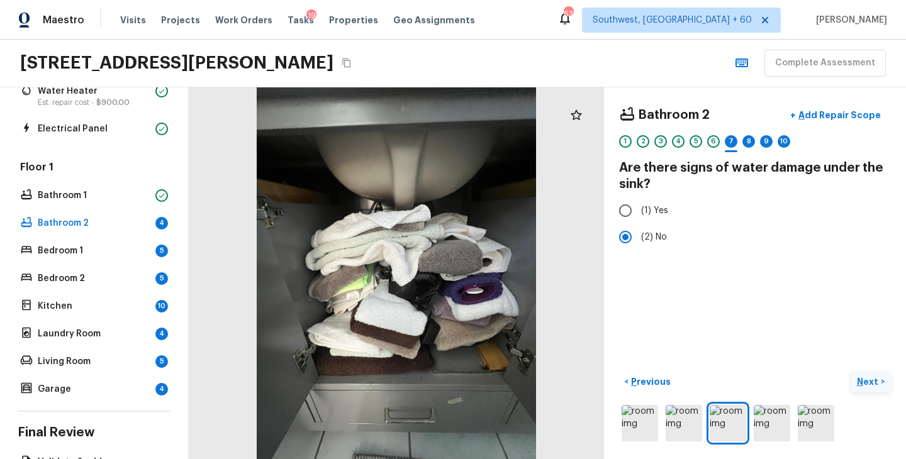
click at [868, 379] on p "Next" at bounding box center [869, 382] width 24 height 13
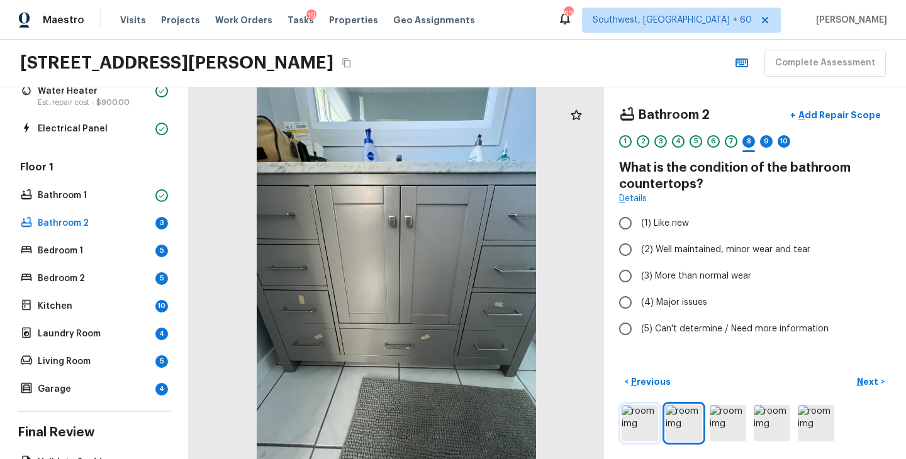
click at [642, 425] on img at bounding box center [640, 423] width 36 height 36
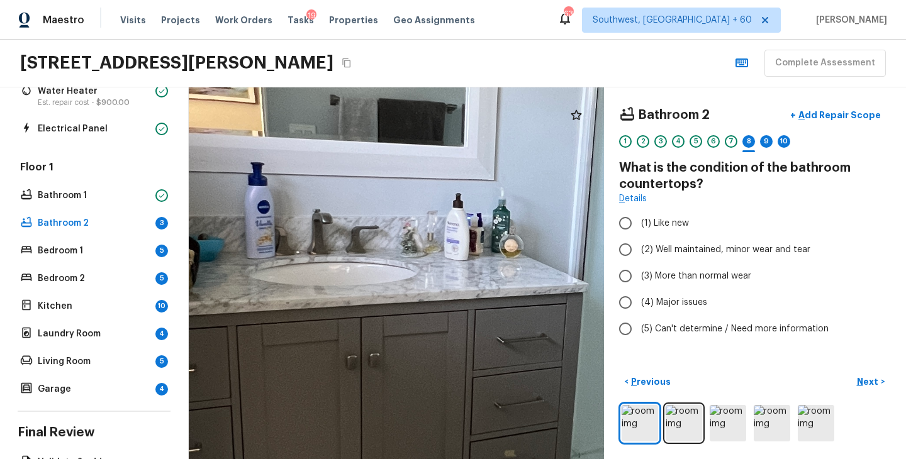
drag, startPoint x: 350, startPoint y: 319, endPoint x: 434, endPoint y: 319, distance: 83.7
click at [434, 319] on div at bounding box center [566, 313] width 1954 height 1750
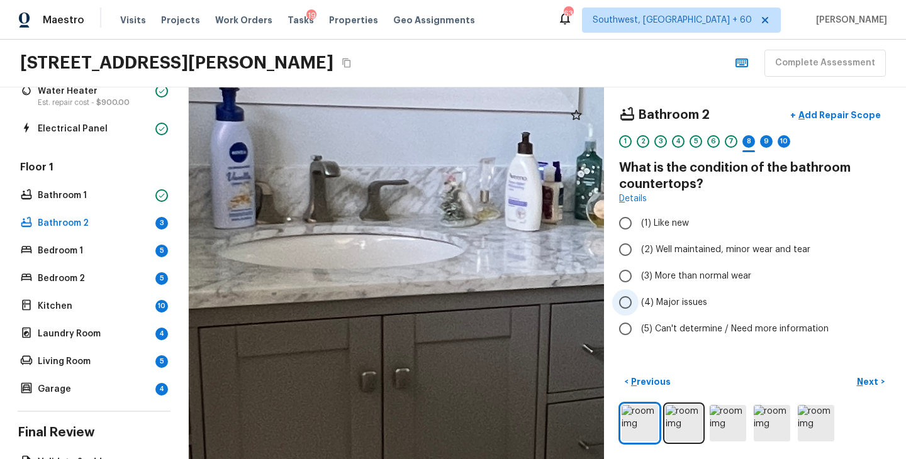
drag, startPoint x: 348, startPoint y: 303, endPoint x: 630, endPoint y: 304, distance: 281.9
click at [629, 304] on div "Bathroom 2 + Add Repair Scope 1 2 3 4 5 6 7 8 9 10 What is the condition of the…" at bounding box center [547, 273] width 717 height 372
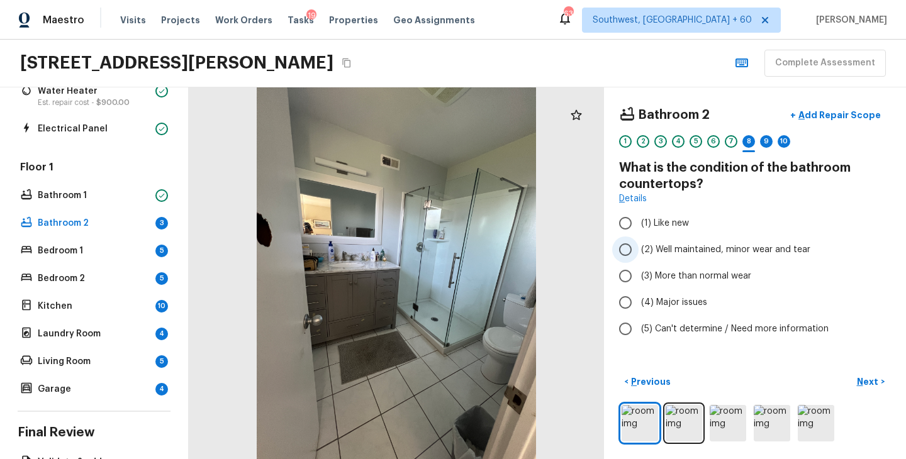
click at [694, 250] on span "(2) Well maintained, minor wear and tear" at bounding box center [725, 249] width 169 height 13
click at [639, 250] on input "(2) Well maintained, minor wear and tear" at bounding box center [625, 250] width 26 height 26
radio input "true"
click at [875, 391] on button "Next >" at bounding box center [871, 382] width 40 height 21
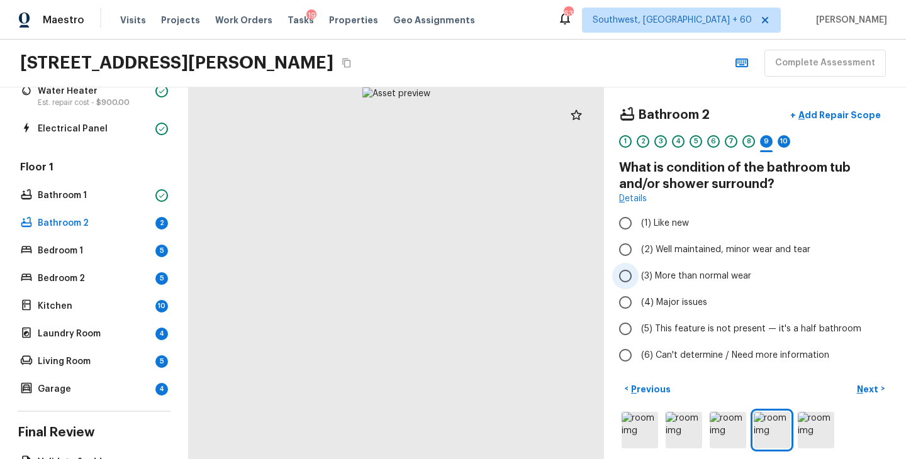
click at [719, 281] on span "(3) More than normal wear" at bounding box center [696, 276] width 110 height 13
click at [639, 281] on input "(3) More than normal wear" at bounding box center [625, 276] width 26 height 26
radio input "true"
click at [839, 118] on p "Add Repair Scope" at bounding box center [838, 115] width 85 height 13
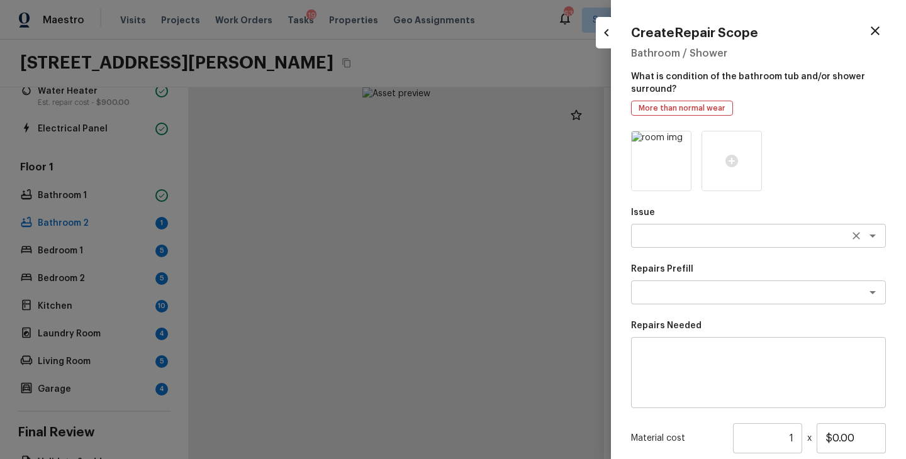
click at [681, 233] on textarea at bounding box center [741, 236] width 208 height 13
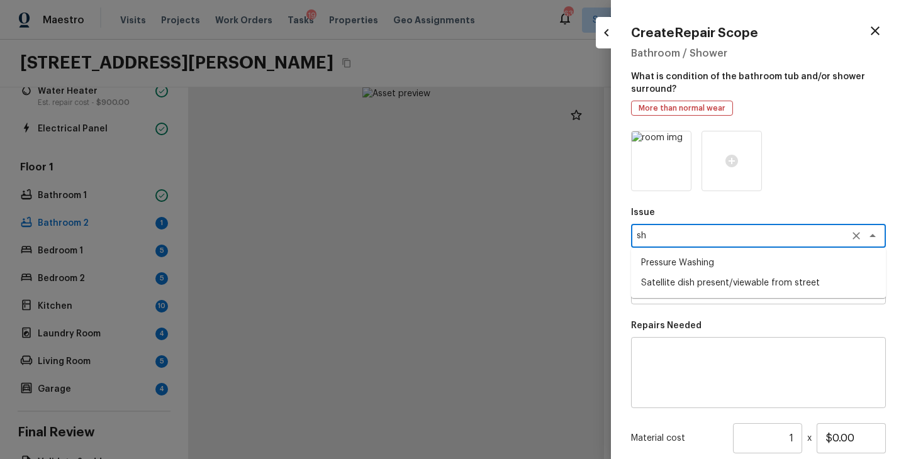
type textarea "s"
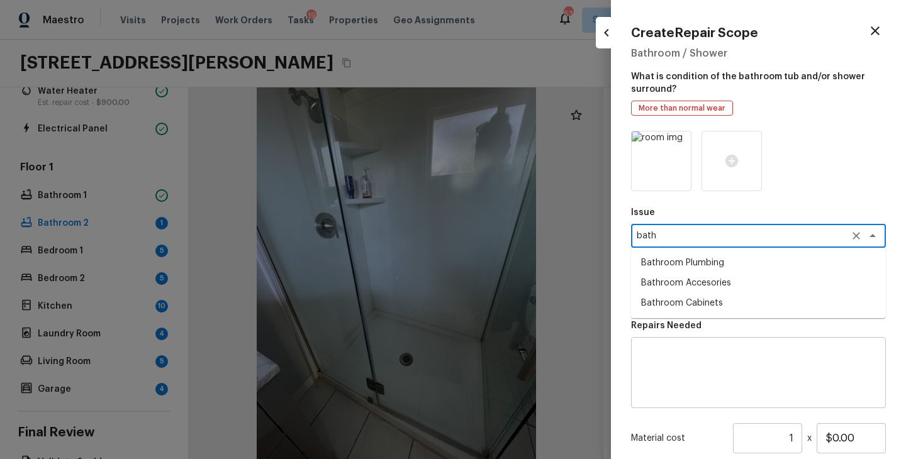
click at [691, 262] on li "Bathroom Plumbing" at bounding box center [758, 263] width 255 height 20
type textarea "Bathroom Plumbing"
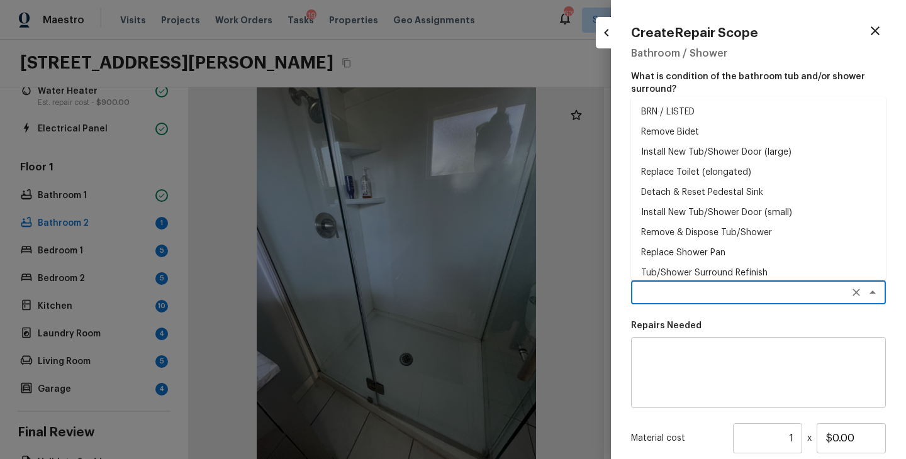
click at [677, 296] on textarea at bounding box center [741, 292] width 208 height 13
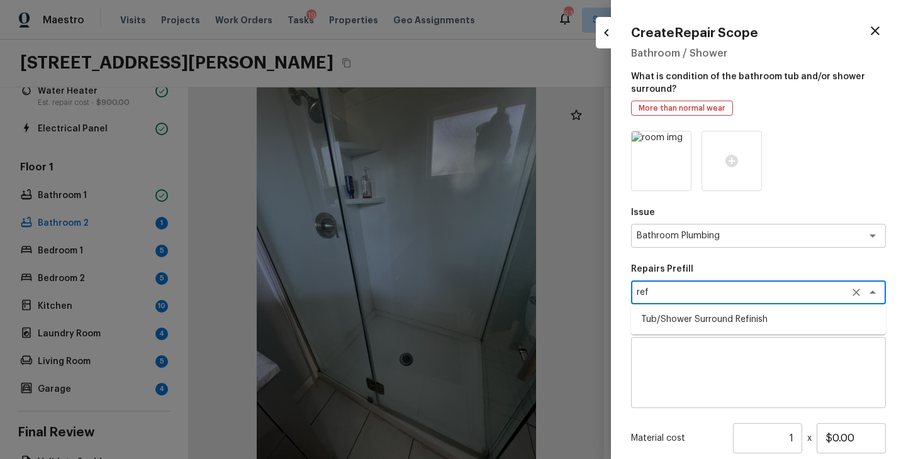
click at [691, 320] on li "Tub/Shower Surround Refinish" at bounding box center [758, 320] width 255 height 20
type textarea "Tub/Shower Surround Refinish"
type textarea "Prep, mask, clean and refinish the tub/shower tile surround both all sides ensu…"
type input "$6.48"
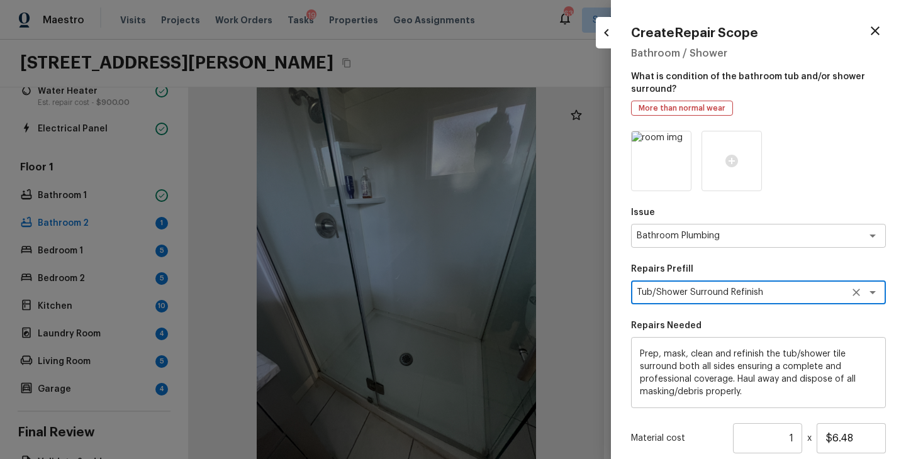
type textarea "Tub/Shower Surround Refinish"
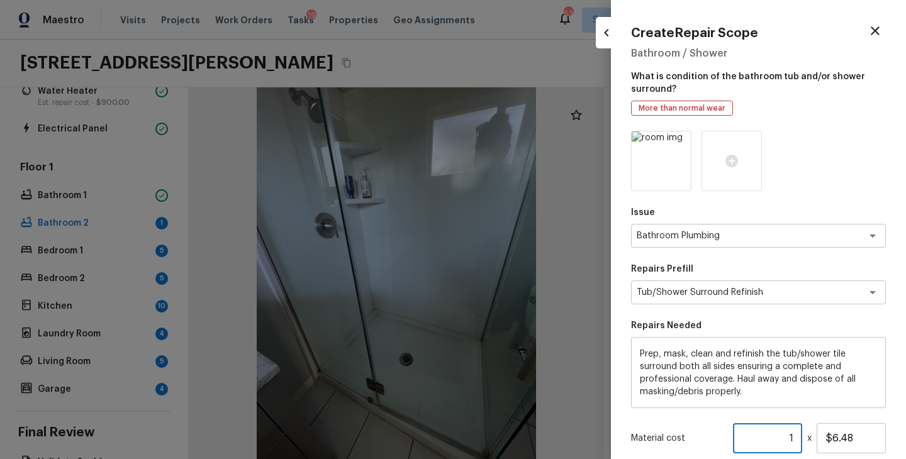
click at [793, 439] on input "1" at bounding box center [767, 438] width 69 height 30
type input "55"
click at [873, 326] on p "Repairs Needed" at bounding box center [758, 326] width 255 height 13
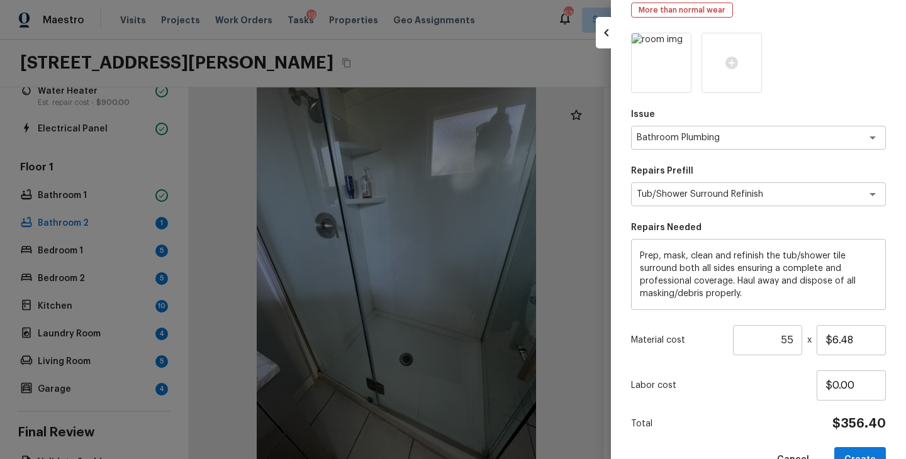
scroll to position [131, 0]
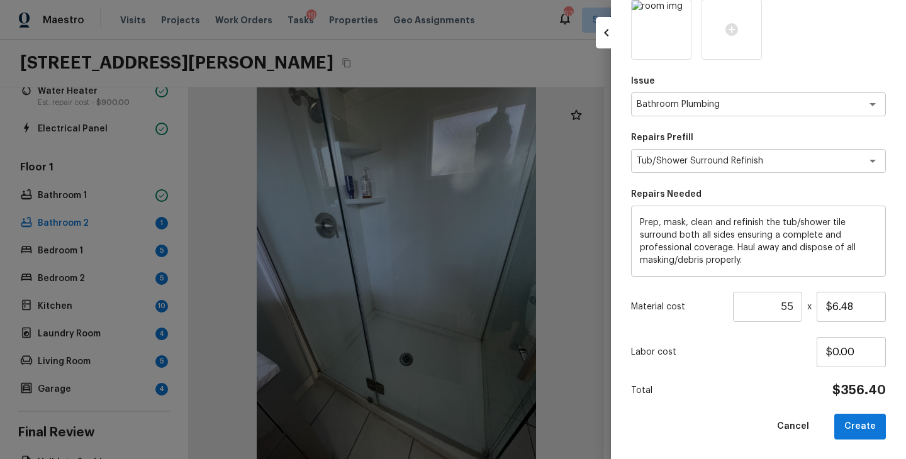
click at [762, 384] on div "Total $356.40" at bounding box center [758, 391] width 255 height 16
click at [862, 428] on button "Create" at bounding box center [860, 427] width 52 height 26
type input "1"
type input "$0.00"
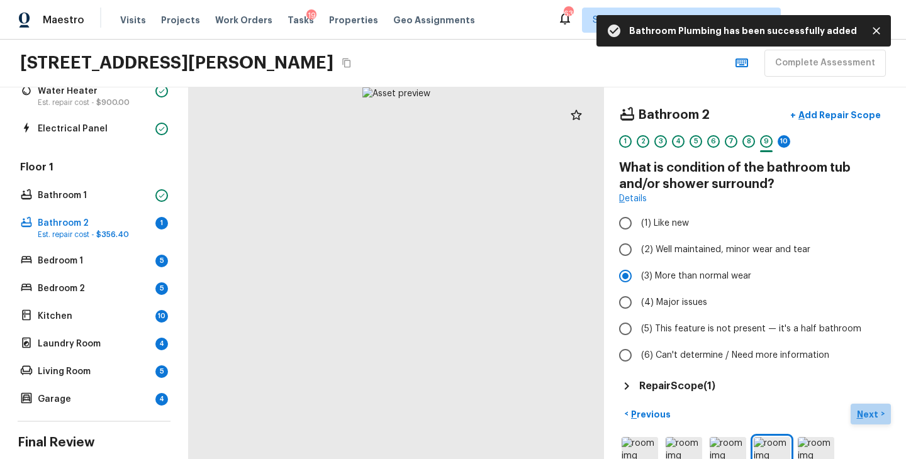
click at [868, 415] on p "Next" at bounding box center [869, 414] width 24 height 13
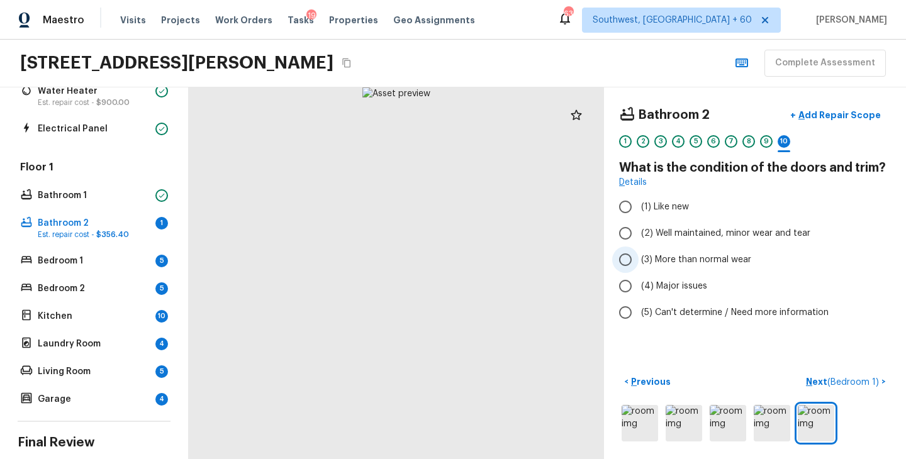
click at [712, 251] on label "(3) More than normal wear" at bounding box center [746, 260] width 269 height 26
click at [639, 251] on input "(3) More than normal wear" at bounding box center [625, 260] width 26 height 26
radio input "true"
click at [814, 384] on p "Next ( Bedroom 1 )" at bounding box center [844, 382] width 76 height 13
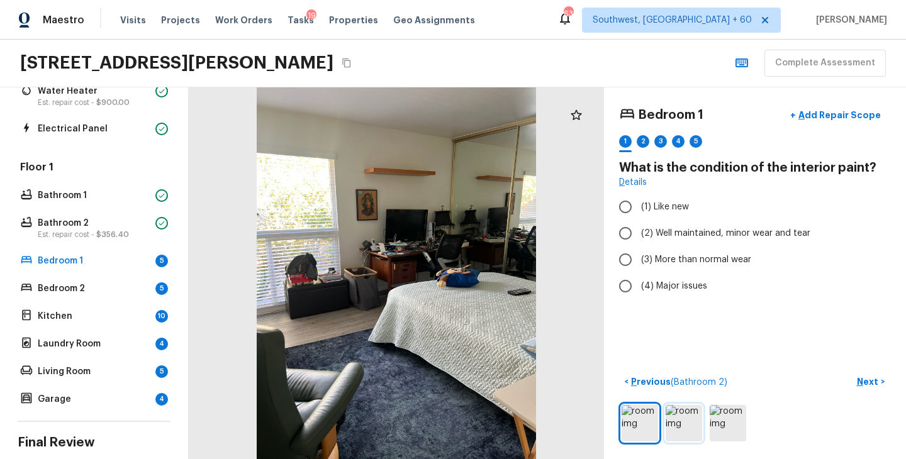
click at [681, 420] on img at bounding box center [684, 423] width 36 height 36
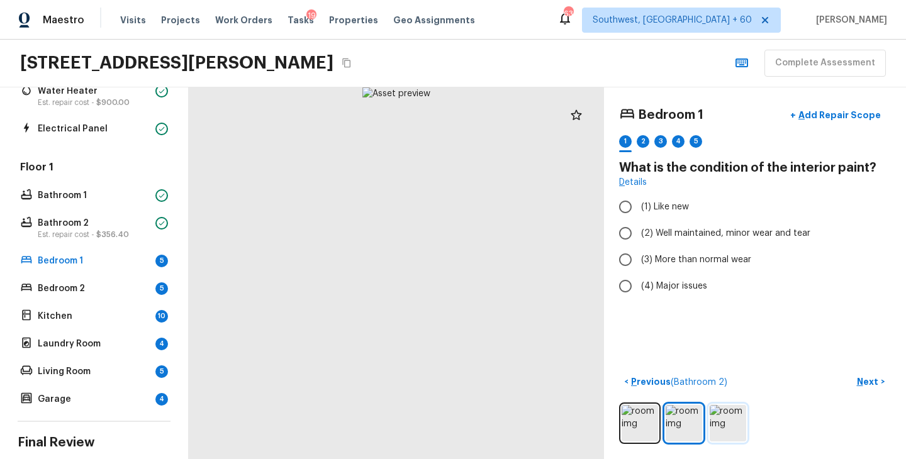
click at [732, 427] on img at bounding box center [728, 423] width 36 height 36
click at [722, 425] on img at bounding box center [728, 423] width 36 height 36
click at [679, 422] on img at bounding box center [684, 423] width 36 height 36
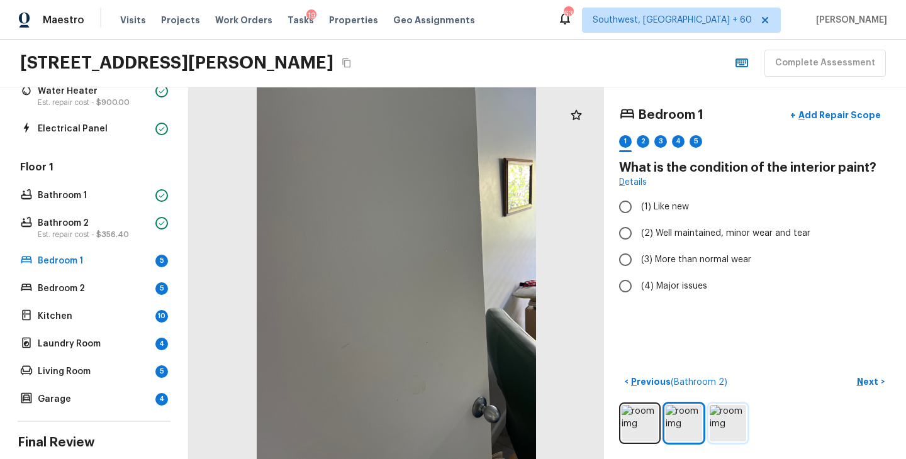
click at [715, 425] on img at bounding box center [728, 423] width 36 height 36
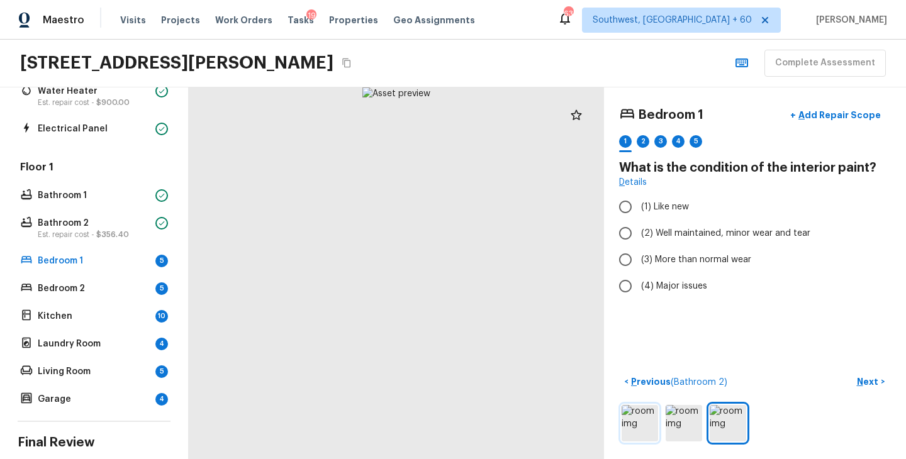
click at [641, 428] on img at bounding box center [640, 423] width 36 height 36
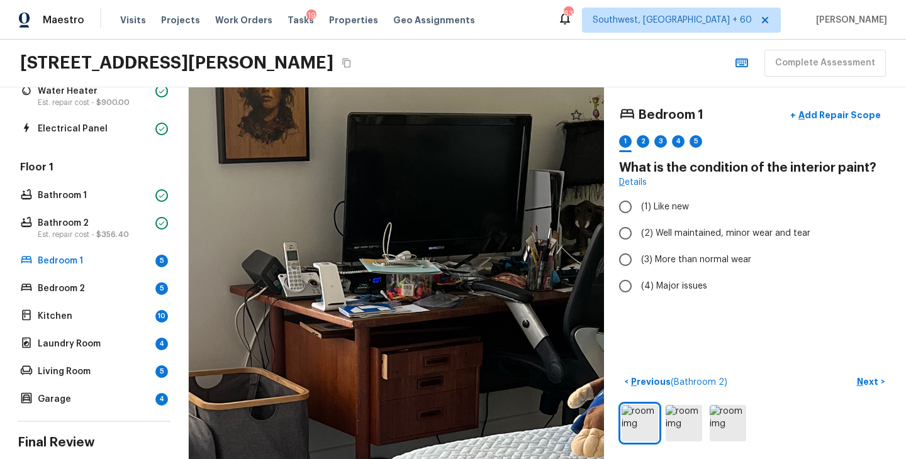
drag, startPoint x: 308, startPoint y: 229, endPoint x: 386, endPoint y: 300, distance: 106.0
click at [386, 300] on div at bounding box center [393, 395] width 1832 height 1640
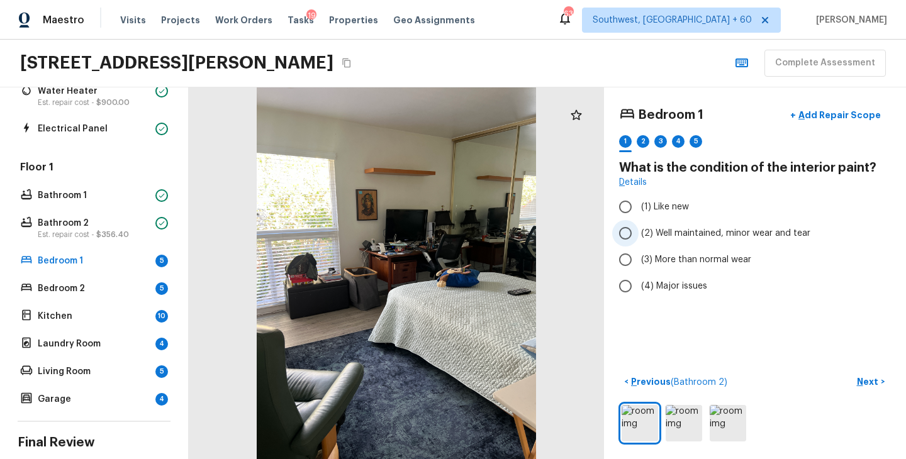
click at [664, 237] on span "(2) Well maintained, minor wear and tear" at bounding box center [725, 233] width 169 height 13
click at [639, 237] on input "(2) Well maintained, minor wear and tear" at bounding box center [625, 233] width 26 height 26
radio input "true"
click at [860, 384] on p "Next" at bounding box center [869, 382] width 24 height 13
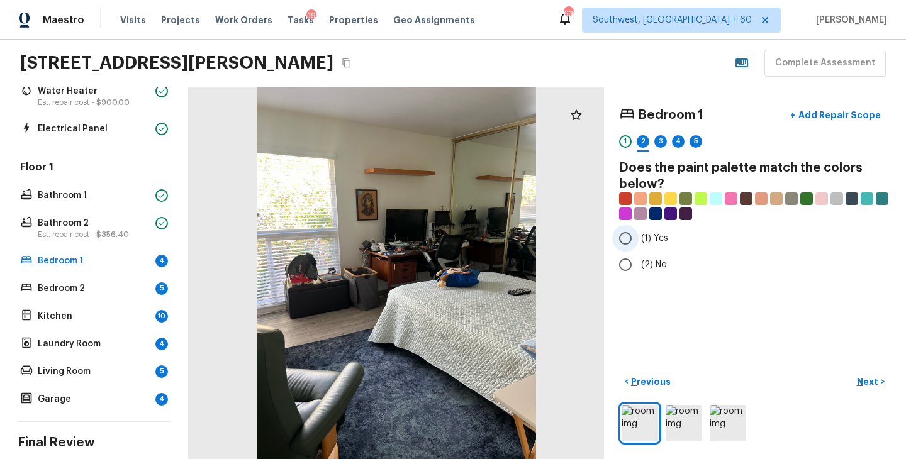
click at [654, 241] on span "(1) Yes" at bounding box center [654, 238] width 27 height 13
click at [639, 241] on input "(1) Yes" at bounding box center [625, 238] width 26 height 26
radio input "true"
click at [867, 379] on p "Next" at bounding box center [869, 382] width 24 height 13
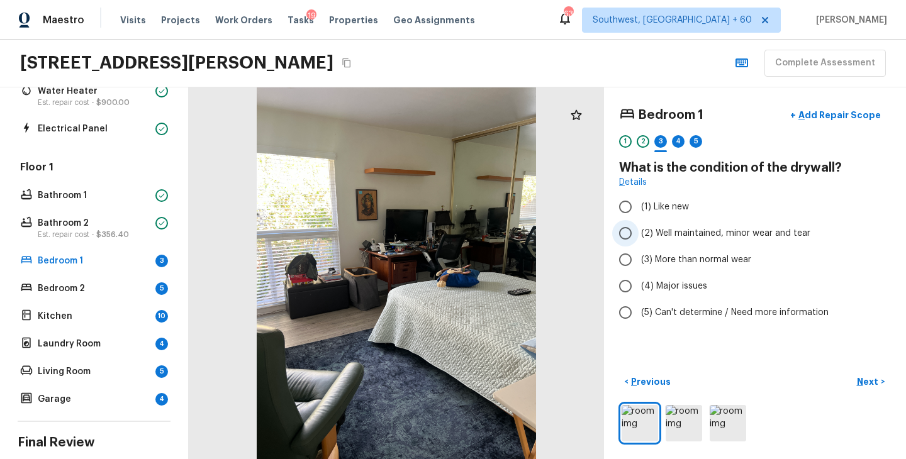
click at [694, 228] on span "(2) Well maintained, minor wear and tear" at bounding box center [725, 233] width 169 height 13
click at [639, 228] on input "(2) Well maintained, minor wear and tear" at bounding box center [625, 233] width 26 height 26
radio input "true"
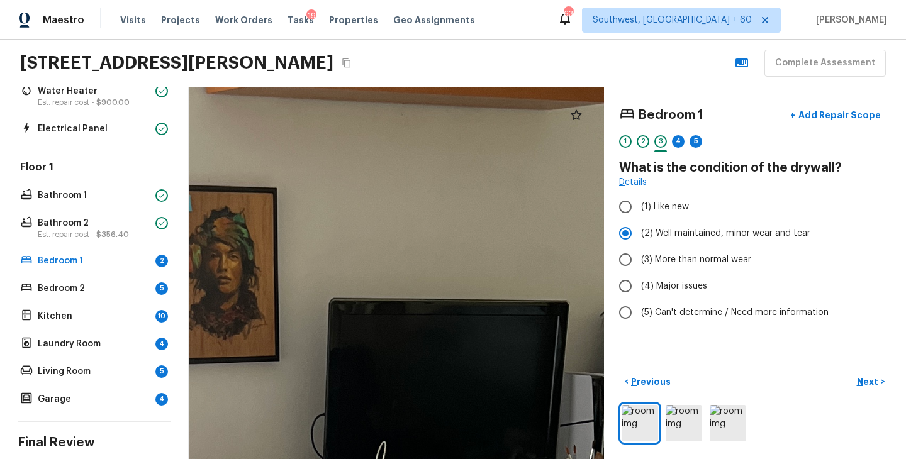
drag, startPoint x: 340, startPoint y: 148, endPoint x: 517, endPoint y: 363, distance: 278.4
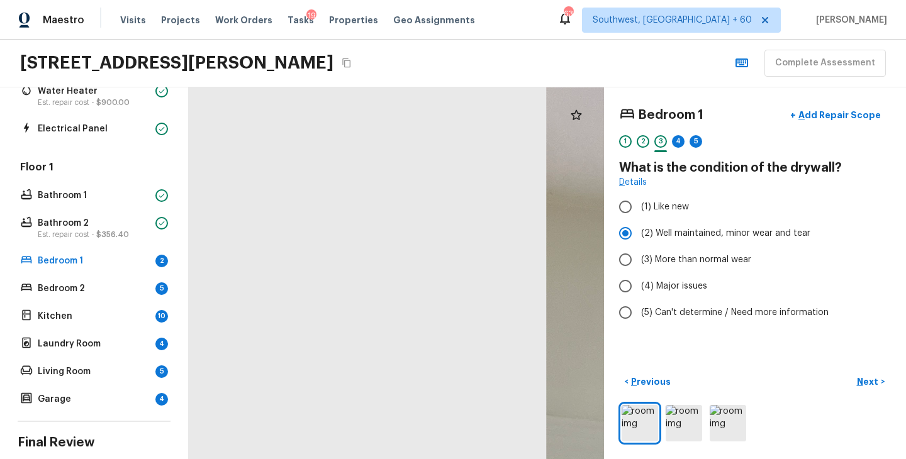
drag, startPoint x: 546, startPoint y: 316, endPoint x: 264, endPoint y: 316, distance: 281.9
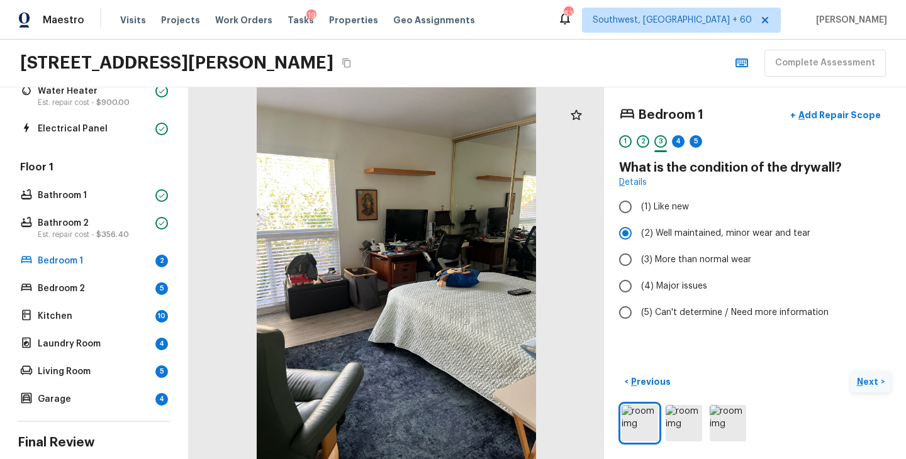
click at [863, 382] on p "Next" at bounding box center [869, 382] width 24 height 13
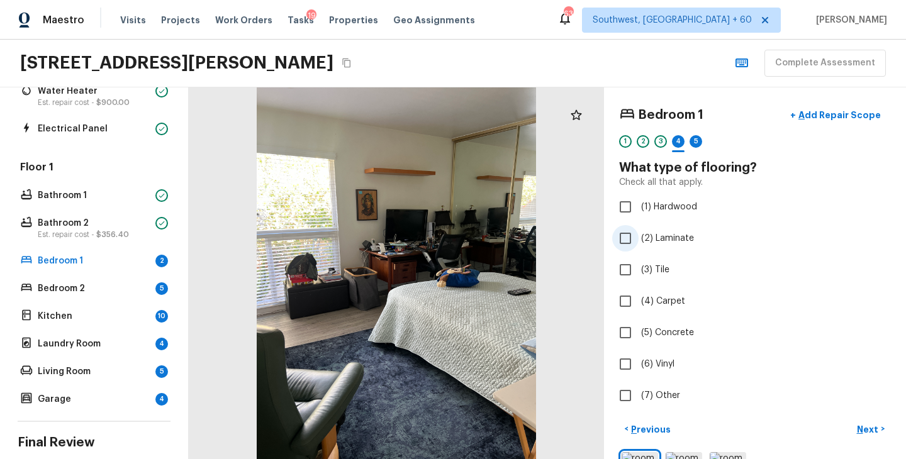
click at [660, 229] on label "(2) Laminate" at bounding box center [746, 238] width 269 height 26
click at [639, 229] on input "(2) Laminate" at bounding box center [625, 238] width 26 height 26
checkbox input "true"
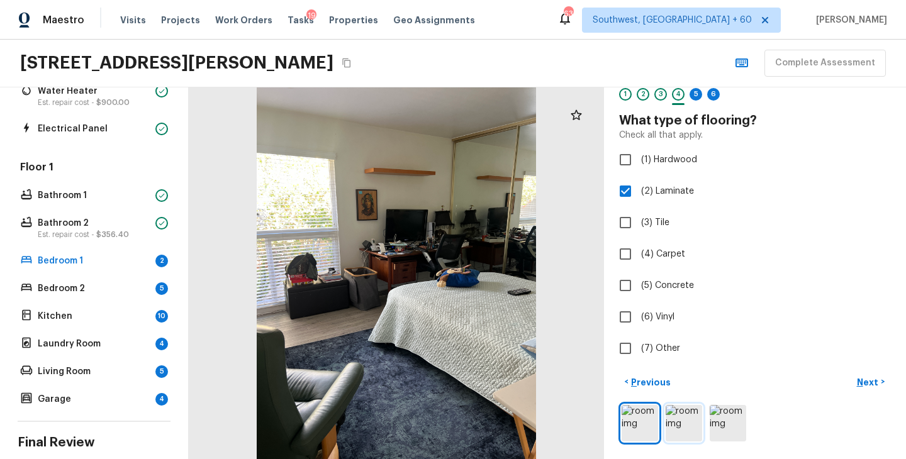
click at [690, 420] on img at bounding box center [684, 423] width 36 height 36
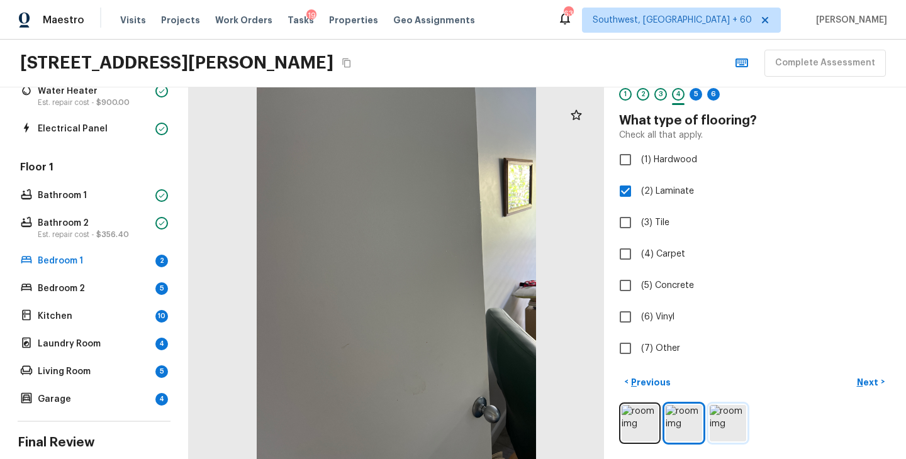
click at [734, 420] on img at bounding box center [728, 423] width 36 height 36
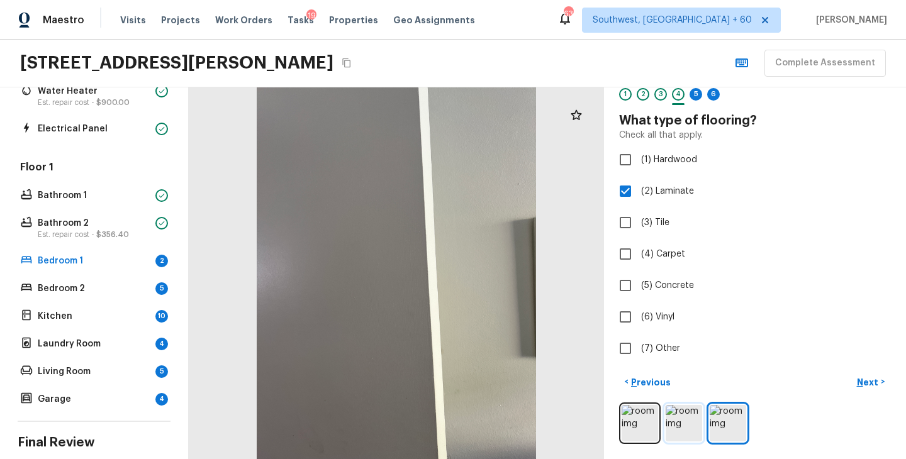
click at [691, 424] on img at bounding box center [684, 423] width 36 height 36
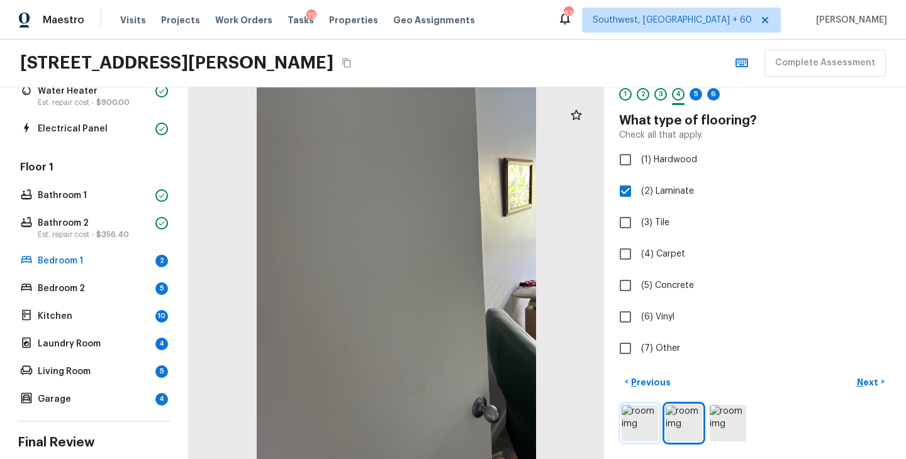
click at [637, 427] on img at bounding box center [640, 423] width 36 height 36
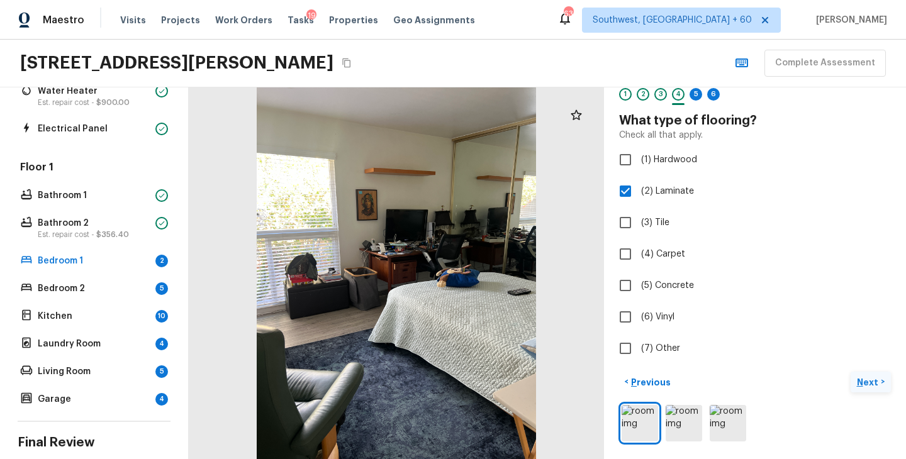
click at [867, 377] on p "Next" at bounding box center [869, 382] width 24 height 13
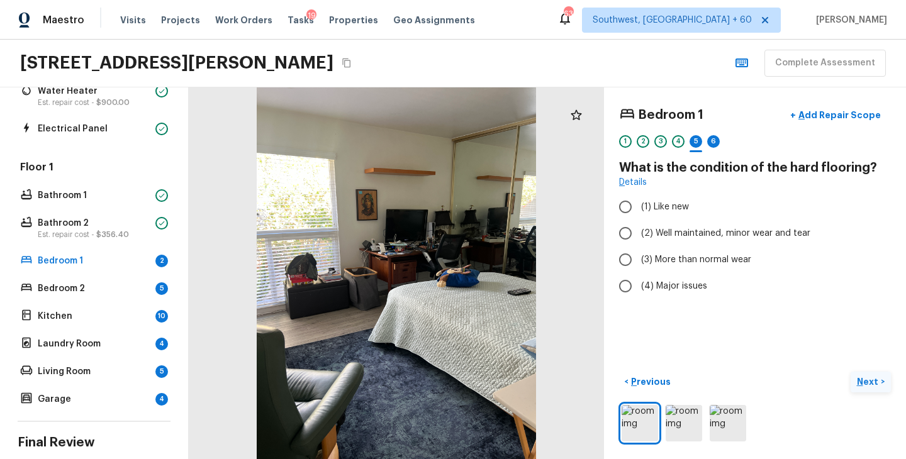
scroll to position [0, 0]
click at [732, 239] on span "(2) Well maintained, minor wear and tear" at bounding box center [725, 233] width 169 height 13
click at [639, 239] on input "(2) Well maintained, minor wear and tear" at bounding box center [625, 233] width 26 height 26
radio input "true"
click at [866, 381] on p "Next" at bounding box center [869, 382] width 24 height 13
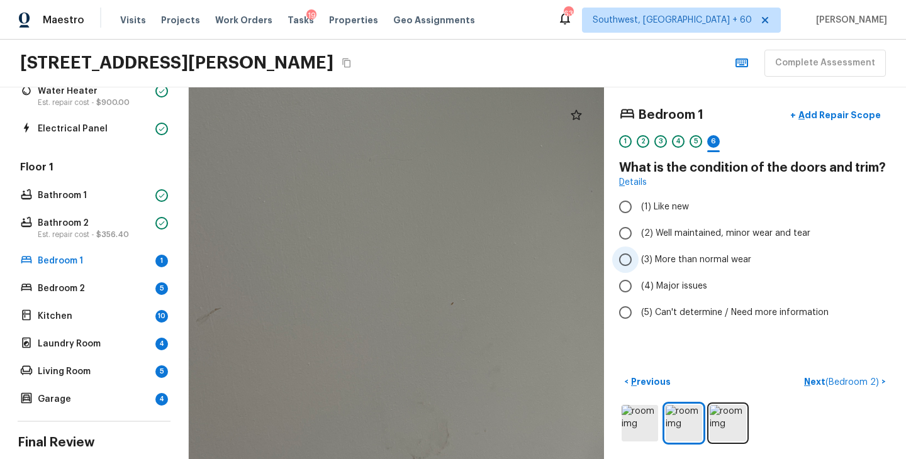
click at [688, 263] on span "(3) More than normal wear" at bounding box center [696, 260] width 110 height 13
click at [639, 263] on input "(3) More than normal wear" at bounding box center [625, 260] width 26 height 26
radio input "true"
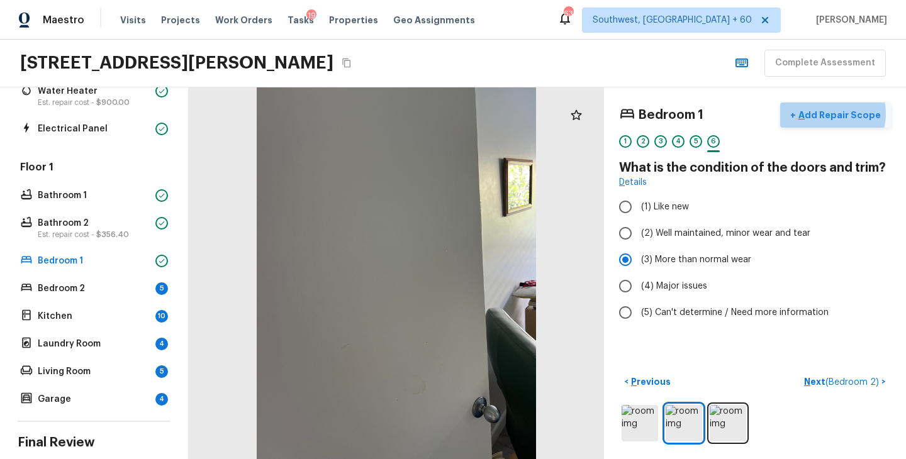
click at [833, 113] on p "Add Repair Scope" at bounding box center [838, 115] width 85 height 13
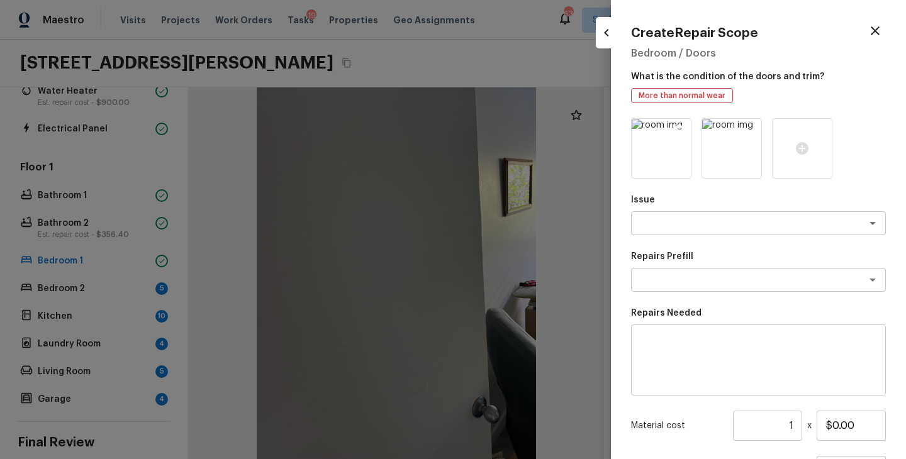
click at [665, 156] on img at bounding box center [661, 148] width 59 height 59
click at [750, 126] on icon at bounding box center [750, 130] width 11 height 11
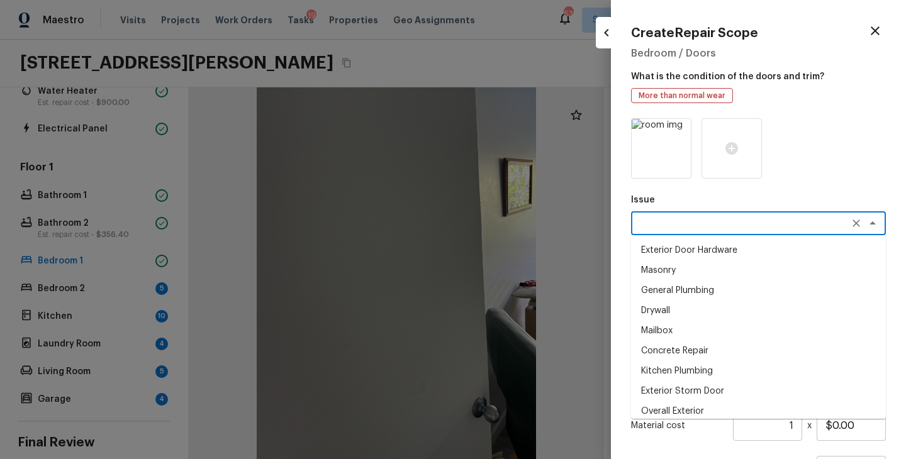
click at [695, 223] on textarea at bounding box center [741, 223] width 208 height 13
click at [688, 367] on li "Interior Door" at bounding box center [758, 371] width 255 height 20
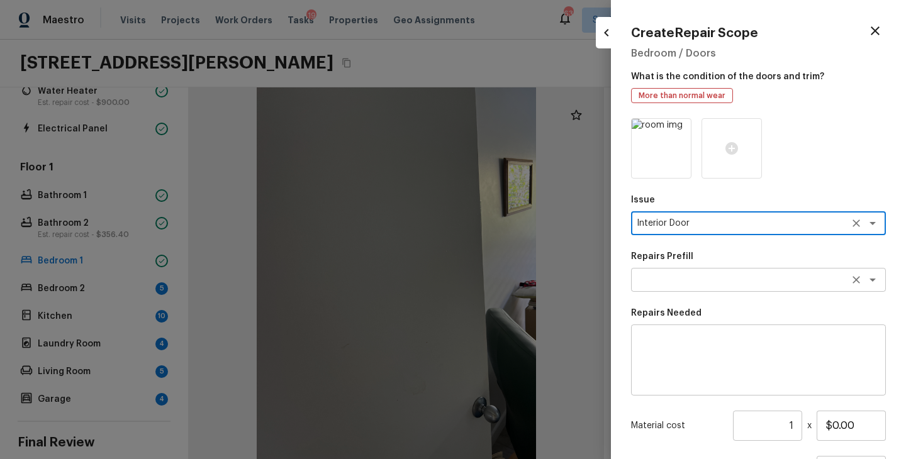
click at [698, 288] on div "x ​" at bounding box center [758, 280] width 255 height 24
type textarea "Interior Door"
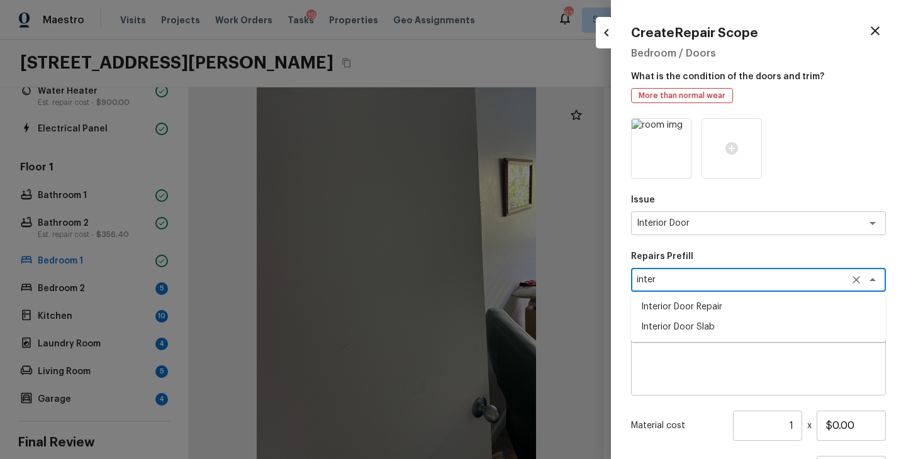
click at [728, 309] on li "Interior Door Repair" at bounding box center [758, 307] width 255 height 20
type textarea "Interior Door Repair"
type textarea "Repair the existing interior door as directed by the PM. Ensure that the repair…"
type input "$14.80"
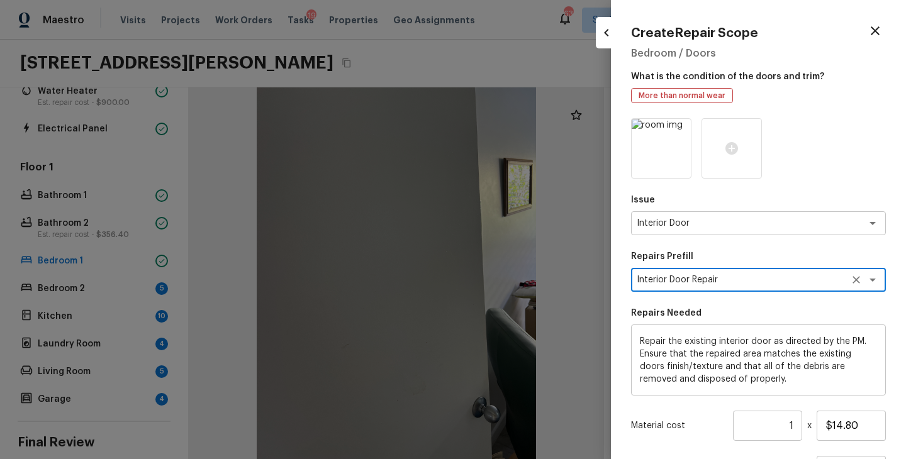
type textarea "Interior Door Repair"
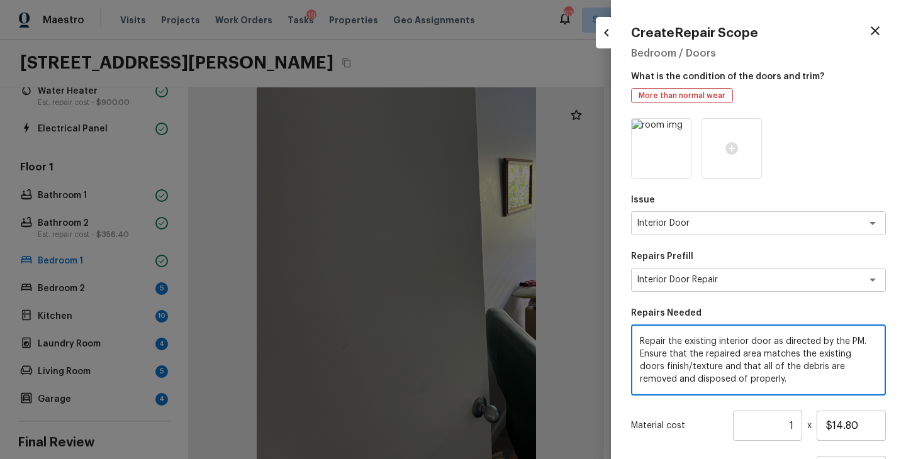
drag, startPoint x: 734, startPoint y: 381, endPoint x: 574, endPoint y: 269, distance: 195.1
click at [574, 269] on div "Create Repair Scope Bedroom / Doors What is the condition of the doors and trim…" at bounding box center [453, 229] width 906 height 459
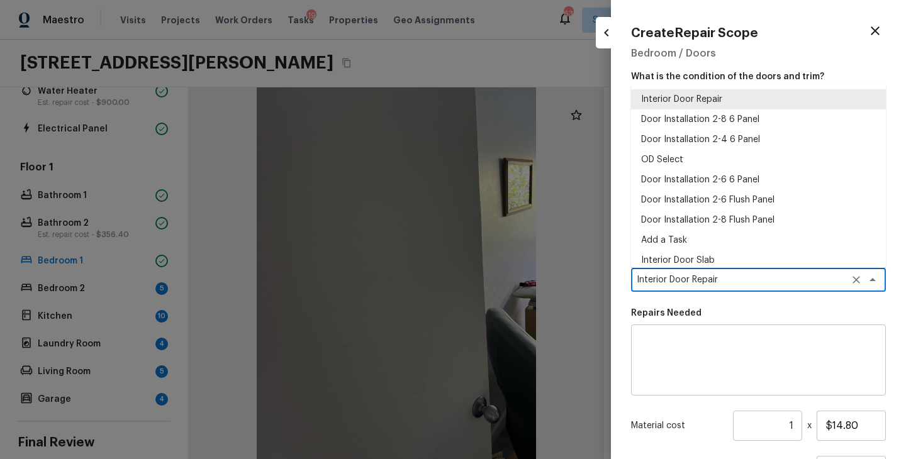
click at [726, 275] on textarea "Interior Door Repair" at bounding box center [741, 280] width 208 height 13
click at [852, 281] on icon "Clear" at bounding box center [856, 280] width 13 height 13
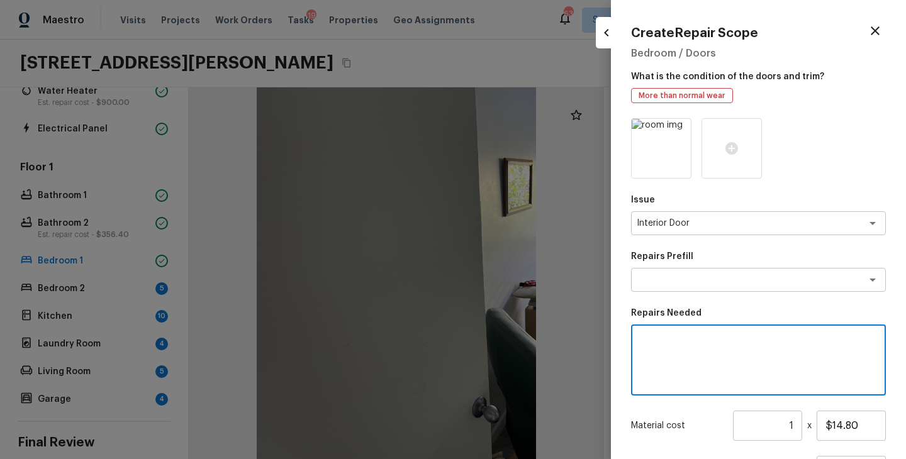
click at [656, 384] on textarea at bounding box center [758, 360] width 237 height 50
type textarea "Interior door repaint"
click at [793, 427] on input "1" at bounding box center [767, 426] width 69 height 30
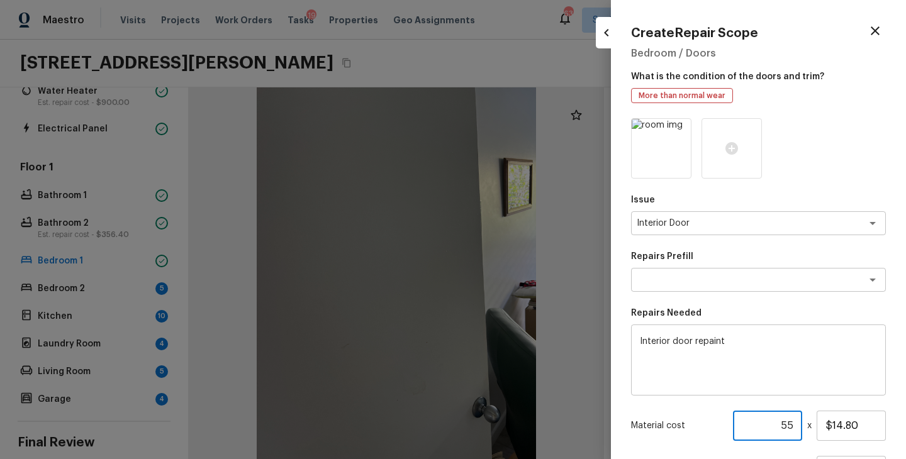
click at [708, 413] on div "Material cost 55 ​ x $14.80" at bounding box center [758, 426] width 255 height 30
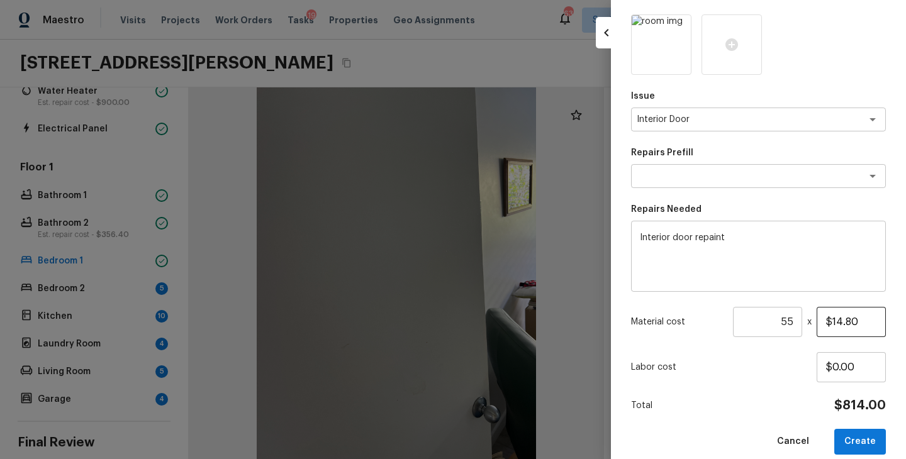
scroll to position [119, 0]
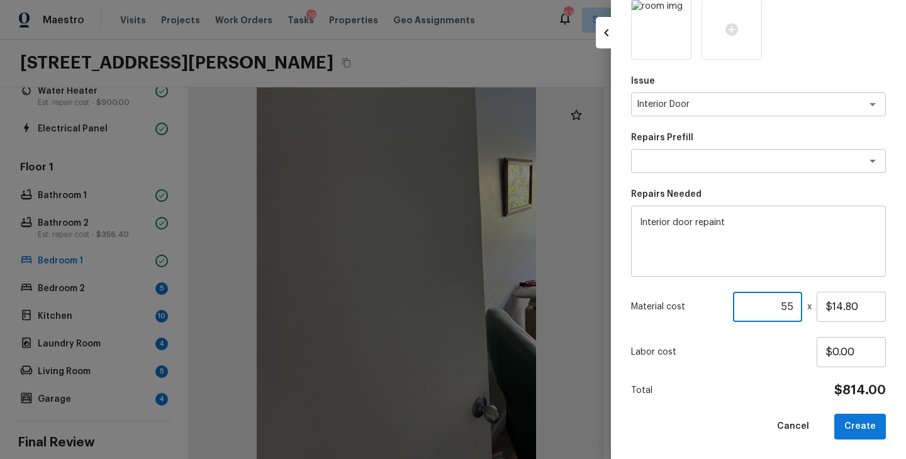
click at [797, 308] on input "55" at bounding box center [767, 307] width 69 height 30
type input "5"
click at [775, 374] on div "Issue Interior Door x ​ Repairs Prefill x ​ Repairs Needed Interior door repain…" at bounding box center [758, 219] width 255 height 440
click at [870, 425] on button "Create" at bounding box center [860, 427] width 52 height 26
type input "1"
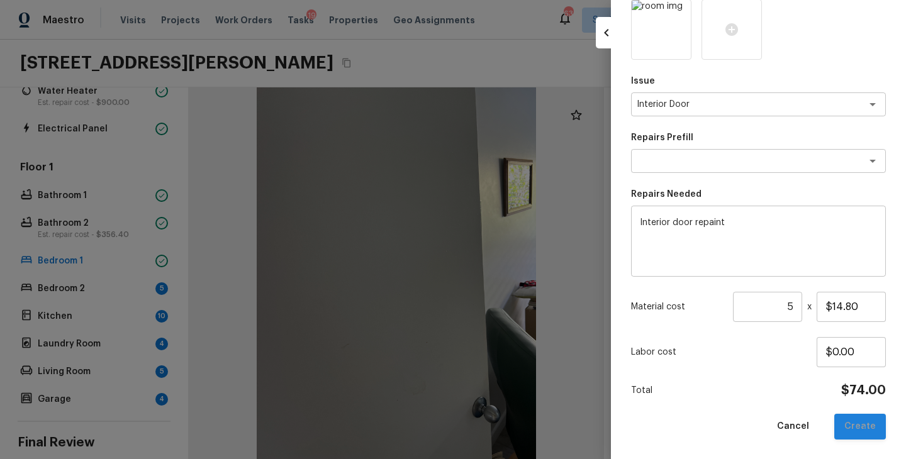
type input "$0.00"
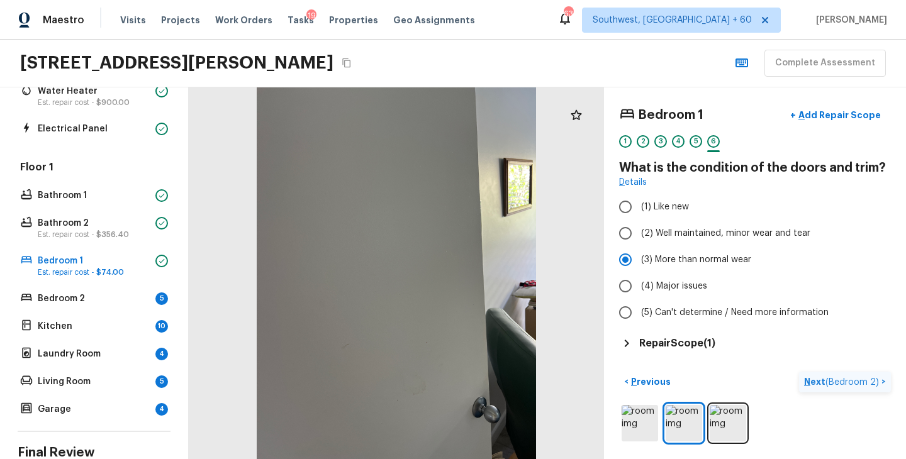
click at [810, 379] on p "Next ( Bedroom 2 )" at bounding box center [842, 382] width 77 height 13
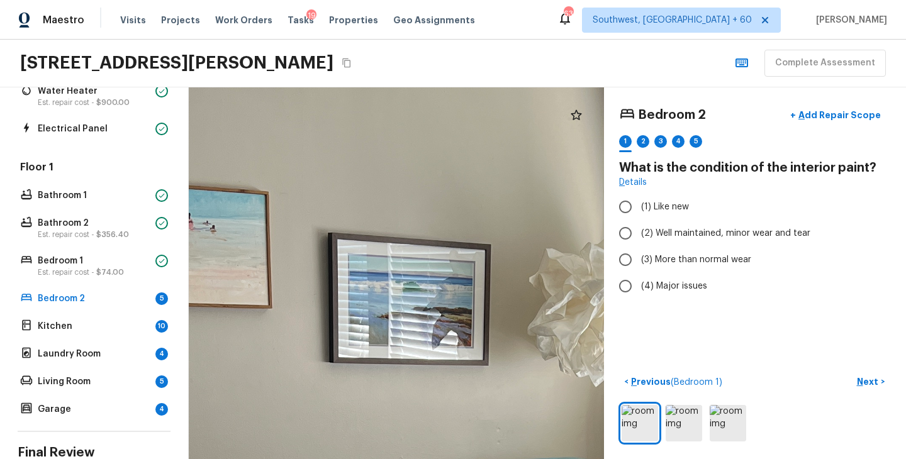
drag, startPoint x: 366, startPoint y: 175, endPoint x: 506, endPoint y: 427, distance: 288.4
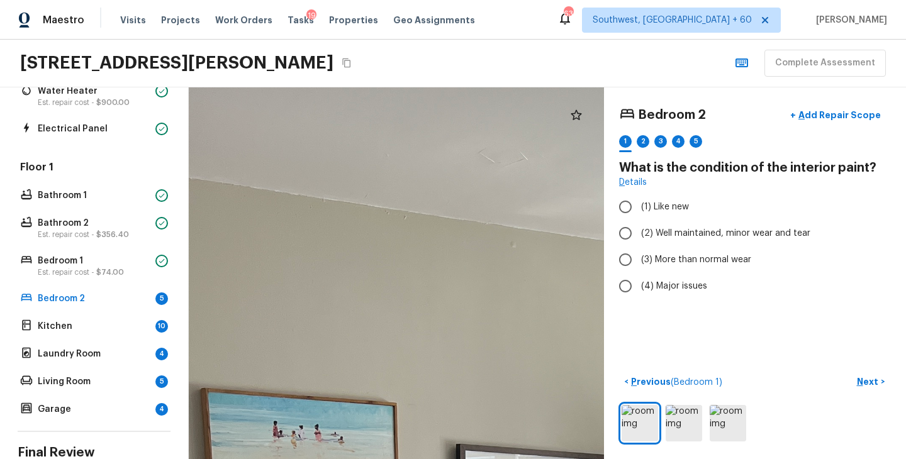
drag, startPoint x: 396, startPoint y: 346, endPoint x: 449, endPoint y: 408, distance: 81.7
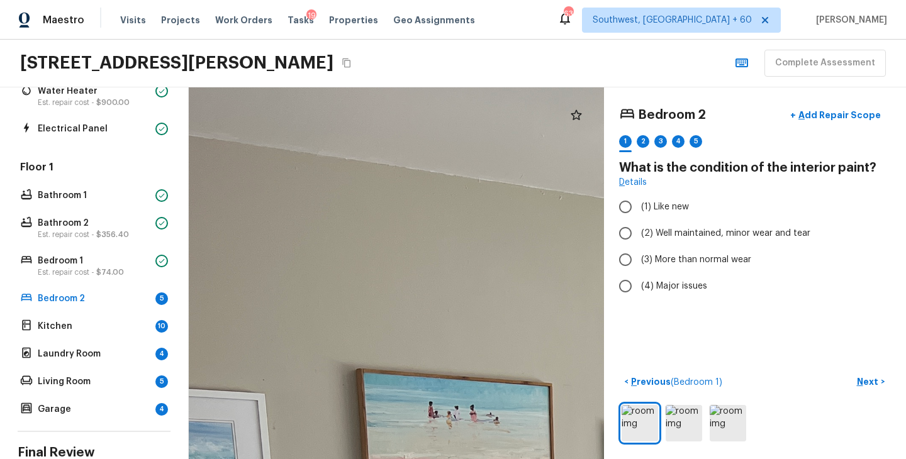
drag, startPoint x: 347, startPoint y: 318, endPoint x: 268, endPoint y: 220, distance: 126.3
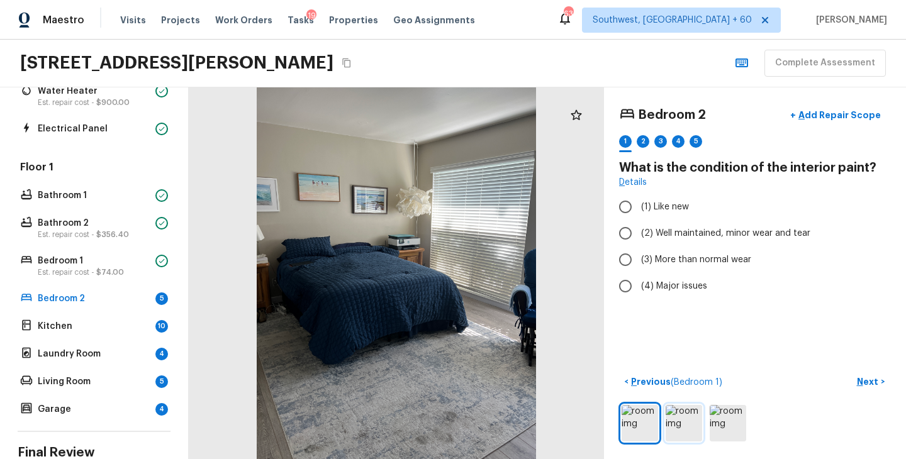
click at [674, 413] on img at bounding box center [684, 423] width 36 height 36
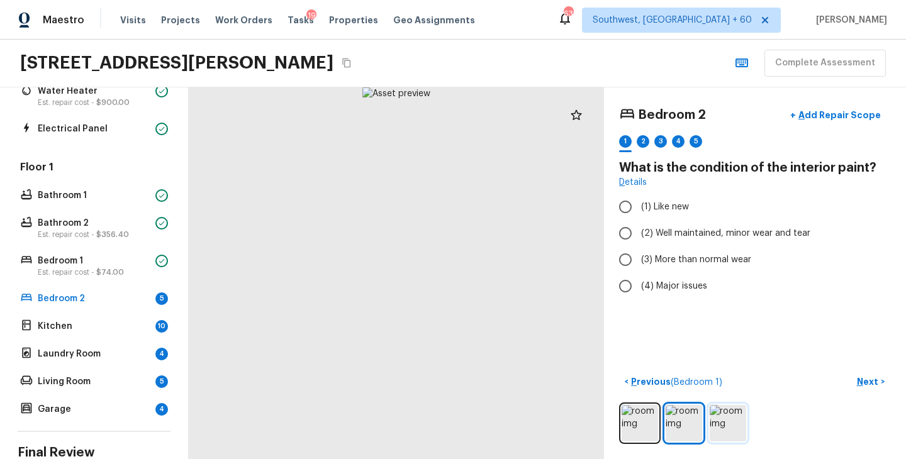
click at [733, 428] on img at bounding box center [728, 423] width 36 height 36
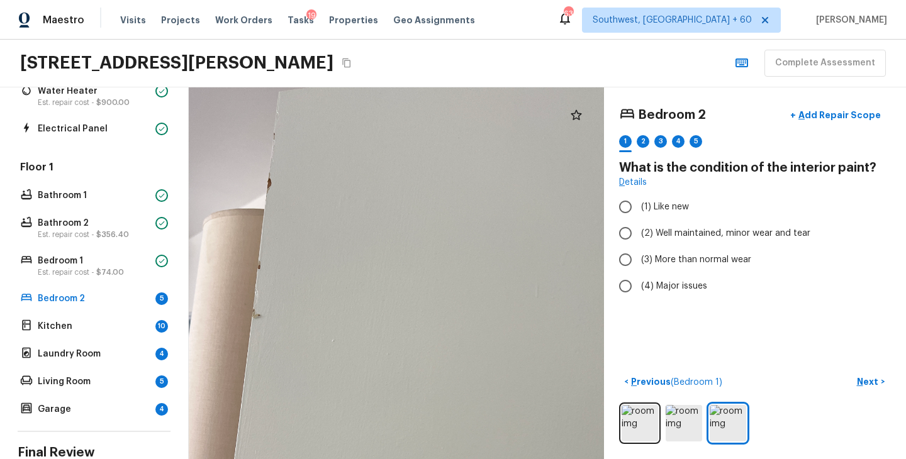
drag, startPoint x: 411, startPoint y: 284, endPoint x: 410, endPoint y: 445, distance: 161.7
click at [410, 445] on div at bounding box center [375, 377] width 792 height 709
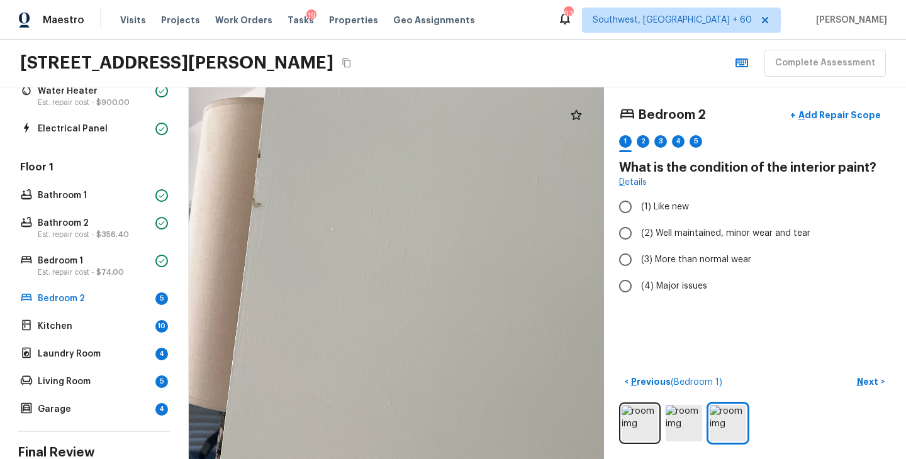
drag, startPoint x: 410, startPoint y: 445, endPoint x: 407, endPoint y: 249, distance: 197.0
click at [407, 249] on div at bounding box center [375, 265] width 792 height 709
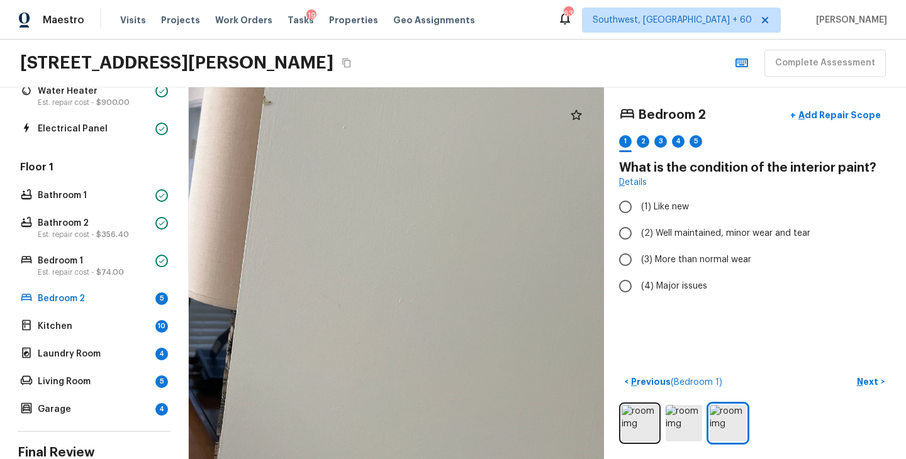
drag, startPoint x: 395, startPoint y: 302, endPoint x: 428, endPoint y: 348, distance: 56.8
click at [428, 347] on div at bounding box center [385, 163] width 792 height 709
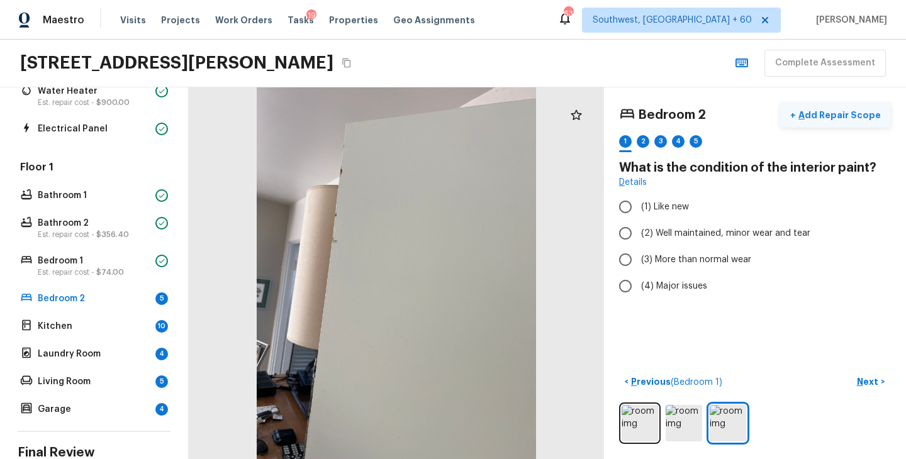
click at [857, 115] on p "Add Repair Scope" at bounding box center [838, 115] width 85 height 13
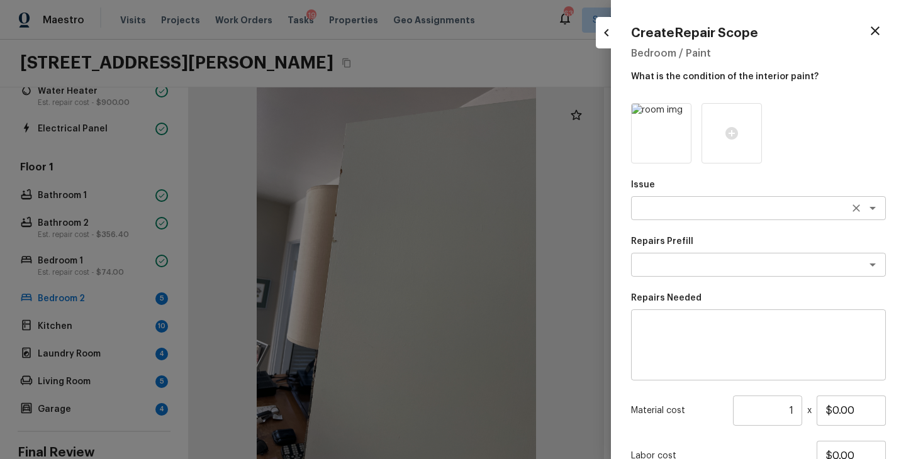
click at [671, 211] on textarea at bounding box center [741, 208] width 208 height 13
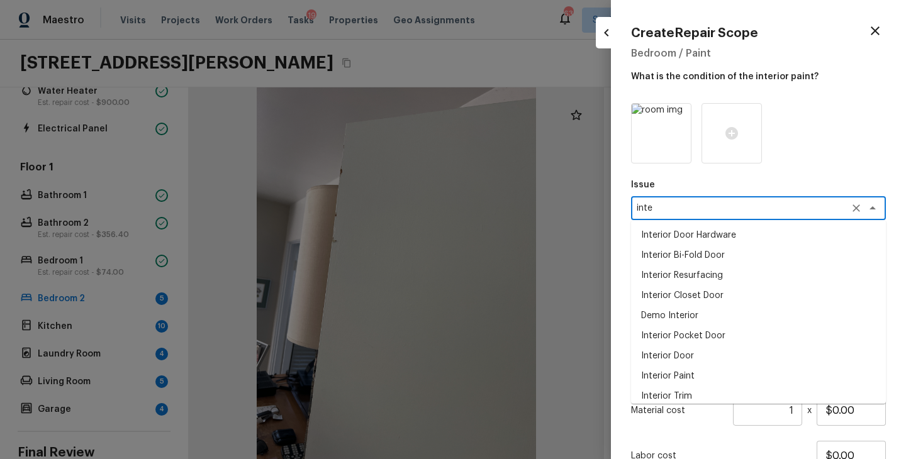
click at [679, 355] on li "Interior Door" at bounding box center [758, 356] width 255 height 20
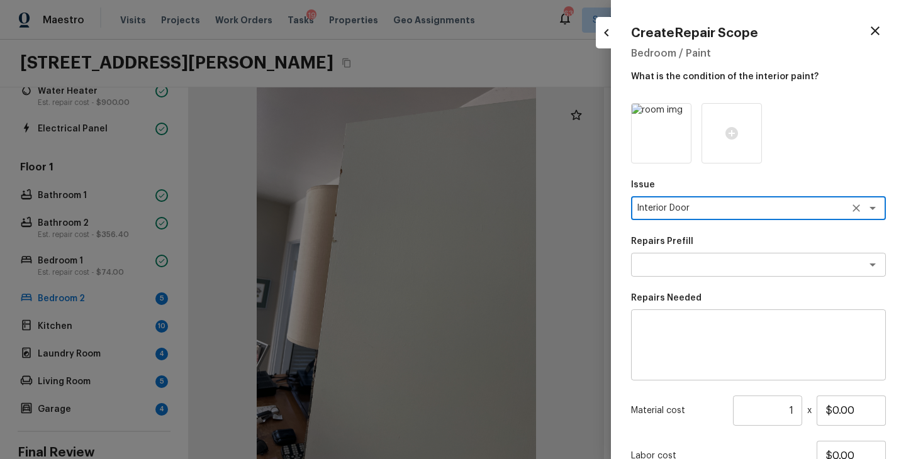
type textarea "Interior Door"
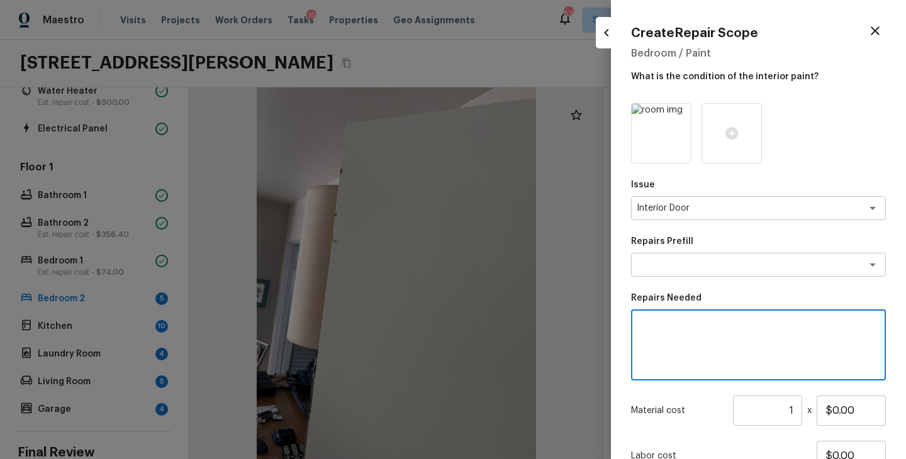
click at [666, 346] on textarea at bounding box center [758, 345] width 237 height 50
type textarea "Interior door repaint"
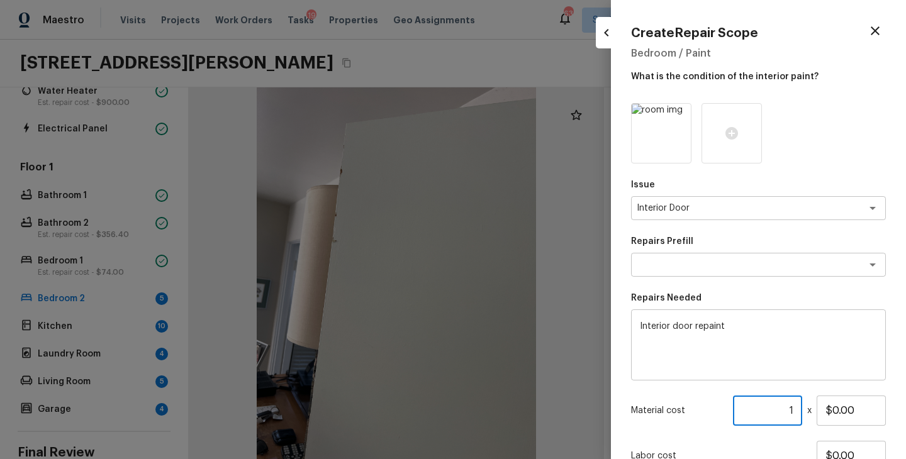
click at [795, 412] on input "1" at bounding box center [767, 411] width 69 height 30
click at [770, 267] on textarea at bounding box center [741, 265] width 208 height 13
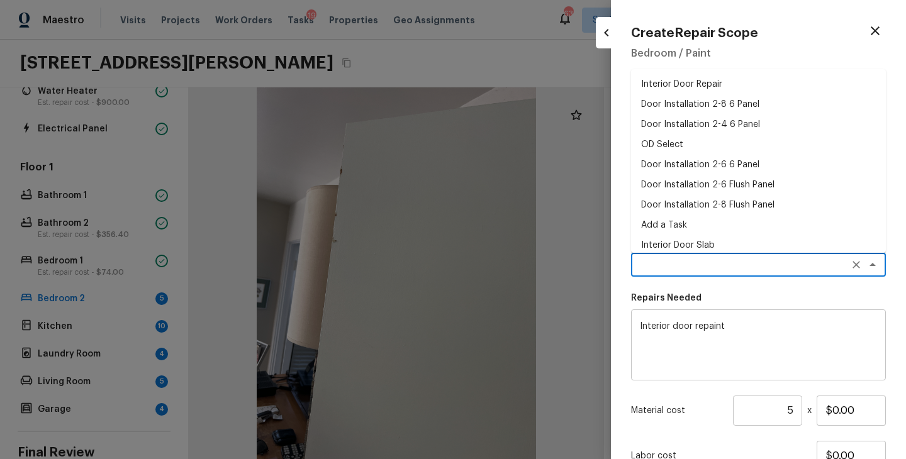
click at [795, 408] on input "5" at bounding box center [767, 411] width 69 height 30
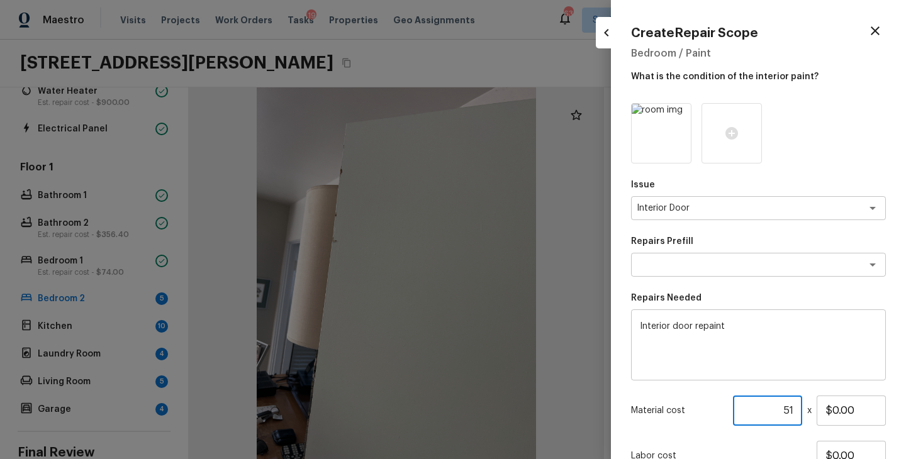
type input "5"
type input "1"
drag, startPoint x: 869, startPoint y: 410, endPoint x: 781, endPoint y: 410, distance: 88.1
click at [781, 410] on div "Material cost 1 ​ x $0.00" at bounding box center [758, 411] width 255 height 30
type input "$70.00"
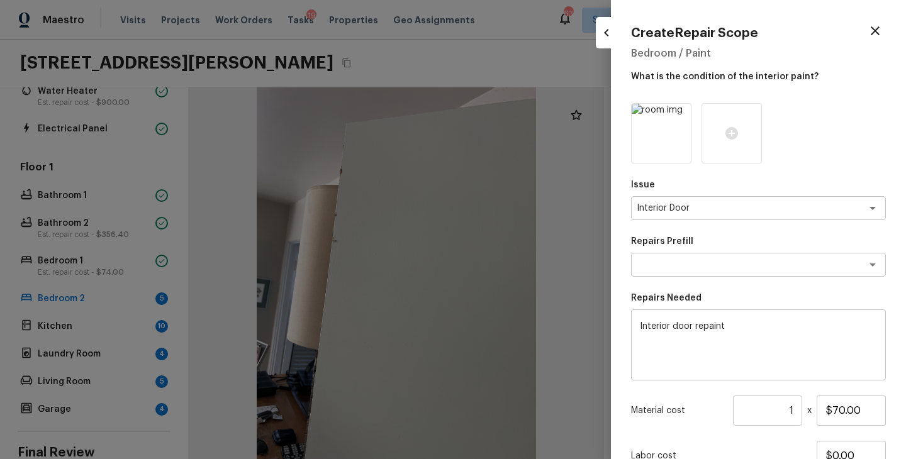
click at [708, 433] on div "Issue Interior Door x ​ Repairs Prefill x ​ Repairs Needed Interior door repain…" at bounding box center [758, 323] width 255 height 440
click at [729, 129] on icon at bounding box center [731, 133] width 13 height 13
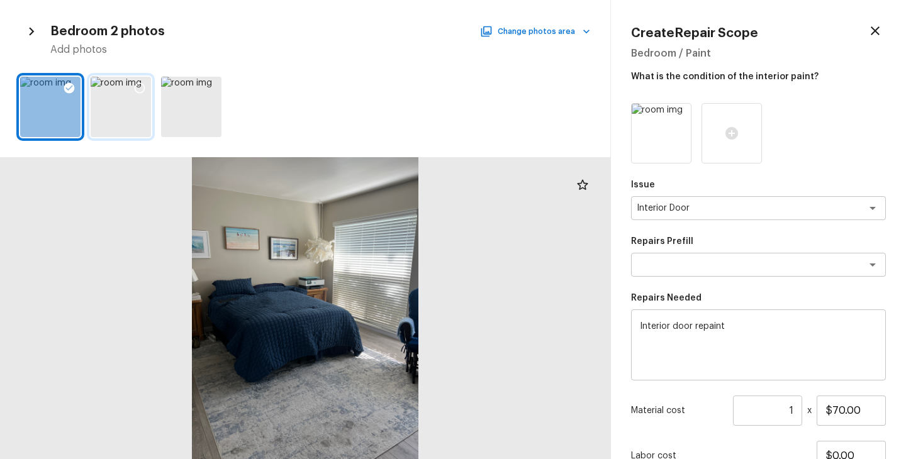
click at [137, 79] on div at bounding box center [139, 90] width 23 height 26
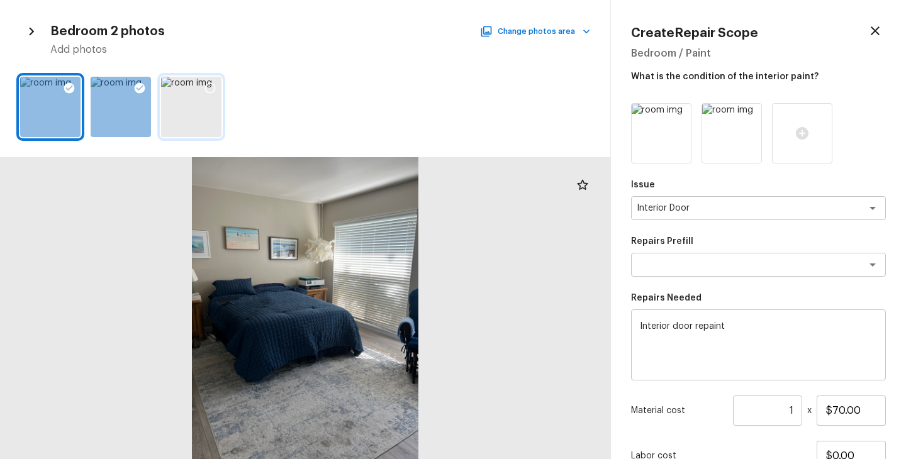
click at [207, 84] on icon at bounding box center [210, 88] width 11 height 11
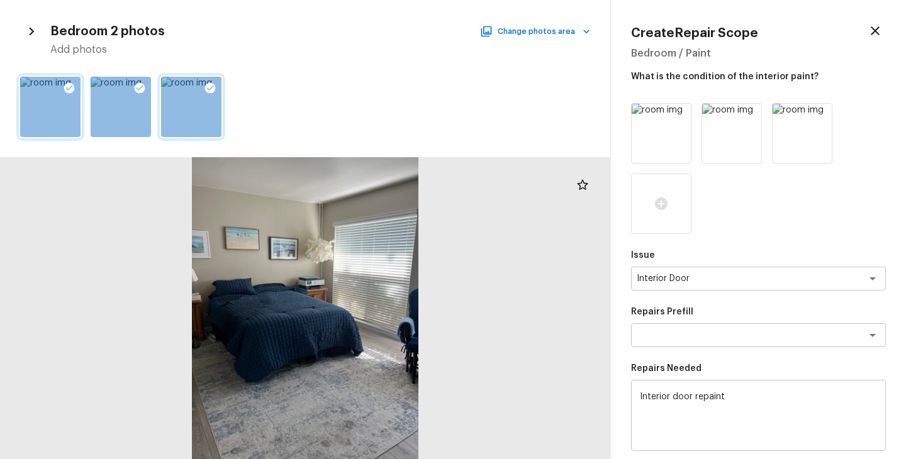
click at [66, 87] on icon at bounding box center [69, 88] width 13 height 13
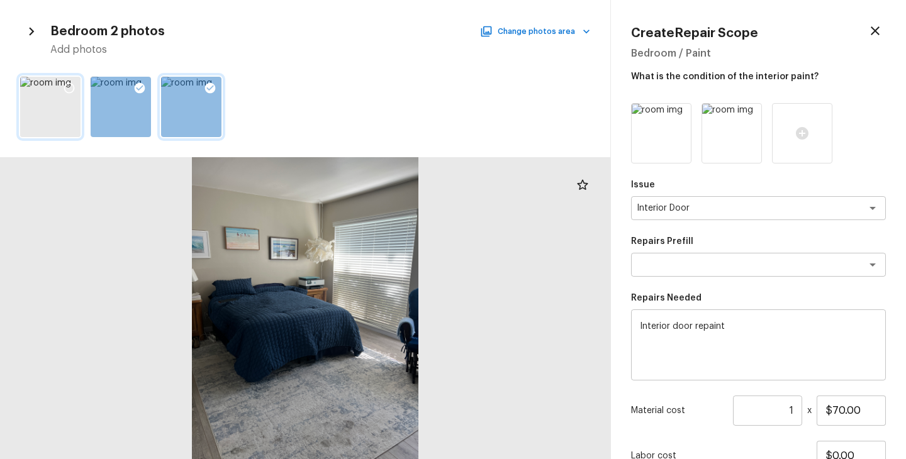
scroll to position [104, 0]
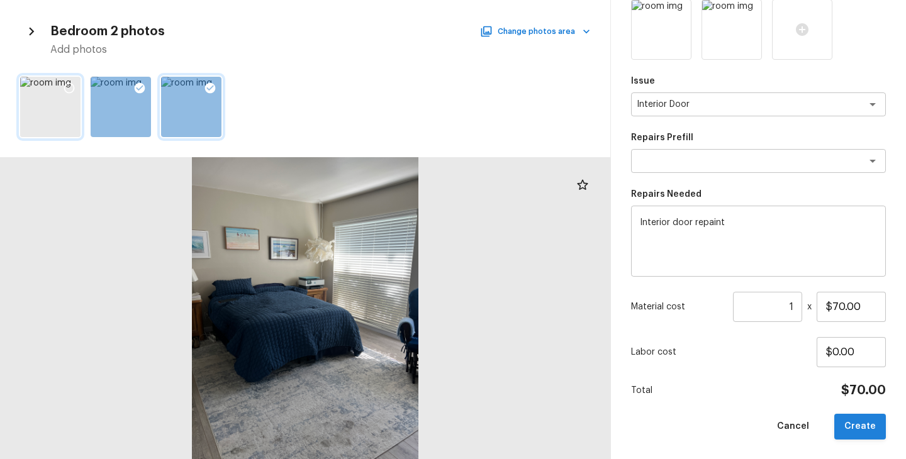
click at [851, 425] on button "Create" at bounding box center [860, 427] width 52 height 26
type input "$0.00"
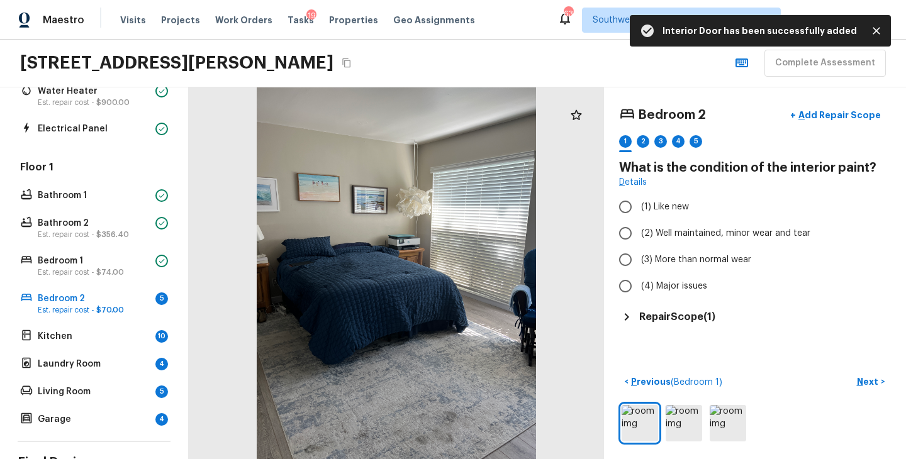
click at [659, 400] on div "< Previous ( Bedroom 1 ) Next >" at bounding box center [755, 408] width 272 height 72
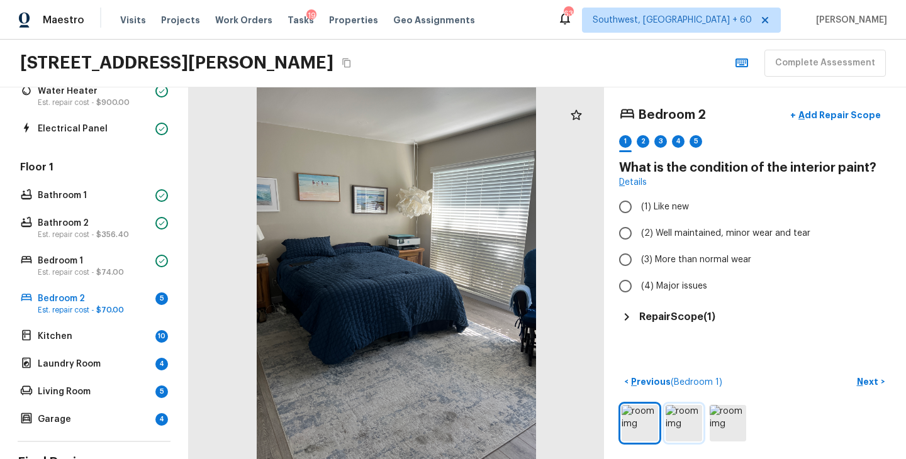
click at [687, 423] on img at bounding box center [684, 423] width 36 height 36
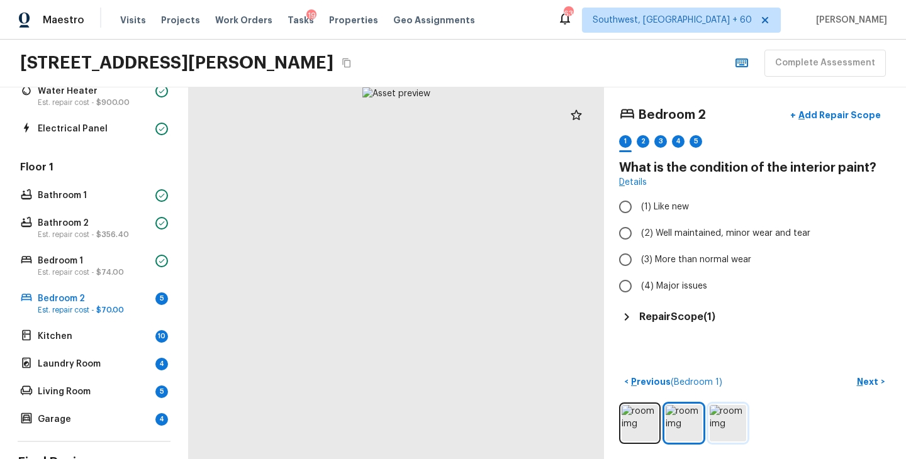
click at [727, 425] on img at bounding box center [728, 423] width 36 height 36
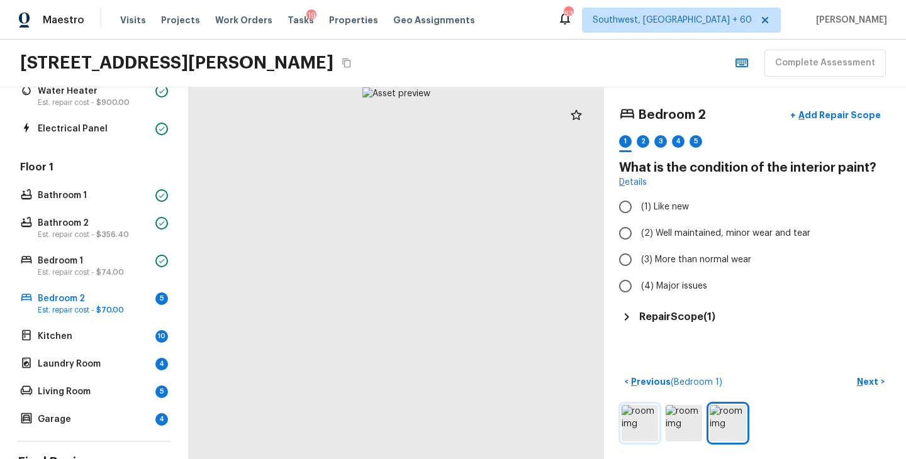
click at [629, 434] on img at bounding box center [640, 423] width 36 height 36
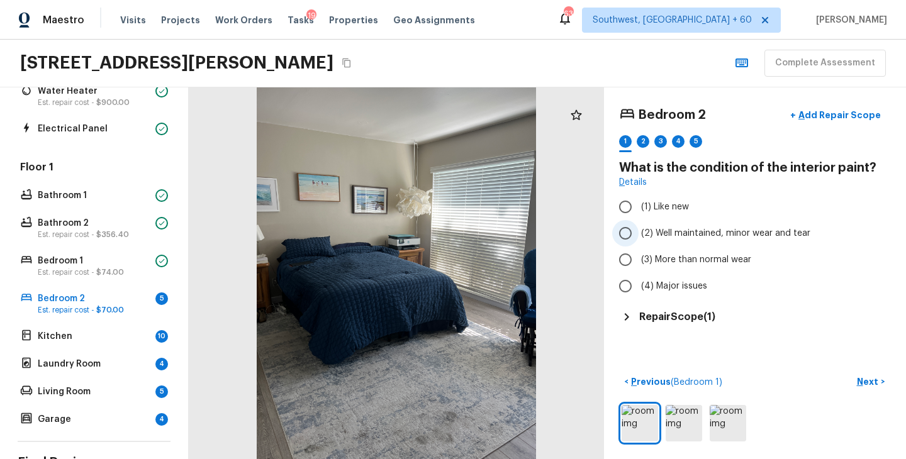
click at [673, 235] on span "(2) Well maintained, minor wear and tear" at bounding box center [725, 233] width 169 height 13
click at [639, 235] on input "(2) Well maintained, minor wear and tear" at bounding box center [625, 233] width 26 height 26
radio input "true"
click at [864, 385] on p "Next" at bounding box center [869, 382] width 24 height 13
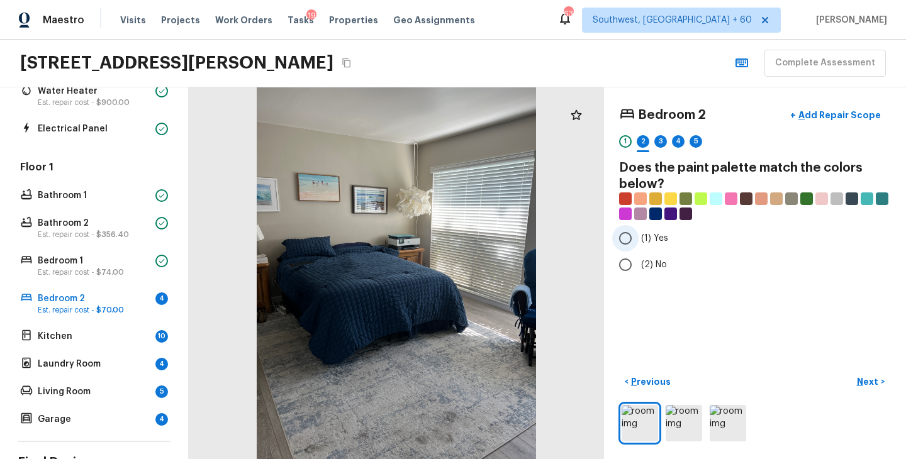
click at [633, 241] on input "(1) Yes" at bounding box center [625, 238] width 26 height 26
radio input "true"
click at [860, 378] on p "Next" at bounding box center [869, 382] width 24 height 13
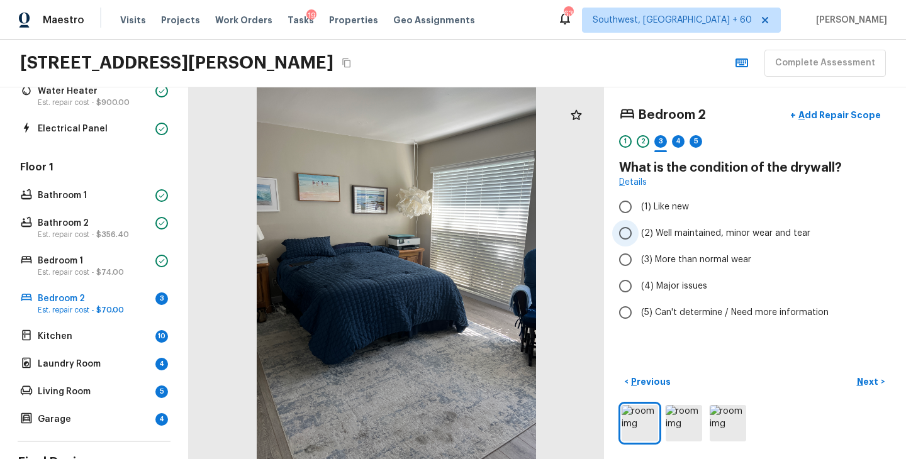
click at [728, 231] on span "(2) Well maintained, minor wear and tear" at bounding box center [725, 233] width 169 height 13
click at [639, 231] on input "(2) Well maintained, minor wear and tear" at bounding box center [625, 233] width 26 height 26
radio input "true"
click at [870, 383] on p "Next" at bounding box center [869, 382] width 24 height 13
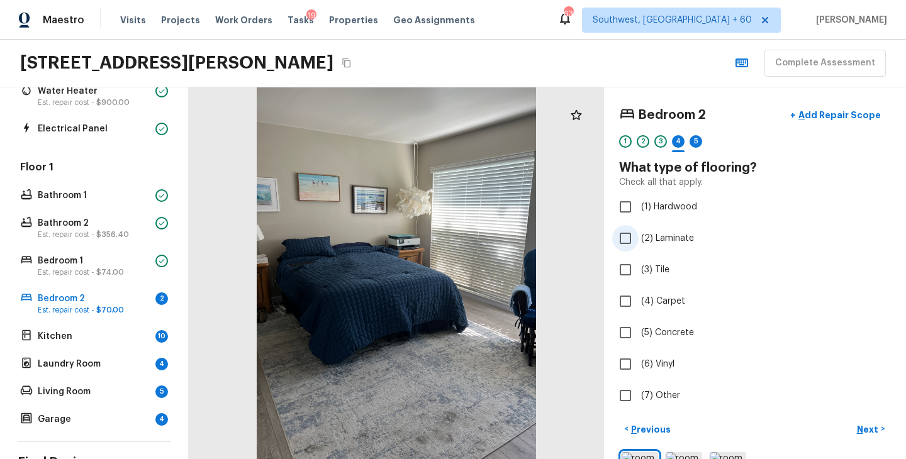
click at [668, 237] on span "(2) Laminate" at bounding box center [667, 238] width 53 height 13
click at [639, 237] on input "(2) Laminate" at bounding box center [625, 238] width 26 height 26
checkbox input "true"
click at [874, 431] on p "Next" at bounding box center [869, 429] width 24 height 13
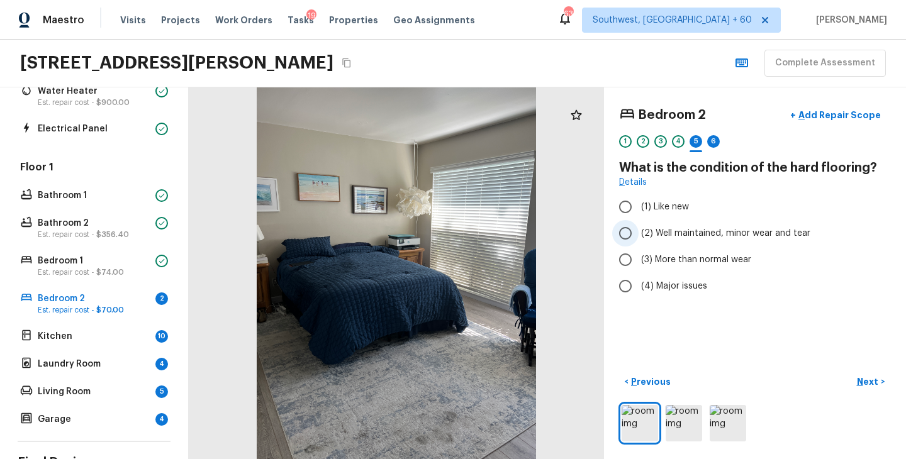
click at [703, 237] on span "(2) Well maintained, minor wear and tear" at bounding box center [725, 233] width 169 height 13
click at [639, 237] on input "(2) Well maintained, minor wear and tear" at bounding box center [625, 233] width 26 height 26
radio input "true"
click at [875, 382] on p "Next" at bounding box center [869, 382] width 24 height 13
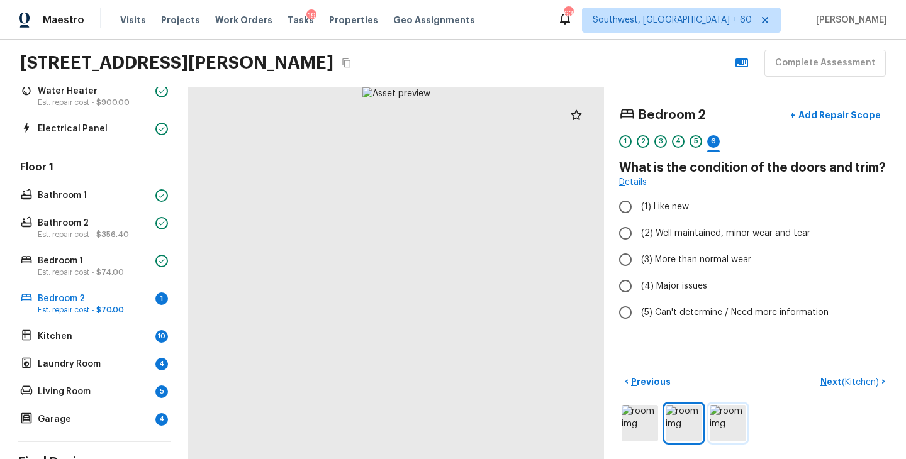
click at [730, 425] on img at bounding box center [728, 423] width 36 height 36
click at [705, 257] on span "(3) More than normal wear" at bounding box center [696, 260] width 110 height 13
click at [639, 257] on input "(3) More than normal wear" at bounding box center [625, 260] width 26 height 26
radio input "true"
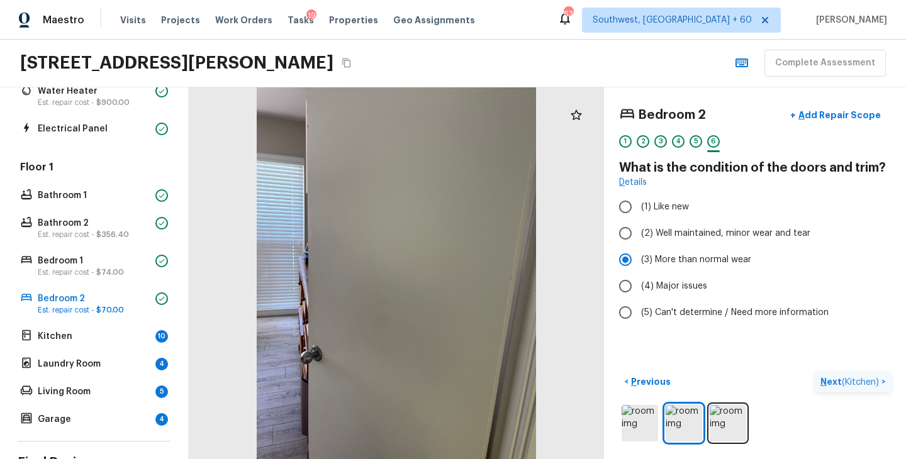
click at [830, 381] on p "Next ( Kitchen )" at bounding box center [850, 382] width 61 height 13
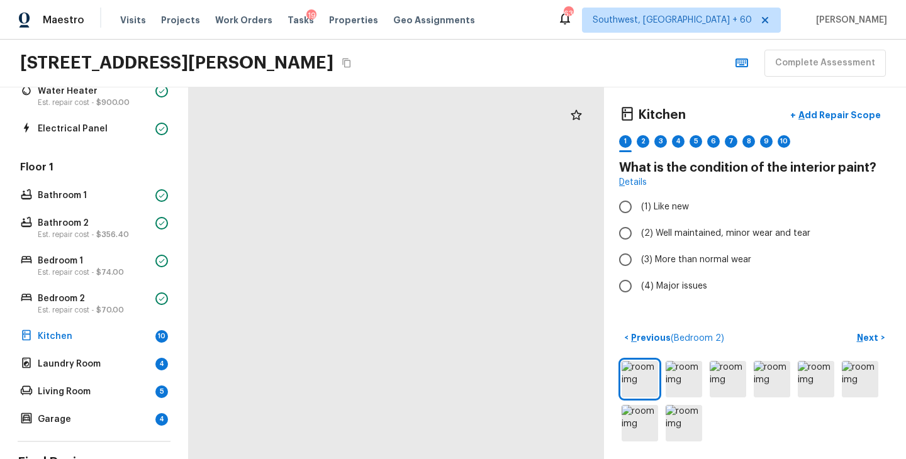
drag, startPoint x: 515, startPoint y: 237, endPoint x: 565, endPoint y: 215, distance: 54.6
click at [565, 215] on div at bounding box center [356, 250] width 1062 height 951
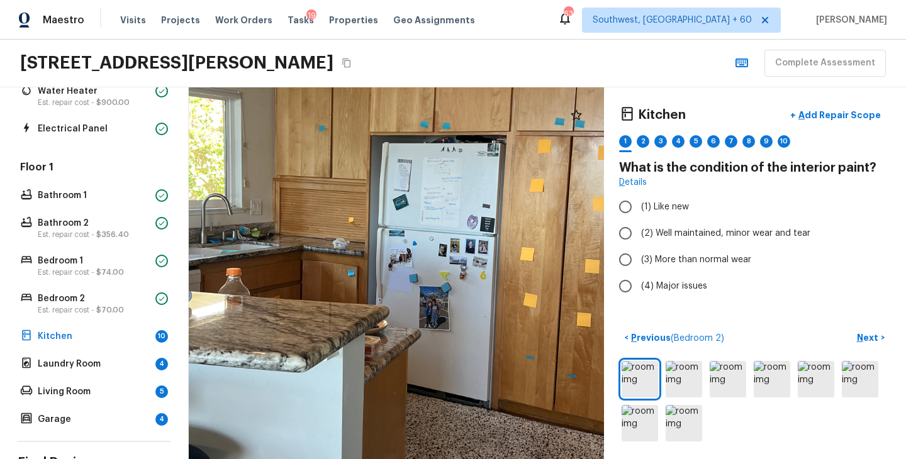
click at [525, 255] on div at bounding box center [356, 250] width 1062 height 951
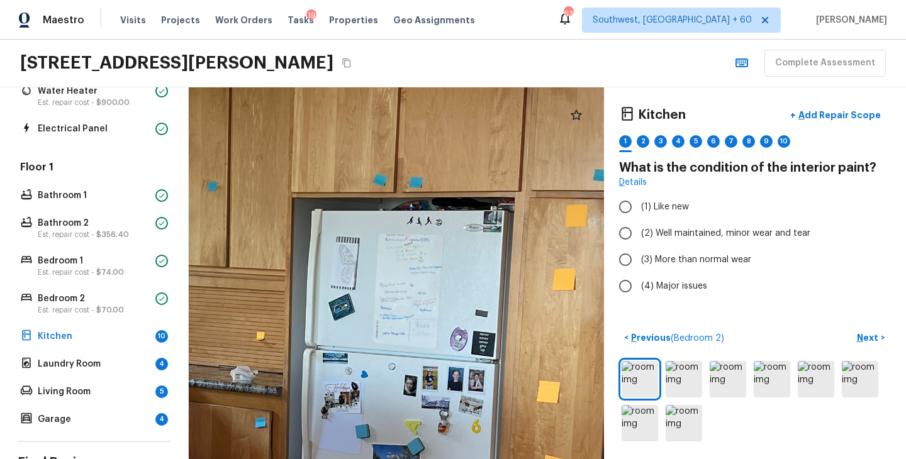
drag, startPoint x: 539, startPoint y: 235, endPoint x: 558, endPoint y: 372, distance: 138.5
click at [558, 372] on div at bounding box center [268, 386] width 1735 height 1554
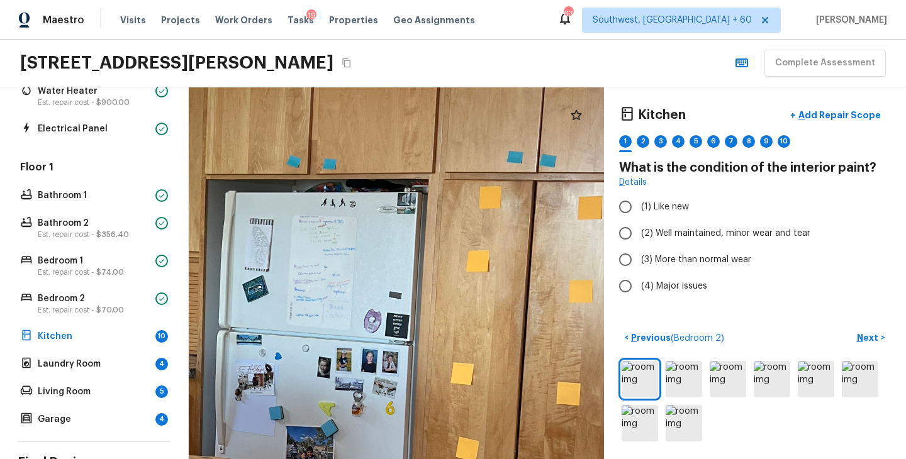
drag, startPoint x: 470, startPoint y: 274, endPoint x: 288, endPoint y: 238, distance: 186.0
click at [293, 240] on div at bounding box center [182, 368] width 1735 height 1554
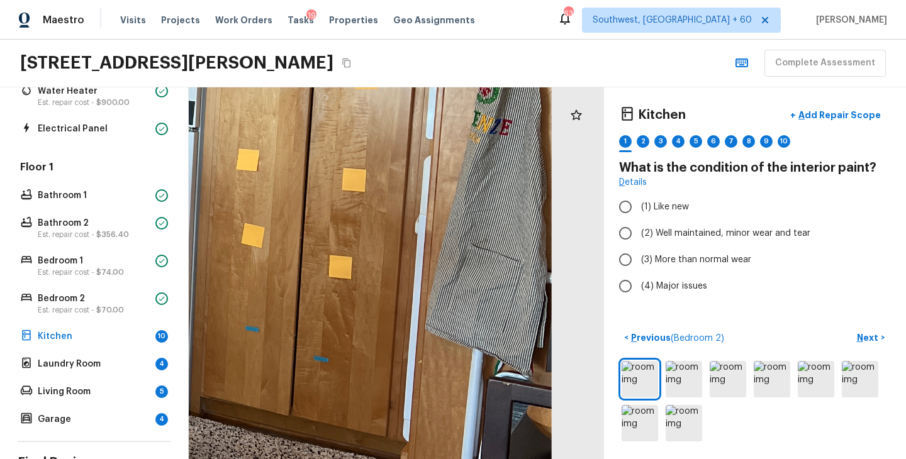
drag, startPoint x: 216, startPoint y: 233, endPoint x: 447, endPoint y: 221, distance: 231.8
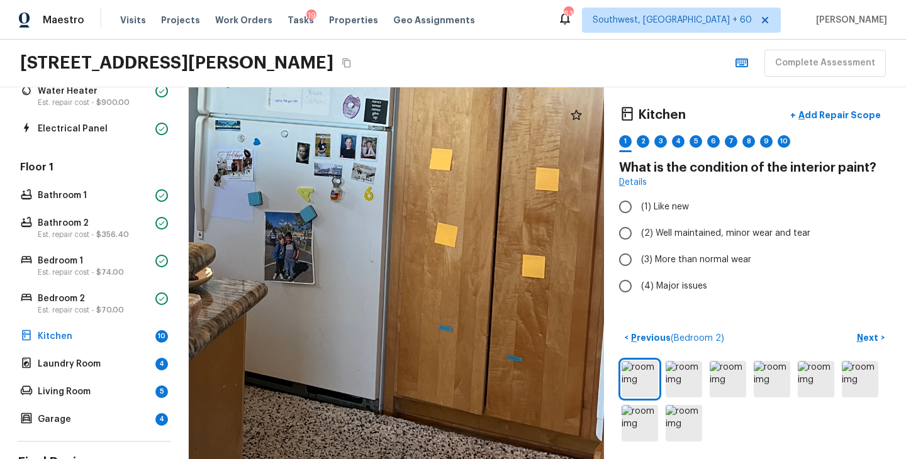
drag, startPoint x: 405, startPoint y: 241, endPoint x: 572, endPoint y: 241, distance: 167.4
click at [572, 241] on div at bounding box center [160, 153] width 1735 height 1554
drag, startPoint x: 468, startPoint y: 231, endPoint x: 590, endPoint y: 272, distance: 128.9
click at [591, 272] on div at bounding box center [161, 153] width 1735 height 1554
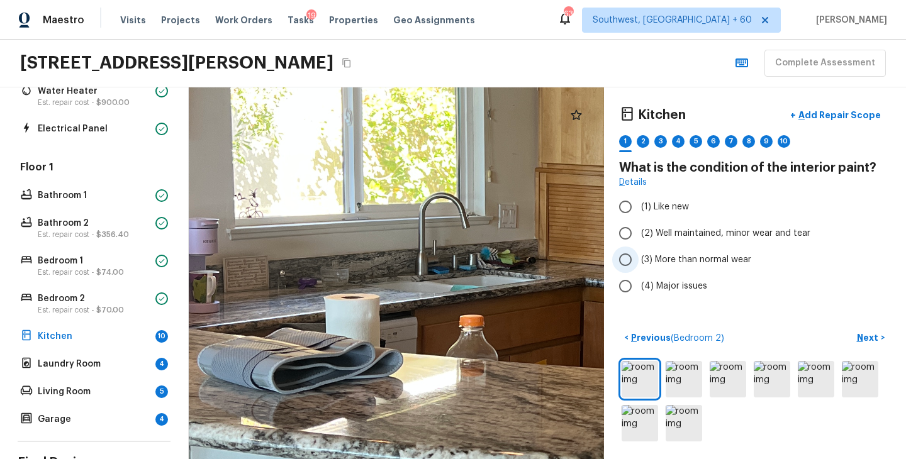
drag, startPoint x: 453, startPoint y: 256, endPoint x: 739, endPoint y: 262, distance: 286.3
click at [739, 262] on div "Kitchen + Add Repair Scope 1 2 3 4 5 6 7 8 9 10 What is the condition of the in…" at bounding box center [547, 273] width 717 height 372
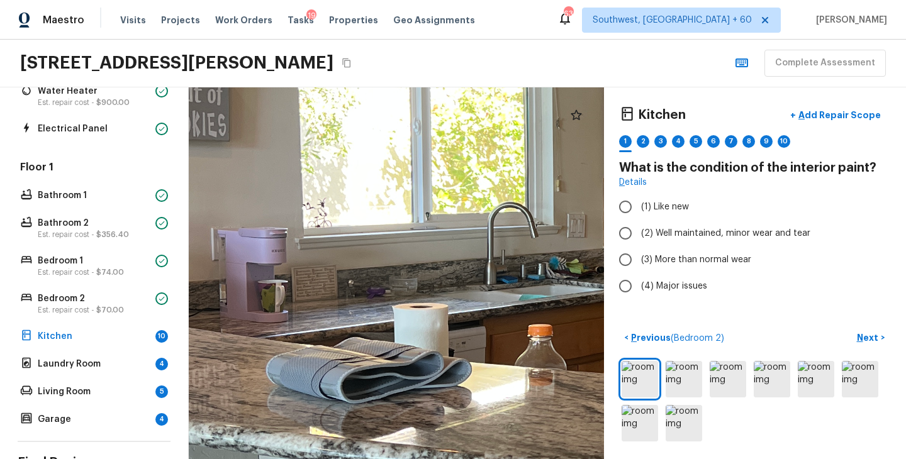
drag, startPoint x: 528, startPoint y: 242, endPoint x: 341, endPoint y: 279, distance: 190.4
click at [345, 277] on div at bounding box center [739, 296] width 1735 height 1554
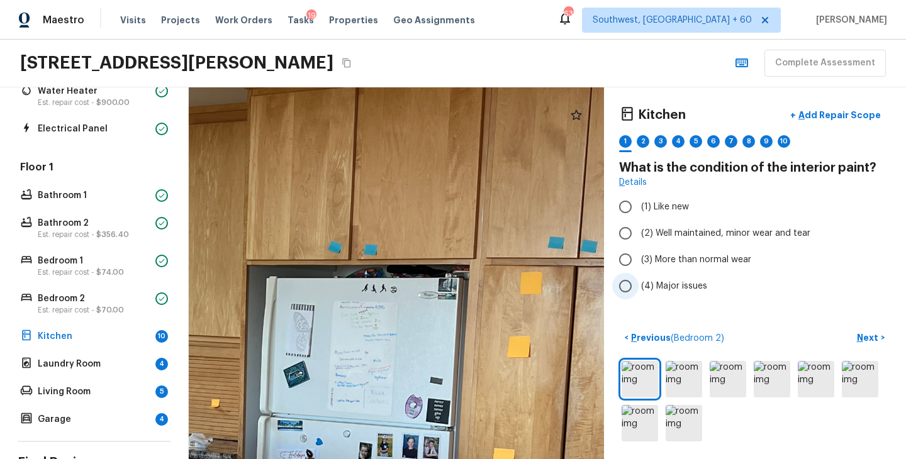
drag, startPoint x: 284, startPoint y: 277, endPoint x: 677, endPoint y: 295, distance: 393.0
click at [673, 295] on div "Kitchen + Add Repair Scope 1 2 3 4 5 6 7 8 9 10 What is the condition of the in…" at bounding box center [547, 273] width 717 height 372
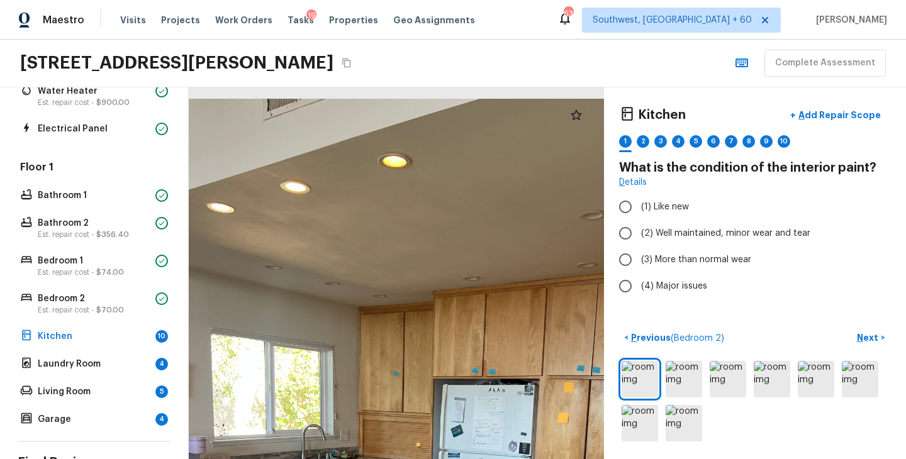
drag, startPoint x: 547, startPoint y: 245, endPoint x: 367, endPoint y: 256, distance: 180.3
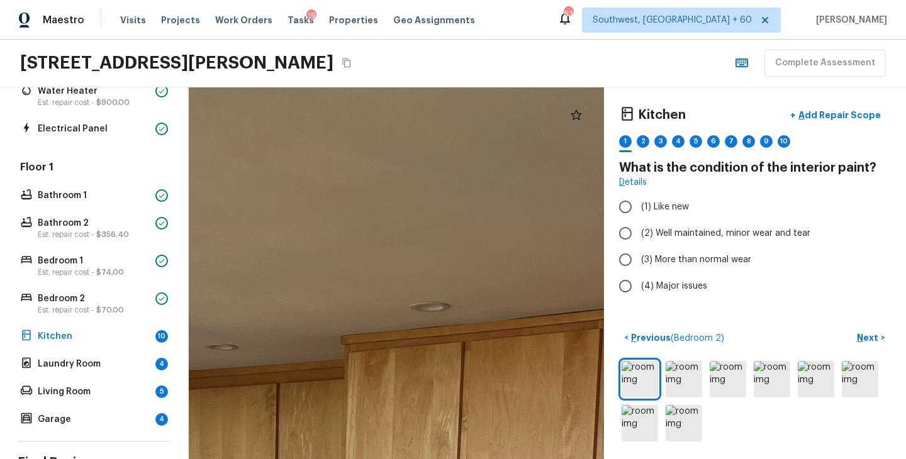
drag, startPoint x: 472, startPoint y: 281, endPoint x: 214, endPoint y: 314, distance: 260.1
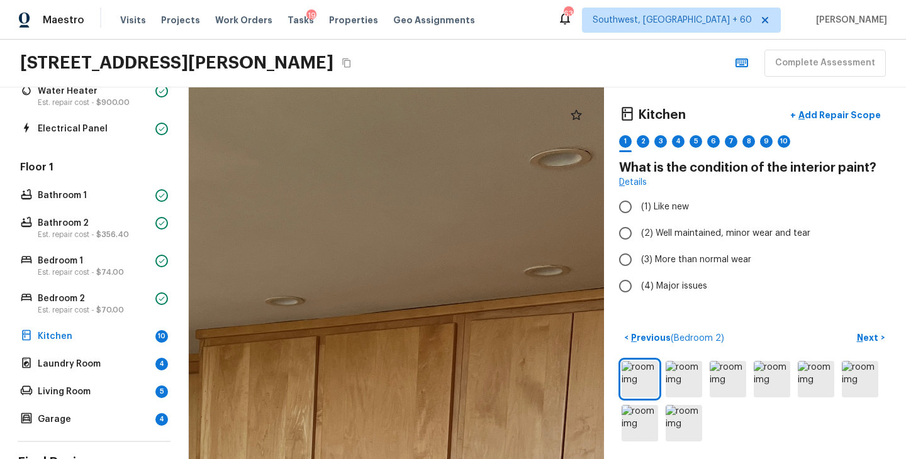
drag, startPoint x: 425, startPoint y: 345, endPoint x: 280, endPoint y: 340, distance: 145.5
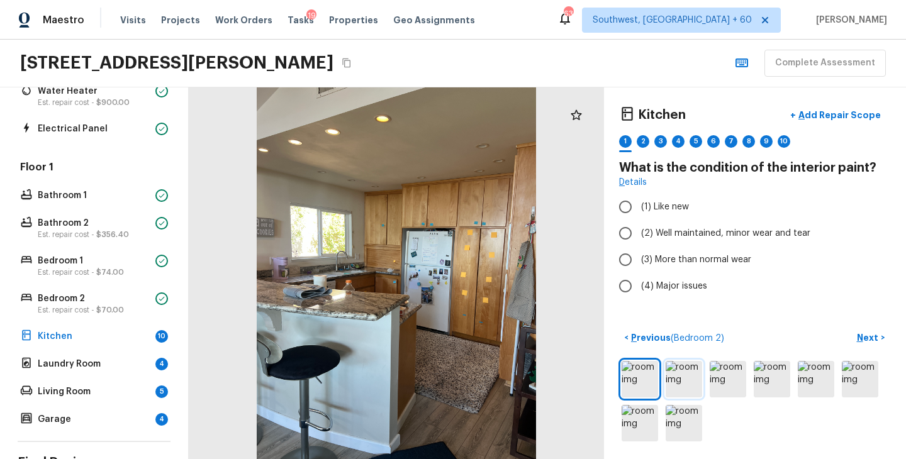
click at [672, 384] on img at bounding box center [684, 379] width 36 height 36
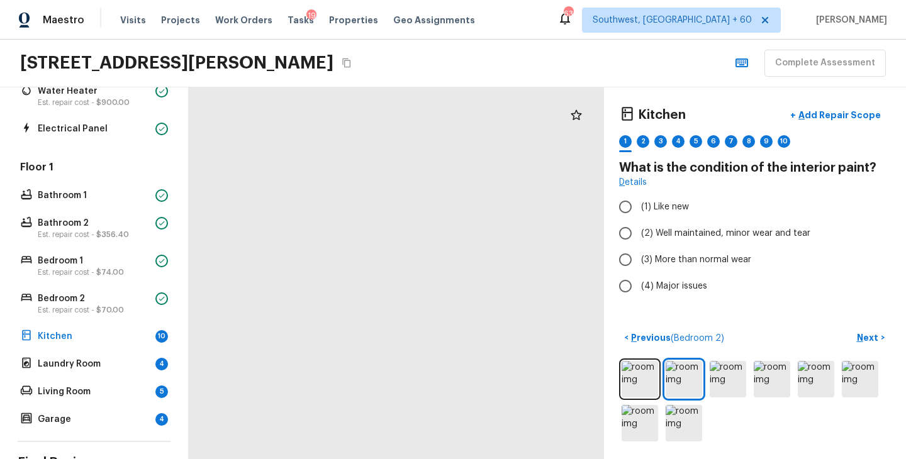
drag, startPoint x: 410, startPoint y: 234, endPoint x: 434, endPoint y: 322, distance: 91.4
click at [435, 323] on div at bounding box center [394, 387] width 928 height 831
drag, startPoint x: 467, startPoint y: 235, endPoint x: 466, endPoint y: 374, distance: 139.1
drag, startPoint x: 478, startPoint y: 321, endPoint x: 447, endPoint y: 478, distance: 160.4
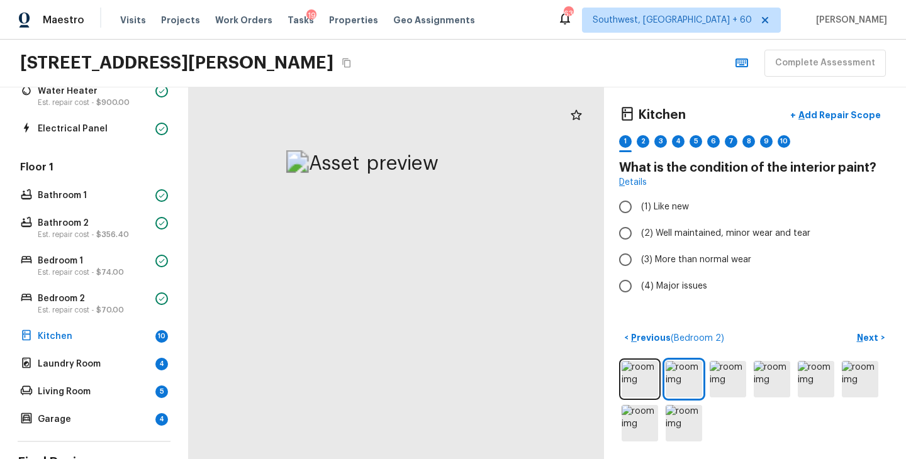
click at [447, 459] on html "Maestro Visits Projects Work Orders Tasks 19 Properties Geo Assignments 633 Sou…" at bounding box center [453, 229] width 906 height 459
click at [734, 387] on img at bounding box center [728, 379] width 36 height 36
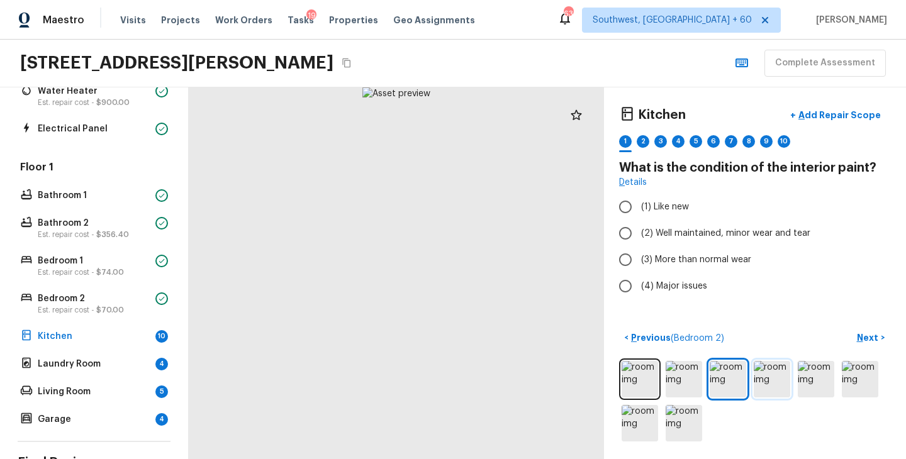
click at [766, 384] on img at bounding box center [772, 379] width 36 height 36
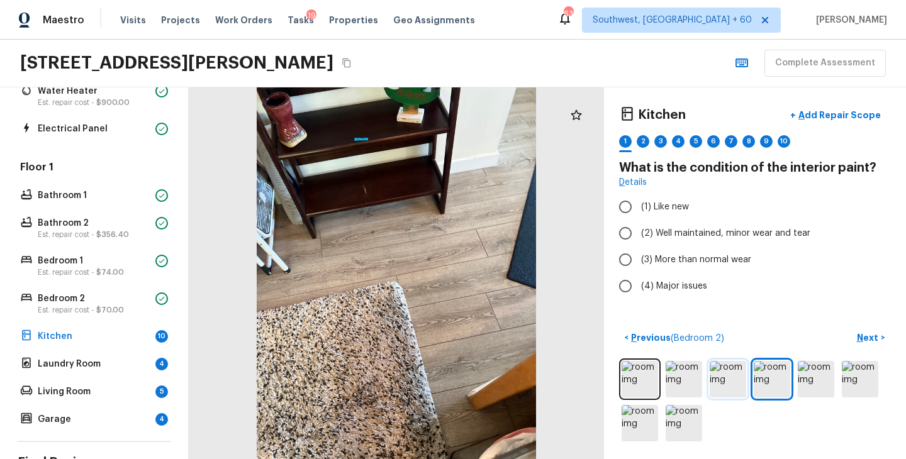
click at [719, 378] on img at bounding box center [728, 379] width 36 height 36
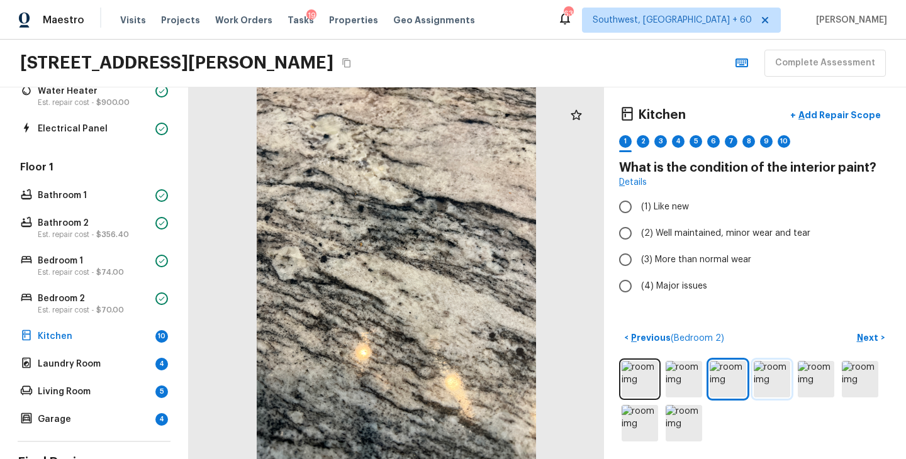
click at [781, 384] on img at bounding box center [772, 379] width 36 height 36
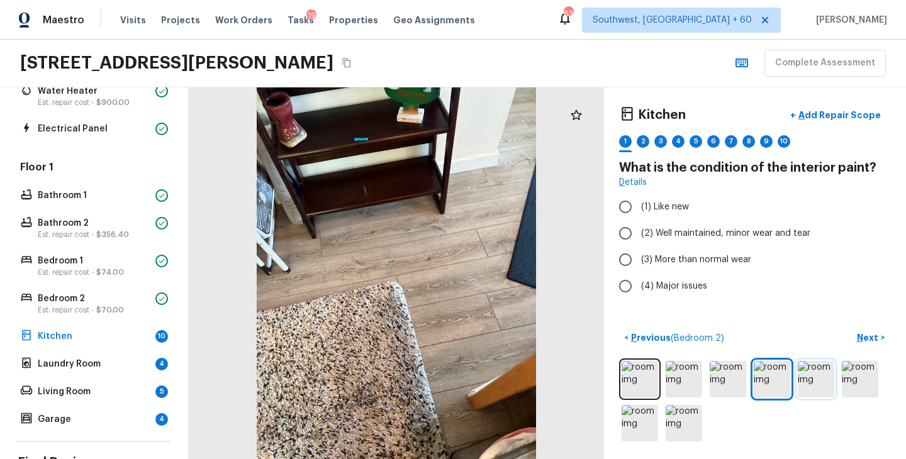
click at [810, 384] on img at bounding box center [816, 379] width 36 height 36
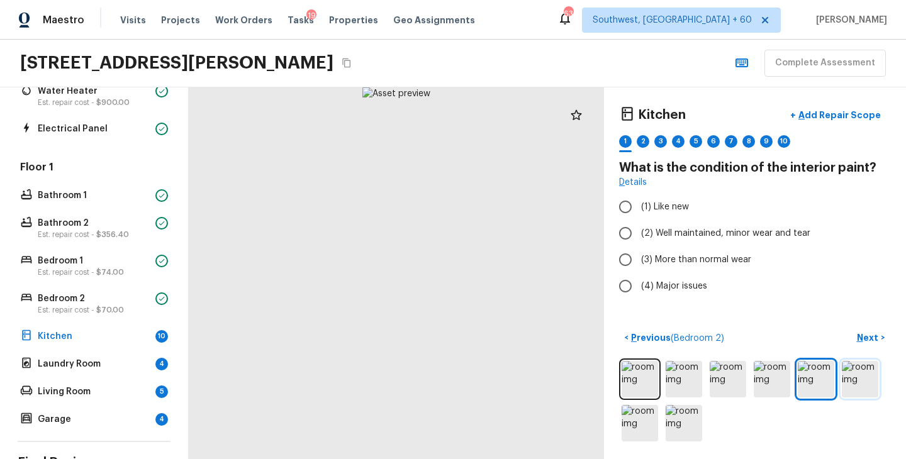
click at [856, 389] on img at bounding box center [860, 379] width 36 height 36
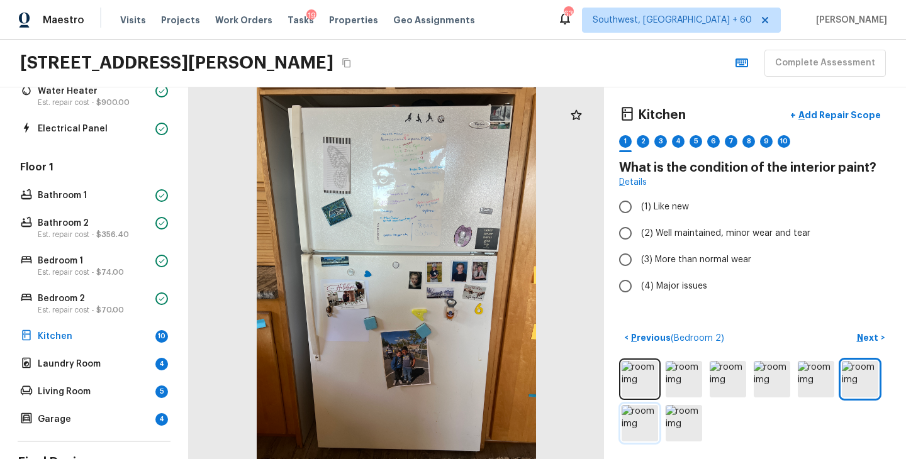
click at [642, 428] on img at bounding box center [640, 423] width 36 height 36
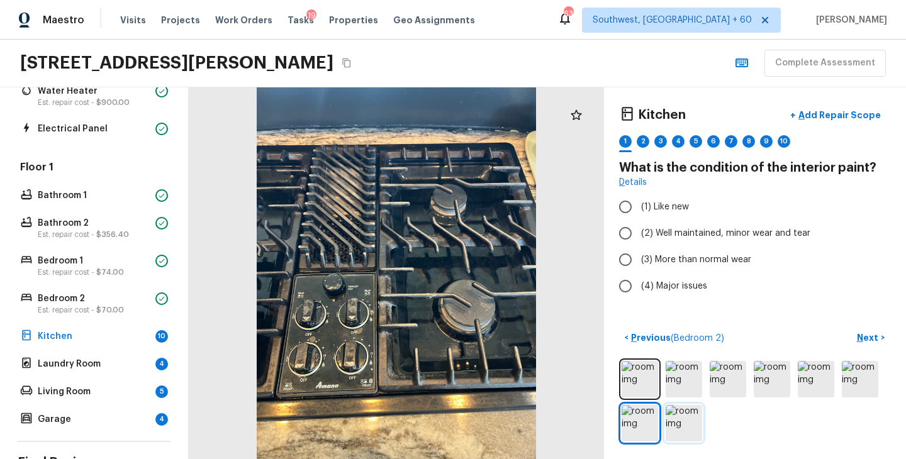
click at [686, 427] on img at bounding box center [684, 423] width 36 height 36
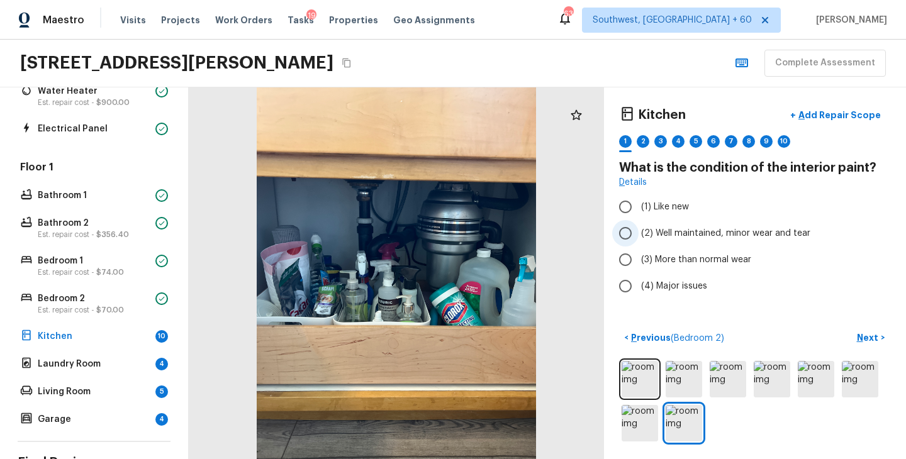
click at [740, 227] on span "(2) Well maintained, minor wear and tear" at bounding box center [725, 233] width 169 height 13
click at [639, 227] on input "(2) Well maintained, minor wear and tear" at bounding box center [625, 233] width 26 height 26
radio input "true"
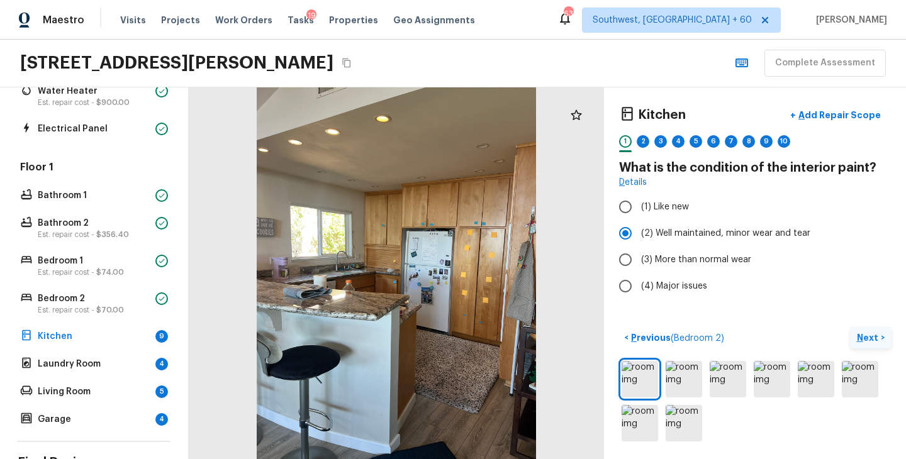
click at [868, 340] on p "Next" at bounding box center [869, 338] width 24 height 13
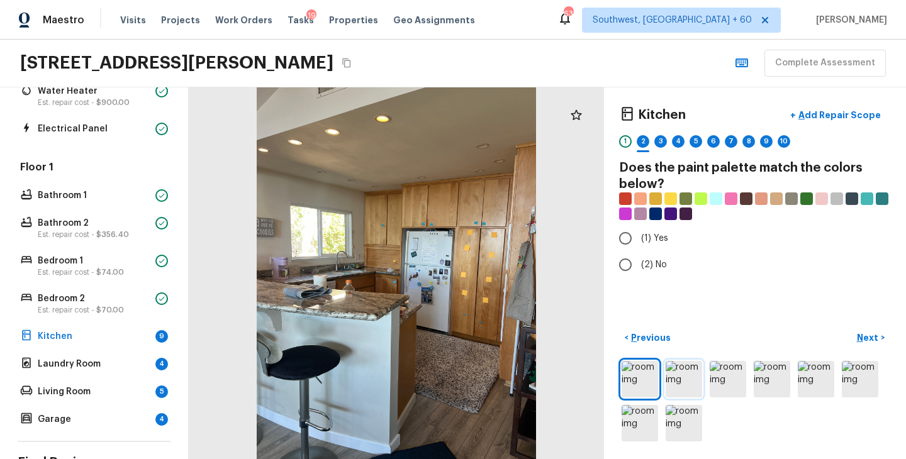
click at [680, 379] on img at bounding box center [684, 379] width 36 height 36
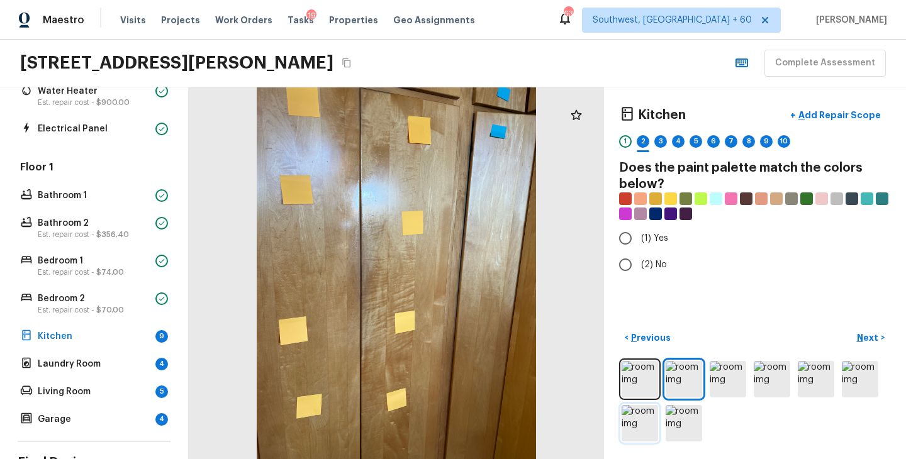
click at [640, 424] on img at bounding box center [640, 423] width 36 height 36
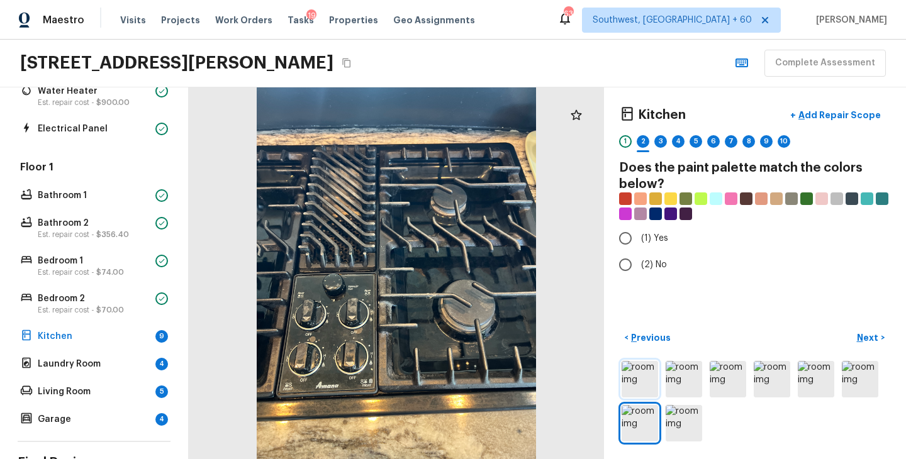
click at [640, 396] on img at bounding box center [640, 379] width 36 height 36
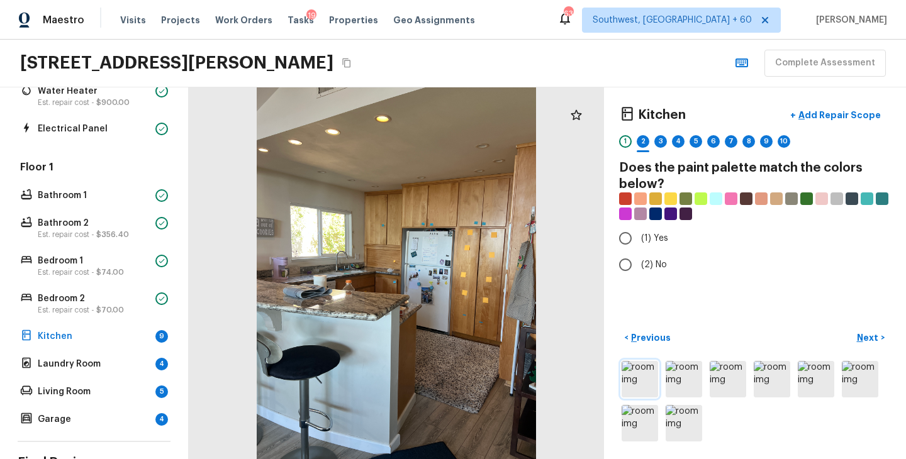
click at [637, 381] on img at bounding box center [640, 379] width 36 height 36
click at [644, 266] on span "(2) No" at bounding box center [654, 265] width 26 height 13
click at [639, 266] on input "(2) No" at bounding box center [625, 265] width 26 height 26
radio input "true"
click at [873, 340] on p "Next" at bounding box center [869, 338] width 24 height 13
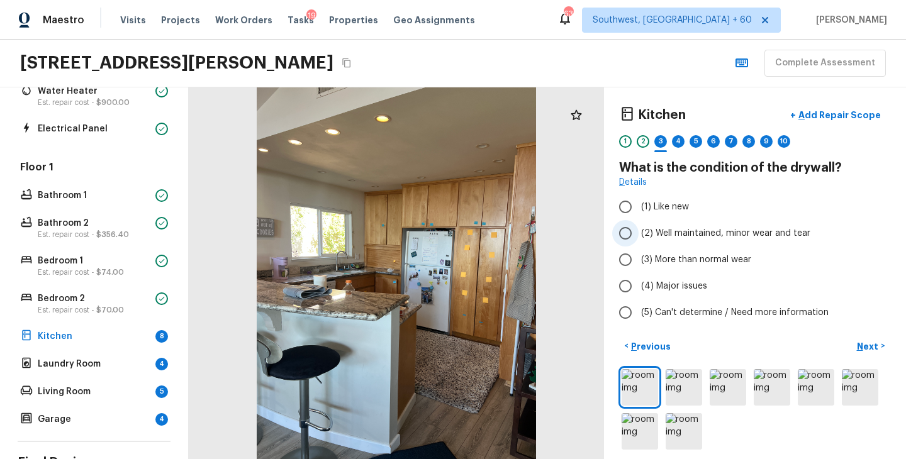
click at [749, 236] on span "(2) Well maintained, minor wear and tear" at bounding box center [725, 233] width 169 height 13
click at [639, 236] on input "(2) Well maintained, minor wear and tear" at bounding box center [625, 233] width 26 height 26
radio input "true"
click at [863, 346] on p "Next" at bounding box center [869, 346] width 24 height 13
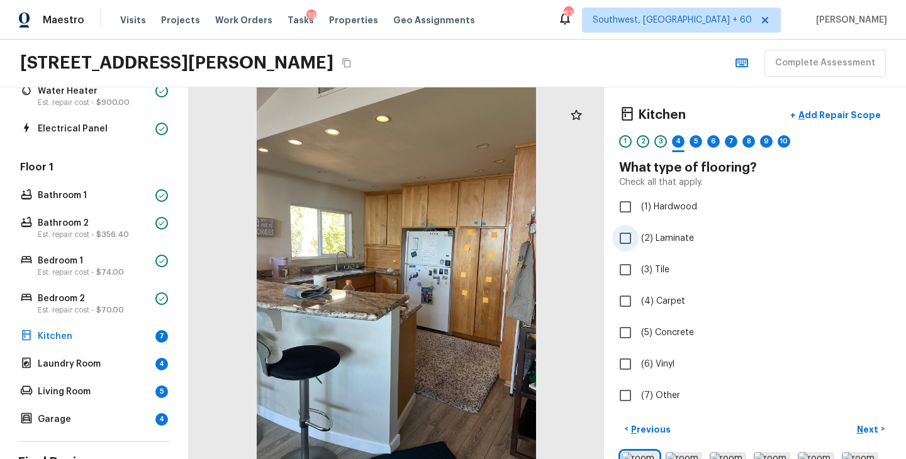
click at [667, 241] on span "(2) Laminate" at bounding box center [667, 238] width 53 height 13
click at [639, 241] on input "(2) Laminate" at bounding box center [625, 238] width 26 height 26
checkbox input "true"
click at [862, 428] on p "Next" at bounding box center [869, 429] width 24 height 13
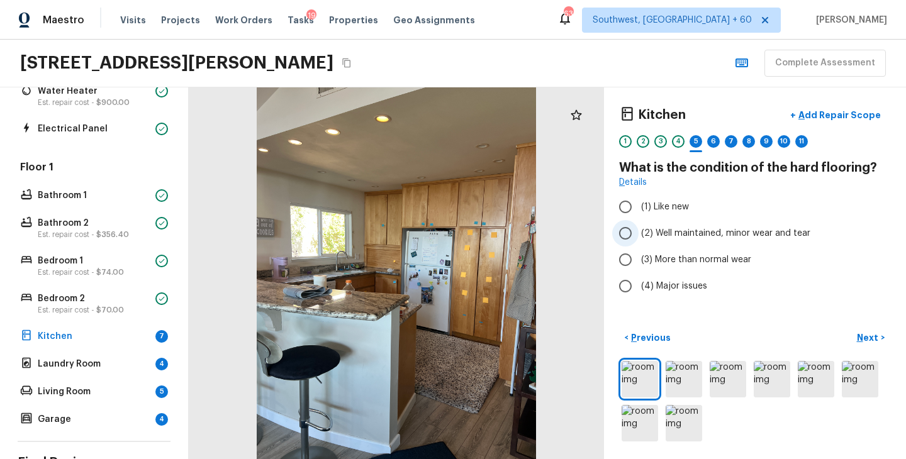
click at [737, 228] on span "(2) Well maintained, minor wear and tear" at bounding box center [725, 233] width 169 height 13
click at [639, 228] on input "(2) Well maintained, minor wear and tear" at bounding box center [625, 233] width 26 height 26
radio input "true"
click at [868, 340] on p "Next" at bounding box center [869, 338] width 24 height 13
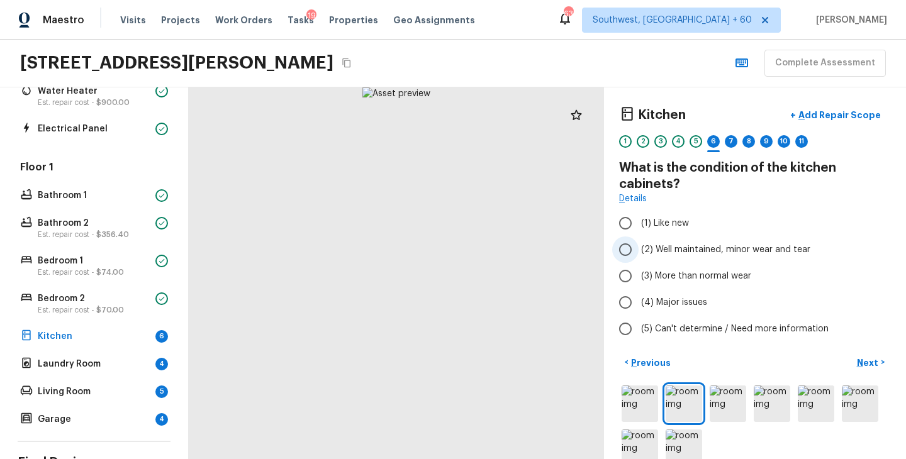
click at [694, 255] on span "(2) Well maintained, minor wear and tear" at bounding box center [725, 249] width 169 height 13
click at [639, 255] on input "(2) Well maintained, minor wear and tear" at bounding box center [625, 250] width 26 height 26
radio input "true"
click at [871, 357] on p "Next" at bounding box center [869, 363] width 24 height 13
click at [680, 247] on span "(2) Well maintained, minor wear and tear" at bounding box center [725, 249] width 169 height 13
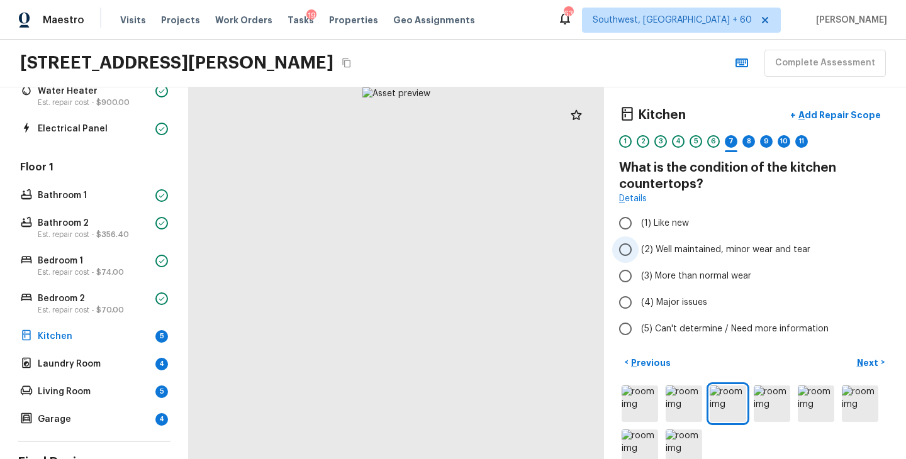
click at [639, 247] on input "(2) Well maintained, minor wear and tear" at bounding box center [625, 250] width 26 height 26
radio input "true"
click at [865, 370] on button "Next >" at bounding box center [871, 362] width 40 height 21
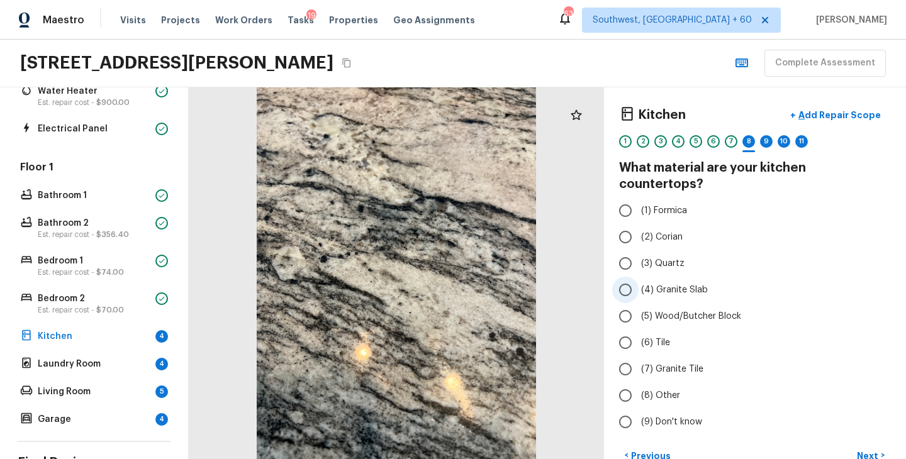
click at [666, 284] on span "(4) Granite Slab" at bounding box center [674, 290] width 67 height 13
click at [639, 277] on input "(4) Granite Slab" at bounding box center [625, 290] width 26 height 26
radio input "true"
click at [869, 450] on p "Next" at bounding box center [869, 456] width 24 height 13
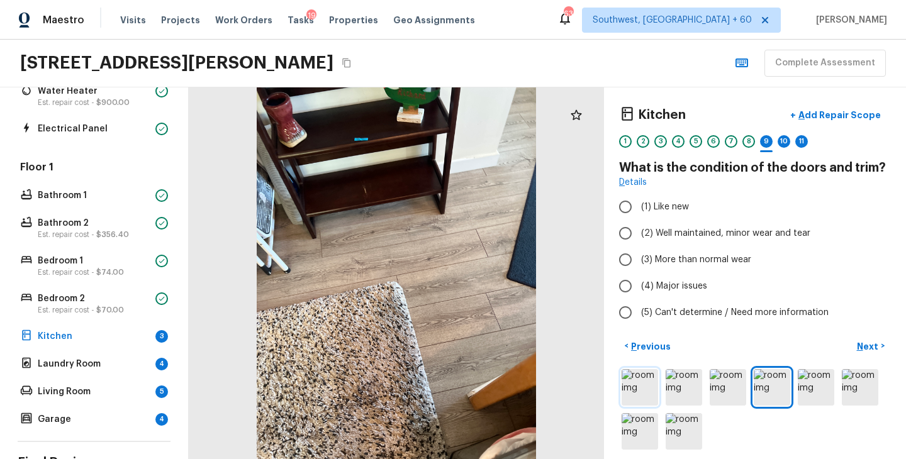
click at [639, 389] on img at bounding box center [640, 387] width 36 height 36
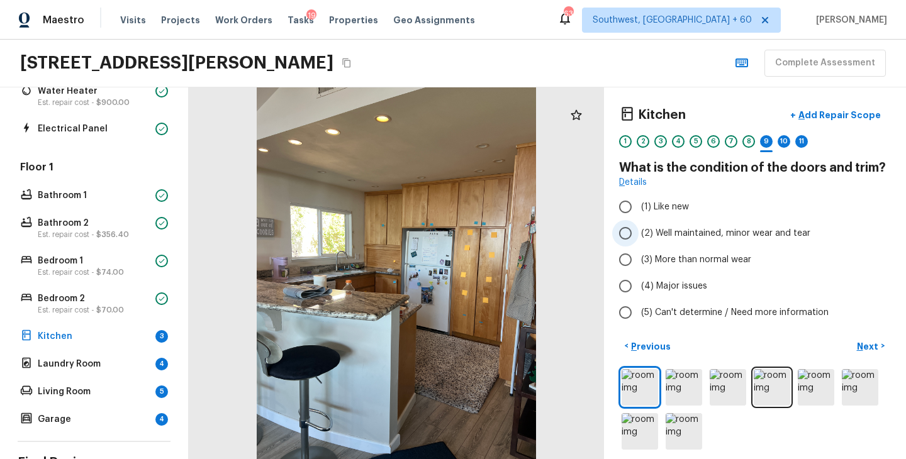
click at [701, 233] on span "(2) Well maintained, minor wear and tear" at bounding box center [725, 233] width 169 height 13
click at [639, 233] on input "(2) Well maintained, minor wear and tear" at bounding box center [625, 233] width 26 height 26
radio input "true"
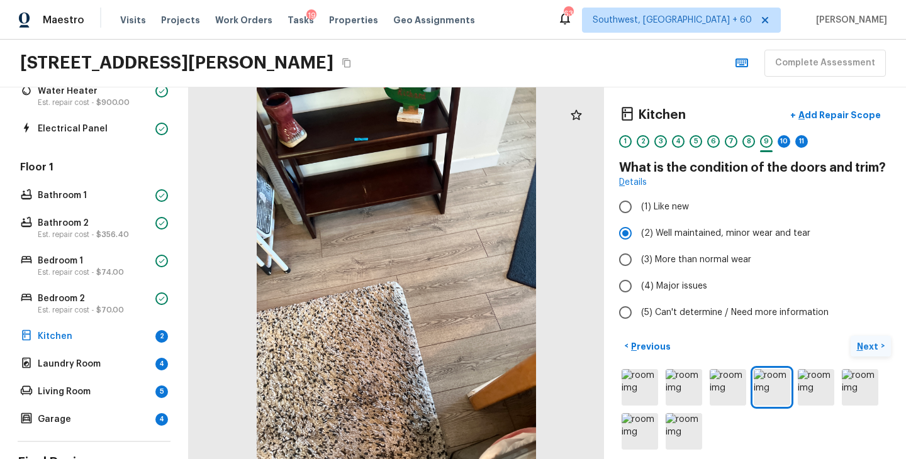
click at [864, 349] on p "Next" at bounding box center [869, 346] width 24 height 13
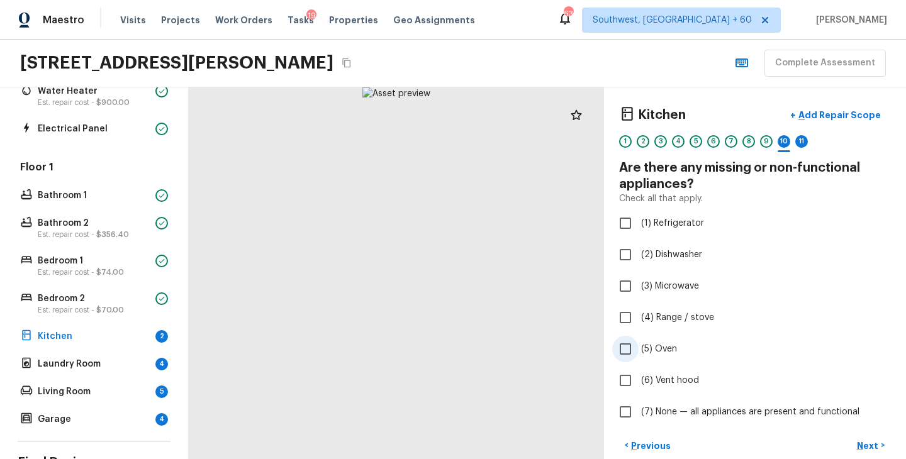
scroll to position [108, 0]
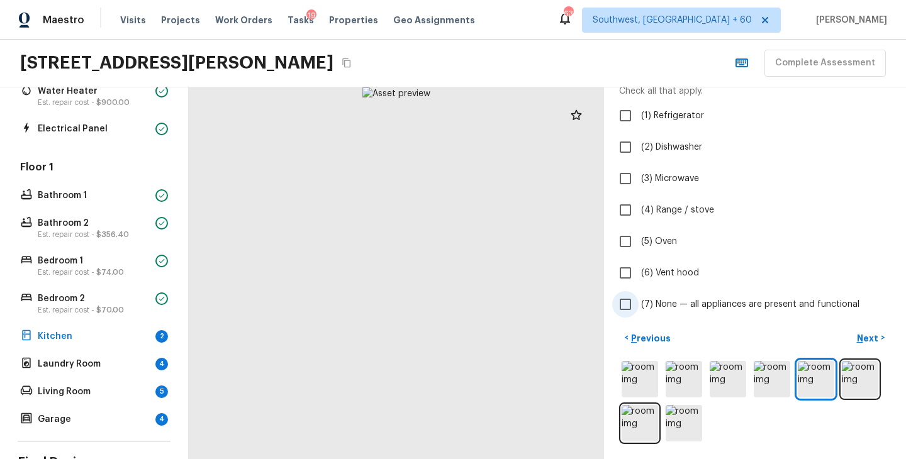
click at [639, 306] on label "(7) None — all appliances are present and functional" at bounding box center [746, 304] width 269 height 26
click at [639, 306] on input "(7) None — all appliances are present and functional" at bounding box center [625, 304] width 26 height 26
checkbox input "true"
click at [863, 338] on p "Next" at bounding box center [869, 338] width 24 height 13
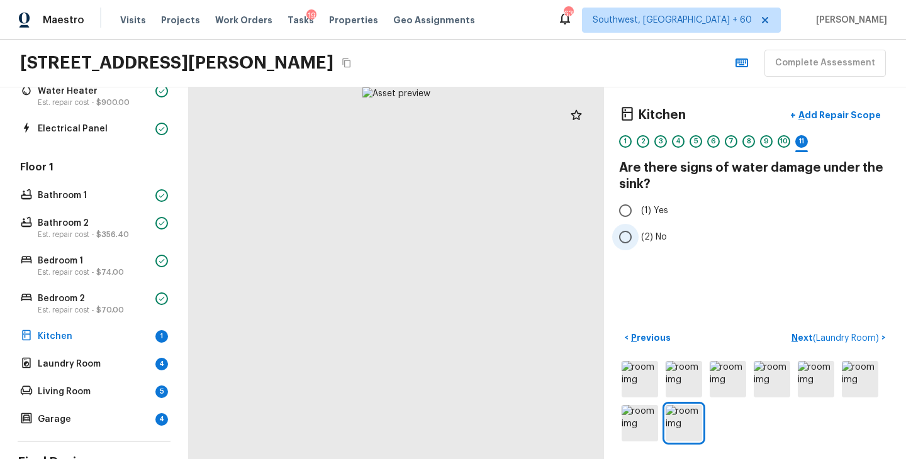
click at [644, 239] on span "(2) No" at bounding box center [654, 237] width 26 height 13
click at [639, 239] on input "(2) No" at bounding box center [625, 237] width 26 height 26
radio input "true"
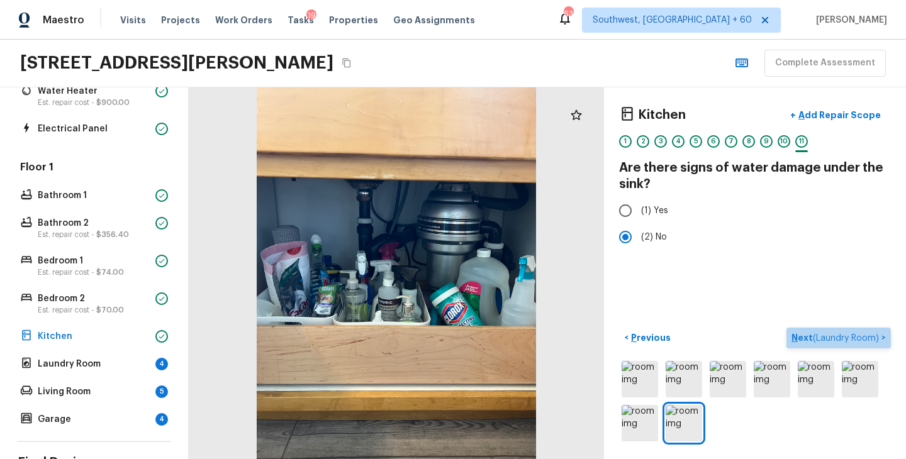
click at [804, 339] on p "Next ( Laundry Room )" at bounding box center [837, 338] width 90 height 13
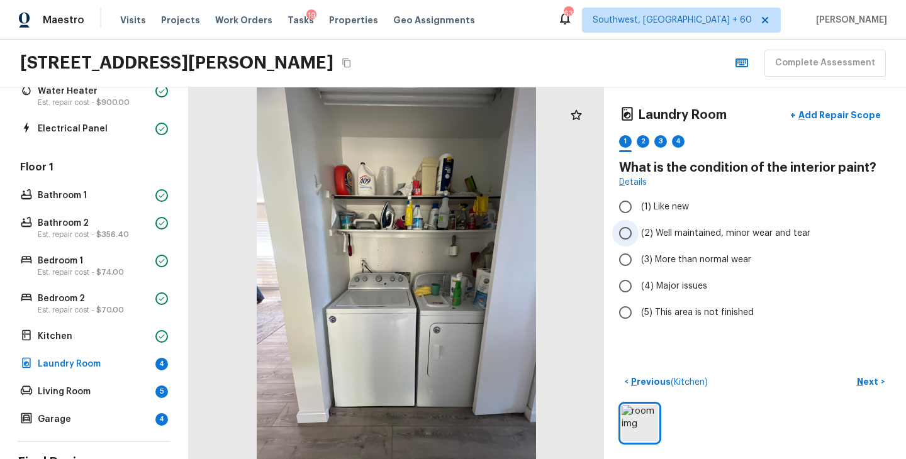
click at [719, 230] on span "(2) Well maintained, minor wear and tear" at bounding box center [725, 233] width 169 height 13
click at [639, 230] on input "(2) Well maintained, minor wear and tear" at bounding box center [625, 233] width 26 height 26
radio input "true"
click at [867, 383] on p "Next" at bounding box center [869, 382] width 24 height 13
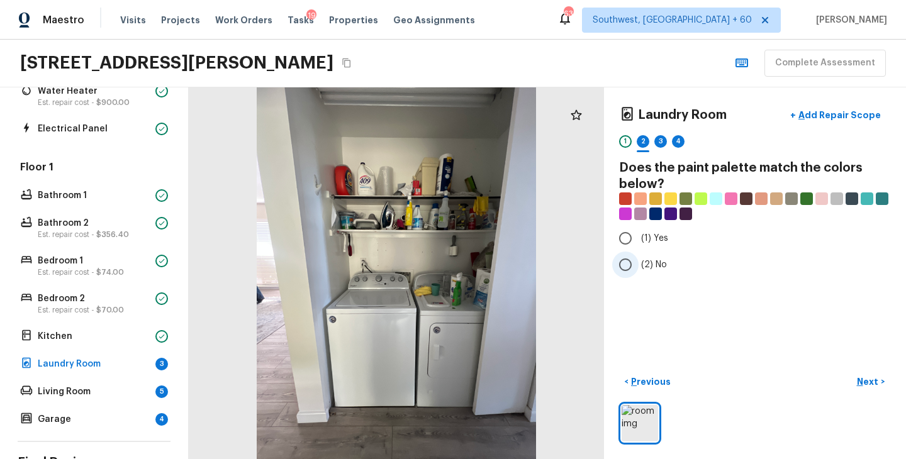
click at [653, 268] on span "(2) No" at bounding box center [654, 265] width 26 height 13
click at [639, 268] on input "(2) No" at bounding box center [625, 265] width 26 height 26
radio input "true"
click at [869, 379] on p "Next" at bounding box center [869, 382] width 24 height 13
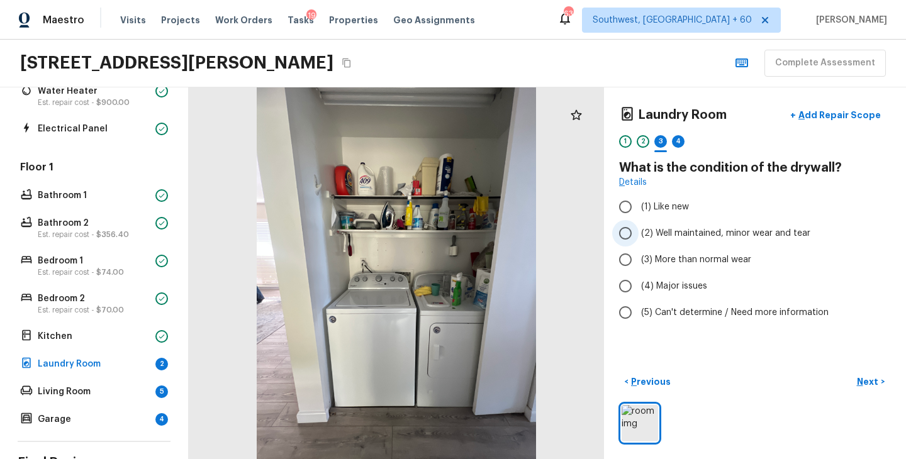
click at [697, 233] on span "(2) Well maintained, minor wear and tear" at bounding box center [725, 233] width 169 height 13
click at [639, 233] on input "(2) Well maintained, minor wear and tear" at bounding box center [625, 233] width 26 height 26
radio input "true"
click at [863, 378] on p "Next" at bounding box center [869, 382] width 24 height 13
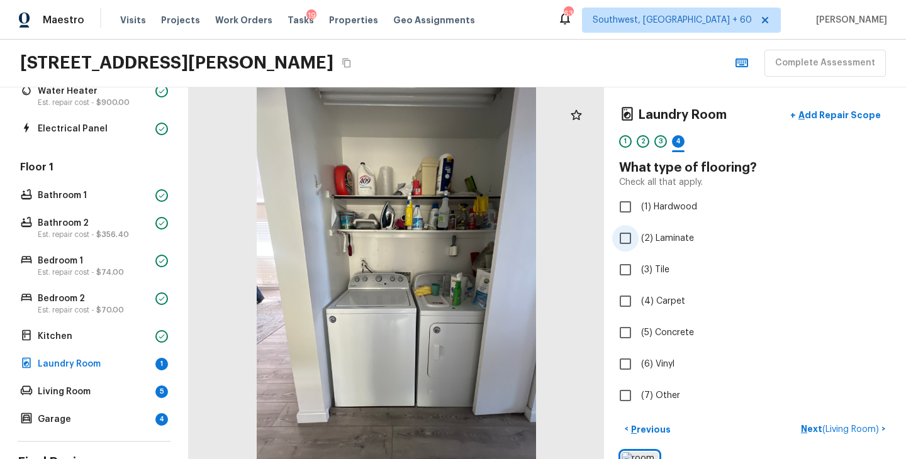
click at [676, 242] on span "(2) Laminate" at bounding box center [667, 238] width 53 height 13
click at [639, 242] on input "(2) Laminate" at bounding box center [625, 238] width 26 height 26
checkbox input "true"
click at [805, 429] on div "< Previous Next >" at bounding box center [755, 429] width 272 height 21
click at [867, 427] on p "Next" at bounding box center [869, 429] width 24 height 13
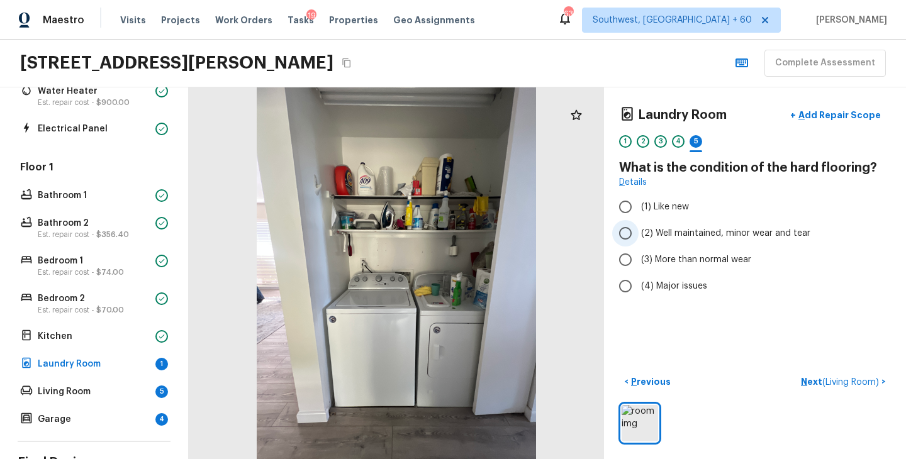
click at [717, 238] on span "(2) Well maintained, minor wear and tear" at bounding box center [725, 233] width 169 height 13
click at [639, 238] on input "(2) Well maintained, minor wear and tear" at bounding box center [625, 233] width 26 height 26
radio input "true"
click at [807, 386] on p "Next ( Living Room )" at bounding box center [841, 382] width 81 height 13
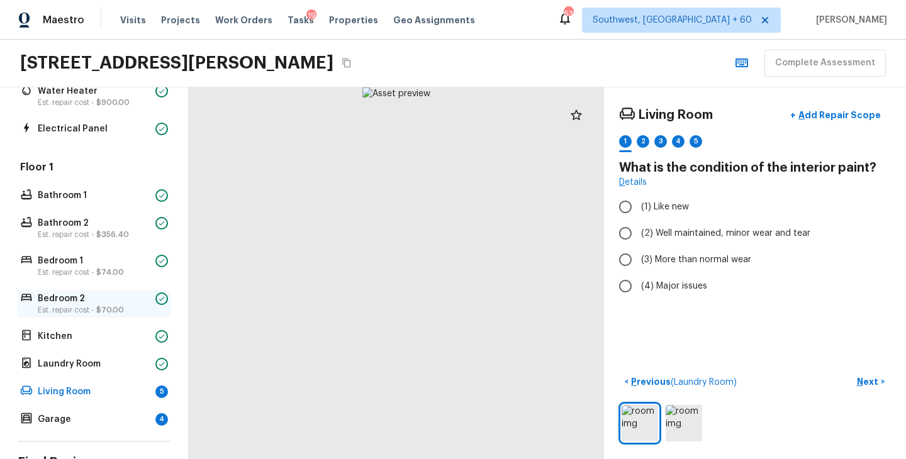
scroll to position [306, 0]
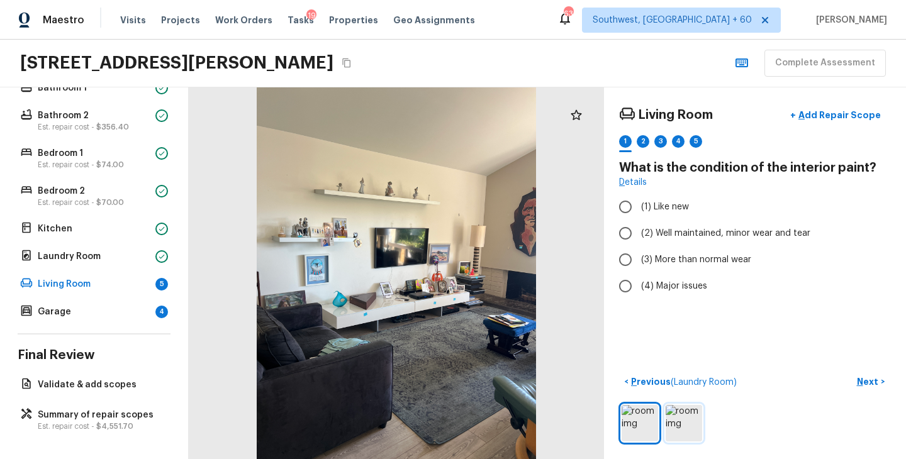
click at [687, 425] on img at bounding box center [684, 423] width 36 height 36
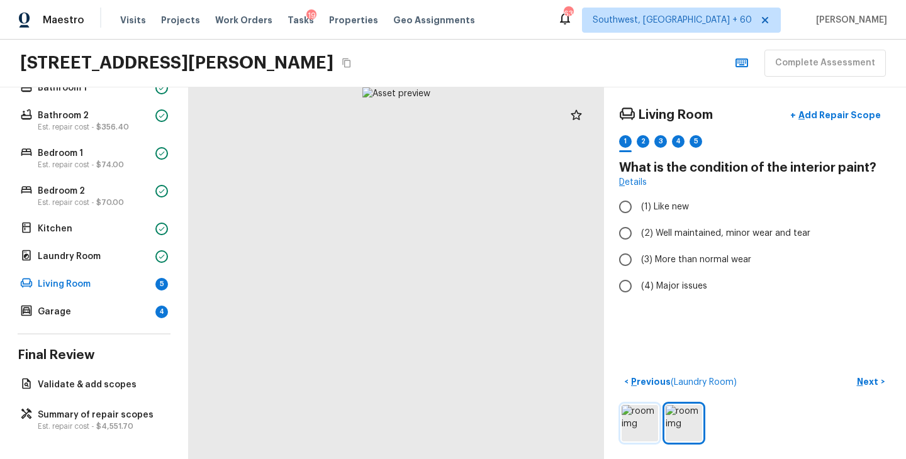
click at [637, 427] on img at bounding box center [640, 423] width 36 height 36
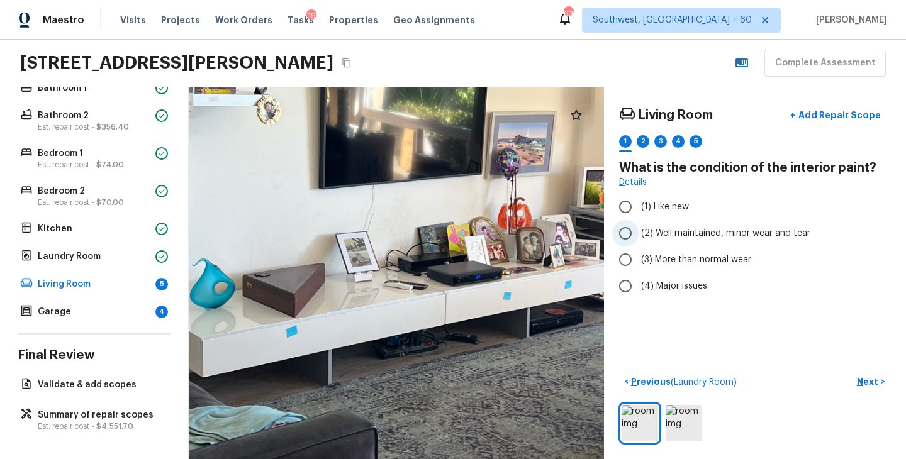
drag, startPoint x: 393, startPoint y: 326, endPoint x: 622, endPoint y: 240, distance: 244.5
click at [621, 240] on div "Living Room + Add Repair Scope 1 2 3 4 5 What is the condition of the interior …" at bounding box center [547, 273] width 717 height 372
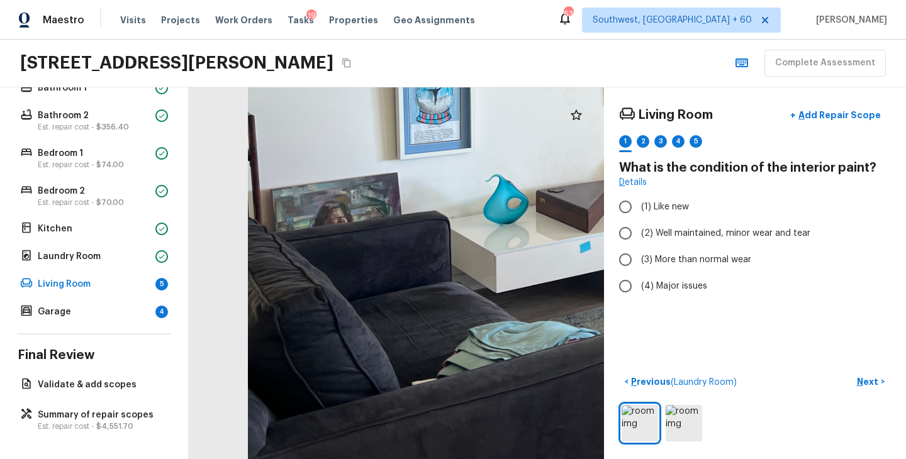
drag, startPoint x: 502, startPoint y: 314, endPoint x: 438, endPoint y: 303, distance: 65.2
click at [443, 302] on div at bounding box center [681, 119] width 1288 height 1153
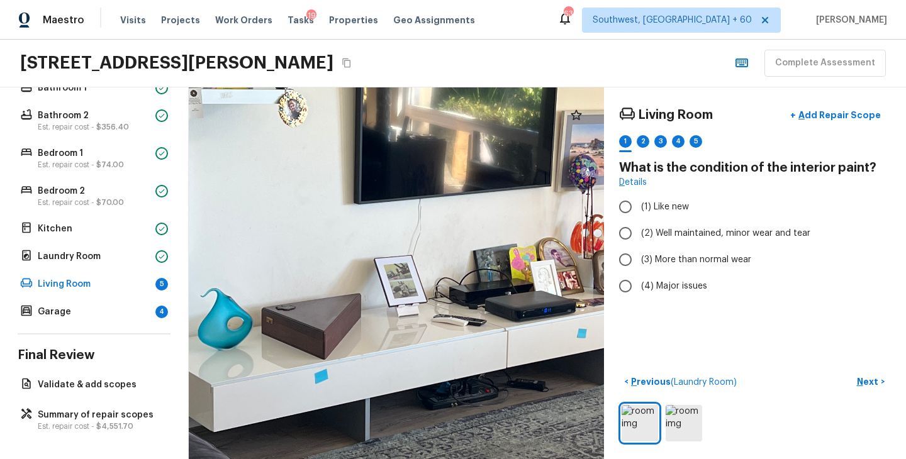
drag, startPoint x: 454, startPoint y: 281, endPoint x: 276, endPoint y: 354, distance: 192.7
click at [276, 354] on div at bounding box center [437, 222] width 1559 height 1396
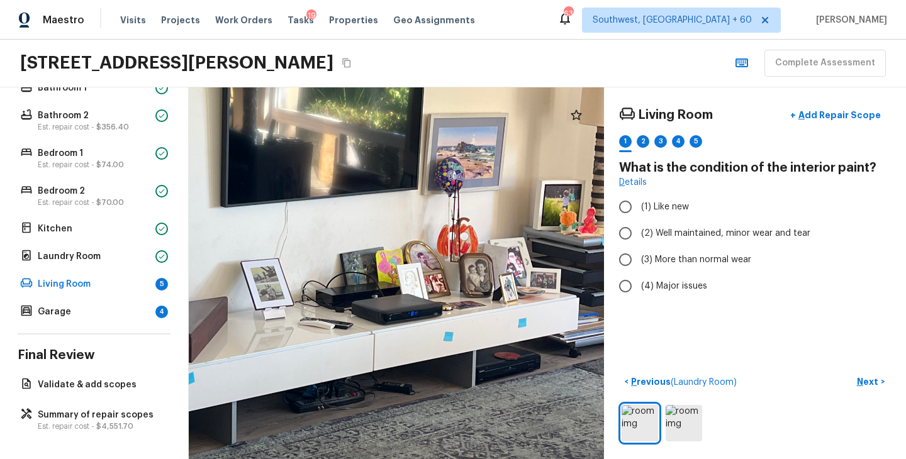
drag, startPoint x: 473, startPoint y: 336, endPoint x: 315, endPoint y: 340, distance: 158.6
click at [315, 340] on div at bounding box center [303, 225] width 1559 height 1396
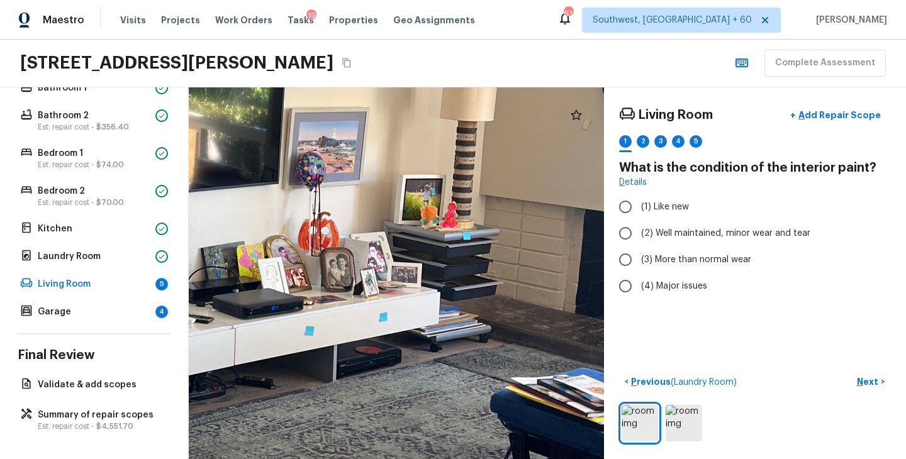
drag, startPoint x: 456, startPoint y: 335, endPoint x: 328, endPoint y: 327, distance: 127.4
click at [330, 327] on div at bounding box center [164, 219] width 1559 height 1396
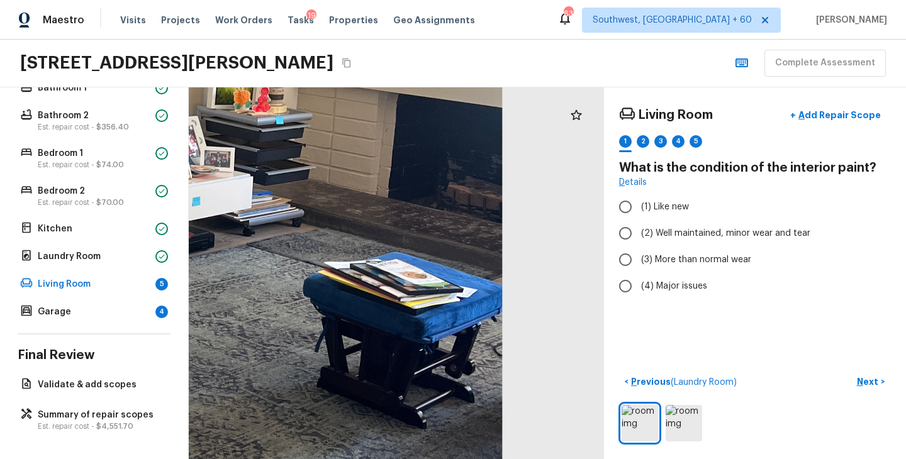
drag, startPoint x: 344, startPoint y: 361, endPoint x: 321, endPoint y: 260, distance: 103.3
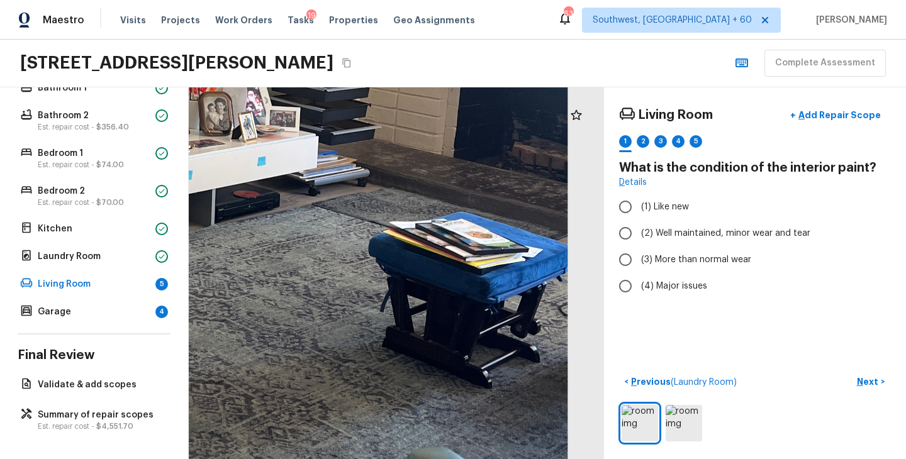
drag, startPoint x: 299, startPoint y: 290, endPoint x: 409, endPoint y: 235, distance: 122.4
click at [406, 236] on div at bounding box center [43, 63] width 1559 height 1396
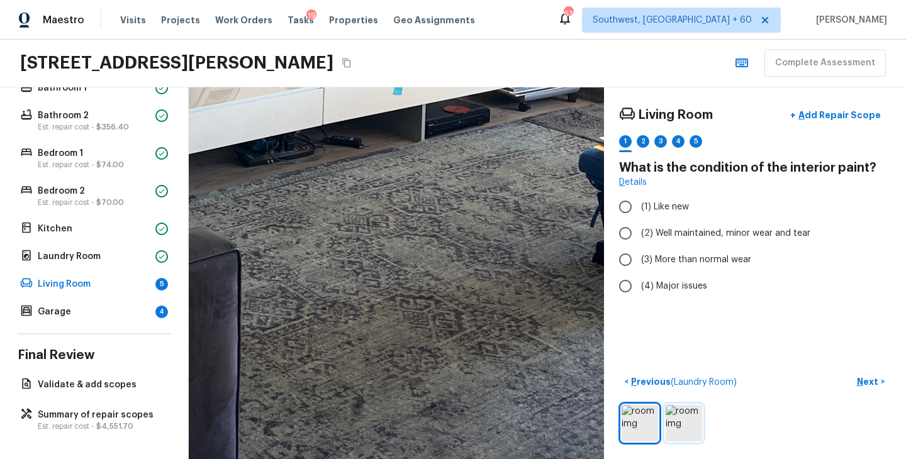
click at [687, 417] on img at bounding box center [684, 423] width 36 height 36
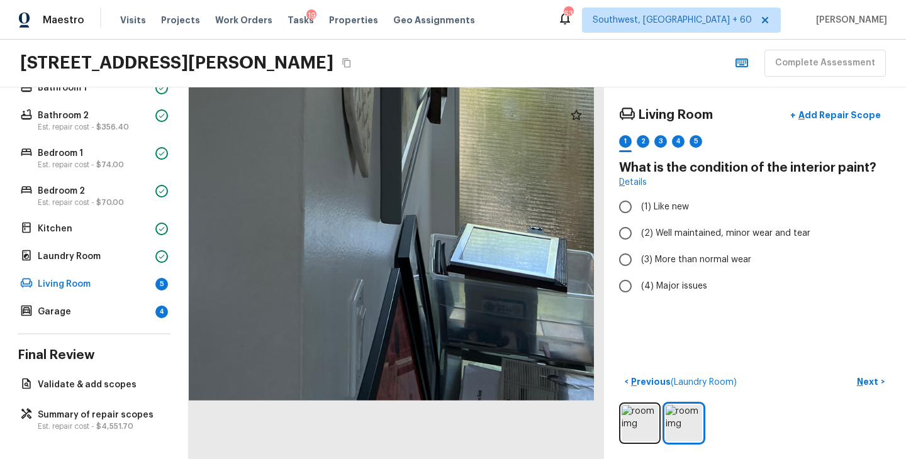
drag, startPoint x: 499, startPoint y: 406, endPoint x: 496, endPoint y: 264, distance: 142.8
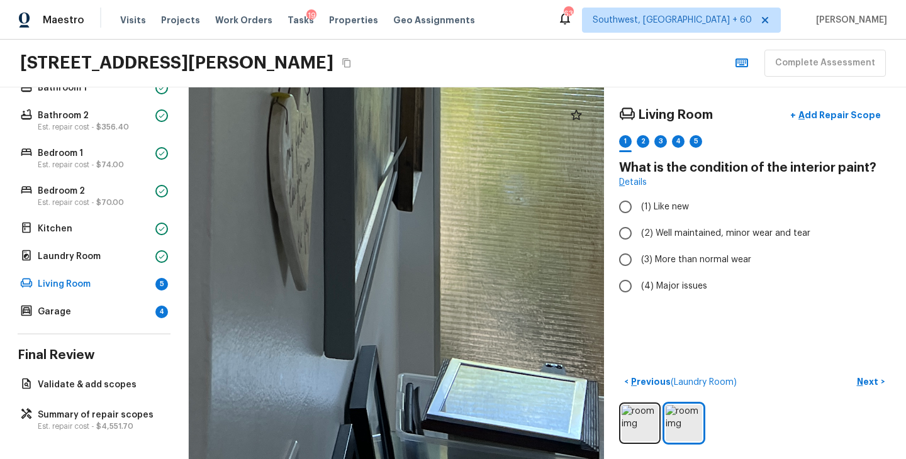
drag, startPoint x: 509, startPoint y: 372, endPoint x: 498, endPoint y: -45, distance: 417.9
click at [498, 0] on html "Maestro Visits Projects Work Orders Tasks 19 Properties Geo Assignments 633 Sou…" at bounding box center [453, 229] width 906 height 459
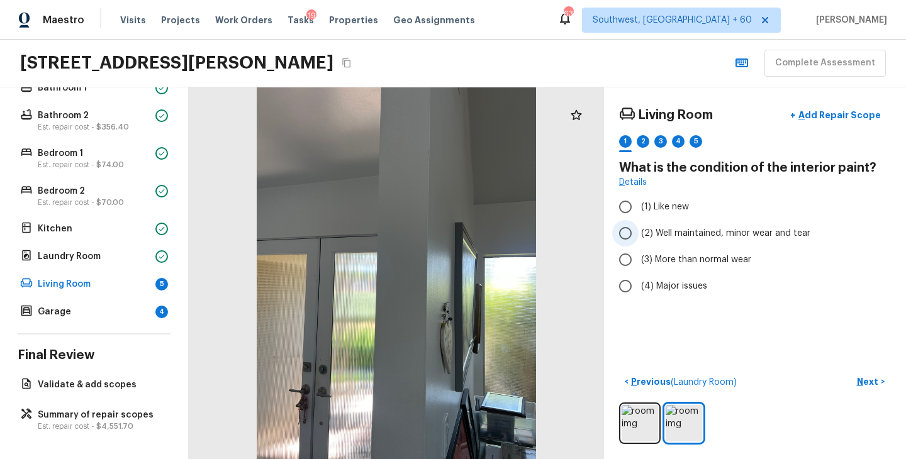
click at [711, 233] on span "(2) Well maintained, minor wear and tear" at bounding box center [725, 233] width 169 height 13
click at [639, 233] on input "(2) Well maintained, minor wear and tear" at bounding box center [625, 233] width 26 height 26
radio input "true"
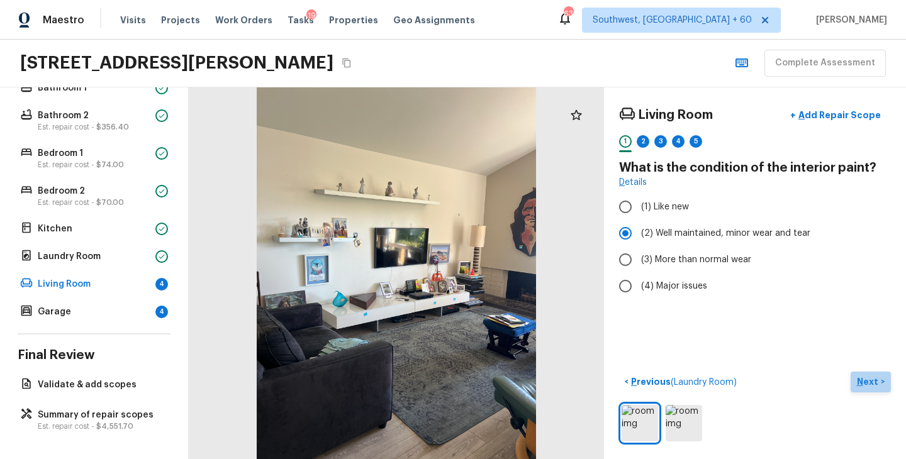
click at [867, 381] on p "Next" at bounding box center [869, 382] width 24 height 13
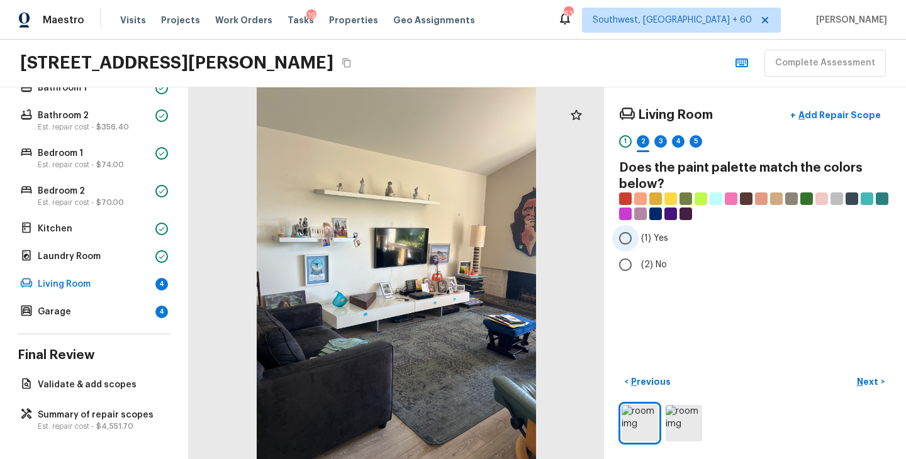
click at [658, 242] on span "(1) Yes" at bounding box center [654, 238] width 27 height 13
click at [639, 242] on input "(1) Yes" at bounding box center [625, 238] width 26 height 26
radio input "true"
click at [876, 374] on button "Next >" at bounding box center [871, 382] width 40 height 21
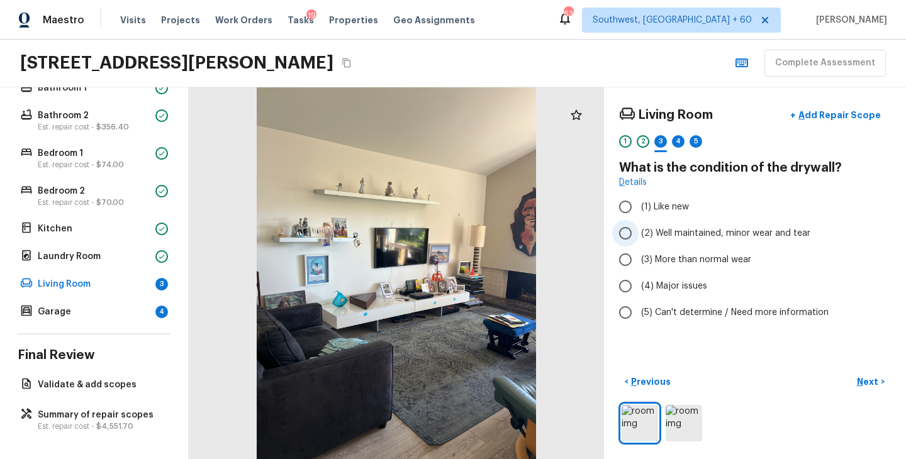
click at [718, 227] on span "(2) Well maintained, minor wear and tear" at bounding box center [725, 233] width 169 height 13
click at [639, 227] on input "(2) Well maintained, minor wear and tear" at bounding box center [625, 233] width 26 height 26
radio input "true"
click at [865, 377] on p "Next" at bounding box center [869, 382] width 24 height 13
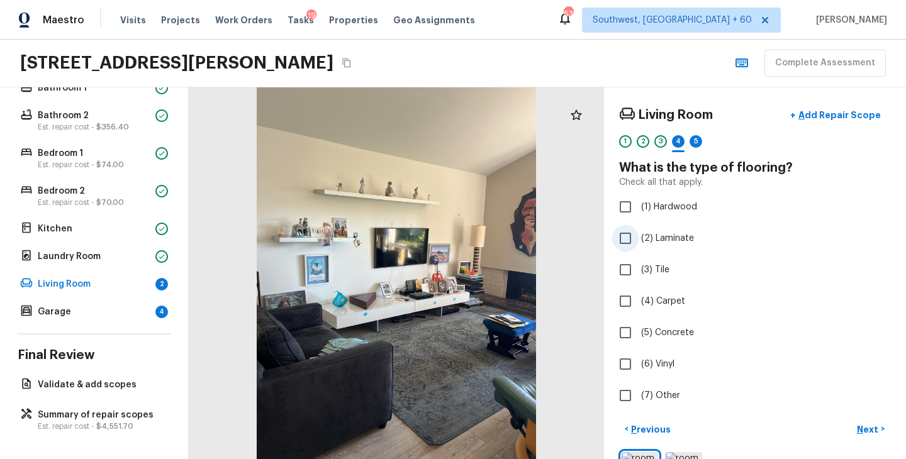
click at [664, 235] on span "(2) Laminate" at bounding box center [667, 238] width 53 height 13
click at [639, 235] on input "(2) Laminate" at bounding box center [625, 238] width 26 height 26
checkbox input "true"
click at [865, 428] on p "Next" at bounding box center [869, 429] width 24 height 13
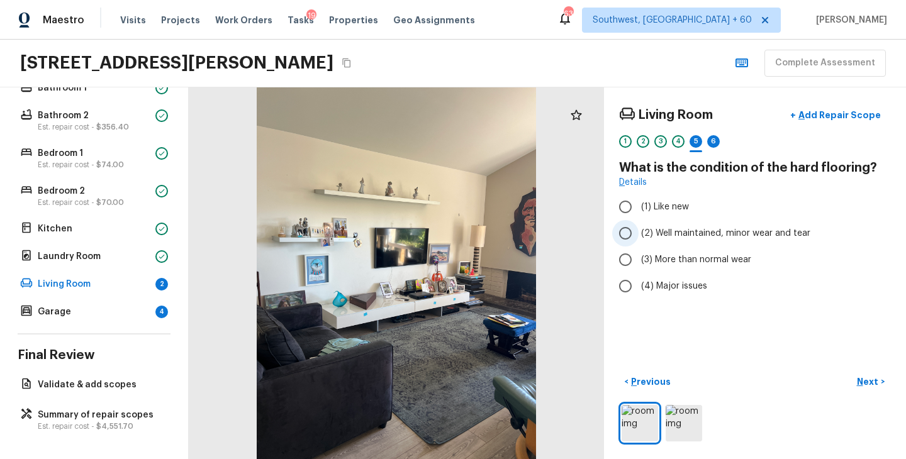
click at [688, 235] on span "(2) Well maintained, minor wear and tear" at bounding box center [725, 233] width 169 height 13
click at [639, 235] on input "(2) Well maintained, minor wear and tear" at bounding box center [625, 233] width 26 height 26
radio input "true"
click at [869, 382] on p "Next" at bounding box center [869, 382] width 24 height 13
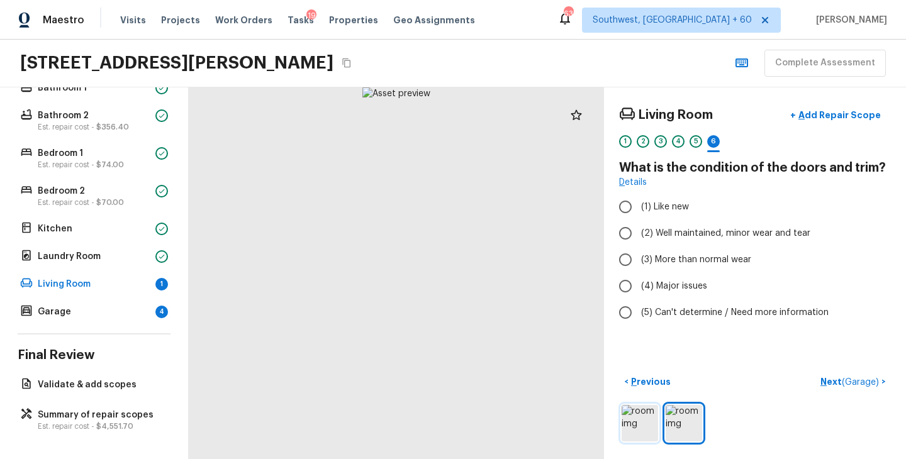
click at [643, 422] on img at bounding box center [640, 423] width 36 height 36
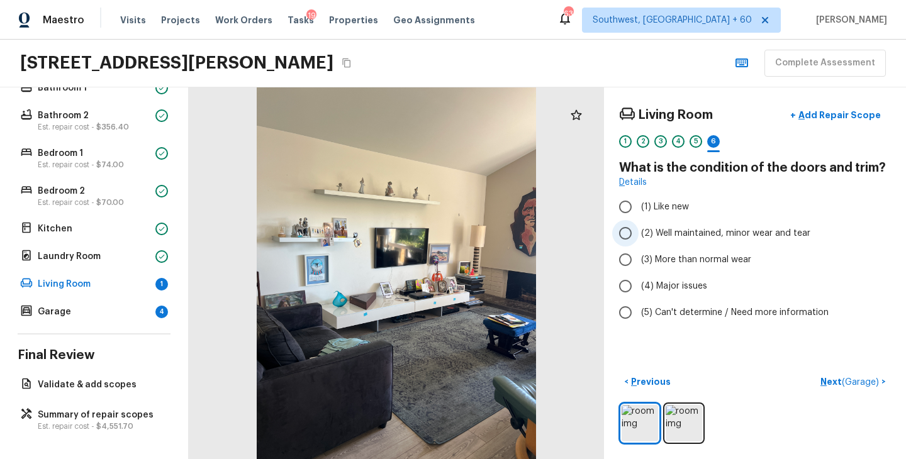
click at [724, 234] on span "(2) Well maintained, minor wear and tear" at bounding box center [725, 233] width 169 height 13
click at [639, 234] on input "(2) Well maintained, minor wear and tear" at bounding box center [625, 233] width 26 height 26
radio input "true"
click at [681, 427] on img at bounding box center [684, 423] width 36 height 36
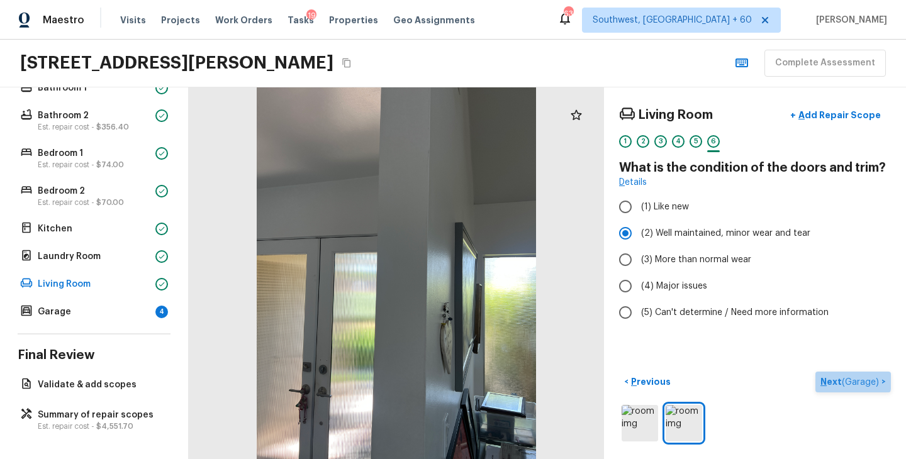
click at [825, 379] on p "Next ( Garage )" at bounding box center [850, 382] width 61 height 13
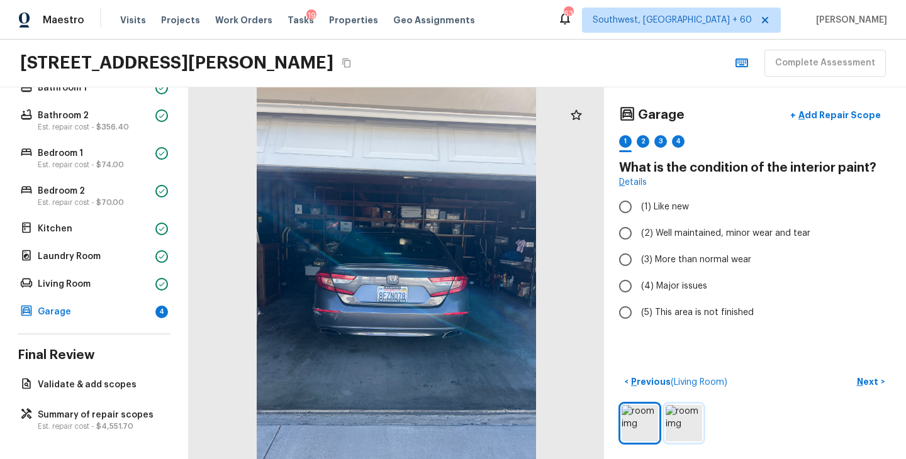
click at [673, 422] on img at bounding box center [684, 423] width 36 height 36
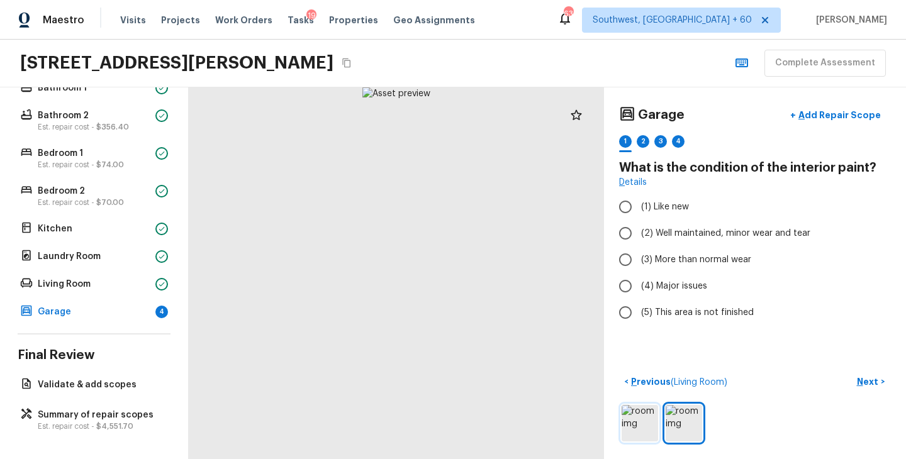
click at [639, 422] on img at bounding box center [640, 423] width 36 height 36
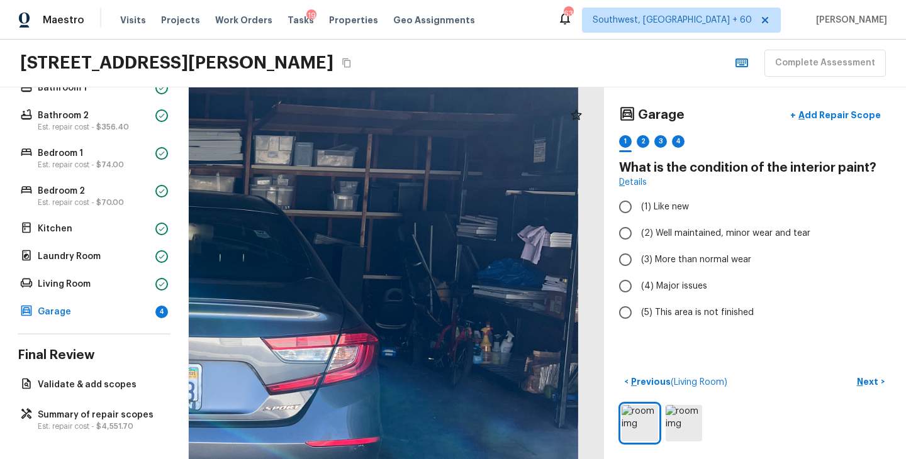
drag, startPoint x: 534, startPoint y: 245, endPoint x: 408, endPoint y: 323, distance: 148.4
click at [408, 323] on div at bounding box center [168, 325] width 1219 height 1092
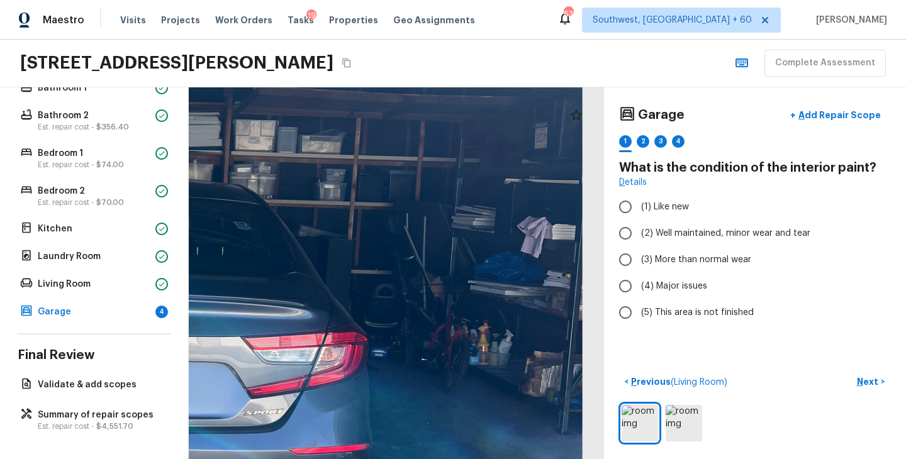
click at [566, 376] on div at bounding box center [142, 322] width 1310 height 1173
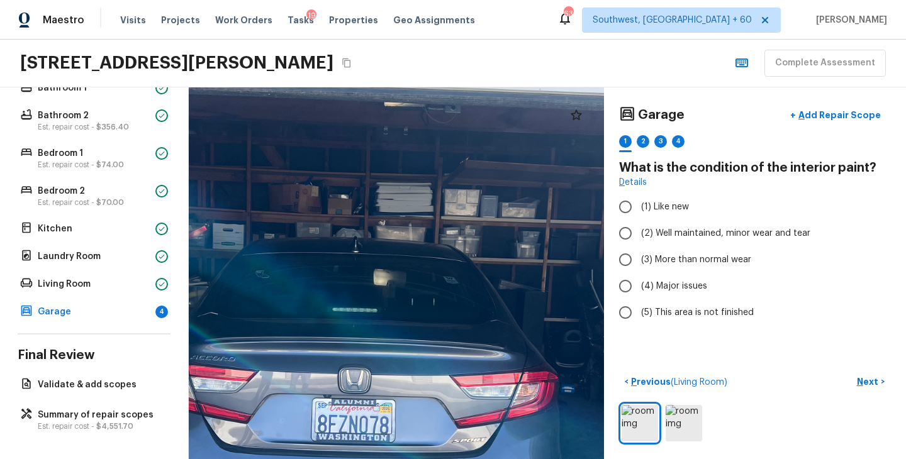
drag, startPoint x: 378, startPoint y: 255, endPoint x: 552, endPoint y: 286, distance: 177.0
click at [552, 286] on div at bounding box center [364, 363] width 1124 height 1007
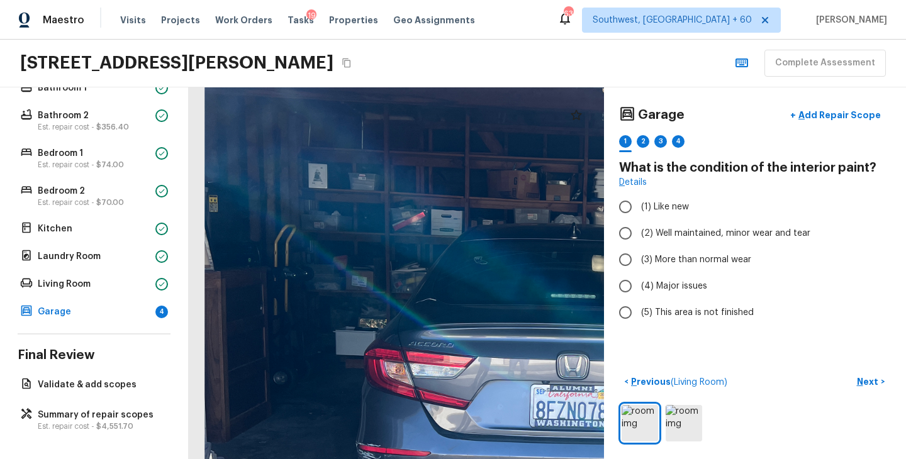
drag, startPoint x: 370, startPoint y: 240, endPoint x: 585, endPoint y: 228, distance: 214.9
click at [585, 228] on div at bounding box center [583, 349] width 1124 height 1007
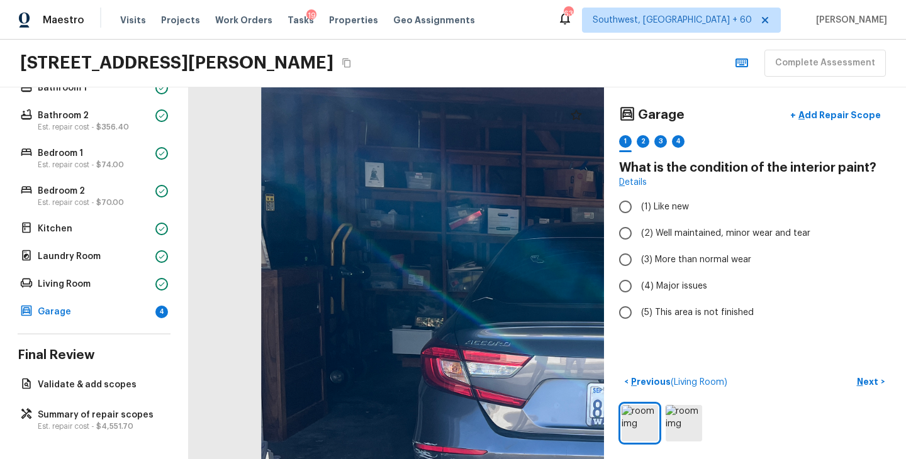
drag, startPoint x: 347, startPoint y: 261, endPoint x: 402, endPoint y: 260, distance: 55.4
click at [403, 260] on div at bounding box center [639, 348] width 1124 height 1007
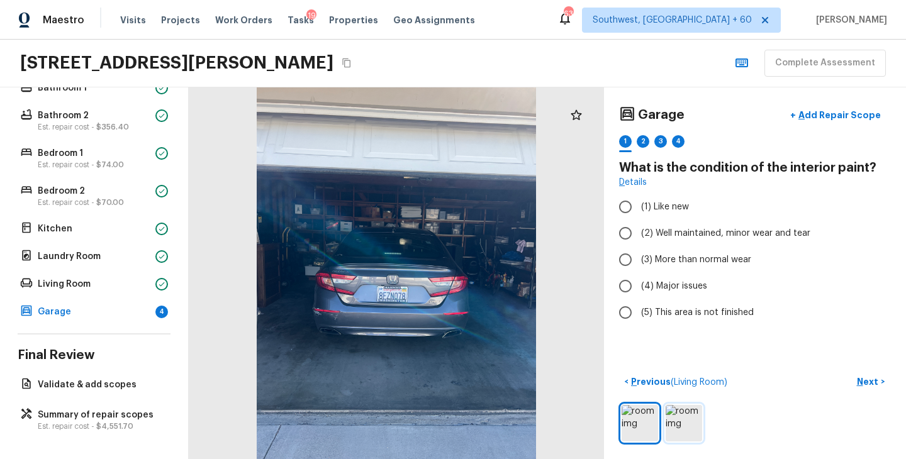
click at [685, 418] on img at bounding box center [684, 423] width 36 height 36
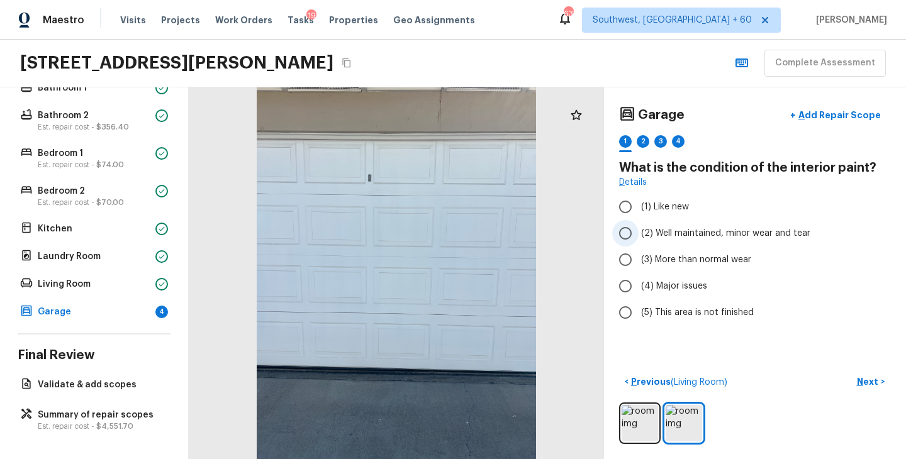
click at [695, 234] on span "(2) Well maintained, minor wear and tear" at bounding box center [725, 233] width 169 height 13
click at [639, 234] on input "(2) Well maintained, minor wear and tear" at bounding box center [625, 233] width 26 height 26
radio input "true"
click at [642, 428] on img at bounding box center [640, 423] width 36 height 36
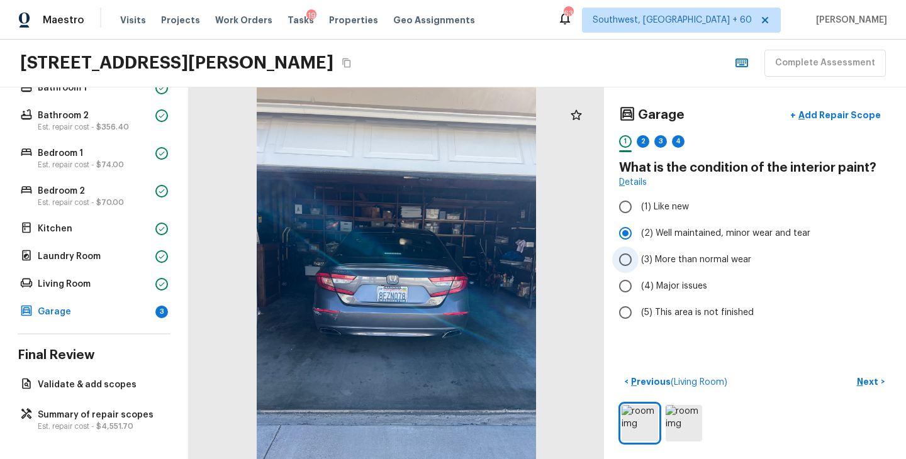
click at [668, 257] on span "(3) More than normal wear" at bounding box center [696, 260] width 110 height 13
click at [639, 257] on input "(3) More than normal wear" at bounding box center [625, 260] width 26 height 26
radio input "true"
click at [880, 383] on button "Next >" at bounding box center [871, 382] width 40 height 21
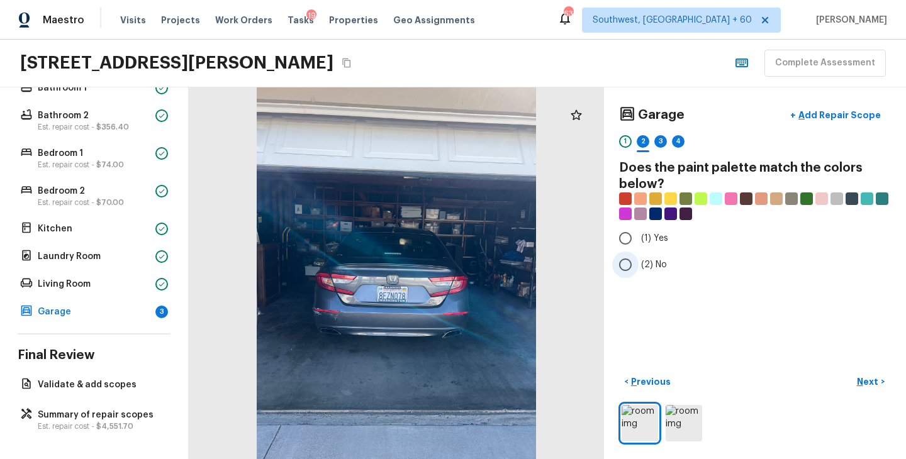
click at [656, 265] on span "(2) No" at bounding box center [654, 265] width 26 height 13
click at [639, 265] on input "(2) No" at bounding box center [625, 265] width 26 height 26
radio input "true"
click at [866, 382] on p "Next" at bounding box center [869, 382] width 24 height 13
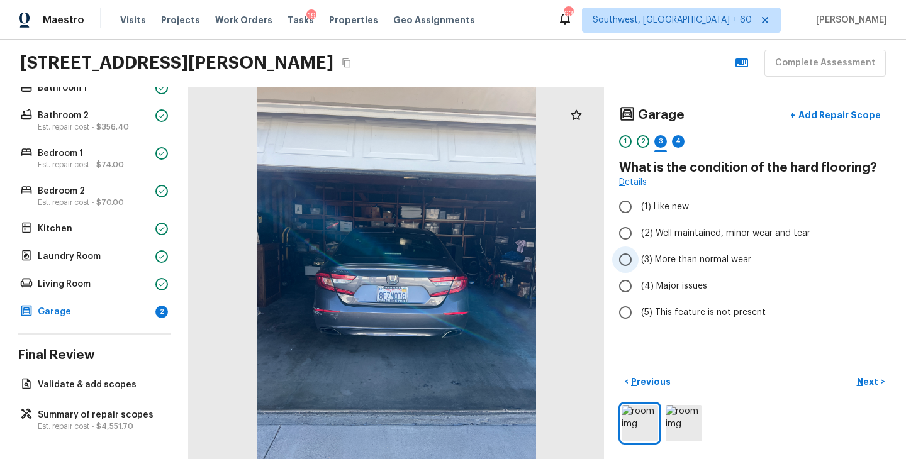
click at [698, 256] on span "(3) More than normal wear" at bounding box center [696, 260] width 110 height 13
click at [639, 256] on input "(3) More than normal wear" at bounding box center [625, 260] width 26 height 26
radio input "true"
click at [870, 385] on p "Next" at bounding box center [869, 382] width 24 height 13
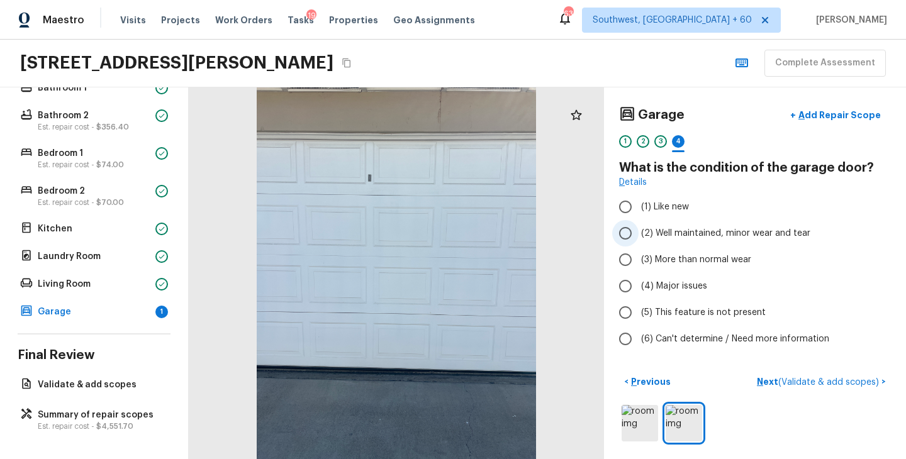
click at [746, 232] on span "(2) Well maintained, minor wear and tear" at bounding box center [725, 233] width 169 height 13
click at [639, 232] on input "(2) Well maintained, minor wear and tear" at bounding box center [625, 233] width 26 height 26
radio input "true"
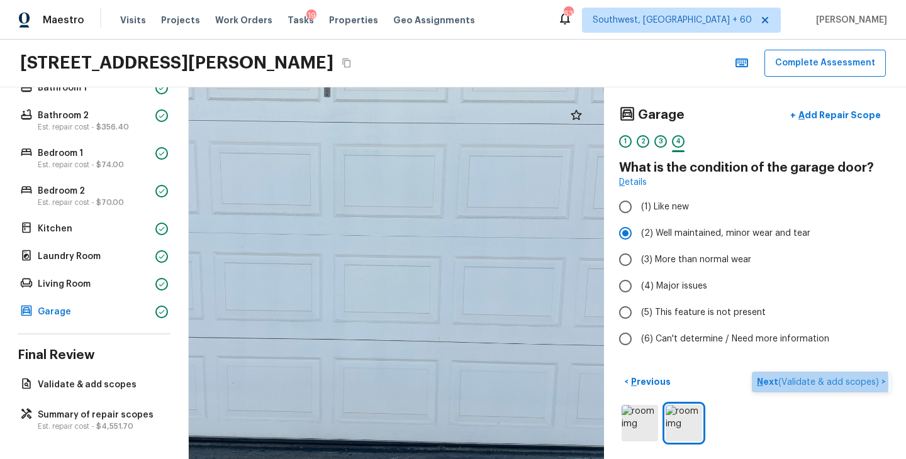
click at [769, 383] on p "Next ( Validate & add scopes )" at bounding box center [819, 382] width 125 height 13
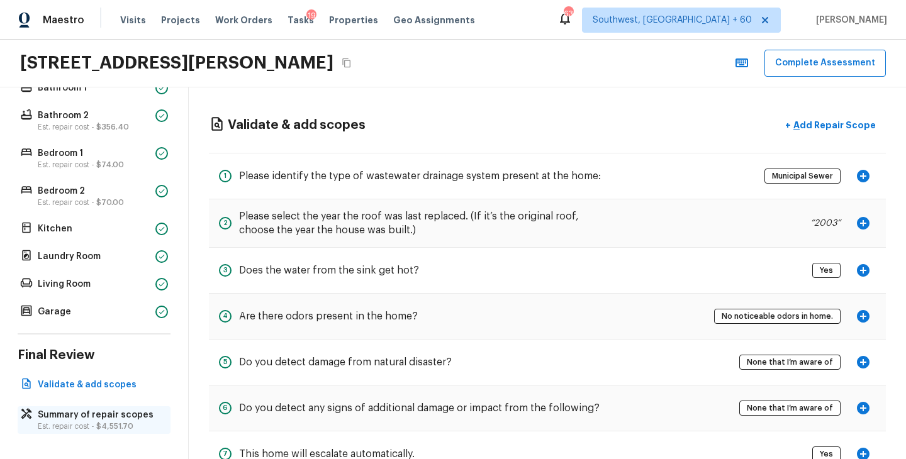
click at [107, 425] on span "$4,551.70" at bounding box center [114, 427] width 37 height 8
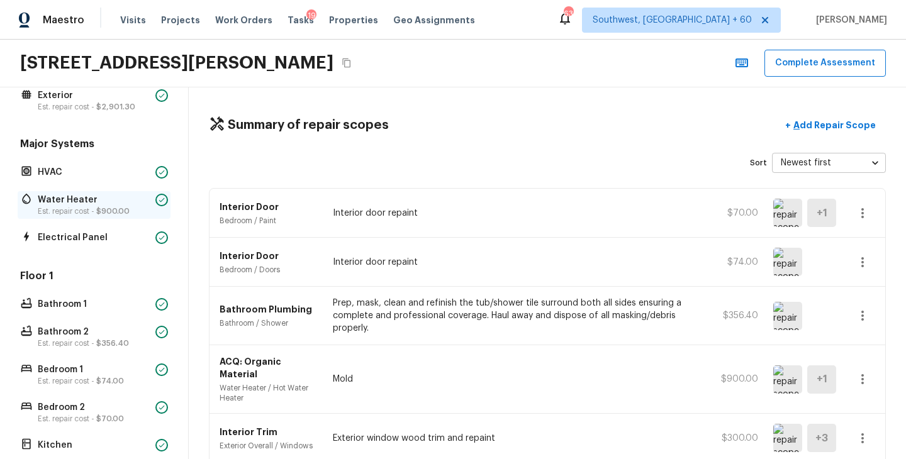
scroll to position [182, 0]
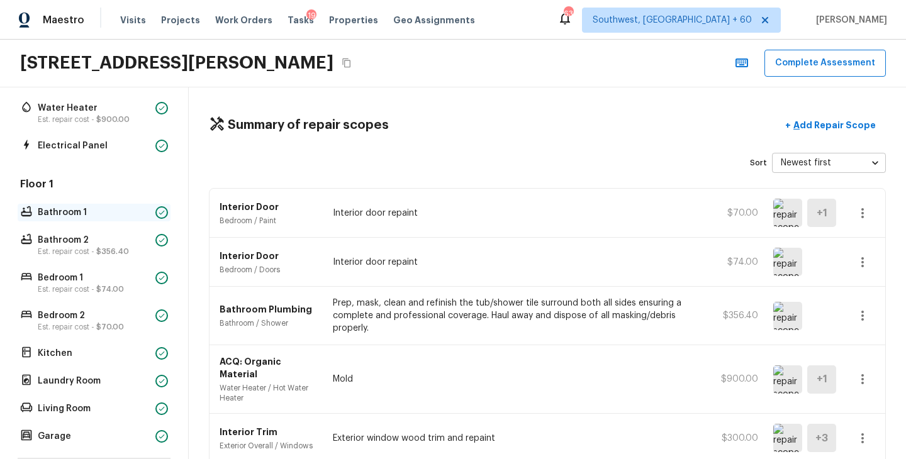
click at [95, 215] on p "Bathroom 1" at bounding box center [94, 212] width 113 height 13
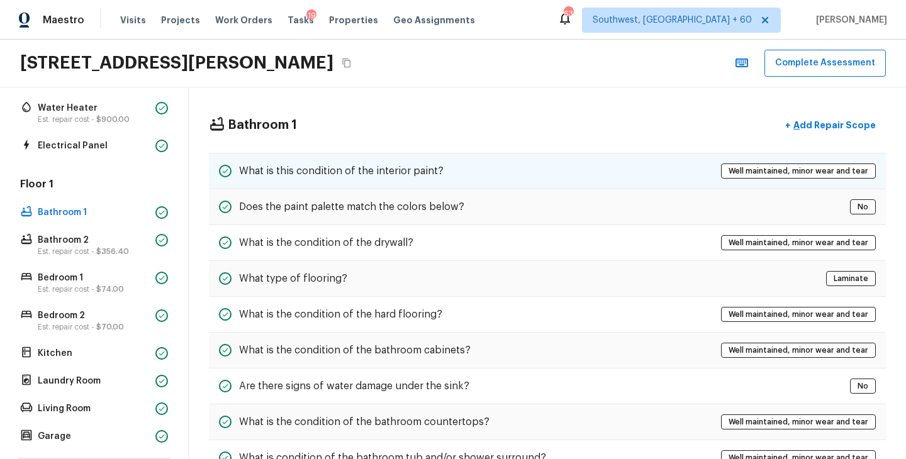
click at [476, 183] on div "What is this condition of the interior paint? Well maintained, minor wear and t…" at bounding box center [547, 171] width 677 height 36
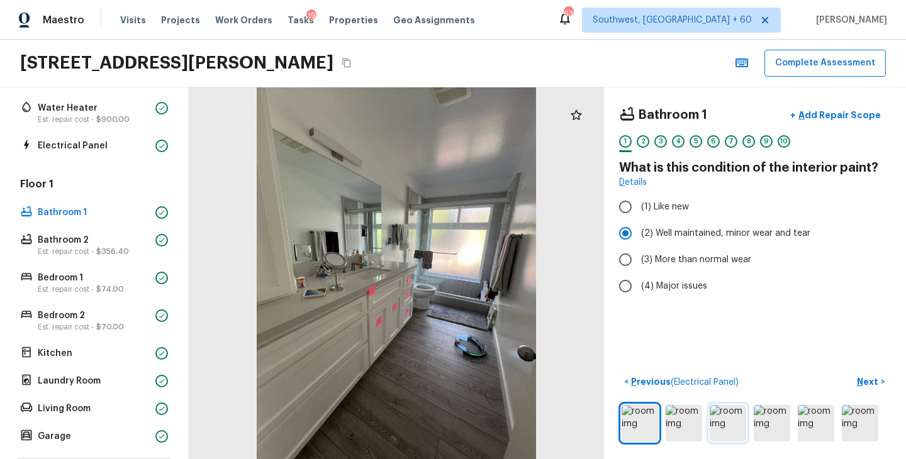
click at [722, 427] on img at bounding box center [728, 423] width 36 height 36
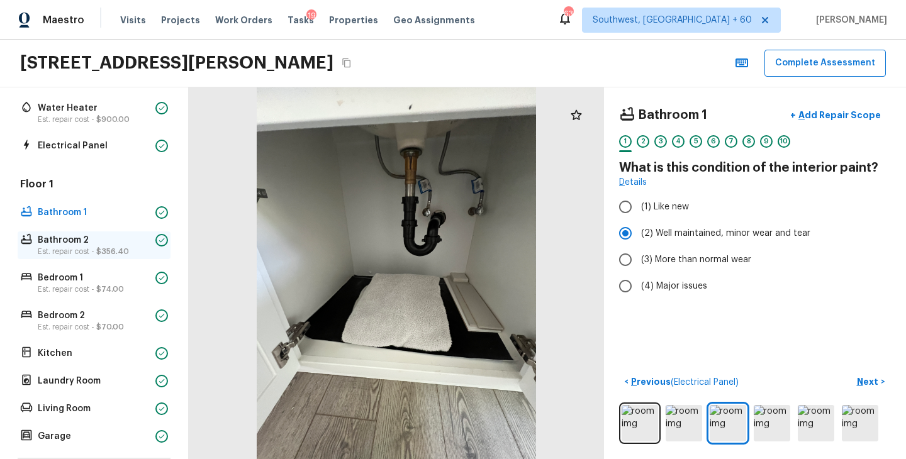
click at [92, 243] on p "Bathroom 2" at bounding box center [94, 240] width 113 height 13
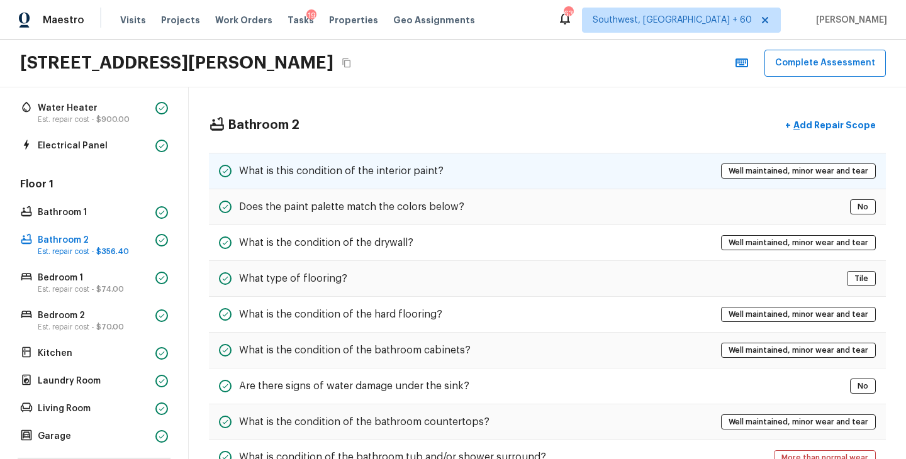
click at [530, 176] on div "What is this condition of the interior paint? Well maintained, minor wear and t…" at bounding box center [547, 171] width 677 height 36
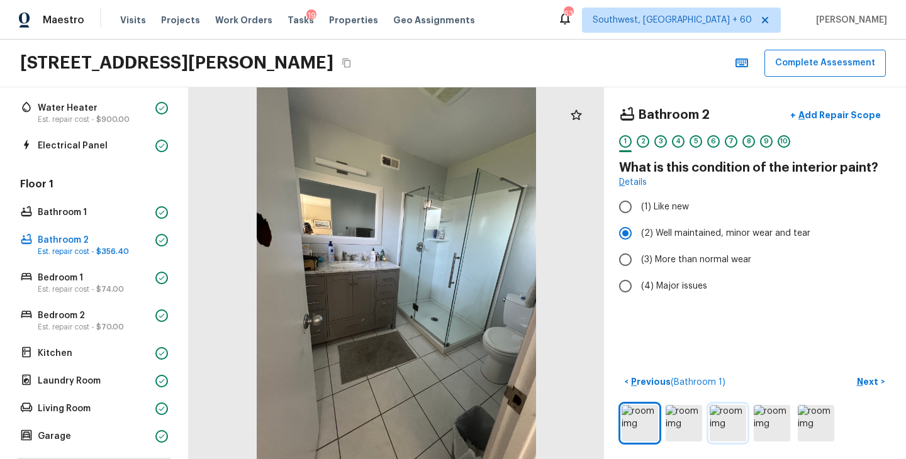
click at [733, 422] on img at bounding box center [728, 423] width 36 height 36
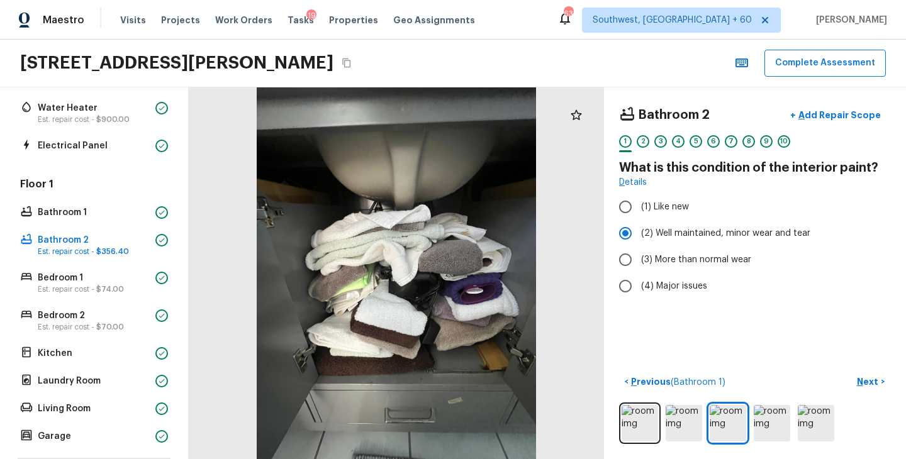
click at [543, 388] on div at bounding box center [396, 273] width 415 height 372
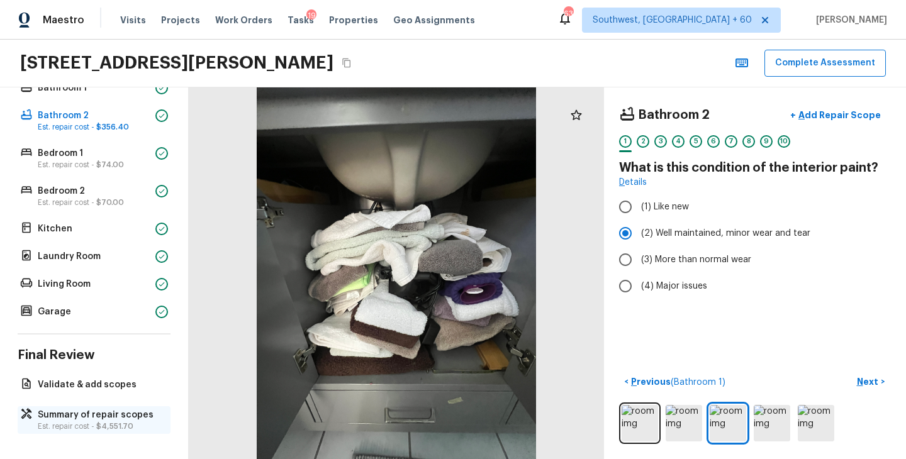
click at [91, 418] on p "Summary of repair scopes" at bounding box center [100, 415] width 125 height 13
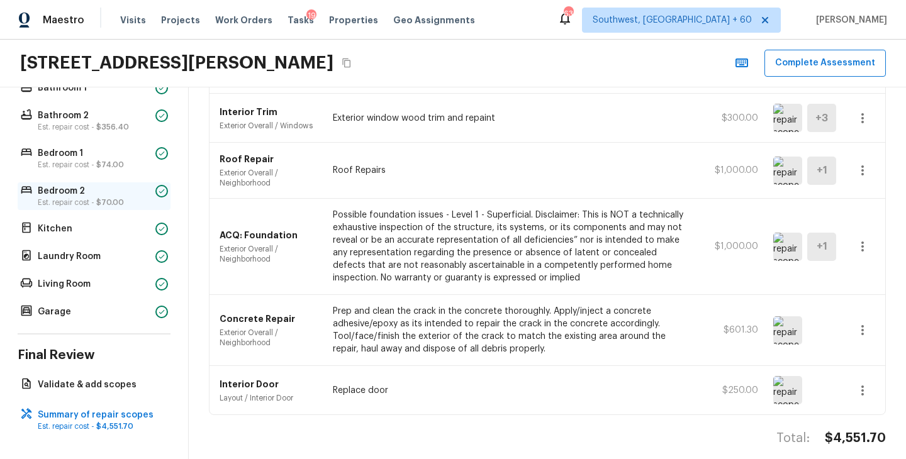
scroll to position [0, 0]
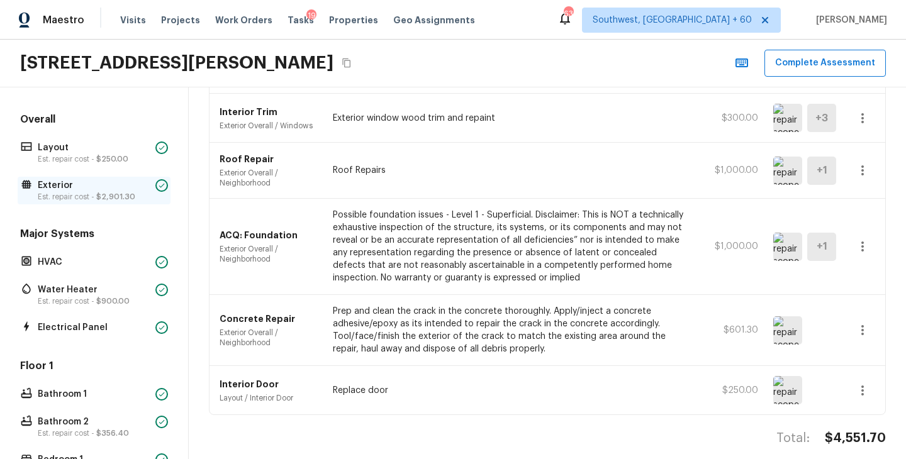
click at [87, 190] on p "Exterior" at bounding box center [94, 185] width 113 height 13
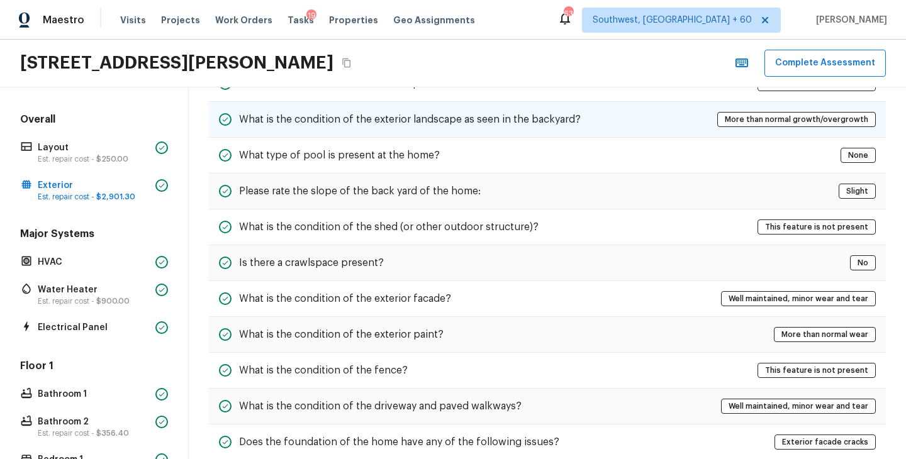
click at [542, 123] on h5 "What is the condition of the exterior landscape as seen in the backyard?" at bounding box center [410, 120] width 342 height 14
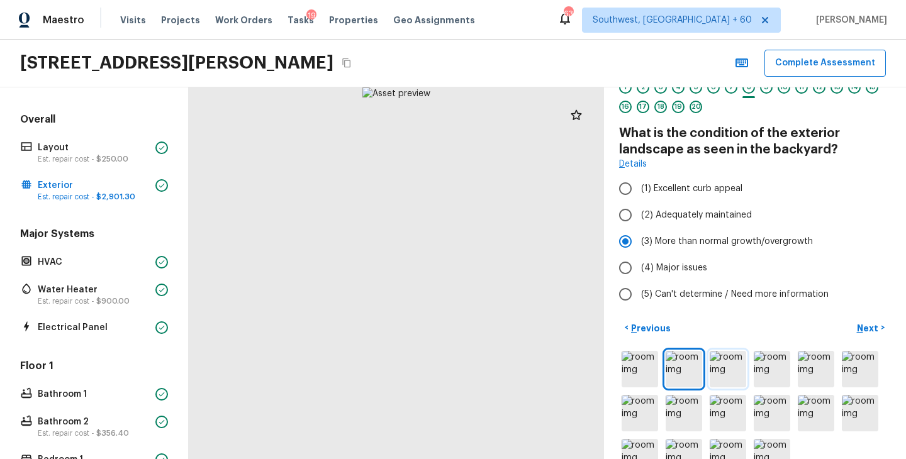
scroll to position [88, 0]
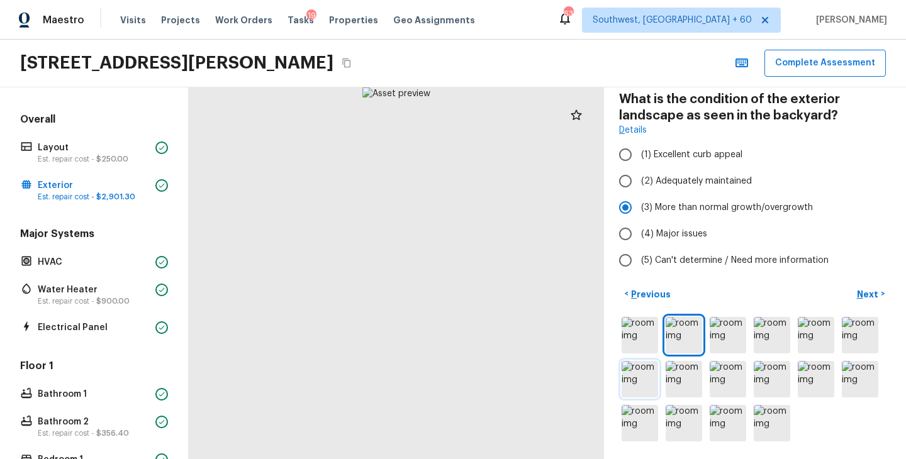
click at [644, 386] on img at bounding box center [640, 379] width 36 height 36
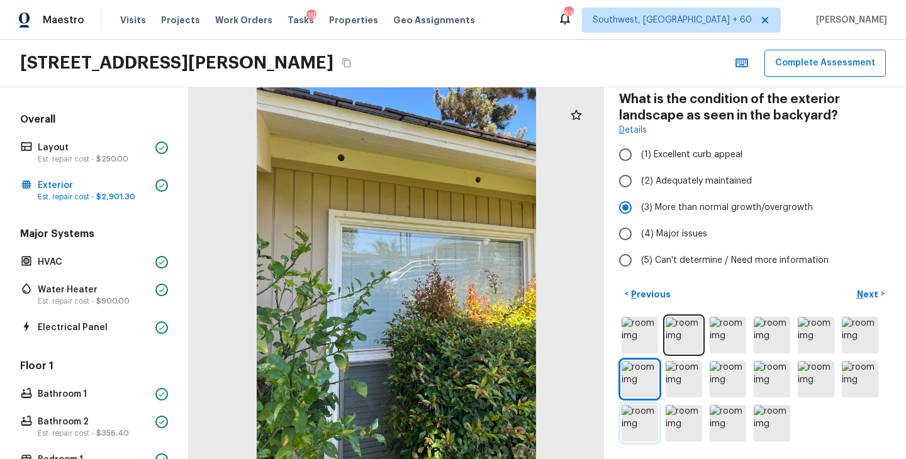
click at [650, 423] on img at bounding box center [640, 423] width 36 height 36
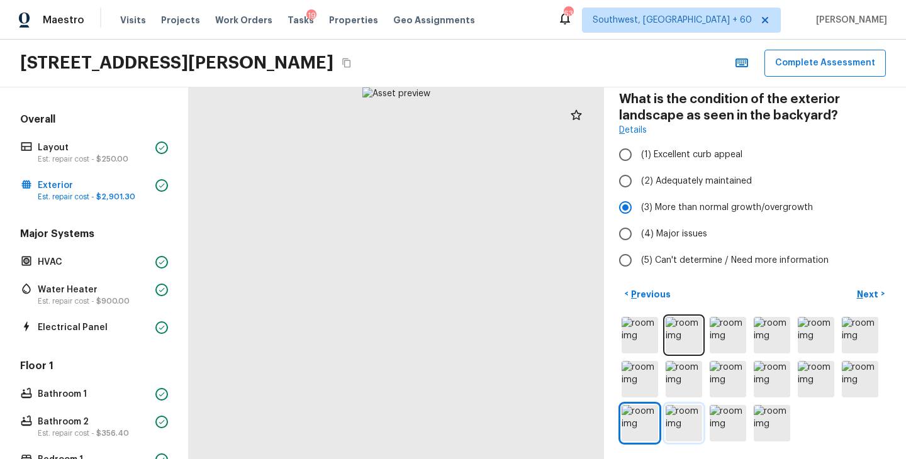
click at [697, 423] on img at bounding box center [684, 423] width 36 height 36
click at [737, 423] on img at bounding box center [728, 423] width 36 height 36
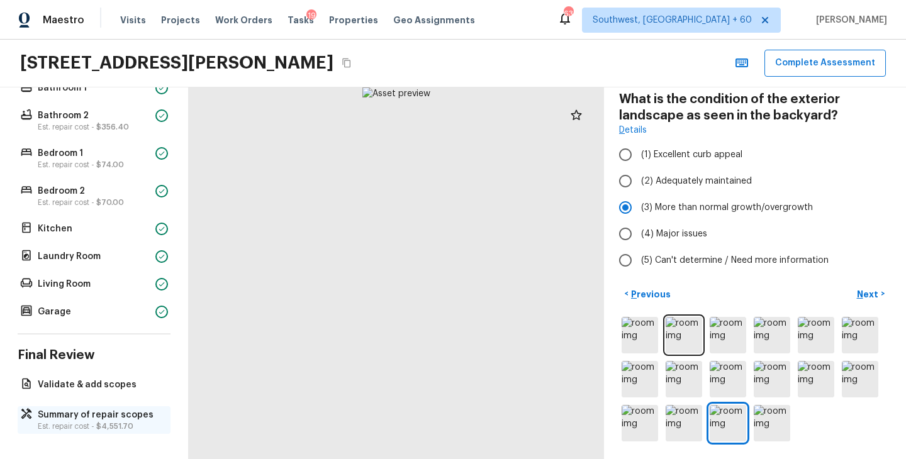
click at [87, 423] on p "Est. repair cost - $4,551.70" at bounding box center [100, 427] width 125 height 10
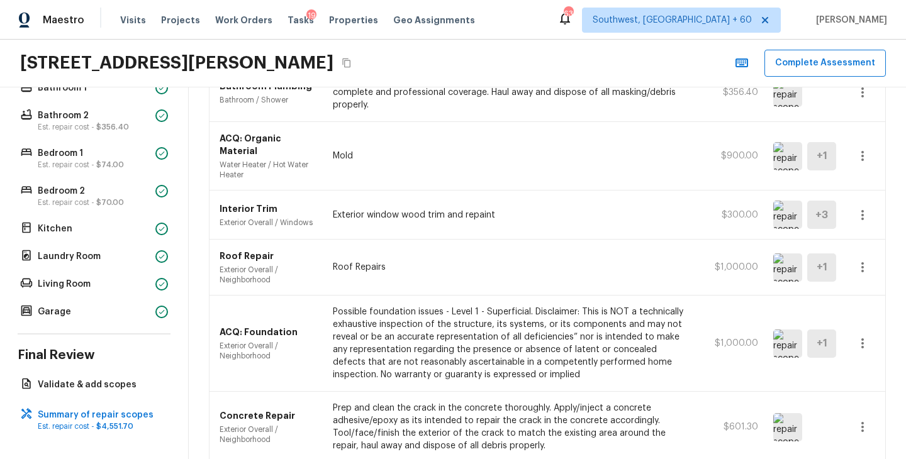
scroll to position [213, 0]
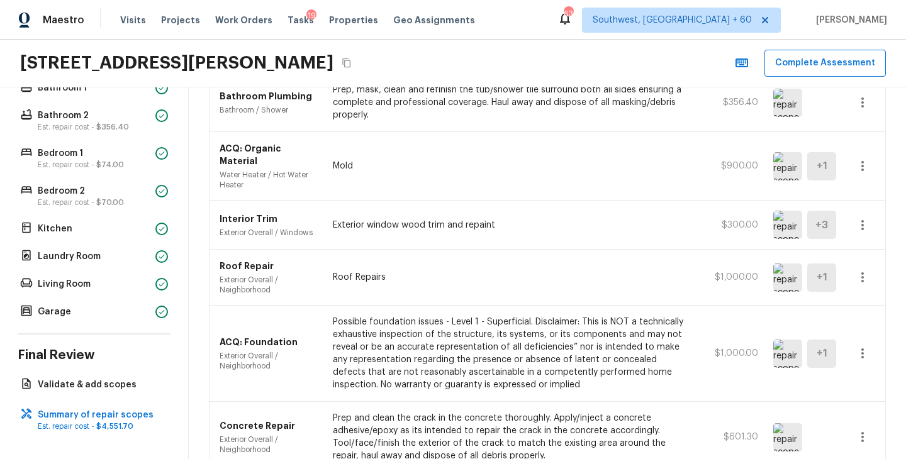
click at [870, 267] on button "button" at bounding box center [862, 277] width 25 height 25
click at [892, 265] on div at bounding box center [453, 229] width 906 height 459
click at [866, 271] on icon "button" at bounding box center [862, 277] width 15 height 15
click at [867, 292] on li "Edit" at bounding box center [866, 302] width 59 height 38
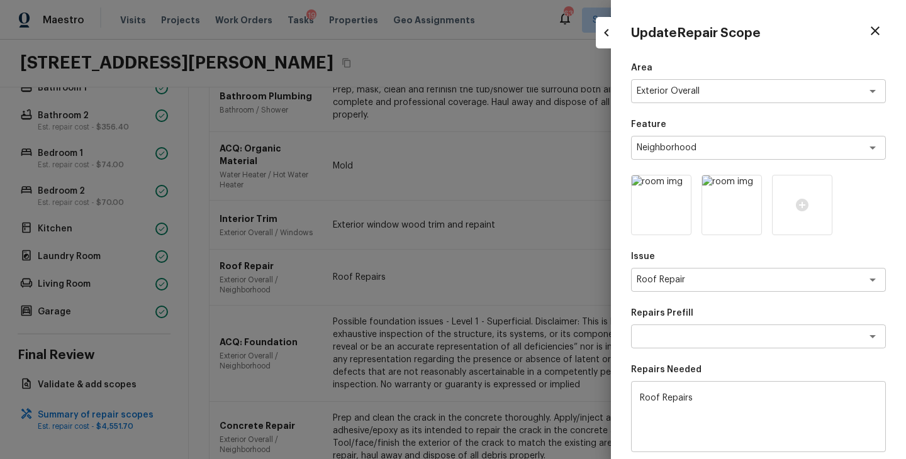
scroll to position [176, 0]
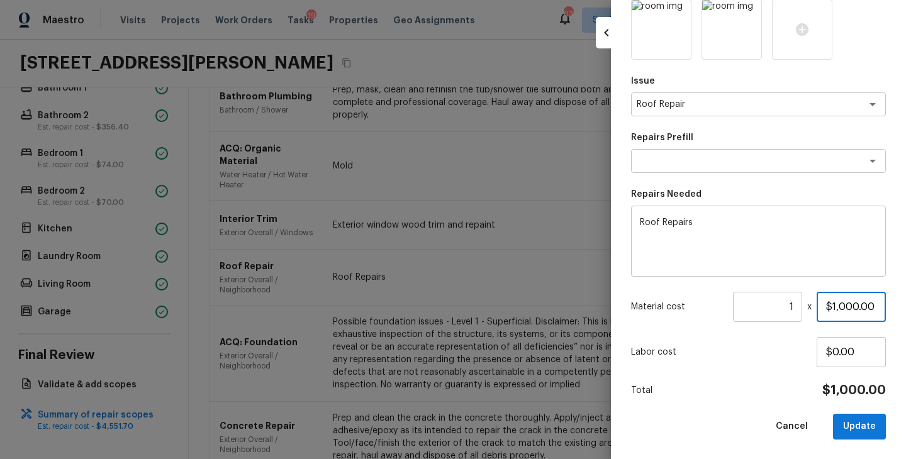
drag, startPoint x: 881, startPoint y: 306, endPoint x: 773, endPoint y: 311, distance: 108.3
click at [773, 311] on div "Material cost 1 ​ x $1,000.00" at bounding box center [758, 307] width 255 height 30
type input "$2,500.00"
click at [768, 379] on div "Area Exterior Overall x ​ Feature Neighborhood x ​ Issue Roof Repair x ​ Repair…" at bounding box center [758, 163] width 255 height 554
click at [866, 430] on button "Update" at bounding box center [859, 427] width 53 height 26
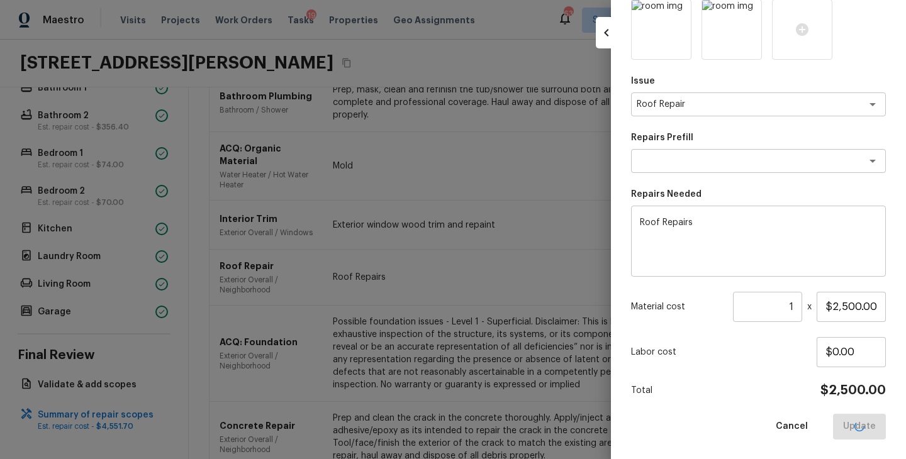
type input "$0.00"
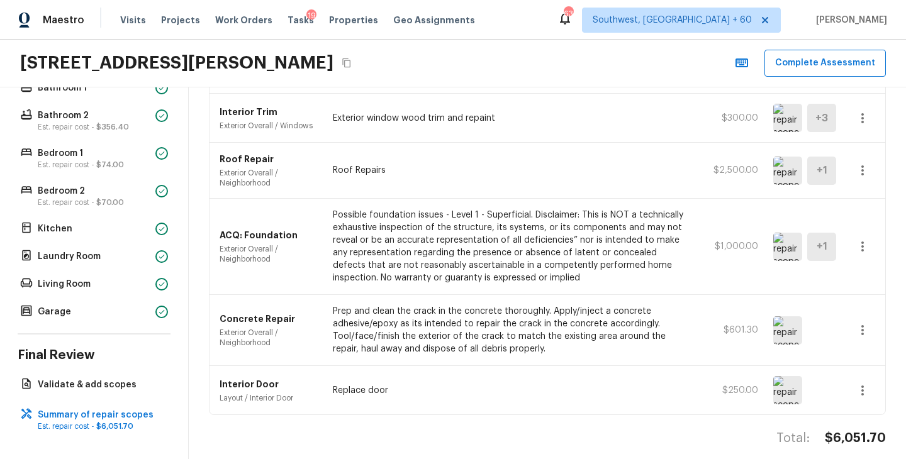
scroll to position [0, 0]
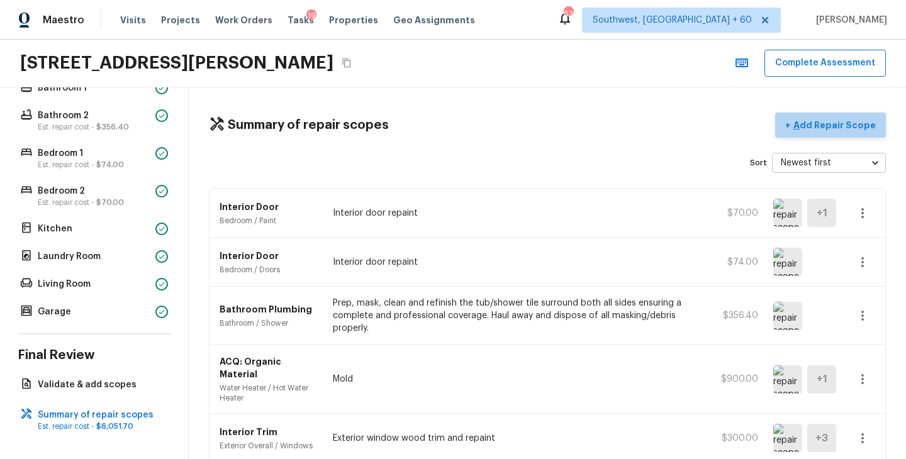
click at [838, 128] on p "Add Repair Scope" at bounding box center [833, 125] width 85 height 13
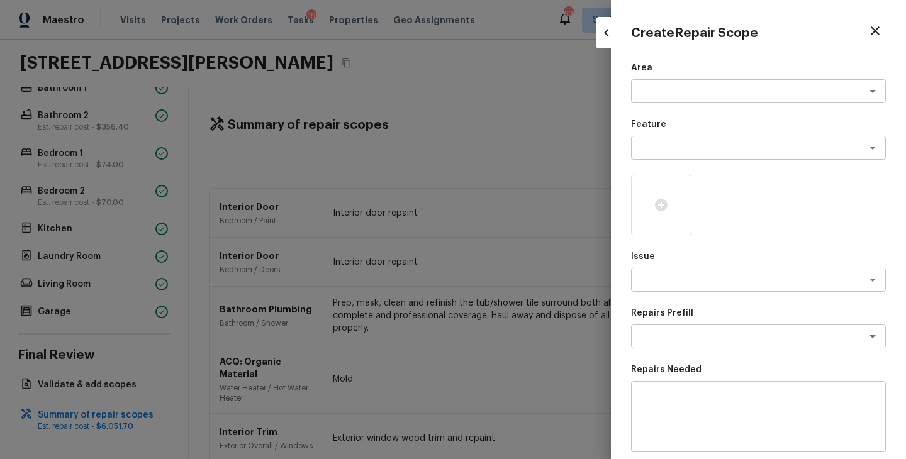
click at [679, 106] on div "Area x ​ Feature x ​ Issue x ​ Repairs Prefill x ​ Repairs Needed x ​ Material …" at bounding box center [758, 339] width 255 height 554
click at [680, 91] on textarea at bounding box center [741, 91] width 208 height 13
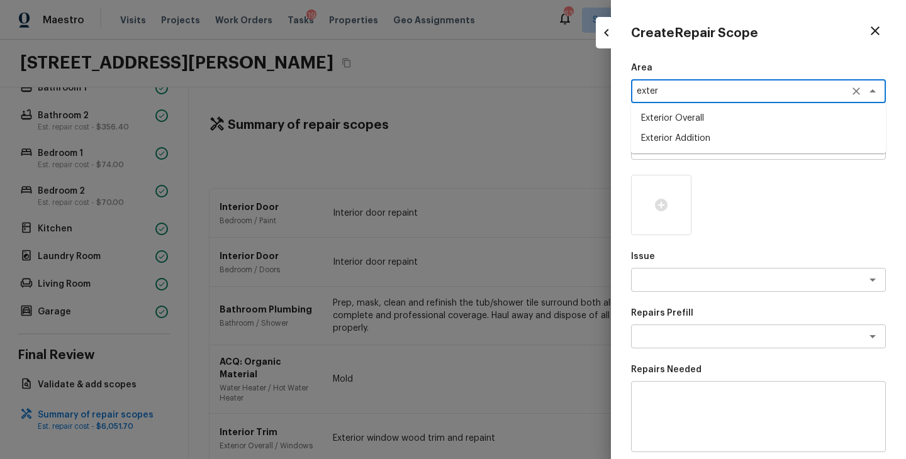
click at [694, 117] on li "Exterior Overall" at bounding box center [758, 118] width 255 height 20
type textarea "Exterior Overall"
click at [682, 134] on div "Feature x ​" at bounding box center [758, 139] width 255 height 42
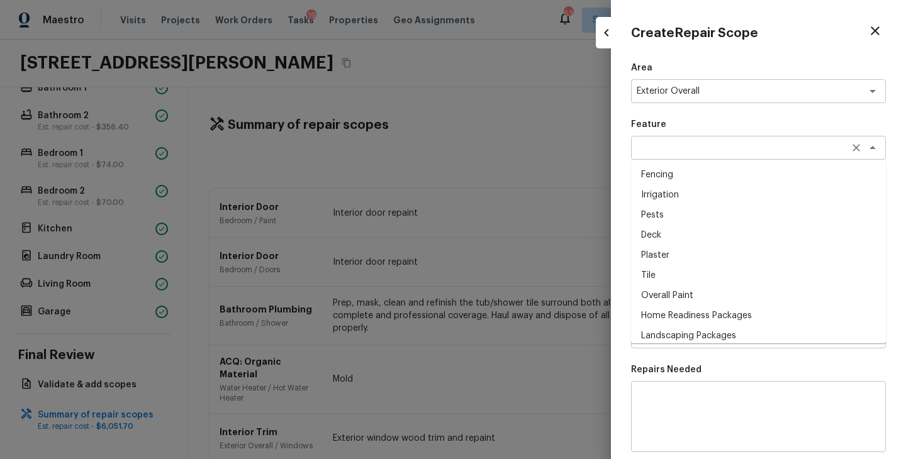
click at [679, 141] on div "x ​" at bounding box center [758, 148] width 255 height 24
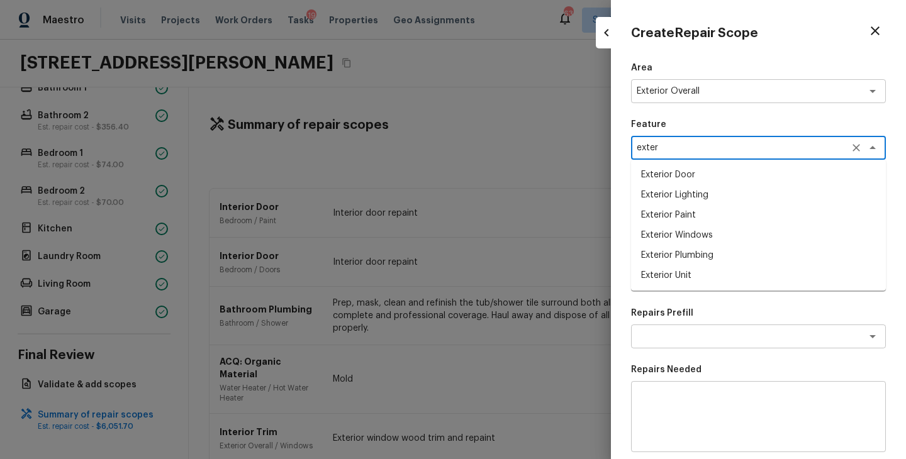
click at [673, 218] on li "Exterior Paint" at bounding box center [758, 215] width 255 height 20
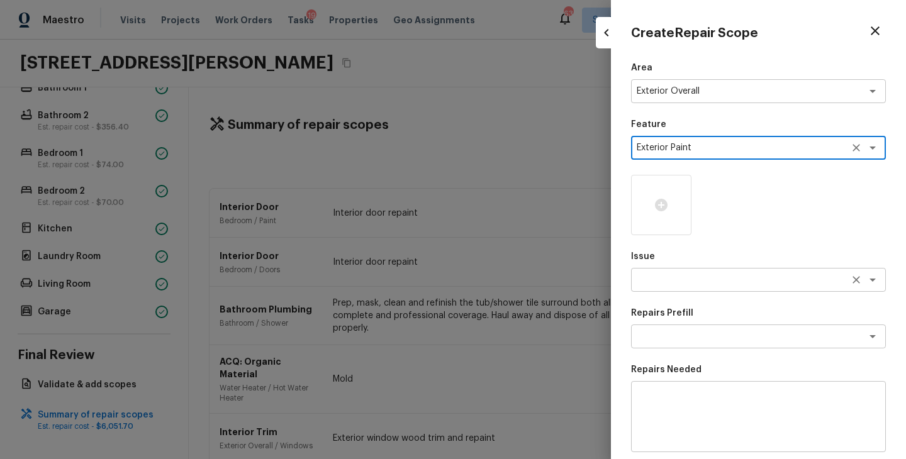
type textarea "Exterior Paint"
click at [673, 281] on textarea at bounding box center [741, 280] width 208 height 13
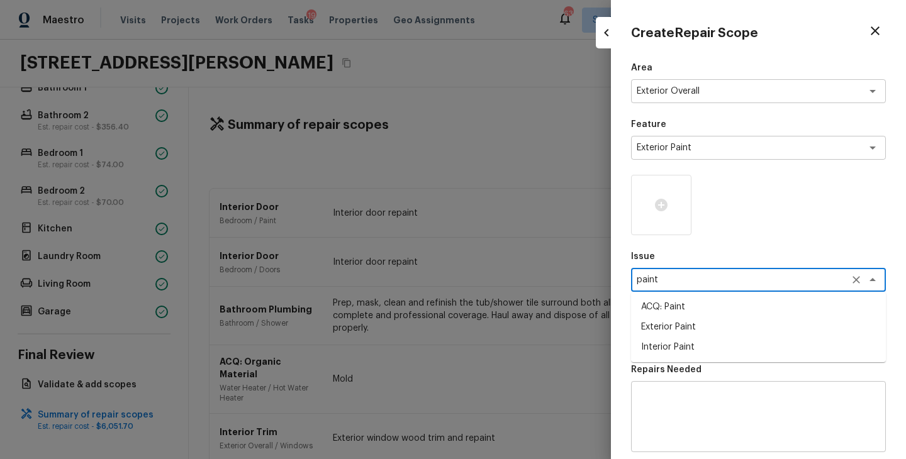
click at [673, 303] on li "ACQ: Paint" at bounding box center [758, 307] width 255 height 20
type textarea "ACQ: Paint"
click at [657, 204] on icon at bounding box center [661, 205] width 13 height 13
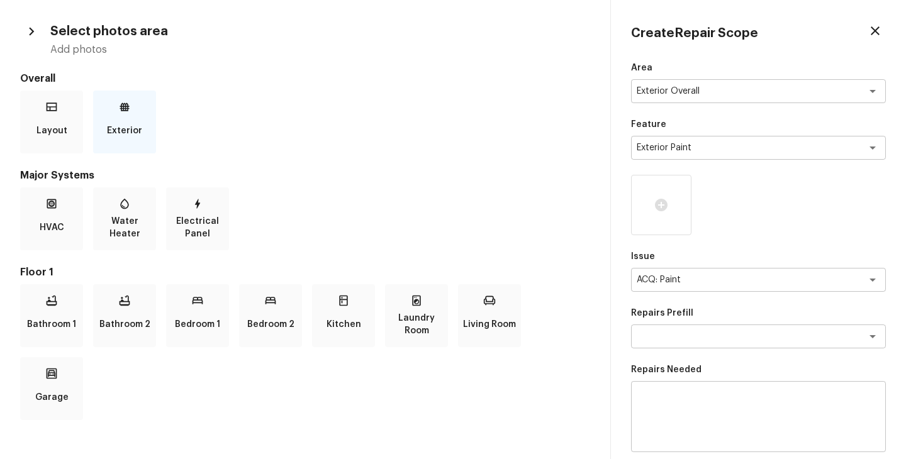
click at [111, 125] on p "Exterior" at bounding box center [124, 130] width 35 height 25
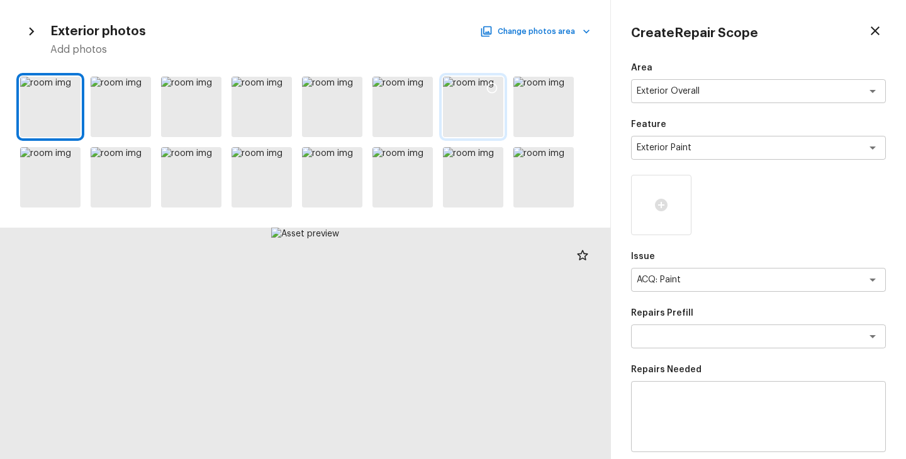
click at [491, 88] on icon at bounding box center [492, 88] width 13 height 13
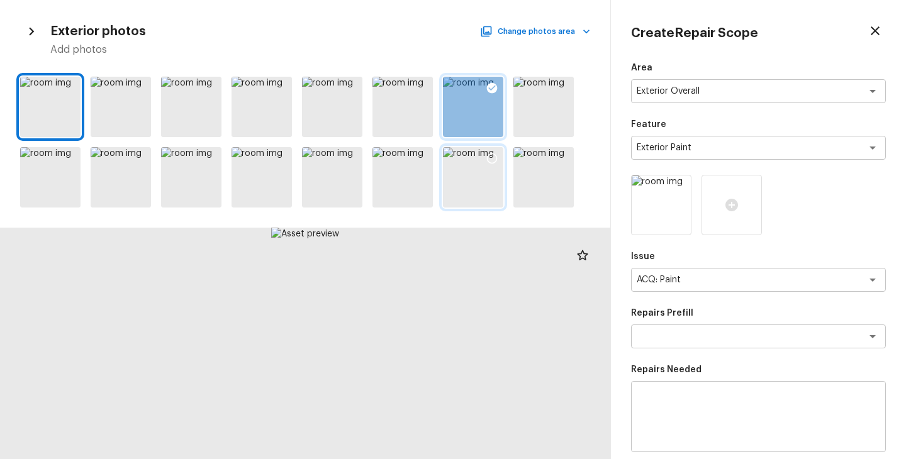
click at [488, 157] on icon at bounding box center [492, 158] width 13 height 13
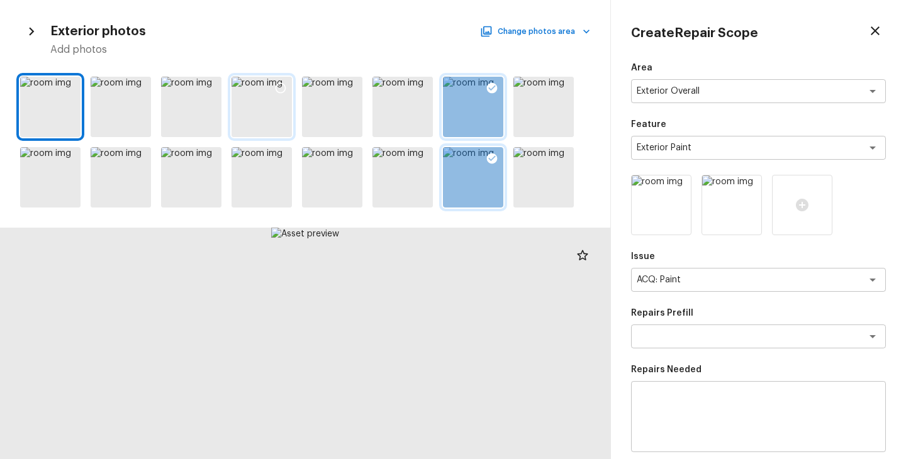
click at [279, 84] on icon at bounding box center [281, 88] width 11 height 11
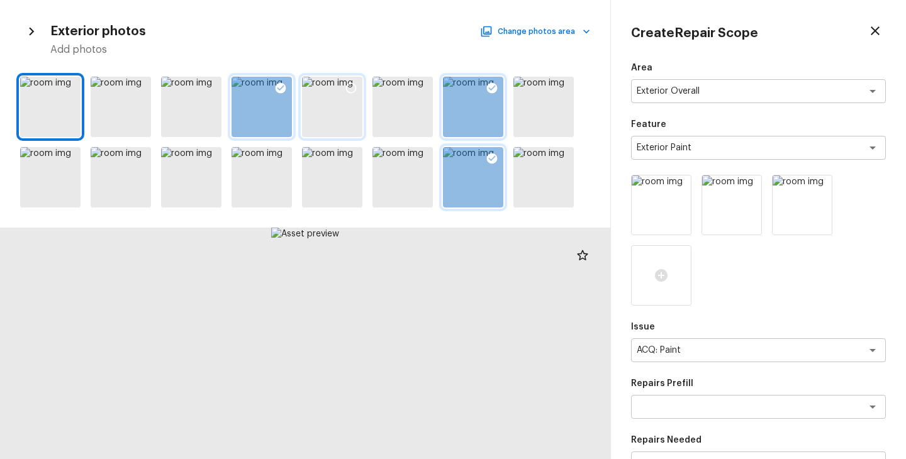
click at [351, 86] on icon at bounding box center [351, 88] width 13 height 13
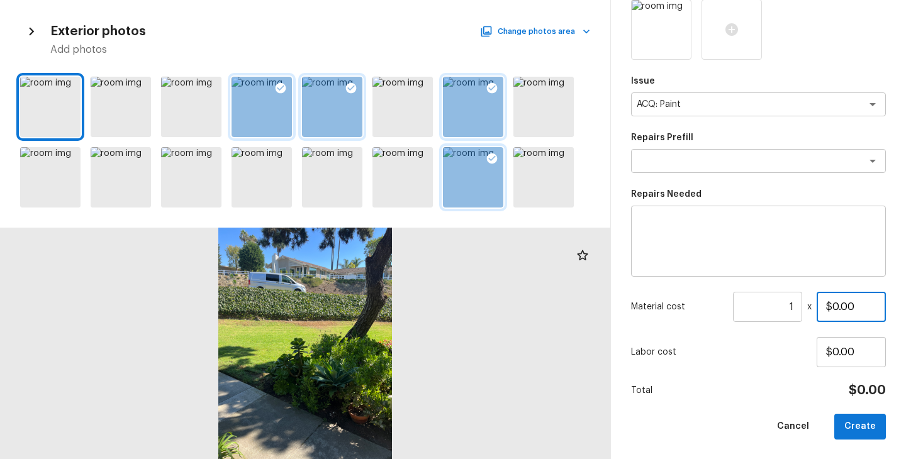
drag, startPoint x: 867, startPoint y: 302, endPoint x: 763, endPoint y: 303, distance: 104.5
click at [763, 303] on div "Material cost 1 ​ x $0.00" at bounding box center [758, 307] width 255 height 30
type input "$1,484.00"
click at [759, 383] on div "Total $1,484.00" at bounding box center [758, 391] width 255 height 16
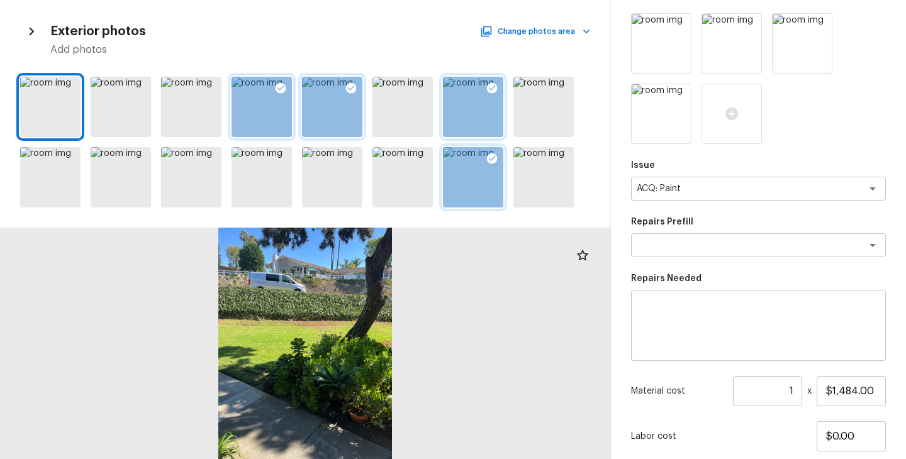
scroll to position [109, 0]
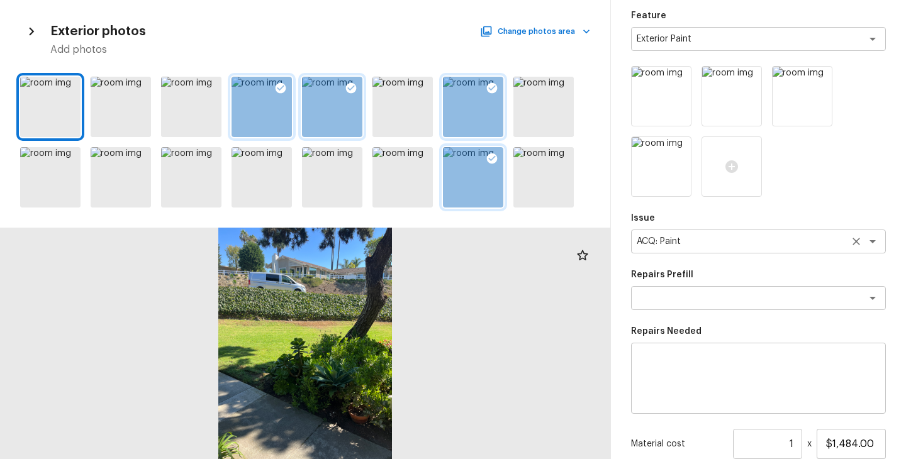
click at [858, 242] on icon "Clear" at bounding box center [856, 241] width 13 height 13
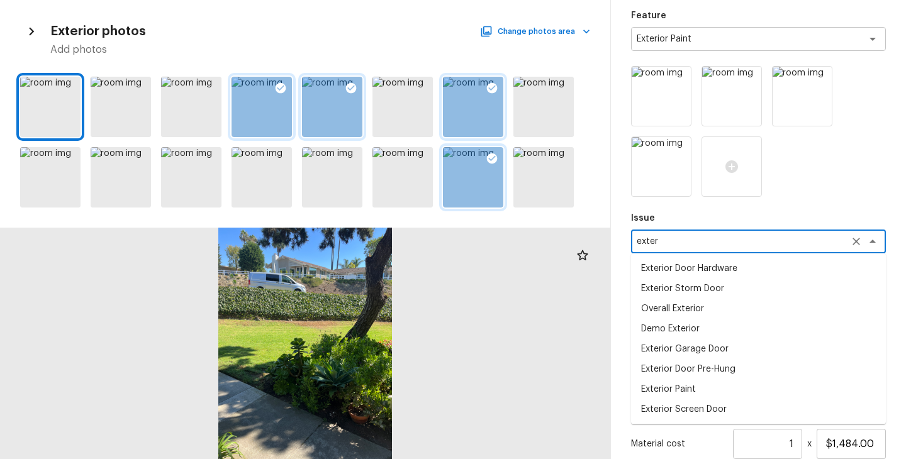
click at [717, 392] on li "Exterior Paint" at bounding box center [758, 389] width 255 height 20
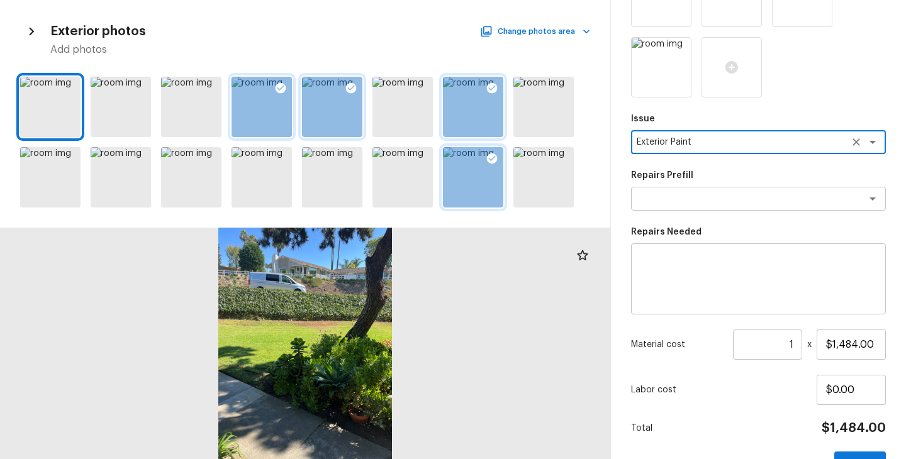
scroll to position [246, 0]
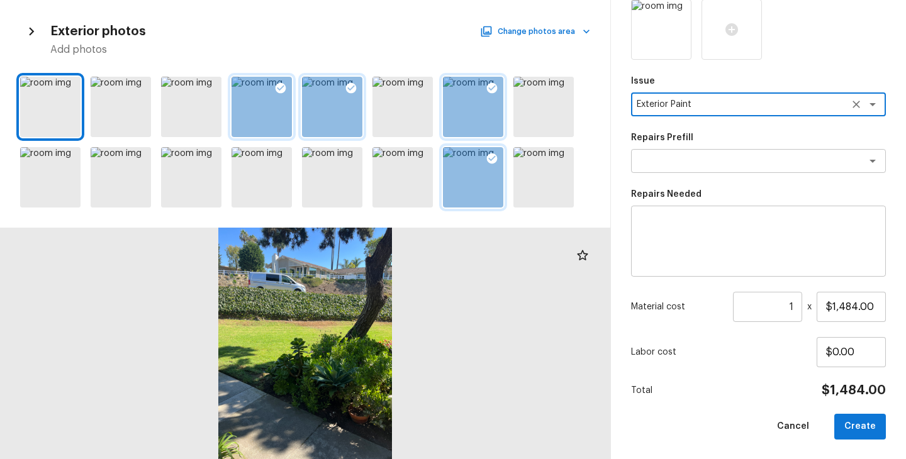
type textarea "Exterior Paint"
click at [710, 418] on div "Cancel Create" at bounding box center [758, 427] width 255 height 26
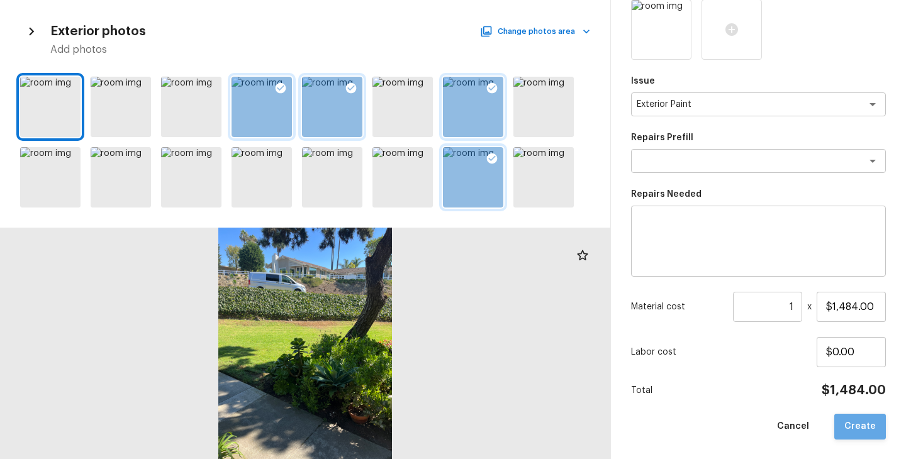
click at [873, 431] on button "Create" at bounding box center [860, 427] width 52 height 26
type input "$0.00"
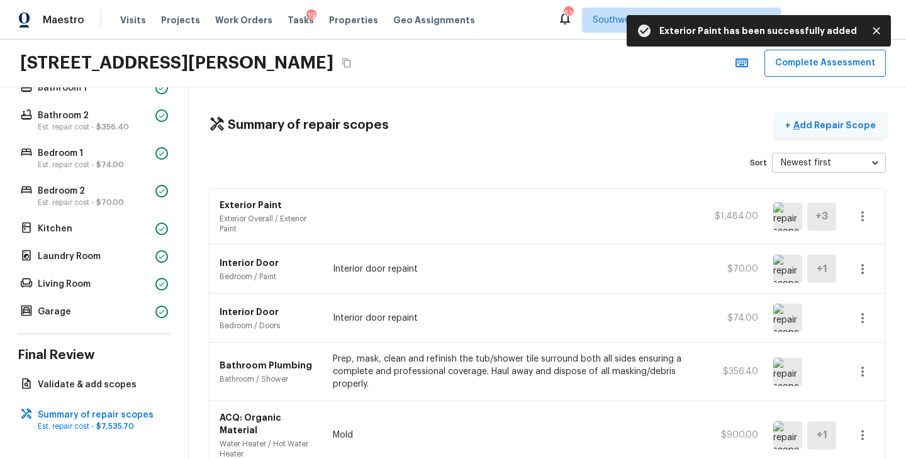
click at [837, 125] on p "Add Repair Scope" at bounding box center [833, 125] width 85 height 13
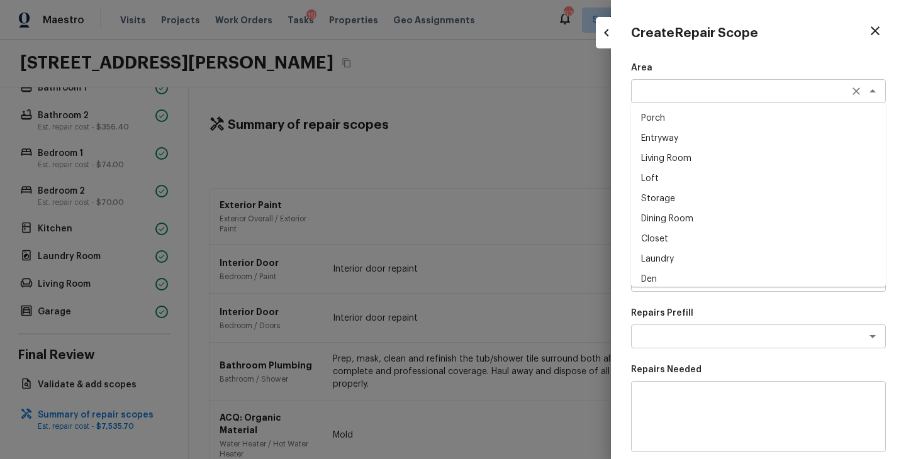
click at [660, 101] on div "x ​" at bounding box center [758, 91] width 255 height 24
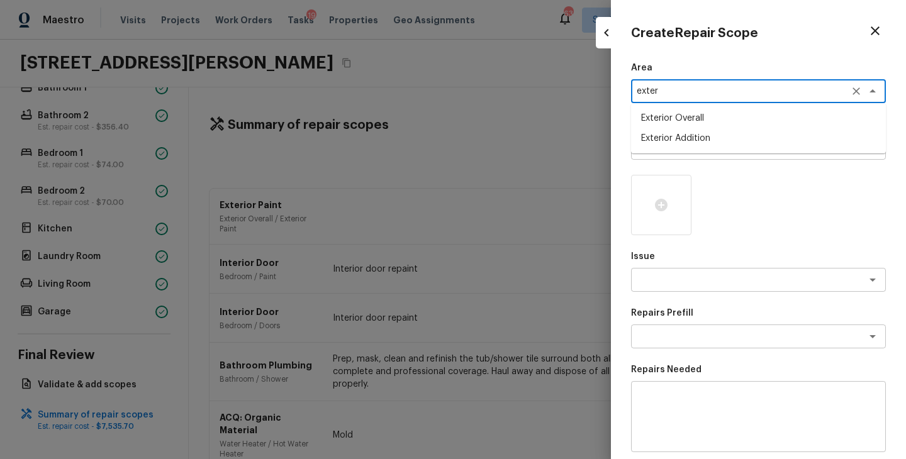
click at [672, 120] on li "Exterior Overall" at bounding box center [758, 118] width 255 height 20
type textarea "Exterior Overall"
click at [672, 142] on textarea at bounding box center [741, 148] width 208 height 13
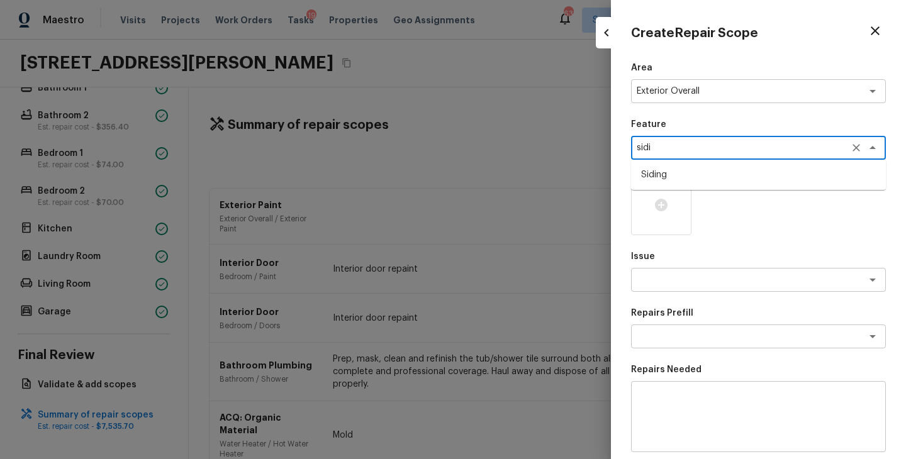
click at [672, 167] on li "Siding" at bounding box center [758, 175] width 255 height 20
type textarea "Siding"
click at [666, 209] on icon at bounding box center [661, 205] width 13 height 13
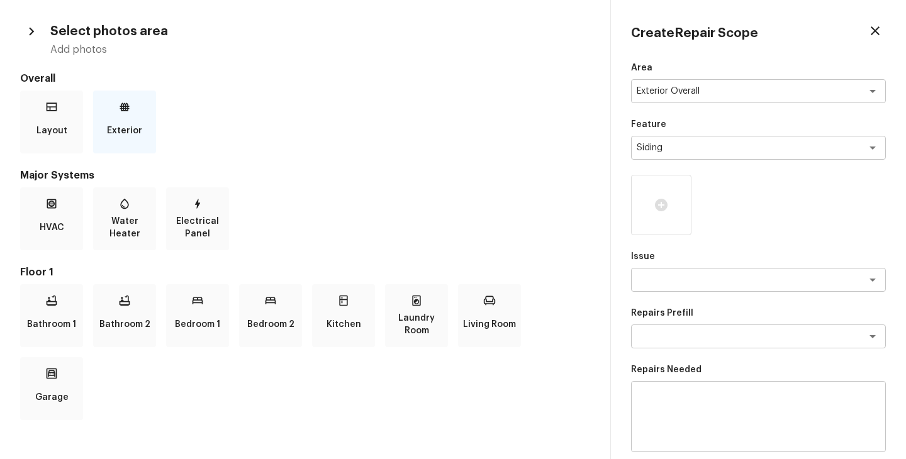
click at [137, 123] on p "Exterior" at bounding box center [124, 130] width 35 height 25
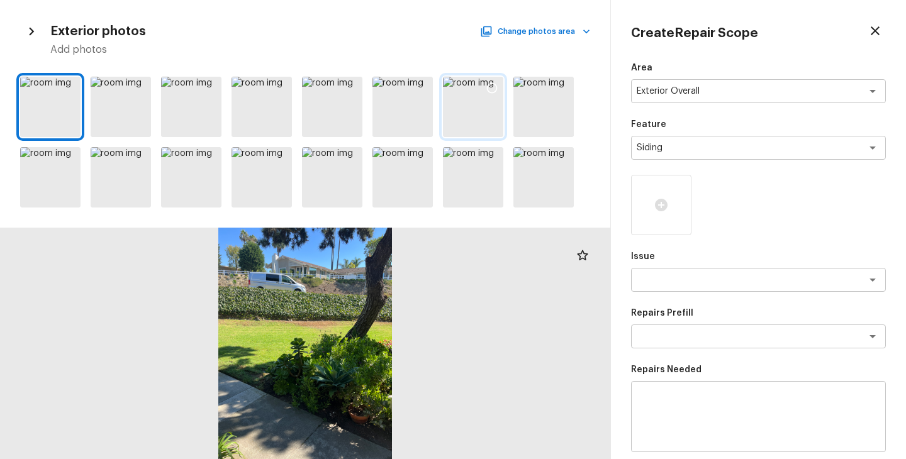
click at [490, 86] on icon at bounding box center [492, 88] width 13 height 13
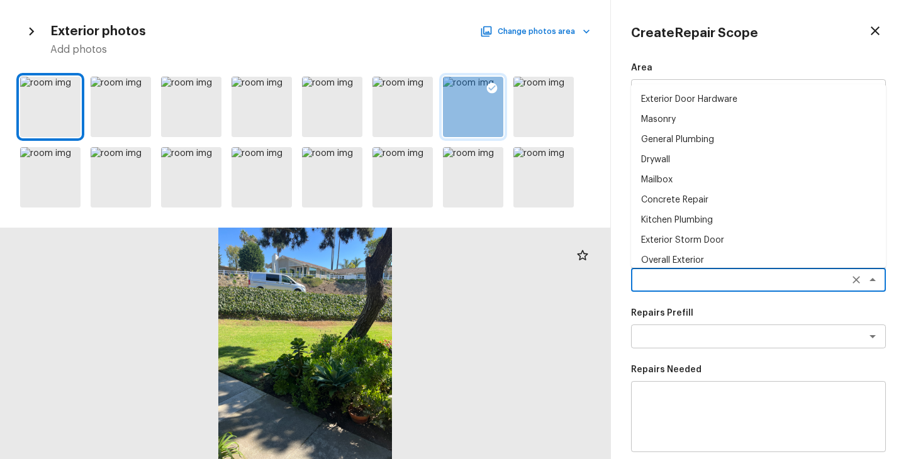
click at [714, 284] on textarea at bounding box center [741, 280] width 208 height 13
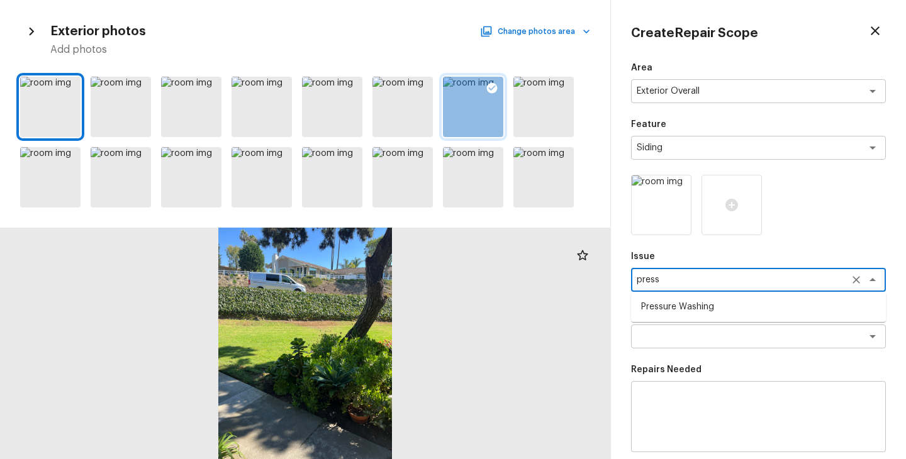
click at [712, 312] on li "Pressure Washing" at bounding box center [758, 307] width 255 height 20
type textarea "Pressure Washing"
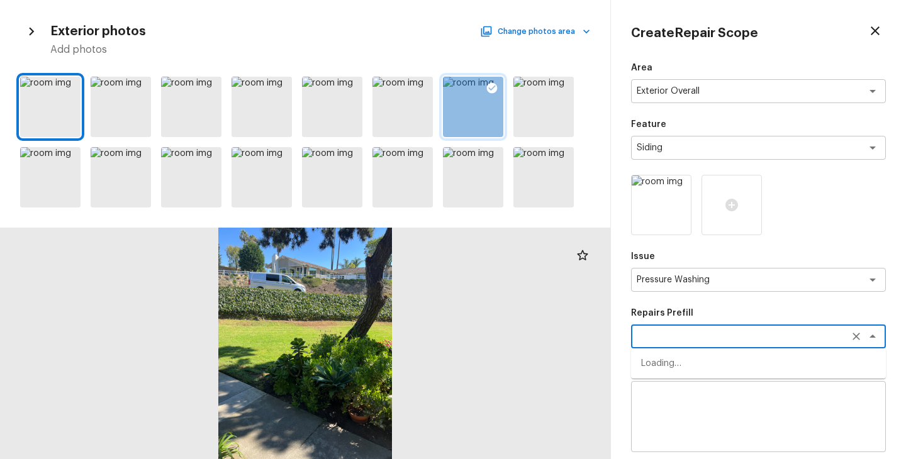
click at [705, 333] on textarea at bounding box center [741, 336] width 208 height 13
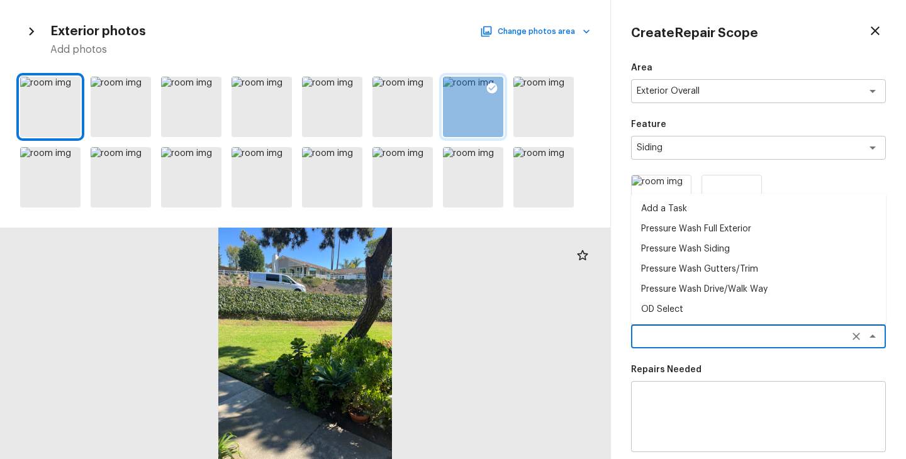
click at [701, 248] on li "Pressure Wash Siding" at bounding box center [758, 249] width 255 height 20
type textarea "Pressure Wash Siding"
type textarea "Protect areas as needed for pressure washing. Pressure wash the siding on the h…"
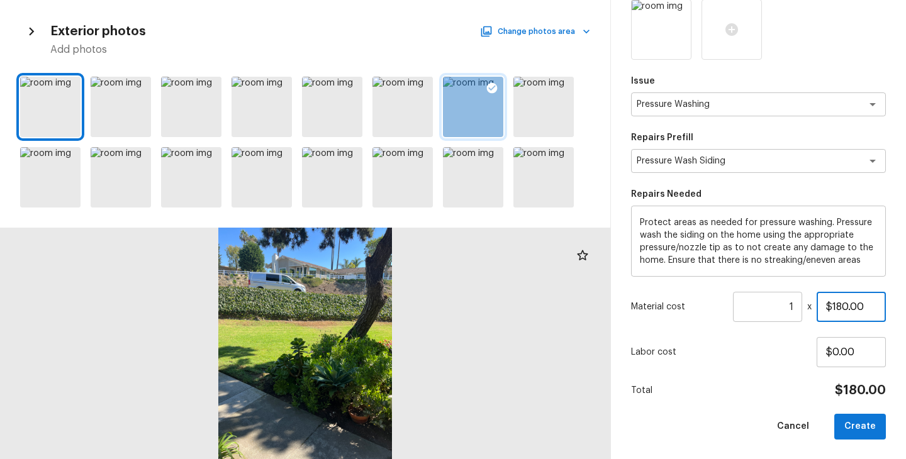
drag, startPoint x: 871, startPoint y: 305, endPoint x: 717, endPoint y: 306, distance: 154.8
click at [717, 306] on div "Material cost 1 ​ x $180.00" at bounding box center [758, 307] width 255 height 30
type input "$200.00"
click at [697, 384] on div "Total $200.00" at bounding box center [758, 391] width 255 height 16
click at [829, 427] on div "Cancel Create" at bounding box center [758, 427] width 255 height 26
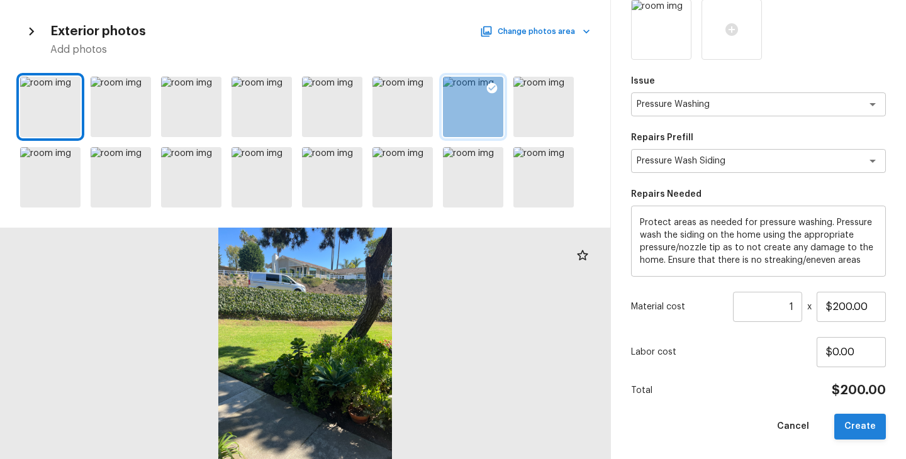
click at [853, 427] on button "Create" at bounding box center [860, 427] width 52 height 26
type input "$0.00"
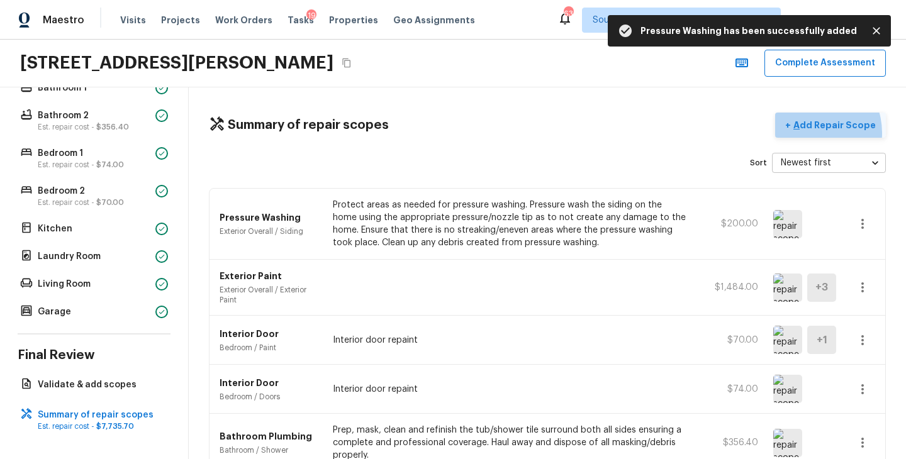
click at [812, 133] on button "+ Add Repair Scope" at bounding box center [830, 126] width 111 height 26
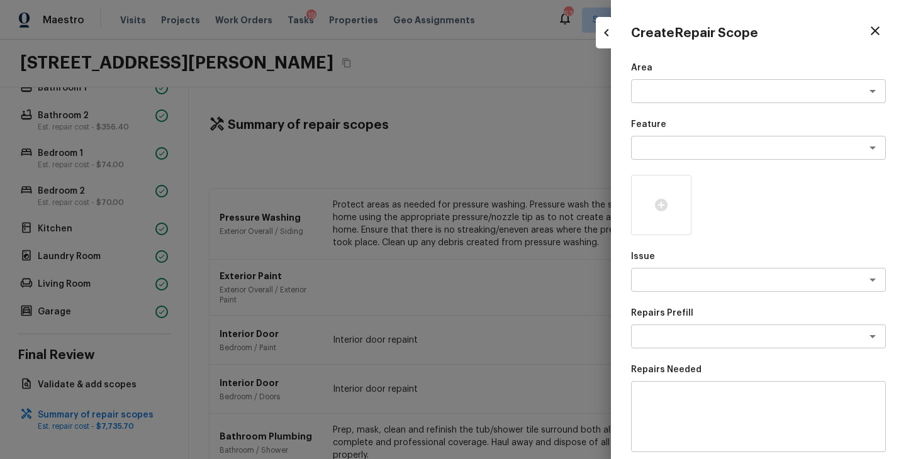
click at [650, 104] on div "Area x ​ Feature x ​ Issue x ​ Repairs Prefill x ​ Repairs Needed x ​ Material …" at bounding box center [758, 339] width 255 height 554
click at [652, 102] on div "x ​" at bounding box center [758, 91] width 255 height 24
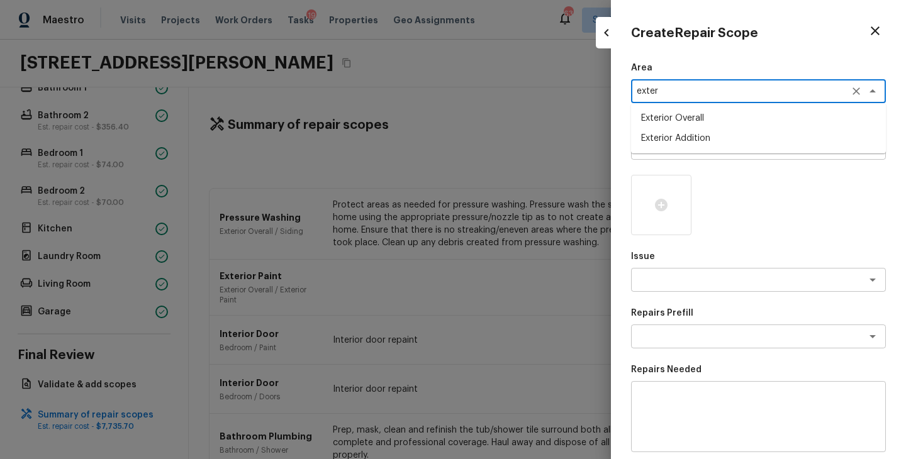
click at [657, 136] on li "Exterior Addition" at bounding box center [758, 138] width 255 height 20
type textarea "Exterior Addition"
click at [854, 92] on icon "Clear" at bounding box center [857, 91] width 8 height 8
click at [772, 115] on li "Exterior Overall" at bounding box center [758, 118] width 255 height 20
type textarea "Exterior Overall"
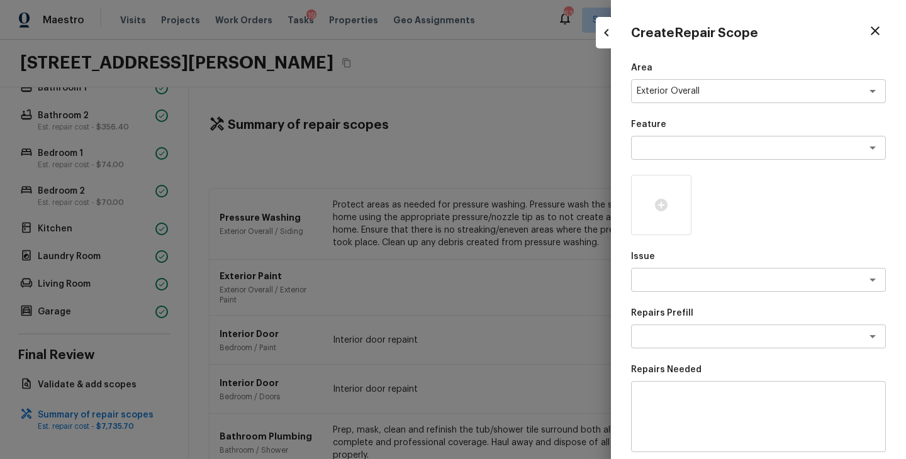
click at [730, 167] on div "Area Exterior Overall x ​ Feature x ​ Issue x ​ Repairs Prefill x ​ Repairs Nee…" at bounding box center [758, 339] width 255 height 554
click at [745, 148] on textarea at bounding box center [741, 148] width 208 height 13
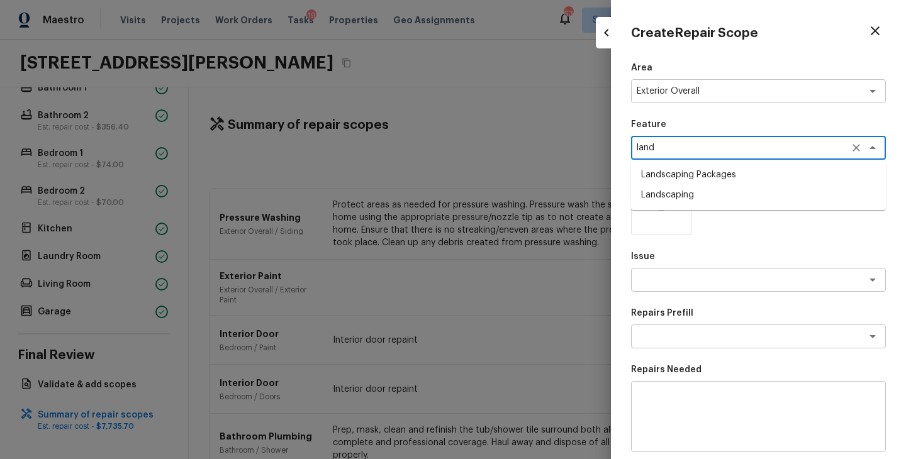
click at [747, 179] on li "Landscaping Packages" at bounding box center [758, 175] width 255 height 20
type textarea "Landscaping Packages"
click at [663, 209] on icon at bounding box center [661, 205] width 13 height 13
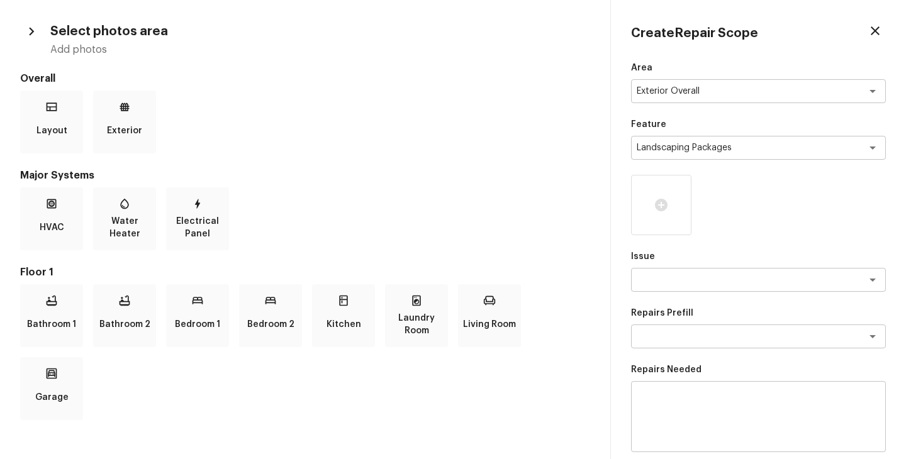
click at [727, 237] on div "Area Exterior Overall x ​ Feature Landscaping Packages x ​ Issue x ​ Repairs Pr…" at bounding box center [758, 339] width 255 height 554
click at [656, 203] on icon at bounding box center [661, 205] width 13 height 13
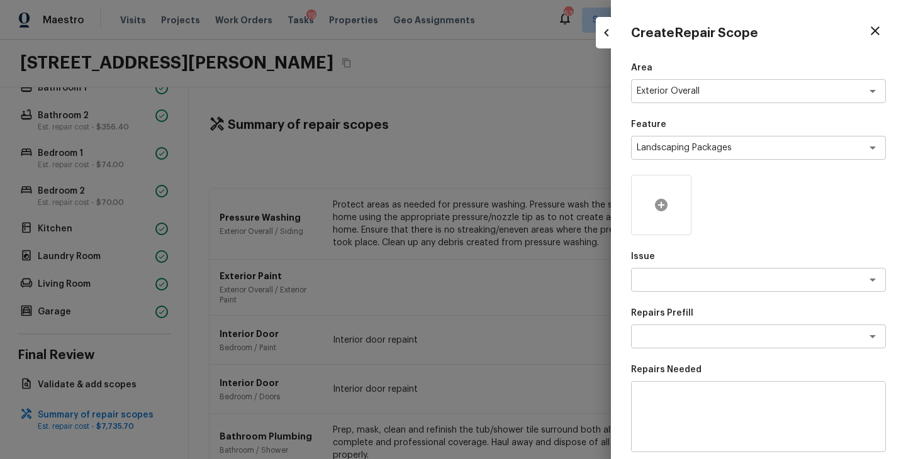
click at [656, 203] on icon at bounding box center [661, 205] width 13 height 13
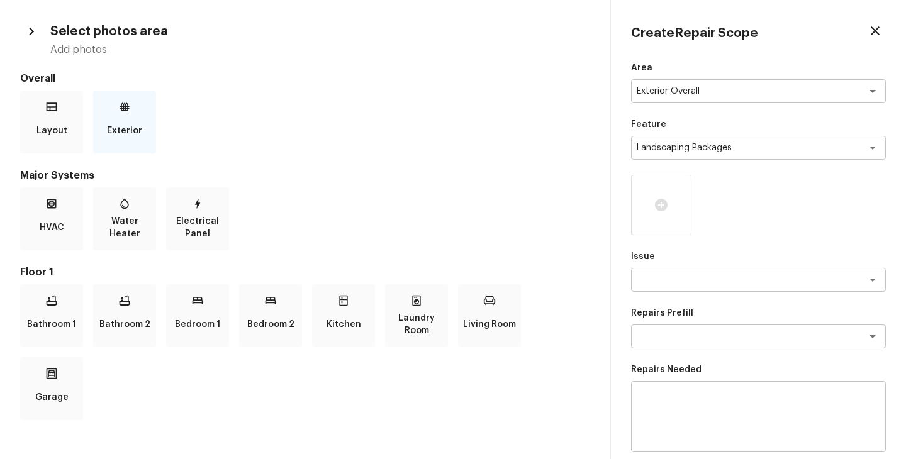
click at [121, 122] on p "Exterior" at bounding box center [124, 130] width 35 height 25
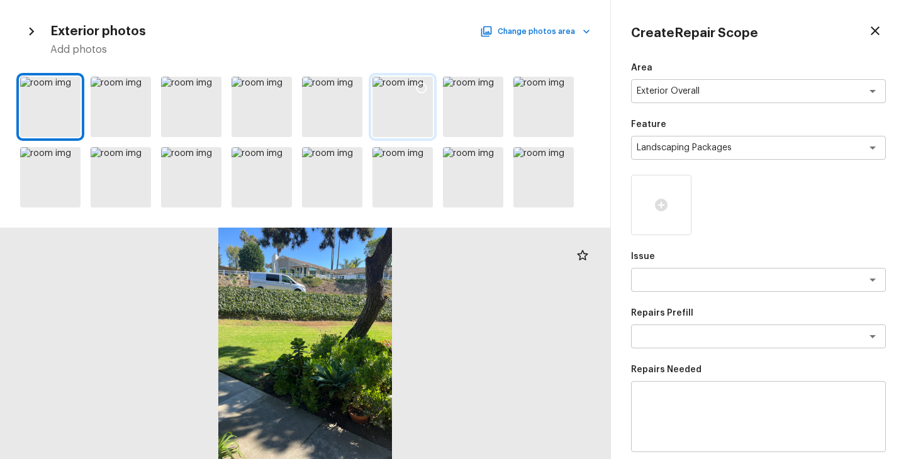
click at [414, 110] on div at bounding box center [402, 107] width 60 height 60
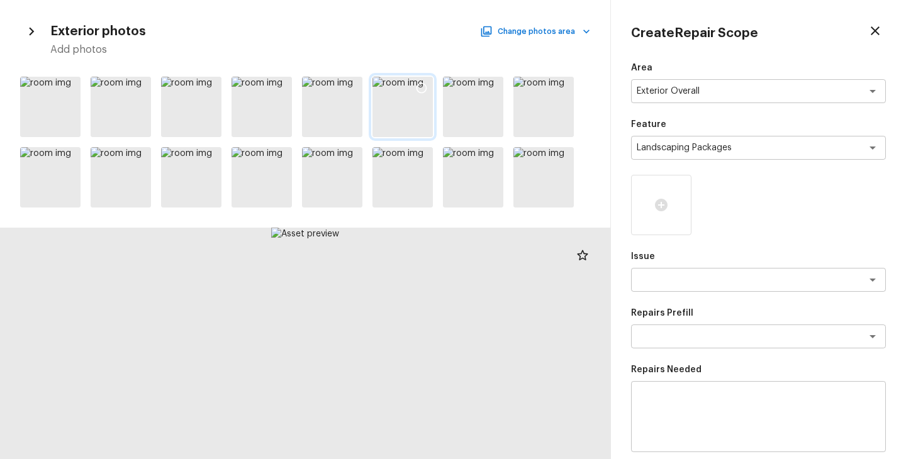
click at [417, 102] on div at bounding box center [421, 90] width 23 height 26
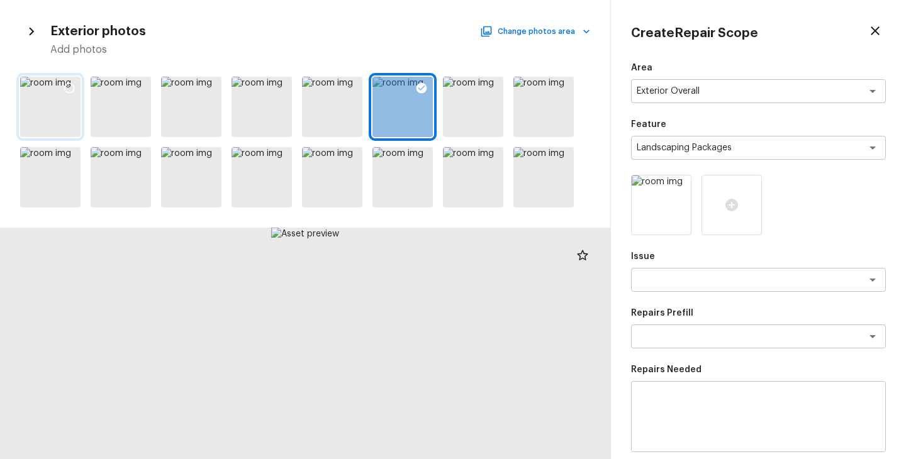
click at [70, 114] on div at bounding box center [50, 107] width 60 height 60
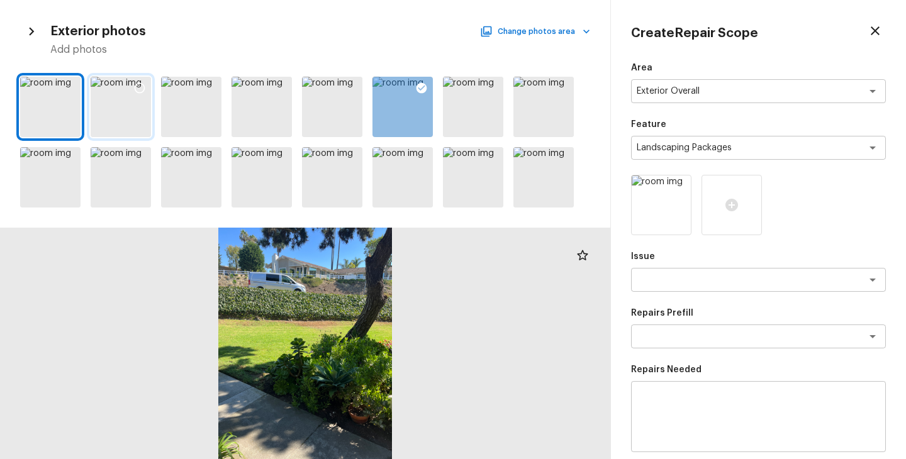
click at [131, 122] on div at bounding box center [121, 107] width 60 height 60
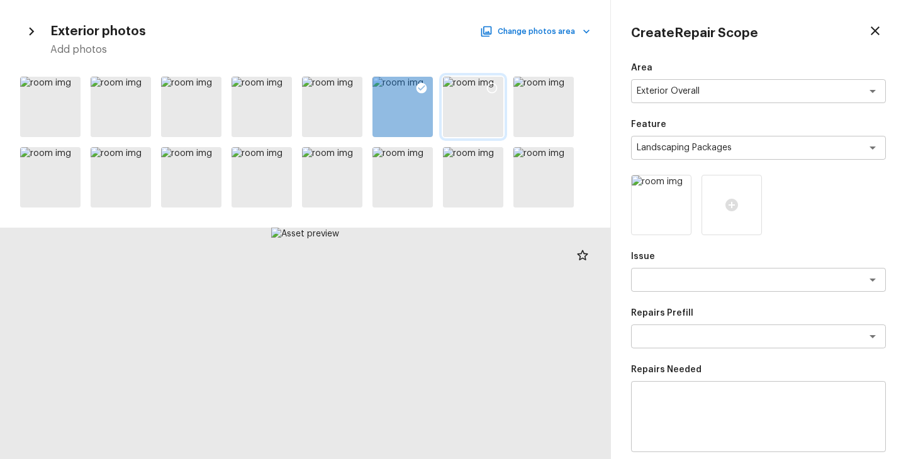
click at [492, 85] on icon at bounding box center [492, 88] width 13 height 13
click at [565, 83] on icon at bounding box center [562, 88] width 13 height 13
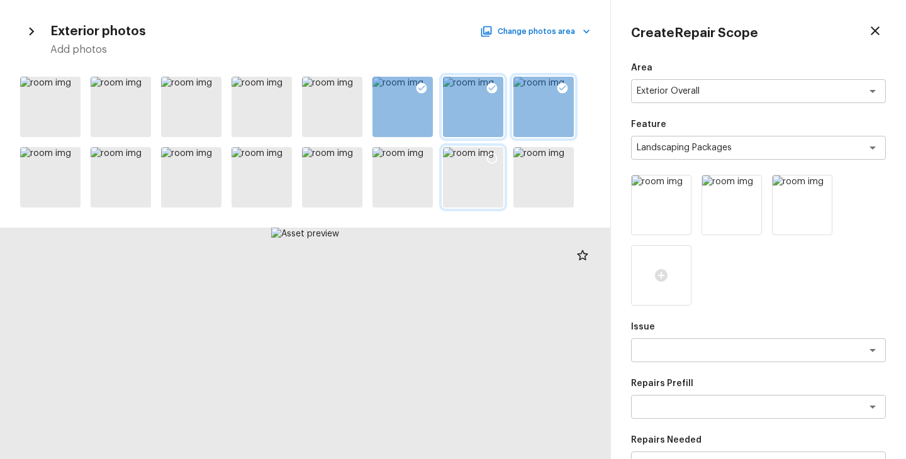
click at [491, 162] on icon at bounding box center [492, 158] width 13 height 13
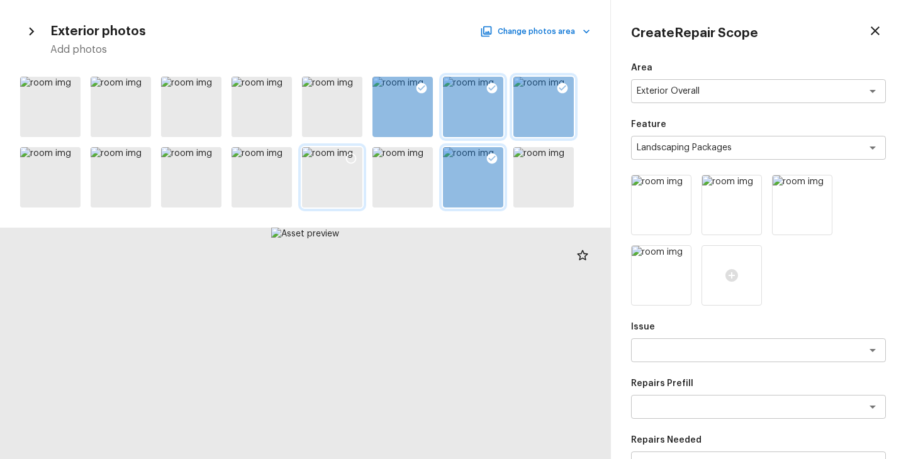
click at [349, 159] on icon at bounding box center [351, 158] width 13 height 13
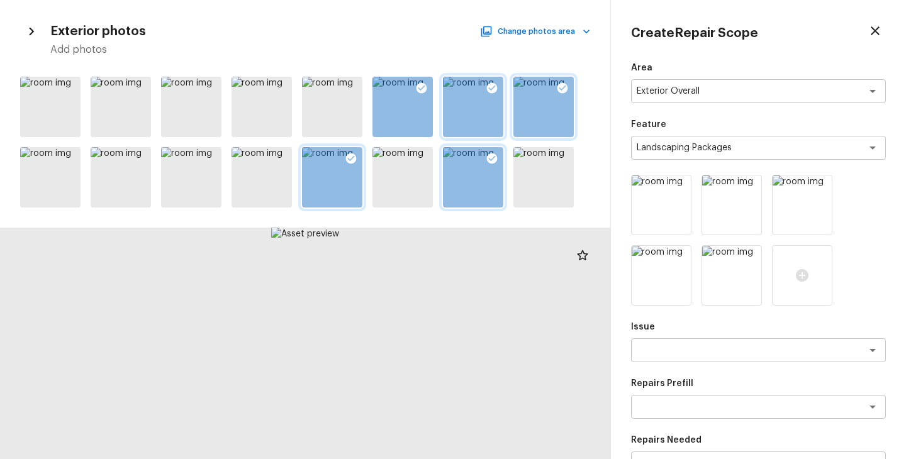
scroll to position [246, 0]
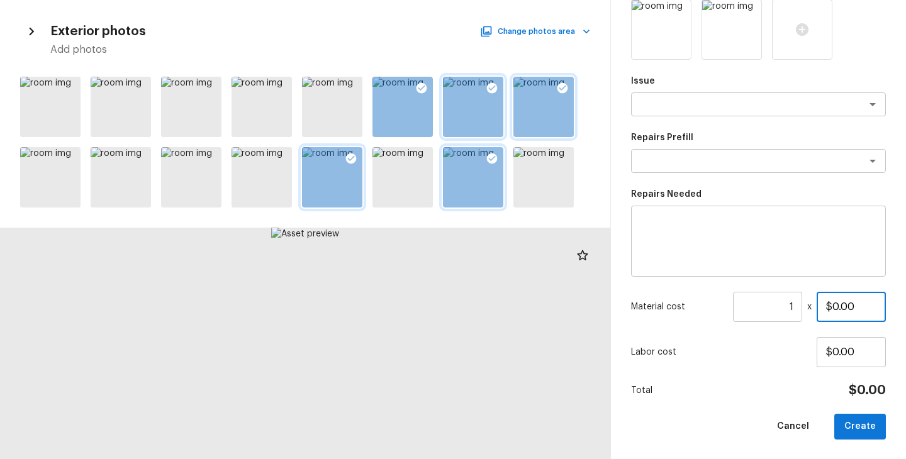
drag, startPoint x: 871, startPoint y: 303, endPoint x: 764, endPoint y: 303, distance: 106.3
click at [764, 303] on div "Material cost 1 ​ x $0.00" at bounding box center [758, 307] width 255 height 30
type input "$750.00"
click at [766, 398] on div "Total $750.00" at bounding box center [758, 391] width 255 height 16
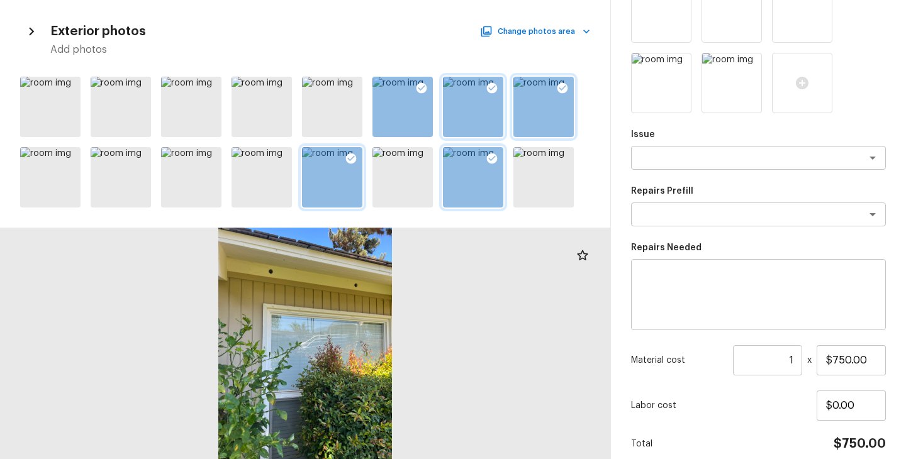
scroll to position [140, 0]
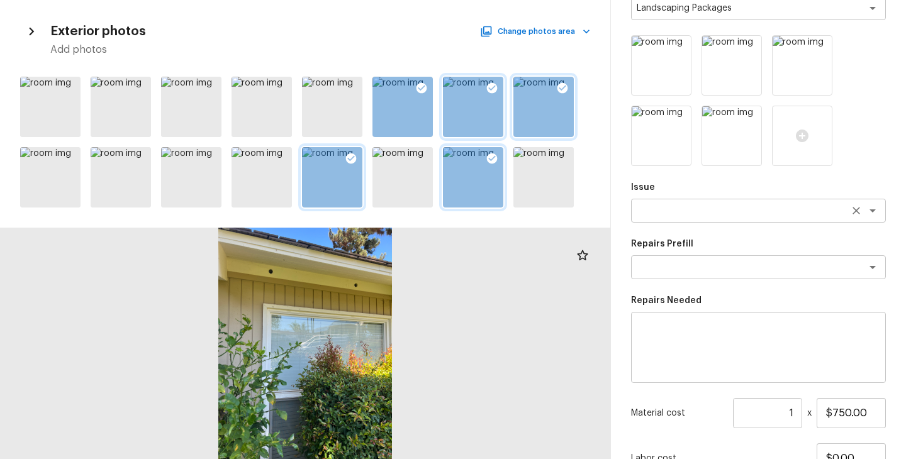
click at [697, 211] on textarea at bounding box center [741, 210] width 208 height 13
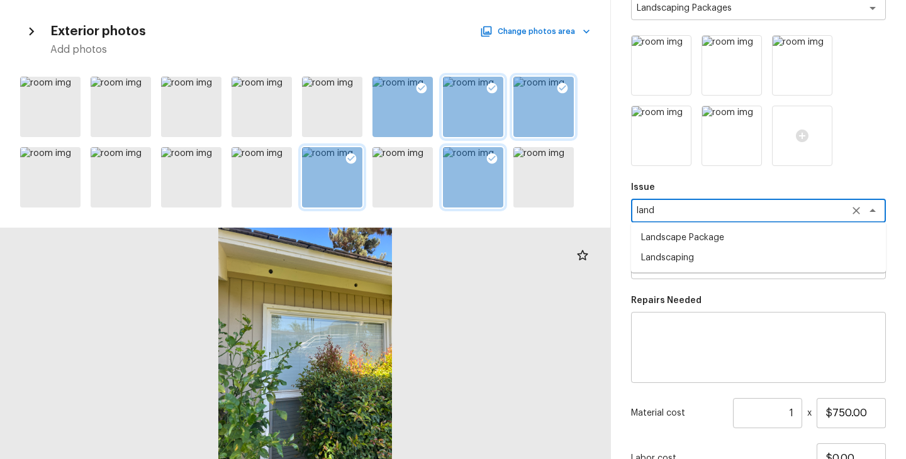
click at [697, 234] on li "Landscape Package" at bounding box center [758, 238] width 255 height 20
type textarea "Landscape Package"
click at [699, 264] on textarea at bounding box center [741, 267] width 208 height 13
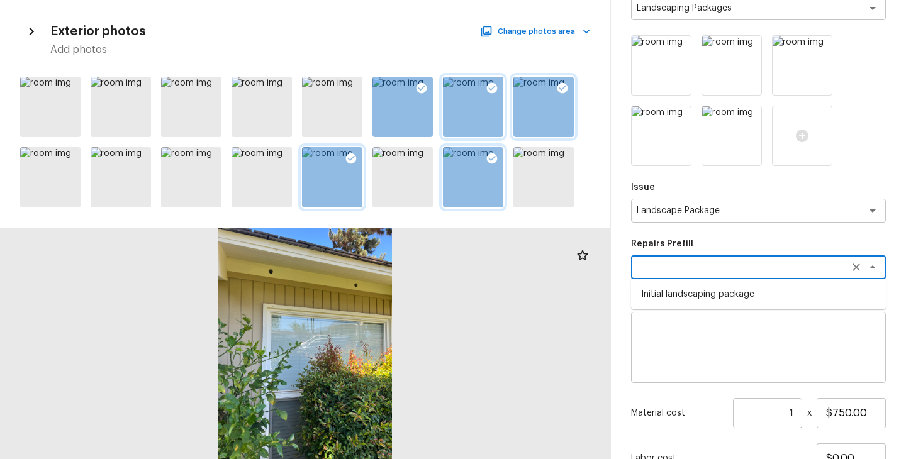
click at [702, 290] on li "Initial landscaping package" at bounding box center [758, 294] width 255 height 20
type textarea "Initial landscaping package"
type textarea "Mowing of grass up to 6" in height. Mow, edge along driveways & sidewalks, trim…"
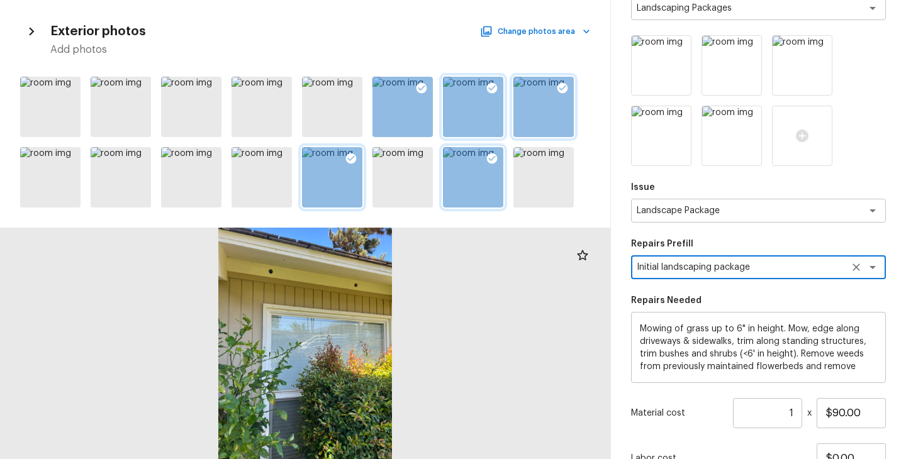
scroll to position [38, 0]
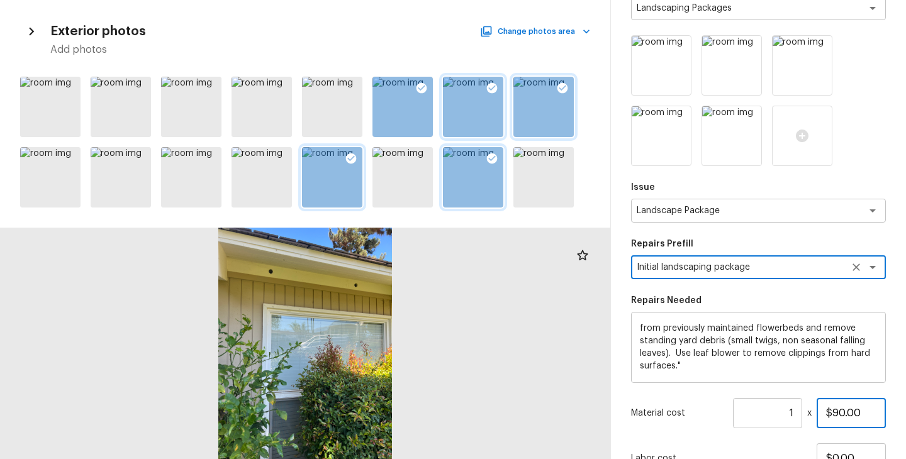
drag, startPoint x: 866, startPoint y: 413, endPoint x: 781, endPoint y: 413, distance: 84.9
click at [781, 413] on div "Material cost 1 ​ x $90.00" at bounding box center [758, 413] width 255 height 30
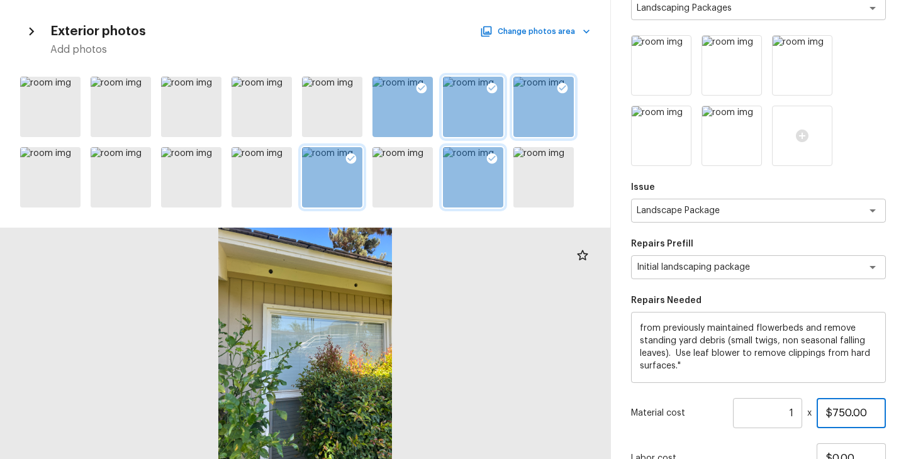
type input "$750.00"
click at [703, 428] on div "Material cost 1 ​ x $750.00" at bounding box center [758, 413] width 255 height 30
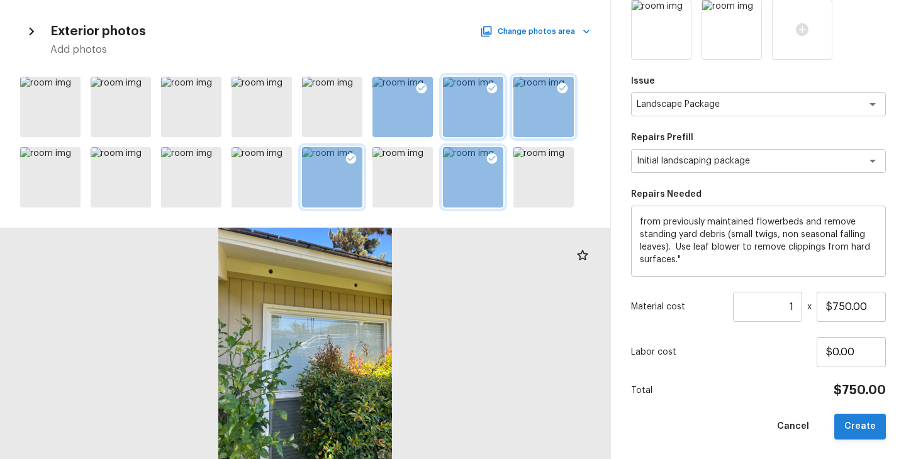
click at [855, 426] on button "Create" at bounding box center [860, 427] width 52 height 26
type input "$0.00"
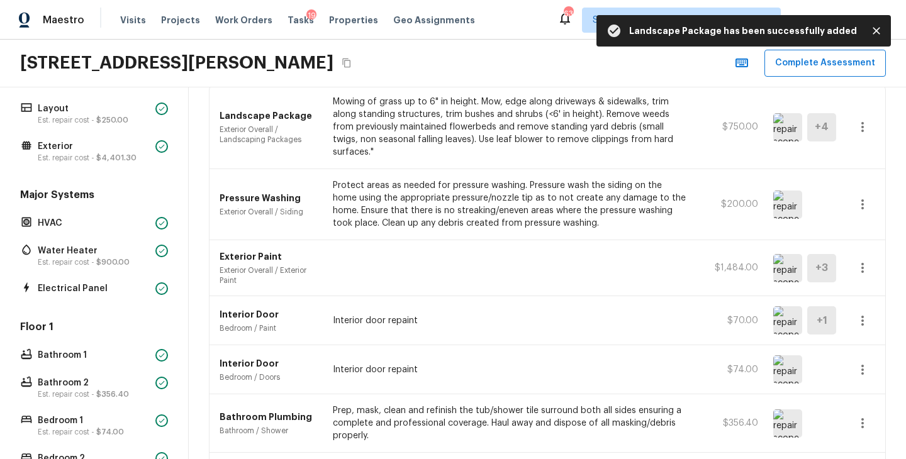
scroll to position [8, 0]
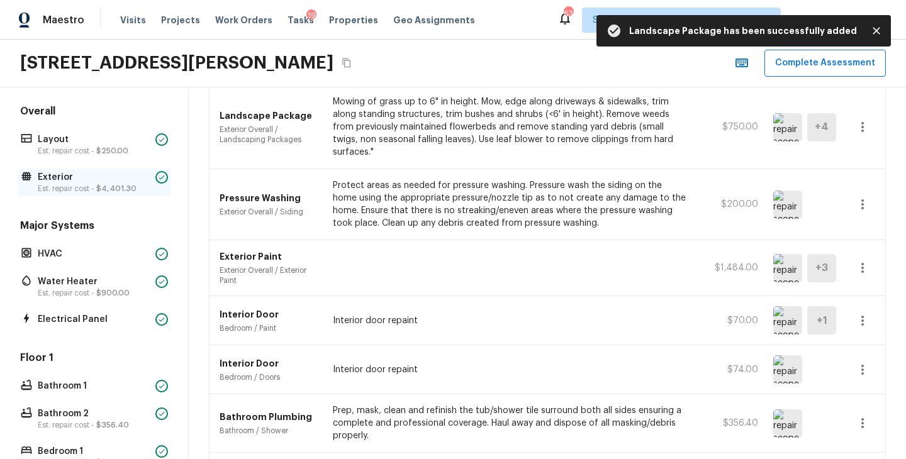
click at [97, 177] on p "Exterior" at bounding box center [94, 177] width 113 height 13
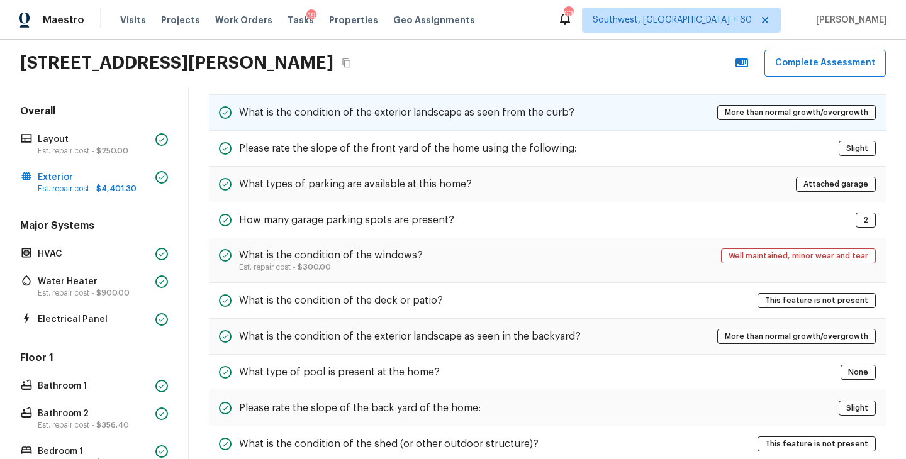
click at [547, 100] on div "What is the condition of the exterior landscape as seen from the curb? More tha…" at bounding box center [547, 113] width 677 height 36
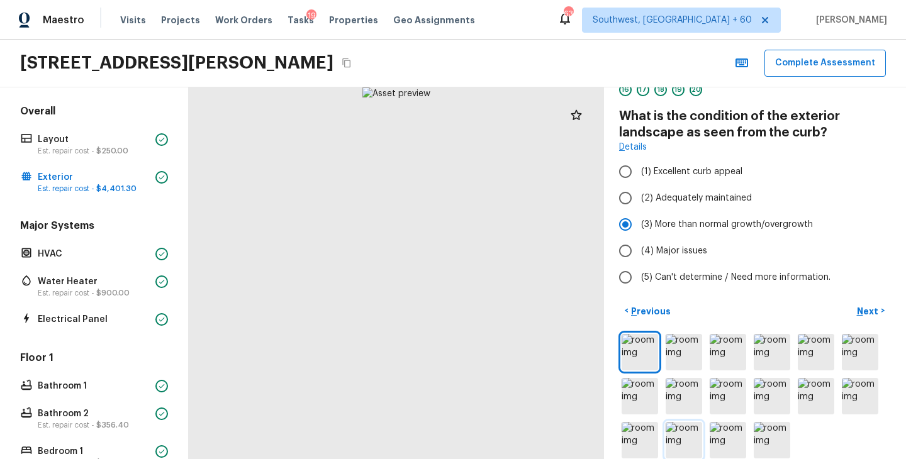
scroll to position [88, 0]
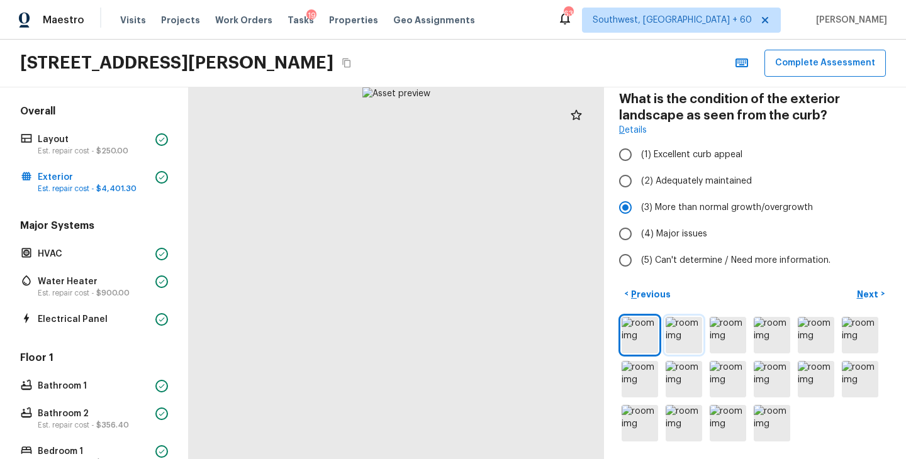
click at [680, 326] on img at bounding box center [684, 335] width 36 height 36
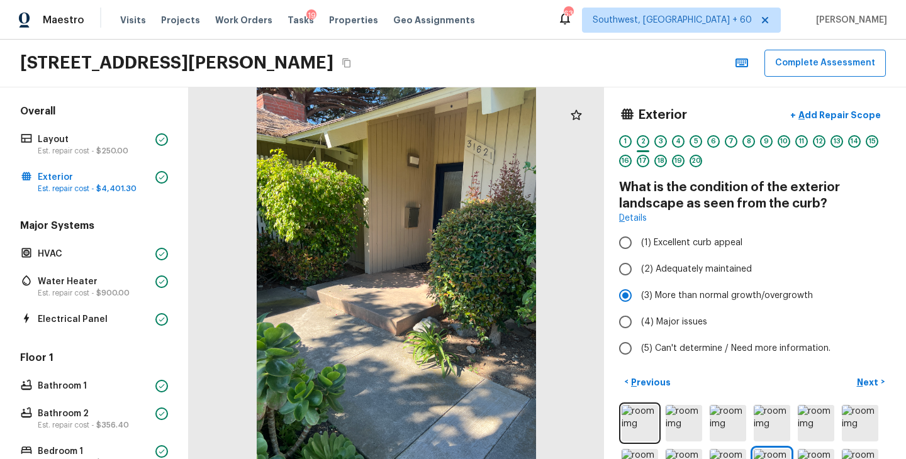
scroll to position [306, 0]
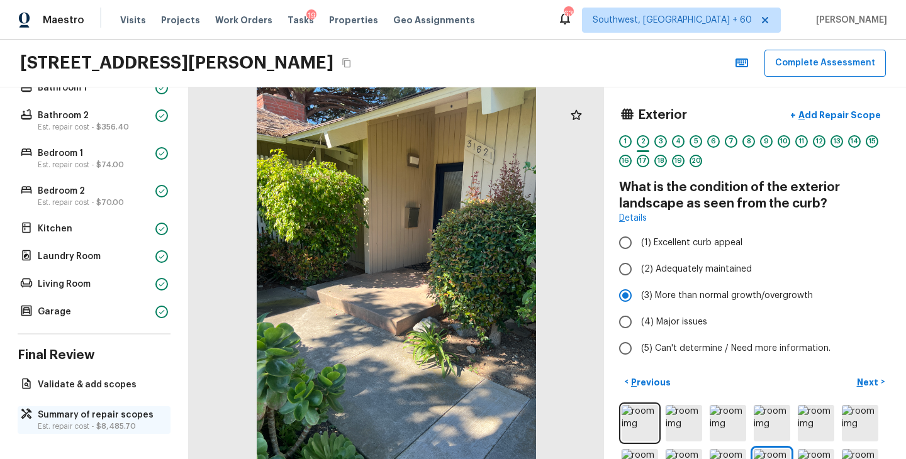
click at [95, 429] on p "Est. repair cost - $8,485.70" at bounding box center [100, 427] width 125 height 10
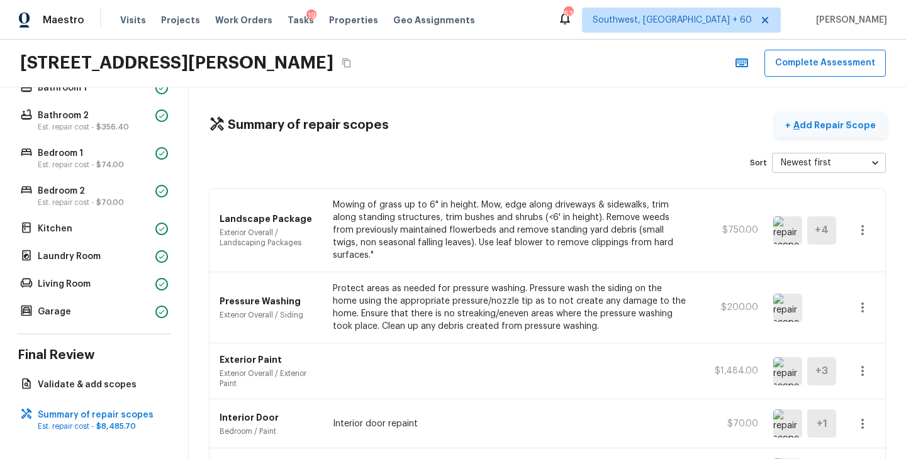
click at [832, 129] on p "Add Repair Scope" at bounding box center [833, 125] width 85 height 13
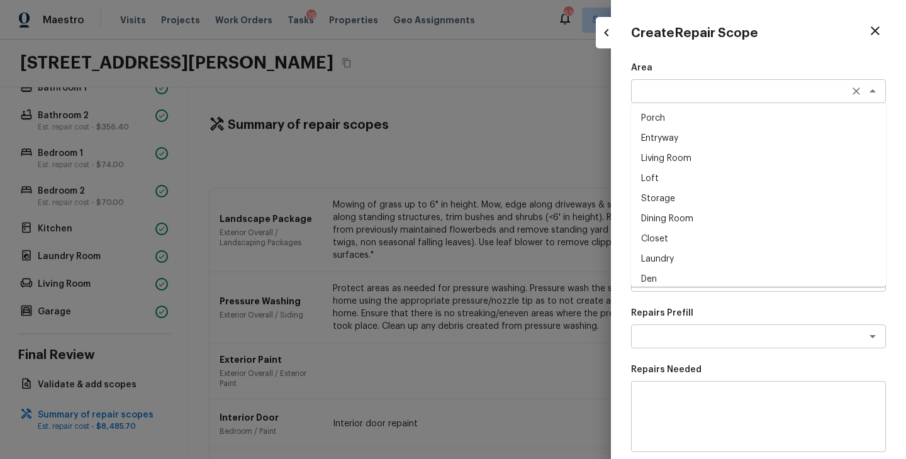
click at [678, 101] on div "x ​" at bounding box center [758, 91] width 255 height 24
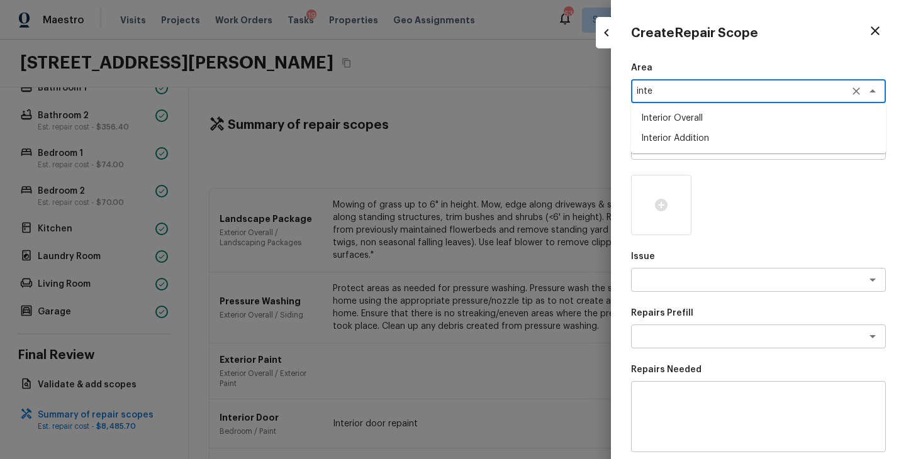
click at [705, 118] on li "Interior Overall" at bounding box center [758, 118] width 255 height 20
type textarea "Interior Overall"
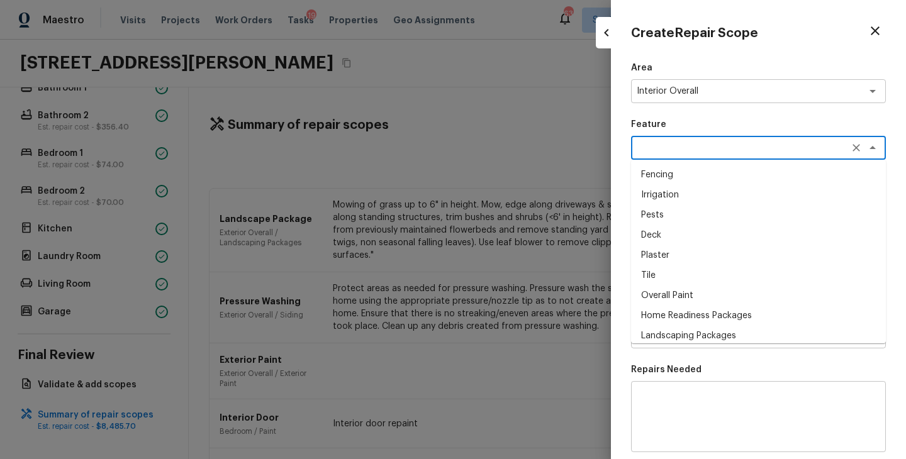
click at [713, 143] on textarea at bounding box center [741, 148] width 208 height 13
click at [695, 291] on li "Overall Paint" at bounding box center [758, 296] width 255 height 20
type textarea "Overall Paint"
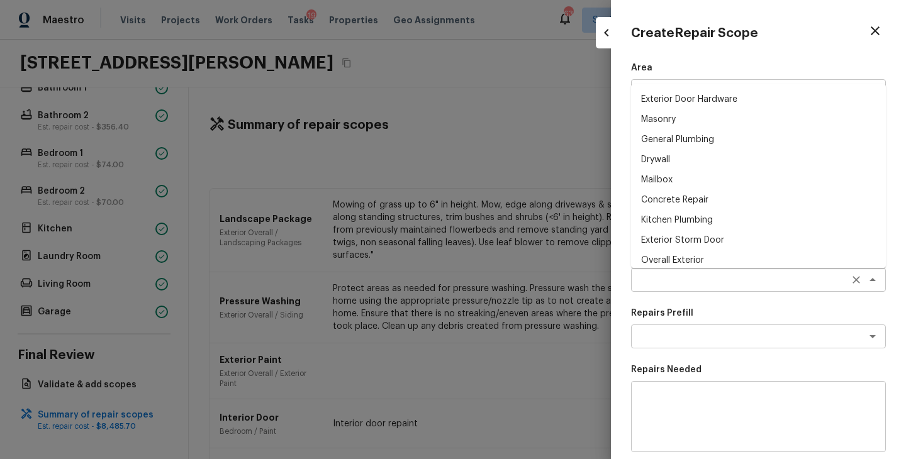
click at [689, 290] on div "x ​" at bounding box center [758, 280] width 255 height 24
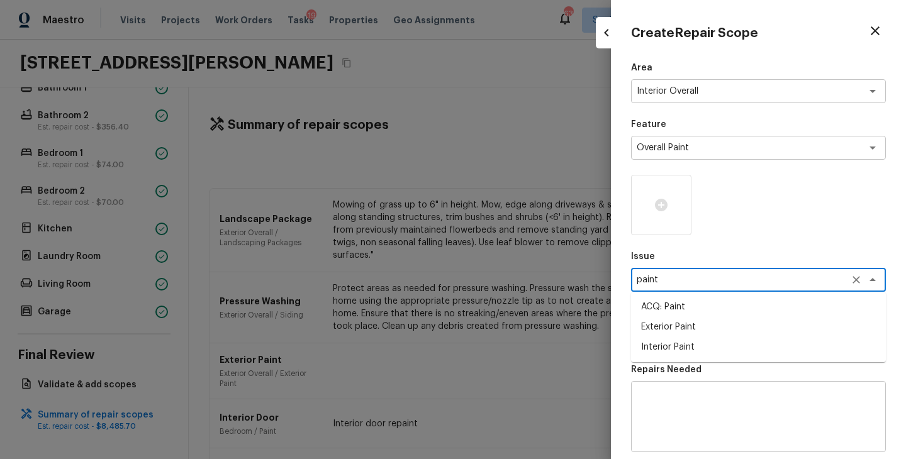
click at [693, 309] on li "ACQ: Paint" at bounding box center [758, 307] width 255 height 20
type textarea "ACQ: Paint"
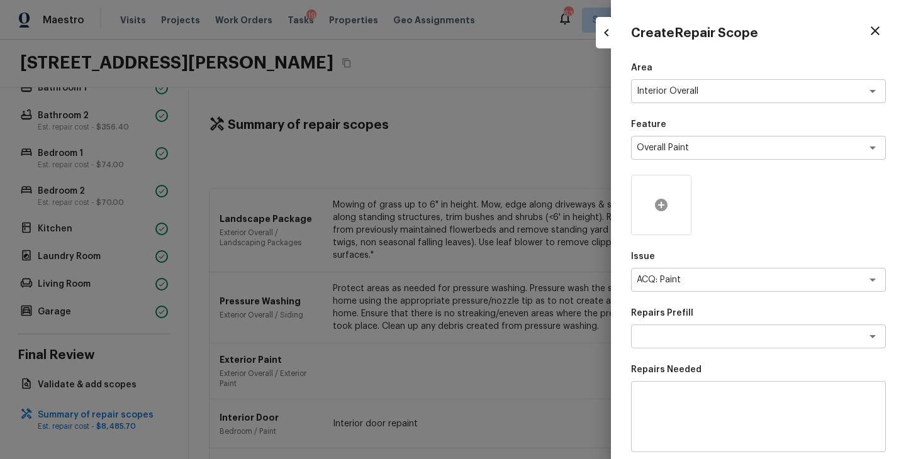
click at [668, 210] on icon at bounding box center [661, 205] width 15 height 15
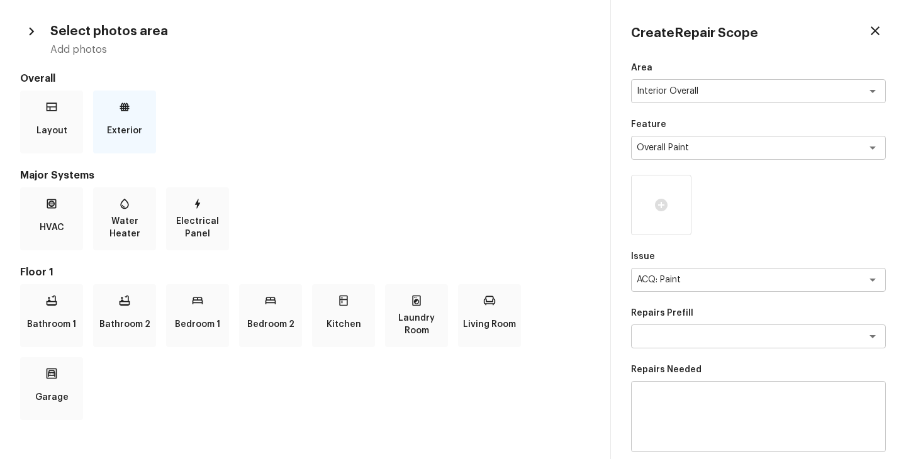
click at [147, 127] on div "Exterior" at bounding box center [124, 122] width 63 height 63
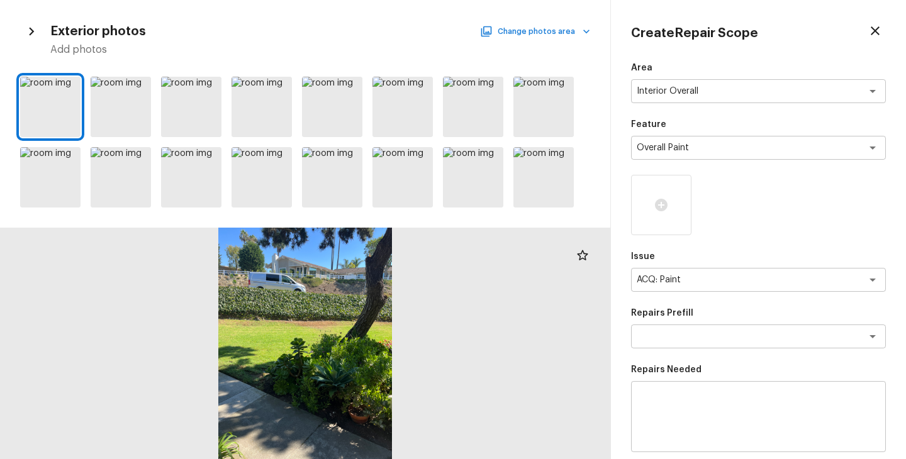
click at [580, 37] on icon "button" at bounding box center [586, 31] width 13 height 13
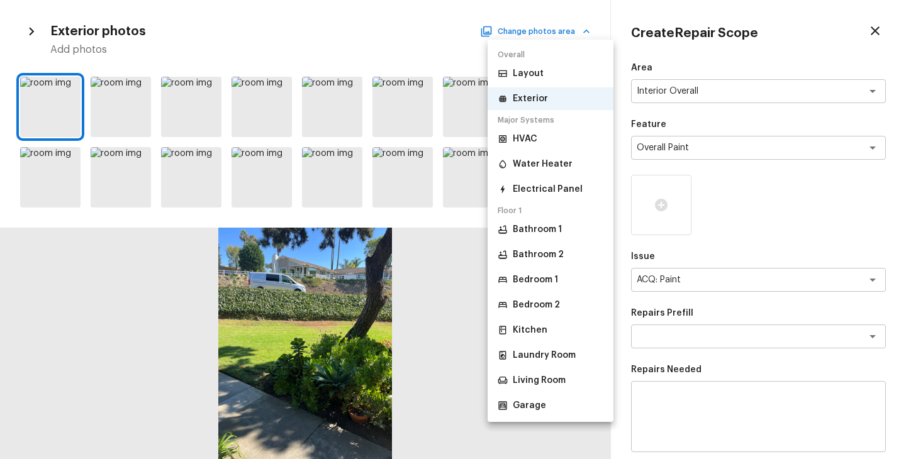
click at [550, 281] on p "Bedroom 1" at bounding box center [535, 280] width 45 height 13
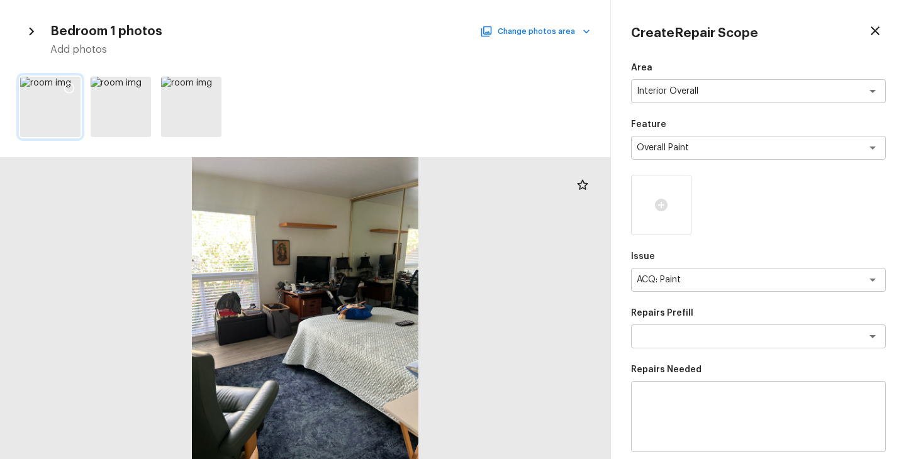
click at [72, 87] on icon at bounding box center [69, 88] width 13 height 13
click at [210, 91] on icon at bounding box center [210, 88] width 13 height 13
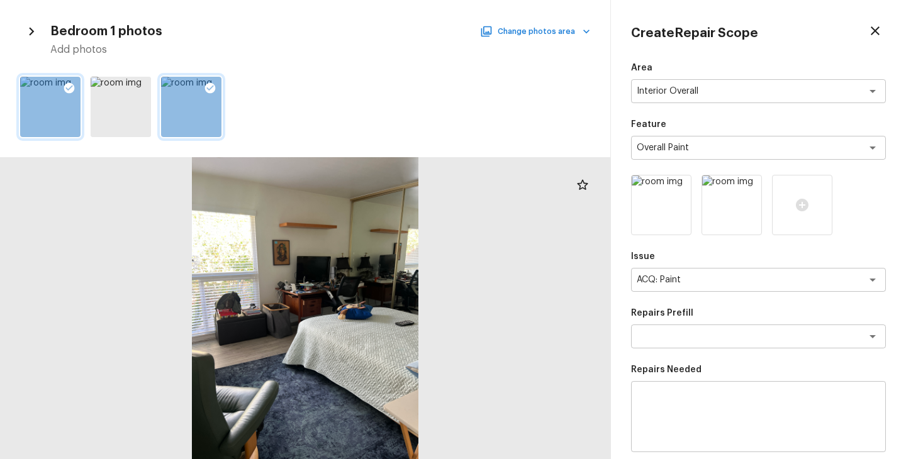
click at [569, 36] on button "Change photos area" at bounding box center [537, 31] width 108 height 16
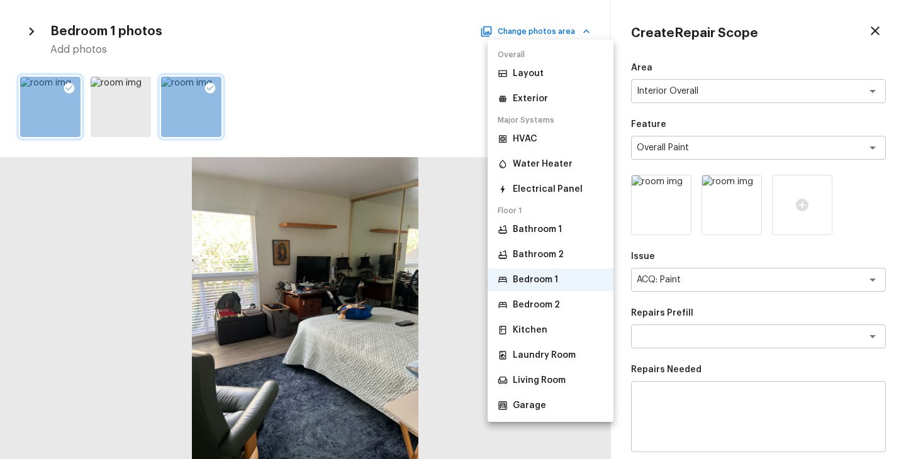
click at [550, 303] on p "Bedroom 2" at bounding box center [536, 305] width 47 height 13
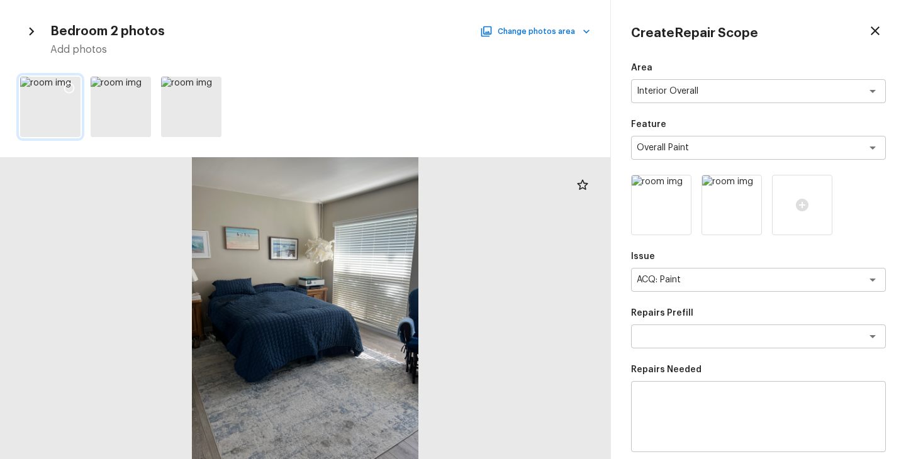
click at [70, 88] on icon at bounding box center [69, 88] width 13 height 13
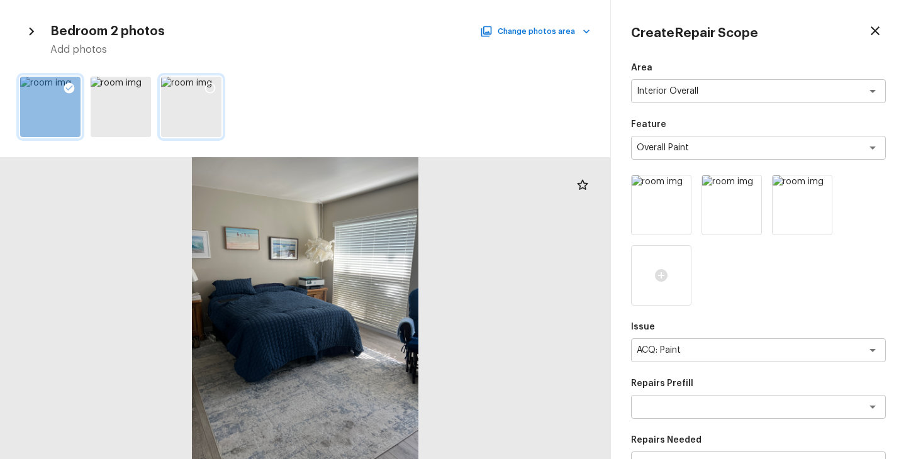
click at [211, 88] on icon at bounding box center [210, 88] width 13 height 13
click at [583, 28] on icon "button" at bounding box center [586, 31] width 13 height 13
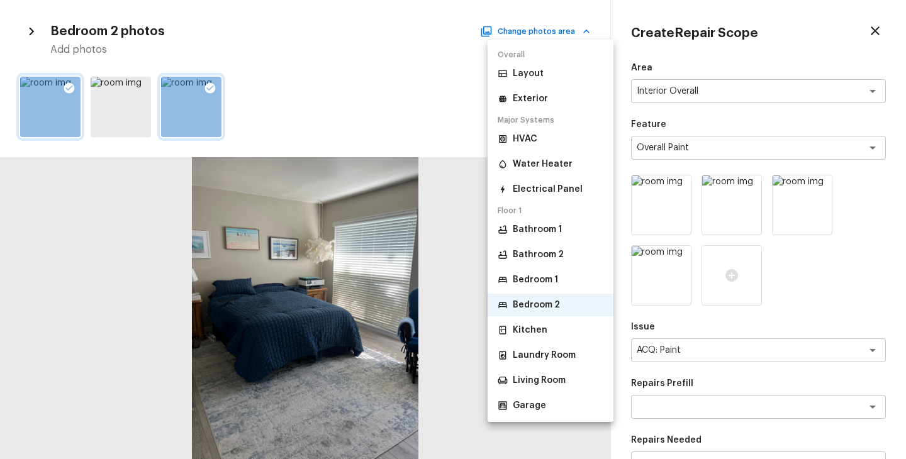
click at [549, 233] on p "Bathroom 1" at bounding box center [537, 229] width 49 height 13
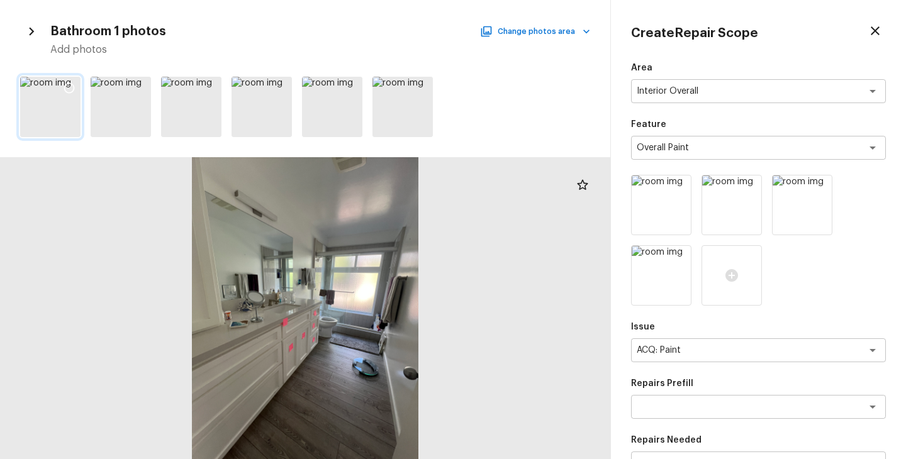
click at [70, 86] on icon at bounding box center [69, 88] width 13 height 13
click at [585, 31] on icon "button" at bounding box center [586, 32] width 6 height 4
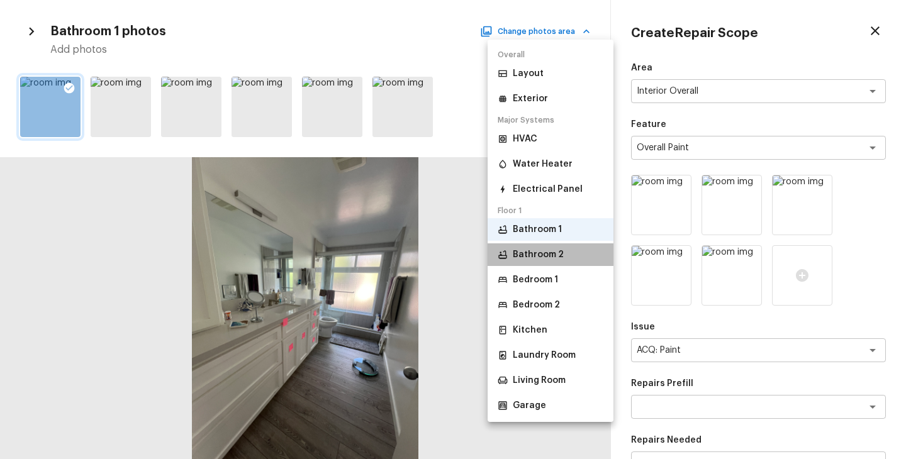
click at [559, 255] on p "Bathroom 2" at bounding box center [538, 255] width 51 height 13
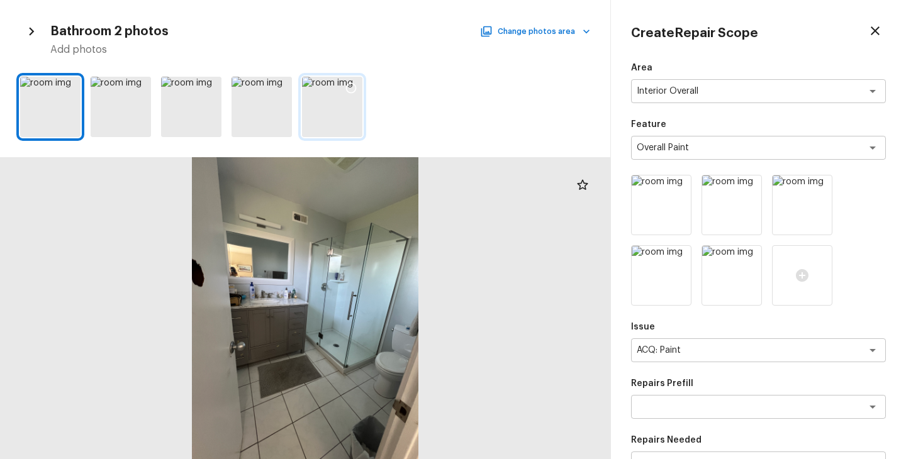
click at [351, 112] on div at bounding box center [332, 107] width 60 height 60
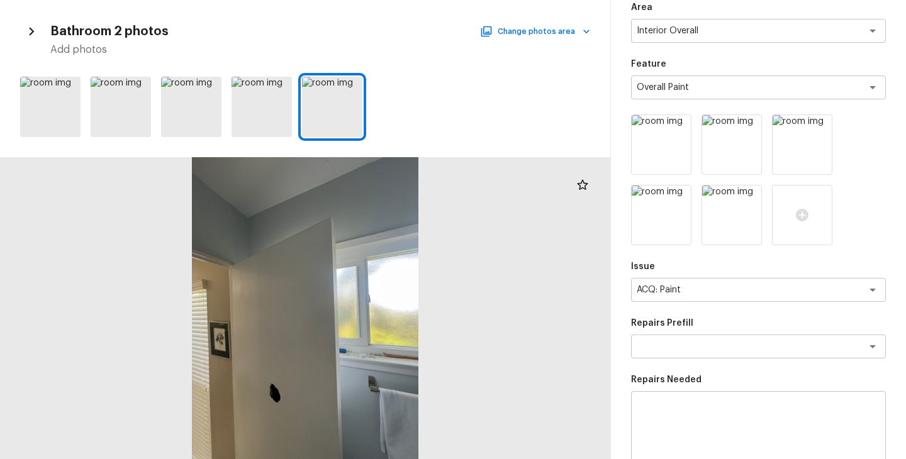
scroll to position [201, 0]
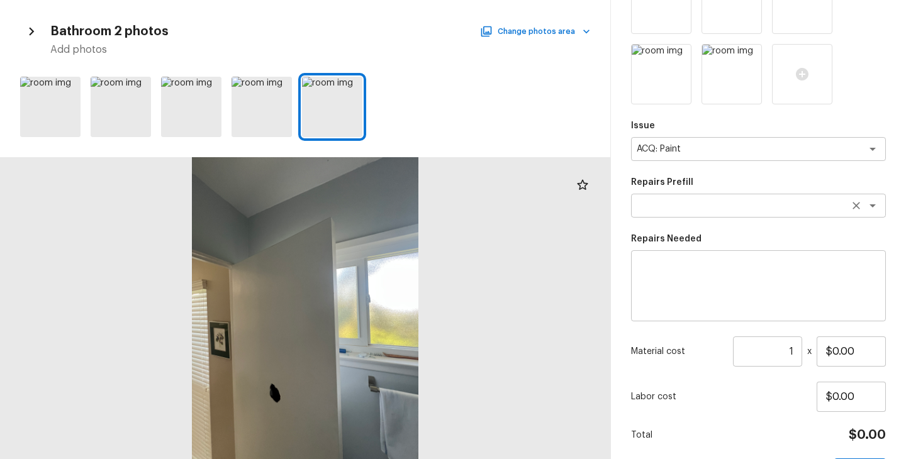
click at [747, 208] on textarea at bounding box center [741, 205] width 208 height 13
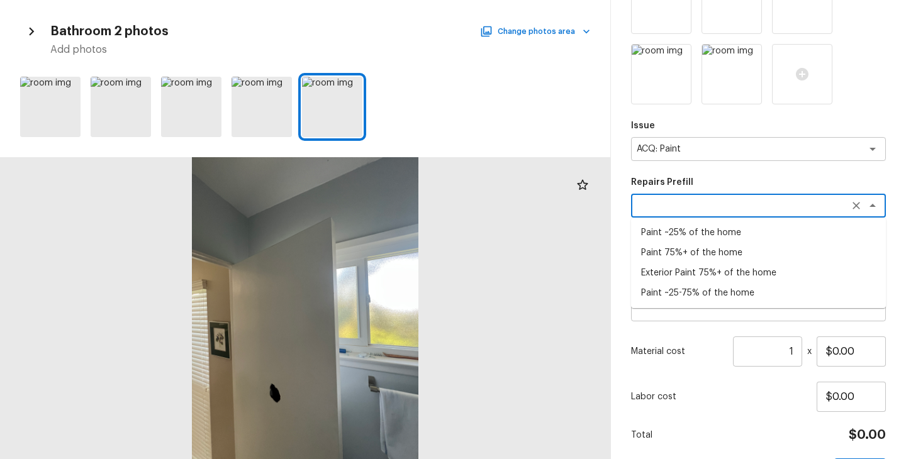
click at [713, 290] on li "Paint ~25-75% of the home" at bounding box center [758, 293] width 255 height 20
type textarea "Paint ~25-75% of the home"
type textarea "Acquisition Scope: ~25 - 75% of the home needs interior paint"
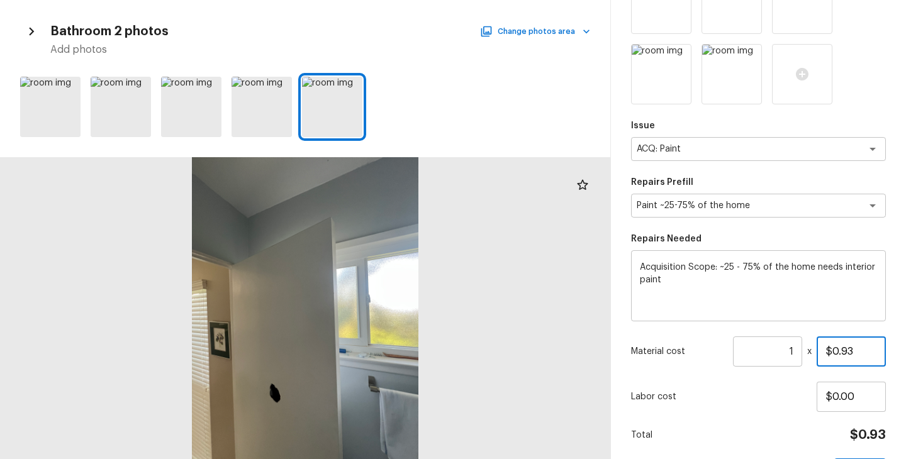
drag, startPoint x: 870, startPoint y: 351, endPoint x: 732, endPoint y: 352, distance: 137.8
click at [732, 352] on div "Material cost 1 ​ x $0.93" at bounding box center [758, 352] width 255 height 30
type input "$1,484.00"
click at [724, 383] on div "Labor cost $0.00" at bounding box center [758, 397] width 255 height 30
click at [750, 213] on div "Paint ~25-75% of the home x ​" at bounding box center [758, 206] width 255 height 24
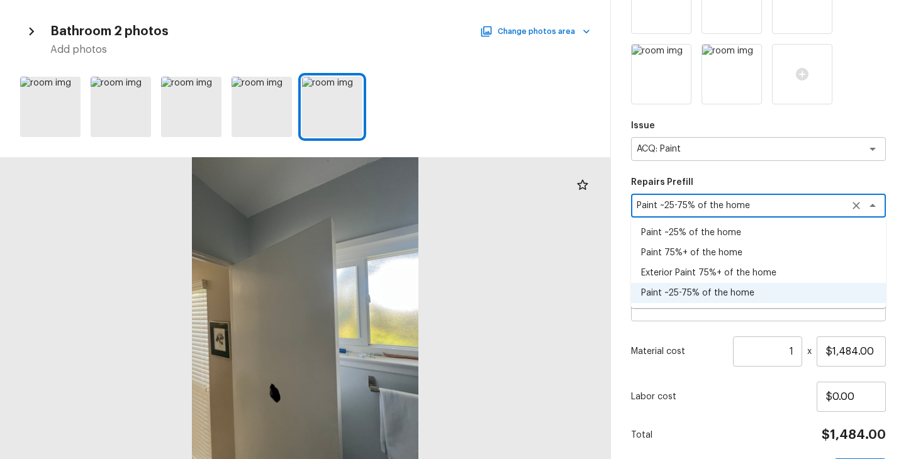
click at [769, 272] on li "Exterior Paint 75%+ of the home" at bounding box center [758, 273] width 255 height 20
type textarea "Exterior Paint 75%+ of the home"
type textarea "Acquisition Scope: 75%+ of the home exterior will likely require paint"
type input "$1.94"
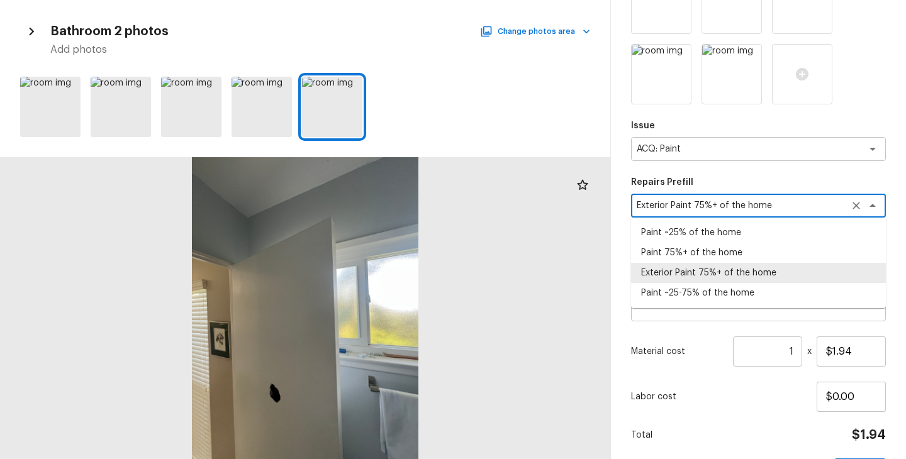
click at [792, 212] on div "Exterior Paint 75%+ of the home x ​" at bounding box center [758, 206] width 255 height 24
click at [739, 289] on li "Paint ~25-75% of the home" at bounding box center [758, 293] width 255 height 20
type textarea "Paint ~25-75% of the home"
type textarea "Acquisition Scope: ~25 - 75% of the home needs interior paint"
type input "$0.93"
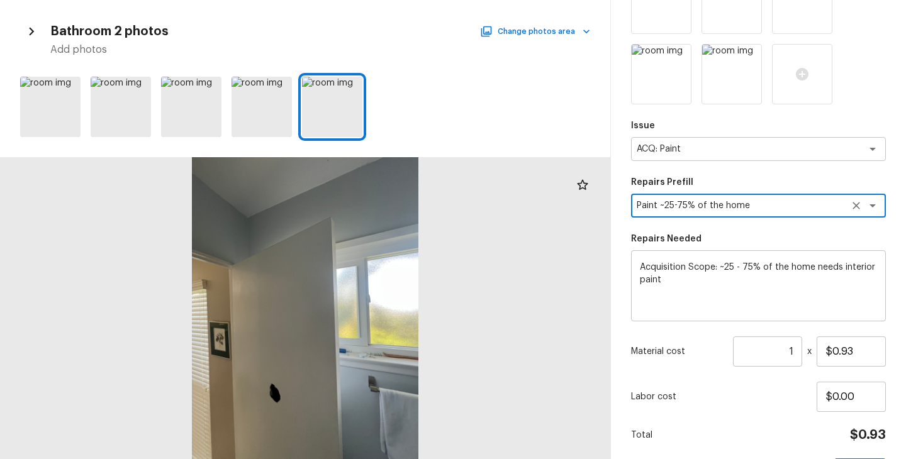
click at [795, 352] on input "1" at bounding box center [767, 352] width 69 height 30
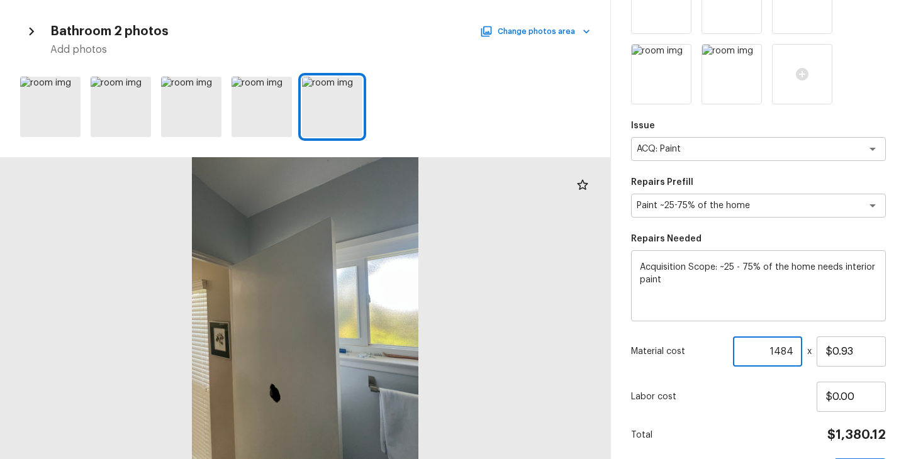
type input "1484"
click at [770, 427] on div "Total $1,380.12" at bounding box center [758, 435] width 255 height 16
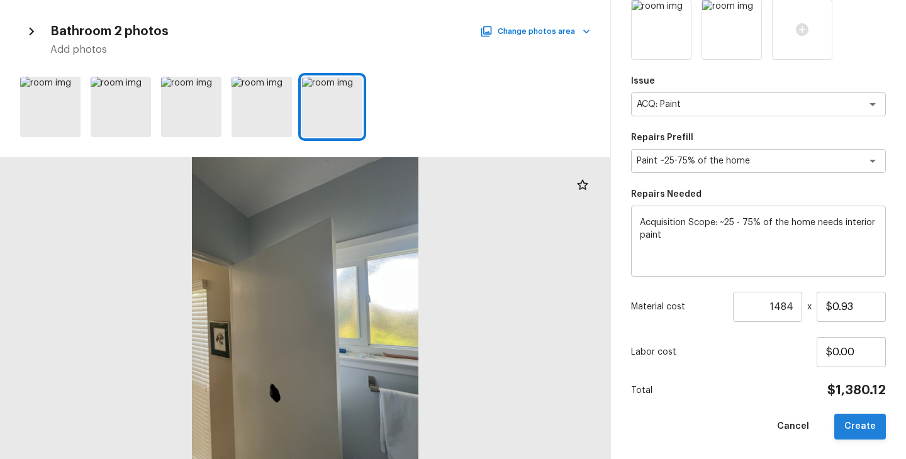
click at [859, 429] on button "Create" at bounding box center [860, 427] width 52 height 26
type input "1"
type input "$0.00"
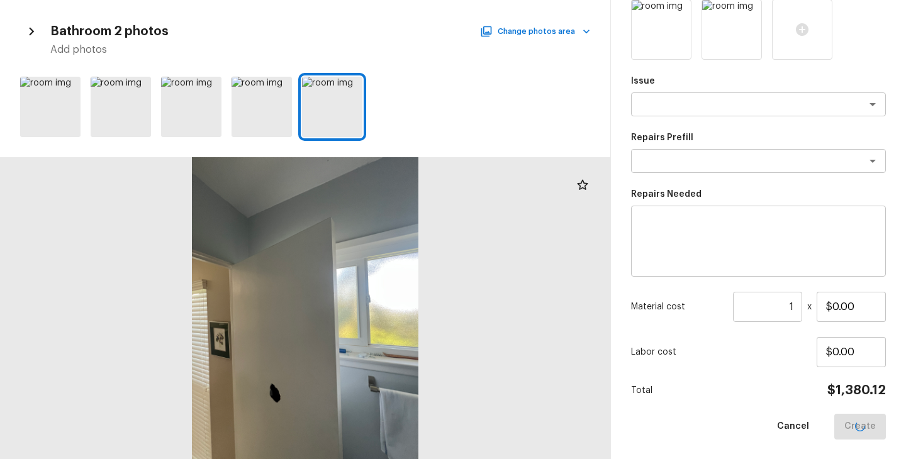
scroll to position [176, 0]
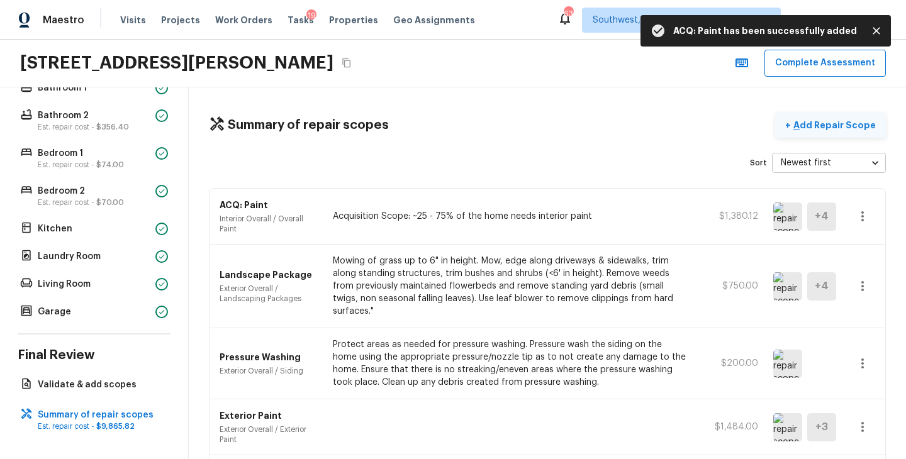
click at [835, 123] on p "Add Repair Scope" at bounding box center [833, 125] width 85 height 13
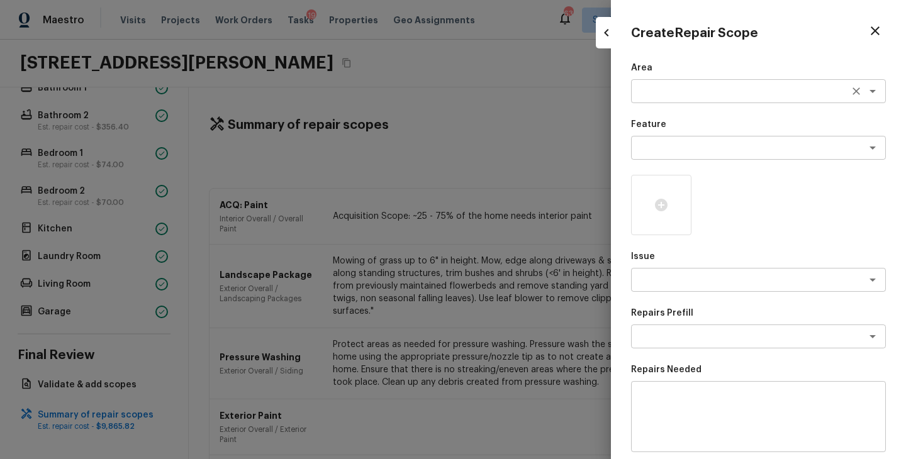
click at [674, 98] on div "x ​" at bounding box center [758, 91] width 255 height 24
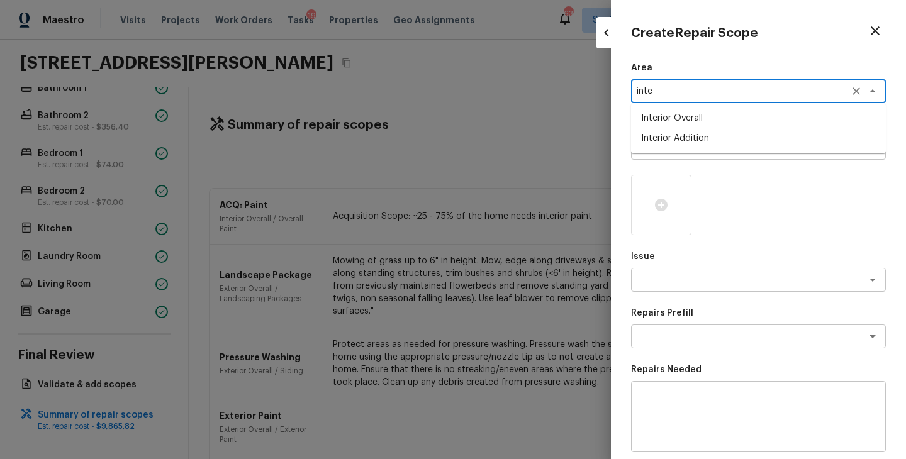
click at [688, 116] on li "Interior Overall" at bounding box center [758, 118] width 255 height 20
type textarea "Interior Overall"
click at [685, 147] on textarea at bounding box center [741, 148] width 208 height 13
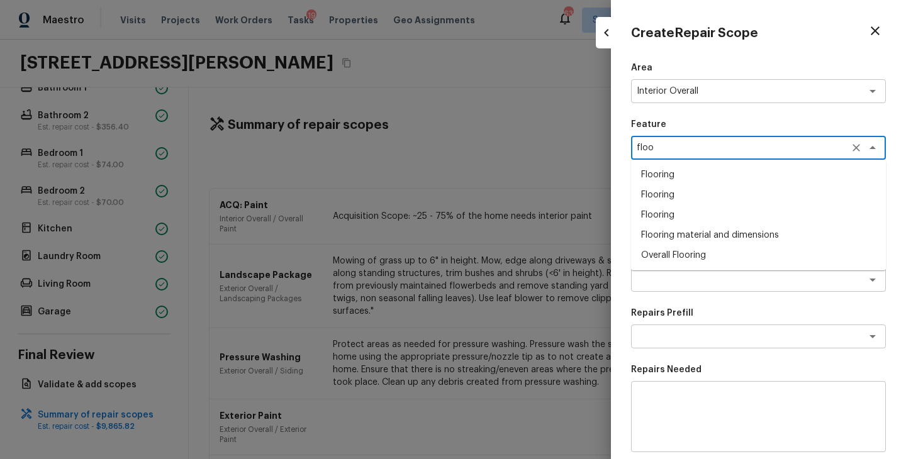
click at [717, 250] on li "Overall Flooring" at bounding box center [758, 255] width 255 height 20
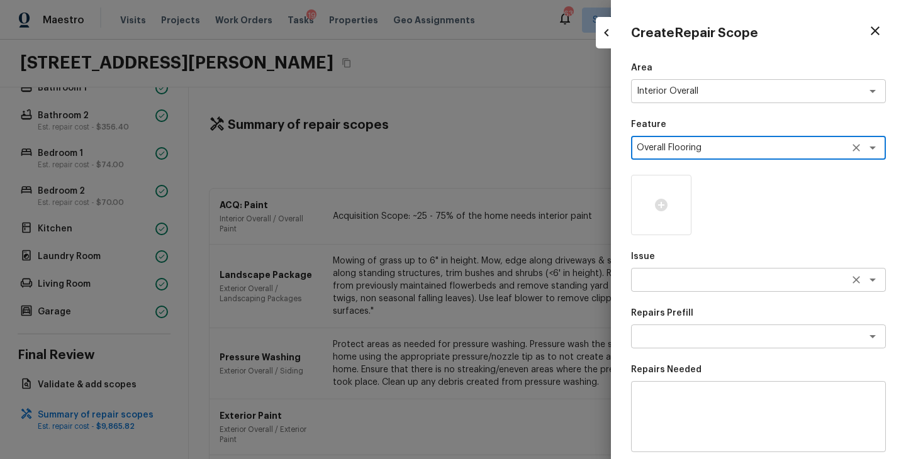
type textarea "Overall Flooring"
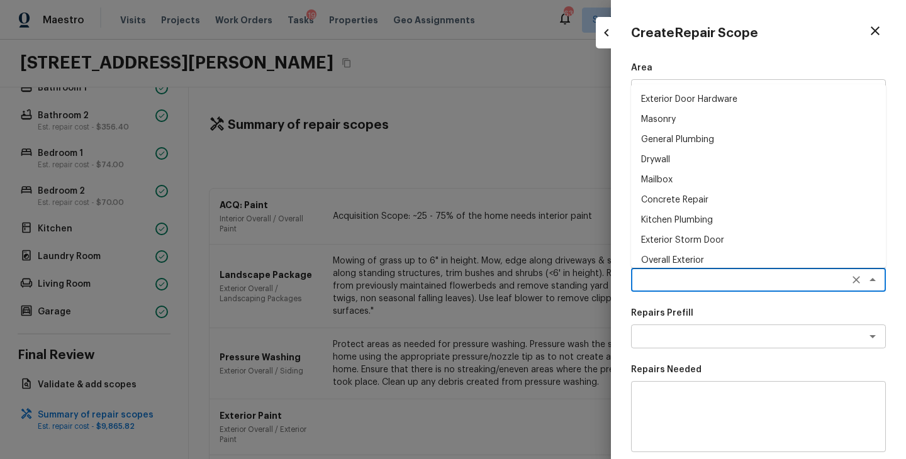
click at [676, 285] on textarea at bounding box center [741, 280] width 208 height 13
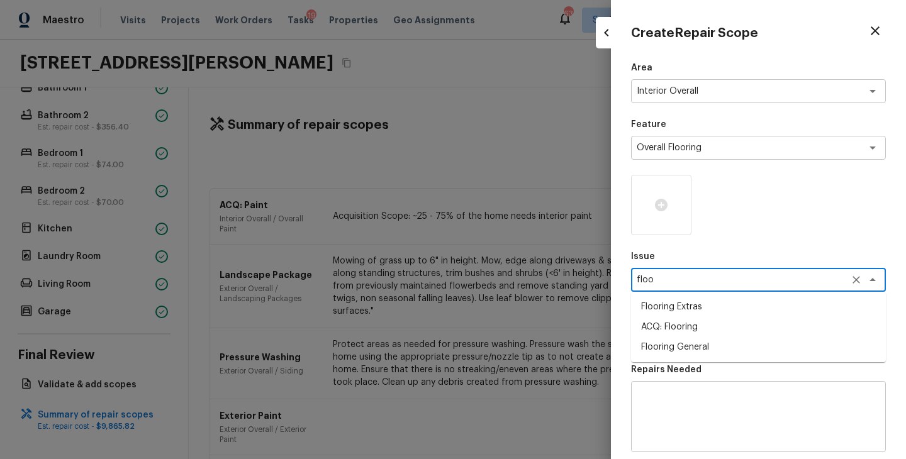
click at [691, 327] on li "ACQ: Flooring" at bounding box center [758, 327] width 255 height 20
type textarea "ACQ: Flooring"
click at [688, 335] on textarea at bounding box center [741, 336] width 208 height 13
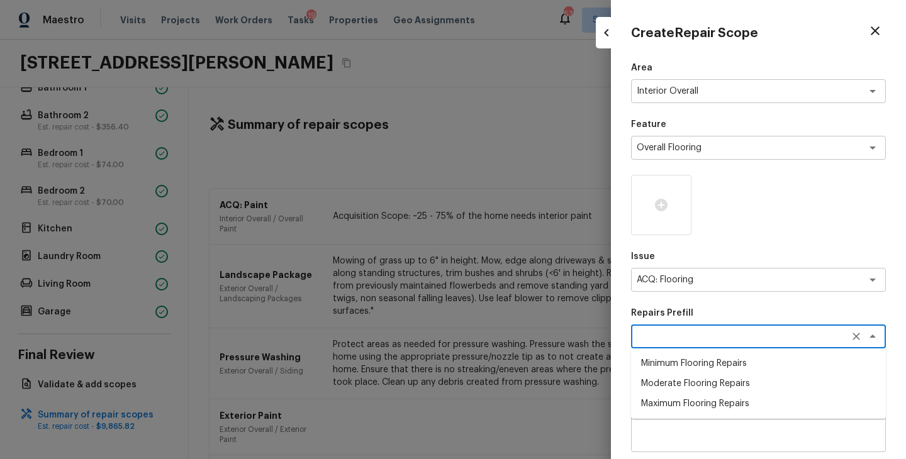
click at [691, 362] on li "Minimum Flooring Repairs" at bounding box center [758, 364] width 255 height 20
type textarea "Minimum Flooring Repairs"
type textarea "Acquisition Scope: Minimum flooring repairs"
type input "$0.20"
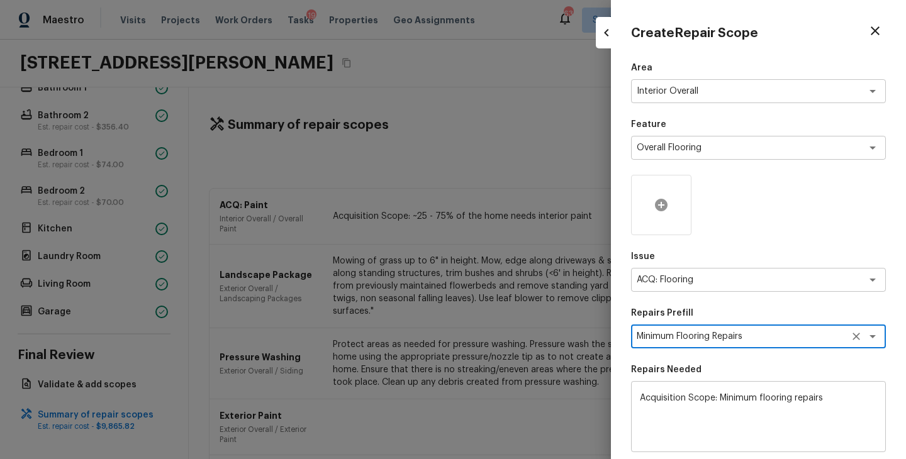
click at [664, 210] on icon at bounding box center [661, 205] width 13 height 13
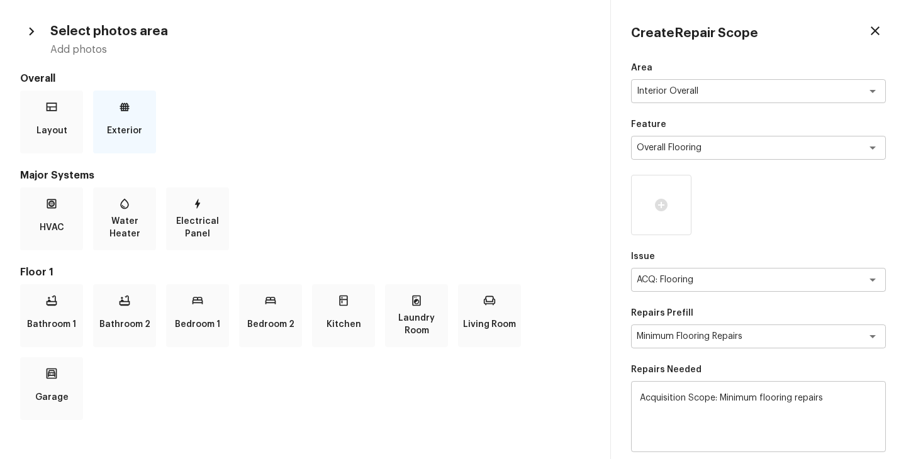
click at [137, 118] on div "Exterior" at bounding box center [124, 122] width 63 height 63
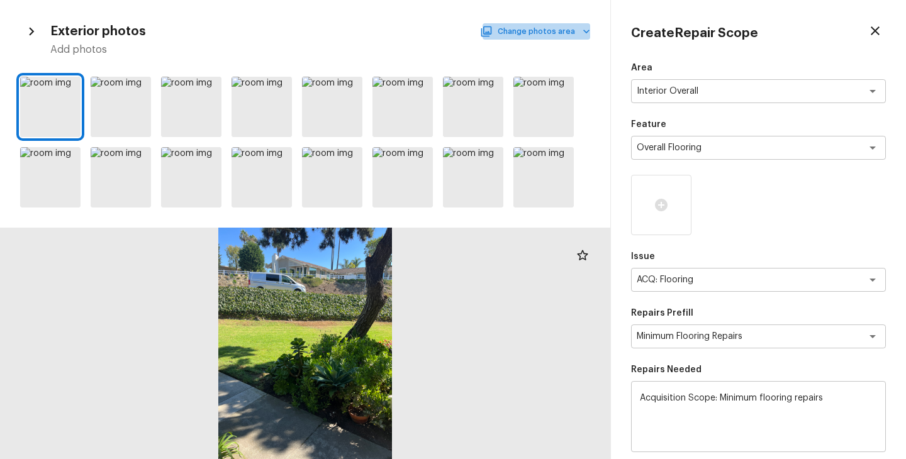
click at [549, 26] on button "Change photos area" at bounding box center [537, 31] width 108 height 16
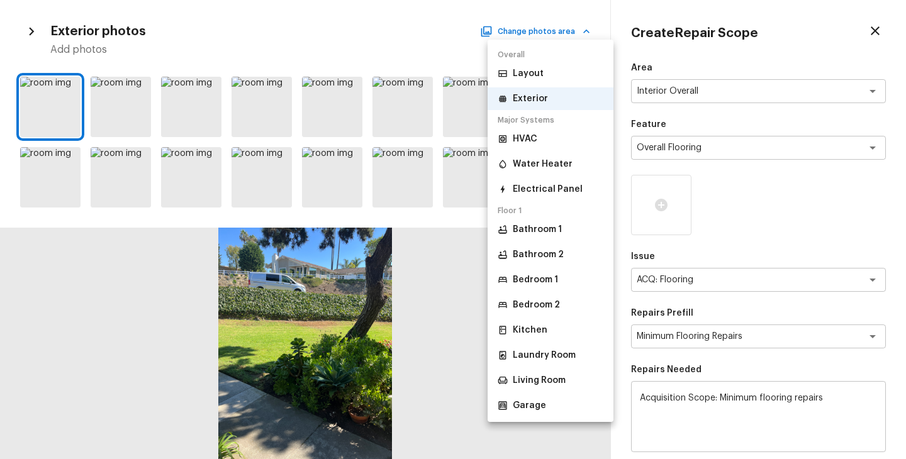
click at [533, 232] on p "Bathroom 1" at bounding box center [537, 229] width 49 height 13
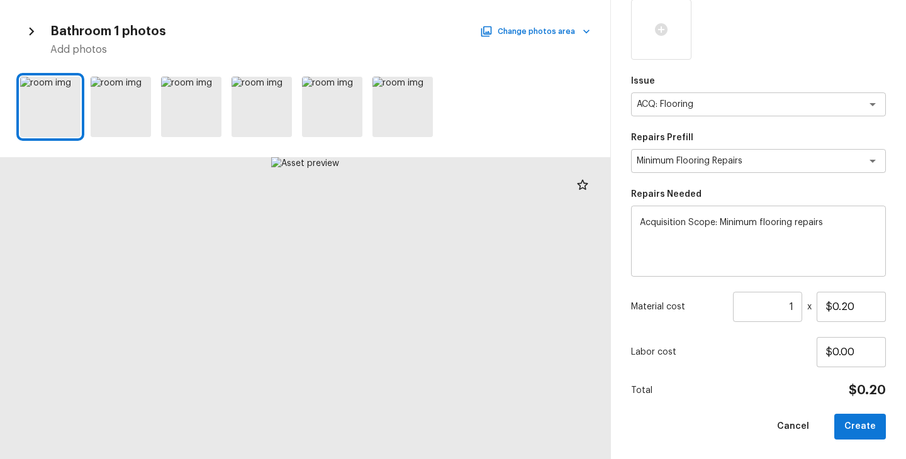
click at [795, 305] on input "1" at bounding box center [767, 307] width 69 height 30
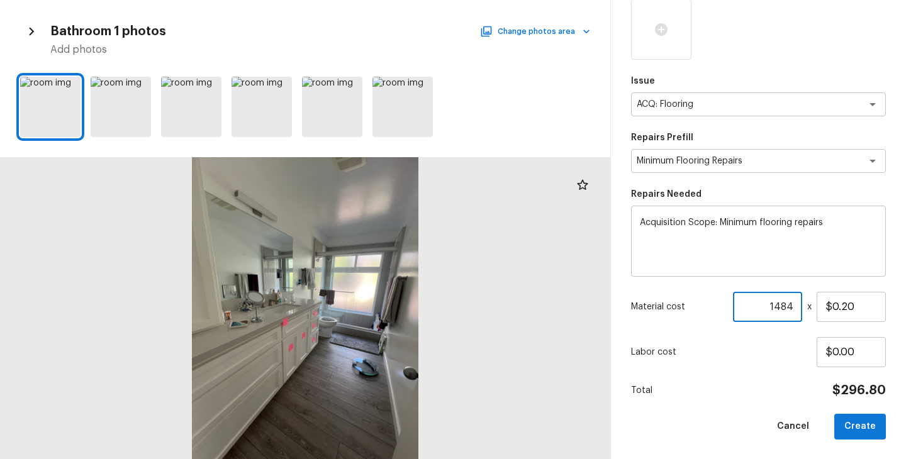
type input "1484"
click at [762, 400] on div "Area Interior Overall x ​ Feature Overall Flooring x ​ Issue ACQ: Flooring x ​ …" at bounding box center [758, 163] width 255 height 554
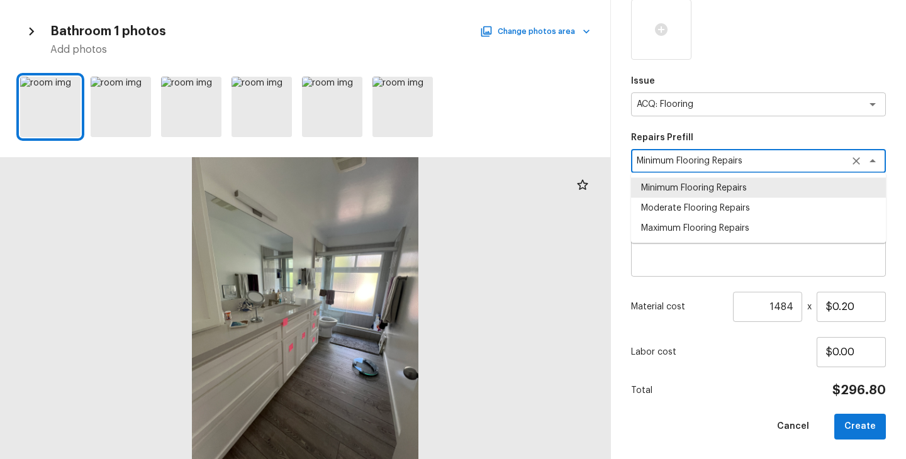
click at [797, 165] on textarea "Minimum Flooring Repairs" at bounding box center [741, 161] width 208 height 13
click at [758, 209] on li "Moderate Flooring Repairs" at bounding box center [758, 208] width 255 height 20
type textarea "Moderate Flooring Repairs"
type textarea "Acquisition Scope: Moderate flooring repairs"
type input "$0.52"
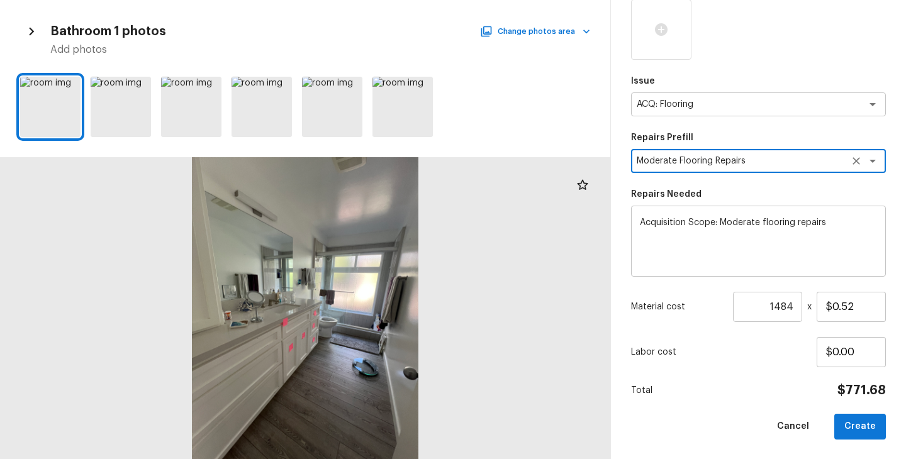
click at [739, 414] on div "Cancel Create" at bounding box center [758, 427] width 255 height 26
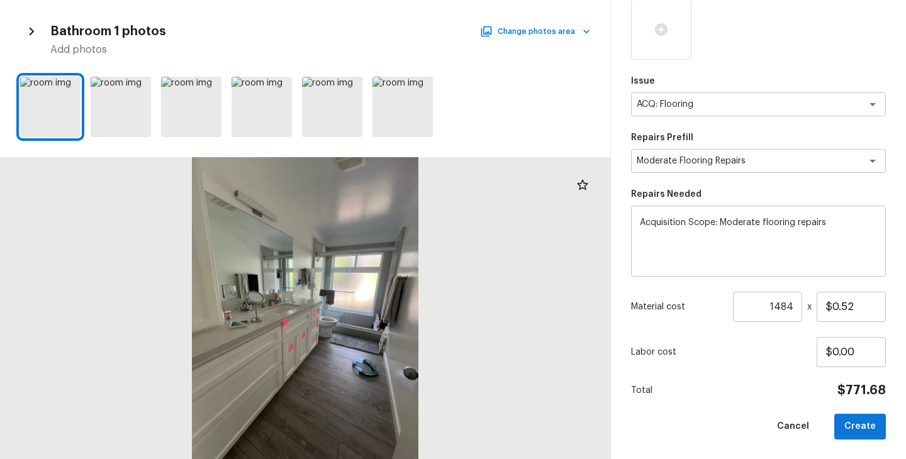
scroll to position [12, 0]
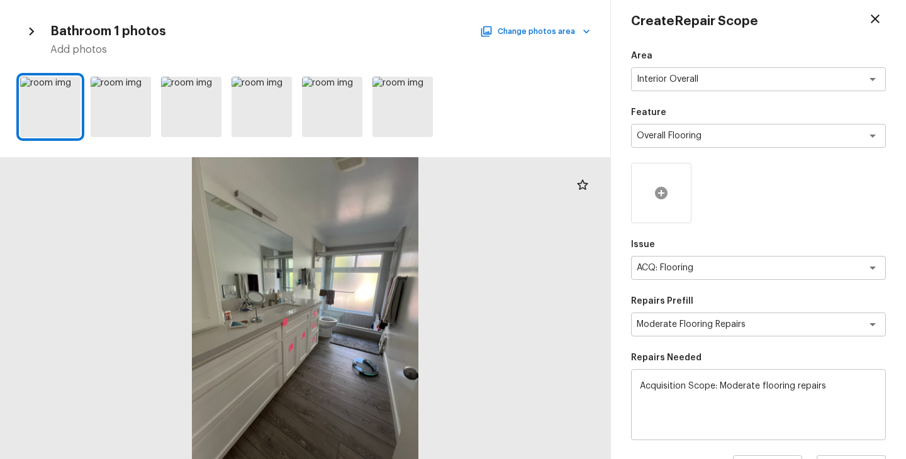
click at [659, 194] on icon at bounding box center [661, 193] width 13 height 13
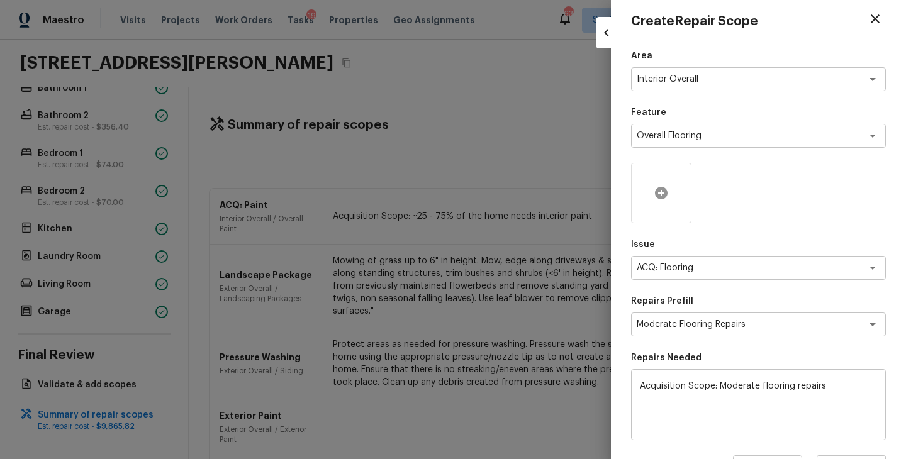
click at [658, 200] on div at bounding box center [661, 193] width 60 height 60
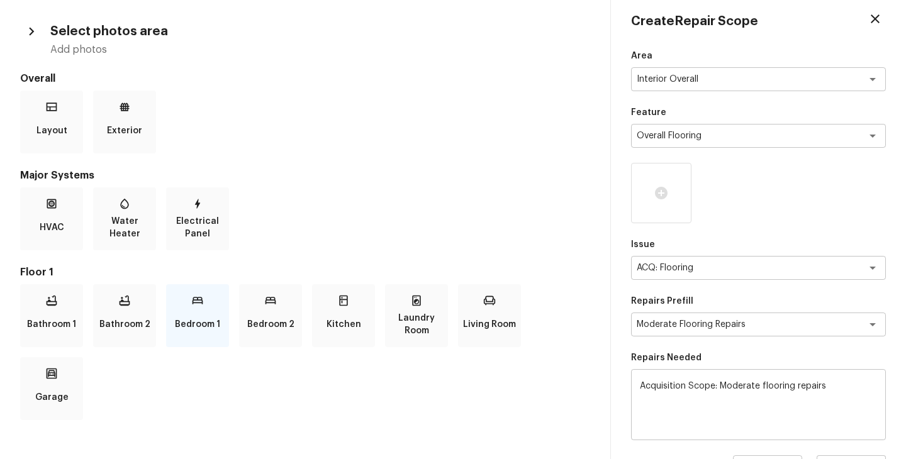
click at [197, 320] on p "Bedroom 1" at bounding box center [197, 324] width 45 height 25
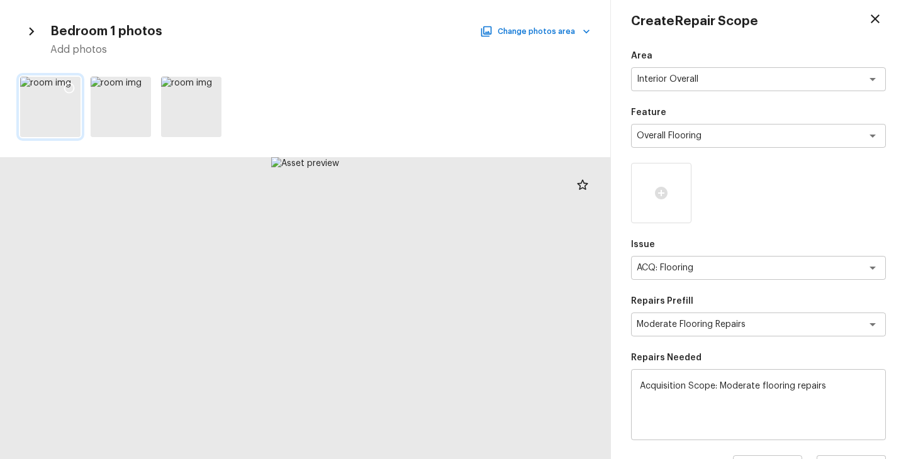
click at [67, 88] on icon at bounding box center [69, 88] width 13 height 13
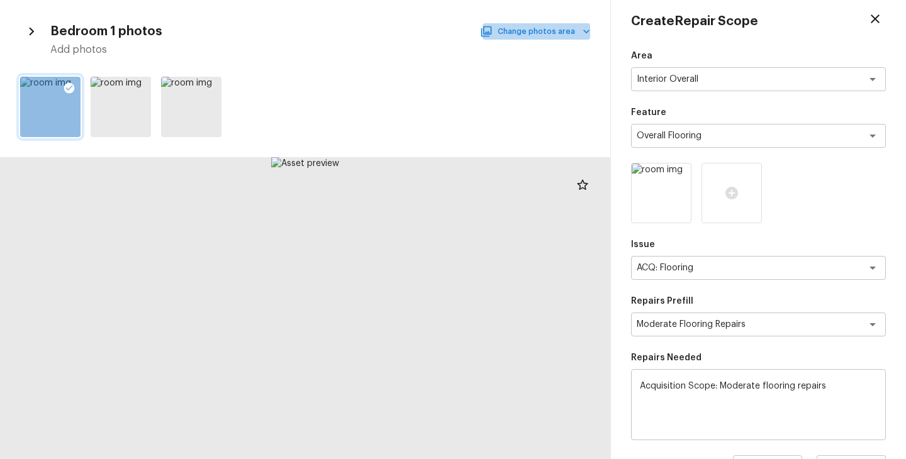
click at [578, 33] on button "Change photos area" at bounding box center [537, 31] width 108 height 16
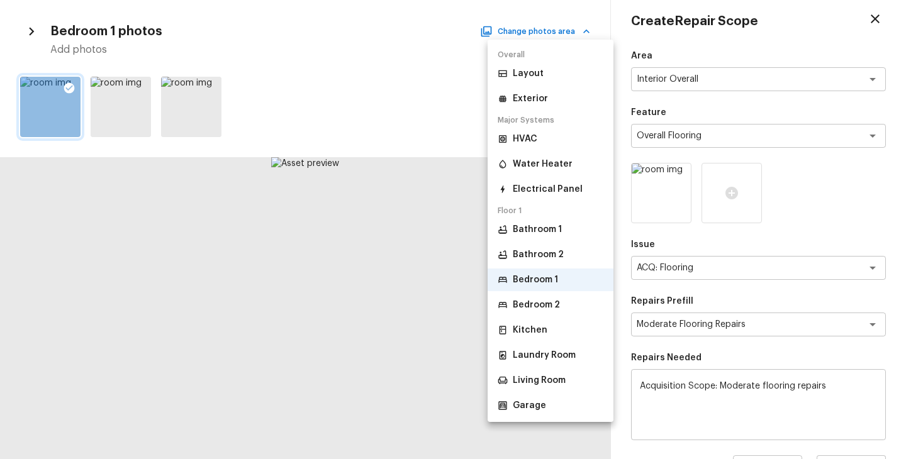
click at [537, 230] on p "Bathroom 1" at bounding box center [537, 229] width 49 height 13
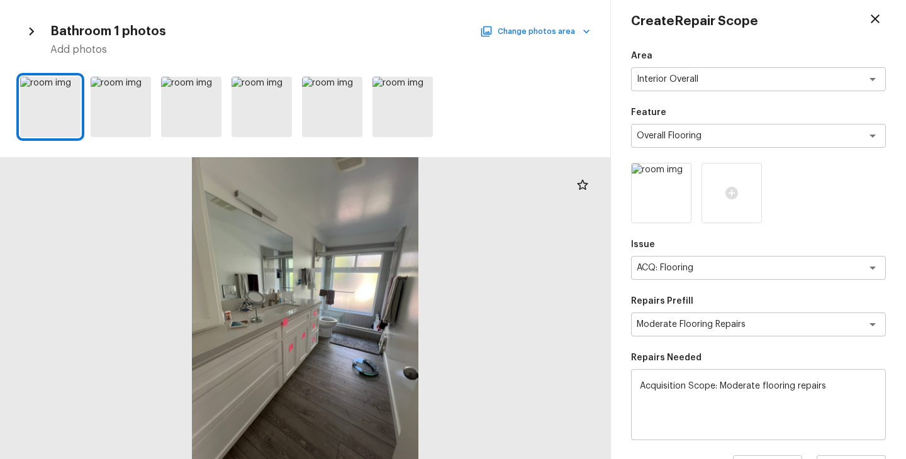
click at [561, 35] on button "Change photos area" at bounding box center [537, 31] width 108 height 16
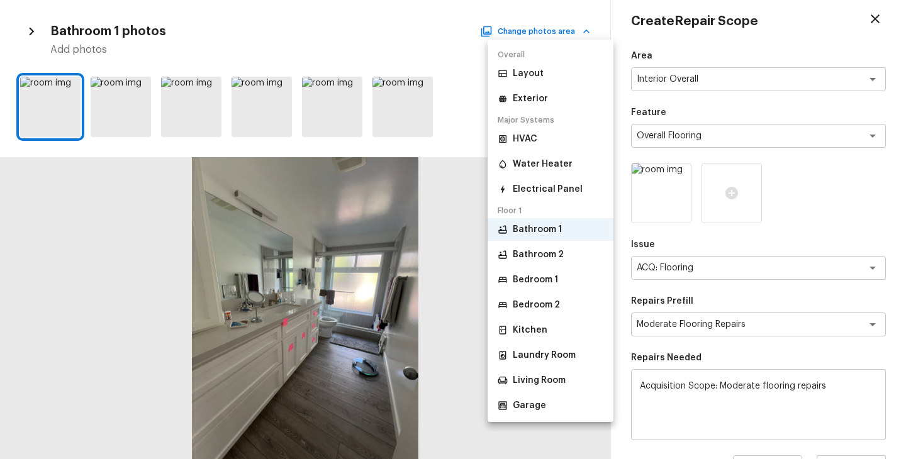
click at [542, 253] on p "Bathroom 2" at bounding box center [538, 255] width 51 height 13
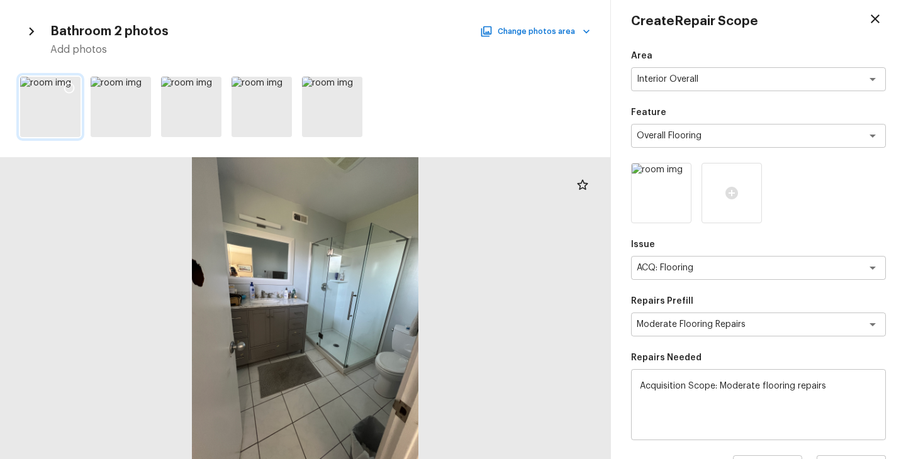
click at [67, 86] on icon at bounding box center [69, 88] width 13 height 13
click at [569, 32] on button "Change photos area" at bounding box center [537, 31] width 108 height 16
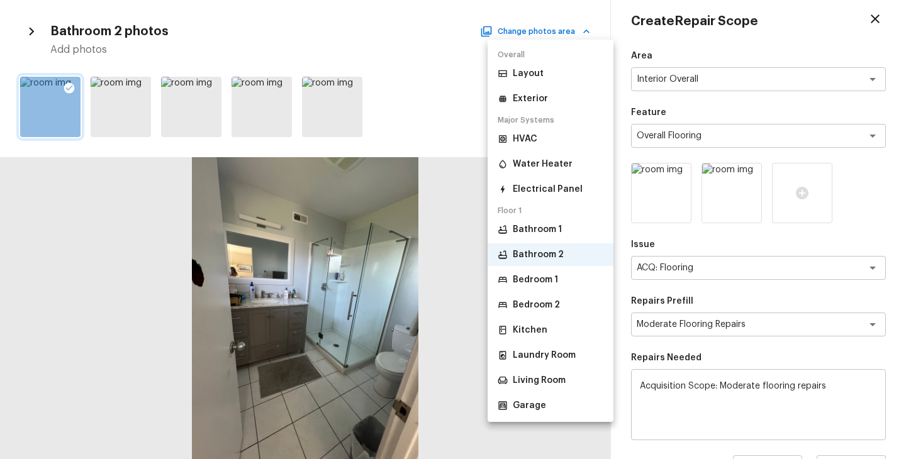
click at [541, 379] on p "Living Room" at bounding box center [539, 380] width 53 height 13
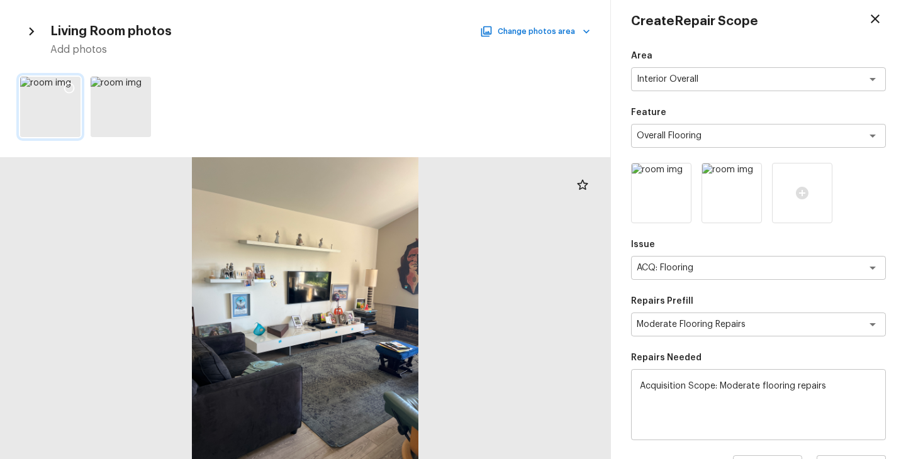
click at [72, 85] on icon at bounding box center [69, 88] width 13 height 13
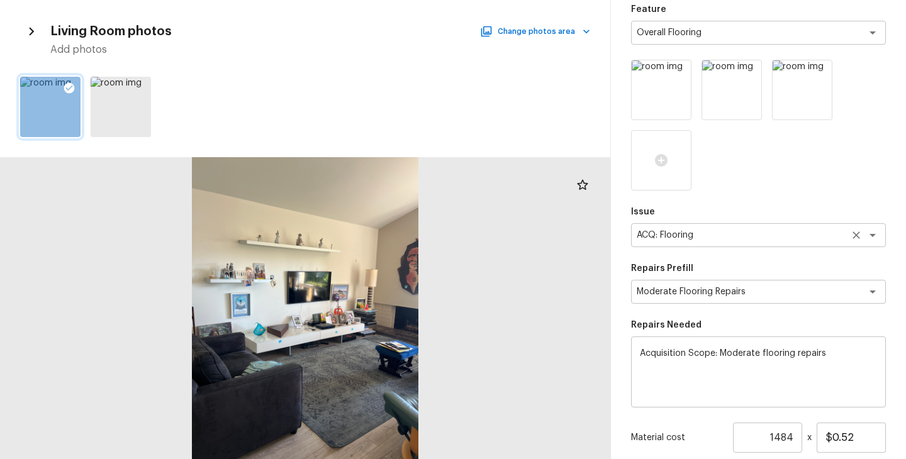
scroll to position [246, 0]
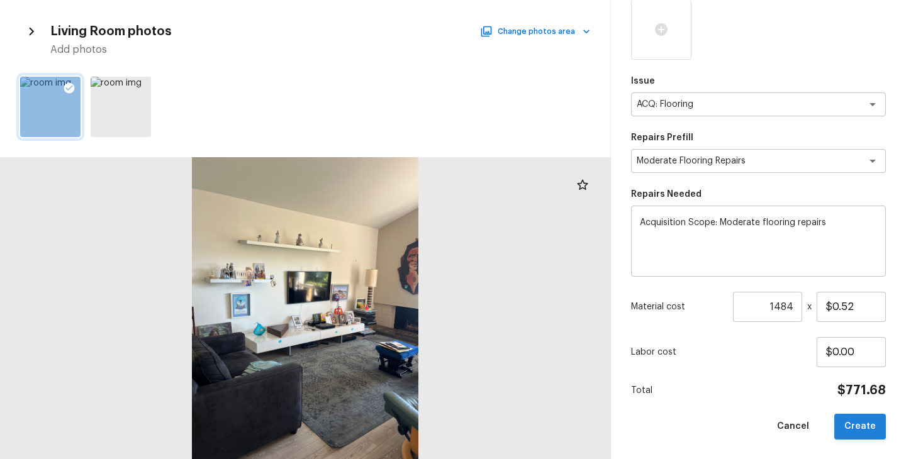
click at [853, 432] on button "Create" at bounding box center [860, 427] width 52 height 26
type input "1"
type input "$0.00"
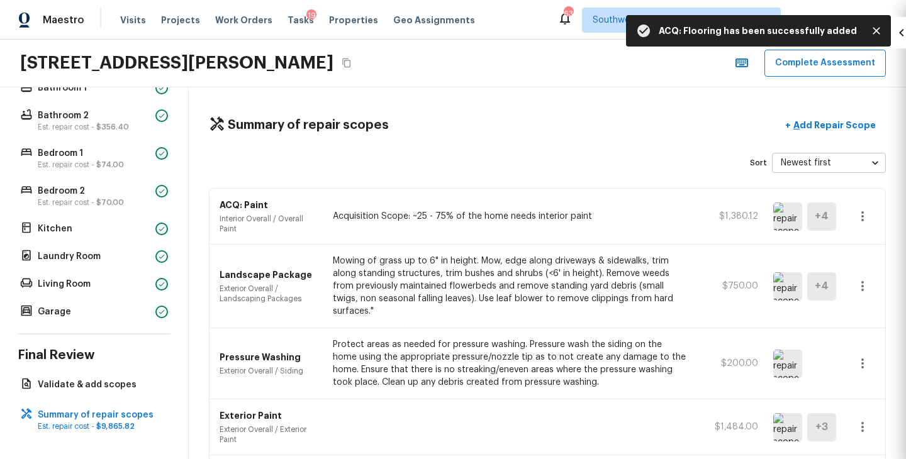
scroll to position [176, 0]
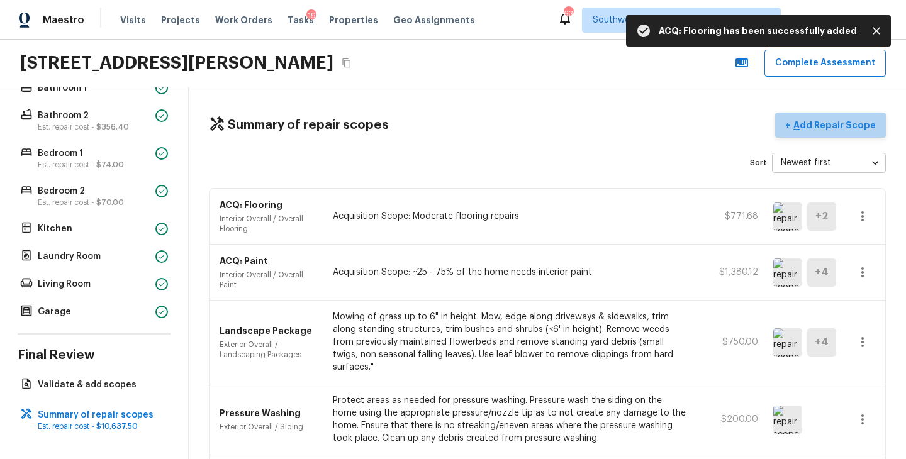
click at [838, 128] on p "Add Repair Scope" at bounding box center [833, 125] width 85 height 13
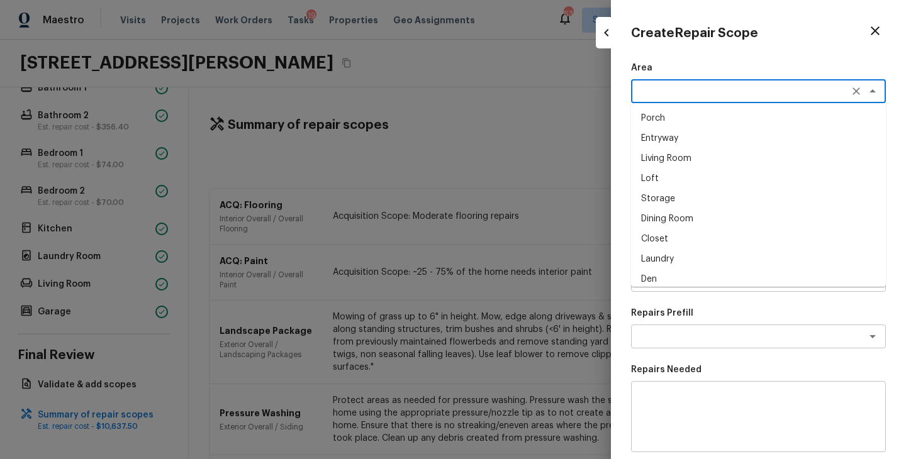
click at [673, 96] on textarea at bounding box center [741, 91] width 208 height 13
click at [708, 120] on li "Interior Overall" at bounding box center [758, 118] width 255 height 20
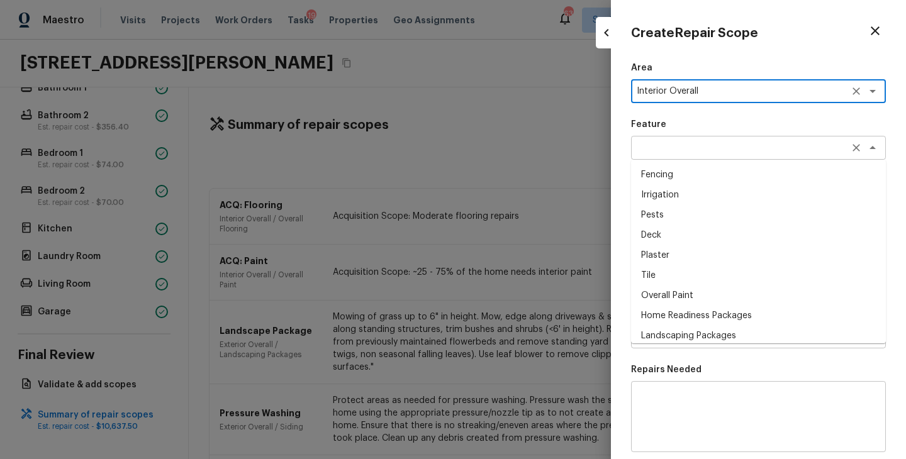
click at [710, 154] on div "x ​" at bounding box center [758, 148] width 255 height 24
type textarea "Interior Overall"
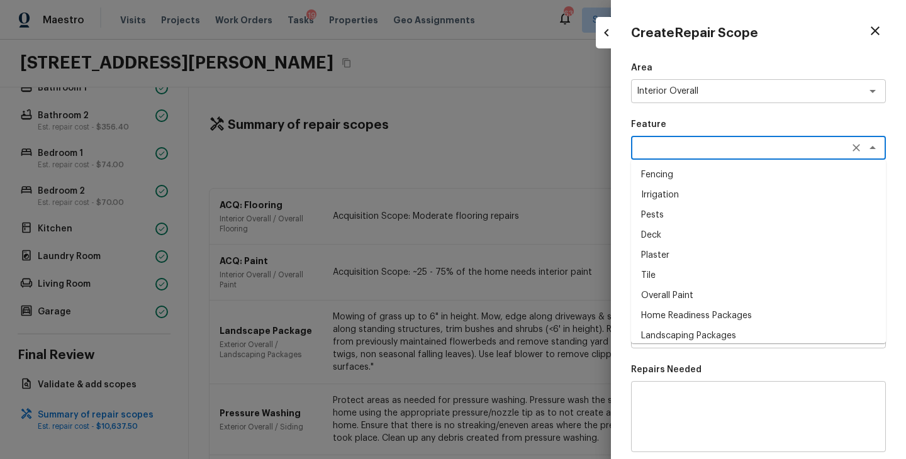
click at [690, 294] on li "Overall Paint" at bounding box center [758, 296] width 255 height 20
type textarea "Overall Paint"
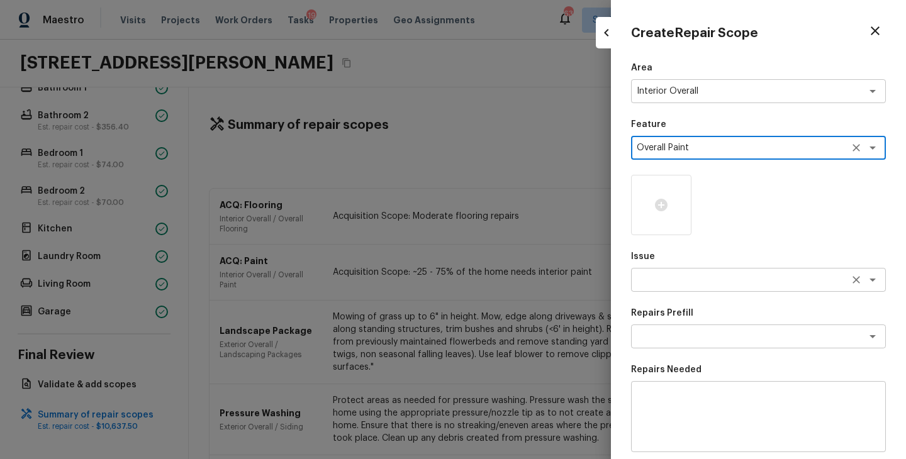
click at [682, 275] on textarea at bounding box center [741, 280] width 208 height 13
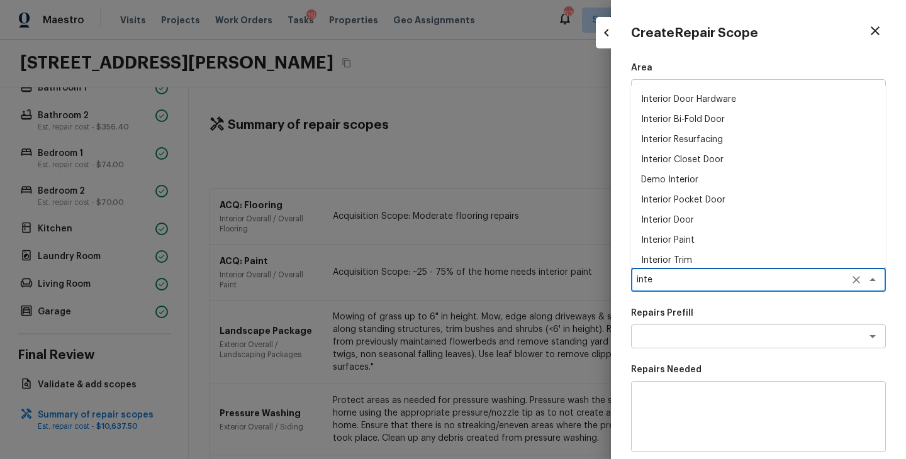
click at [693, 240] on li "Interior Paint" at bounding box center [758, 240] width 255 height 20
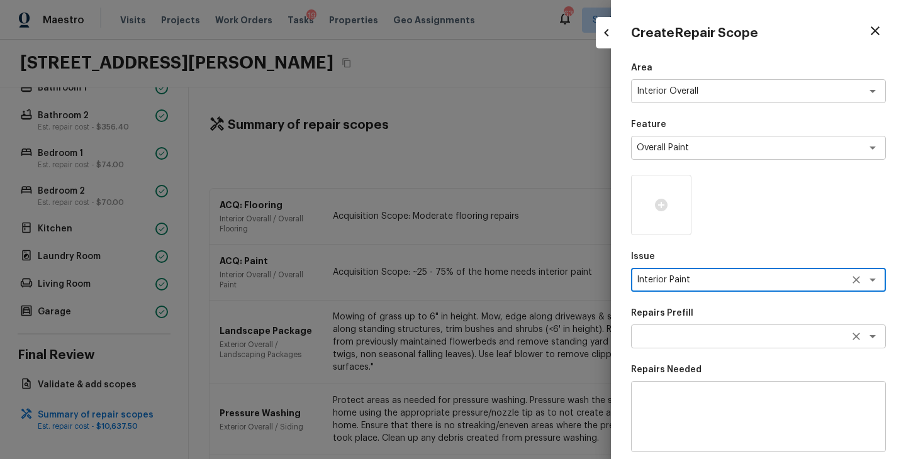
type textarea "Interior Paint"
click at [688, 337] on textarea at bounding box center [741, 336] width 208 height 13
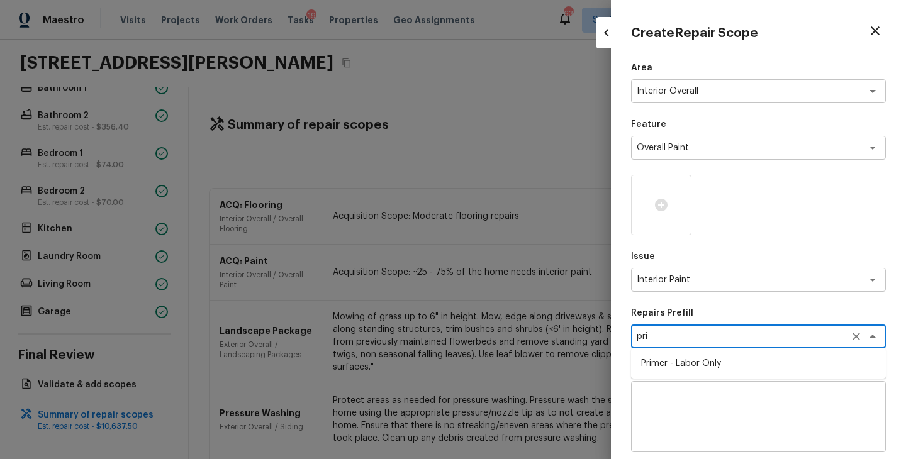
click at [690, 359] on li "Primer - Labor Only" at bounding box center [758, 364] width 255 height 20
type textarea "Primer - Labor Only"
type textarea "Interior primer - PRIMER PROVIDED BY OPENDOOR - All nails, screws, drywall anch…"
type input "$0.40"
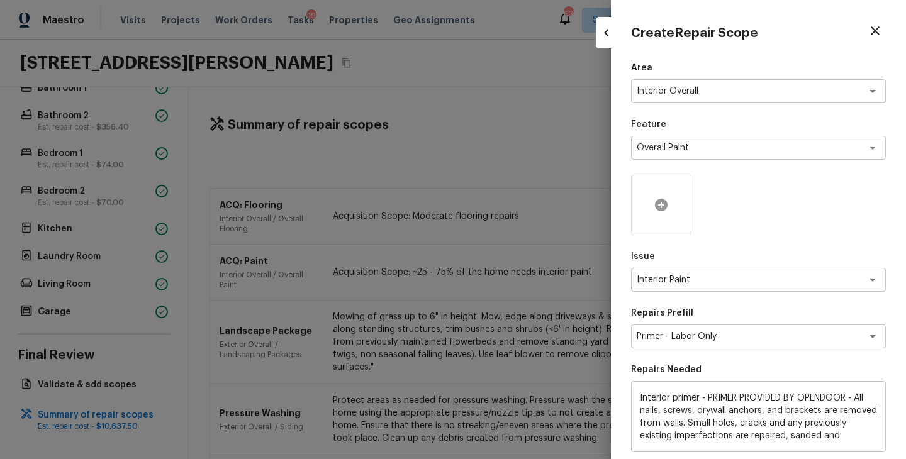
click at [664, 209] on icon at bounding box center [661, 205] width 13 height 13
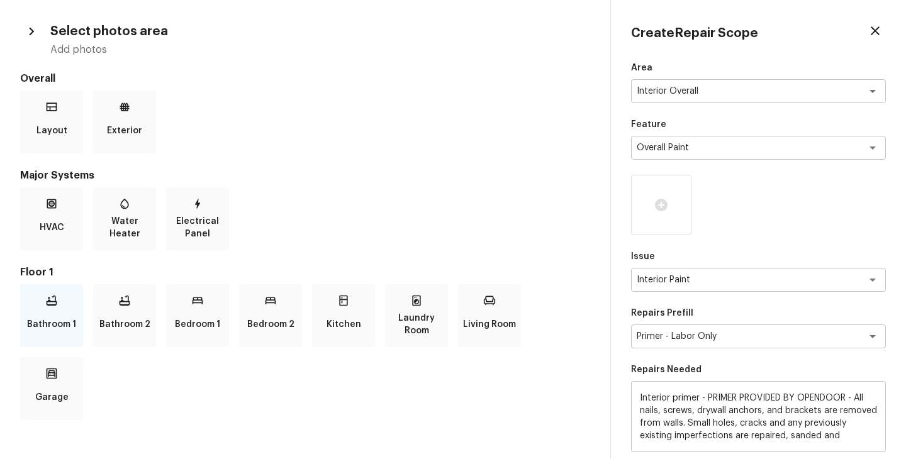
click at [59, 332] on p "Bathroom 1" at bounding box center [51, 324] width 49 height 25
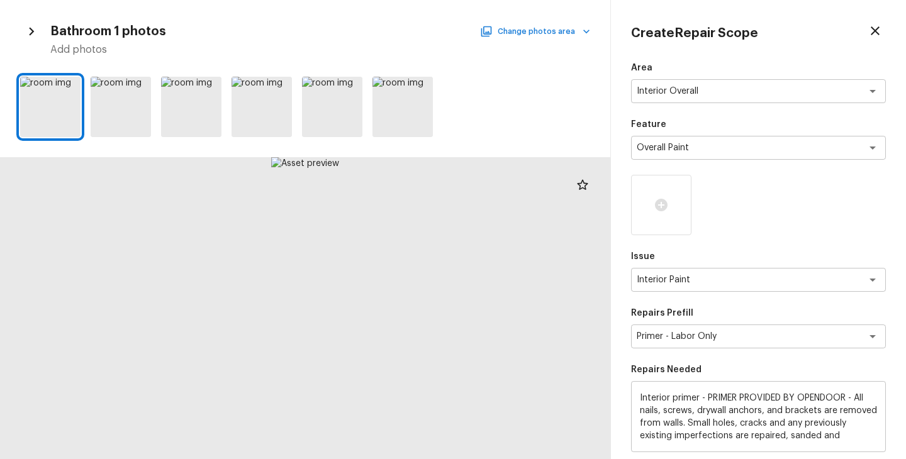
click at [539, 35] on button "Change photos area" at bounding box center [537, 31] width 108 height 16
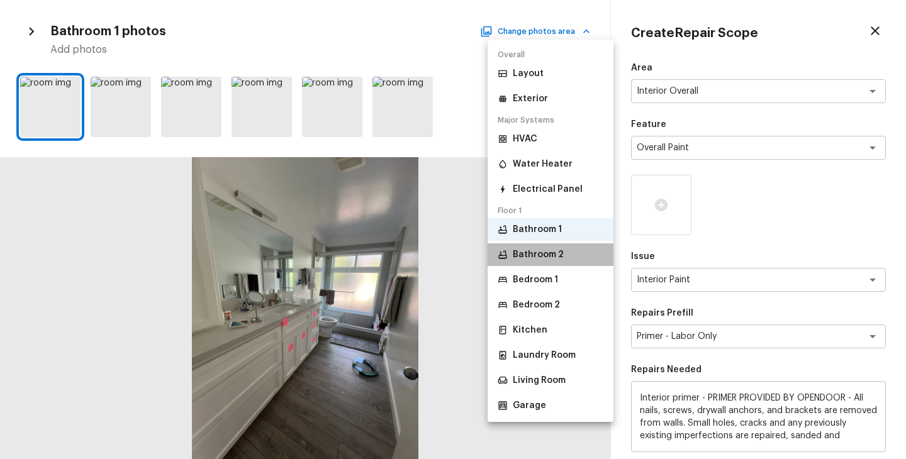
click at [547, 251] on p "Bathroom 2" at bounding box center [538, 255] width 51 height 13
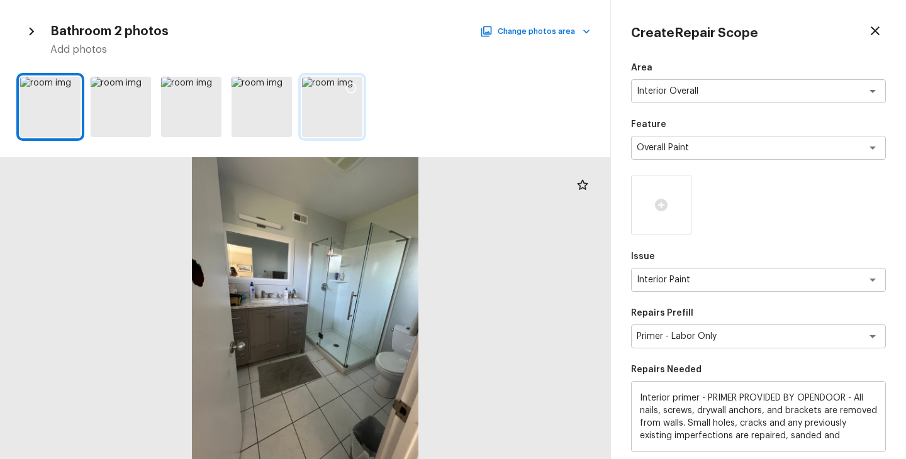
click at [323, 104] on div at bounding box center [332, 107] width 60 height 60
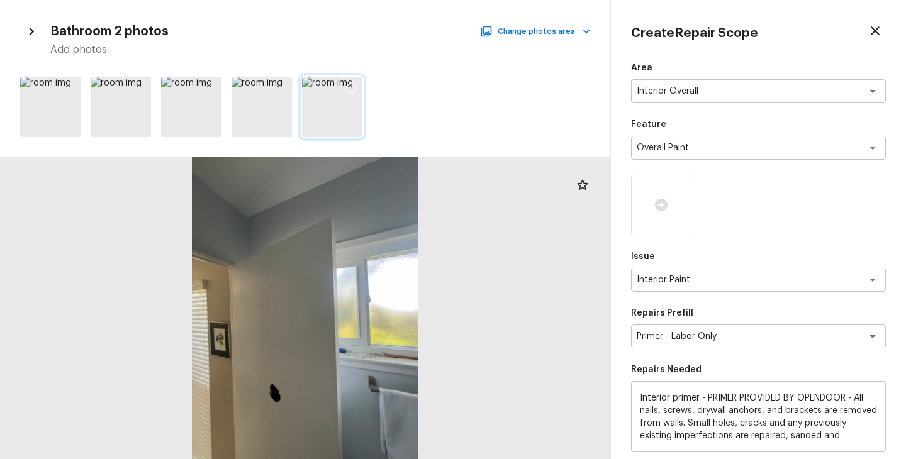
click at [355, 84] on icon at bounding box center [351, 88] width 13 height 13
click at [546, 34] on button "Change photos area" at bounding box center [537, 31] width 108 height 16
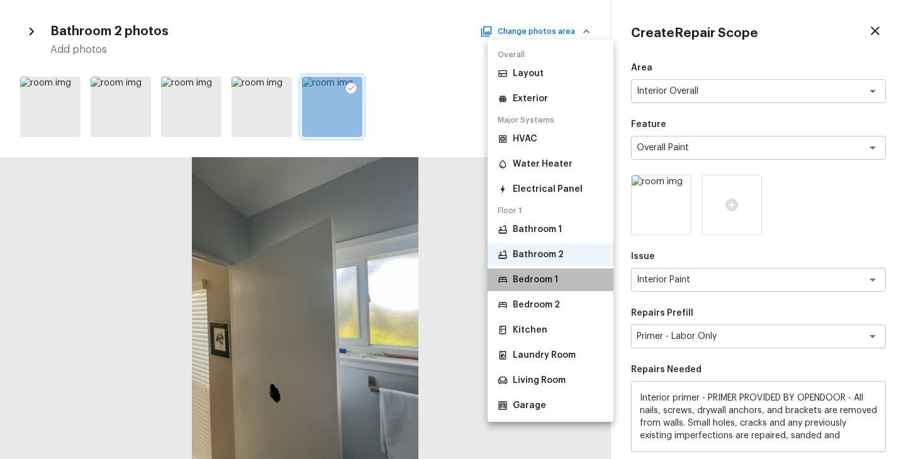
click at [544, 279] on p "Bedroom 1" at bounding box center [535, 280] width 45 height 13
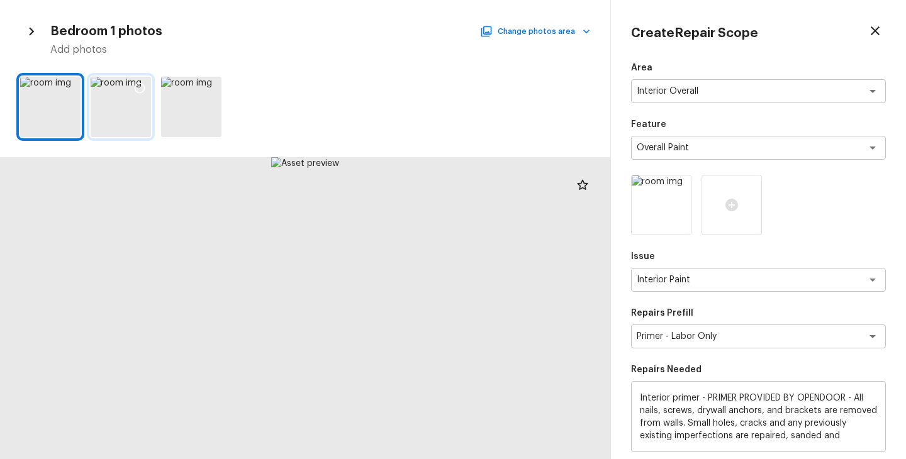
click at [121, 111] on div at bounding box center [121, 107] width 60 height 60
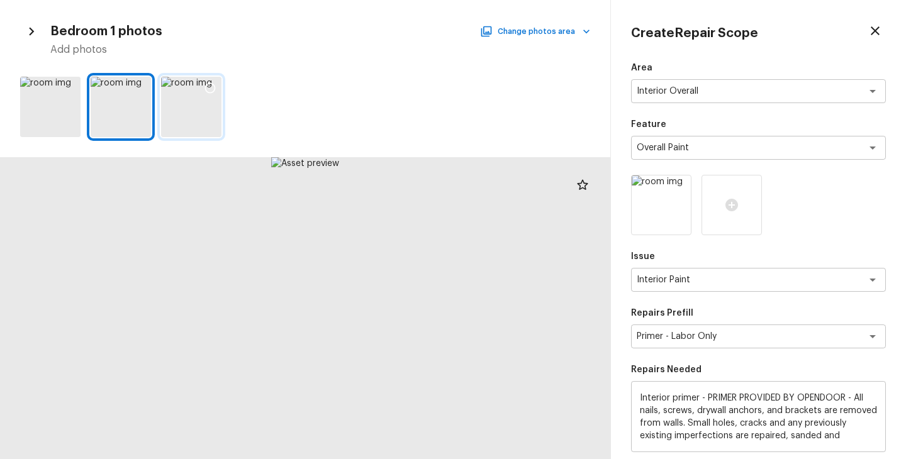
click at [193, 118] on div at bounding box center [191, 107] width 60 height 60
click at [215, 86] on icon at bounding box center [210, 88] width 13 height 13
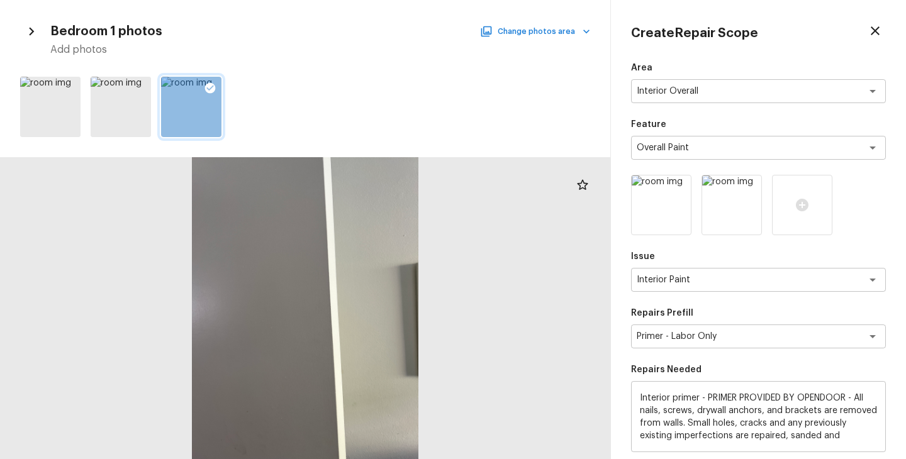
click at [571, 36] on button "Change photos area" at bounding box center [537, 31] width 108 height 16
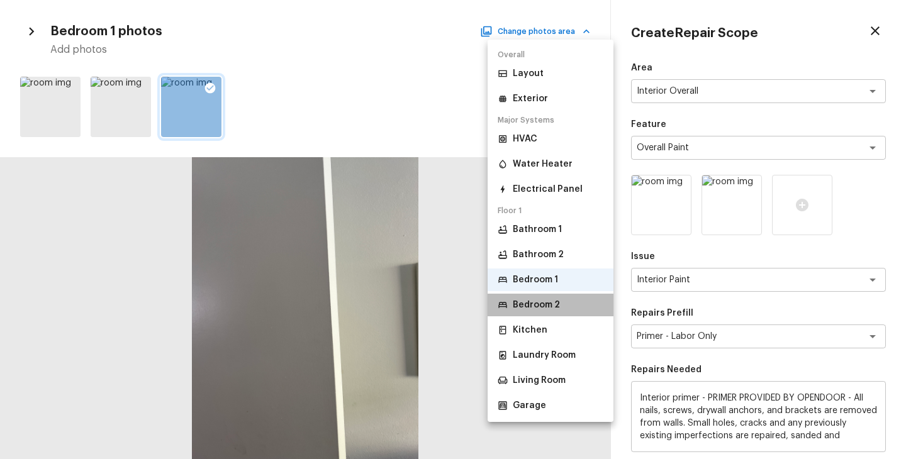
click at [542, 306] on p "Bedroom 2" at bounding box center [536, 305] width 47 height 13
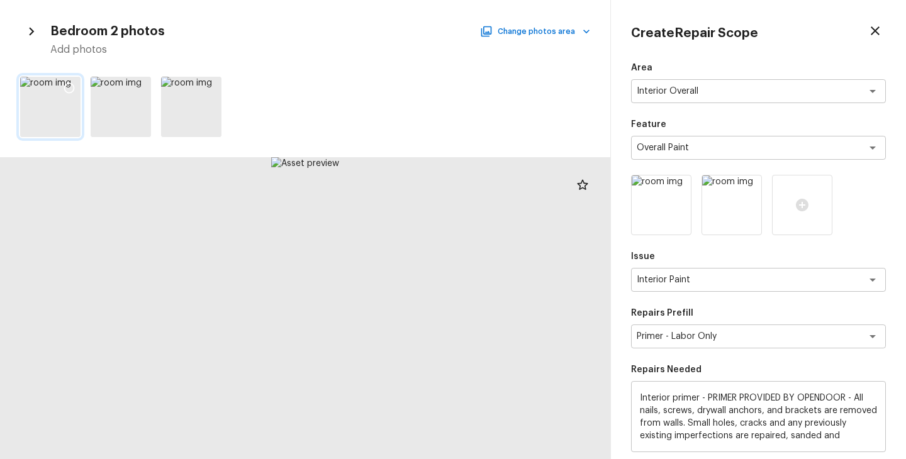
click at [70, 86] on icon at bounding box center [69, 88] width 13 height 13
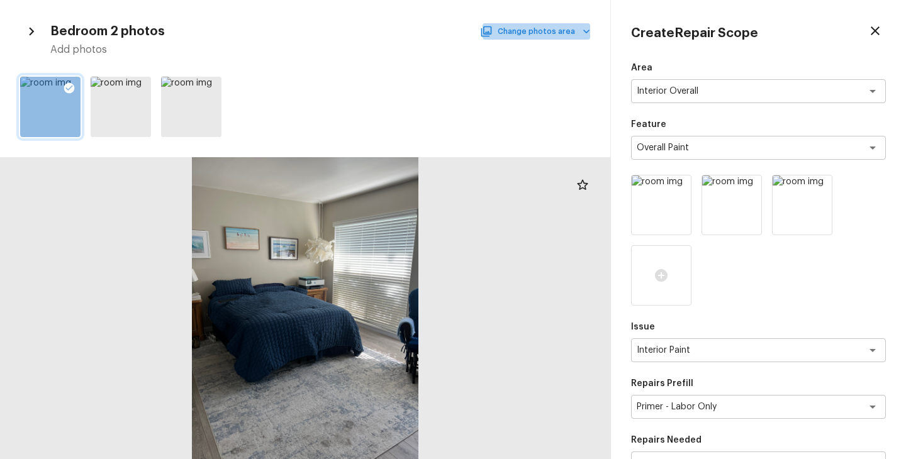
click at [559, 28] on button "Change photos area" at bounding box center [537, 31] width 108 height 16
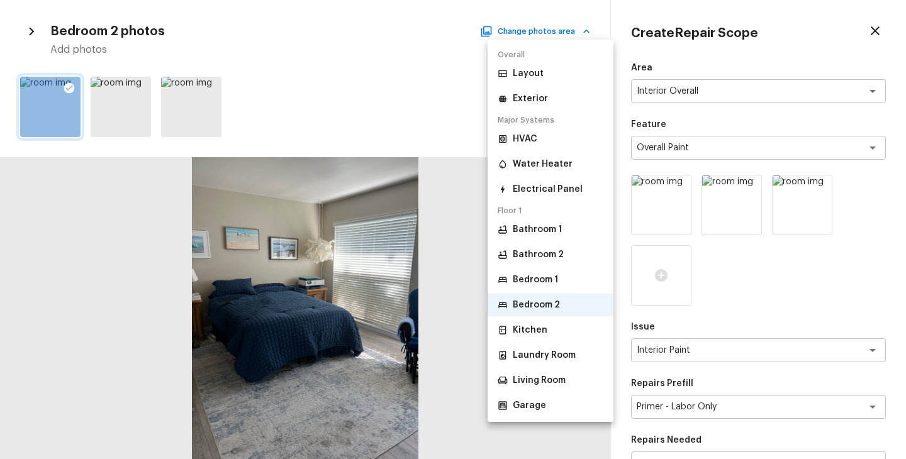
click at [533, 332] on p "Kitchen" at bounding box center [530, 330] width 35 height 13
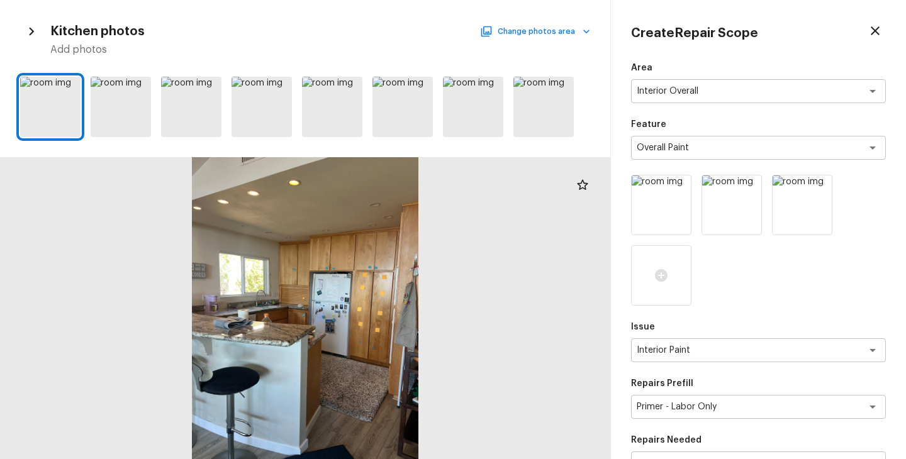
click at [573, 36] on button "Change photos area" at bounding box center [537, 31] width 108 height 16
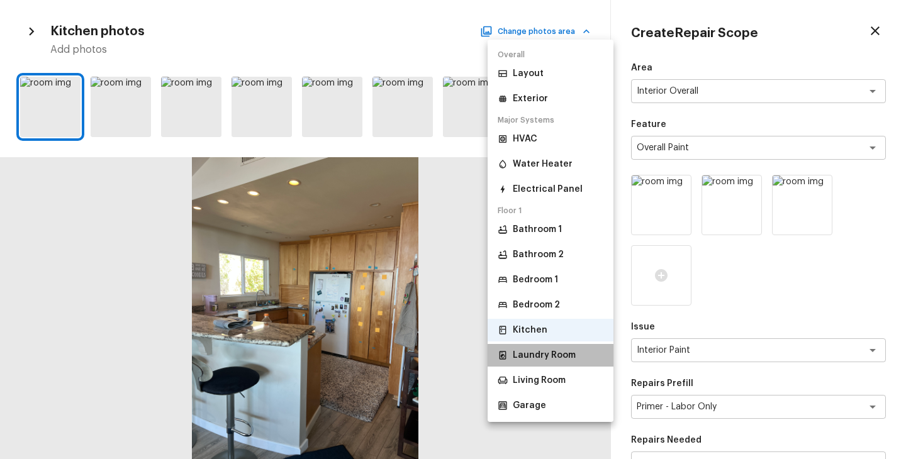
click at [556, 355] on p "Laundry Room" at bounding box center [544, 355] width 63 height 13
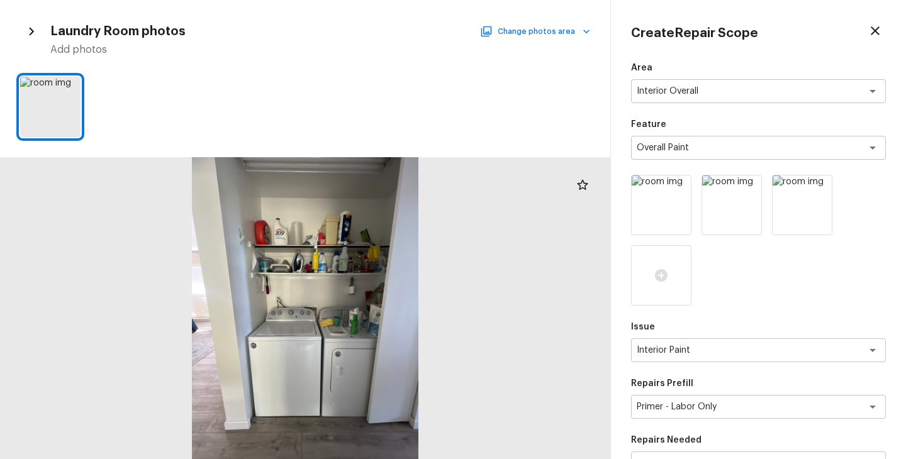
click at [563, 35] on button "Change photos area" at bounding box center [537, 31] width 108 height 16
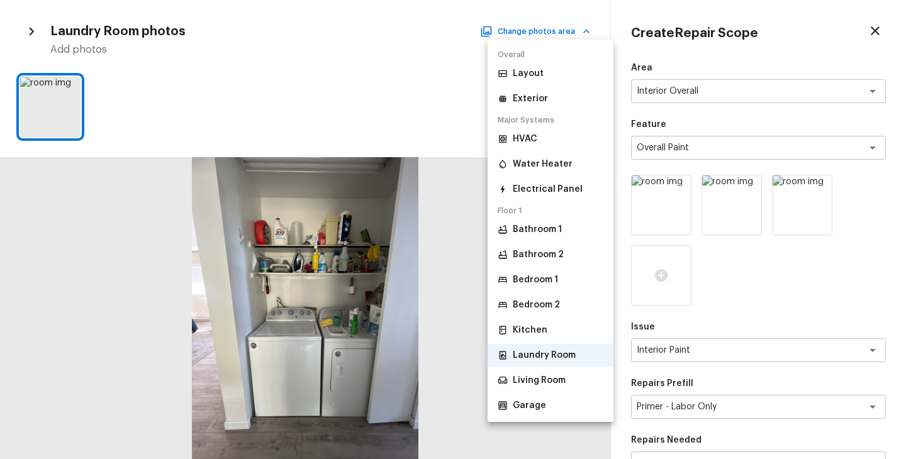
click at [540, 384] on p "Living Room" at bounding box center [539, 380] width 53 height 13
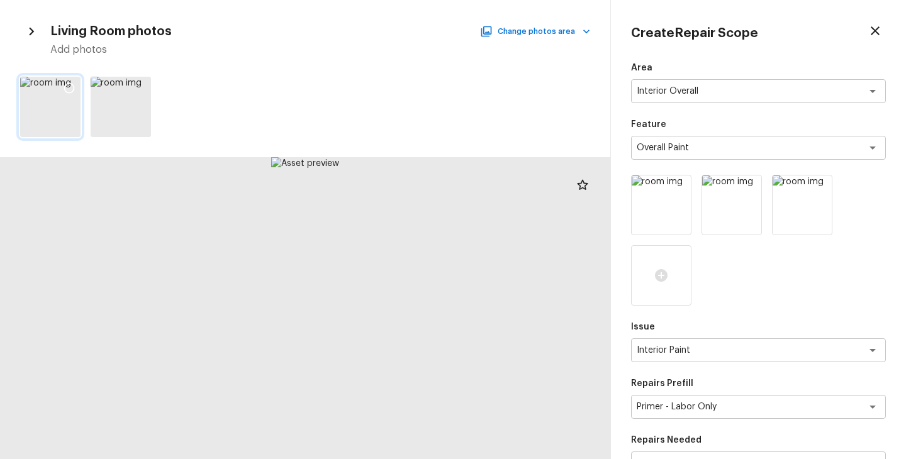
click at [69, 87] on icon at bounding box center [69, 88] width 13 height 13
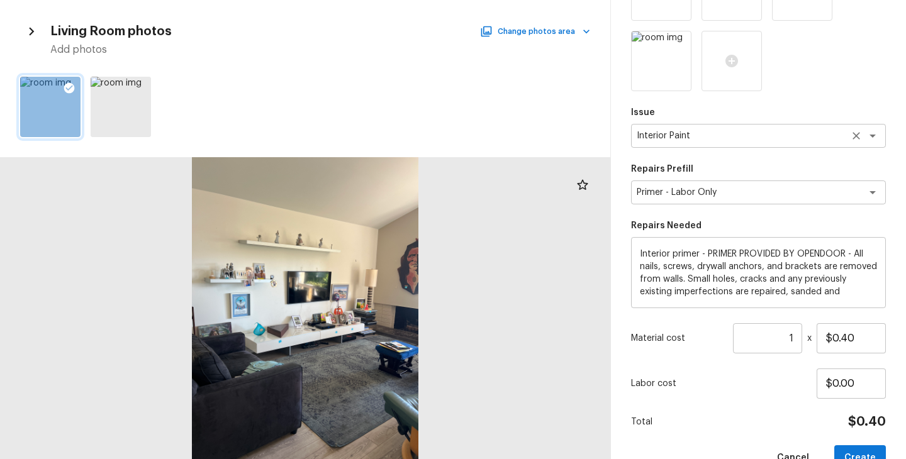
scroll to position [246, 0]
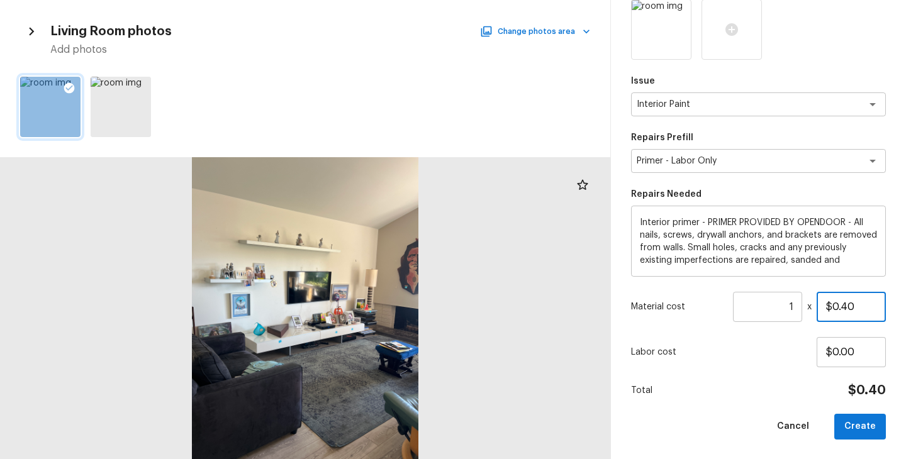
drag, startPoint x: 864, startPoint y: 308, endPoint x: 807, endPoint y: 308, distance: 56.6
click at [807, 308] on div "Material cost 1 ​ x $0.40" at bounding box center [758, 307] width 255 height 30
click at [795, 307] on input "1" at bounding box center [767, 307] width 69 height 30
drag, startPoint x: 860, startPoint y: 306, endPoint x: 766, endPoint y: 308, distance: 94.4
click at [766, 308] on div "Material cost 1 ​ x $0.40" at bounding box center [758, 307] width 255 height 30
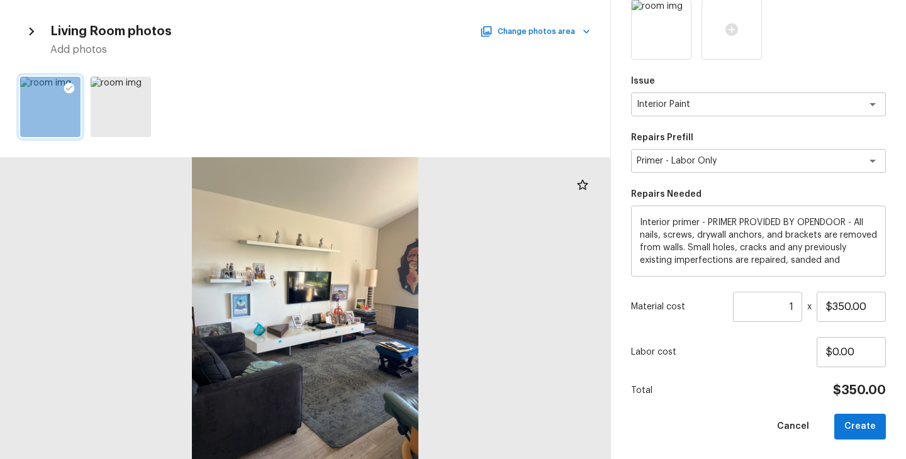
click at [730, 383] on div "Total $350.00" at bounding box center [758, 391] width 255 height 16
click at [865, 423] on button "Create" at bounding box center [860, 427] width 52 height 26
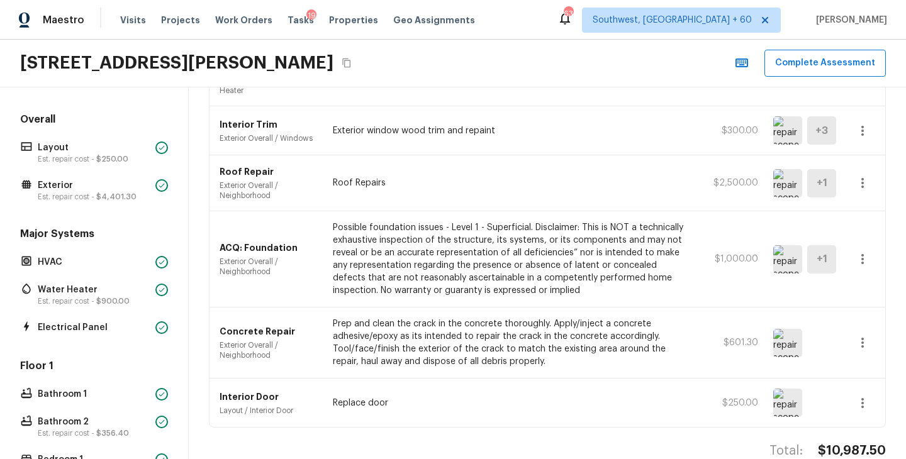
scroll to position [306, 0]
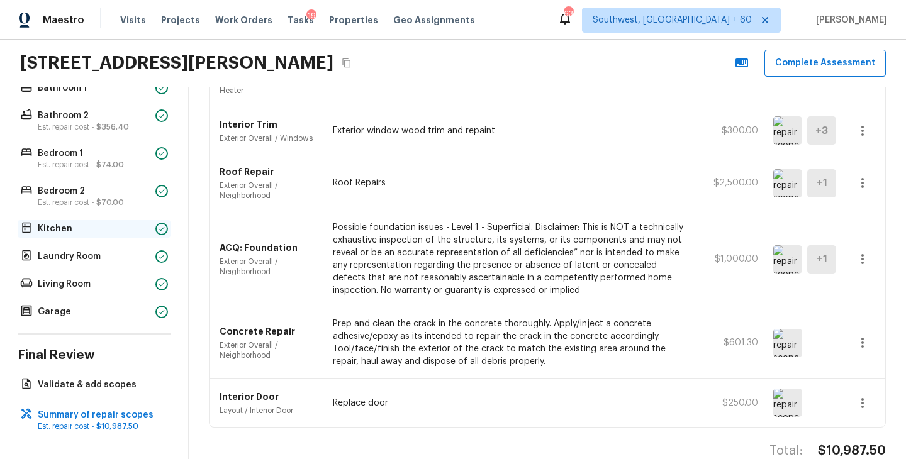
click at [102, 227] on p "Kitchen" at bounding box center [94, 229] width 113 height 13
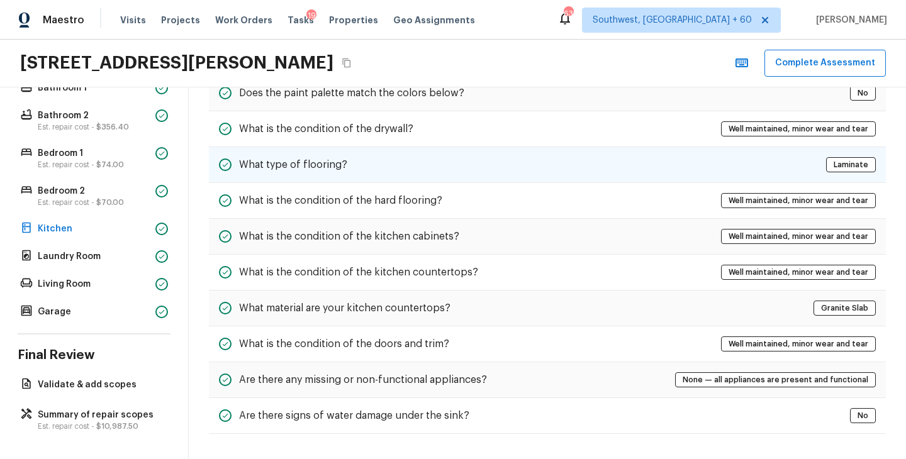
scroll to position [0, 0]
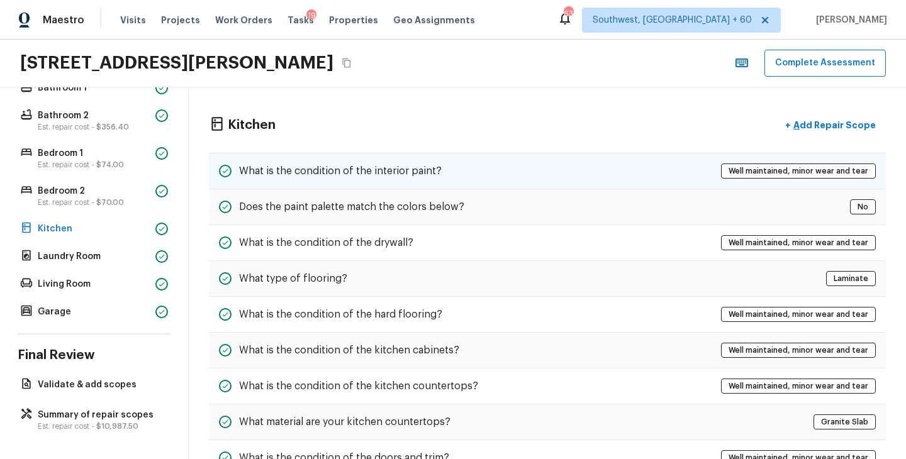
click at [420, 174] on h5 "What is the condition of the interior paint?" at bounding box center [340, 171] width 203 height 14
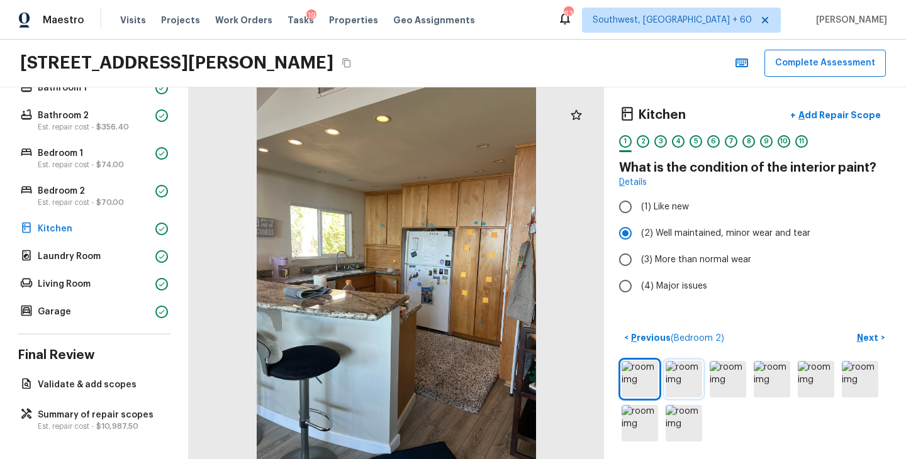
click at [676, 369] on img at bounding box center [684, 379] width 36 height 36
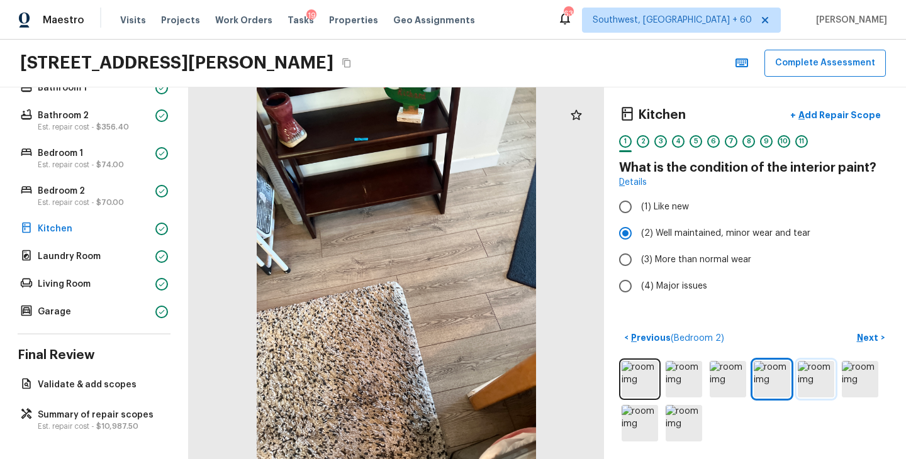
click at [801, 369] on img at bounding box center [816, 379] width 36 height 36
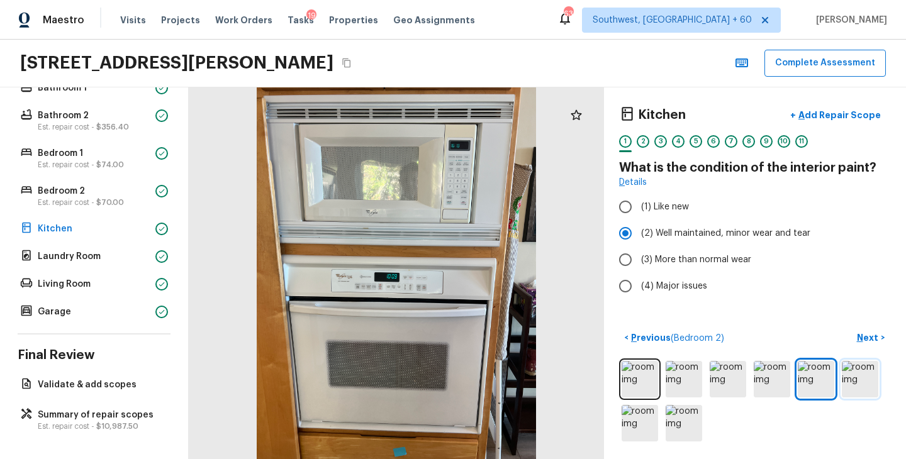
click at [870, 374] on img at bounding box center [860, 379] width 36 height 36
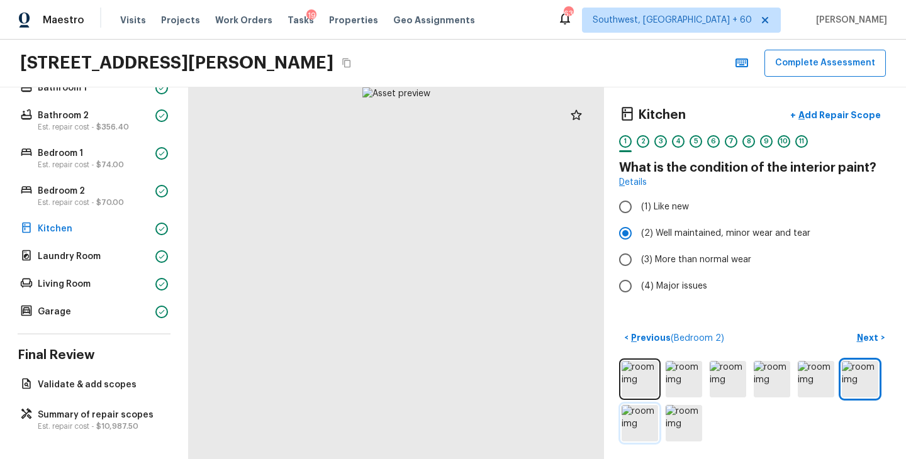
click at [644, 418] on img at bounding box center [640, 423] width 36 height 36
click at [674, 423] on img at bounding box center [684, 423] width 36 height 36
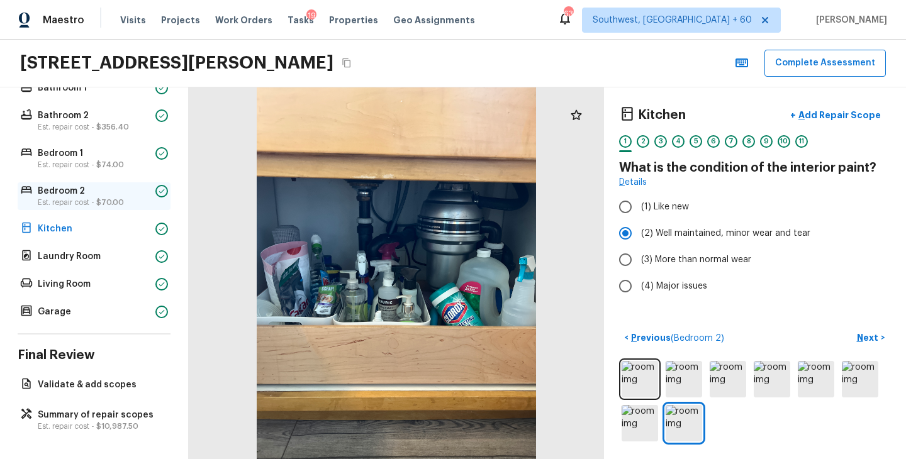
scroll to position [254, 0]
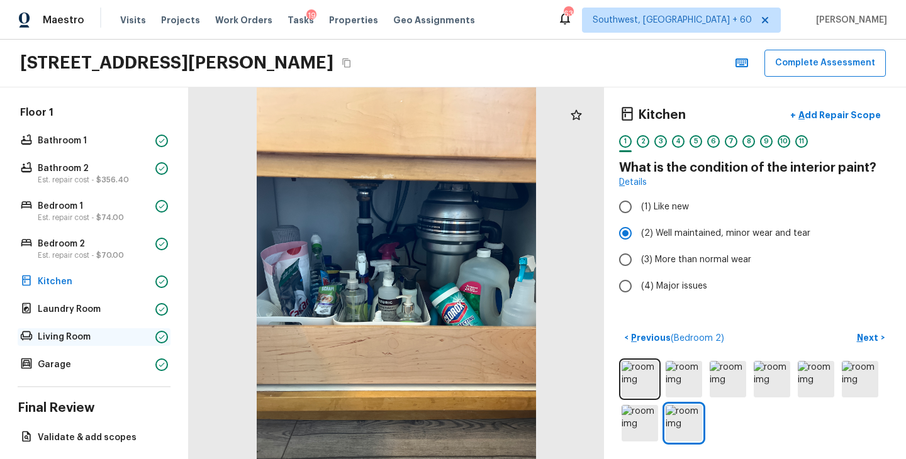
click at [88, 333] on p "Living Room" at bounding box center [94, 337] width 113 height 13
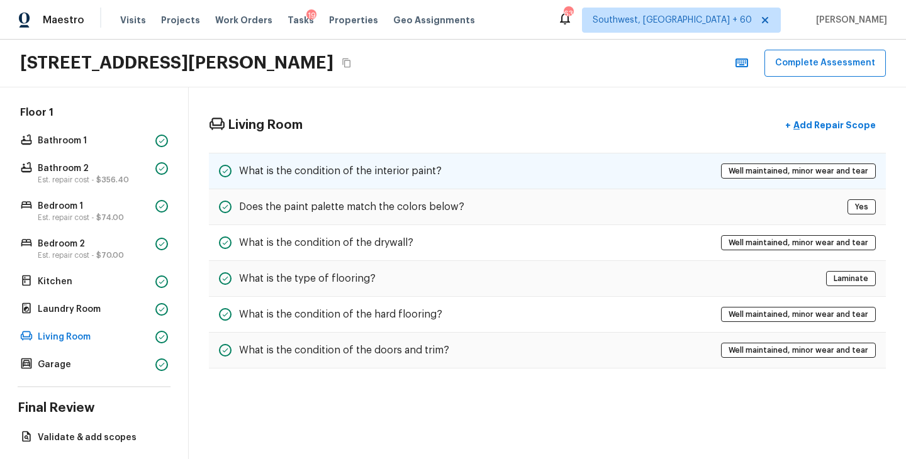
click at [409, 166] on h5 "What is the condition of the interior paint?" at bounding box center [340, 171] width 203 height 14
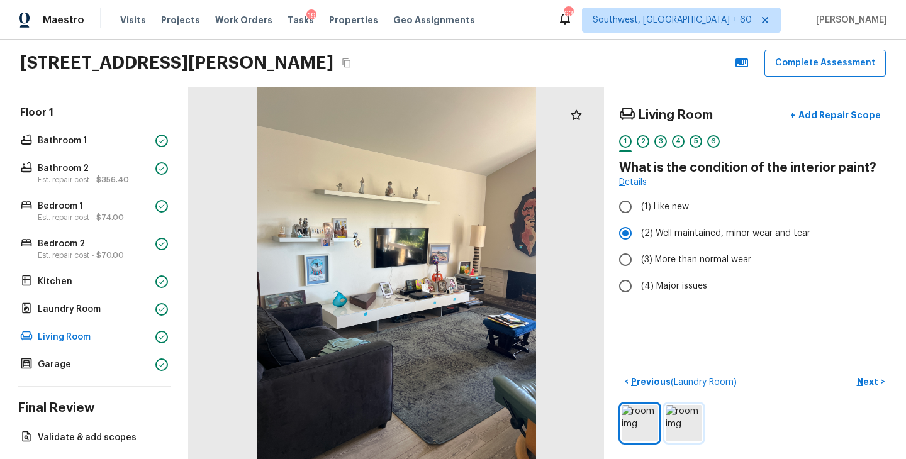
click at [685, 431] on img at bounding box center [684, 423] width 36 height 36
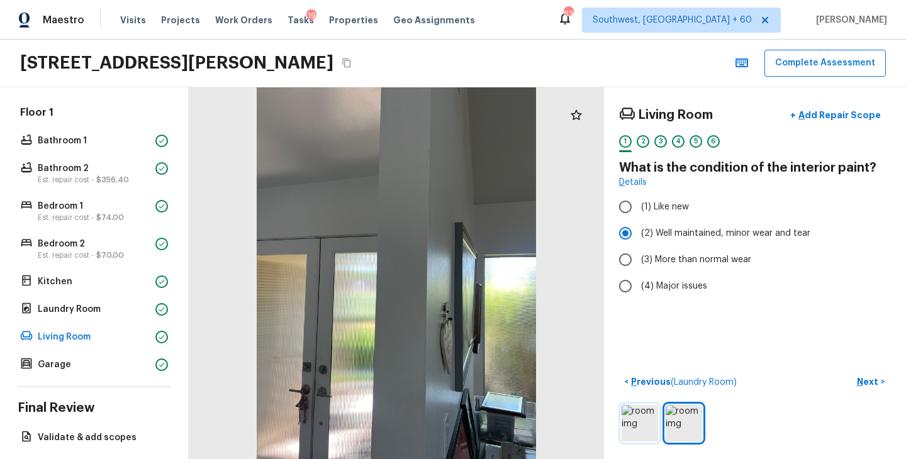
click at [636, 415] on img at bounding box center [640, 423] width 36 height 36
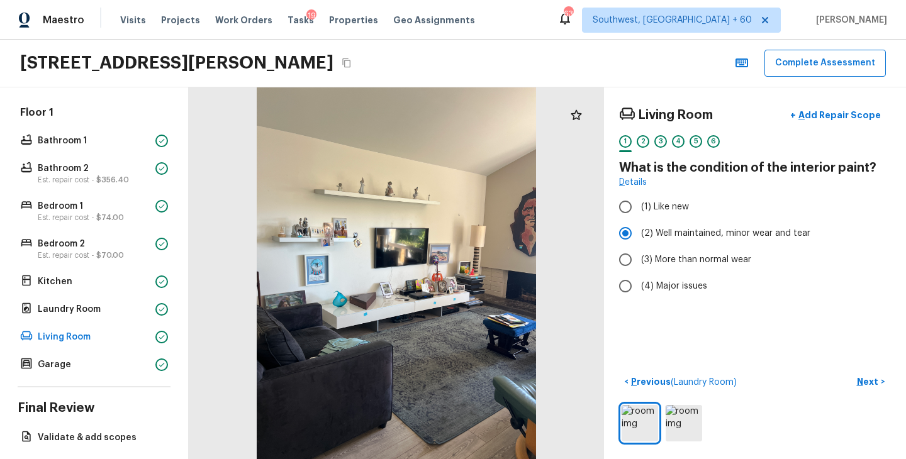
scroll to position [306, 0]
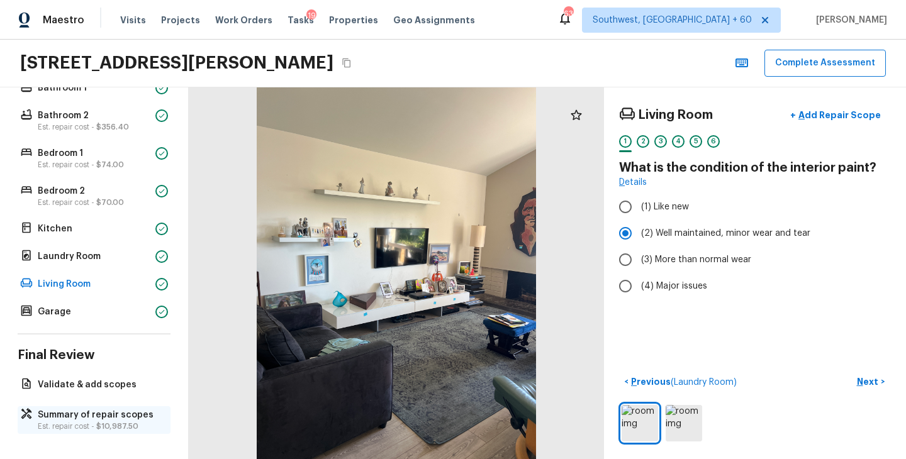
click at [79, 427] on p "Est. repair cost - $10,987.50" at bounding box center [100, 427] width 125 height 10
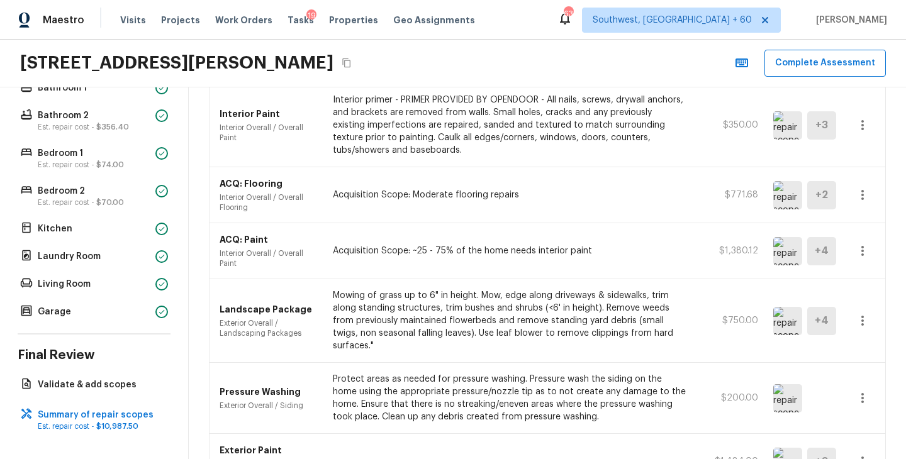
scroll to position [0, 0]
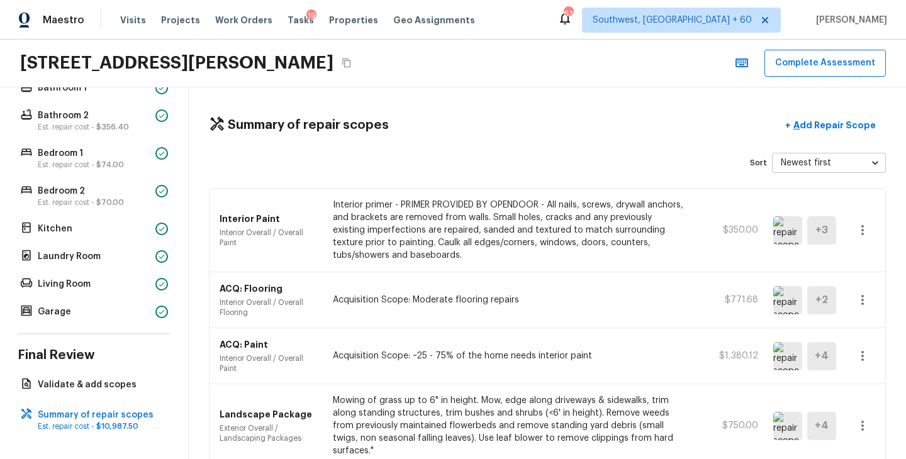
click at [355, 55] on div "31621 Crystal Sands Dr, Laguna Niguel, CA 92677" at bounding box center [187, 63] width 335 height 23
click at [352, 64] on icon "Copy Address" at bounding box center [347, 63] width 10 height 10
click at [429, 233] on p "Interior primer - PRIMER PROVIDED BY OPENDOOR - All nails, screws, drywall anch…" at bounding box center [510, 230] width 354 height 63
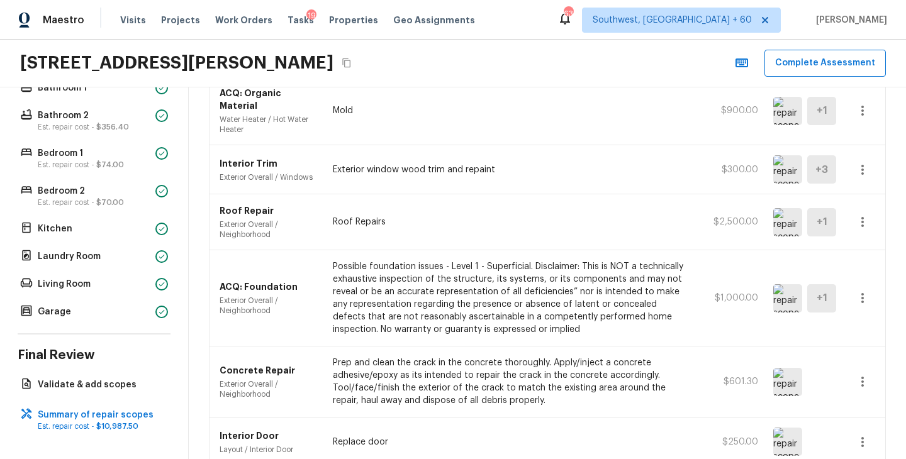
scroll to position [714, 0]
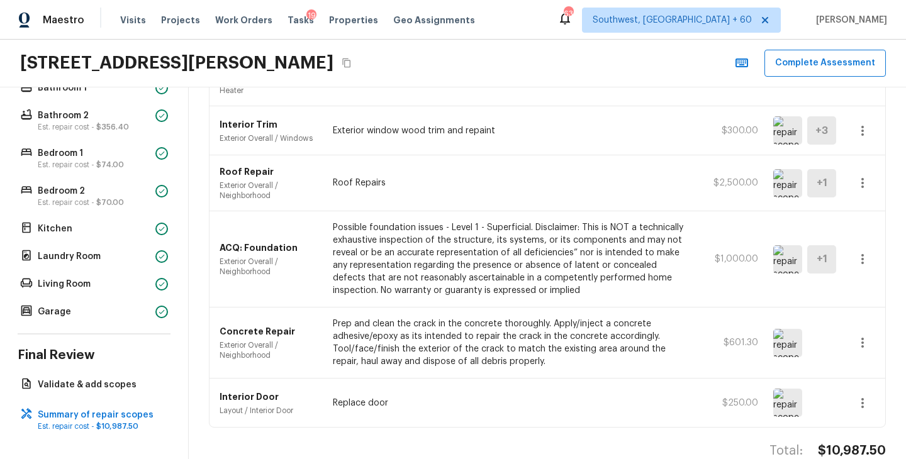
click at [861, 443] on h4 "$10,987.50" at bounding box center [852, 451] width 68 height 16
copy h4 "$10,987.50"
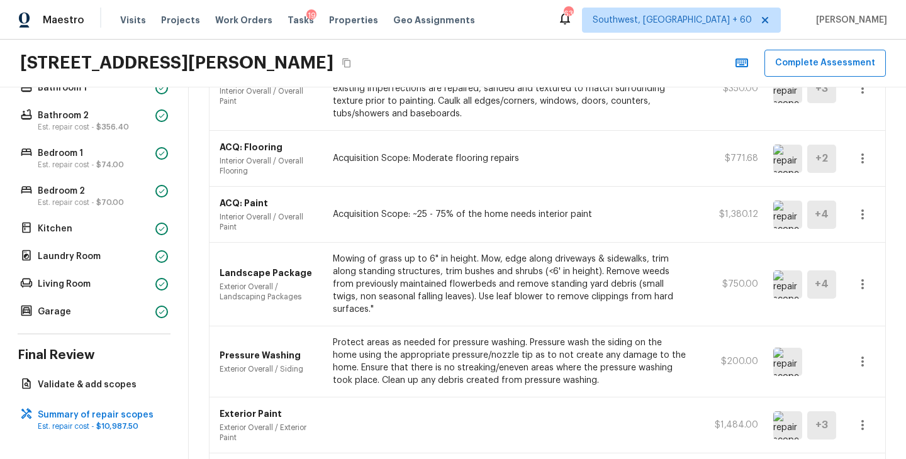
scroll to position [36, 0]
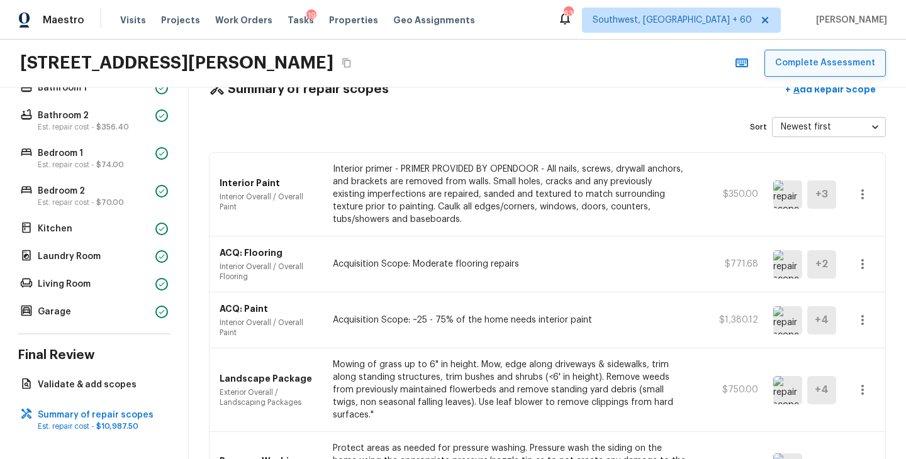
click at [820, 67] on button "Complete Assessment" at bounding box center [824, 63] width 121 height 27
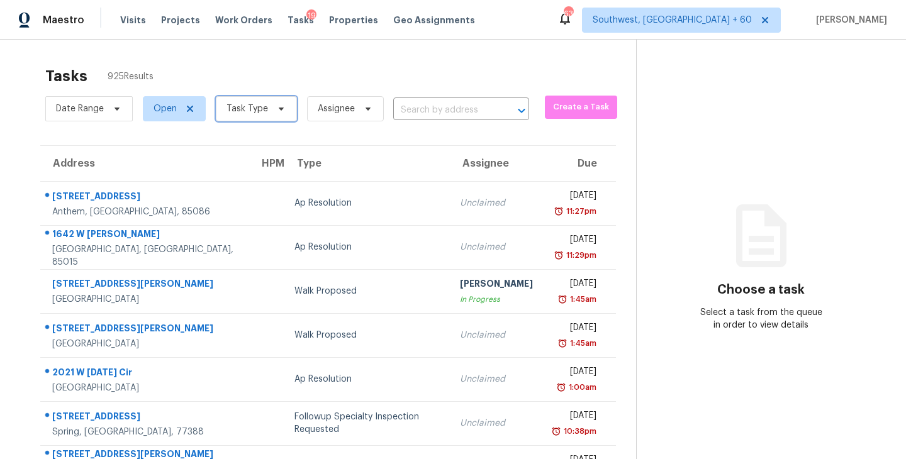
click at [260, 110] on span "Task Type" at bounding box center [248, 109] width 42 height 13
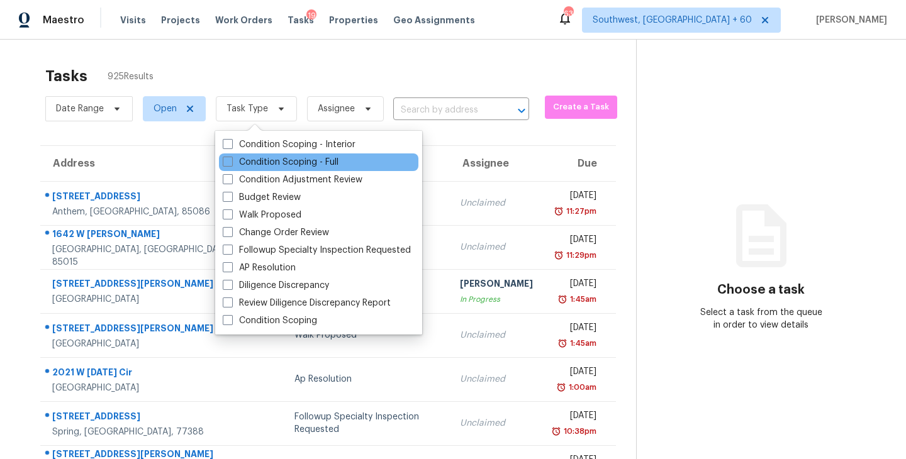
click at [289, 154] on div "Condition Scoping - Full" at bounding box center [318, 163] width 199 height 18
click at [289, 159] on label "Condition Scoping - Full" at bounding box center [281, 162] width 116 height 13
click at [231, 159] on input "Condition Scoping - Full" at bounding box center [227, 160] width 8 height 8
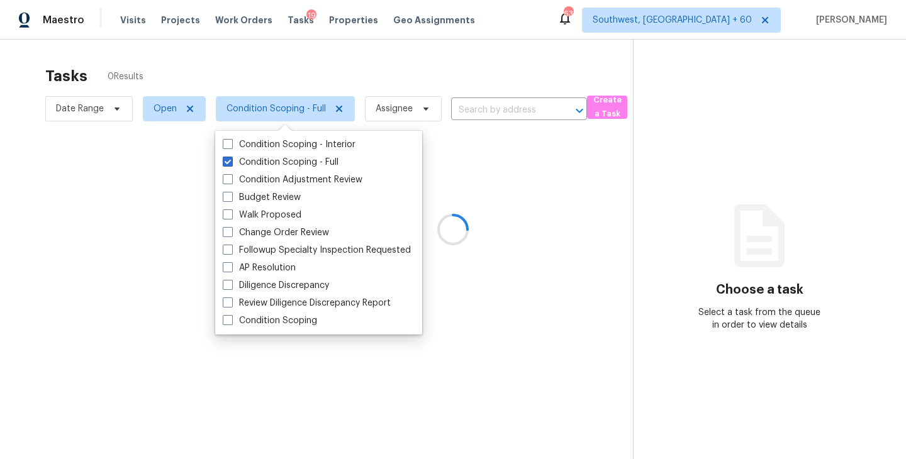
click at [402, 100] on div at bounding box center [453, 229] width 906 height 459
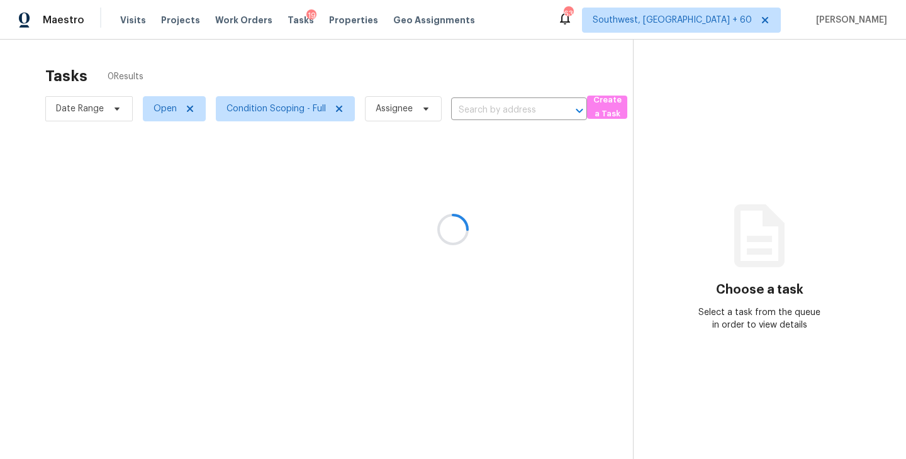
click at [398, 111] on div at bounding box center [453, 229] width 906 height 459
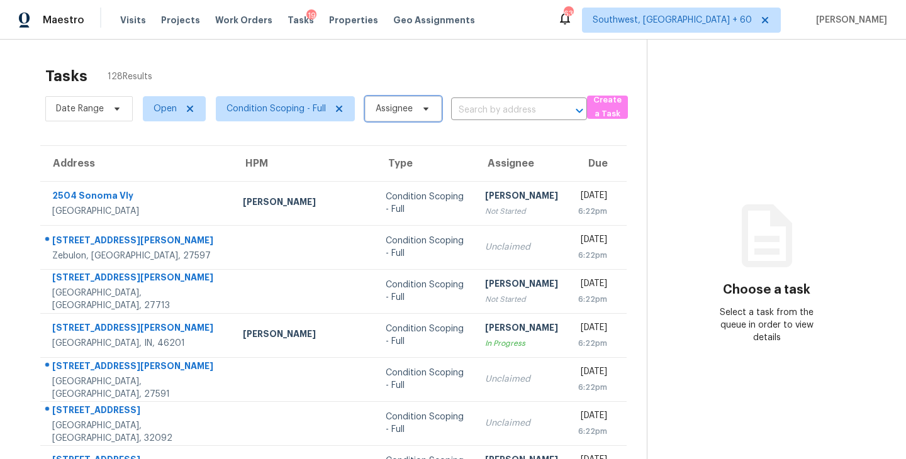
click at [398, 111] on span "Assignee" at bounding box center [394, 109] width 37 height 13
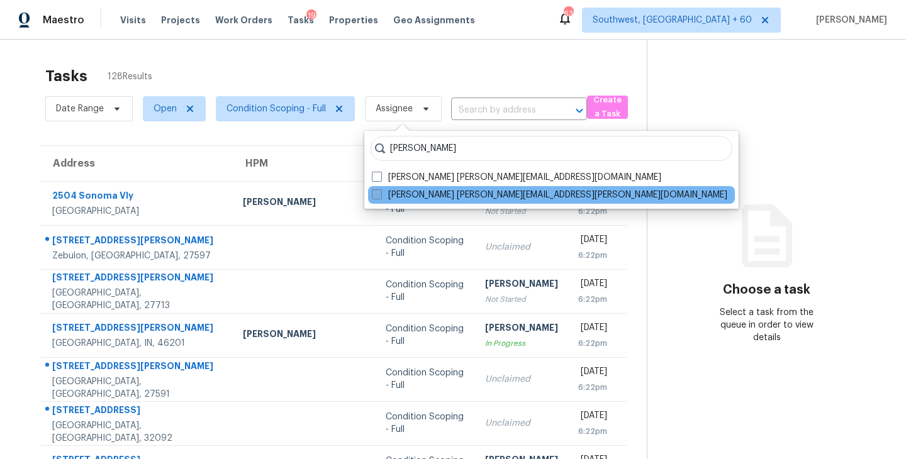
click at [408, 198] on label "Sakthivel Chandran sakthivel.chandran@opendoor.com" at bounding box center [549, 195] width 355 height 13
click at [380, 197] on input "Sakthivel Chandran sakthivel.chandran@opendoor.com" at bounding box center [376, 193] width 8 height 8
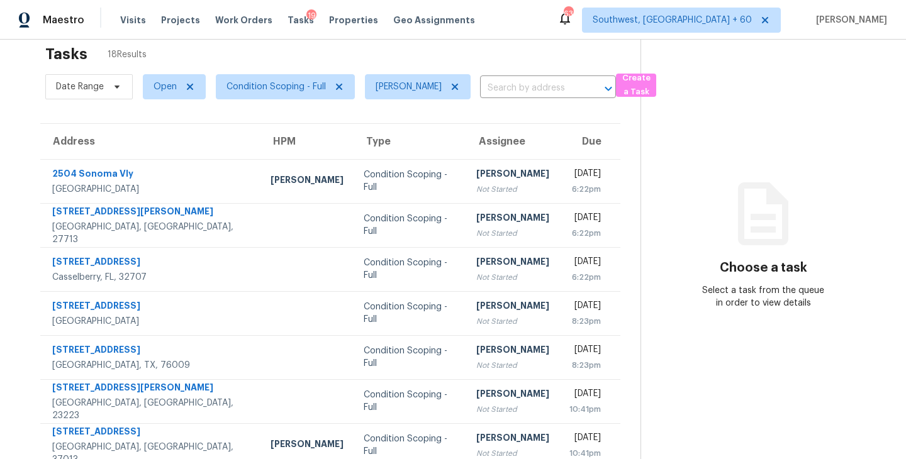
scroll to position [31, 0]
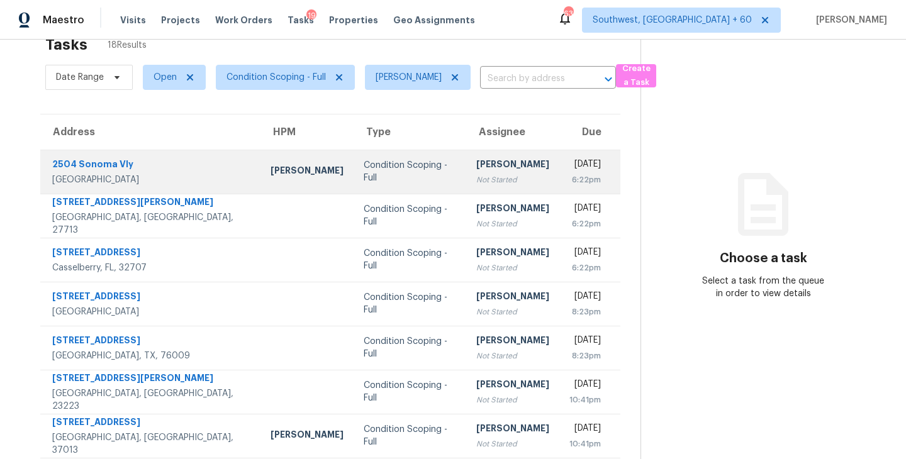
click at [476, 178] on div "Not Started" at bounding box center [512, 180] width 73 height 13
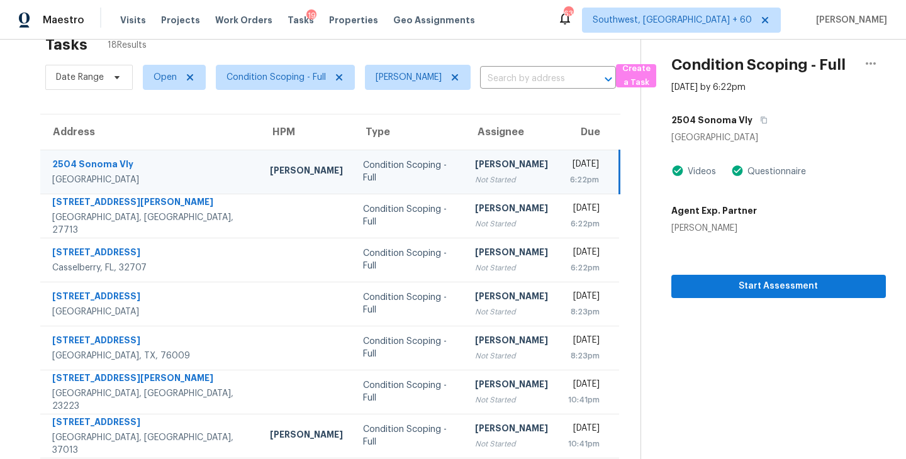
click at [475, 176] on div "Not Started" at bounding box center [511, 180] width 73 height 13
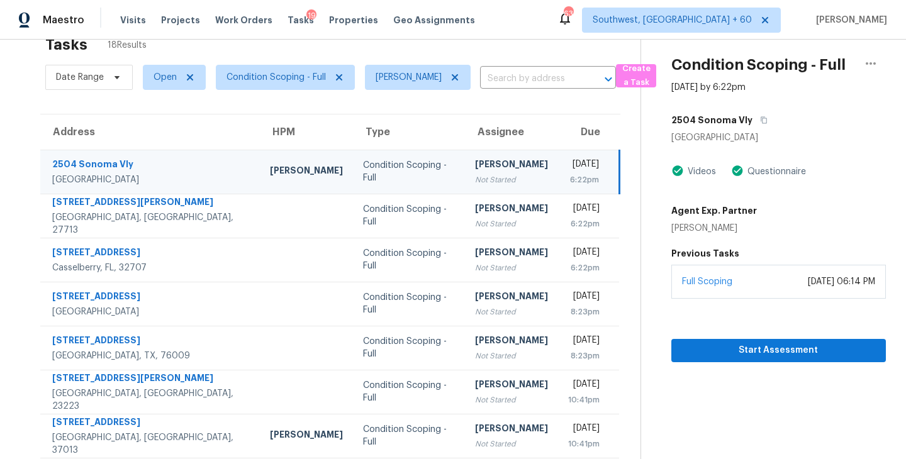
click at [492, 181] on div "Not Started" at bounding box center [511, 180] width 73 height 13
click at [488, 176] on div "Not Started" at bounding box center [511, 180] width 73 height 13
click at [740, 342] on button "Start Assessment" at bounding box center [778, 350] width 215 height 23
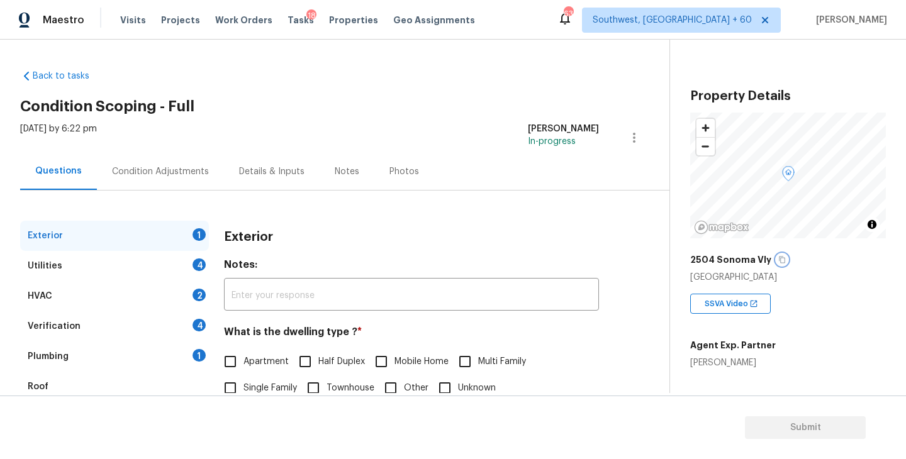
click at [778, 259] on icon "button" at bounding box center [782, 260] width 8 height 8
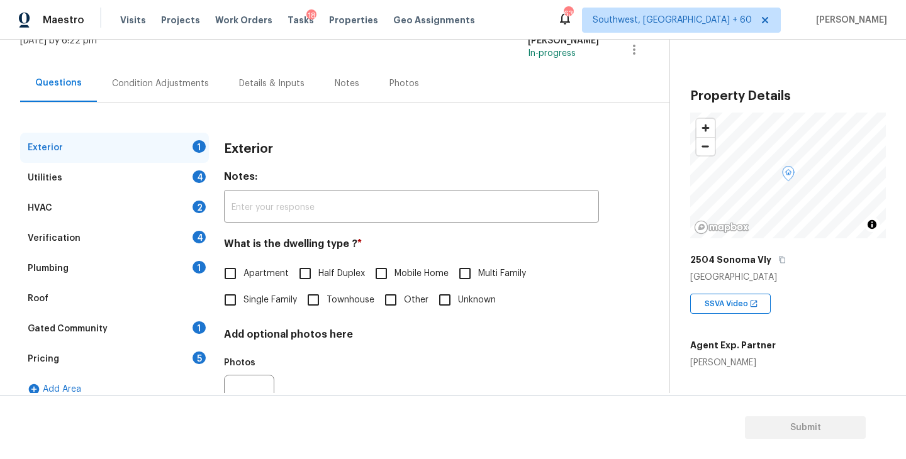
click at [252, 301] on span "Single Family" at bounding box center [269, 300] width 53 height 13
click at [243, 301] on input "Single Family" at bounding box center [230, 300] width 26 height 26
click at [128, 174] on div "Utilities 4" at bounding box center [114, 178] width 189 height 30
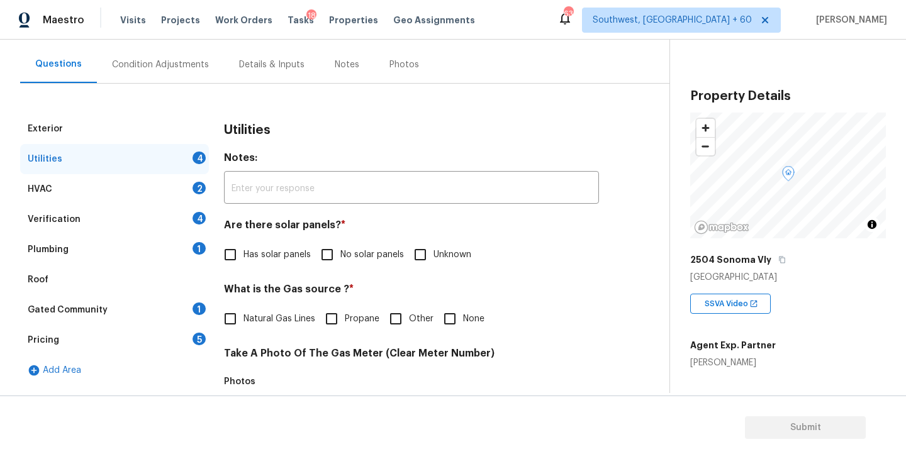
click at [335, 250] on input "No solar panels" at bounding box center [327, 255] width 26 height 26
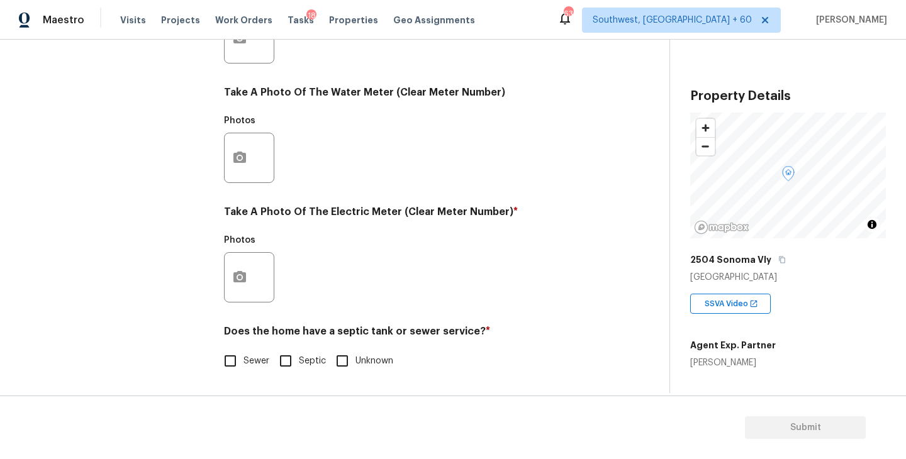
click at [233, 371] on input "Sewer" at bounding box center [230, 361] width 26 height 26
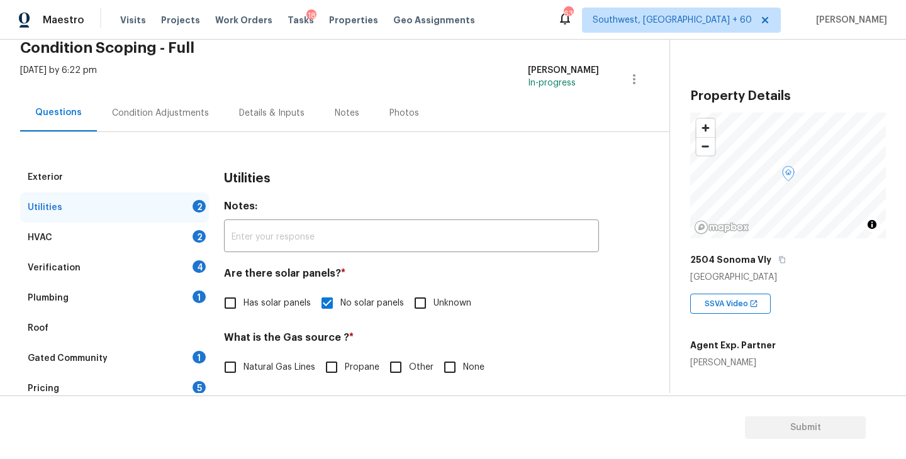
scroll to position [36, 0]
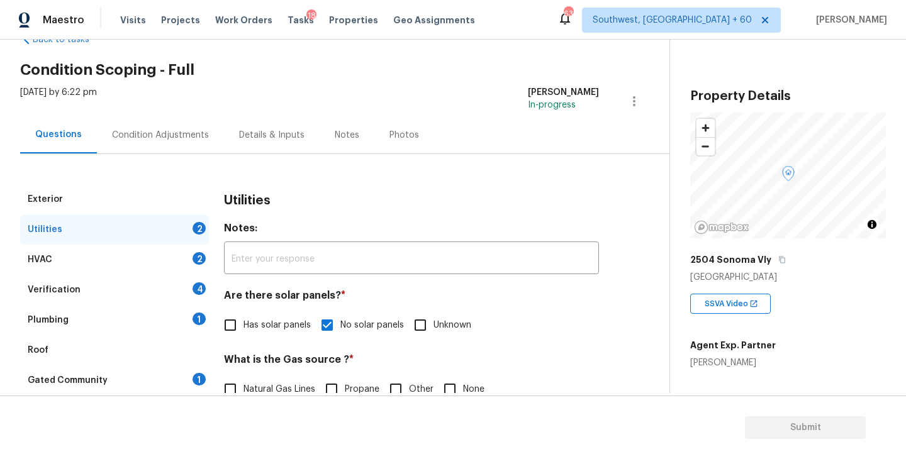
click at [140, 317] on div "Plumbing 1" at bounding box center [114, 320] width 189 height 30
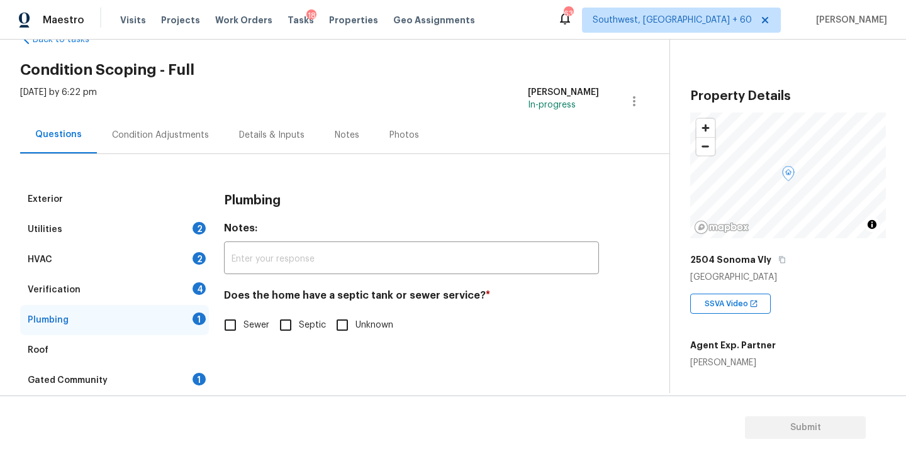
click at [257, 323] on span "Sewer" at bounding box center [256, 325] width 26 height 13
click at [243, 323] on input "Sewer" at bounding box center [230, 325] width 26 height 26
click at [148, 378] on div "Gated Community 1" at bounding box center [114, 381] width 189 height 30
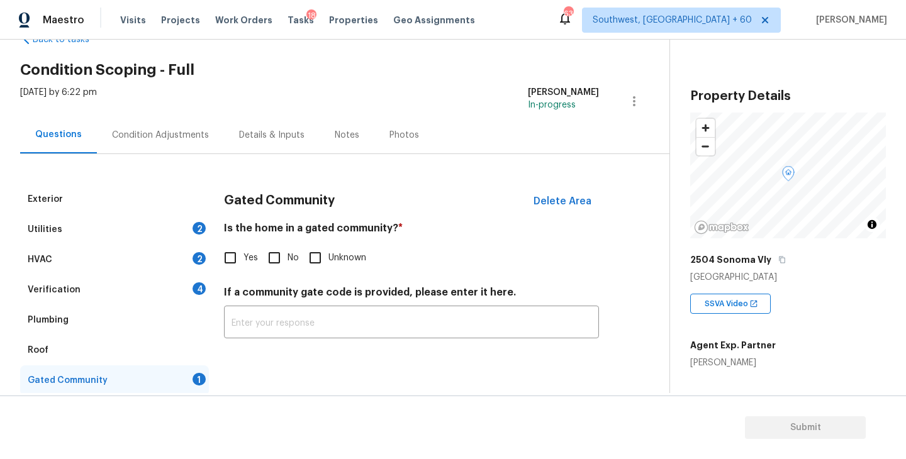
click at [284, 248] on input "No" at bounding box center [274, 258] width 26 height 26
click at [187, 134] on div "Condition Adjustments" at bounding box center [160, 135] width 97 height 13
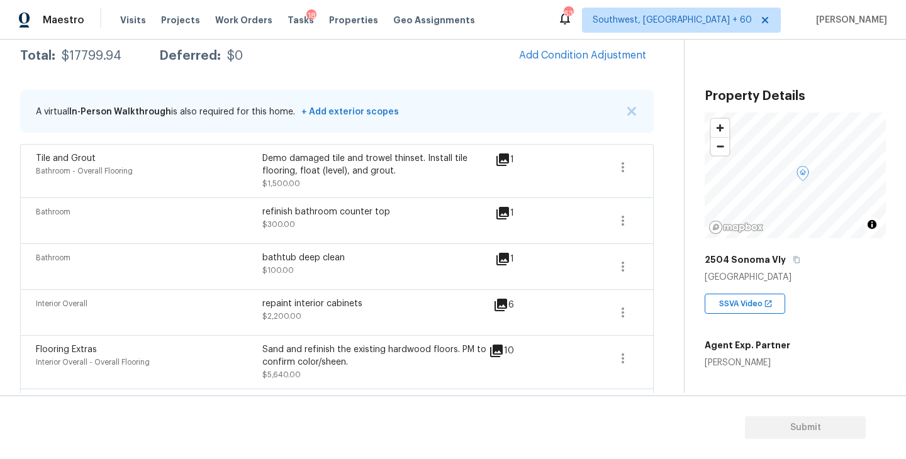
scroll to position [55, 0]
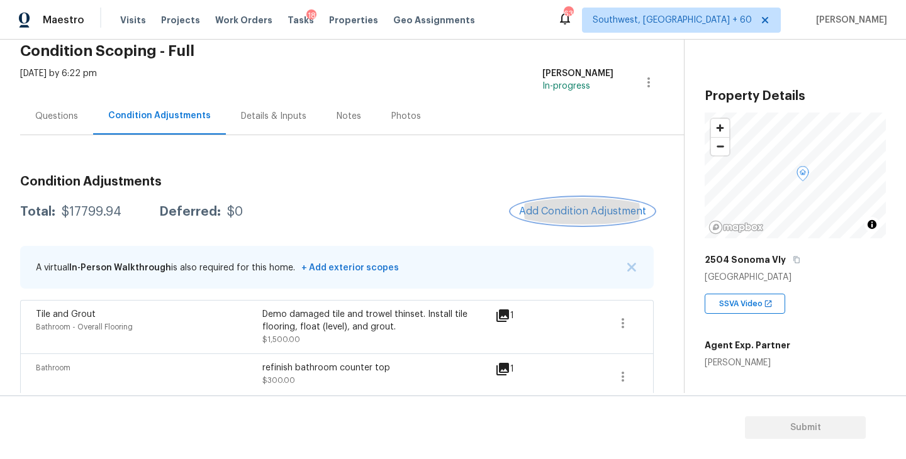
click at [576, 211] on span "Add Condition Adjustment" at bounding box center [582, 211] width 127 height 11
click at [280, 87] on body "Maestro Visits Projects Work Orders Tasks 18 Properties Geo Assignments 633 Sou…" at bounding box center [453, 229] width 906 height 459
click at [590, 215] on span "Add Condition Adjustment" at bounding box center [582, 211] width 127 height 11
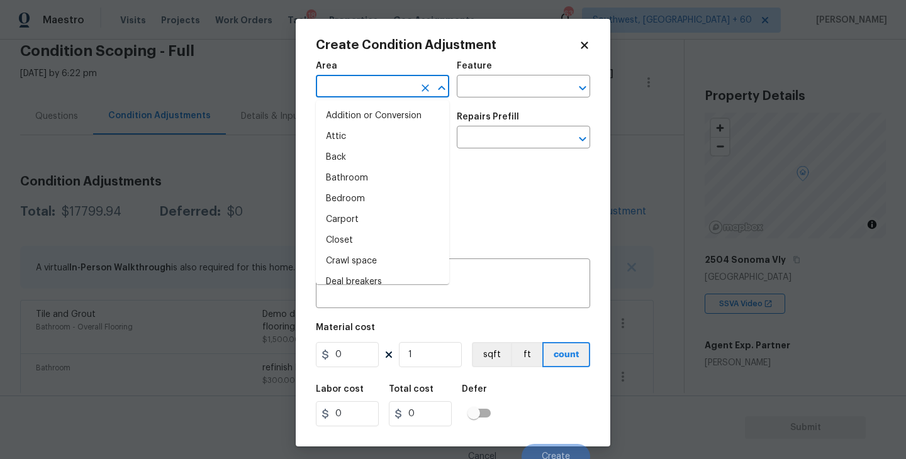
click at [393, 93] on input "text" at bounding box center [365, 88] width 98 height 20
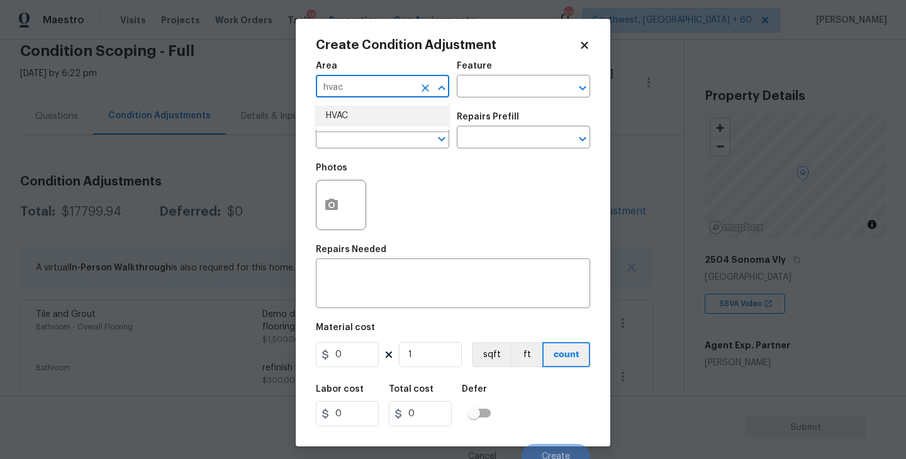
click at [387, 120] on li "HVAC" at bounding box center [382, 116] width 133 height 21
click at [469, 97] on input "text" at bounding box center [506, 88] width 98 height 20
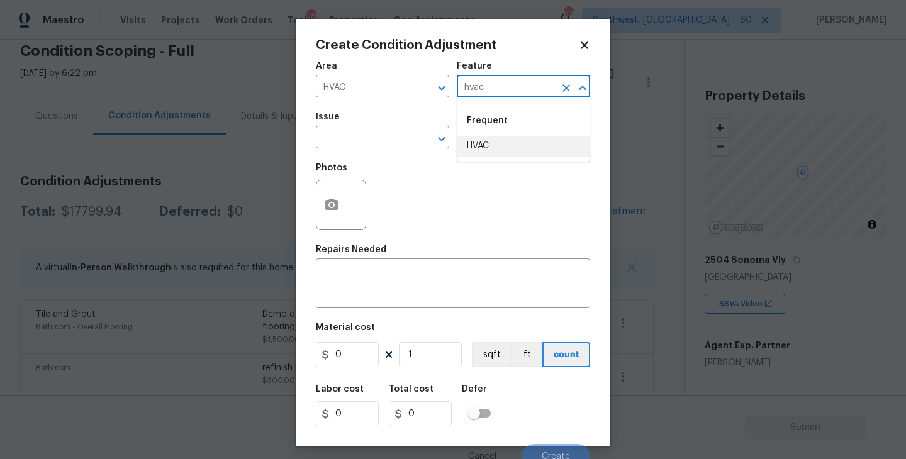
click at [480, 152] on li "HVAC" at bounding box center [523, 146] width 133 height 21
click at [359, 124] on div "Issue" at bounding box center [382, 121] width 133 height 16
click at [357, 138] on input "text" at bounding box center [365, 139] width 98 height 20
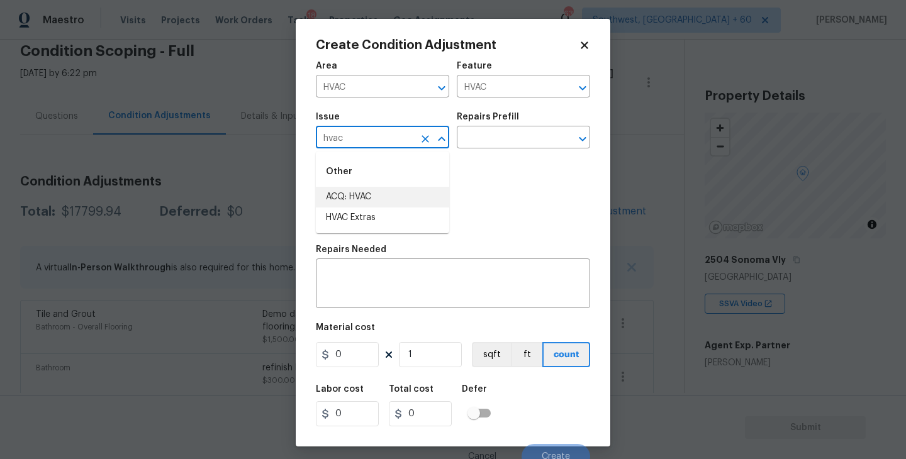
click at [372, 190] on li "ACQ: HVAC" at bounding box center [382, 197] width 133 height 21
click at [492, 136] on input "text" at bounding box center [506, 139] width 98 height 20
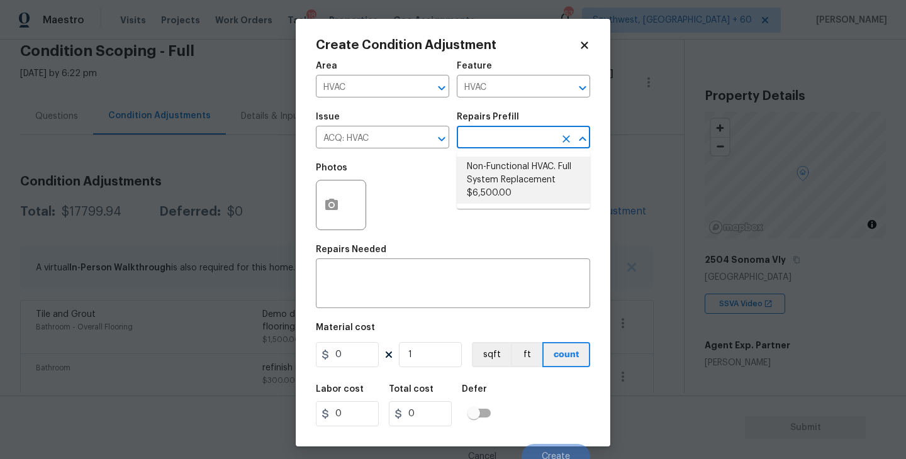
click at [499, 168] on li "Non-Functional HVAC. Full System Replacement $6,500.00" at bounding box center [523, 180] width 133 height 47
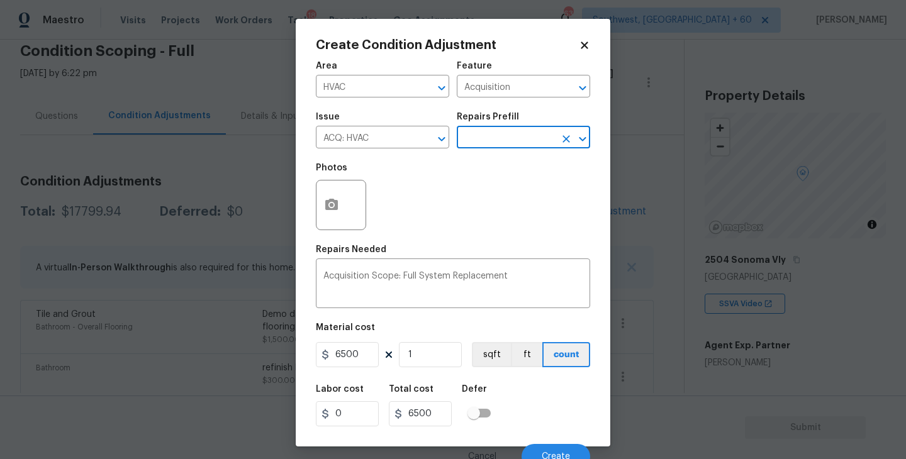
scroll to position [11, 0]
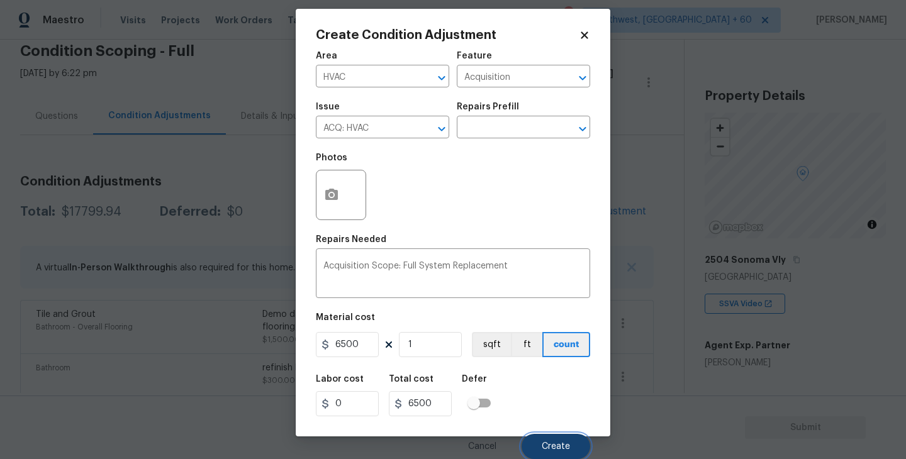
click at [554, 447] on span "Create" at bounding box center [556, 446] width 28 height 9
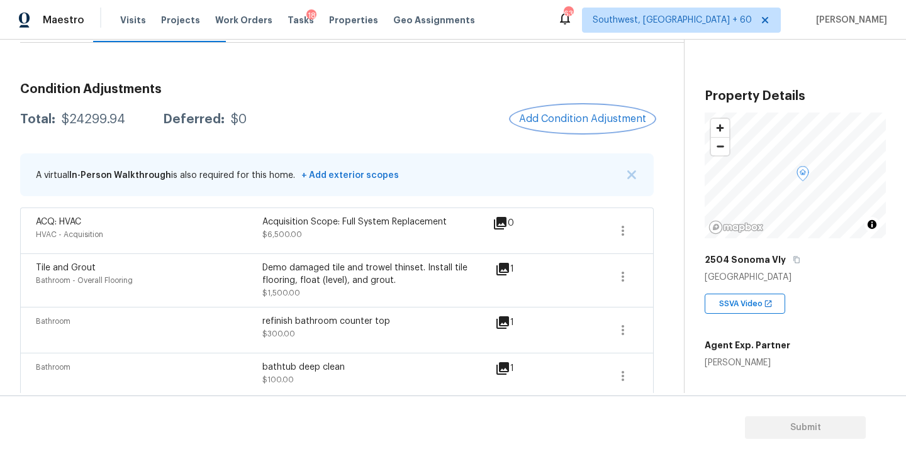
scroll to position [71, 0]
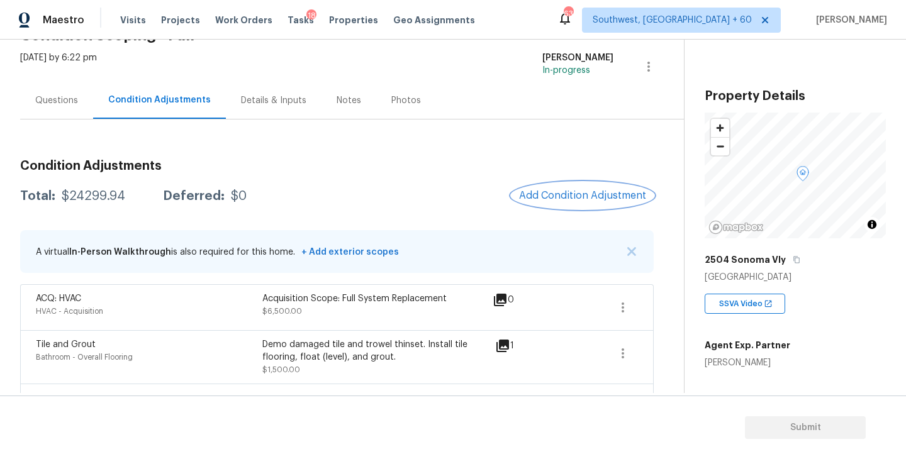
click at [559, 204] on button "Add Condition Adjustment" at bounding box center [583, 195] width 142 height 26
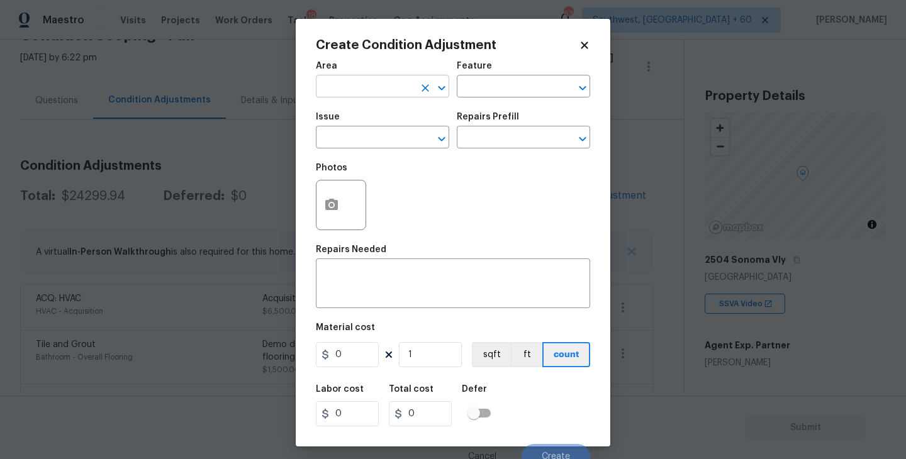
click at [349, 84] on input "text" at bounding box center [365, 88] width 98 height 20
click at [357, 133] on li "Exterior Overall" at bounding box center [382, 136] width 133 height 21
click at [434, 118] on div "Issue" at bounding box center [382, 121] width 133 height 16
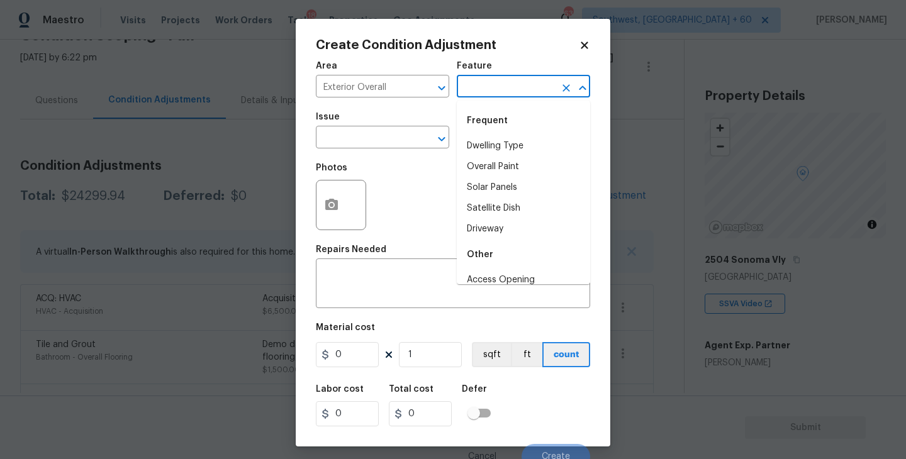
click at [474, 87] on input "text" at bounding box center [506, 88] width 98 height 20
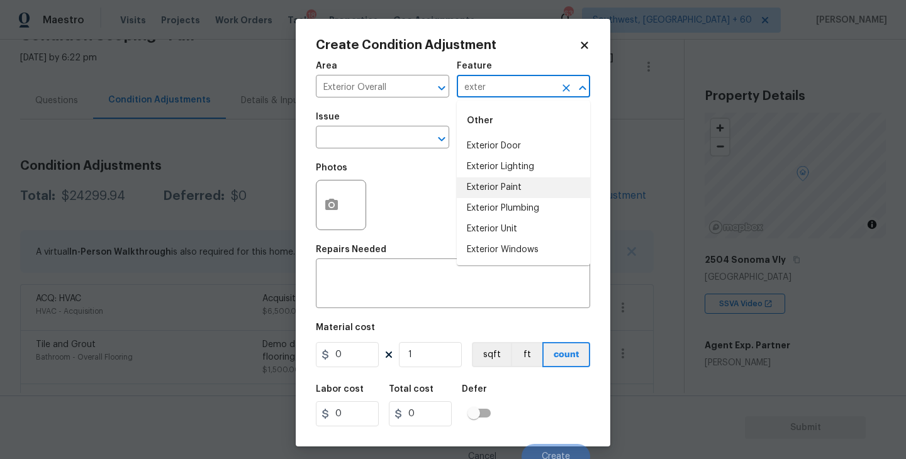
click at [482, 191] on li "Exterior Paint" at bounding box center [523, 187] width 133 height 21
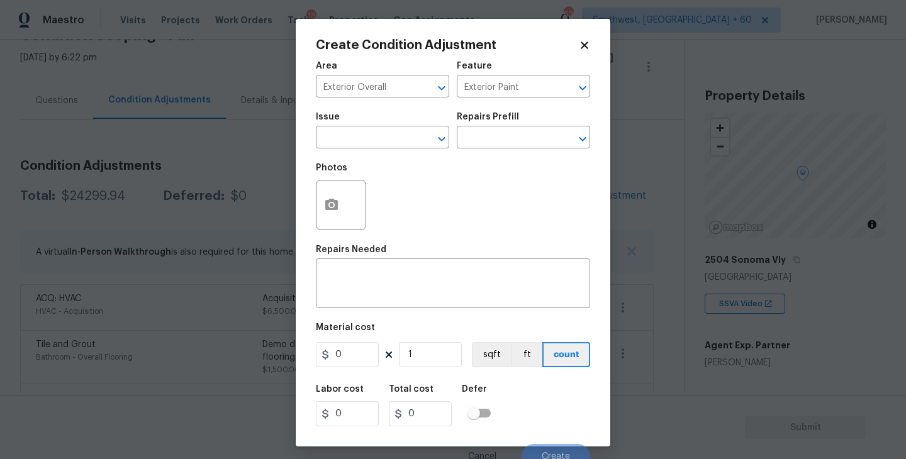
click at [383, 158] on div "Photos" at bounding box center [453, 197] width 274 height 82
click at [369, 142] on input "text" at bounding box center [365, 139] width 98 height 20
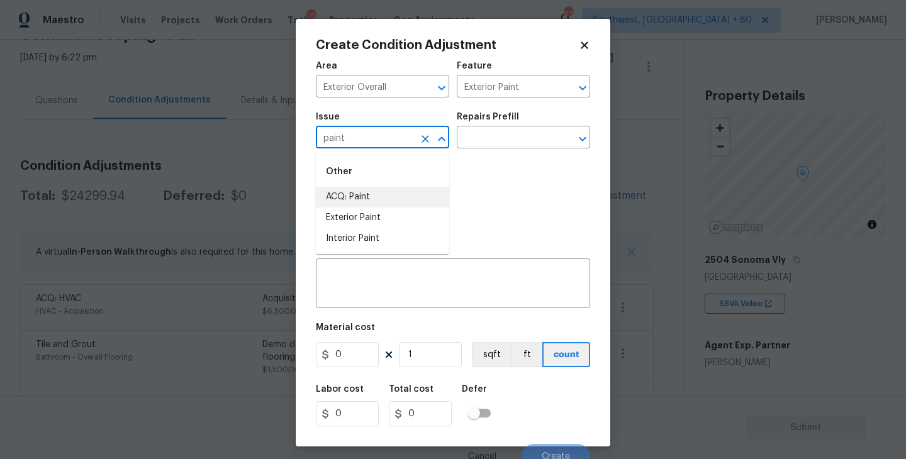
click at [383, 199] on li "ACQ: Paint" at bounding box center [382, 197] width 133 height 21
click at [455, 174] on div "Photos" at bounding box center [453, 197] width 274 height 82
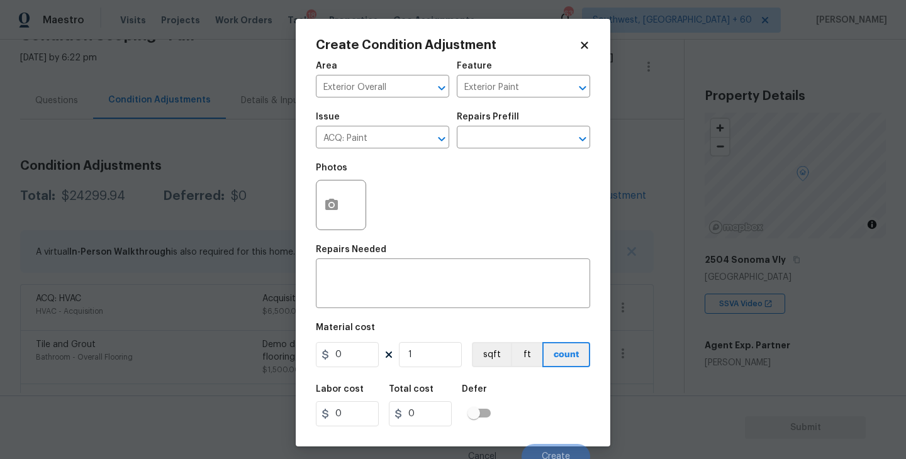
click at [471, 162] on div "Photos" at bounding box center [453, 197] width 274 height 82
click at [492, 140] on input "text" at bounding box center [506, 139] width 98 height 20
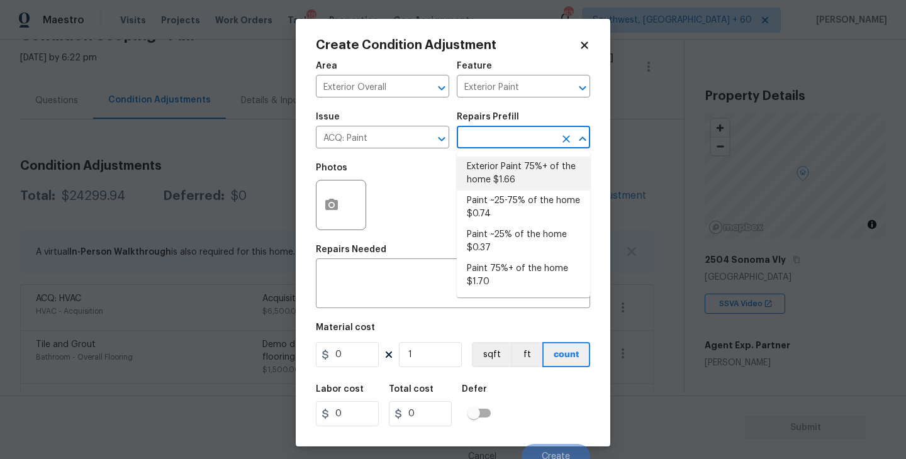
click at [510, 167] on li "Exterior Paint 75%+ of the home $1.66" at bounding box center [523, 174] width 133 height 34
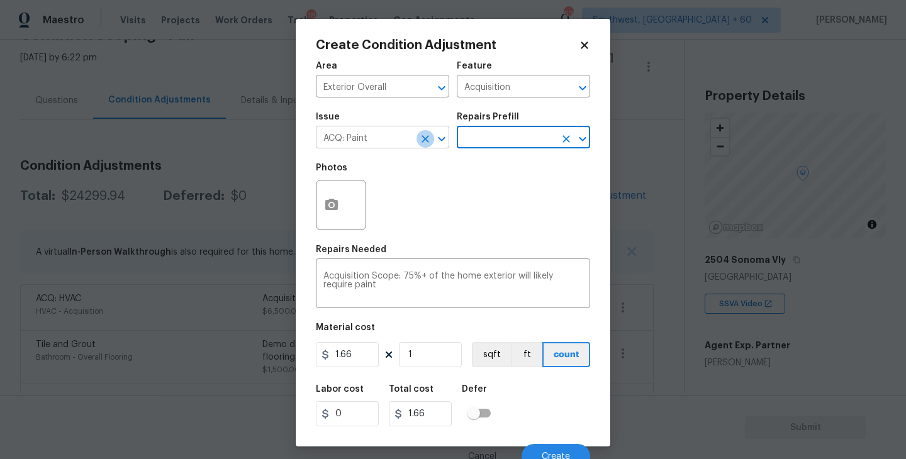
click at [425, 142] on icon "Clear" at bounding box center [425, 139] width 13 height 13
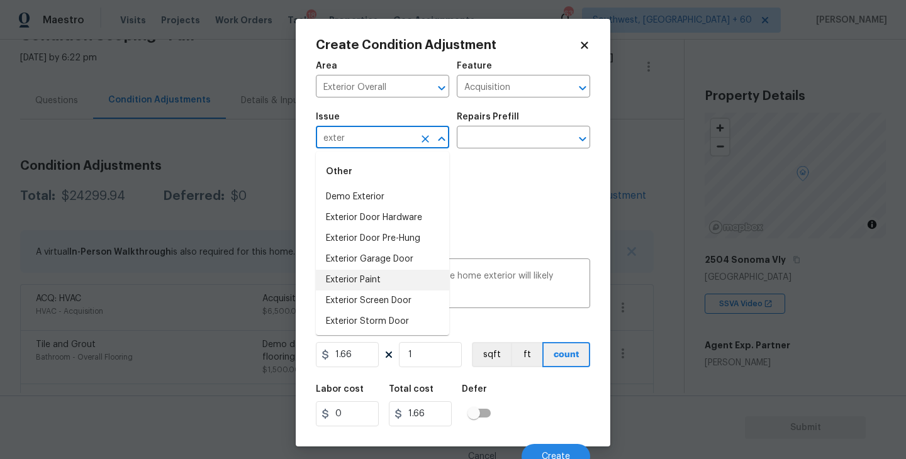
click at [402, 279] on li "Exterior Paint" at bounding box center [382, 280] width 133 height 21
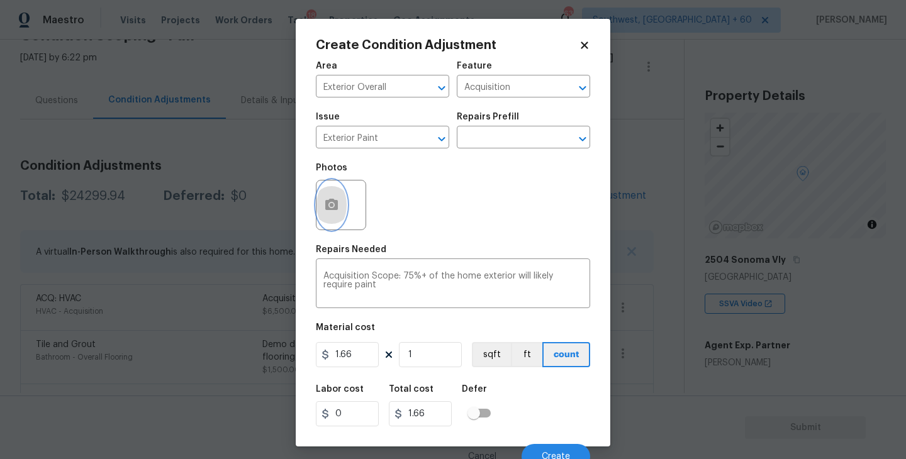
click at [339, 212] on icon "button" at bounding box center [331, 205] width 15 height 15
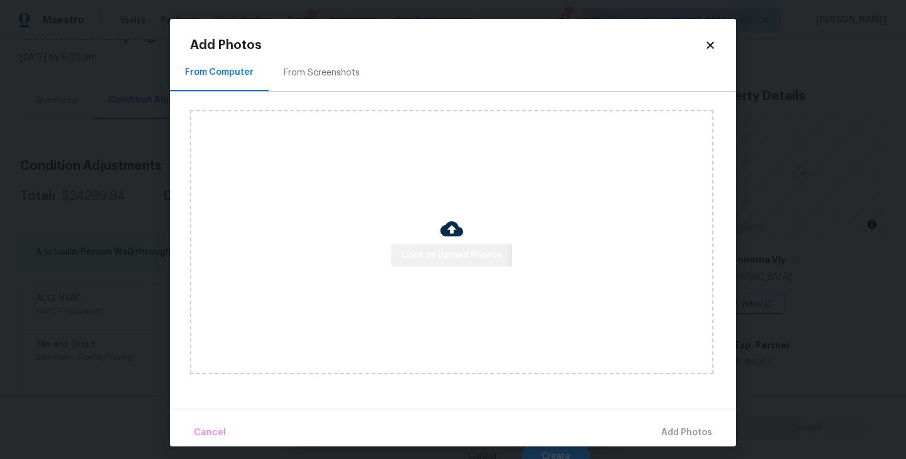
click at [429, 254] on span "Click to Upload Photos" at bounding box center [451, 256] width 101 height 16
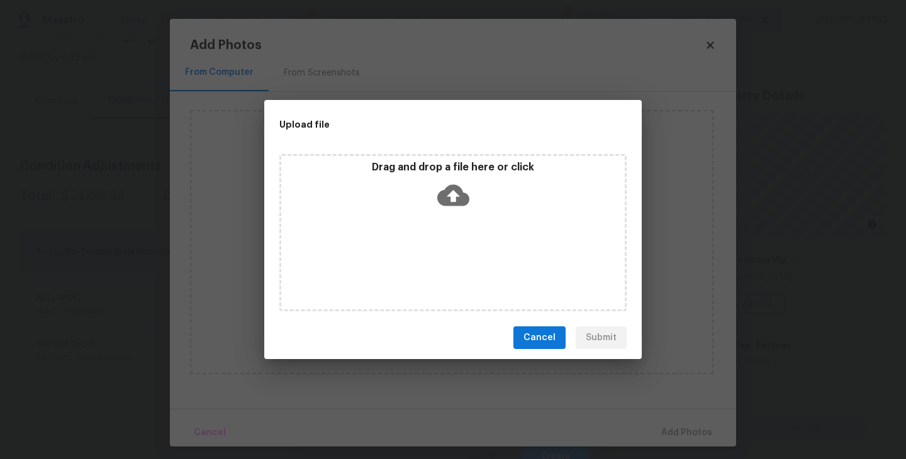
click at [458, 204] on icon at bounding box center [453, 195] width 32 height 21
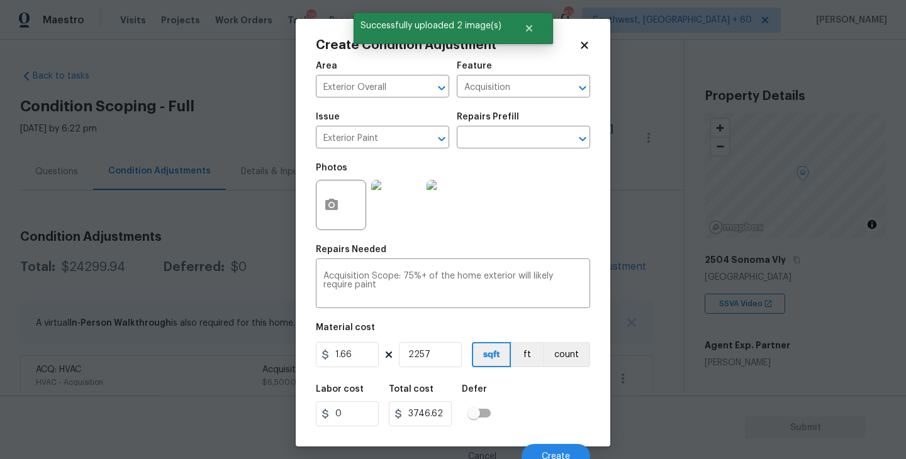
scroll to position [11, 0]
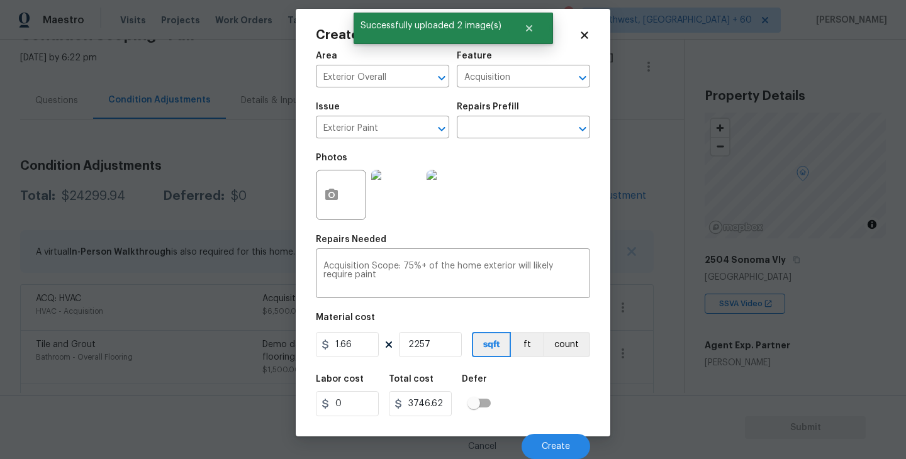
click at [523, 401] on div "Labor cost 0 Total cost 3746.62 Defer" at bounding box center [453, 395] width 274 height 57
click at [551, 436] on button "Create" at bounding box center [556, 446] width 69 height 25
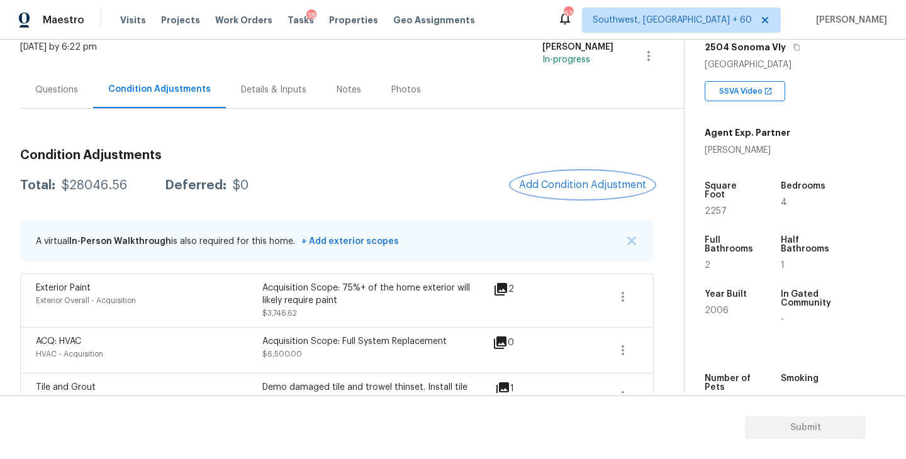
scroll to position [45, 0]
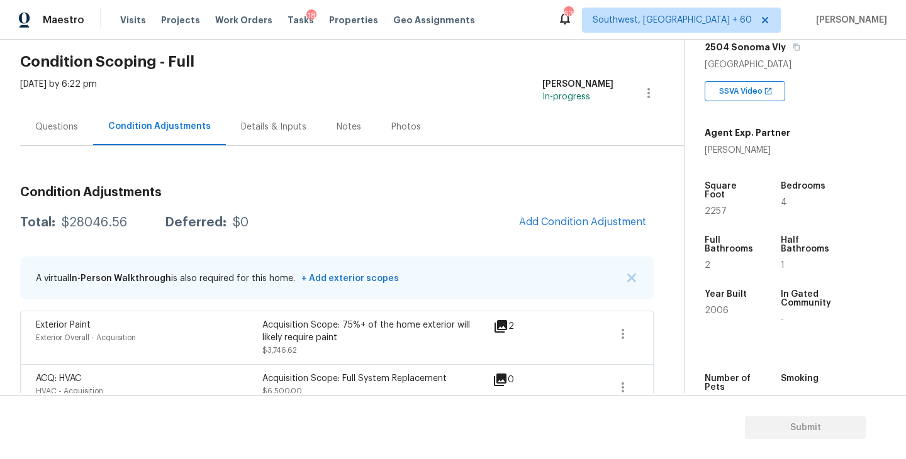
click at [72, 121] on div "Questions" at bounding box center [56, 127] width 43 height 13
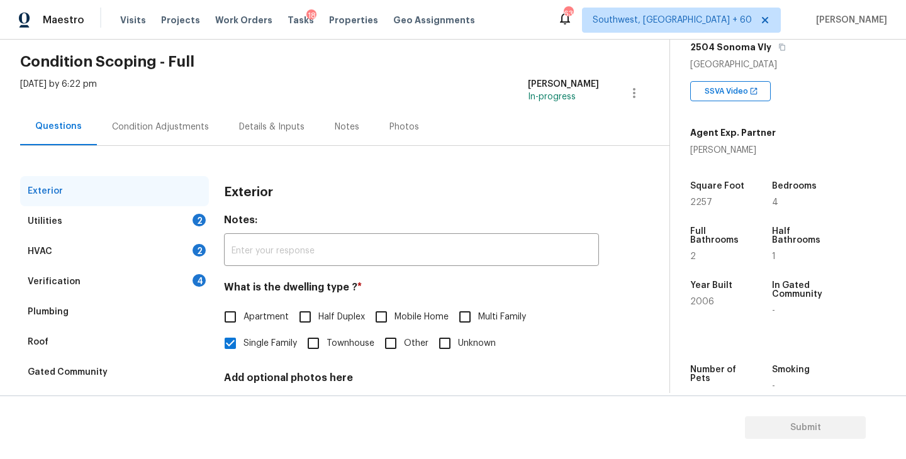
click at [158, 226] on div "Utilities 2" at bounding box center [114, 221] width 189 height 30
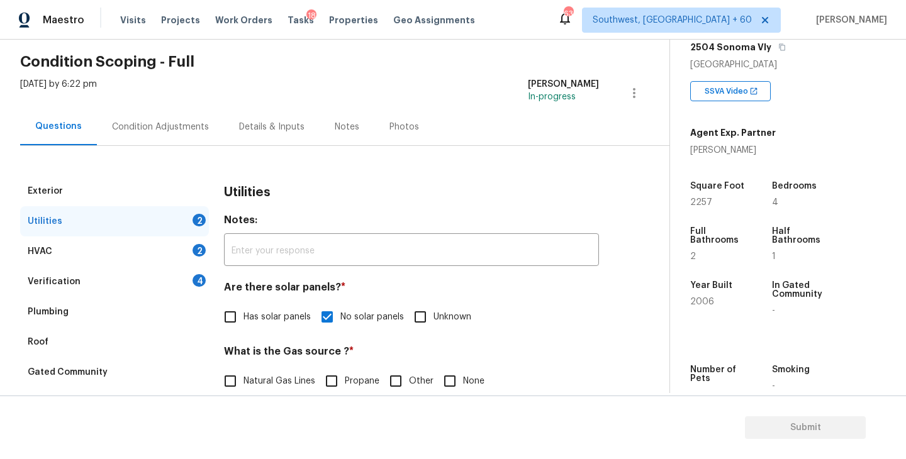
scroll to position [120, 0]
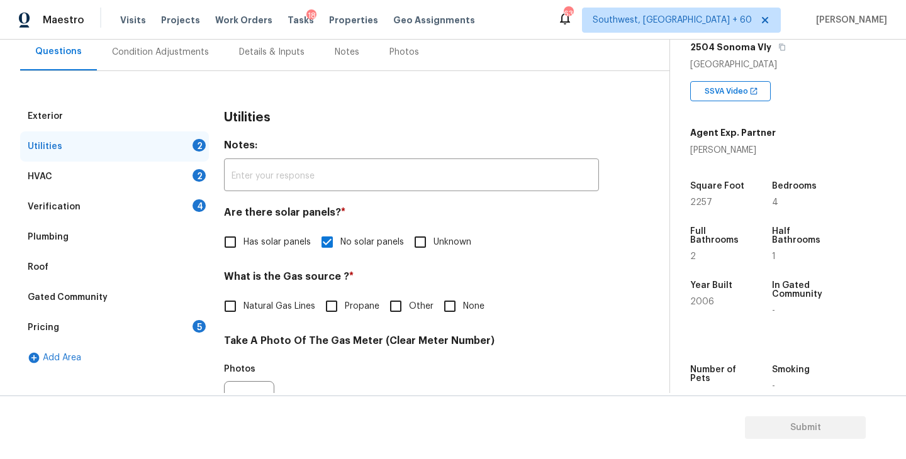
click at [290, 308] on span "Natural Gas Lines" at bounding box center [279, 306] width 72 height 13
click at [243, 308] on input "Natural Gas Lines" at bounding box center [230, 306] width 26 height 26
checkbox input "true"
click at [447, 305] on input "None" at bounding box center [450, 307] width 26 height 26
checkbox input "true"
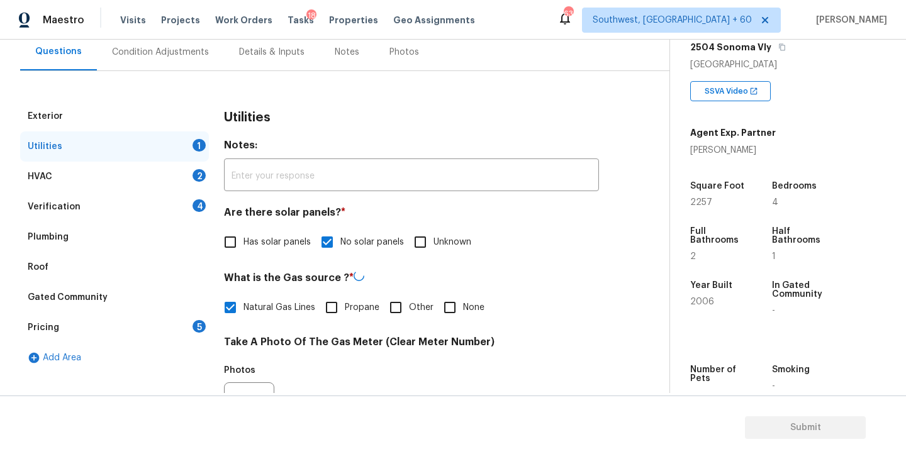
checkbox input "false"
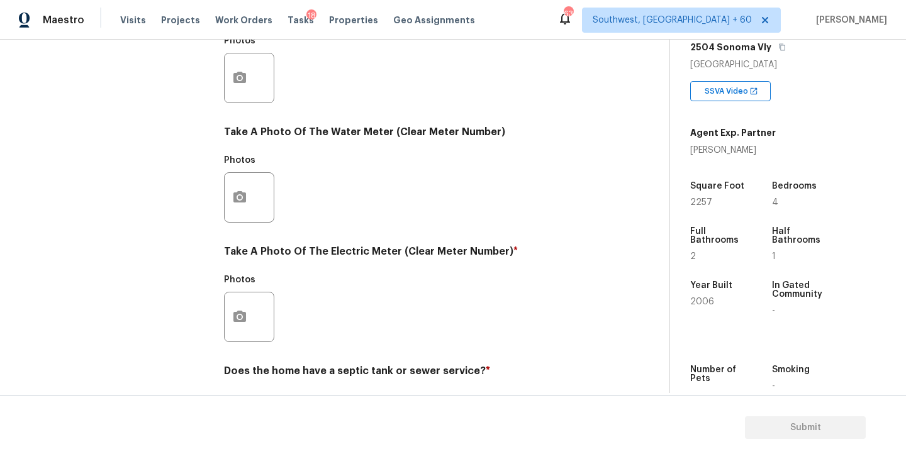
scroll to position [488, 0]
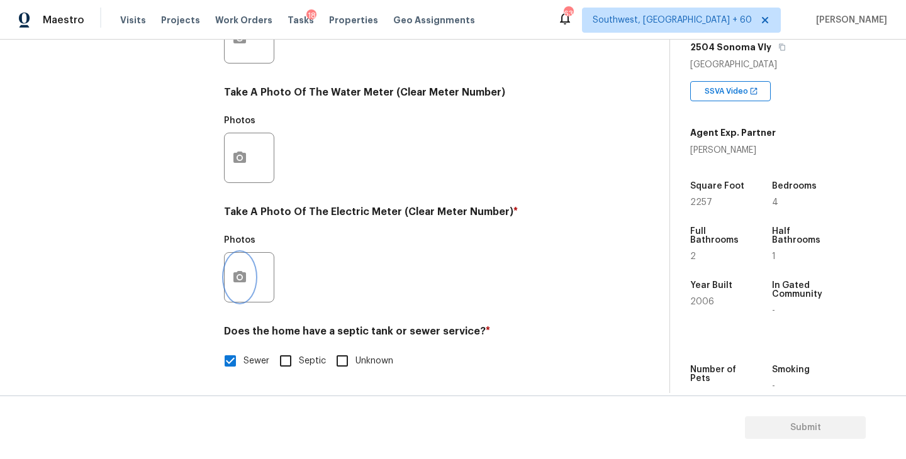
click at [244, 290] on button "button" at bounding box center [240, 277] width 30 height 49
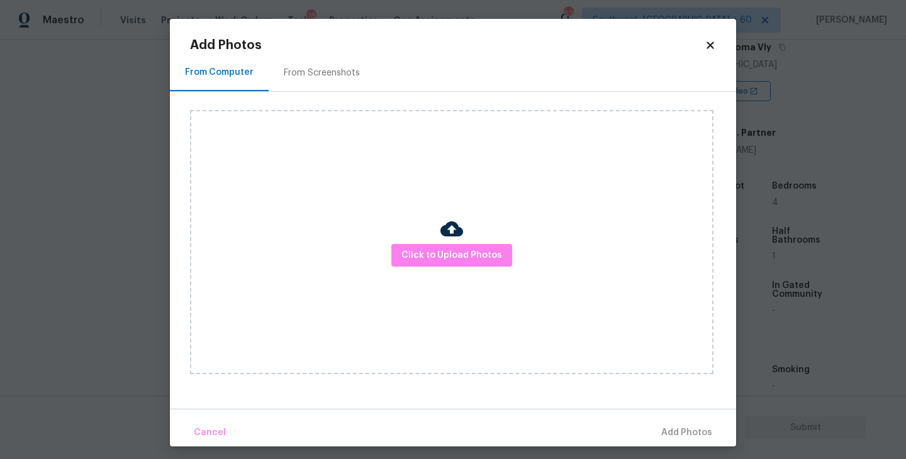
click at [439, 273] on div "Click to Upload Photos" at bounding box center [451, 242] width 523 height 264
click at [445, 252] on span "Click to Upload Photos" at bounding box center [451, 256] width 101 height 16
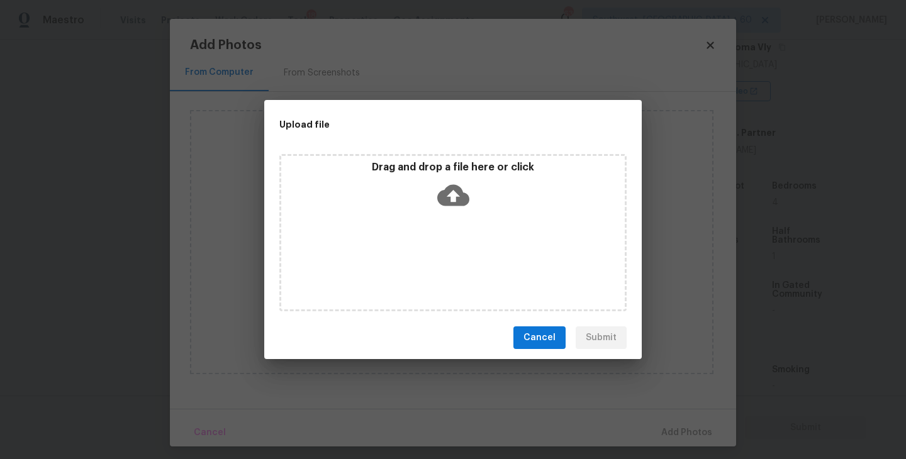
click at [451, 202] on icon at bounding box center [453, 195] width 32 height 21
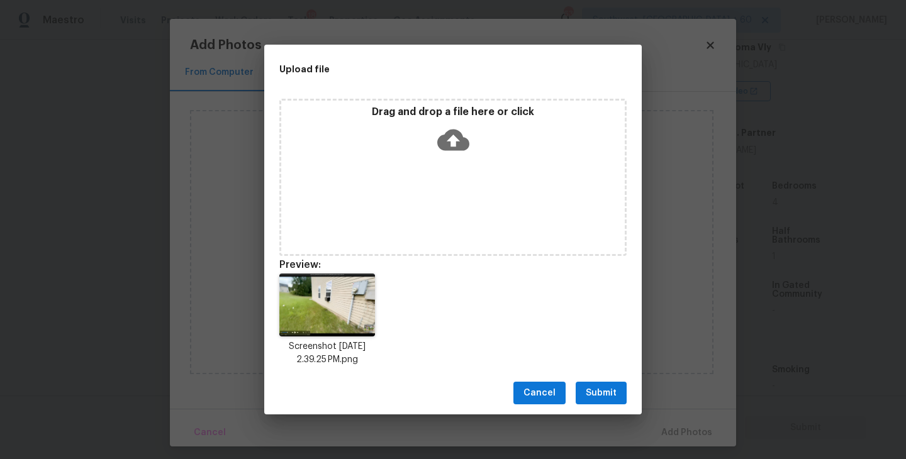
click at [610, 385] on button "Submit" at bounding box center [601, 393] width 51 height 23
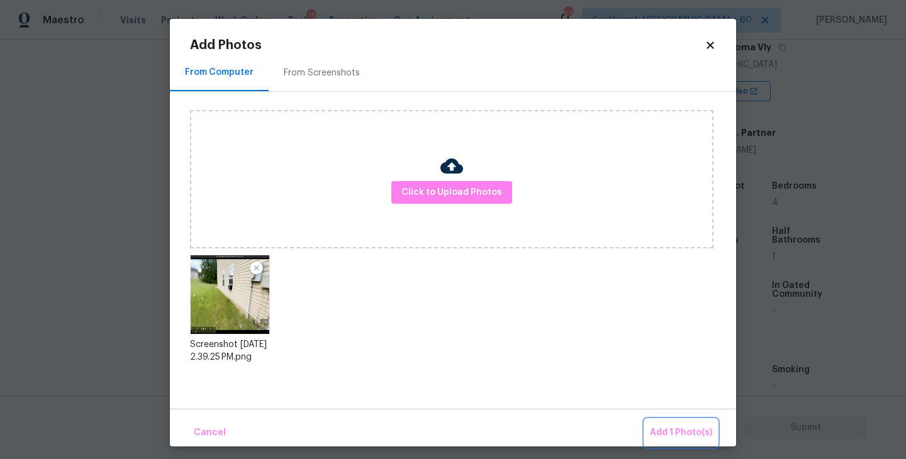
click at [667, 428] on span "Add 1 Photo(s)" at bounding box center [681, 433] width 62 height 16
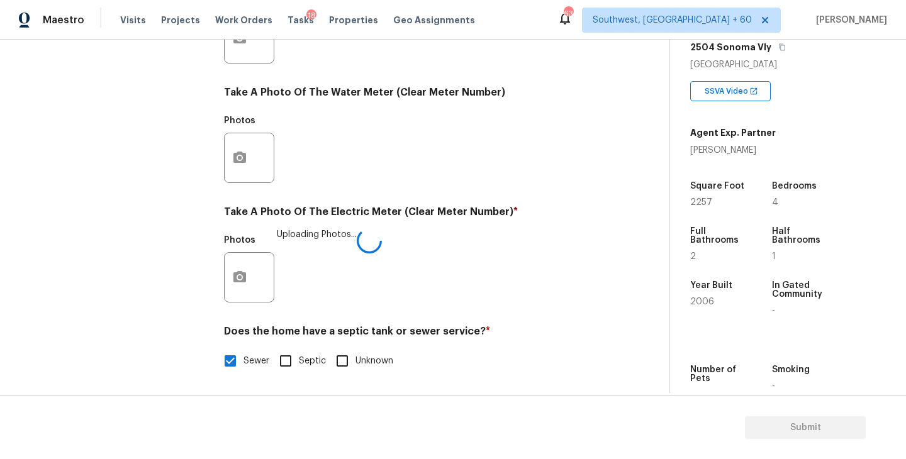
click at [540, 347] on div "Does the home have a septic tank or sewer service? * Sewer Septic Unknown" at bounding box center [411, 349] width 375 height 49
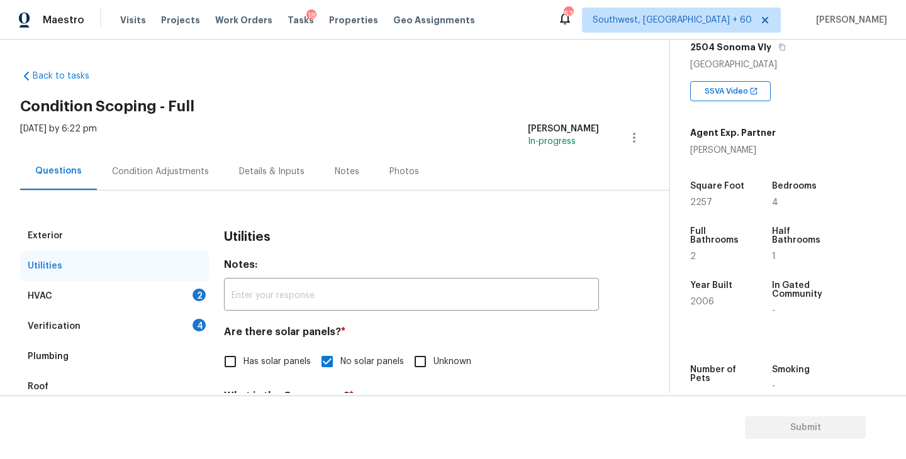
scroll to position [150, 0]
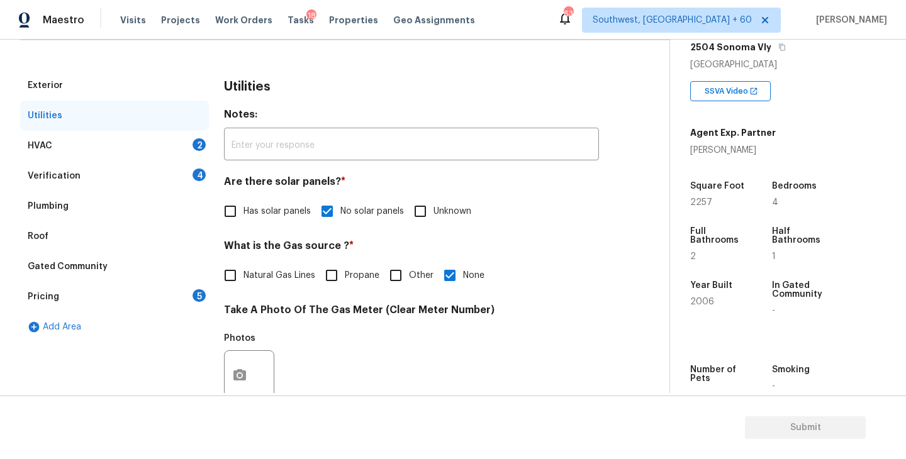
click at [159, 139] on div "HVAC 2" at bounding box center [114, 146] width 189 height 30
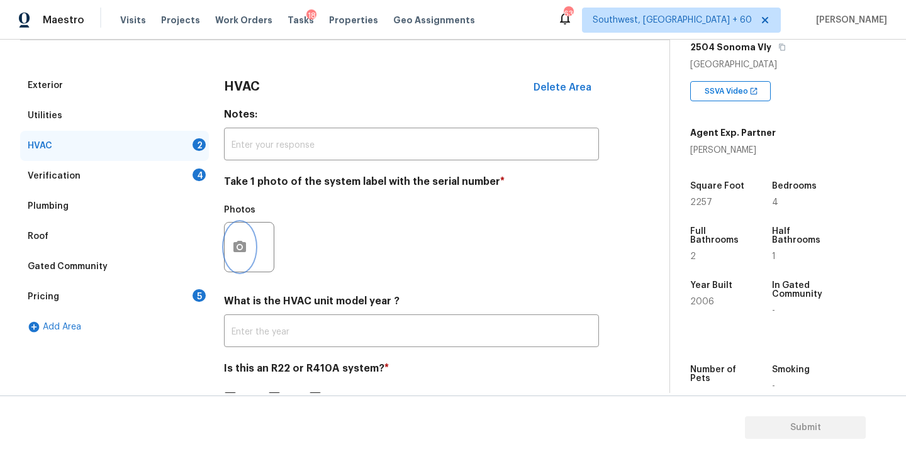
click at [241, 250] on icon "button" at bounding box center [239, 246] width 13 height 11
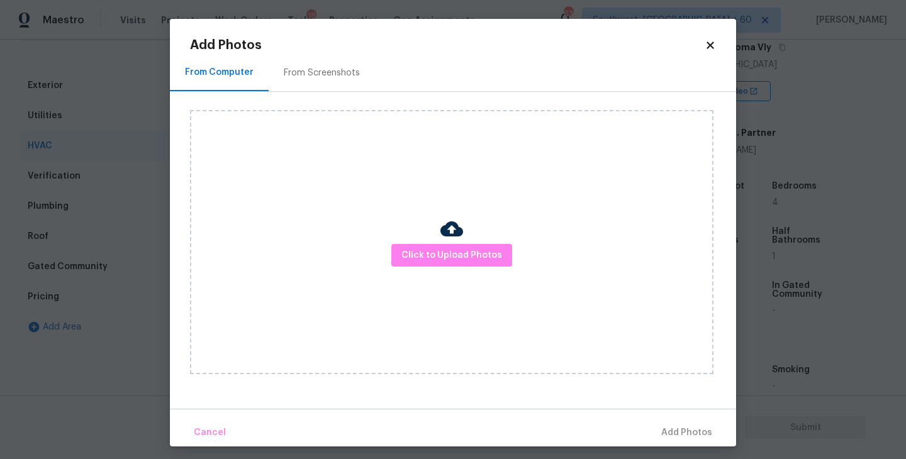
click at [516, 257] on div "Click to Upload Photos" at bounding box center [451, 242] width 523 height 264
click at [496, 255] on span "Click to Upload Photos" at bounding box center [451, 256] width 101 height 16
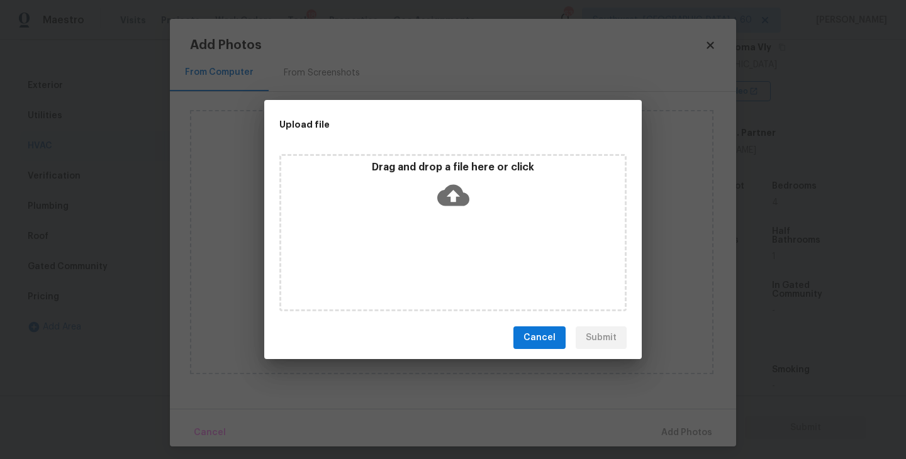
click at [469, 202] on div "Drag and drop a file here or click" at bounding box center [453, 188] width 344 height 54
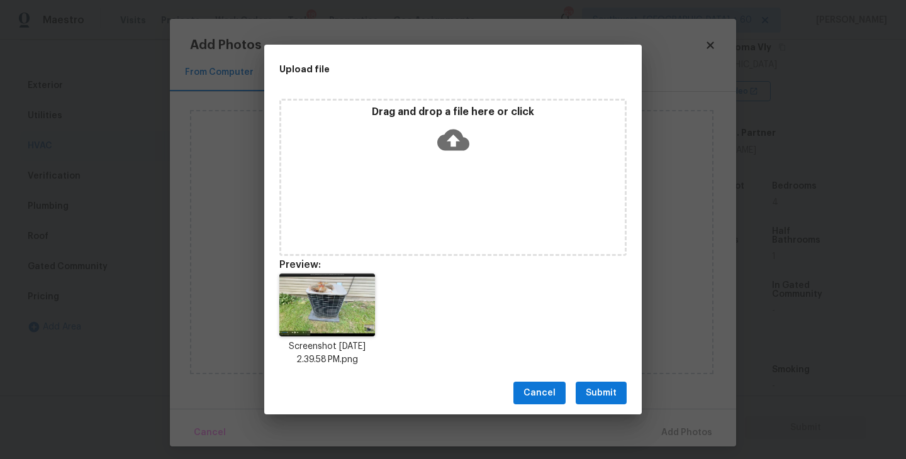
click at [608, 401] on span "Submit" at bounding box center [601, 394] width 31 height 16
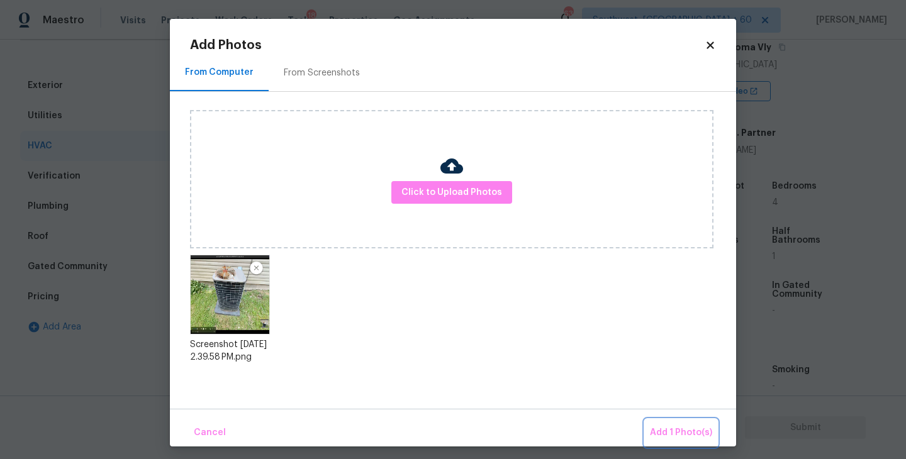
click at [657, 425] on span "Add 1 Photo(s)" at bounding box center [681, 433] width 62 height 16
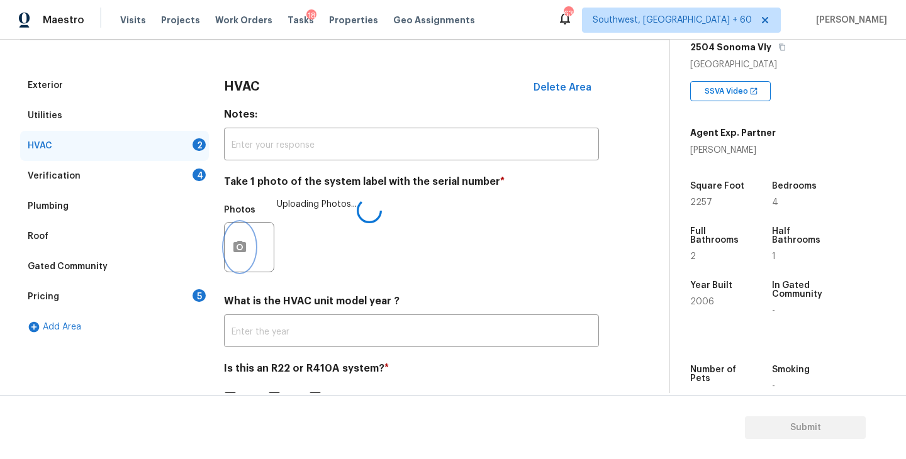
scroll to position [188, 0]
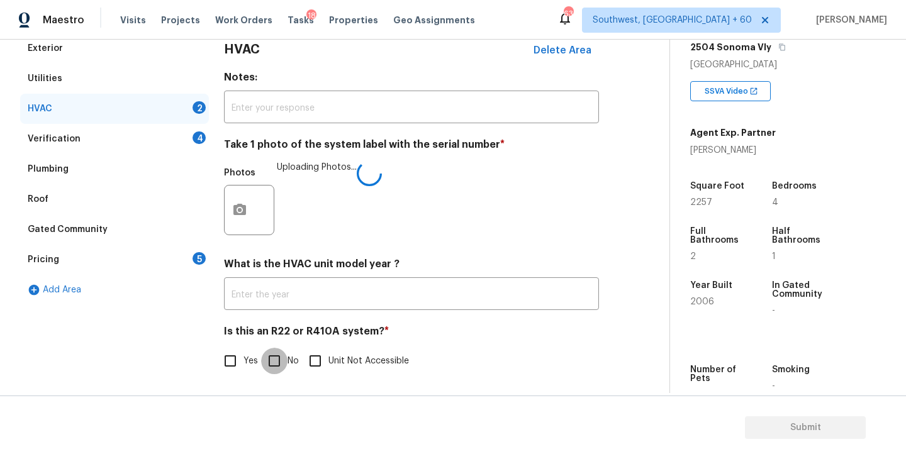
click at [264, 359] on input "No" at bounding box center [274, 361] width 26 height 26
checkbox input "true"
click at [567, 210] on div "Photos Uploading Photos..." at bounding box center [411, 201] width 375 height 82
click at [168, 136] on div "Verification 4" at bounding box center [114, 139] width 189 height 30
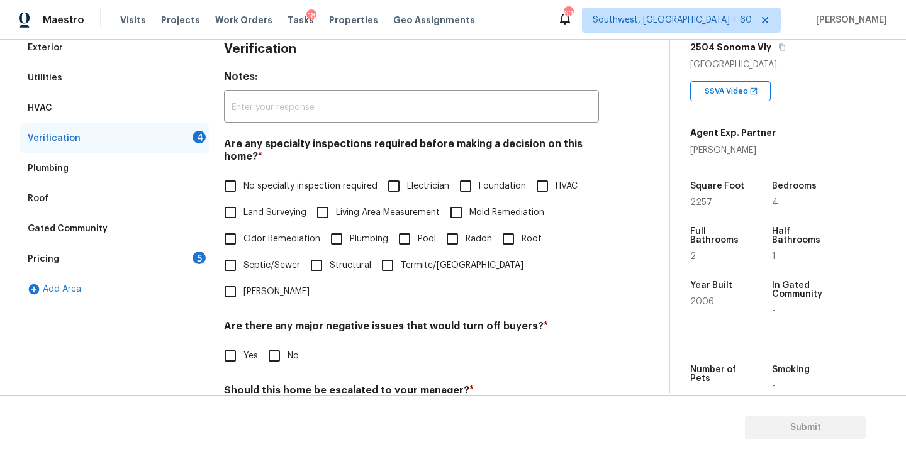
click at [284, 176] on label "No specialty inspection required" at bounding box center [297, 186] width 160 height 26
click at [243, 176] on input "No specialty inspection required" at bounding box center [230, 186] width 26 height 26
checkbox input "true"
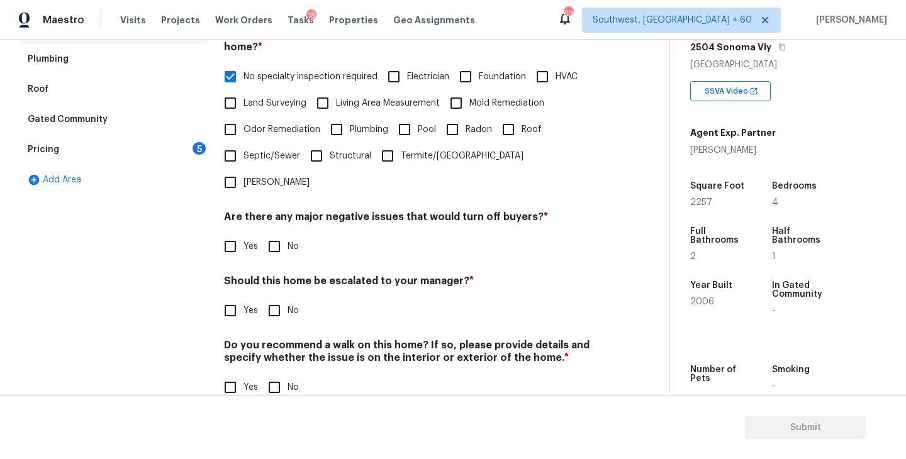
click at [278, 233] on input "No" at bounding box center [274, 246] width 26 height 26
checkbox input "true"
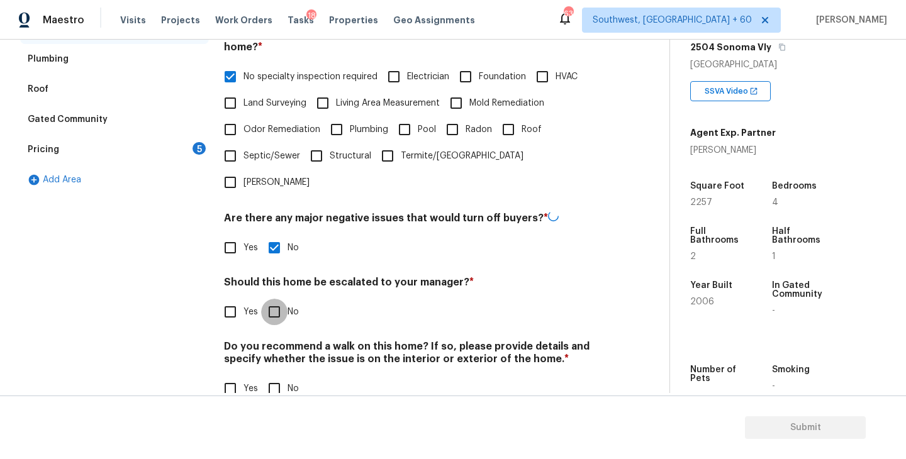
click at [278, 299] on input "No" at bounding box center [274, 312] width 26 height 26
checkbox input "true"
click at [280, 376] on input "No" at bounding box center [274, 389] width 26 height 26
checkbox input "true"
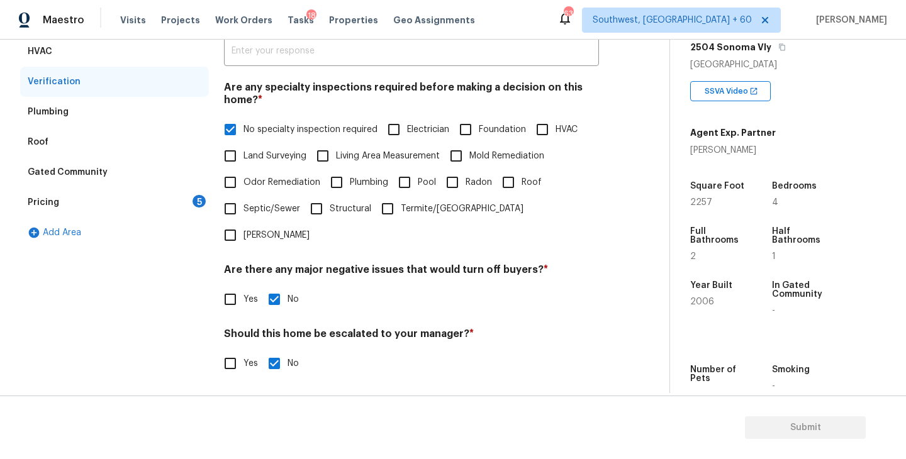
scroll to position [205, 0]
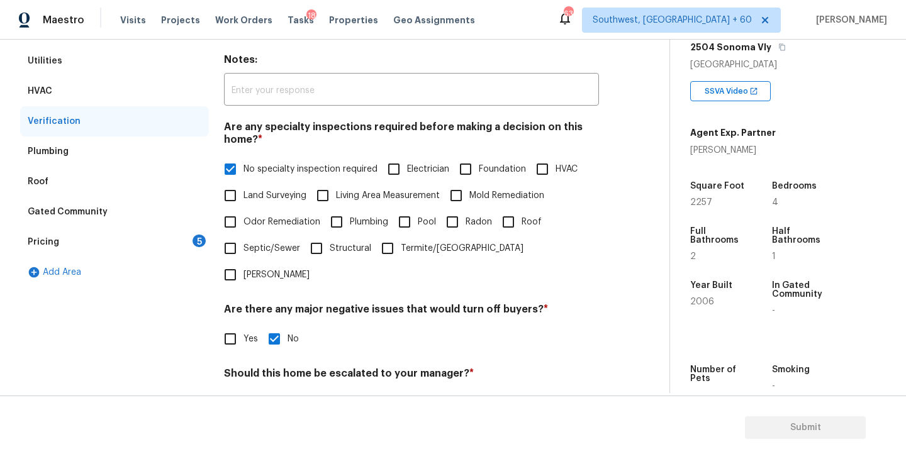
click at [180, 248] on div "Pricing 5" at bounding box center [114, 242] width 189 height 30
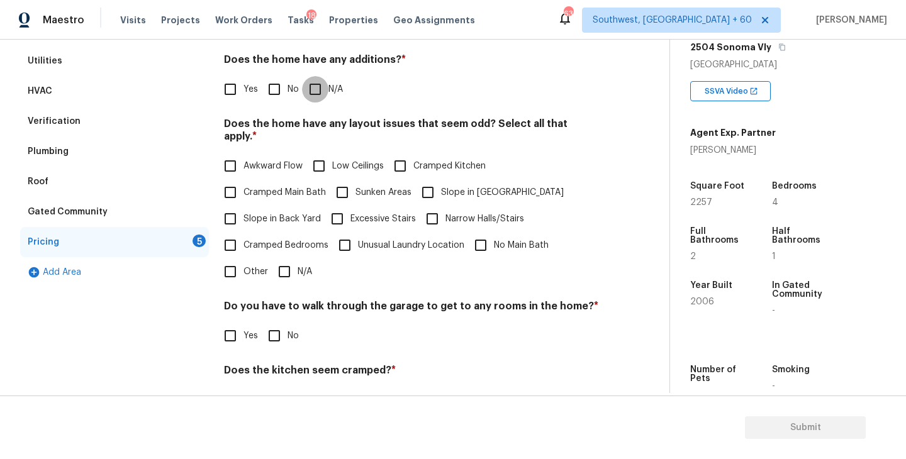
click at [315, 99] on input "N/A" at bounding box center [315, 89] width 26 height 26
checkbox input "true"
click at [436, 189] on input "Slope in Front Yard" at bounding box center [428, 192] width 26 height 26
checkbox input "true"
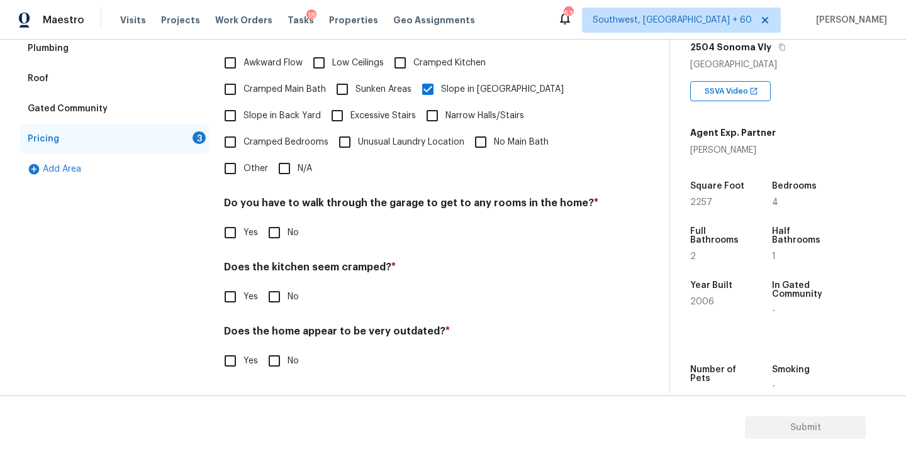
scroll to position [296, 0]
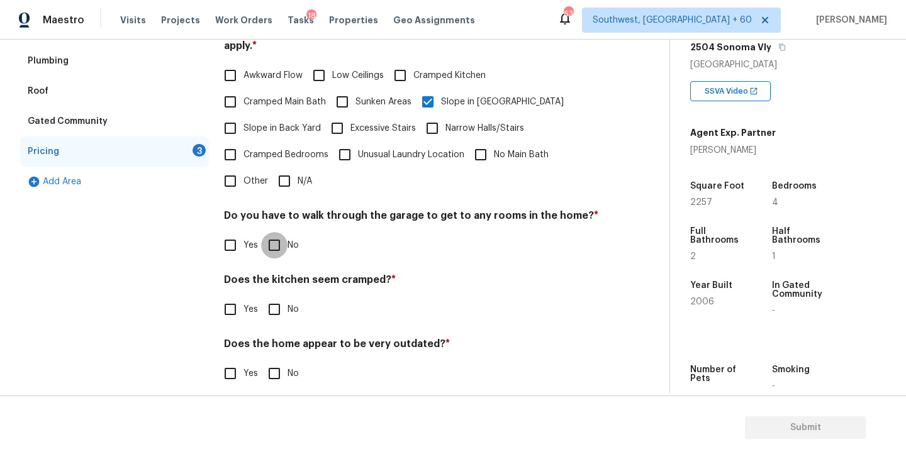
click at [272, 236] on input "No" at bounding box center [274, 245] width 26 height 26
checkbox input "true"
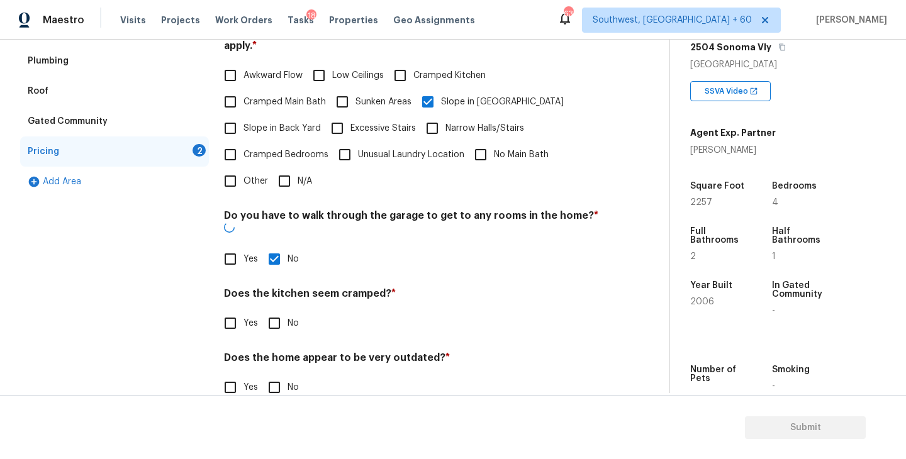
click at [270, 310] on input "No" at bounding box center [274, 323] width 26 height 26
checkbox input "true"
click at [274, 376] on input "No" at bounding box center [274, 389] width 26 height 26
checkbox input "true"
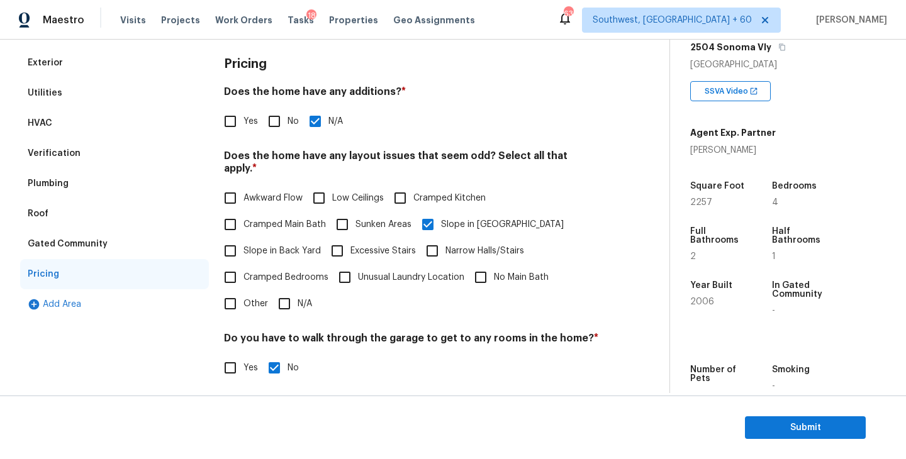
scroll to position [0, 0]
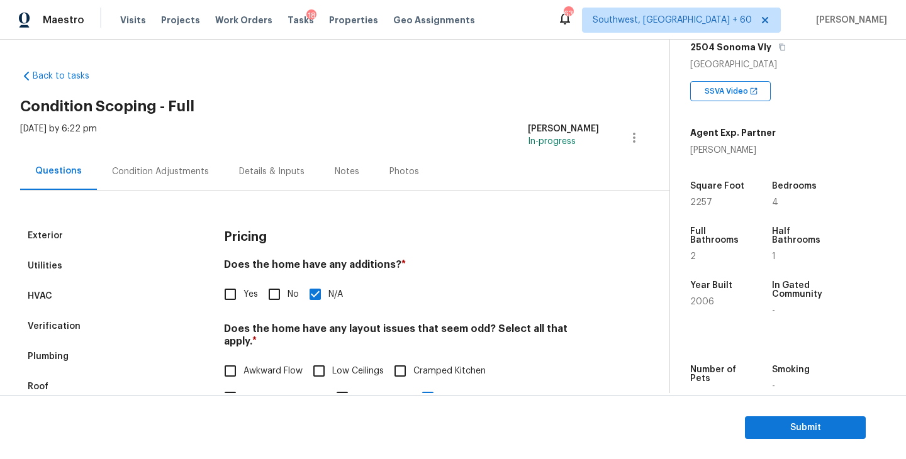
click at [182, 175] on div "Condition Adjustments" at bounding box center [160, 171] width 97 height 13
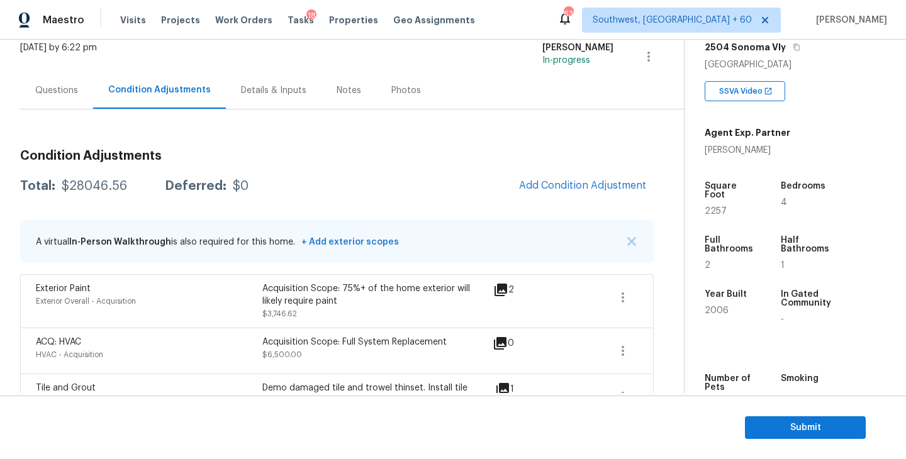
scroll to position [108, 0]
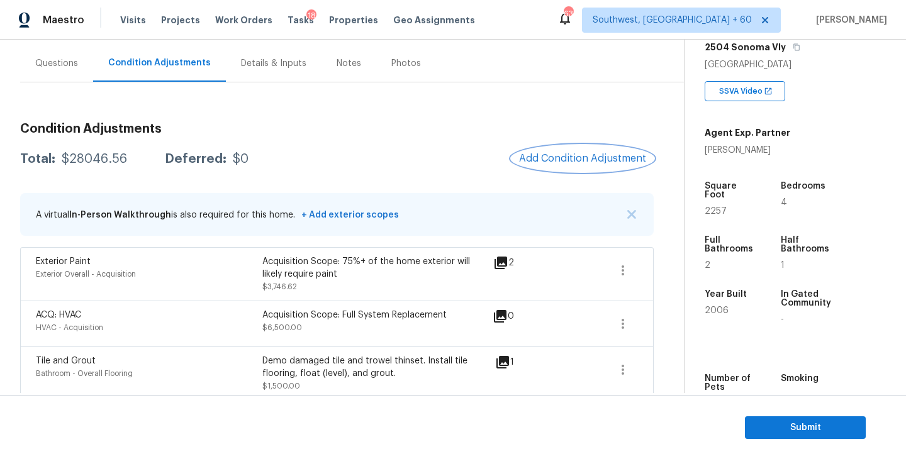
click at [539, 167] on button "Add Condition Adjustment" at bounding box center [583, 158] width 142 height 26
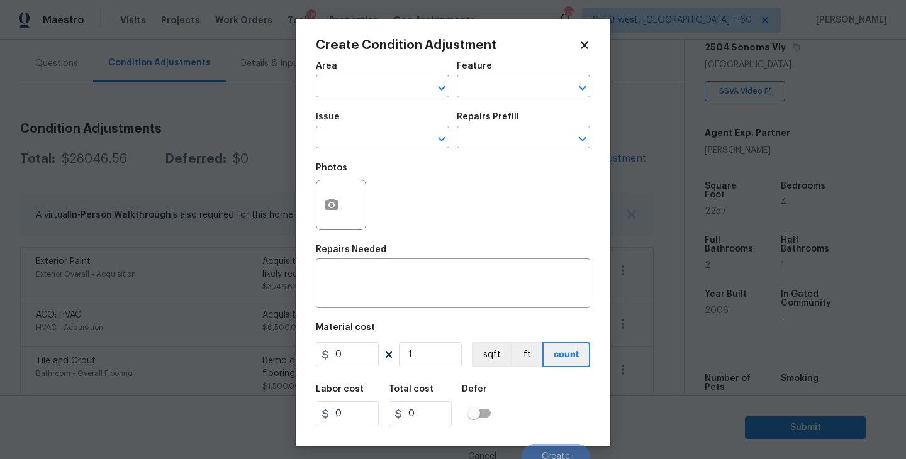
click at [394, 104] on span "Area ​" at bounding box center [382, 79] width 133 height 51
click at [391, 99] on span "Area ​" at bounding box center [382, 79] width 133 height 51
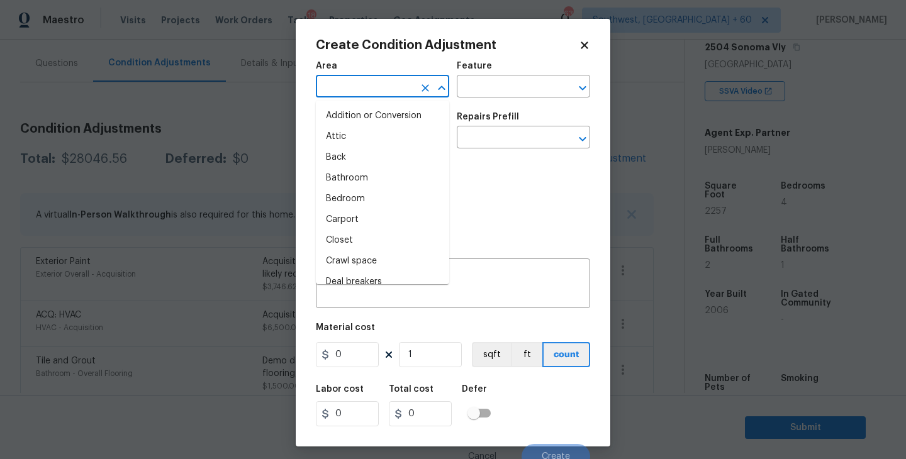
click at [357, 87] on input "text" at bounding box center [365, 88] width 98 height 20
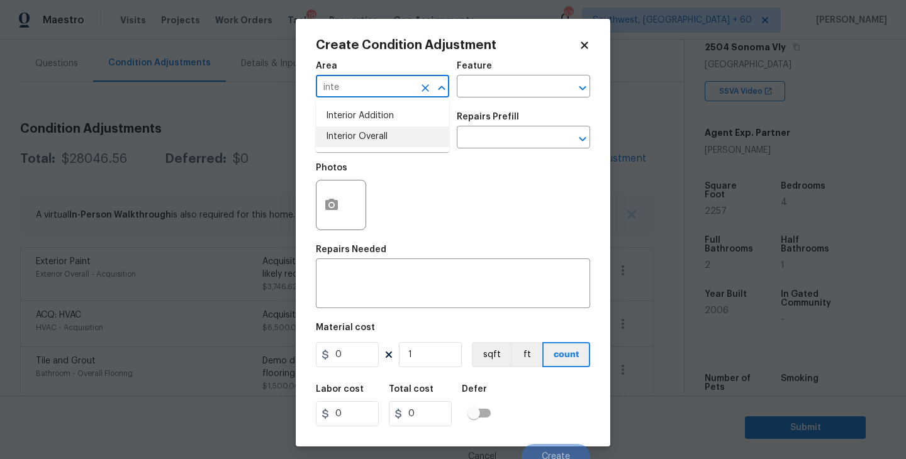
click at [373, 138] on li "Interior Overall" at bounding box center [382, 136] width 133 height 21
type input "Interior Overall"
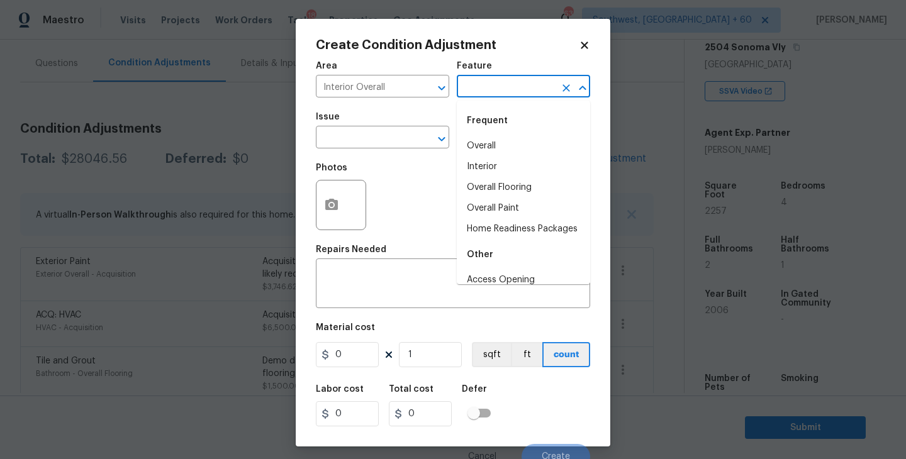
click at [484, 87] on input "text" at bounding box center [506, 88] width 98 height 20
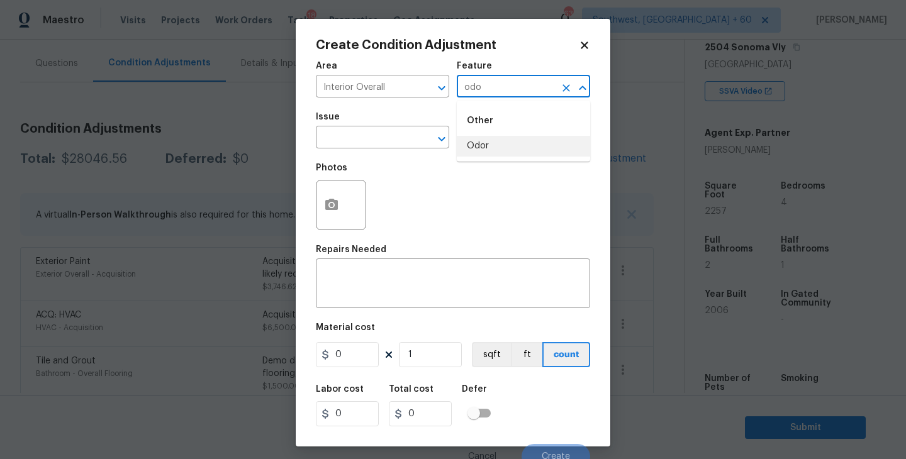
click at [485, 153] on li "Odor" at bounding box center [523, 146] width 133 height 21
type input "Odor"
click at [378, 120] on div "Issue" at bounding box center [382, 121] width 133 height 16
click at [377, 151] on span "Issue ​" at bounding box center [382, 130] width 133 height 51
click at [403, 137] on input "text" at bounding box center [365, 139] width 98 height 20
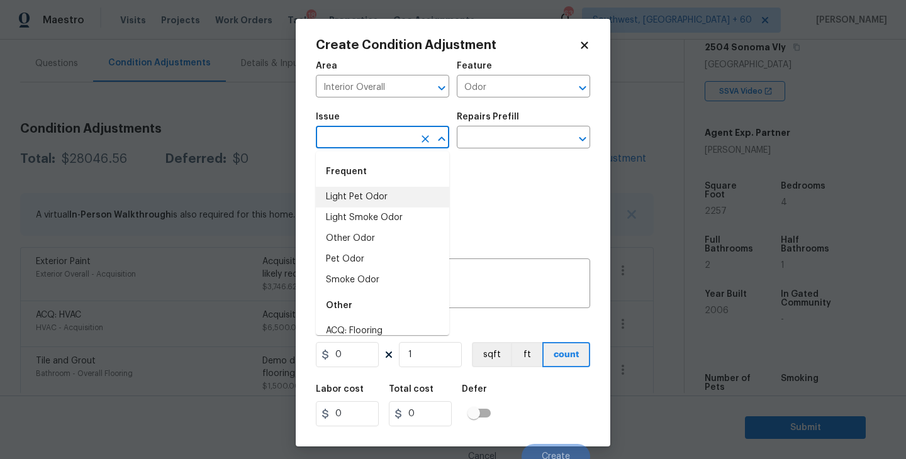
click at [398, 193] on li "Light Pet Odor" at bounding box center [382, 197] width 133 height 21
type input "Light Pet Odor"
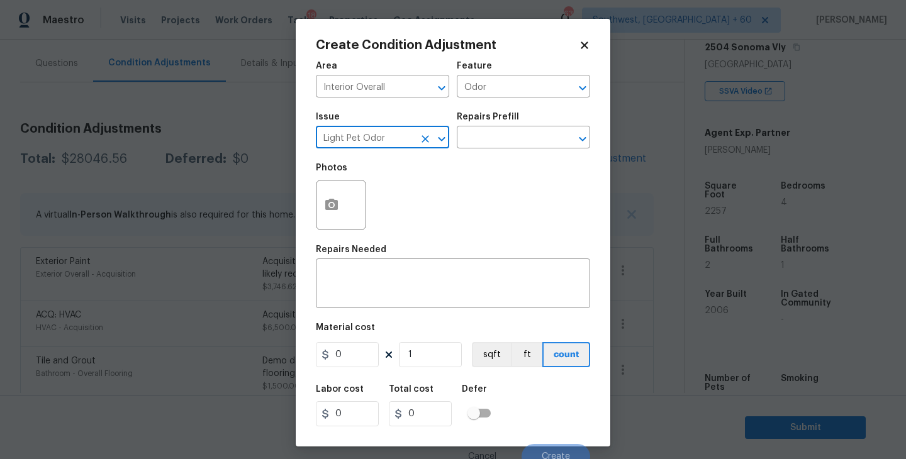
click at [471, 151] on div "Issue Light Pet Odor ​ Repairs Prefill ​" at bounding box center [453, 130] width 274 height 51
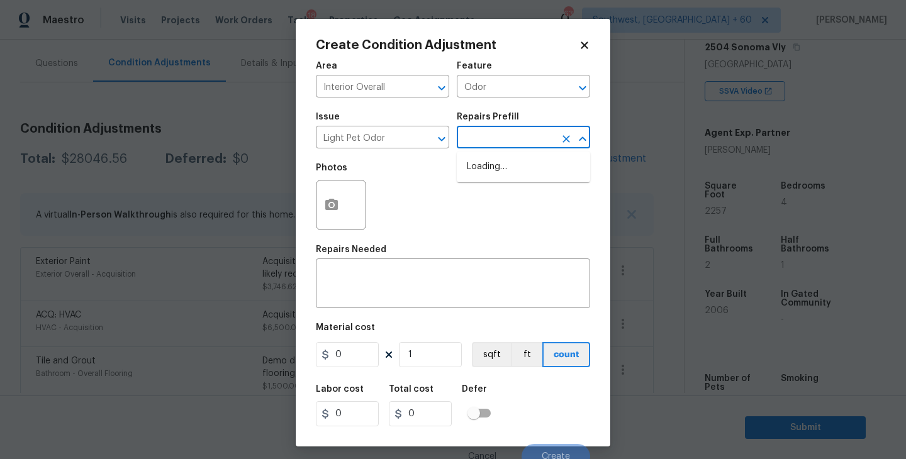
click at [505, 142] on input "text" at bounding box center [506, 139] width 98 height 20
click at [505, 165] on li "Acquisition Scope: 1-2 pets present $575.00" at bounding box center [523, 174] width 133 height 34
type textarea "Acquisition Scope: 1-2 pets present"
type input "575"
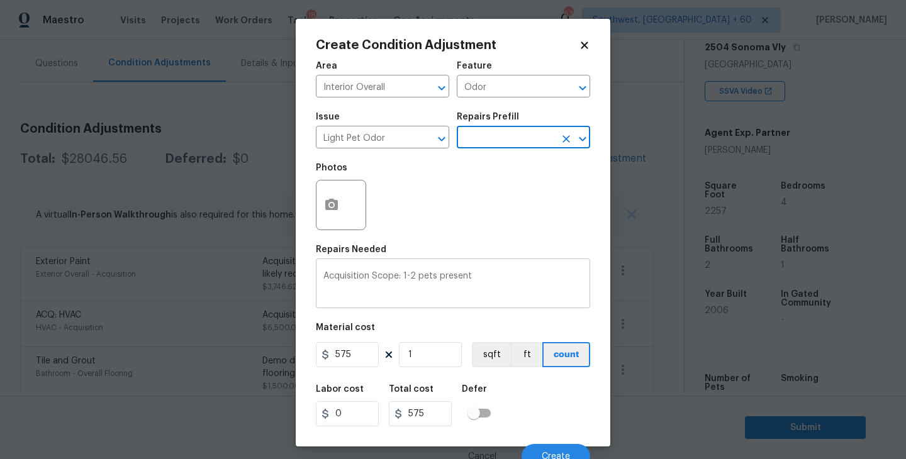
scroll to position [11, 0]
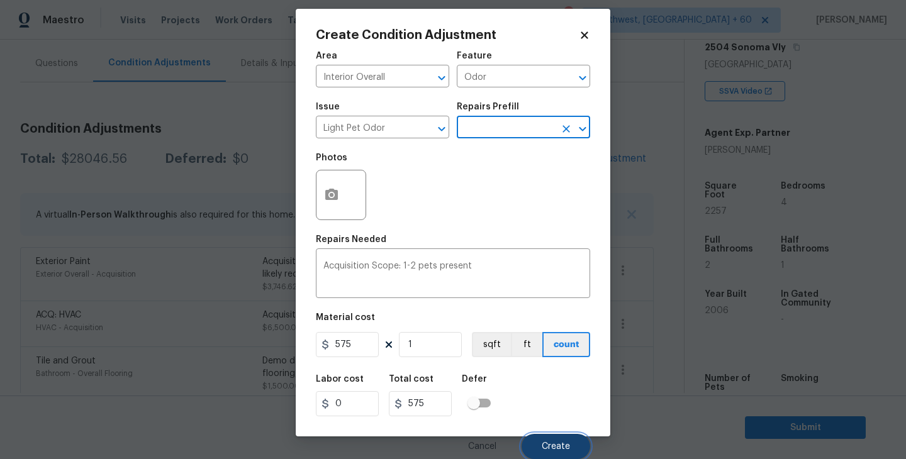
click at [544, 443] on span "Create" at bounding box center [556, 446] width 28 height 9
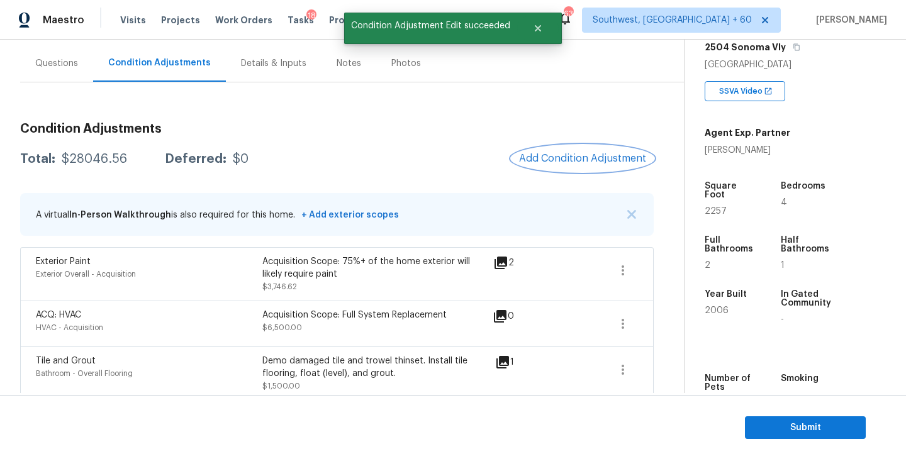
scroll to position [0, 0]
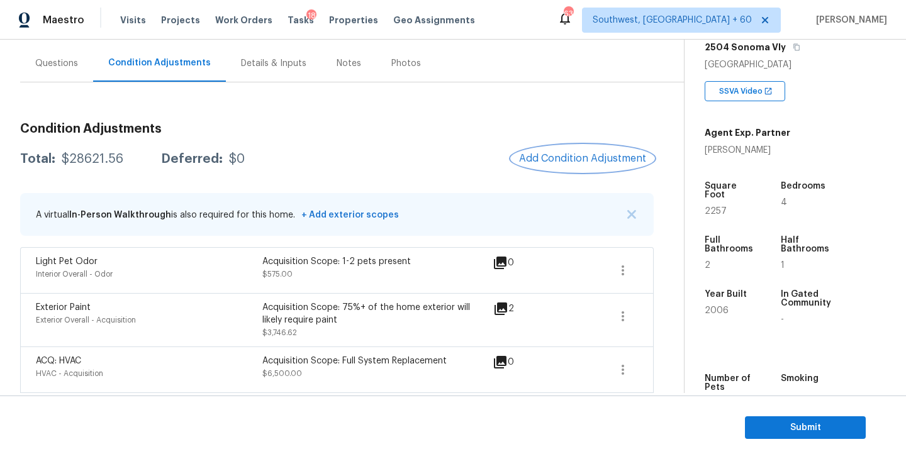
click at [561, 160] on span "Add Condition Adjustment" at bounding box center [582, 158] width 127 height 11
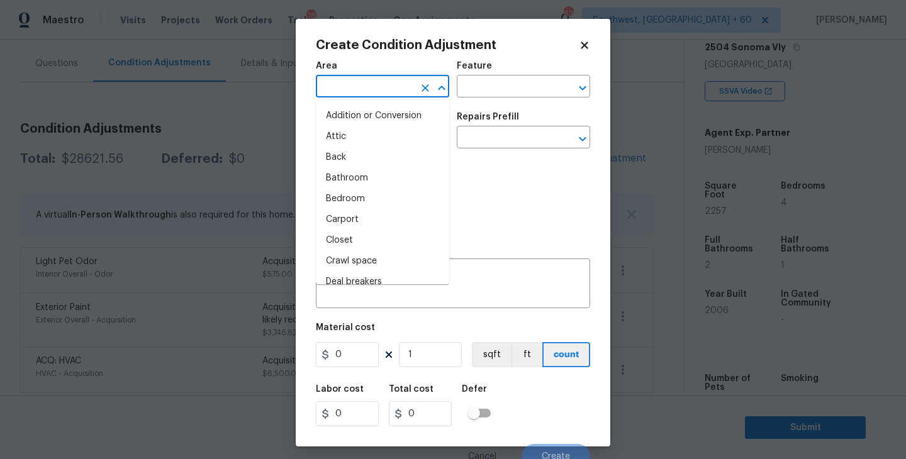
click at [362, 91] on input "text" at bounding box center [365, 88] width 98 height 20
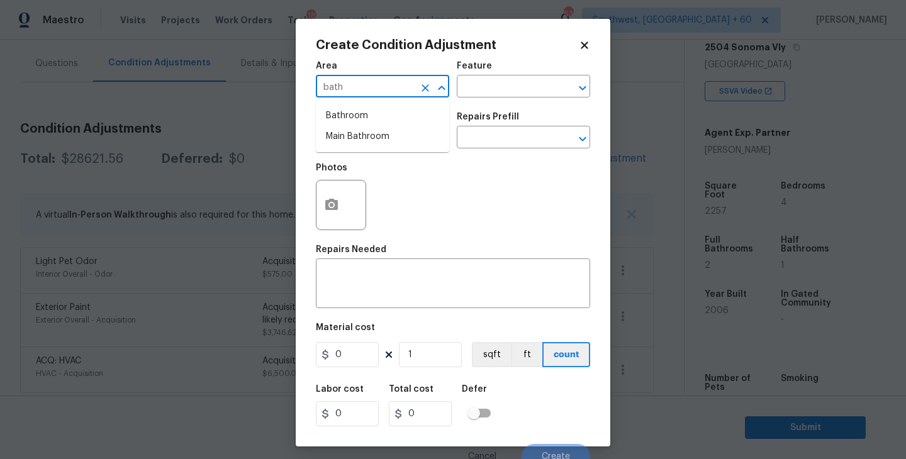
click at [359, 105] on ul "Bathroom Main Bathroom" at bounding box center [382, 127] width 133 height 52
click at [359, 115] on li "Bathroom" at bounding box center [382, 116] width 133 height 21
type input "Bathroom"
click at [513, 74] on div "Feature" at bounding box center [523, 70] width 133 height 16
click at [501, 99] on div "Area Bathroom ​ Feature ​" at bounding box center [453, 79] width 274 height 51
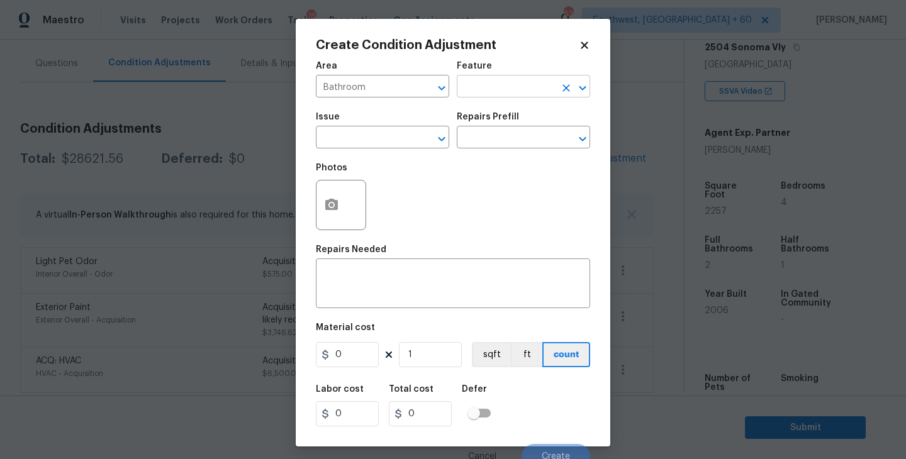
click at [511, 94] on input "text" at bounding box center [506, 88] width 98 height 20
click at [512, 134] on div "Other" at bounding box center [523, 121] width 133 height 30
click at [506, 140] on li "Cabinets" at bounding box center [523, 146] width 133 height 21
type input "Cabinets"
click at [392, 128] on div "Issue" at bounding box center [382, 121] width 133 height 16
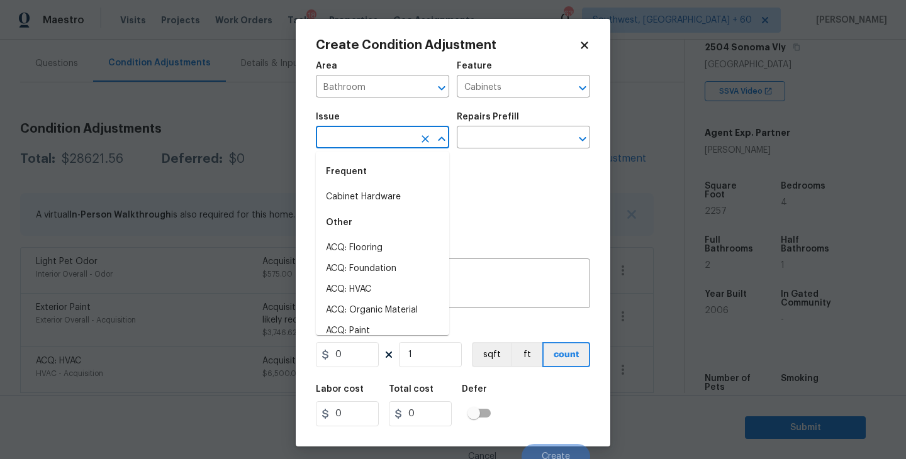
click at [375, 138] on input "text" at bounding box center [365, 139] width 98 height 20
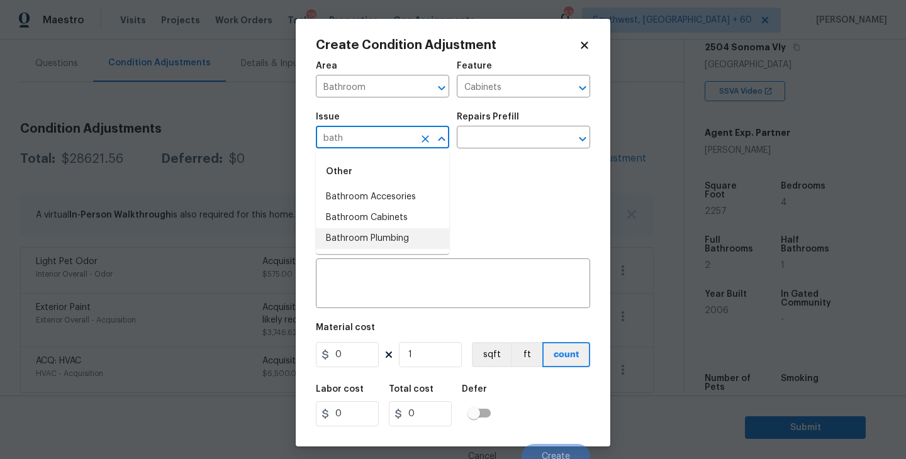
click at [390, 223] on li "Bathroom Cabinets" at bounding box center [382, 218] width 133 height 21
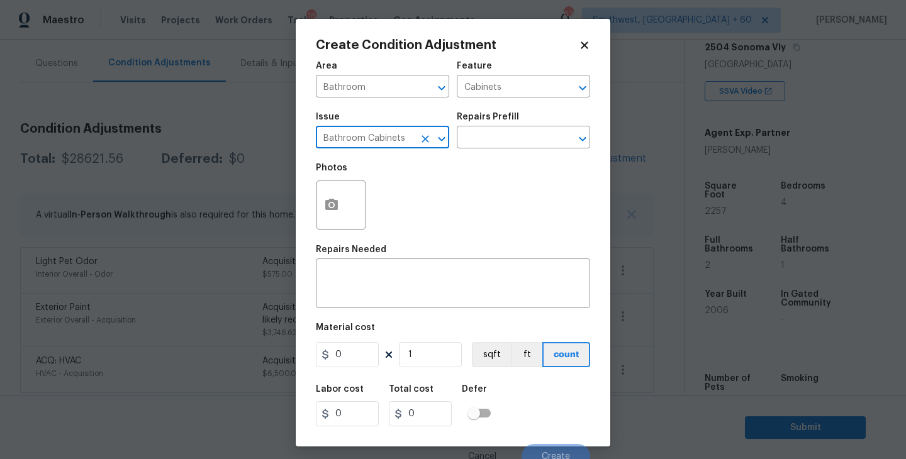
type input "Bathroom Cabinets"
click at [501, 153] on div "Issue Bathroom Cabinets ​ Repairs Prefill ​" at bounding box center [453, 130] width 274 height 51
click at [519, 133] on input "text" at bounding box center [506, 139] width 98 height 20
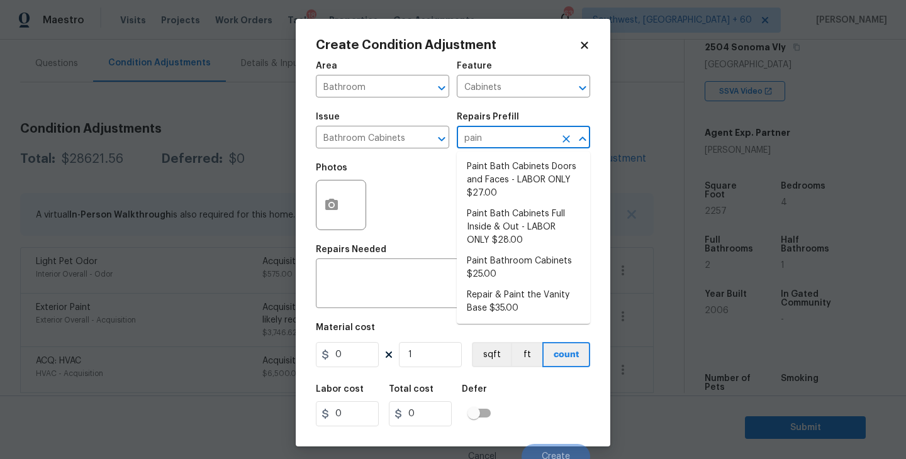
type input "paint"
drag, startPoint x: 519, startPoint y: 133, endPoint x: 519, endPoint y: 210, distance: 77.4
click at [519, 135] on input "paint" at bounding box center [506, 139] width 98 height 20
click at [519, 273] on li "Paint Bathroom Cabinets $25.00" at bounding box center [523, 268] width 133 height 34
type textarea "Prep, sand, mask and apply 2 coats of paint to the bathroom cabinet doors, inte…"
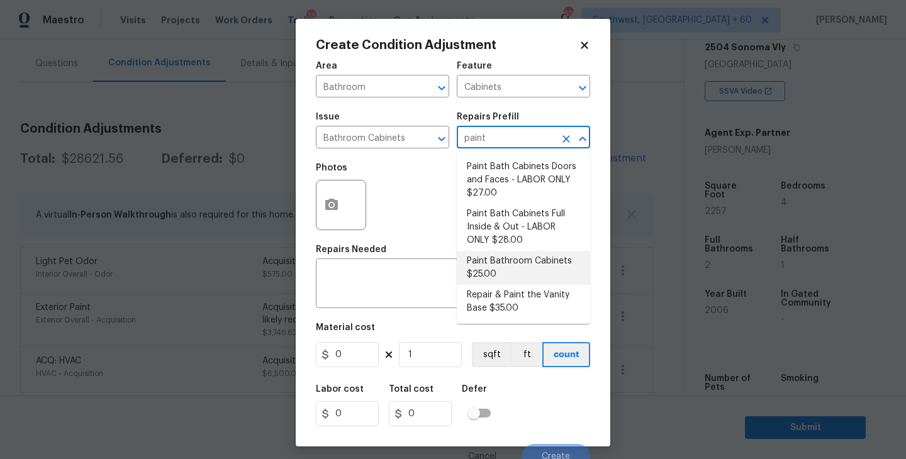
type input "25"
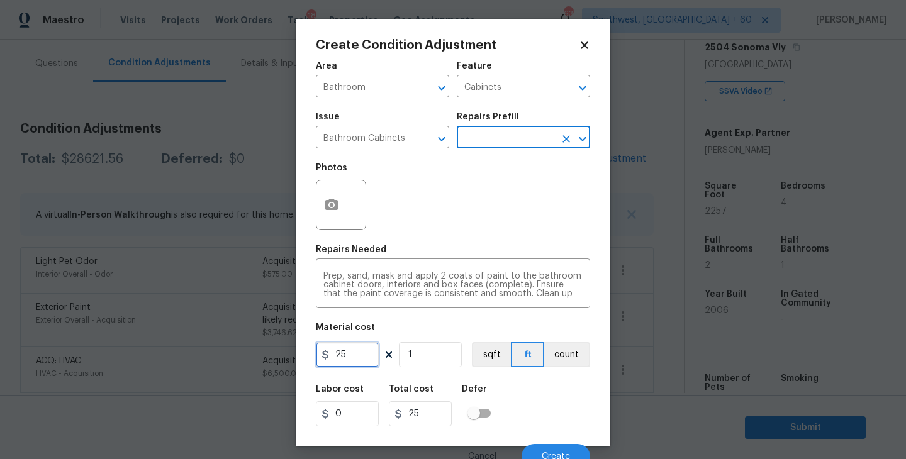
drag, startPoint x: 355, startPoint y: 355, endPoint x: 257, endPoint y: 355, distance: 98.8
click at [257, 355] on div "Create Condition Adjustment Area Bathroom ​ Feature Cabinets ​ Issue Bathroom C…" at bounding box center [453, 229] width 906 height 459
type input "1000"
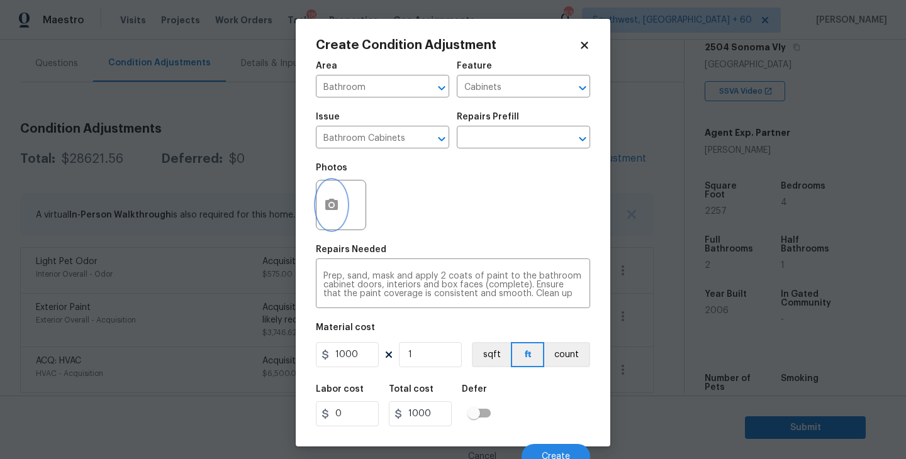
click at [333, 217] on button "button" at bounding box center [331, 205] width 30 height 49
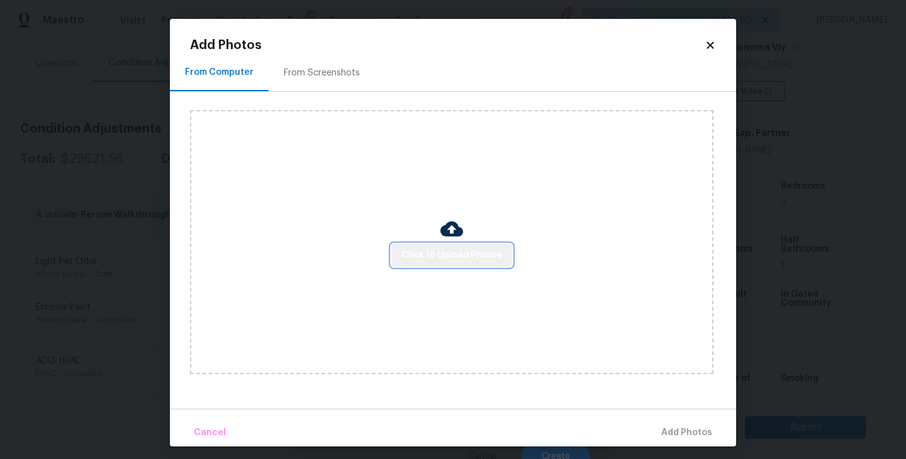
click at [453, 252] on span "Click to Upload Photos" at bounding box center [451, 256] width 101 height 16
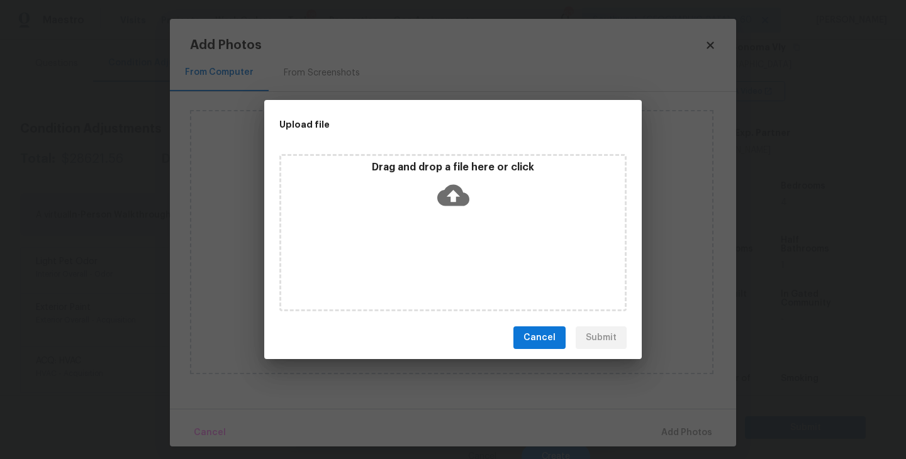
click at [453, 209] on icon at bounding box center [453, 195] width 32 height 32
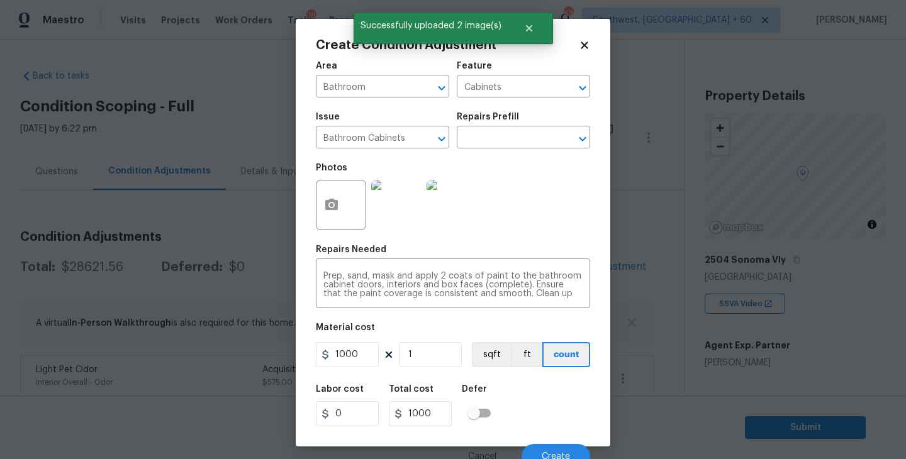
scroll to position [11, 0]
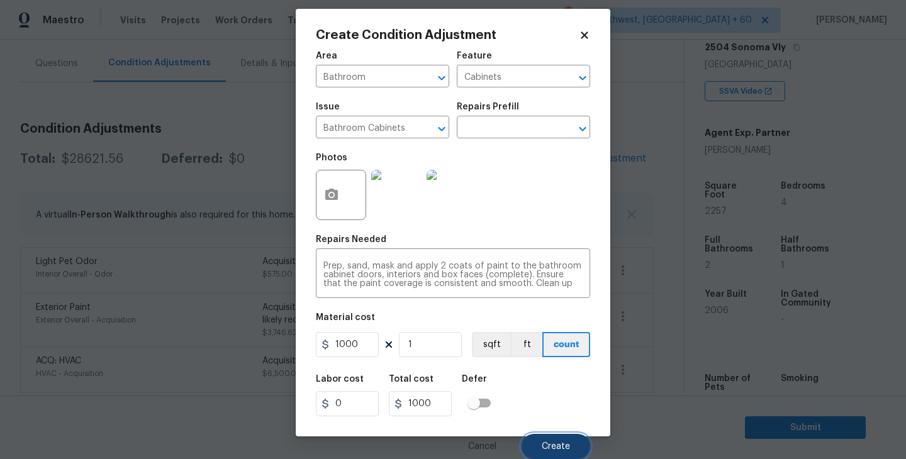
click at [564, 453] on button "Create" at bounding box center [556, 446] width 69 height 25
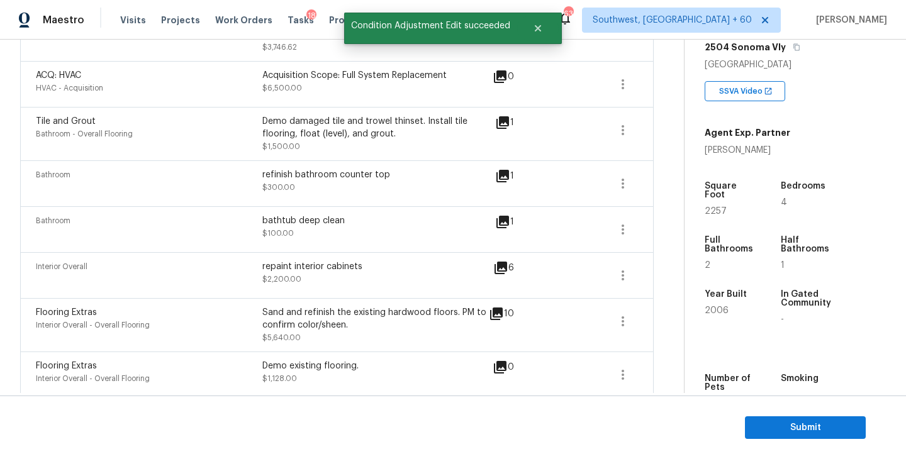
scroll to position [517, 0]
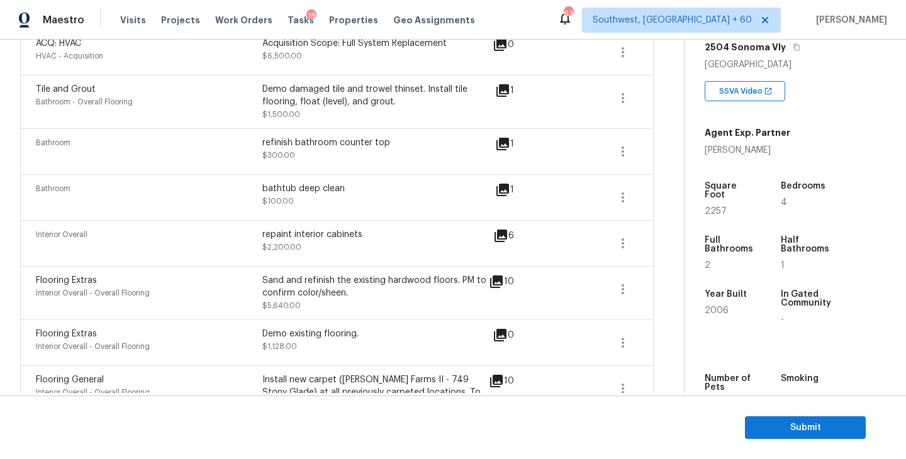
click at [499, 189] on icon at bounding box center [502, 190] width 13 height 13
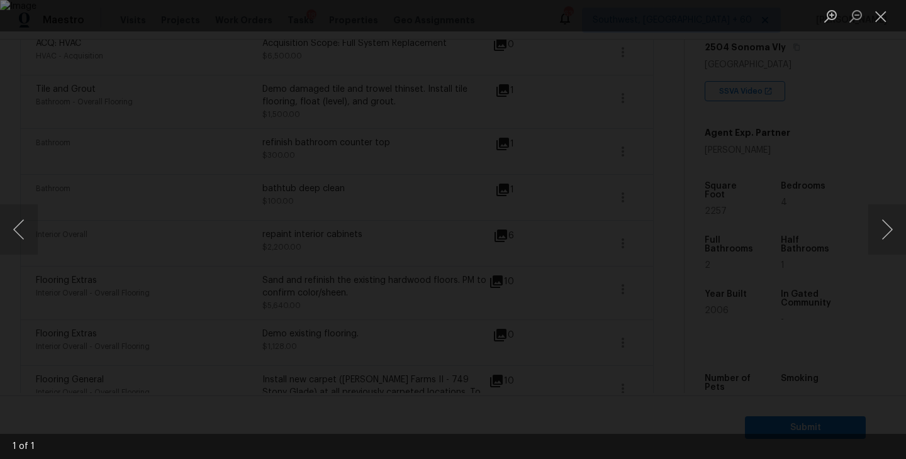
click at [821, 323] on div "Lightbox" at bounding box center [453, 229] width 906 height 459
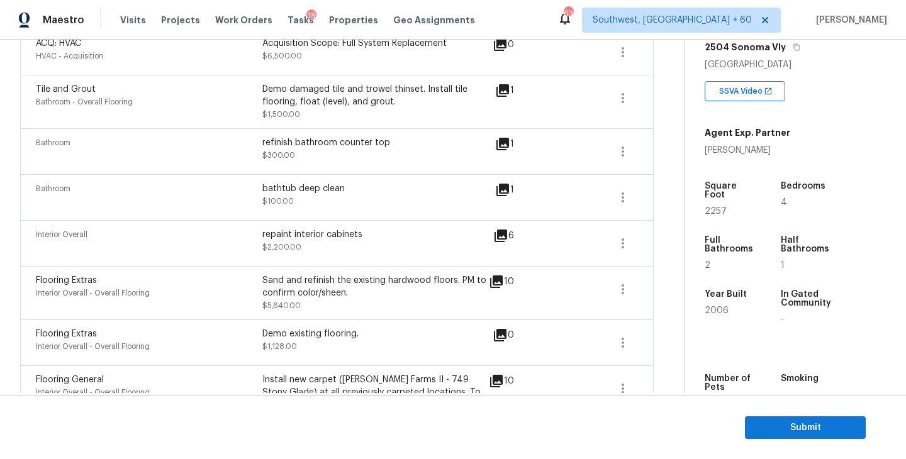
click at [501, 233] on icon at bounding box center [501, 236] width 13 height 13
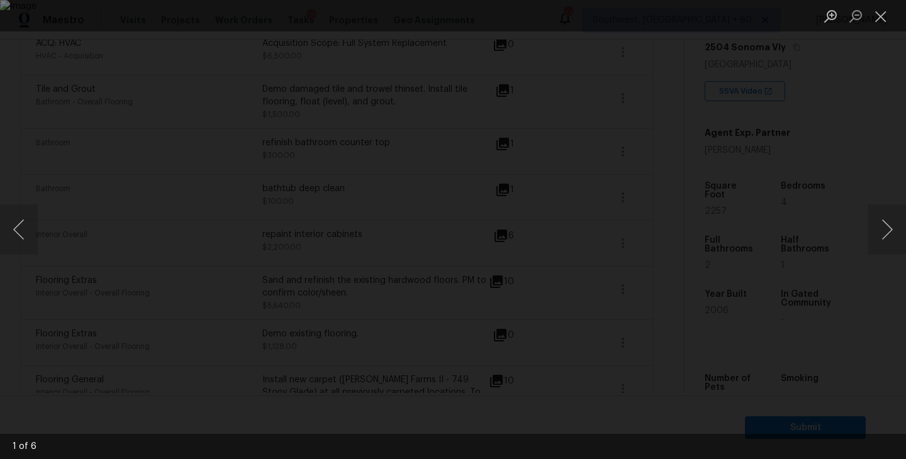
click at [869, 286] on div "Lightbox" at bounding box center [453, 229] width 906 height 459
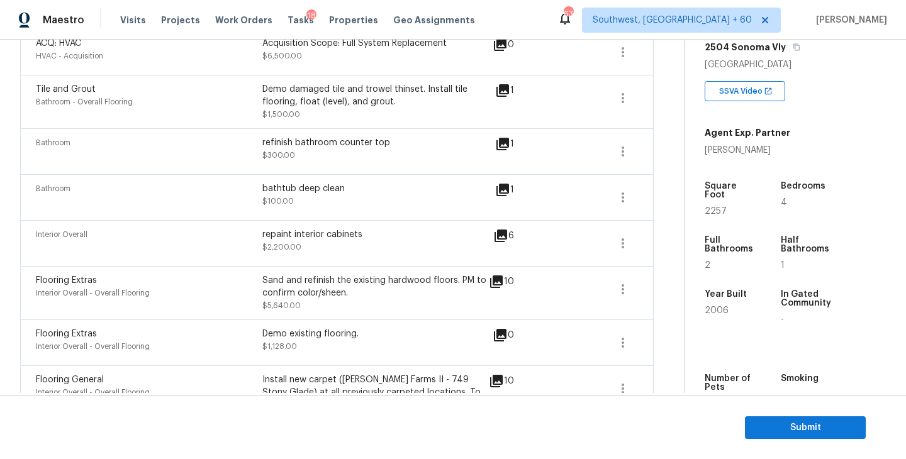
click at [503, 238] on icon at bounding box center [500, 235] width 15 height 15
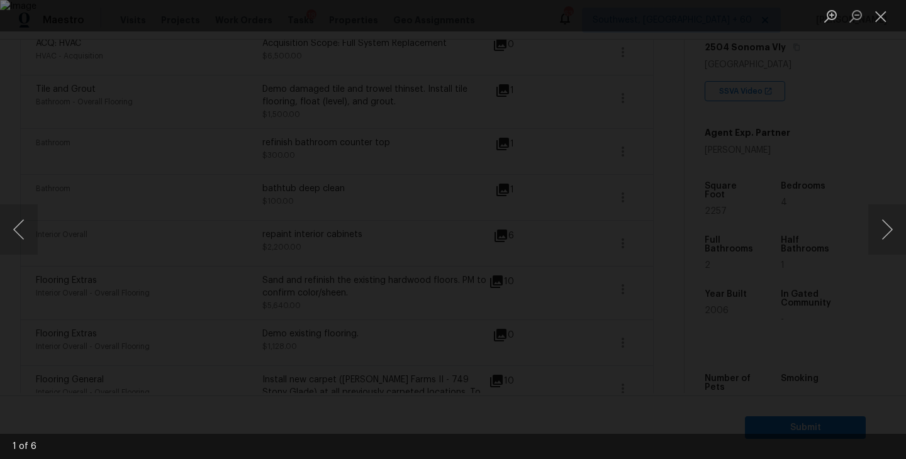
click at [836, 303] on div "Lightbox" at bounding box center [453, 229] width 906 height 459
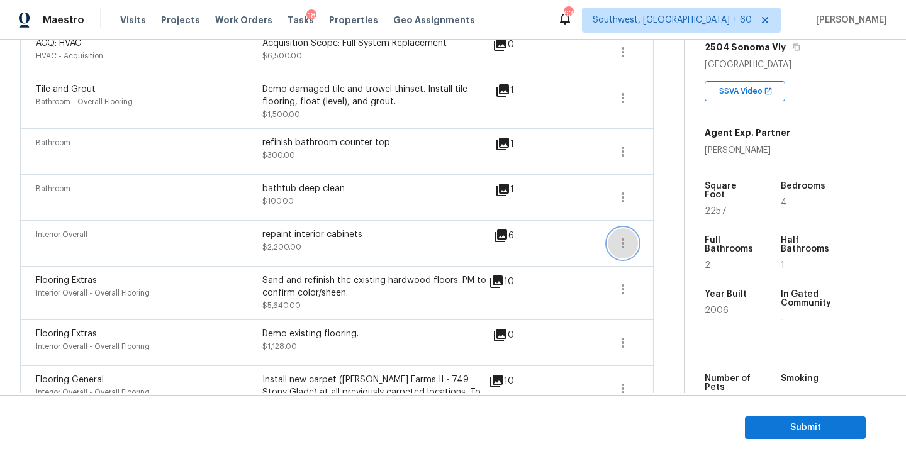
click at [618, 244] on icon "button" at bounding box center [622, 243] width 15 height 15
click at [643, 247] on link "Edit" at bounding box center [694, 241] width 107 height 19
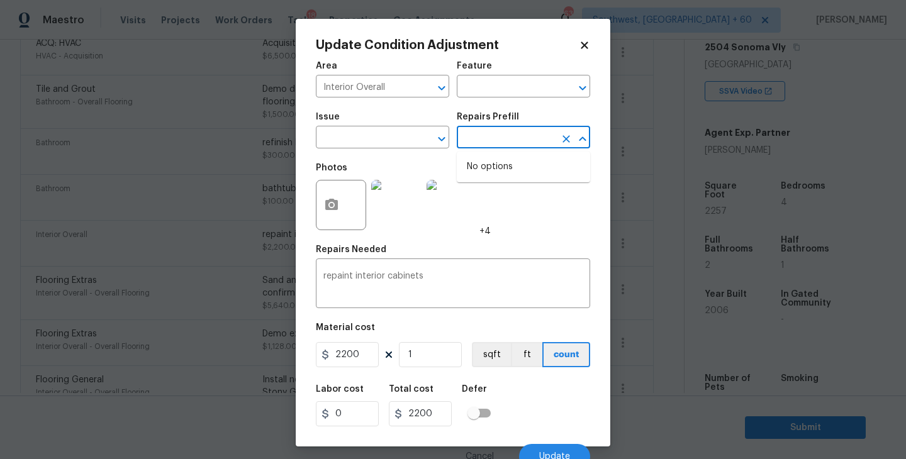
click at [525, 145] on input "text" at bounding box center [506, 139] width 98 height 20
click at [372, 356] on input "2200" at bounding box center [347, 354] width 63 height 25
click at [339, 354] on input "2200" at bounding box center [347, 354] width 63 height 25
type input "1200"
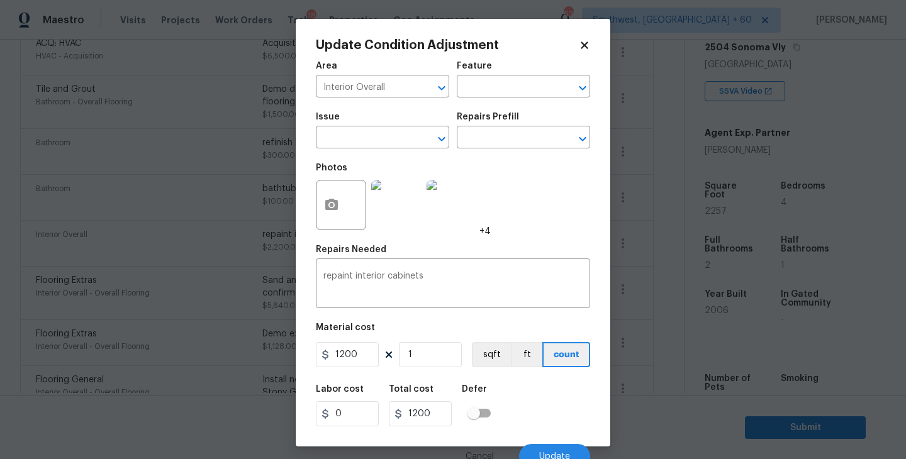
click at [554, 410] on div "Labor cost 0 Total cost 1200 Defer" at bounding box center [453, 406] width 274 height 57
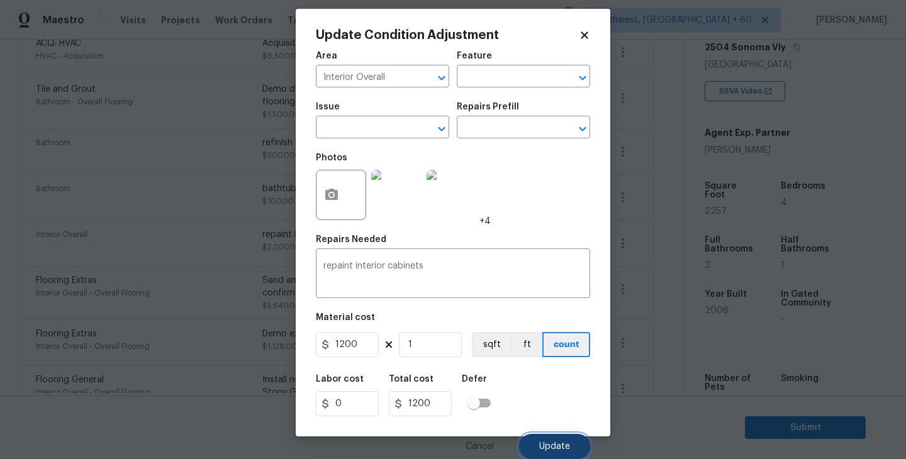
click at [552, 437] on button "Update" at bounding box center [554, 446] width 71 height 25
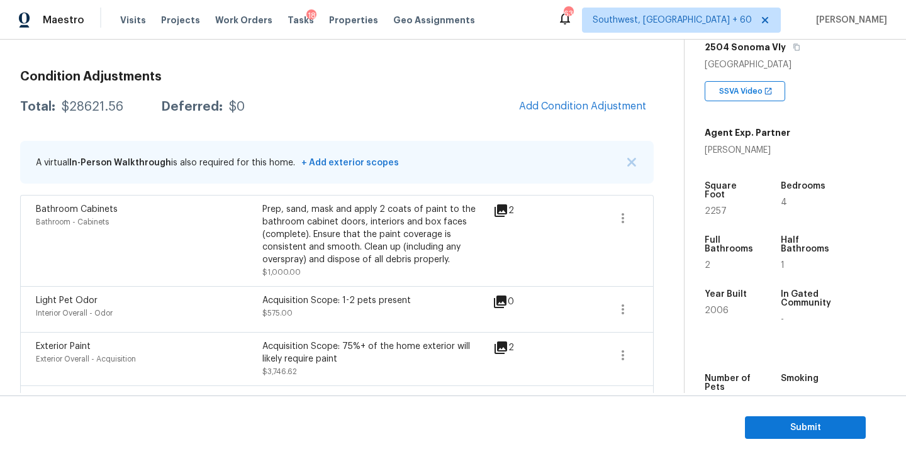
scroll to position [166, 0]
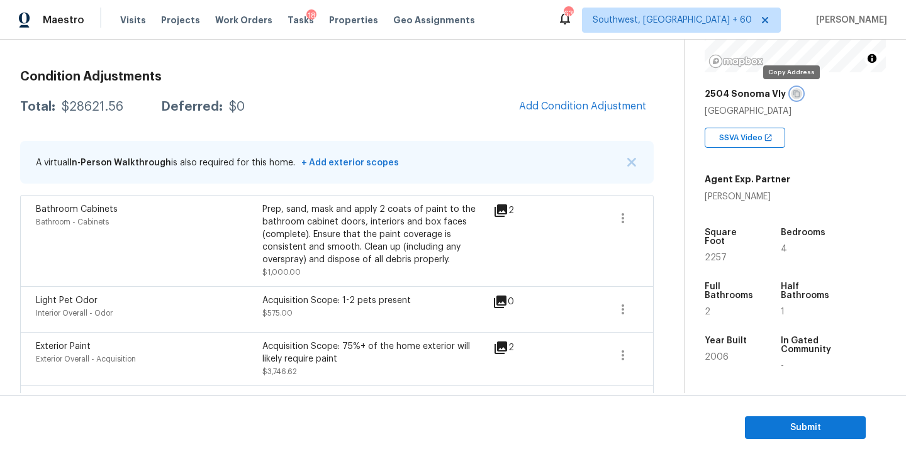
click at [793, 95] on icon "button" at bounding box center [796, 94] width 6 height 7
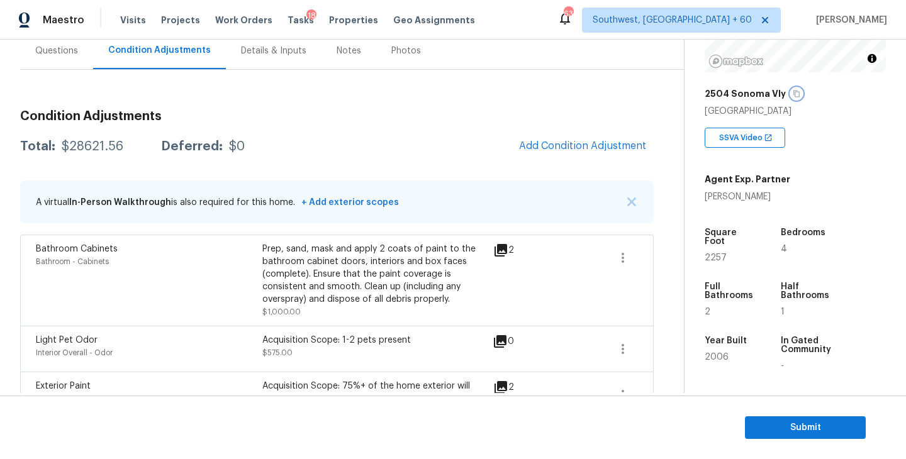
scroll to position [114, 0]
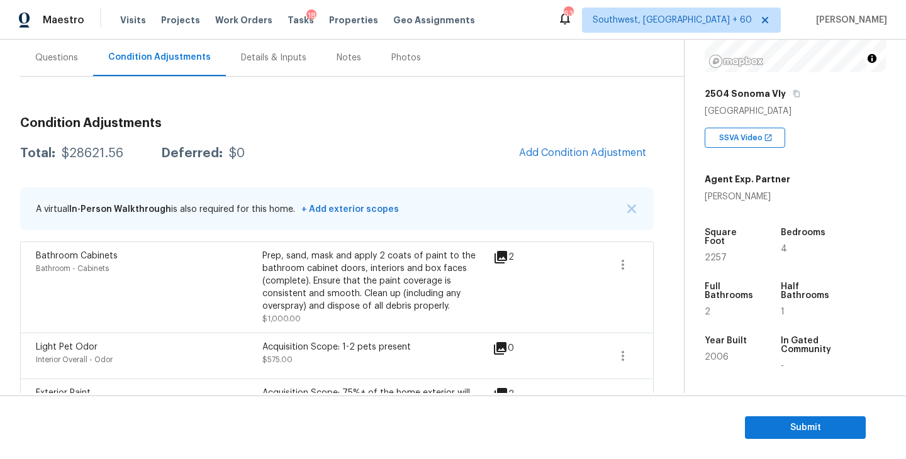
click at [325, 128] on h3 "Condition Adjustments" at bounding box center [337, 123] width 634 height 13
click at [110, 158] on div "$28621.56" at bounding box center [93, 153] width 62 height 13
copy div "$28621.56"
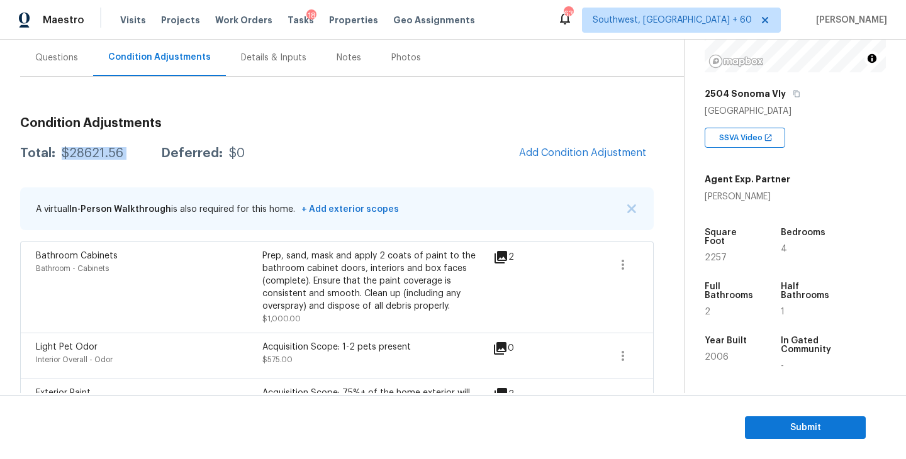
scroll to position [259, 0]
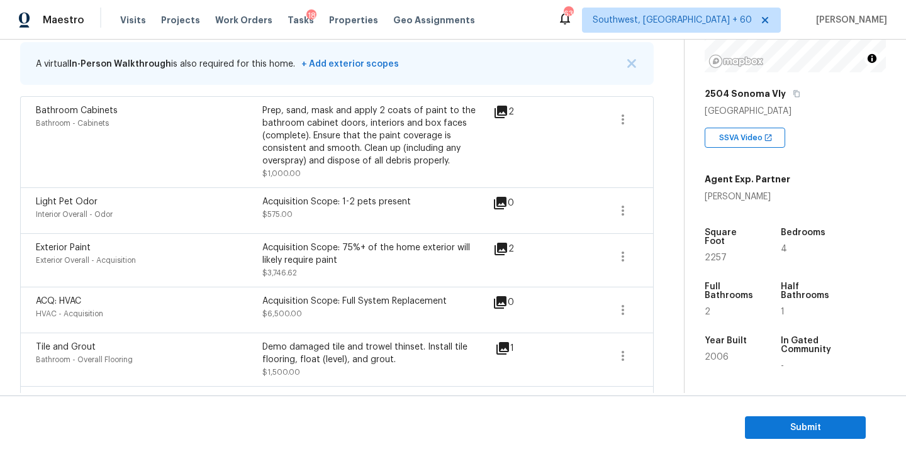
click at [75, 200] on span "Light Pet Odor" at bounding box center [67, 202] width 62 height 9
copy span "Light Pet Odor"
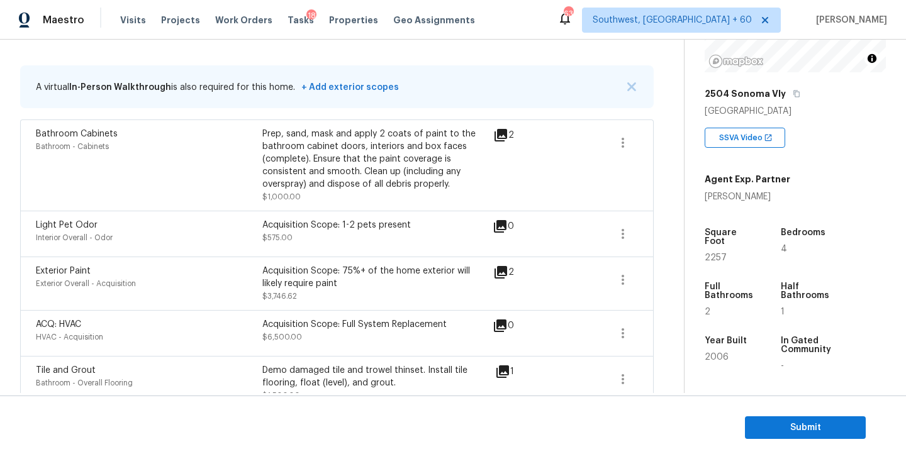
click at [98, 135] on span "Bathroom Cabinets" at bounding box center [77, 134] width 82 height 9
copy span "Bathroom Cabinets"
click at [428, 237] on div "Acquisition Scope: 1-2 pets present $575.00" at bounding box center [375, 234] width 227 height 30
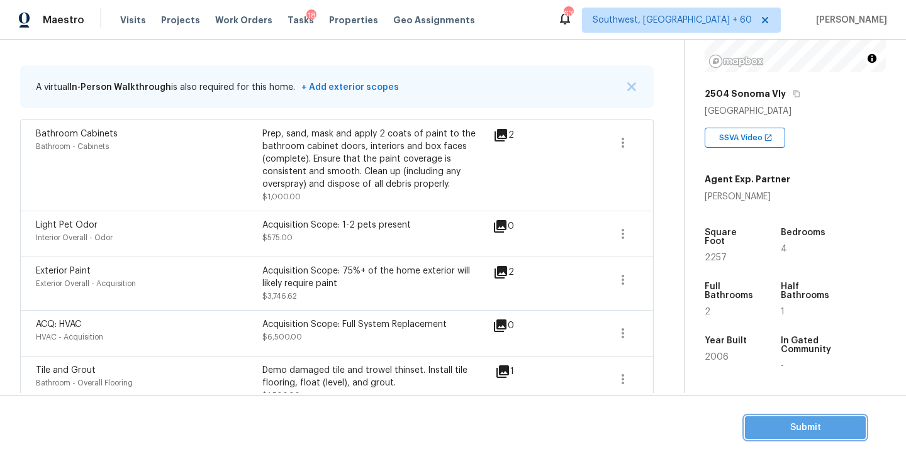
click at [812, 433] on span "Submit" at bounding box center [805, 428] width 101 height 16
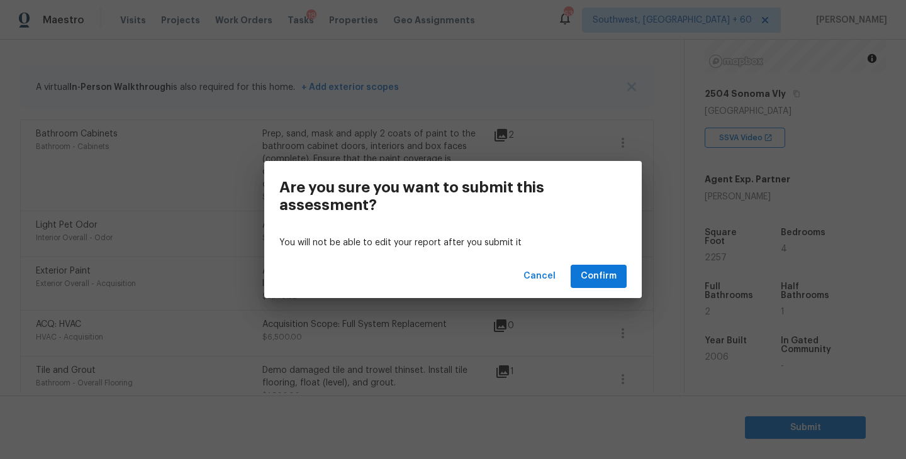
click at [615, 288] on div "Cancel Confirm" at bounding box center [453, 276] width 378 height 43
click at [591, 274] on span "Confirm" at bounding box center [599, 277] width 36 height 16
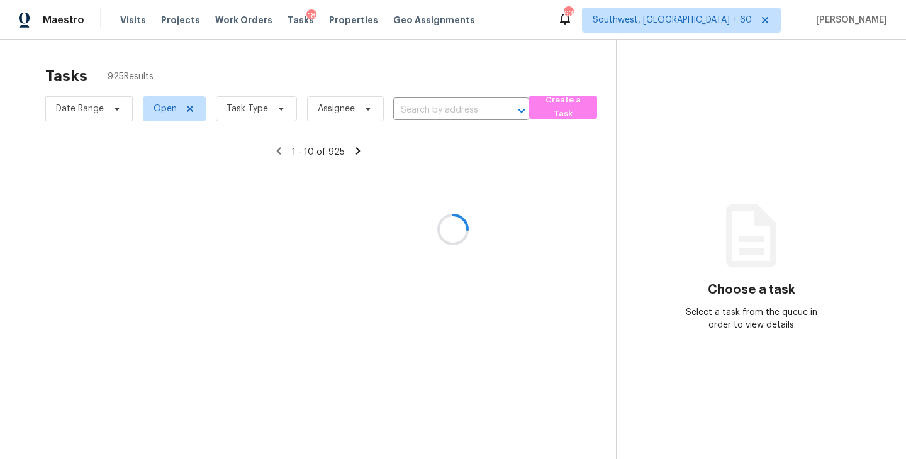
click at [257, 120] on div at bounding box center [453, 229] width 906 height 459
click at [260, 116] on div at bounding box center [453, 229] width 906 height 459
click at [256, 106] on div at bounding box center [453, 229] width 906 height 459
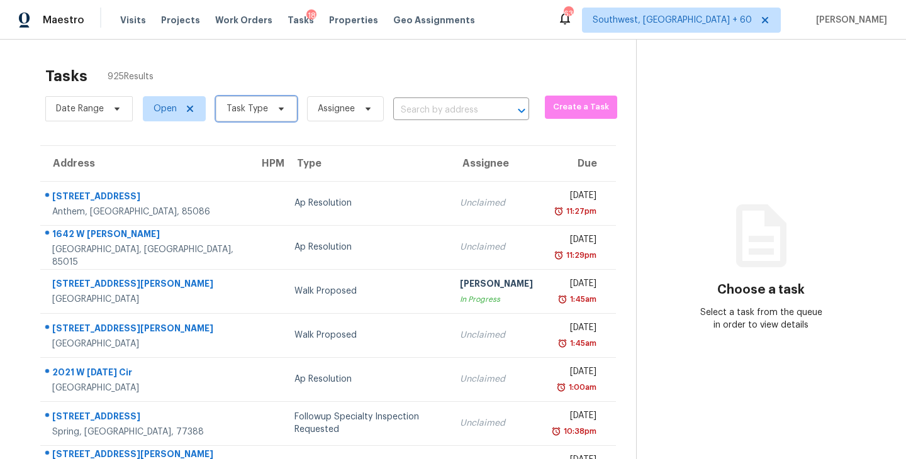
click at [257, 106] on span "Task Type" at bounding box center [248, 109] width 42 height 13
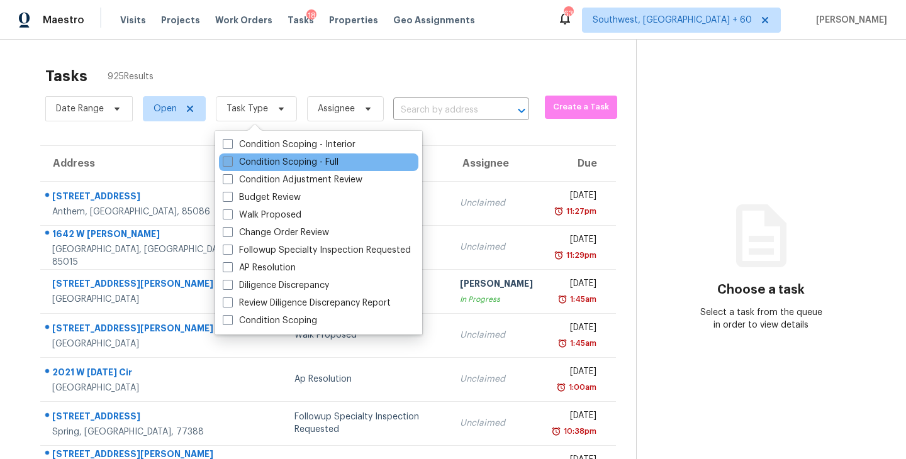
click at [270, 160] on label "Condition Scoping - Full" at bounding box center [281, 162] width 116 height 13
click at [231, 160] on input "Condition Scoping - Full" at bounding box center [227, 160] width 8 height 8
checkbox input "true"
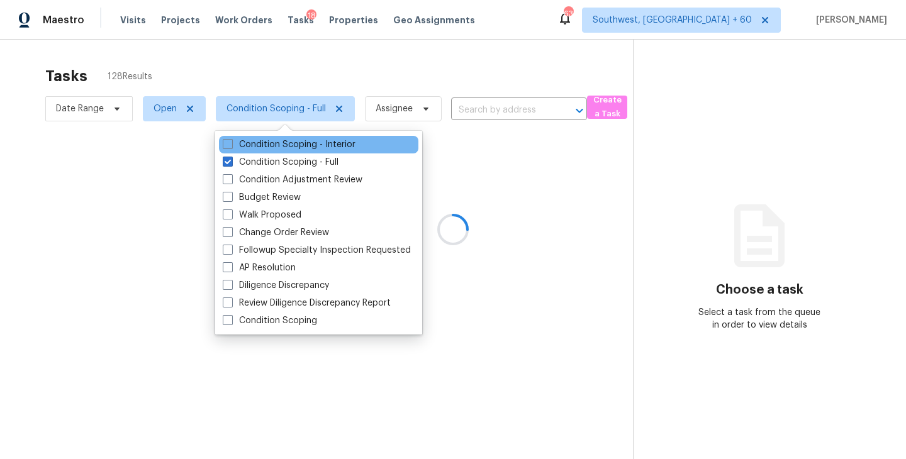
click at [383, 115] on div at bounding box center [453, 229] width 906 height 459
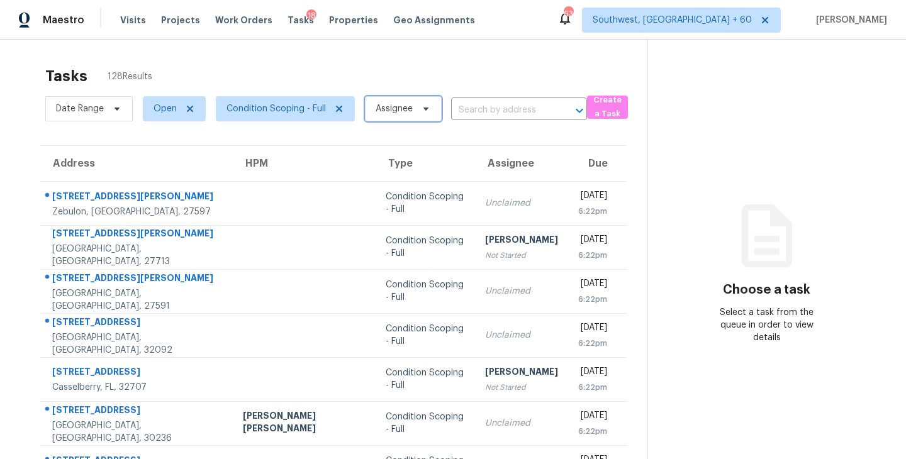
click at [384, 115] on span "Assignee" at bounding box center [394, 109] width 37 height 13
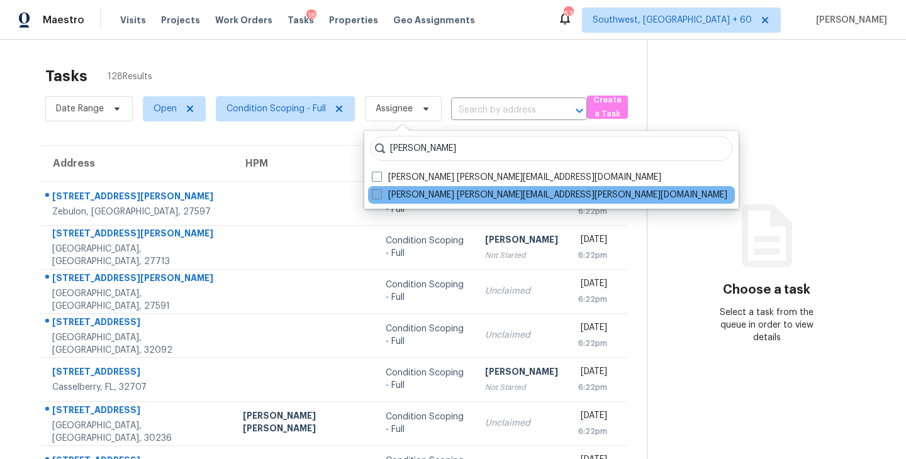
type input "sakthivel"
click at [394, 192] on label "Sakthivel Chandran sakthivel.chandran@opendoor.com" at bounding box center [549, 195] width 355 height 13
click at [380, 192] on input "Sakthivel Chandran sakthivel.chandran@opendoor.com" at bounding box center [376, 193] width 8 height 8
checkbox input "true"
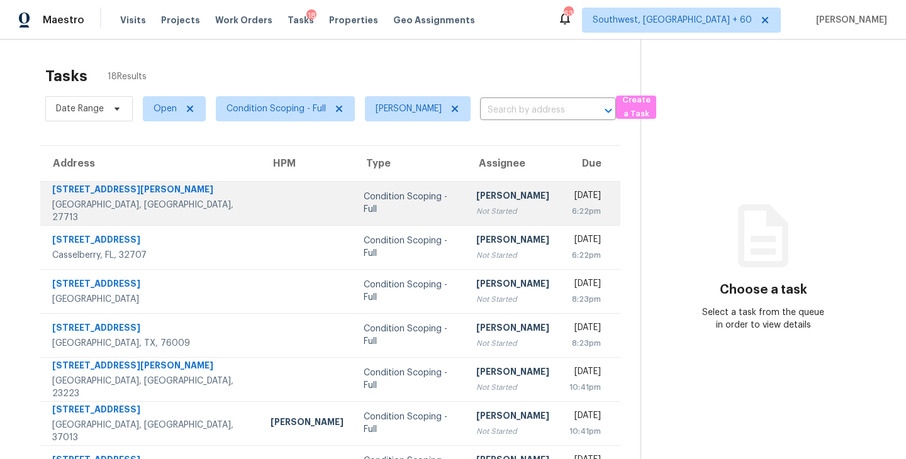
click at [466, 212] on td "Sakthivel Chandran Not Started" at bounding box center [512, 203] width 93 height 44
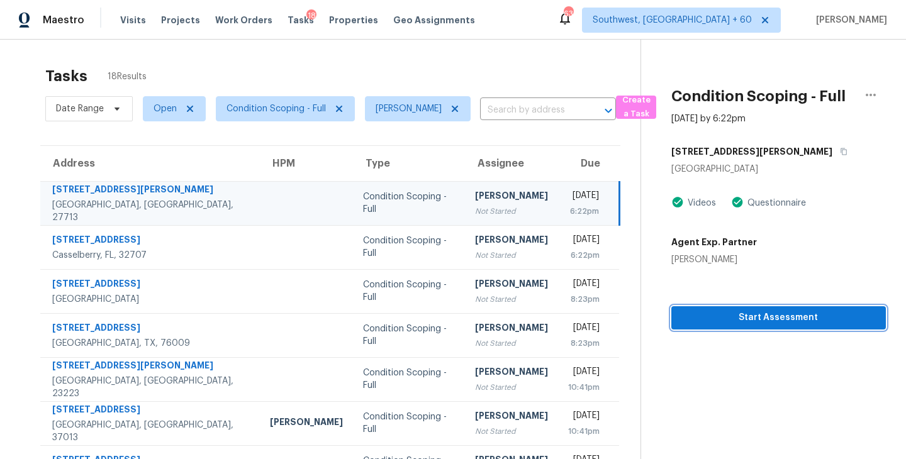
click at [756, 311] on span "Start Assessment" at bounding box center [778, 318] width 194 height 16
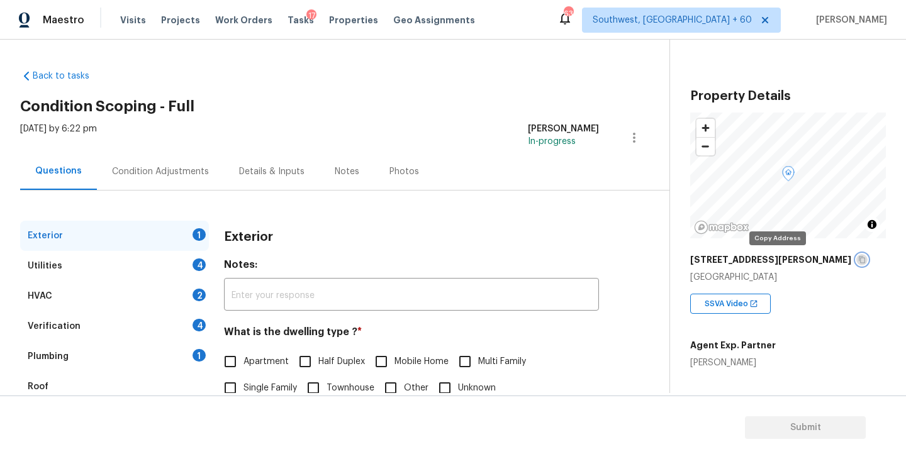
click at [858, 260] on icon "button" at bounding box center [862, 260] width 8 height 8
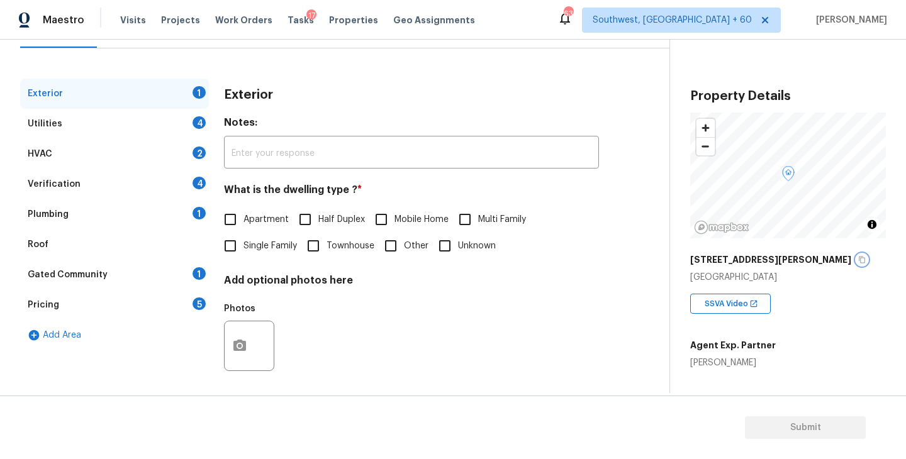
scroll to position [147, 0]
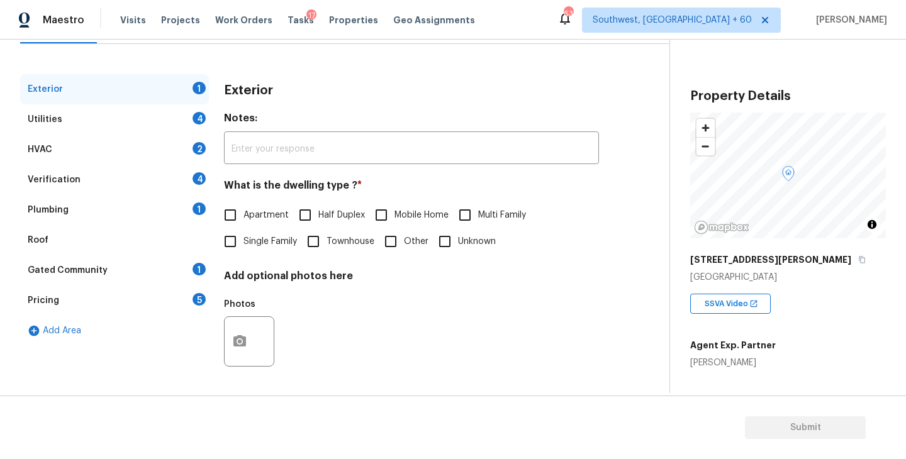
click at [353, 238] on span "Townhouse" at bounding box center [351, 241] width 48 height 13
click at [327, 238] on input "Townhouse" at bounding box center [313, 241] width 26 height 26
checkbox input "true"
click at [135, 115] on div "Utilities 4" at bounding box center [114, 119] width 189 height 30
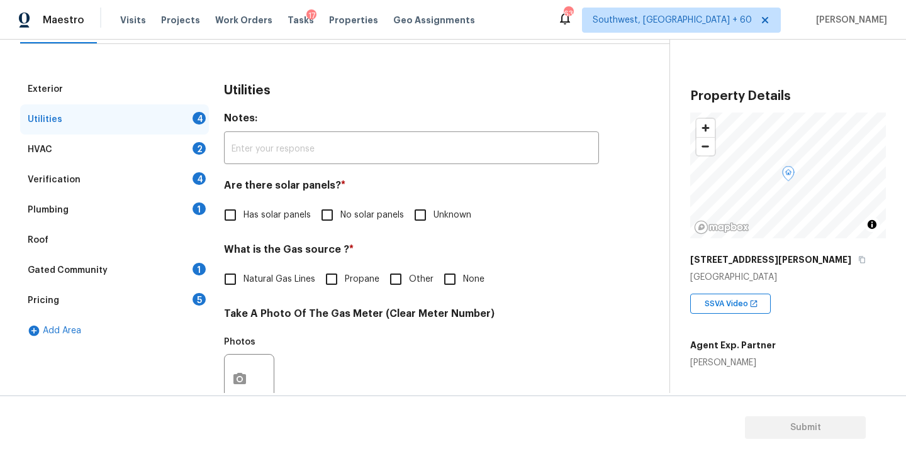
scroll to position [244, 0]
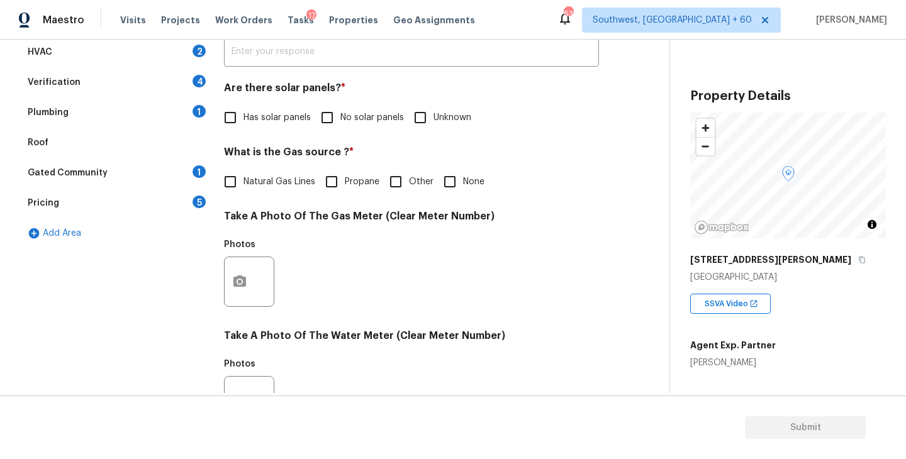
click at [357, 130] on label "No solar panels" at bounding box center [359, 117] width 90 height 26
click at [340, 130] on input "No solar panels" at bounding box center [327, 117] width 26 height 26
checkbox input "true"
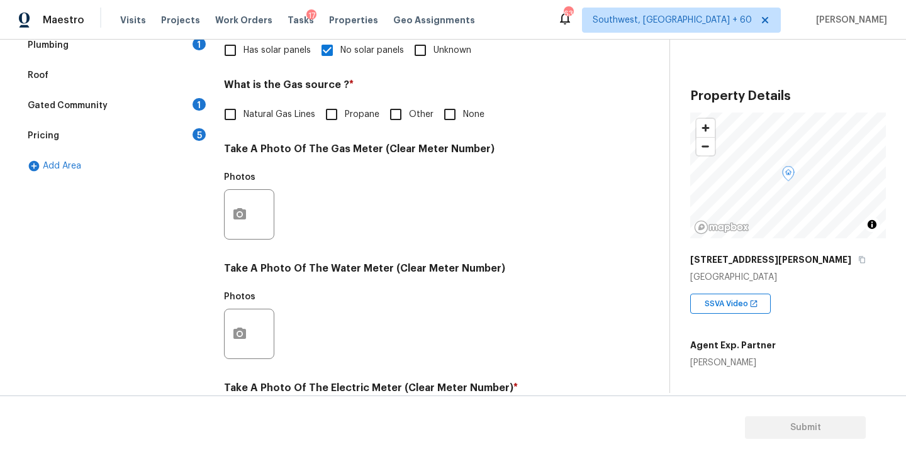
scroll to position [488, 0]
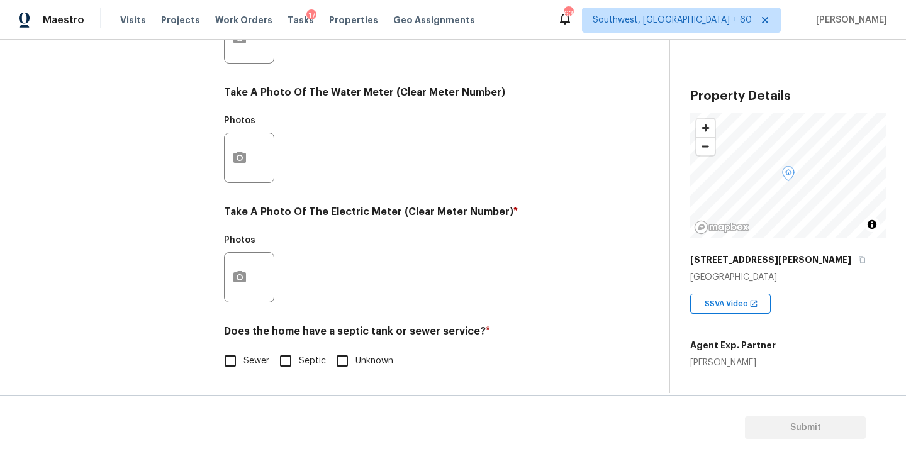
click at [245, 362] on span "Sewer" at bounding box center [256, 361] width 26 height 13
click at [243, 362] on input "Sewer" at bounding box center [230, 361] width 26 height 26
checkbox input "true"
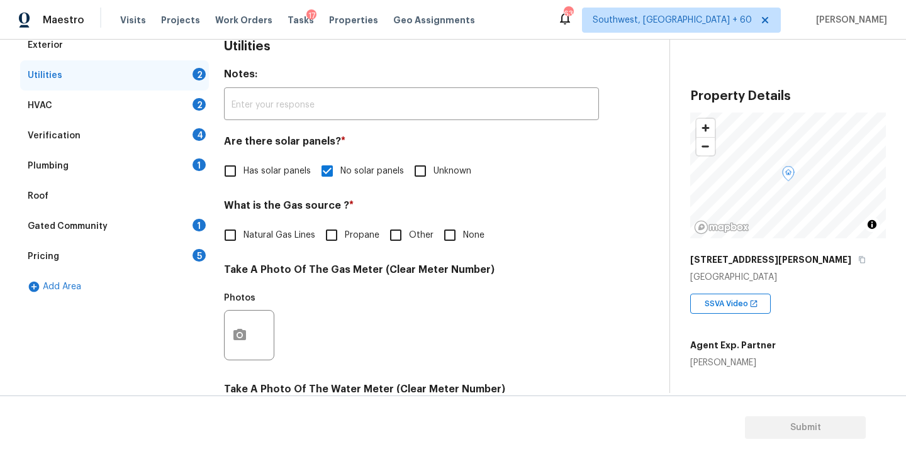
click at [144, 170] on div "Plumbing 1" at bounding box center [114, 166] width 189 height 30
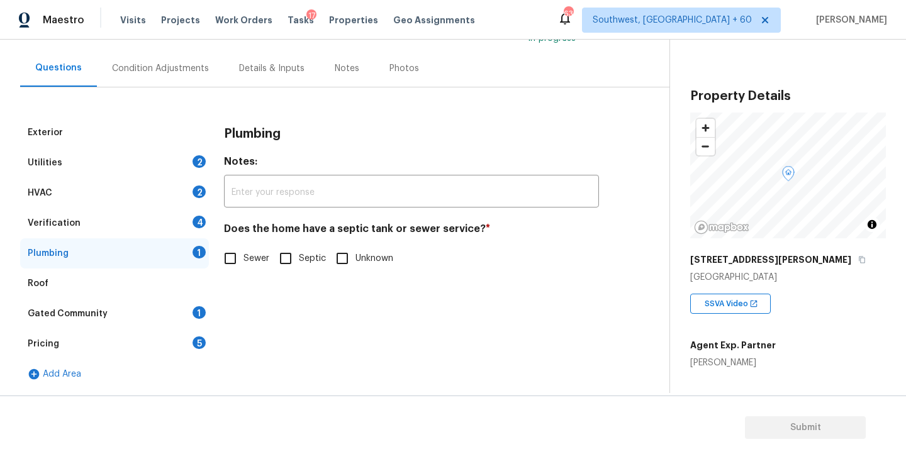
scroll to position [103, 0]
click at [261, 264] on span "Sewer" at bounding box center [256, 258] width 26 height 13
click at [243, 264] on input "Sewer" at bounding box center [230, 258] width 26 height 26
checkbox input "true"
click at [160, 306] on div "Gated Community 1" at bounding box center [114, 314] width 189 height 30
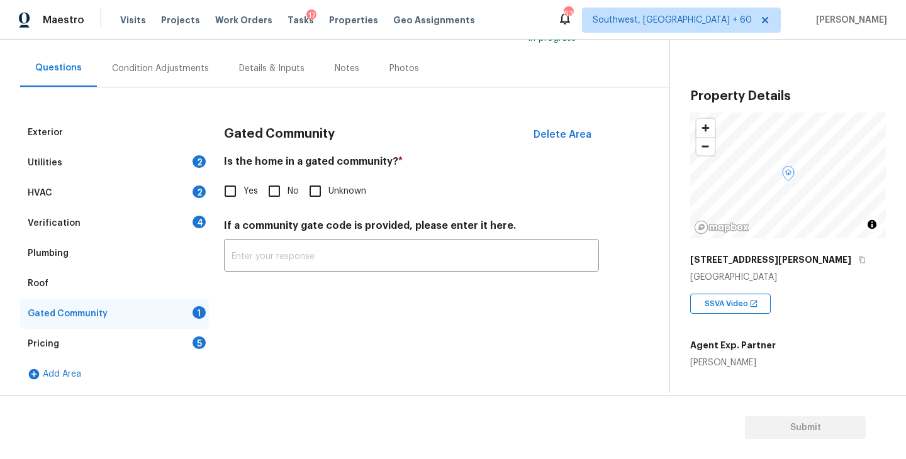
click at [279, 191] on input "No" at bounding box center [274, 191] width 26 height 26
checkbox input "true"
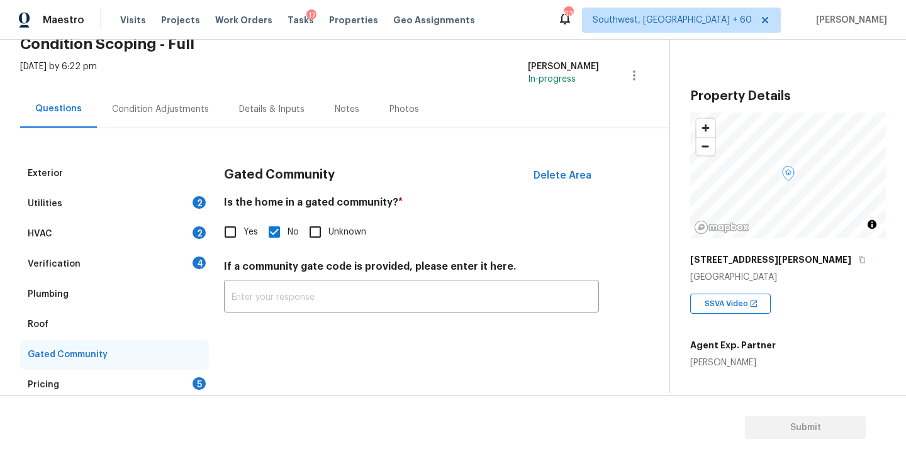
click at [173, 116] on div "Condition Adjustments" at bounding box center [160, 109] width 127 height 37
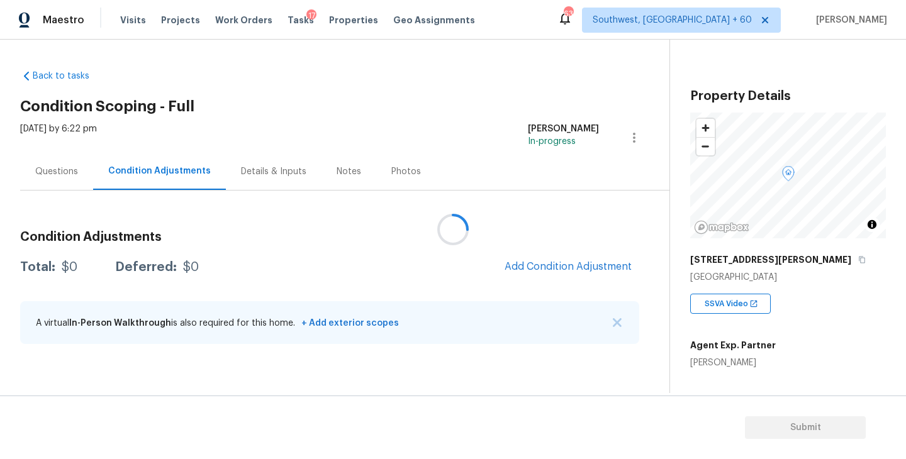
click at [456, 161] on div at bounding box center [453, 229] width 906 height 459
click at [566, 274] on button "Add Condition Adjustment" at bounding box center [568, 267] width 142 height 26
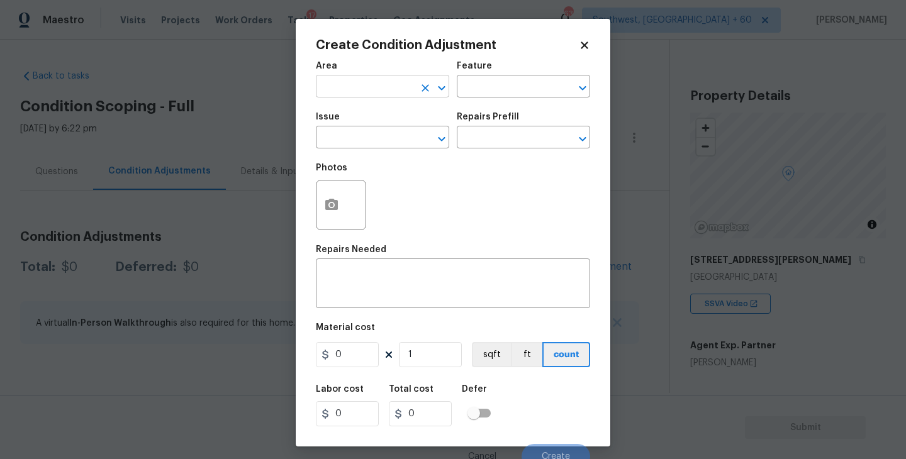
click at [350, 84] on input "text" at bounding box center [365, 88] width 98 height 20
type input "hvac"
click at [369, 124] on li "HVAC" at bounding box center [382, 116] width 133 height 21
type input "HVAC"
click at [474, 98] on input "text" at bounding box center [506, 88] width 98 height 20
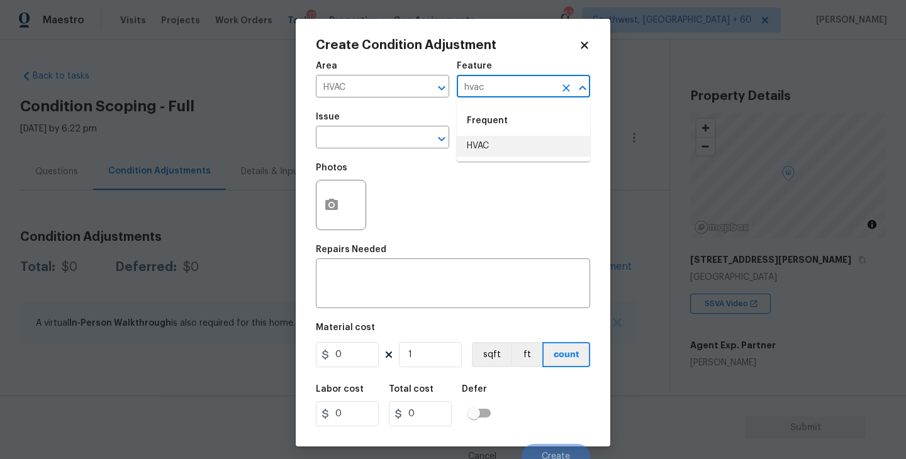
click at [495, 149] on li "HVAC" at bounding box center [523, 146] width 133 height 21
type input "HVAC"
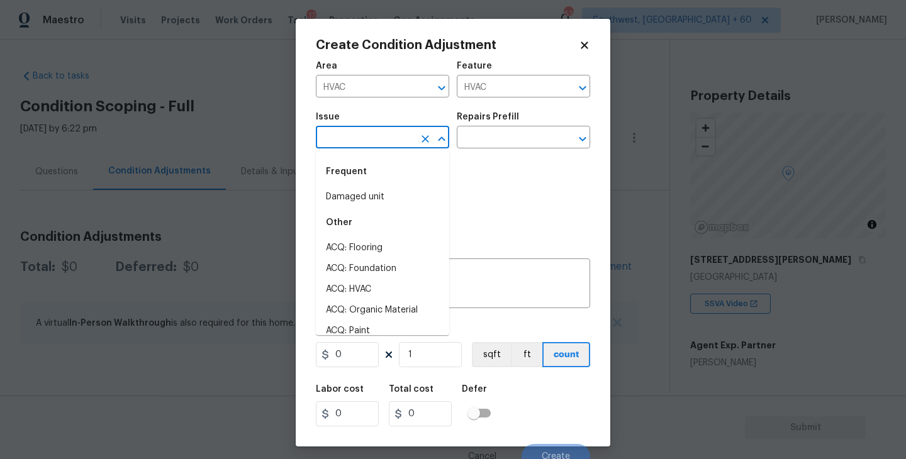
click at [380, 145] on input "text" at bounding box center [365, 139] width 98 height 20
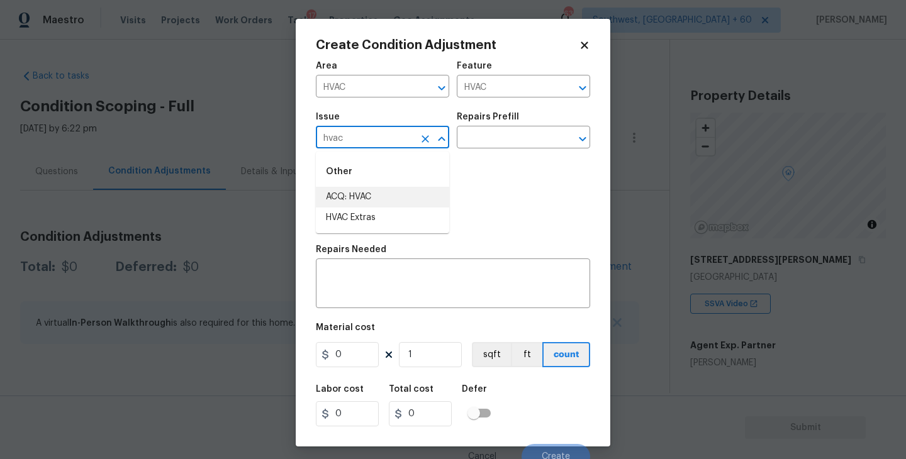
click at [388, 199] on li "ACQ: HVAC" at bounding box center [382, 197] width 133 height 21
type input "ACQ: HVAC"
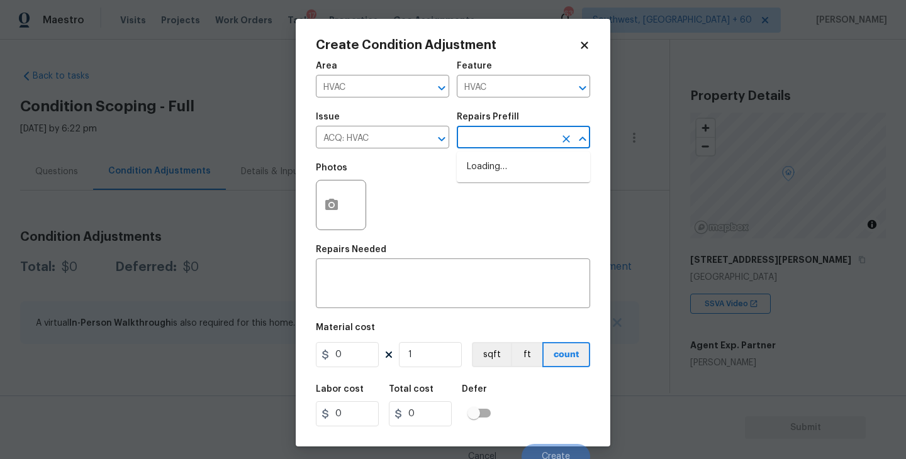
click at [493, 137] on input "text" at bounding box center [506, 139] width 98 height 20
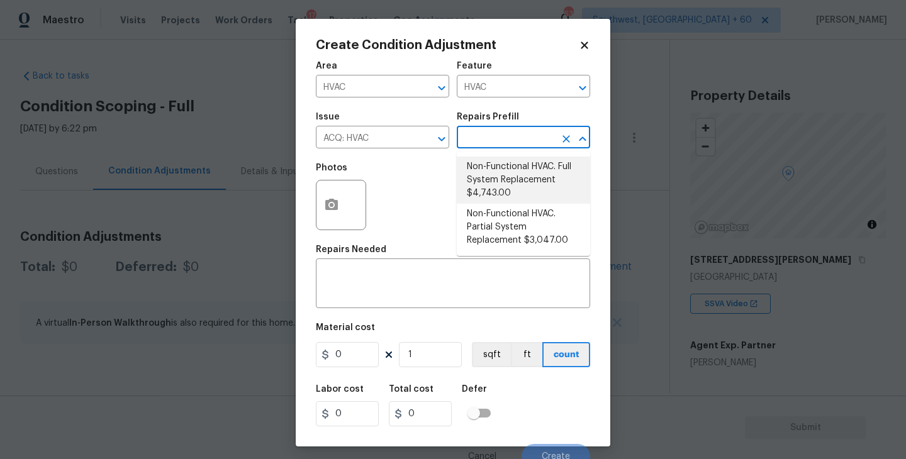
click at [510, 178] on li "Non-Functional HVAC. Full System Replacement $4,743.00" at bounding box center [523, 180] width 133 height 47
type input "Acquisition"
type textarea "Acquisition Scope: Full System Replacement"
type input "4743"
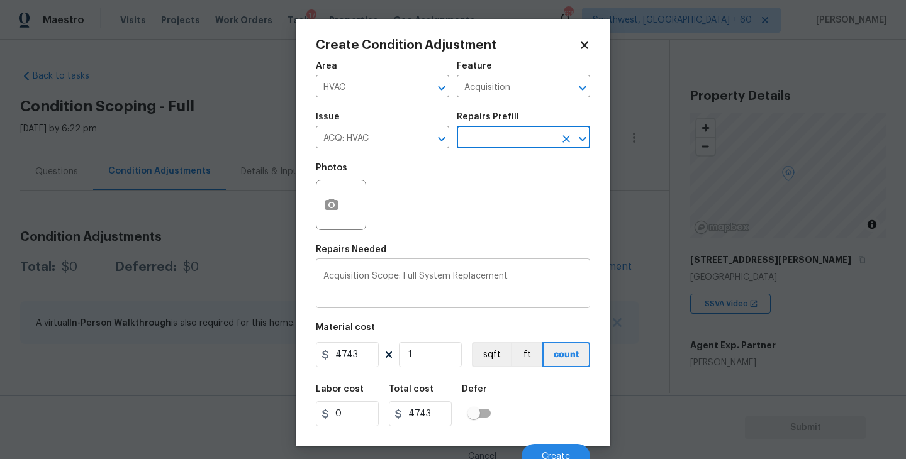
scroll to position [11, 0]
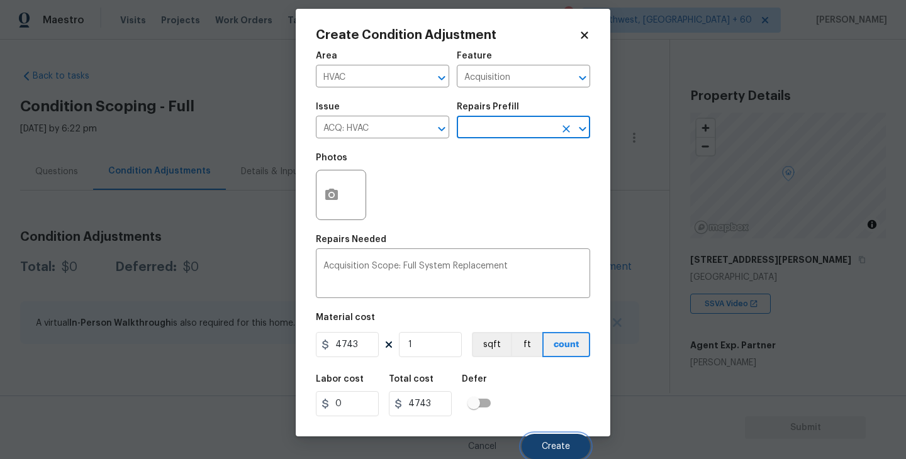
click at [552, 452] on button "Create" at bounding box center [556, 446] width 69 height 25
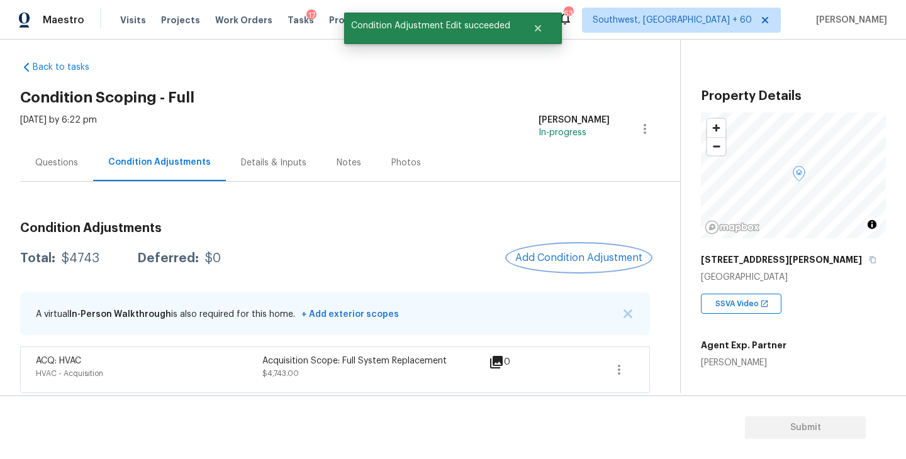
scroll to position [13, 0]
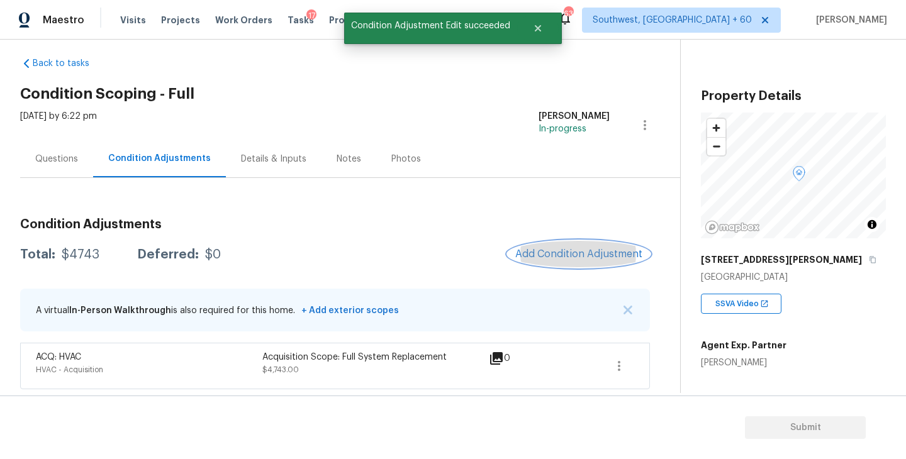
click at [529, 255] on span "Add Condition Adjustment" at bounding box center [578, 254] width 127 height 11
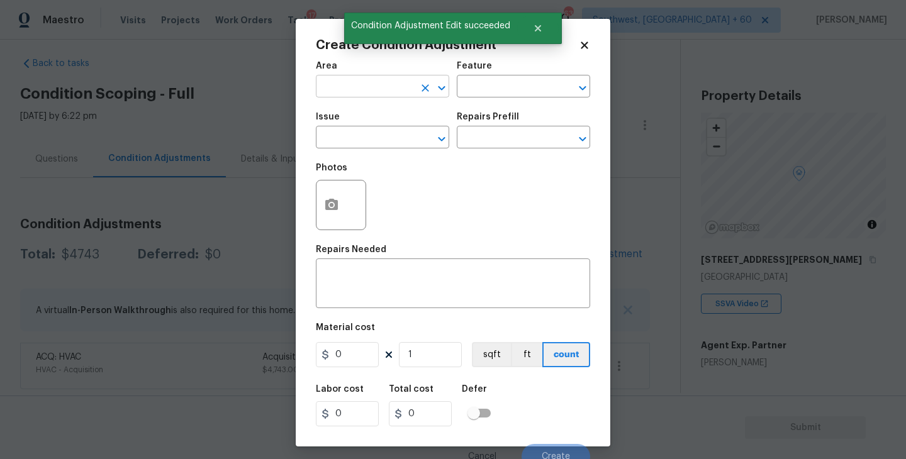
click at [359, 86] on input "text" at bounding box center [365, 88] width 98 height 20
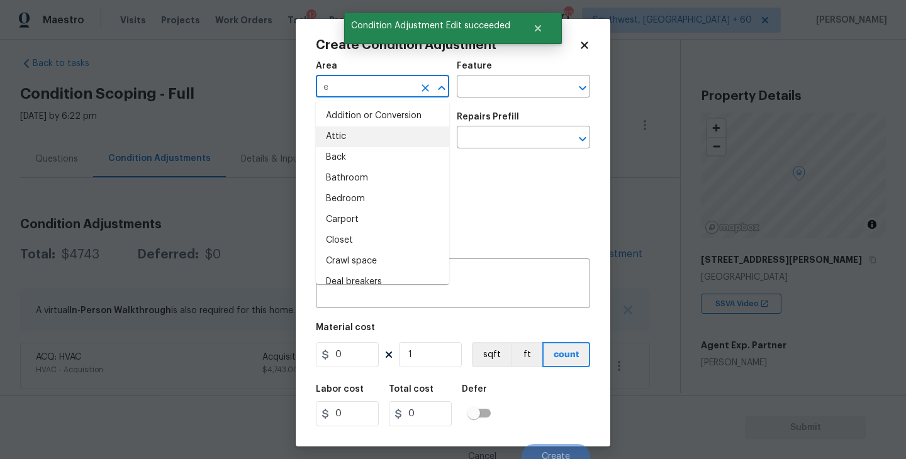
type input "e"
click at [245, 228] on body "Maestro Visits Projects Work Orders Tasks 17 Properties Geo Assignments 633 Sou…" at bounding box center [453, 229] width 906 height 459
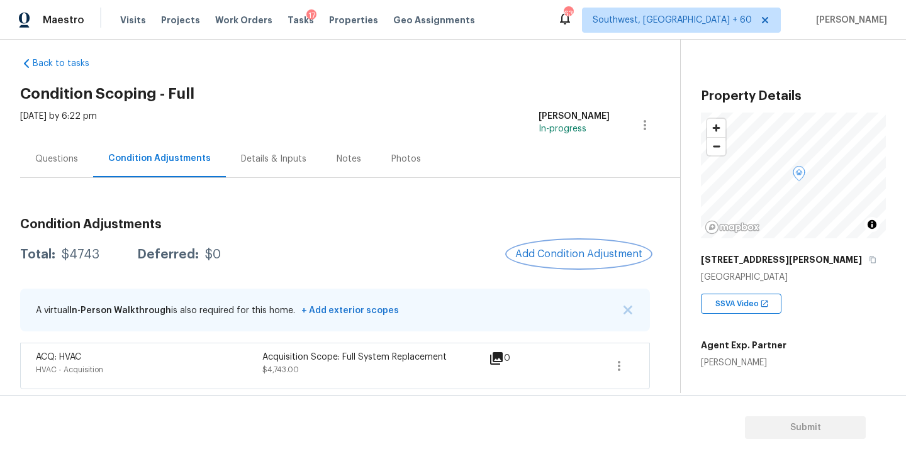
click at [532, 252] on span "Add Condition Adjustment" at bounding box center [578, 254] width 127 height 11
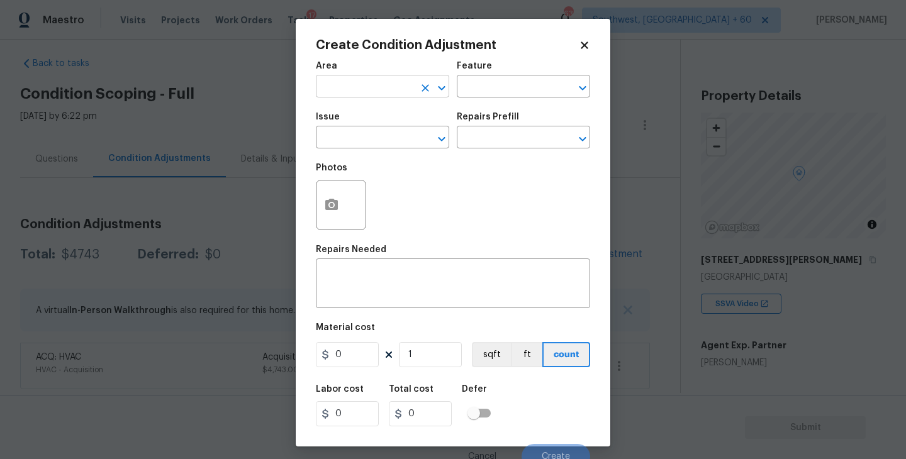
click at [364, 95] on input "text" at bounding box center [365, 88] width 98 height 20
click at [379, 137] on li "Exterior Overall" at bounding box center [382, 136] width 133 height 21
type input "Exterior Overall"
click at [438, 113] on div "Issue" at bounding box center [382, 121] width 133 height 16
click at [476, 96] on input "text" at bounding box center [506, 88] width 98 height 20
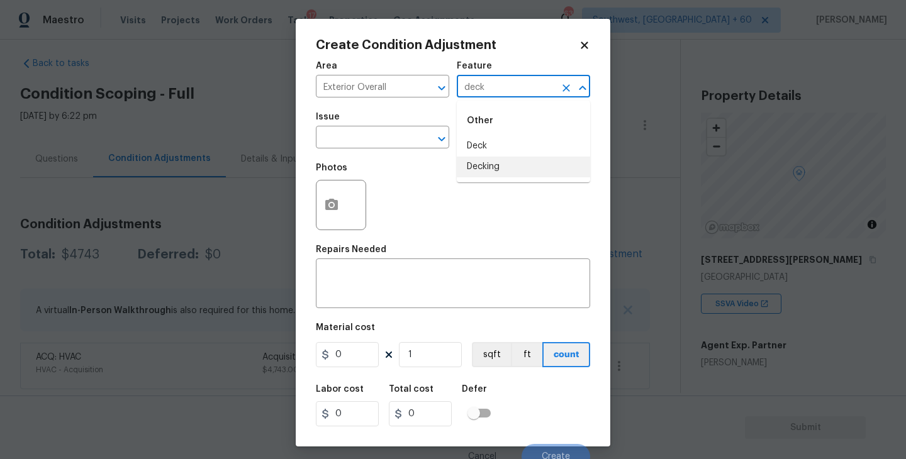
click at [509, 166] on li "Decking" at bounding box center [523, 167] width 133 height 21
type input "Decking"
click at [410, 150] on span "Issue ​" at bounding box center [382, 130] width 133 height 51
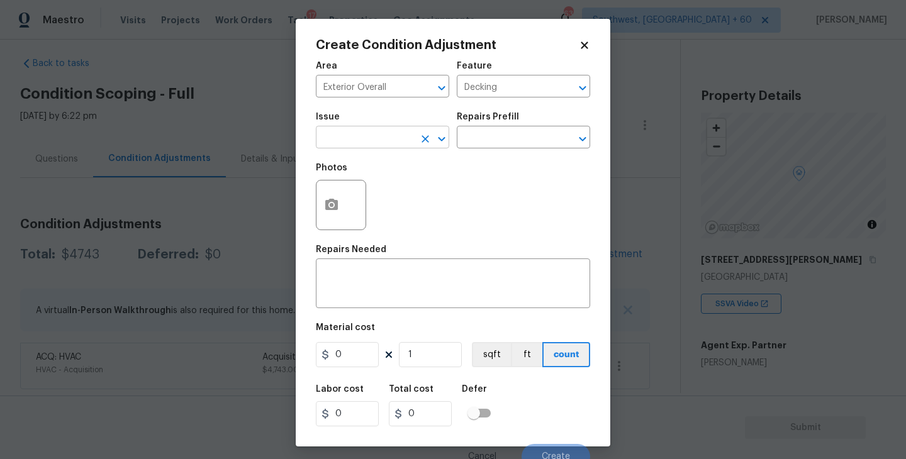
click at [376, 145] on input "text" at bounding box center [365, 139] width 98 height 20
click at [383, 189] on li "Decks and Patios" at bounding box center [382, 197] width 133 height 21
type input "Decks and Patios"
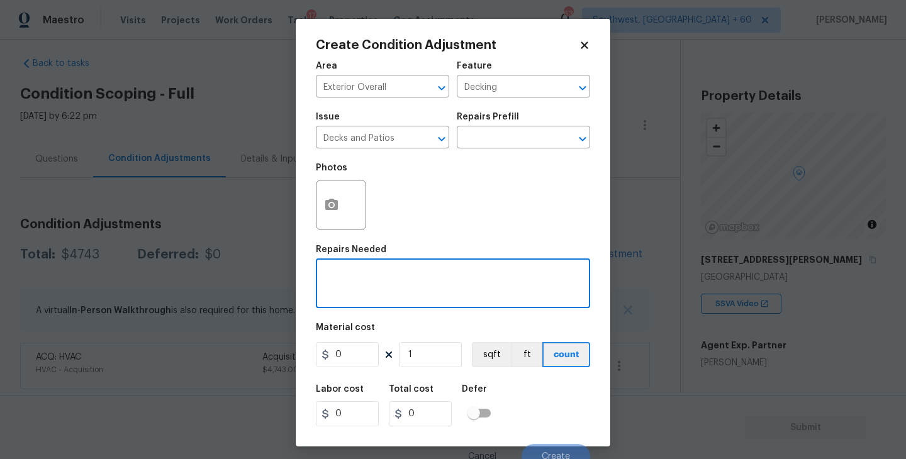
click at [371, 288] on textarea at bounding box center [452, 285] width 259 height 26
type textarea "Decking repaint"
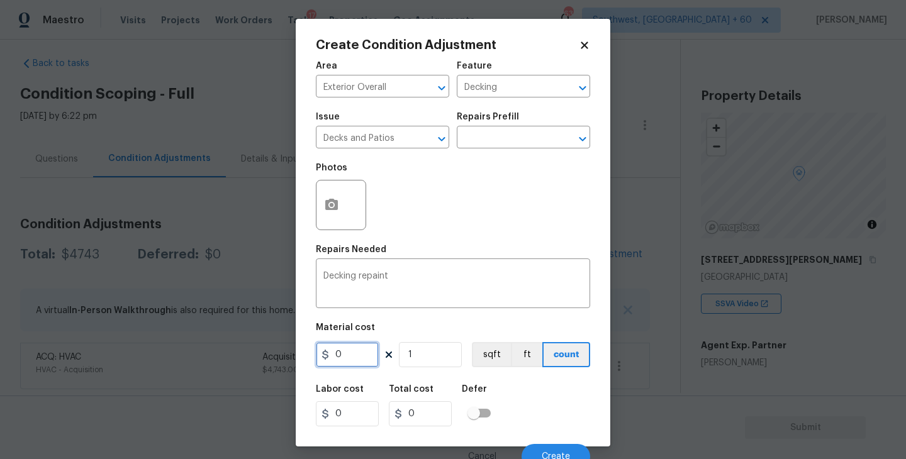
drag, startPoint x: 347, startPoint y: 361, endPoint x: 279, endPoint y: 359, distance: 68.0
click at [279, 359] on div "Create Condition Adjustment Area Exterior Overall ​ Feature Decking ​ Issue Dec…" at bounding box center [453, 229] width 906 height 459
type input "800"
click at [320, 210] on button "button" at bounding box center [331, 205] width 30 height 49
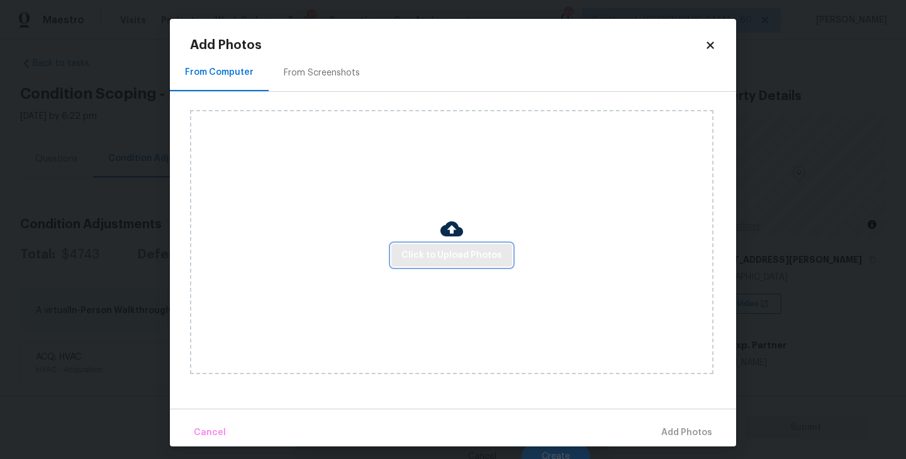
click at [481, 254] on span "Click to Upload Photos" at bounding box center [451, 256] width 101 height 16
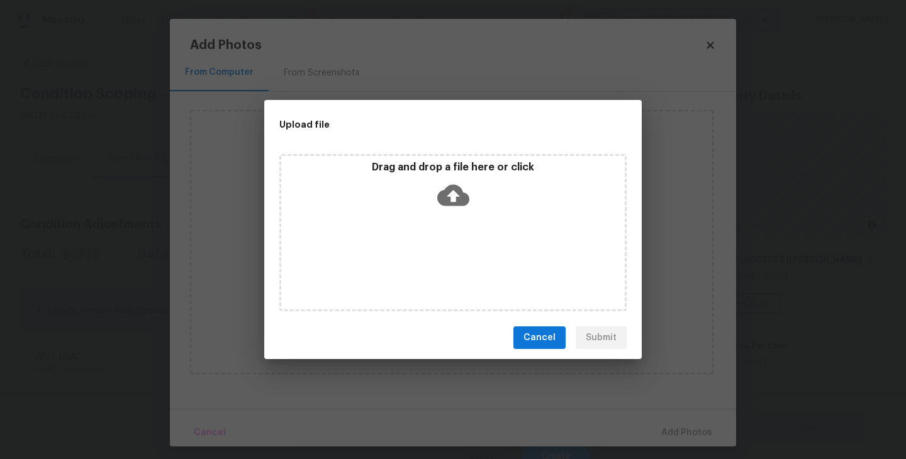
click at [471, 195] on div "Drag and drop a file here or click" at bounding box center [453, 188] width 344 height 54
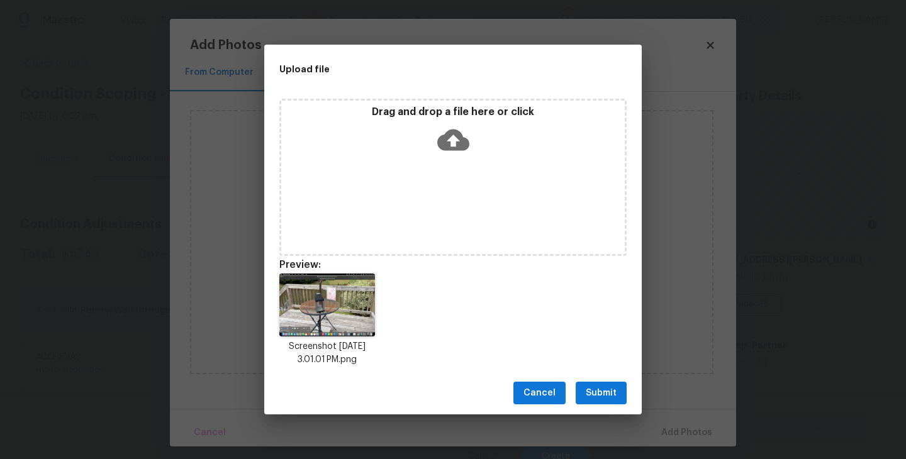
click at [612, 404] on button "Submit" at bounding box center [601, 393] width 51 height 23
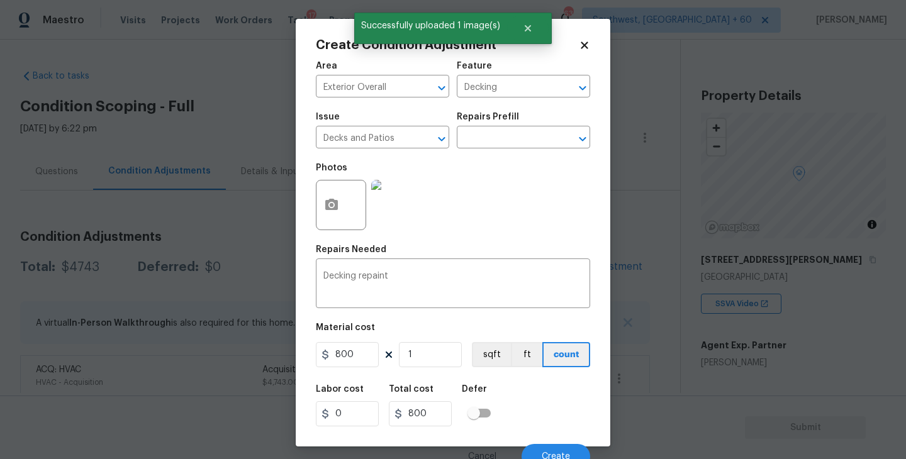
scroll to position [11, 0]
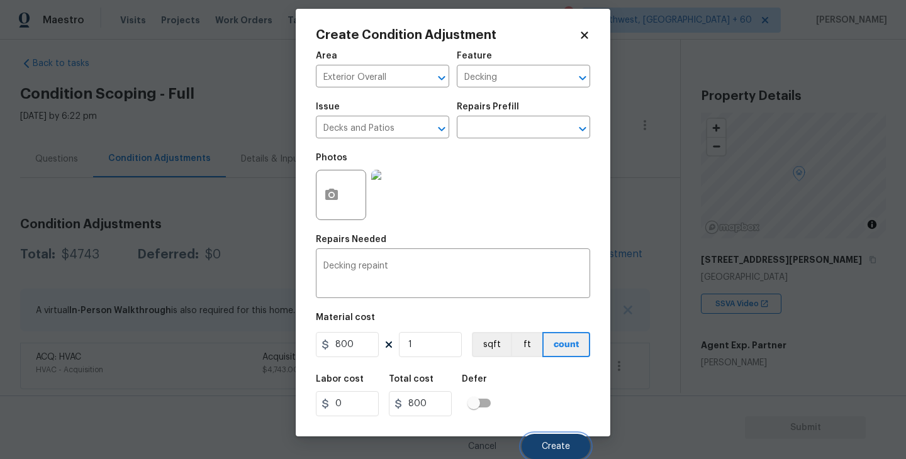
click at [552, 444] on span "Create" at bounding box center [556, 446] width 28 height 9
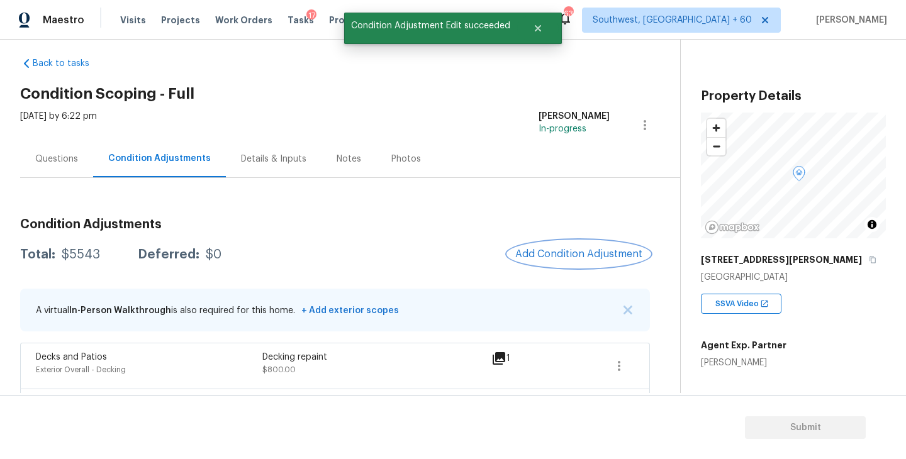
scroll to position [59, 0]
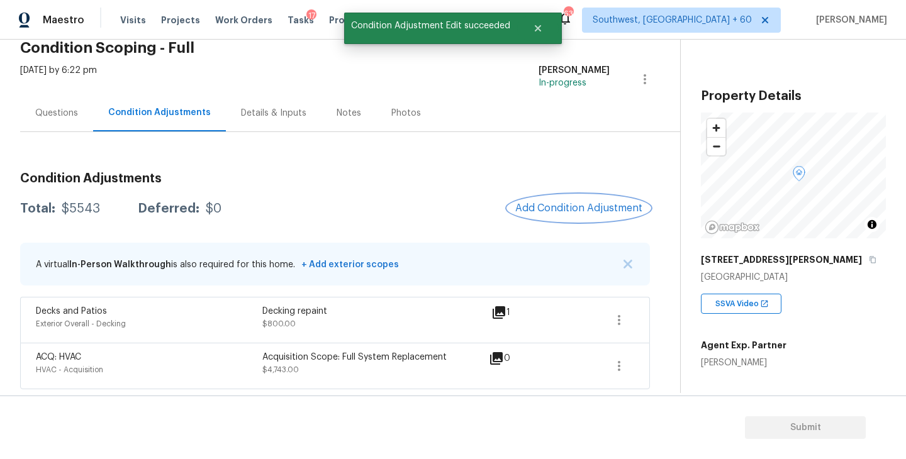
click at [574, 216] on button "Add Condition Adjustment" at bounding box center [579, 208] width 142 height 26
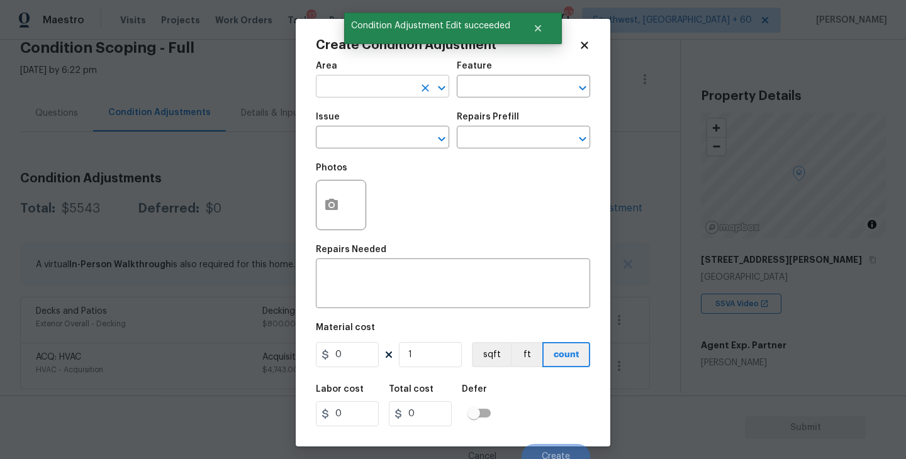
click at [360, 96] on input "text" at bounding box center [365, 88] width 98 height 20
click at [383, 138] on li "Interior Overall" at bounding box center [382, 136] width 133 height 21
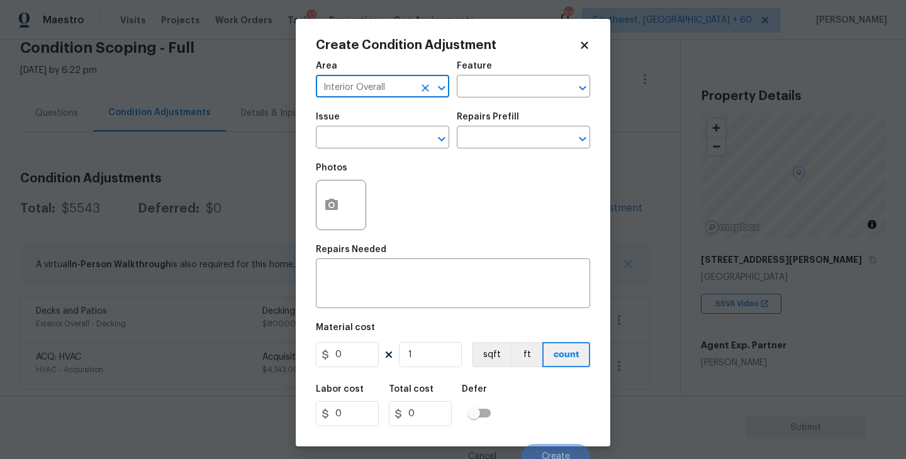
type input "Interior Overall"
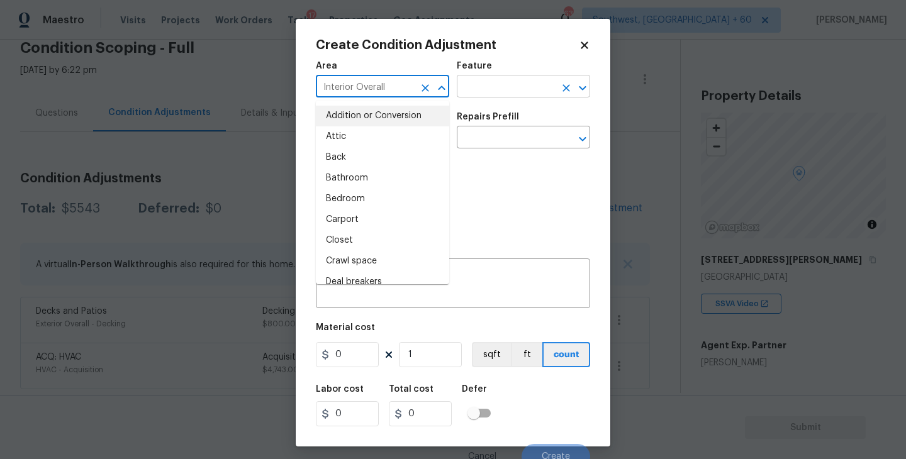
click at [469, 96] on input "text" at bounding box center [506, 88] width 98 height 20
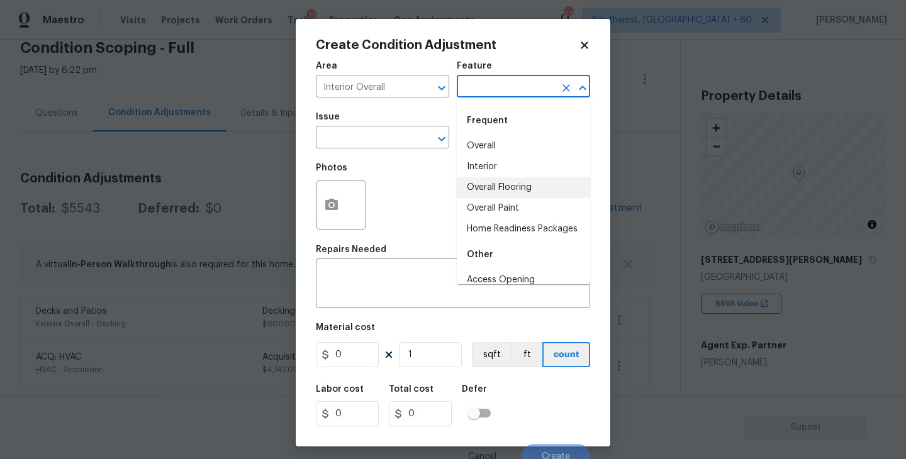
click at [530, 201] on li "Overall Paint" at bounding box center [523, 208] width 133 height 21
type input "Overall Paint"
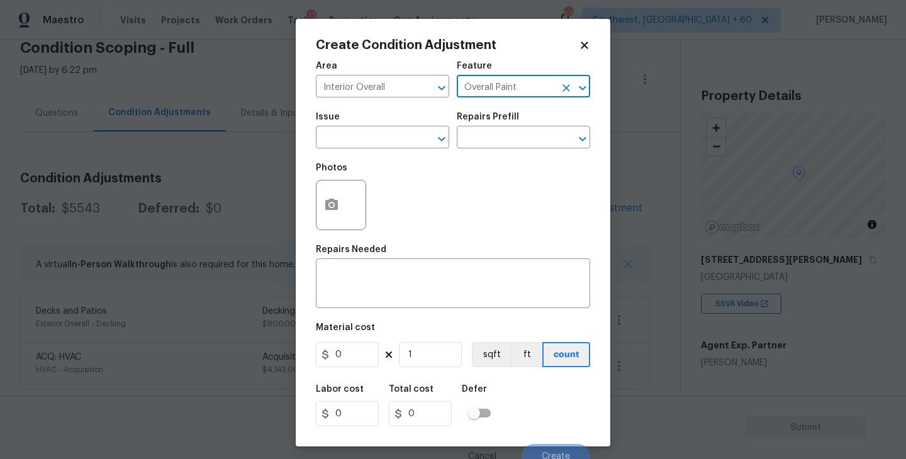
click at [417, 158] on div "Photos" at bounding box center [453, 197] width 274 height 82
click at [391, 138] on input "text" at bounding box center [365, 139] width 98 height 20
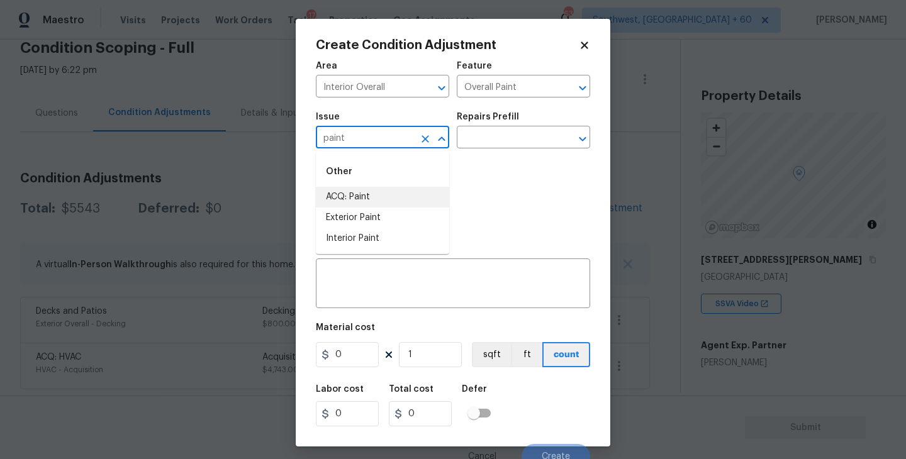
click at [386, 191] on li "ACQ: Paint" at bounding box center [382, 197] width 133 height 21
type input "ACQ: Paint"
click at [490, 147] on input "text" at bounding box center [506, 139] width 98 height 20
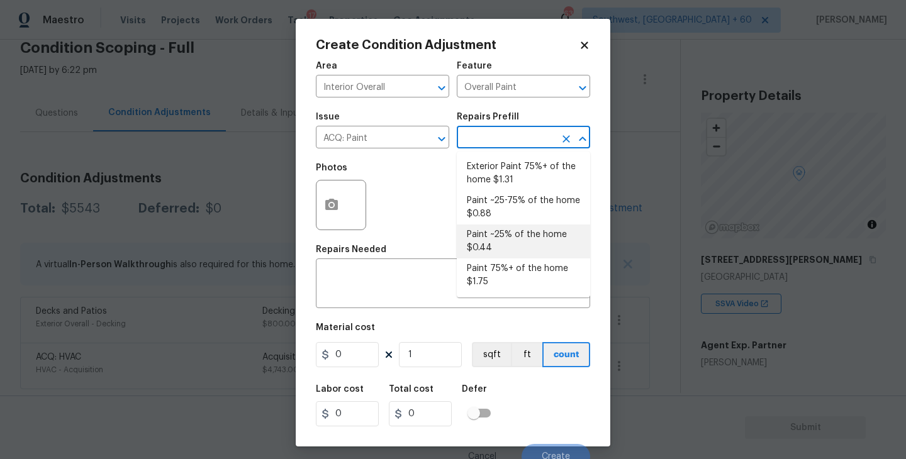
click at [519, 215] on li "Paint ~25-75% of the home $0.88" at bounding box center [523, 208] width 133 height 34
type input "Acquisition"
type textarea "Acquisition Scope: ~25 - 75% of the home needs interior paint"
type input "0.88"
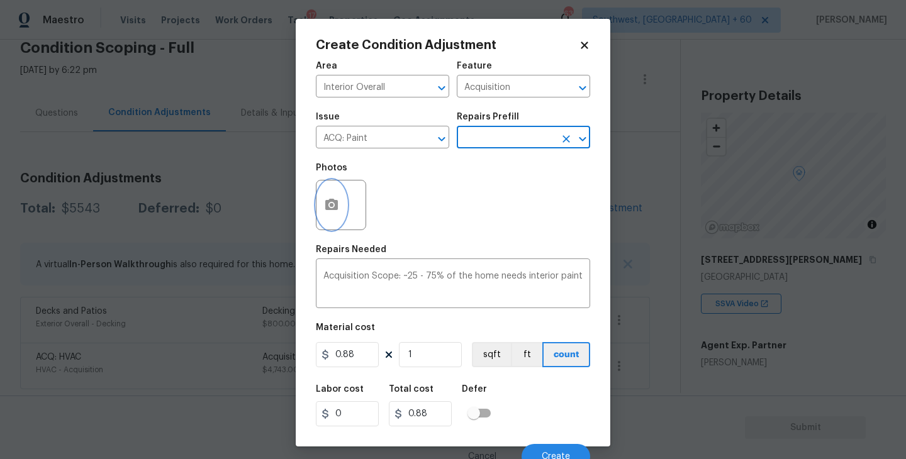
click at [330, 211] on icon "button" at bounding box center [331, 205] width 15 height 15
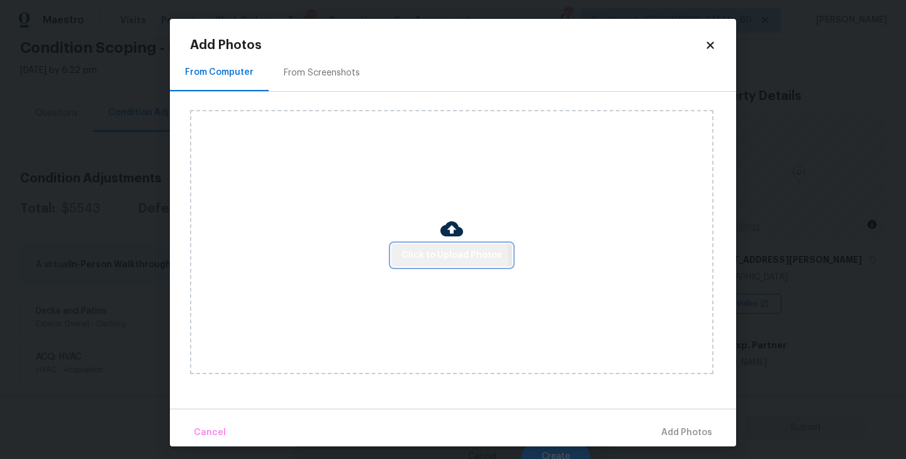
click at [417, 260] on span "Click to Upload Photos" at bounding box center [451, 256] width 101 height 16
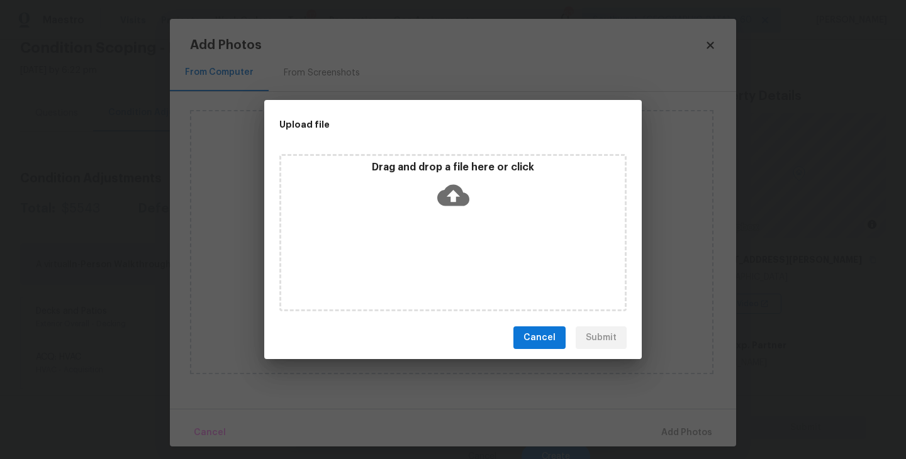
click at [456, 227] on div "Drag and drop a file here or click" at bounding box center [452, 232] width 347 height 157
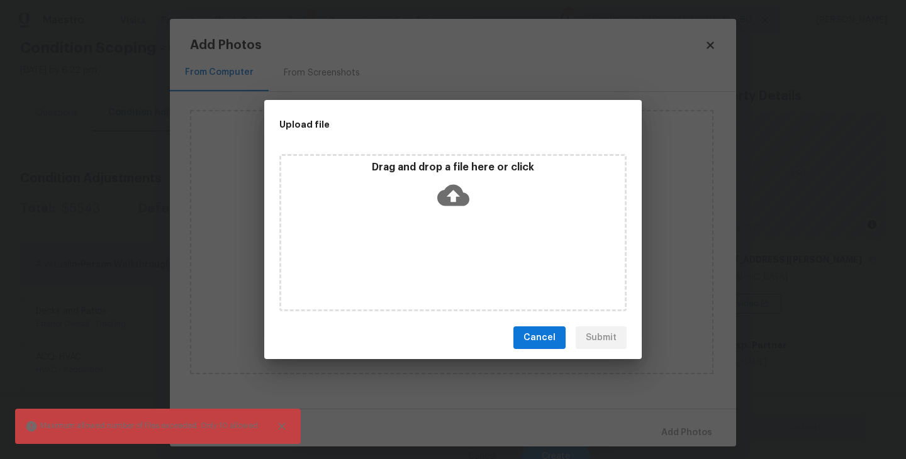
click at [455, 199] on icon at bounding box center [453, 195] width 32 height 32
